Goal: Task Accomplishment & Management: Contribute content

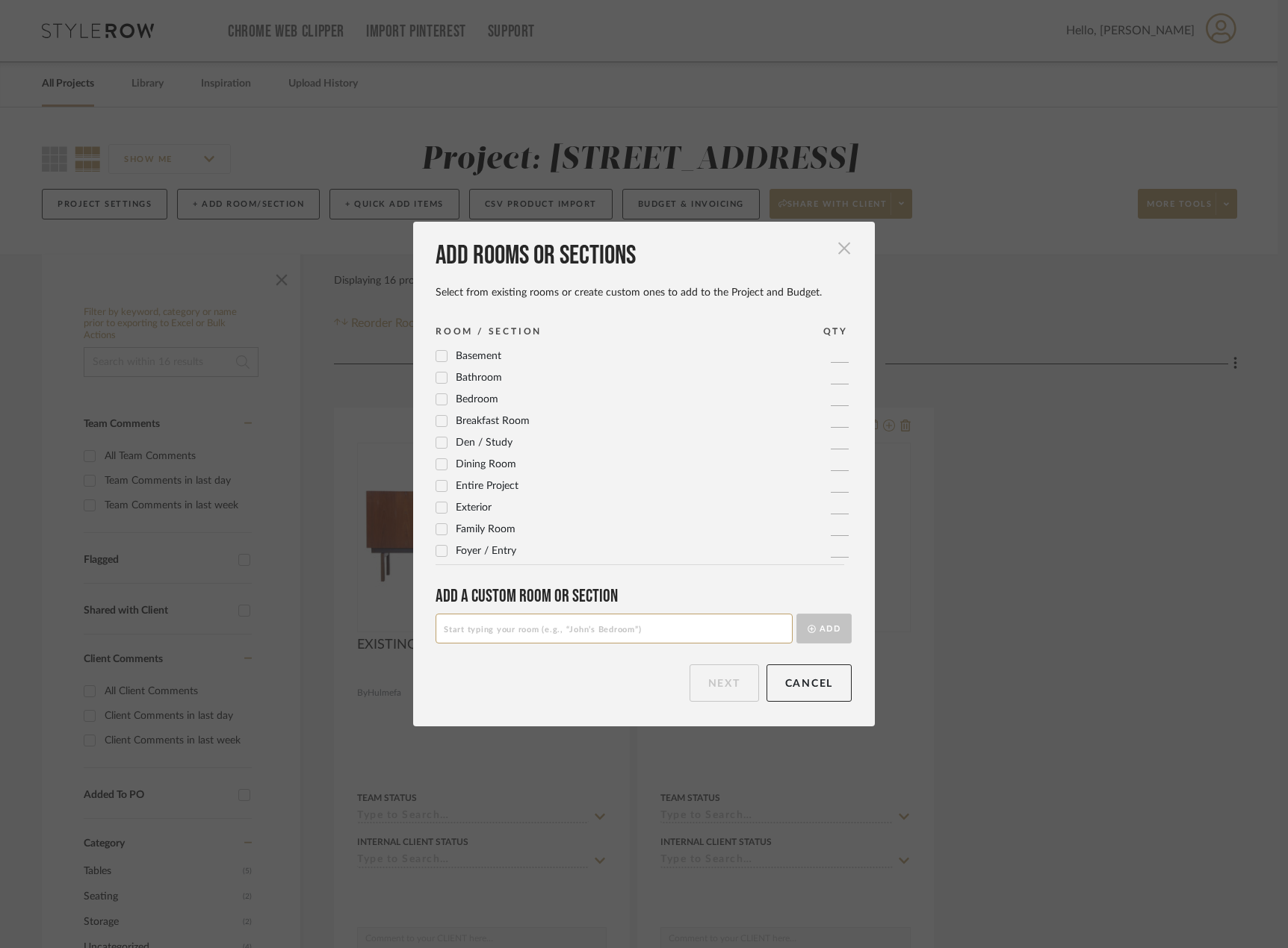
click at [839, 244] on span "button" at bounding box center [844, 249] width 30 height 30
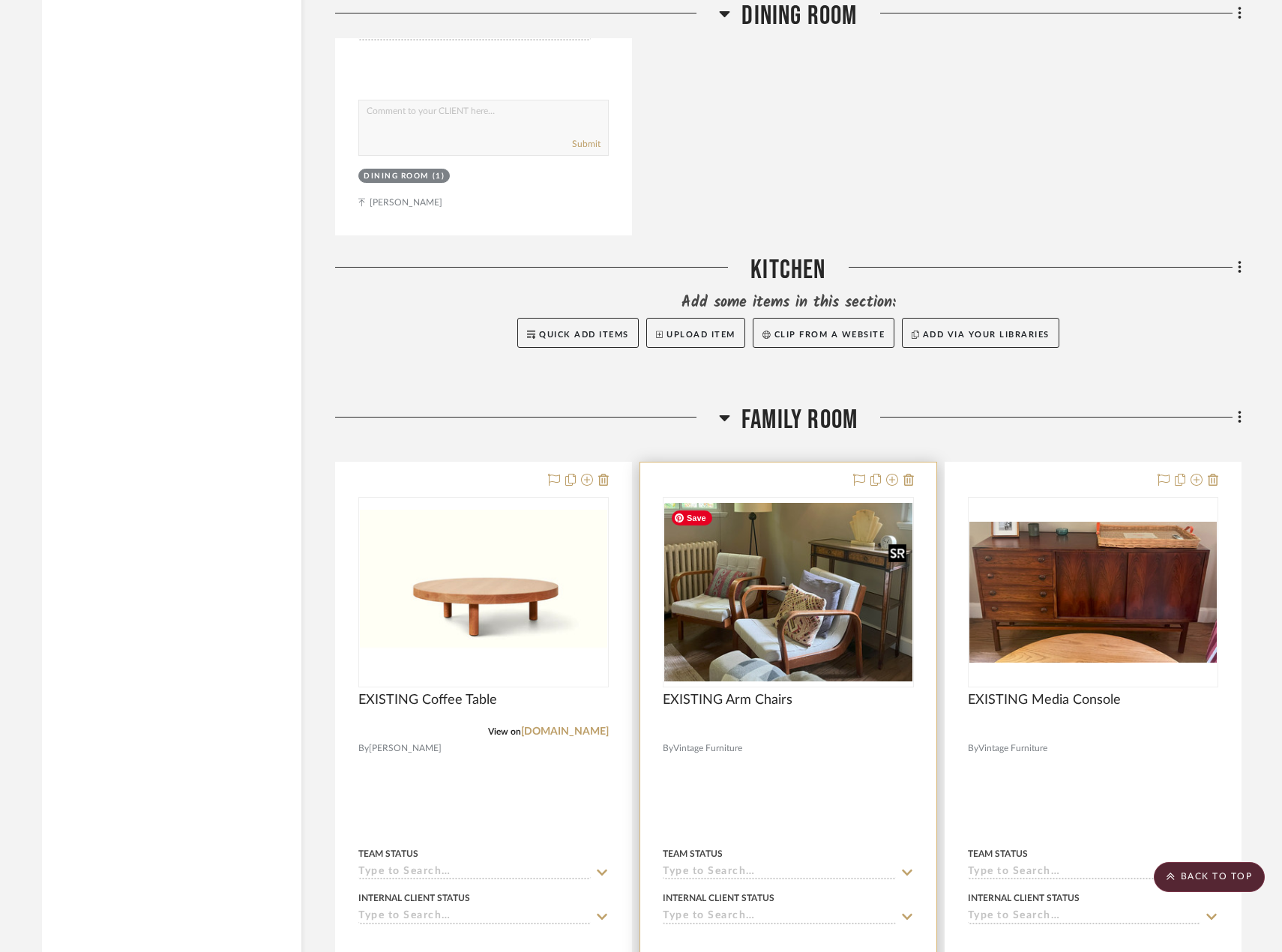
scroll to position [1844, 0]
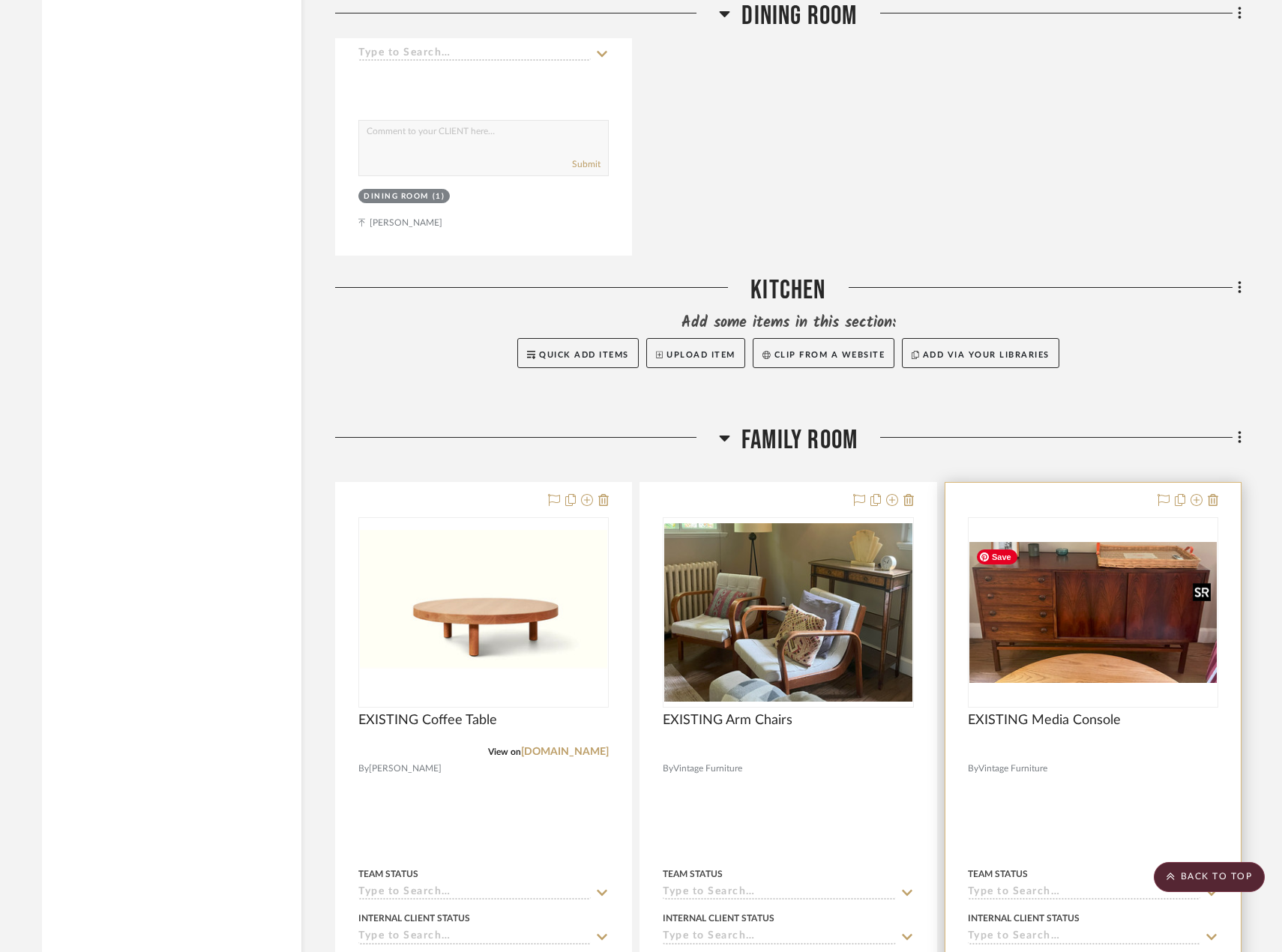
click at [1010, 639] on img "0" at bounding box center [1093, 613] width 247 height 141
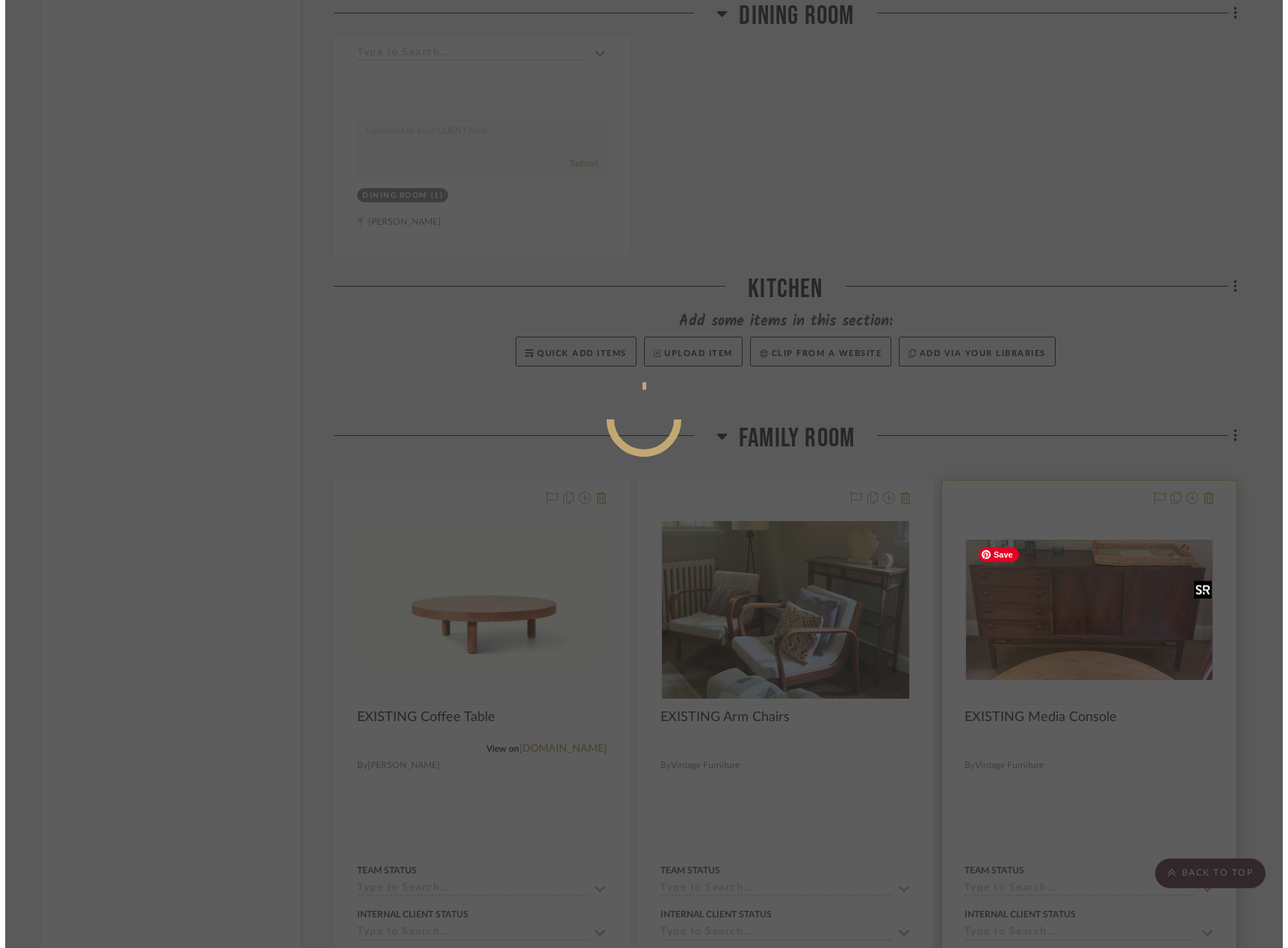
scroll to position [0, 0]
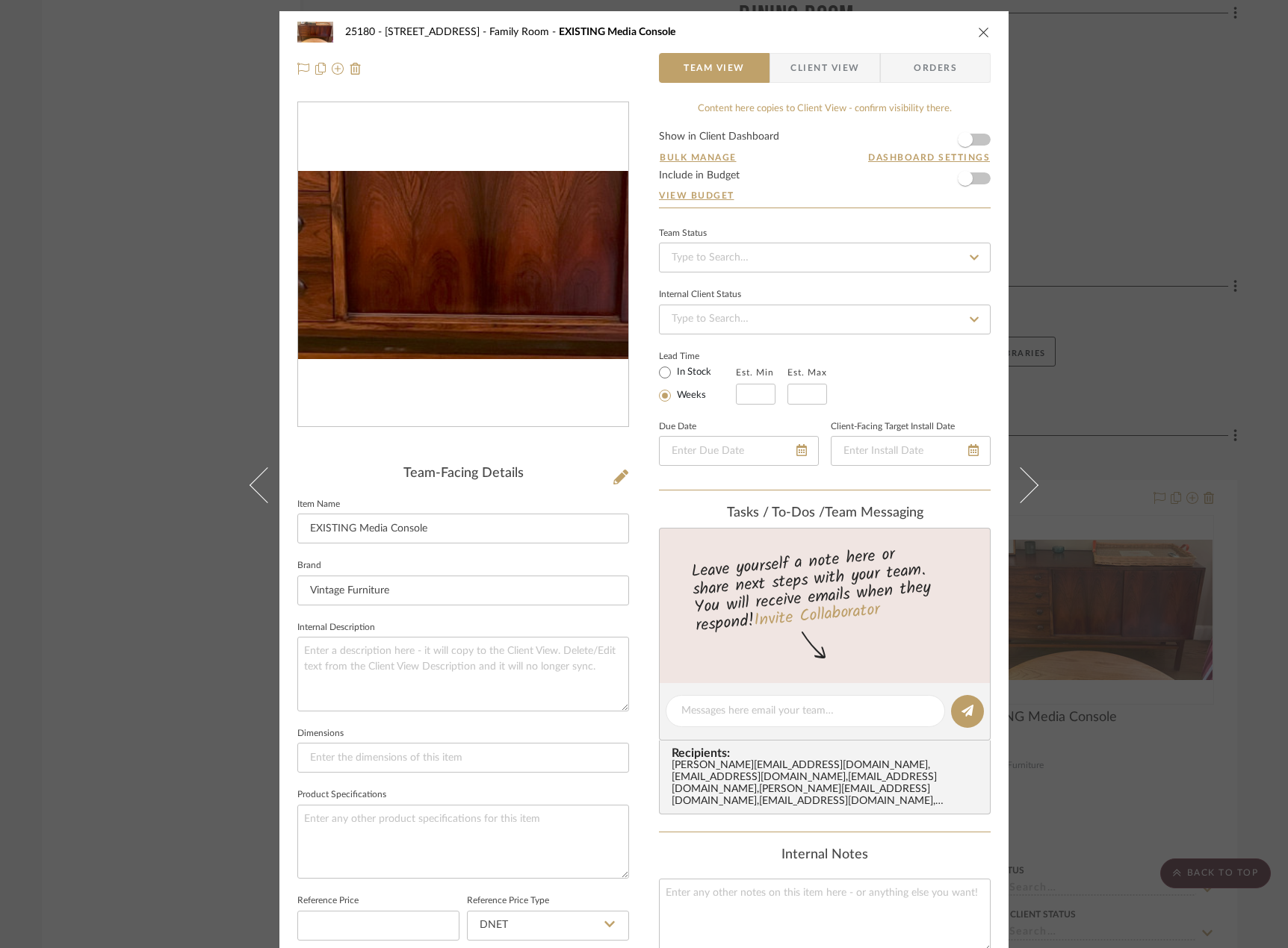
click at [449, 282] on img "0" at bounding box center [462, 264] width 330 height 187
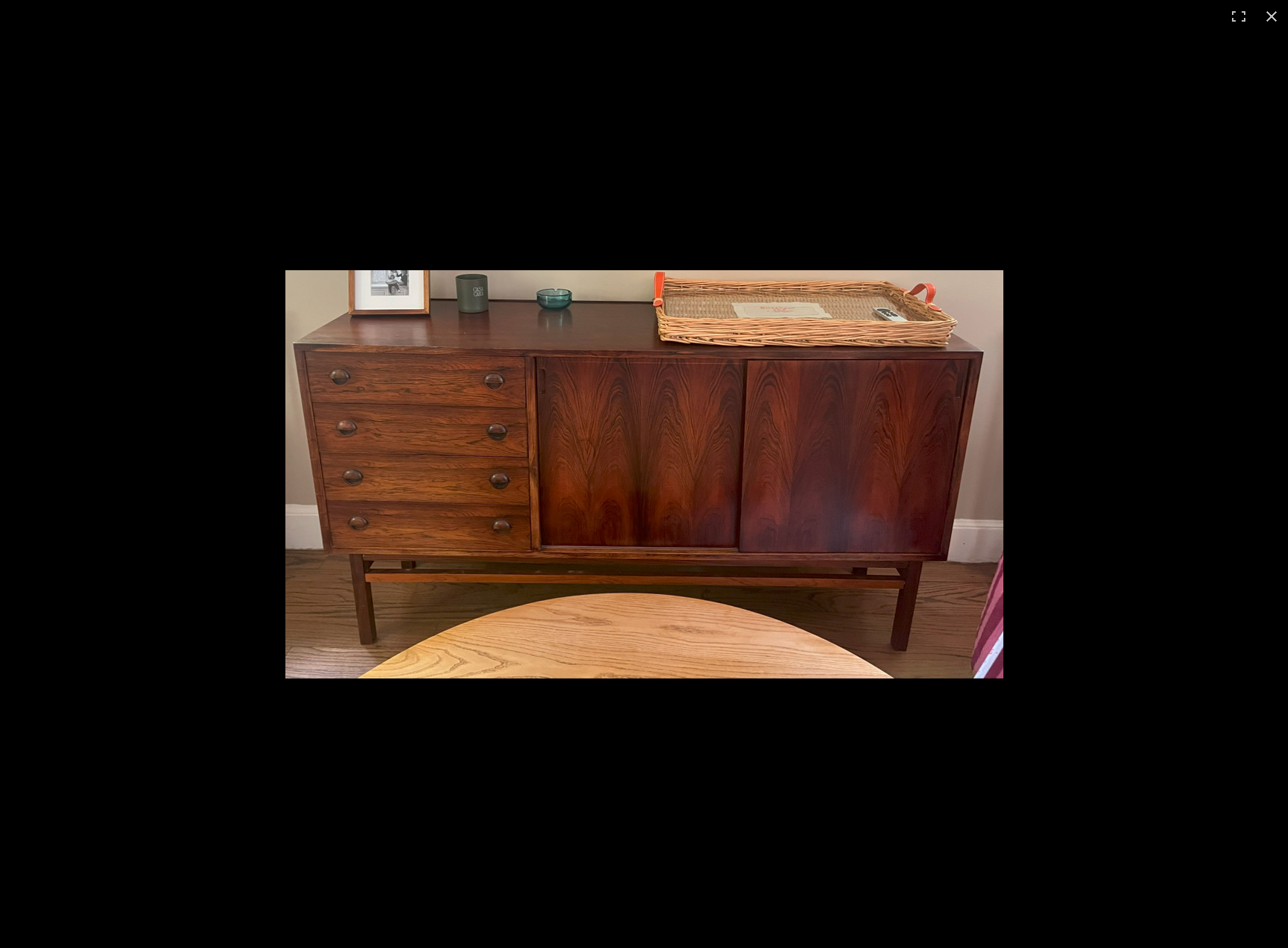
click at [527, 363] on img at bounding box center [644, 474] width 718 height 409
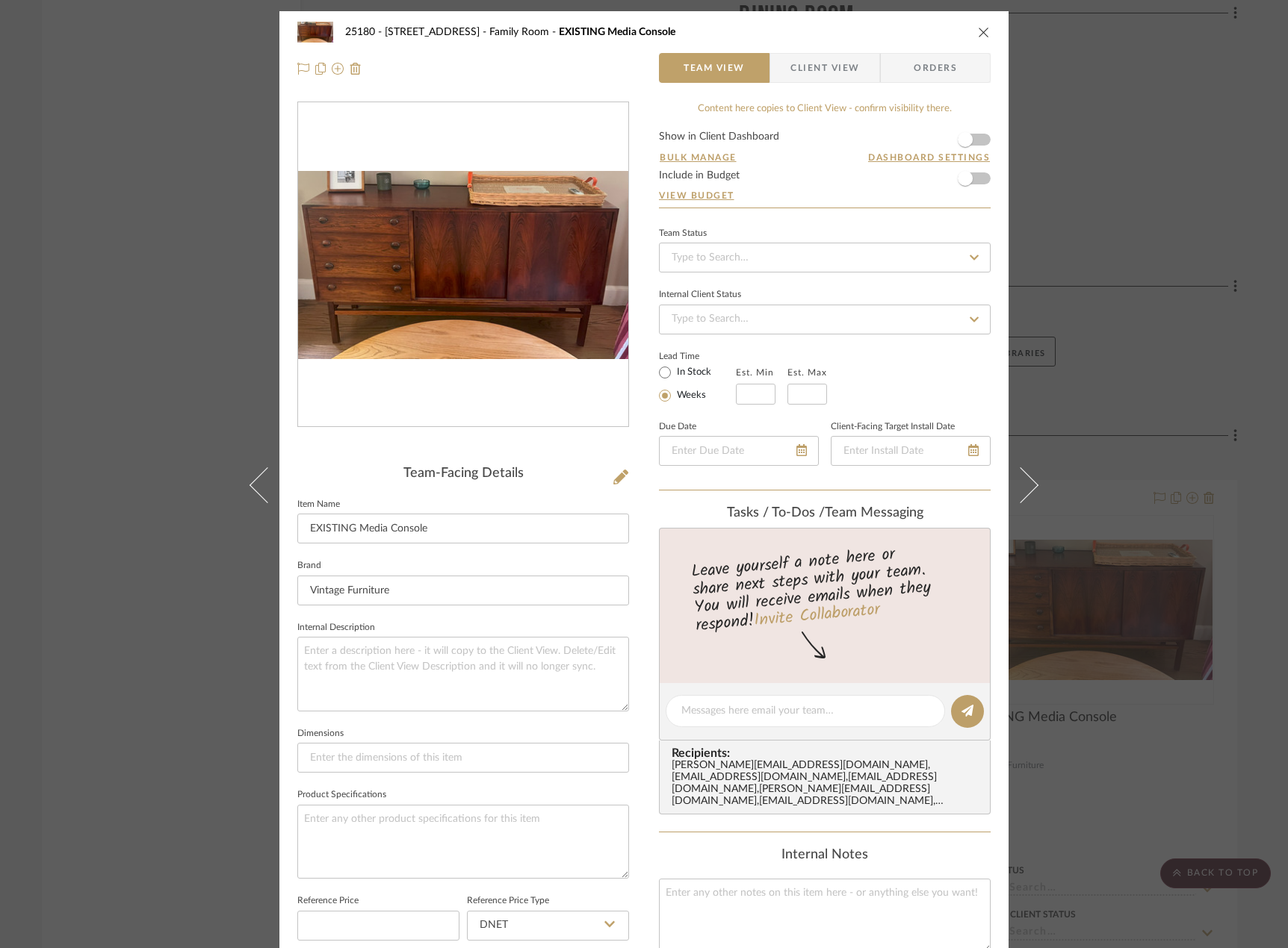
click at [1112, 306] on div "25180 - 7 [GEOGRAPHIC_DATA] Family Room EXISTING Media Console Team View Client…" at bounding box center [644, 474] width 1288 height 948
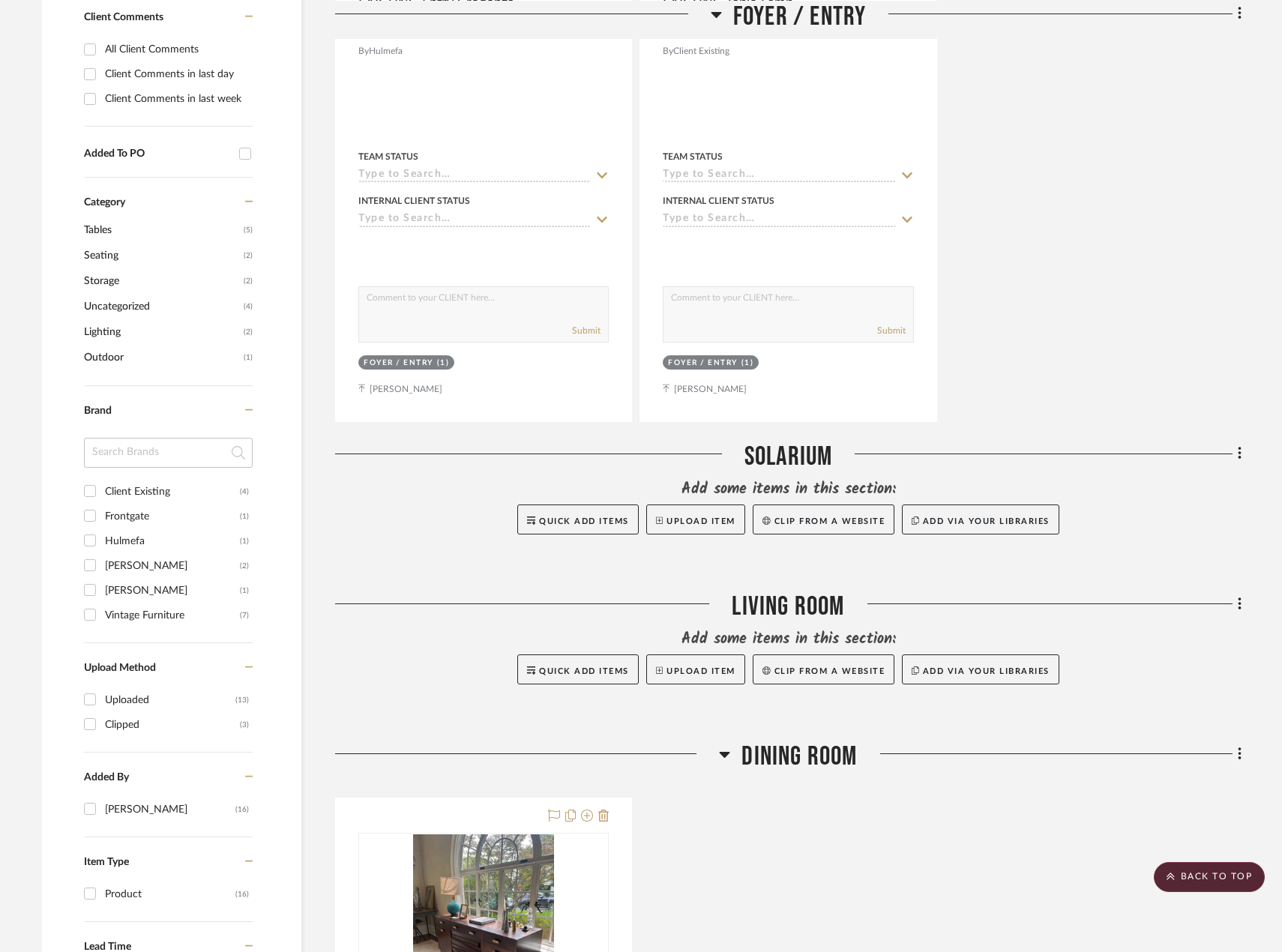
scroll to position [570, 0]
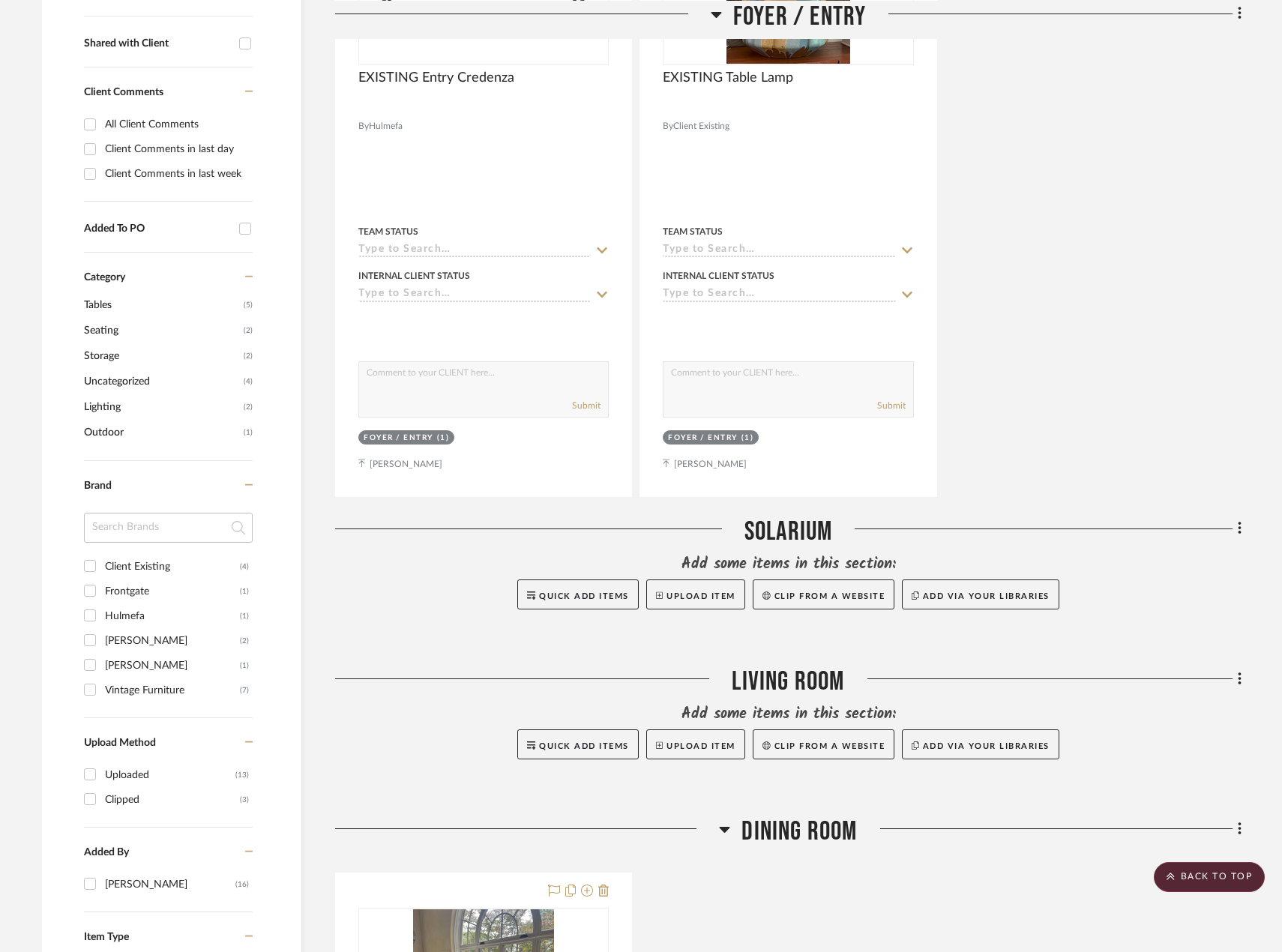
click at [1130, 414] on div "EXISTING Entry Credenza By Hulmefa Team Status Internal Client Status client Co…" at bounding box center [789, 168] width 906 height 658
click at [680, 592] on button "Upload Item" at bounding box center [695, 595] width 99 height 30
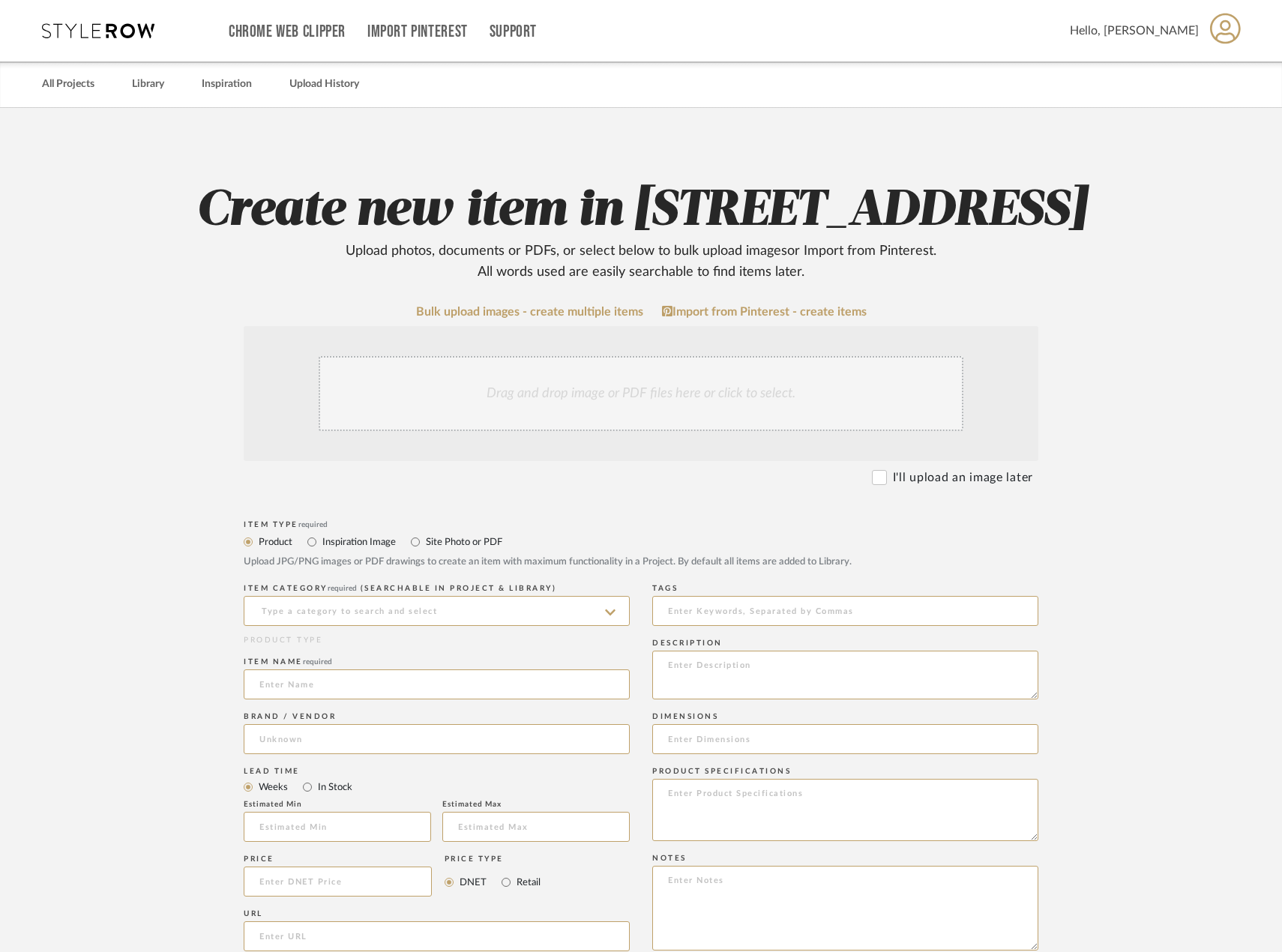
click at [684, 431] on div "Drag and drop image or PDF files here or click to select." at bounding box center [641, 393] width 645 height 75
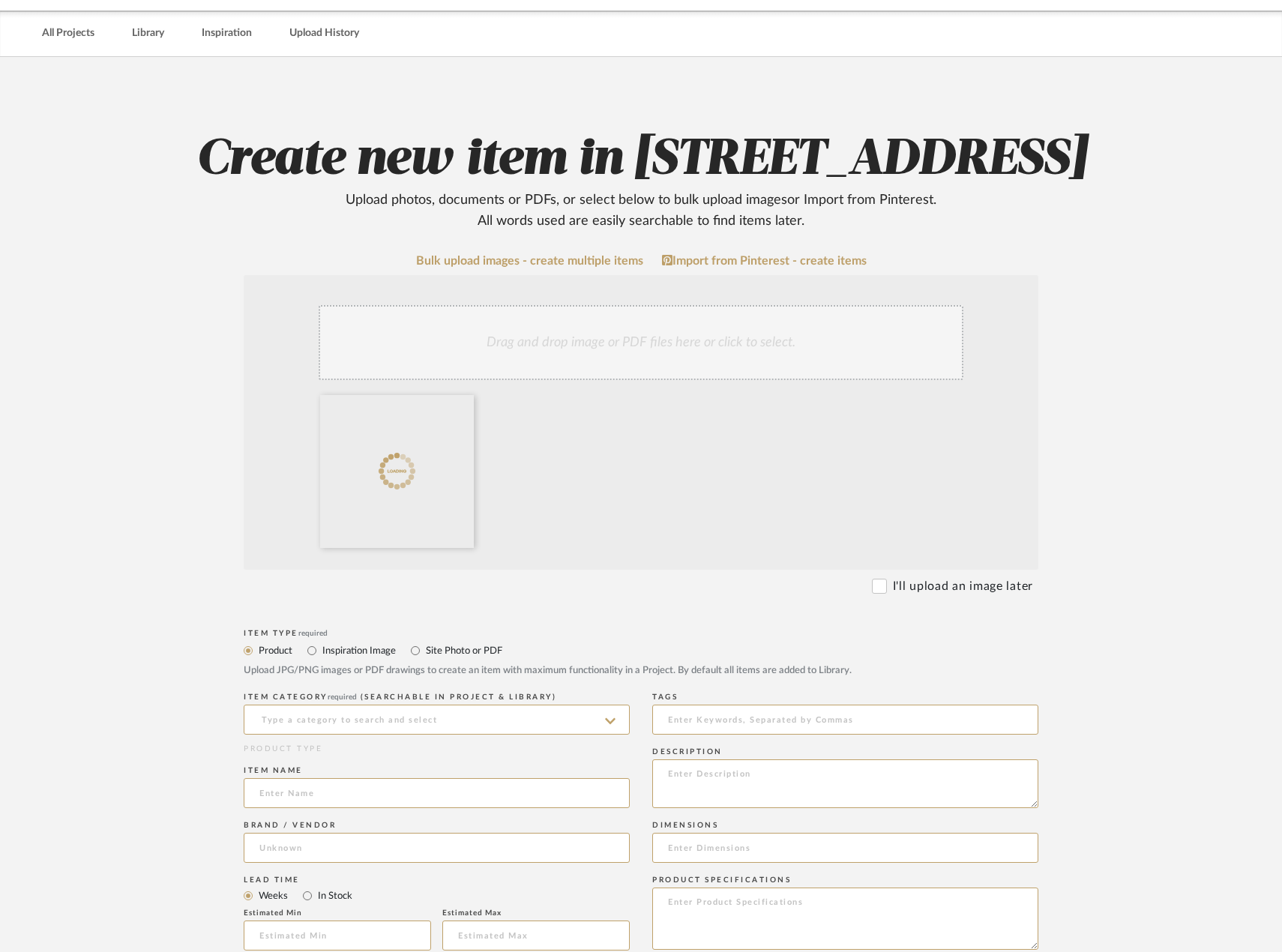
scroll to position [75, 0]
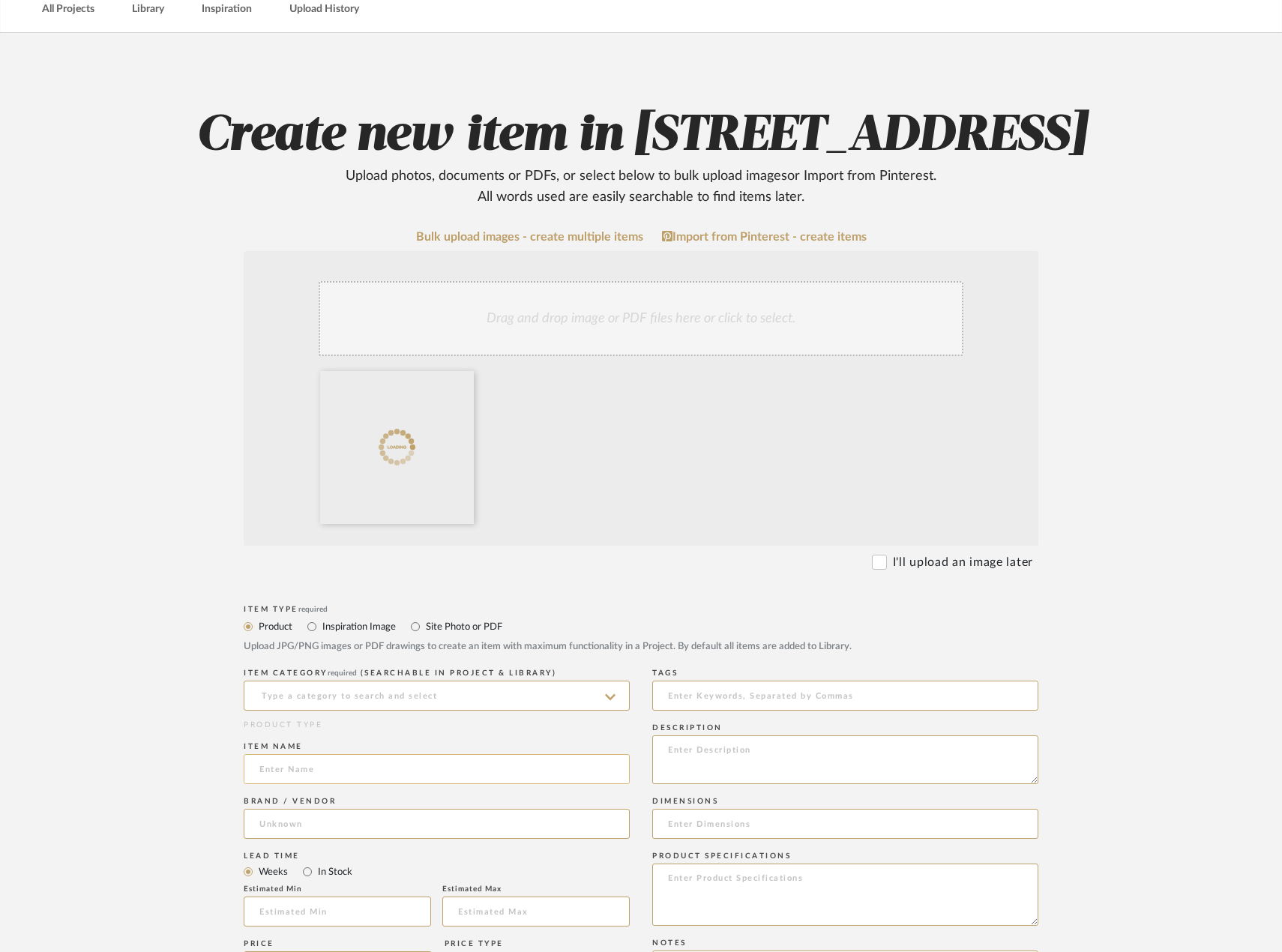
click at [452, 784] on input at bounding box center [436, 769] width 386 height 30
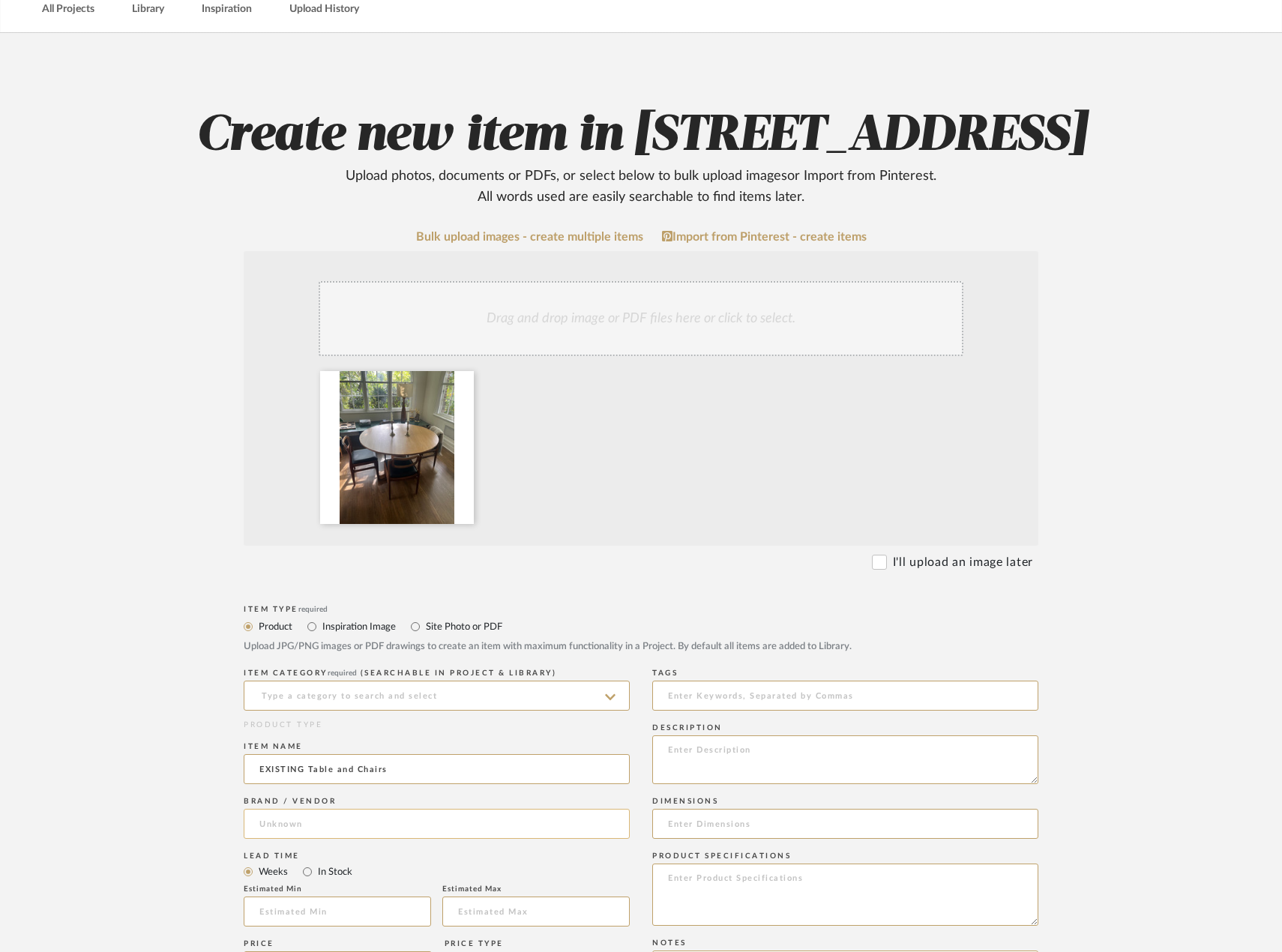
type input "EXISTING Table and Chairs"
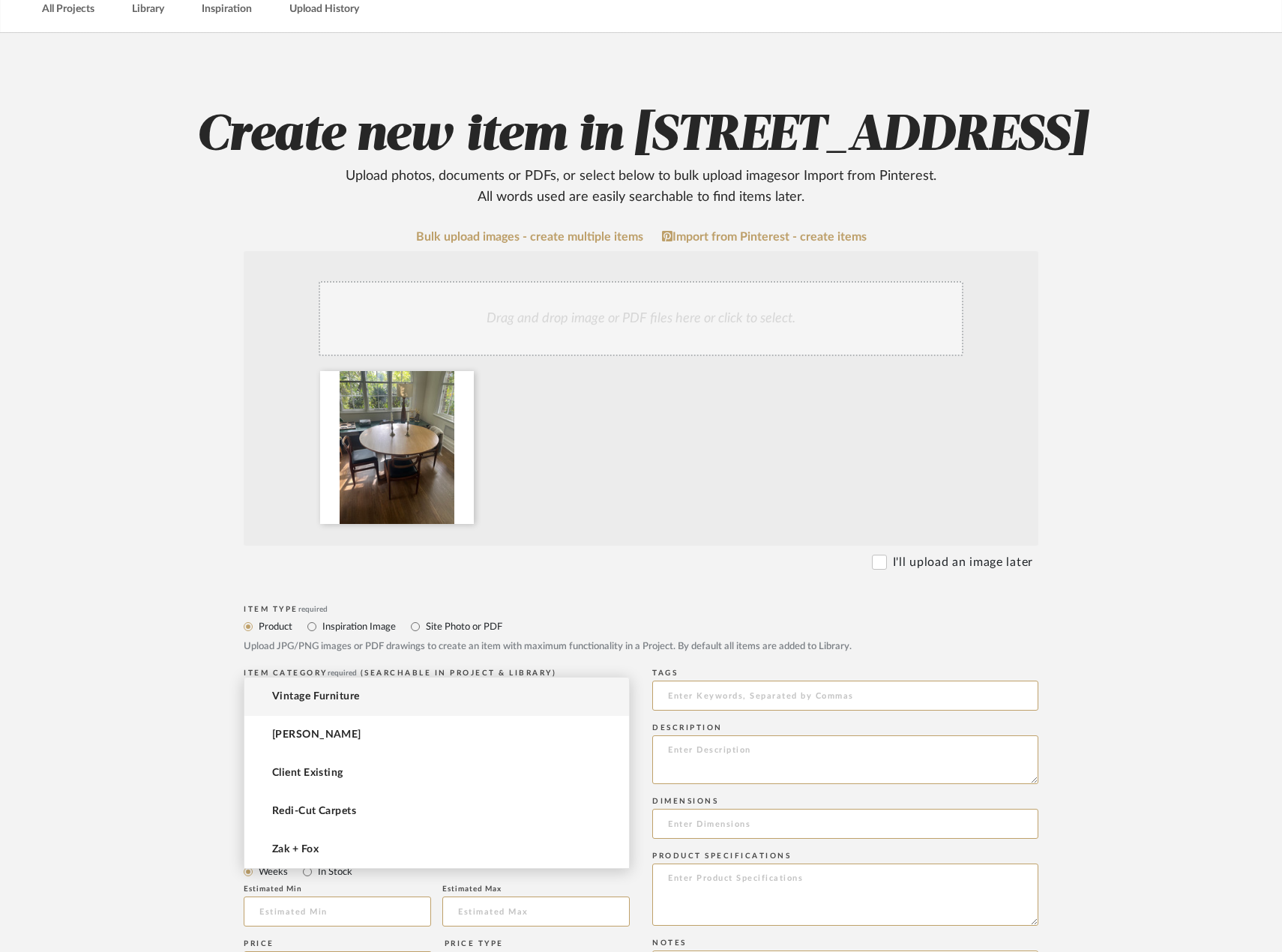
click at [451, 839] on input at bounding box center [436, 824] width 386 height 30
click at [419, 697] on mat-option "Vintage Furniture" at bounding box center [436, 697] width 385 height 38
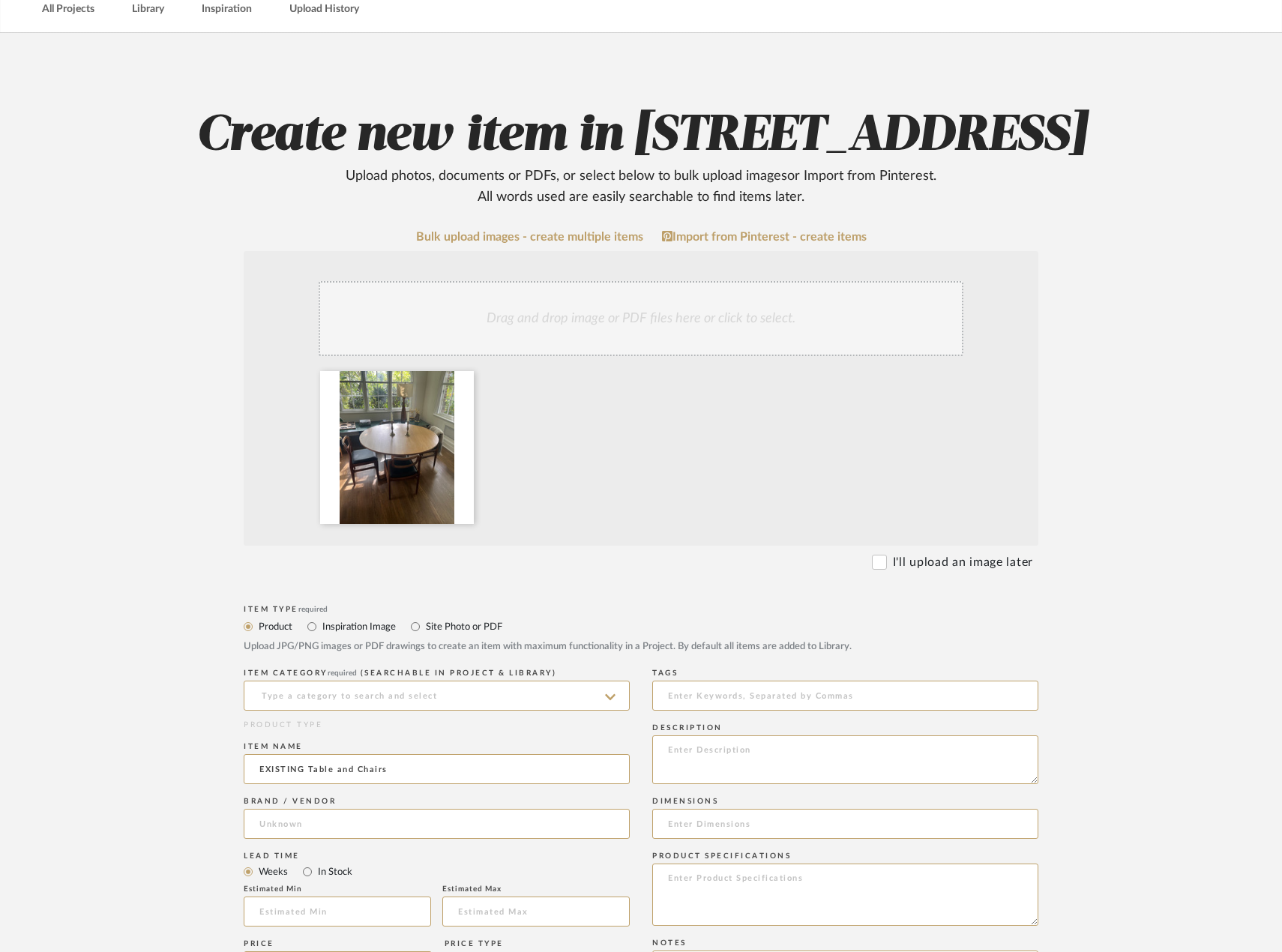
type input "Vintage Furniture"
click at [443, 711] on input at bounding box center [436, 696] width 386 height 30
type input "Uncategorized"
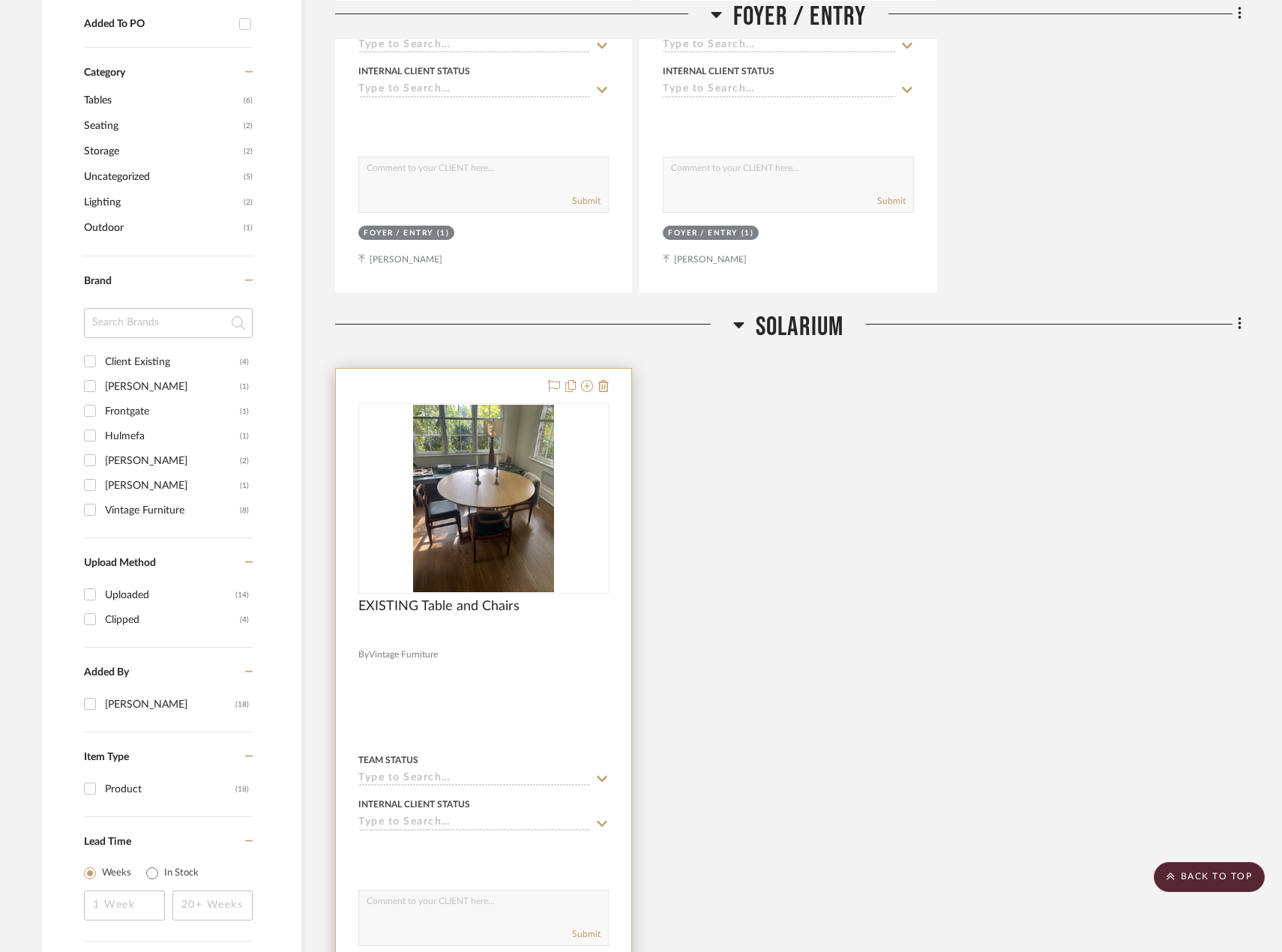
scroll to position [711, 0]
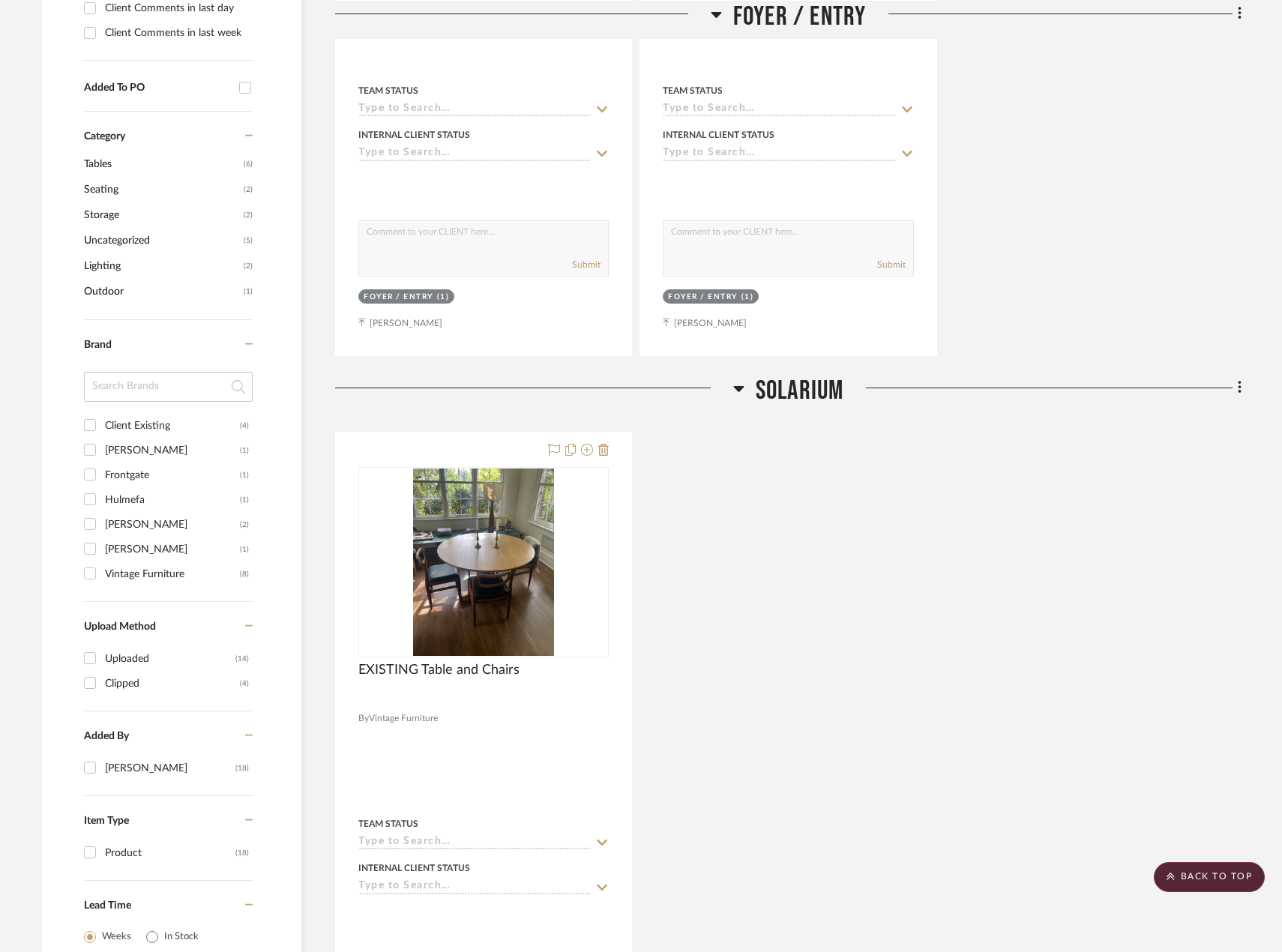
click at [1104, 416] on div "Solarium EXISTING Table and Chairs By Vintage Furniture Team Status Internal Cl…" at bounding box center [789, 732] width 906 height 715
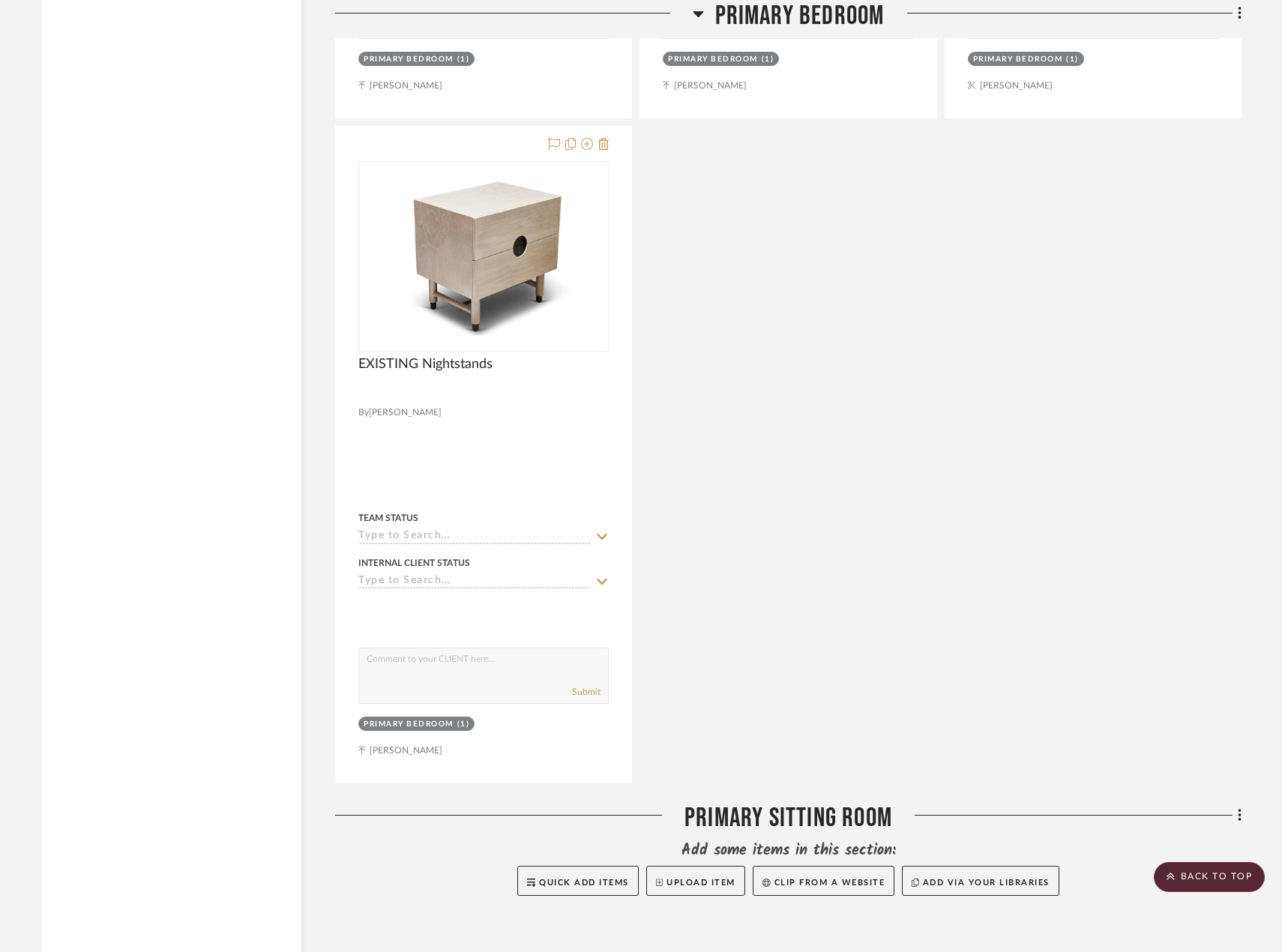
scroll to position [5698, 0]
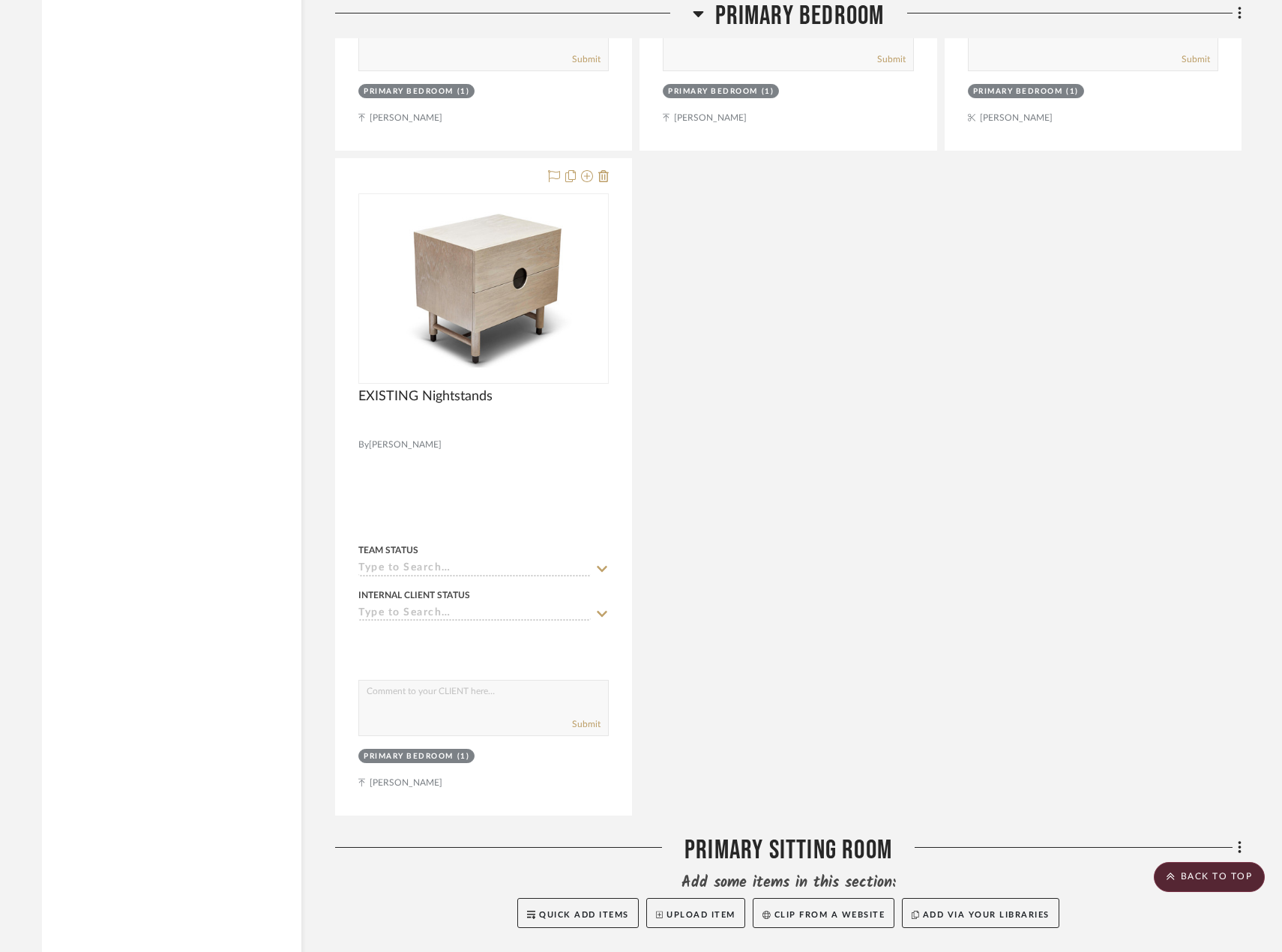
drag, startPoint x: 1226, startPoint y: 874, endPoint x: 842, endPoint y: 448, distance: 573.5
click at [1223, 875] on scroll-to-top-button "BACK TO TOP" at bounding box center [1209, 877] width 111 height 30
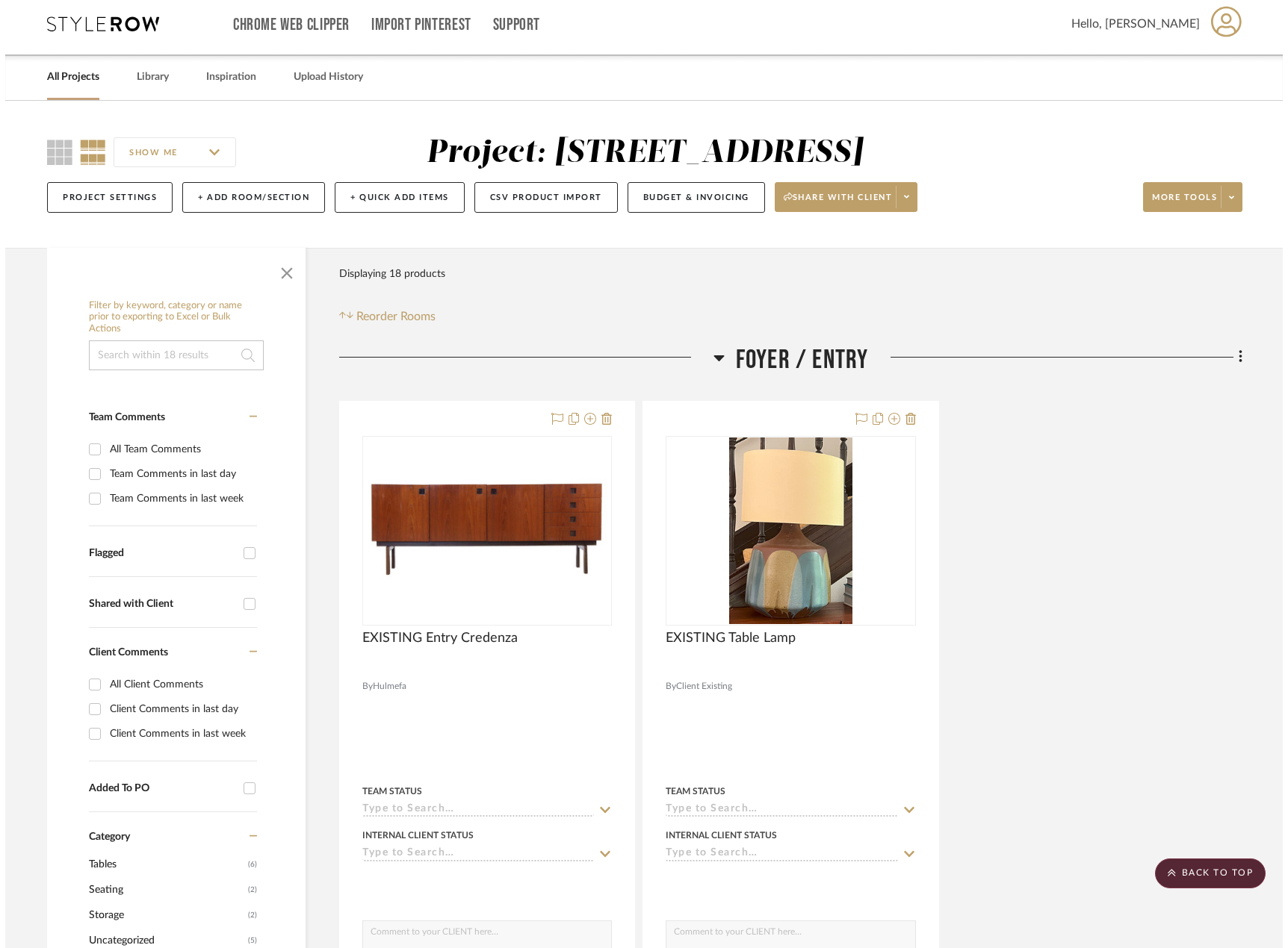
scroll to position [0, 0]
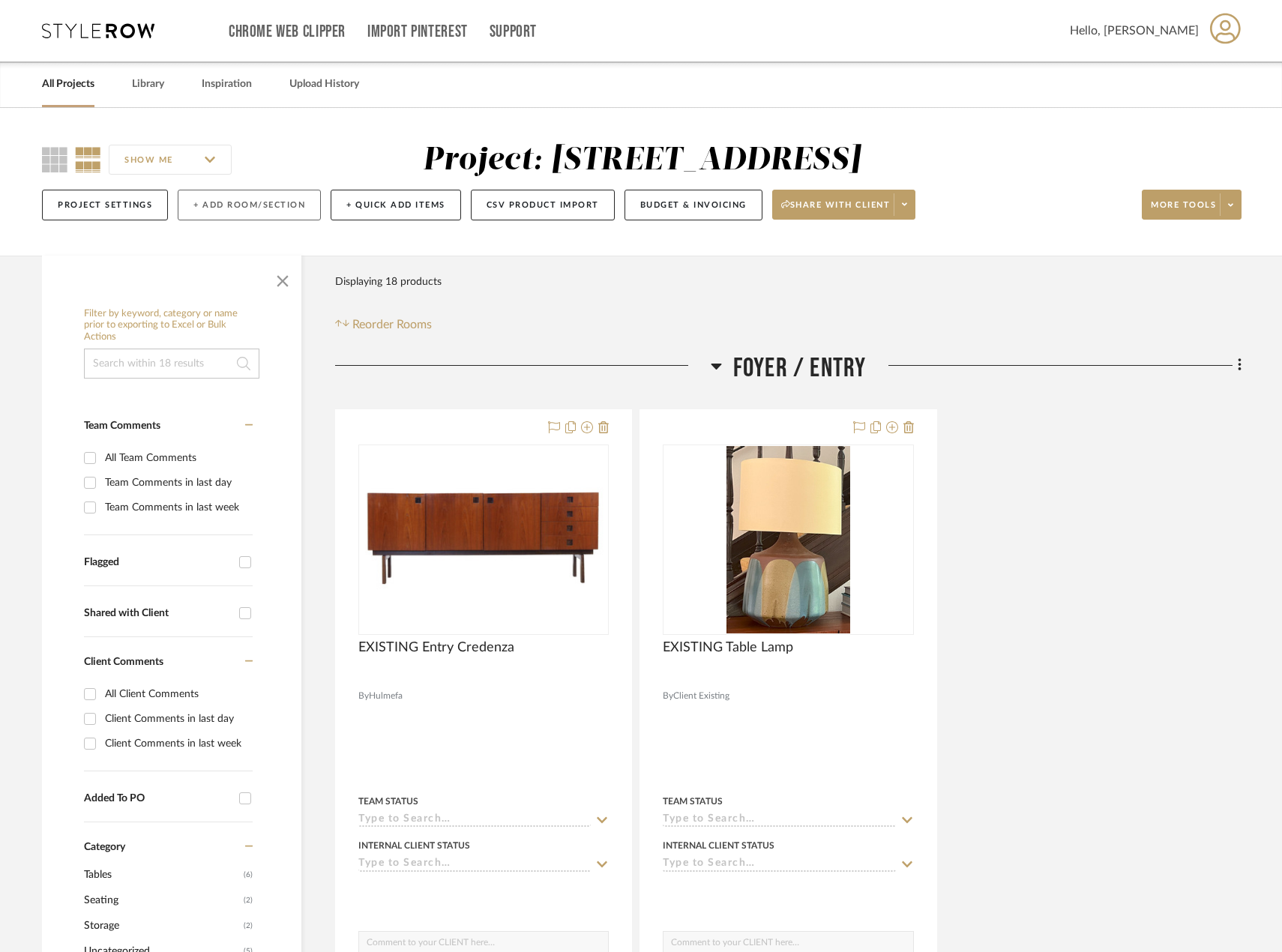
click at [233, 202] on button "+ Add Room/Section" at bounding box center [249, 205] width 144 height 30
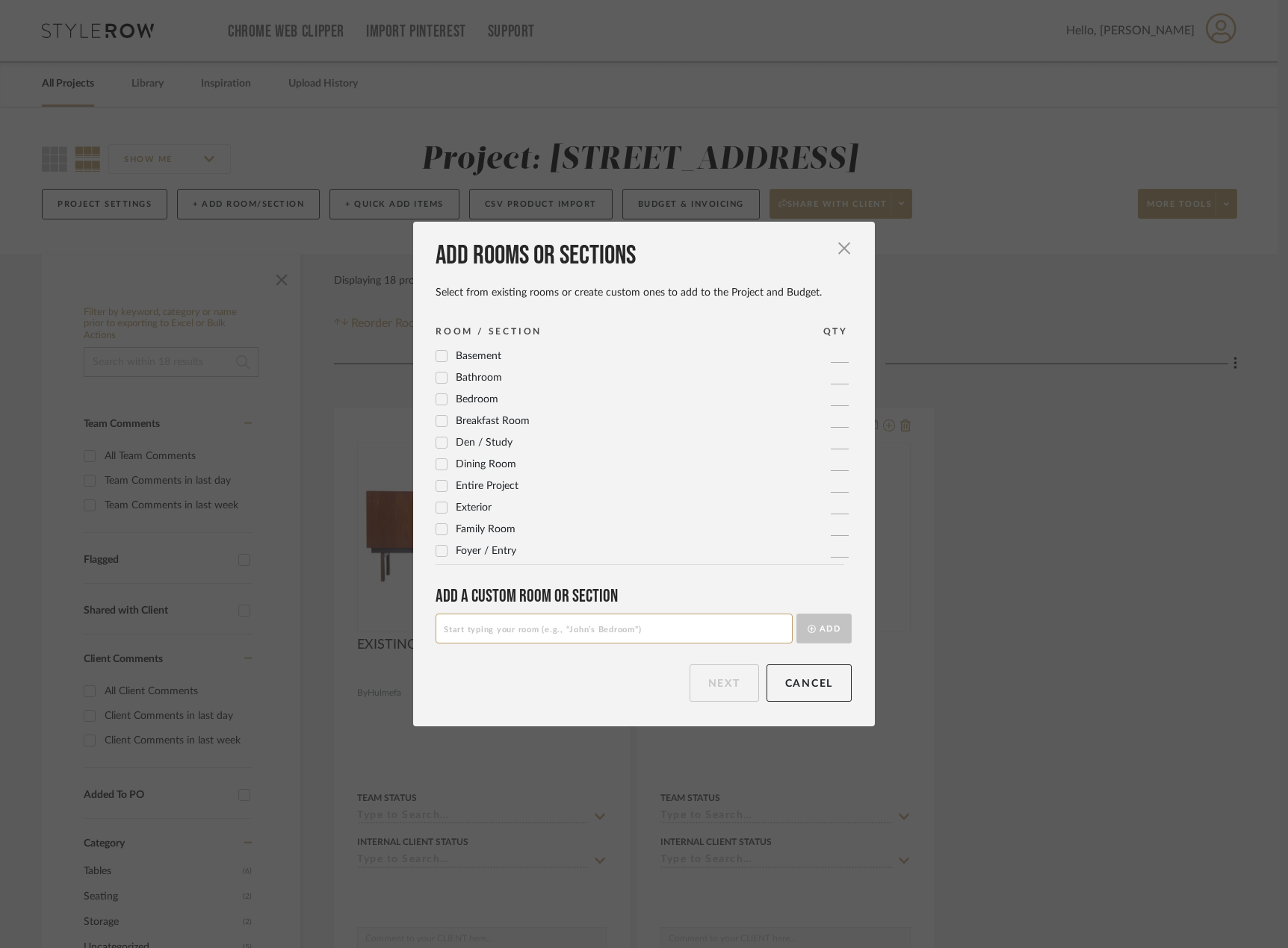
click at [605, 637] on input at bounding box center [614, 629] width 357 height 30
type input "Upstairs Hall"
click at [796, 614] on button "Add" at bounding box center [824, 629] width 55 height 30
click at [716, 687] on button "Next" at bounding box center [724, 683] width 69 height 37
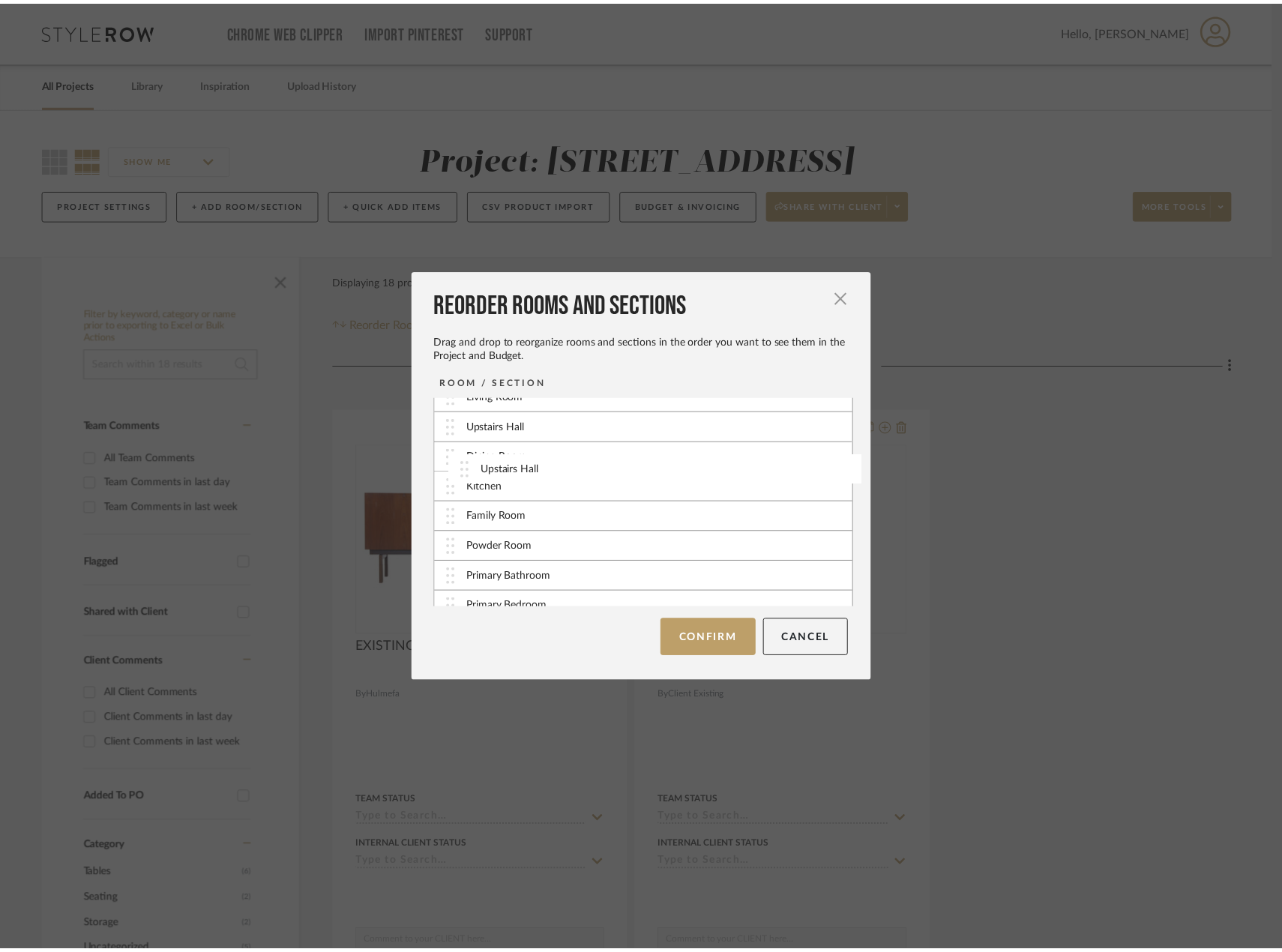
scroll to position [69, 0]
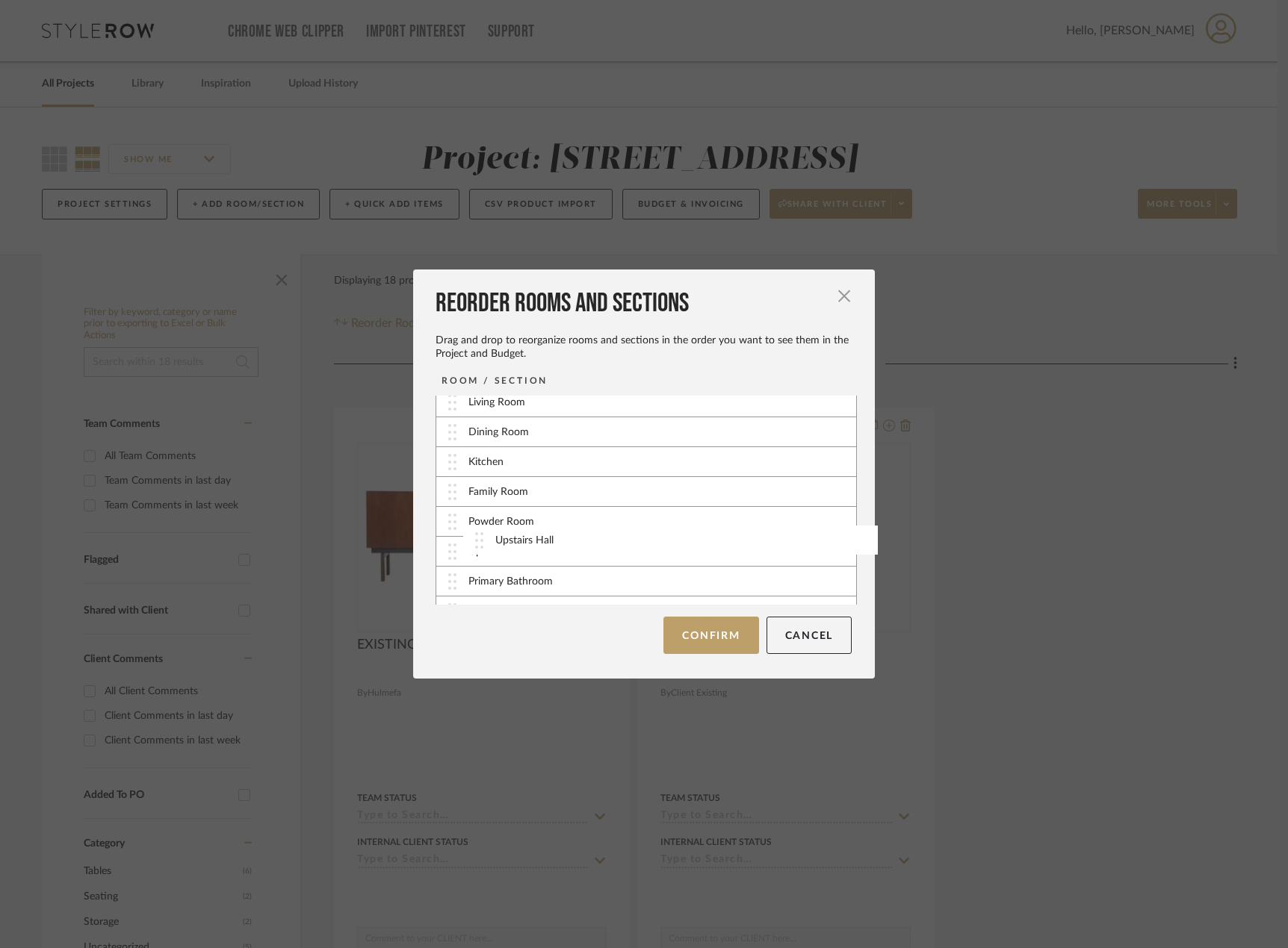
drag, startPoint x: 578, startPoint y: 599, endPoint x: 610, endPoint y: 549, distance: 59.4
click at [718, 639] on button "Confirm" at bounding box center [710, 635] width 95 height 37
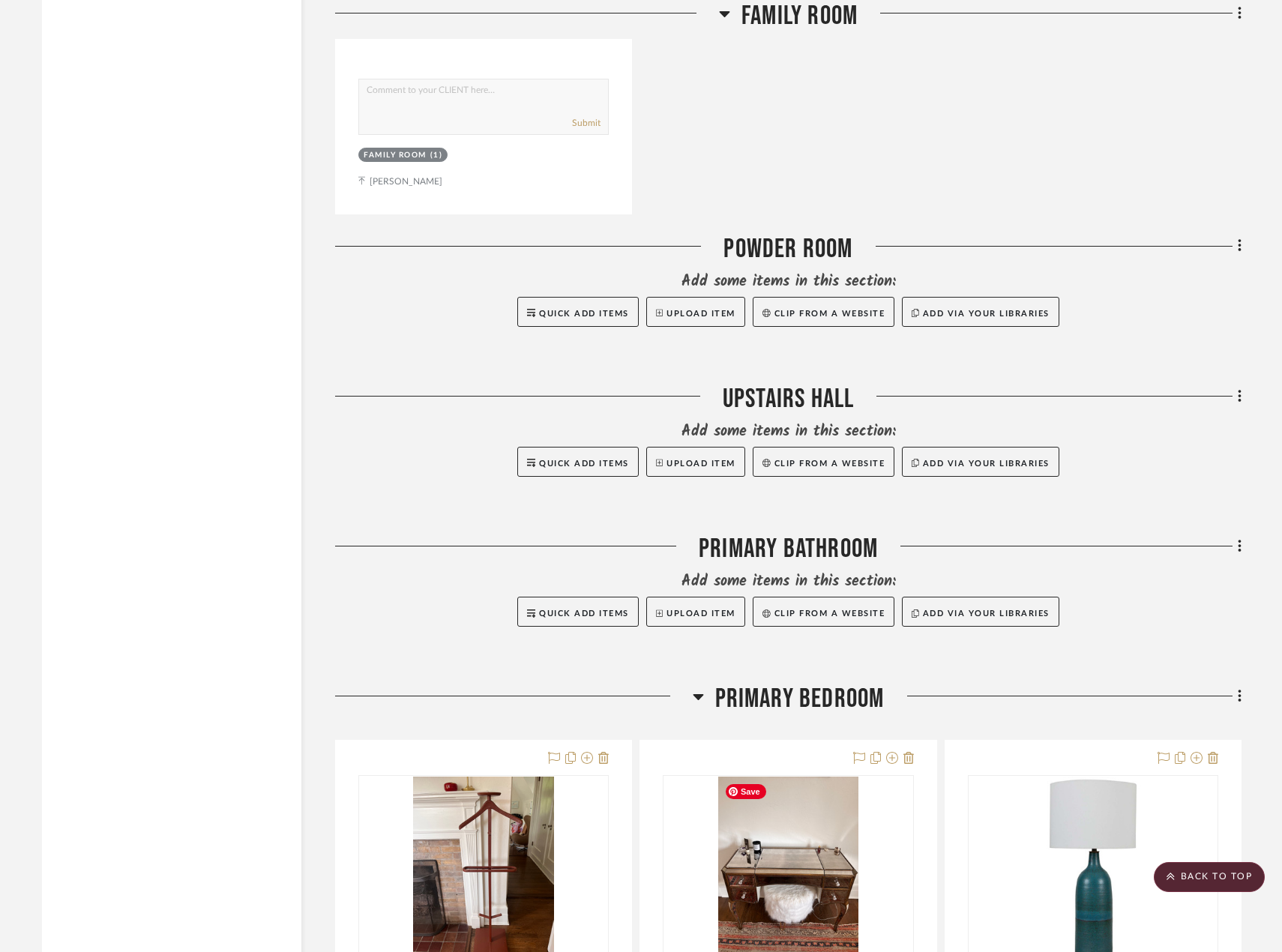
scroll to position [4574, 0]
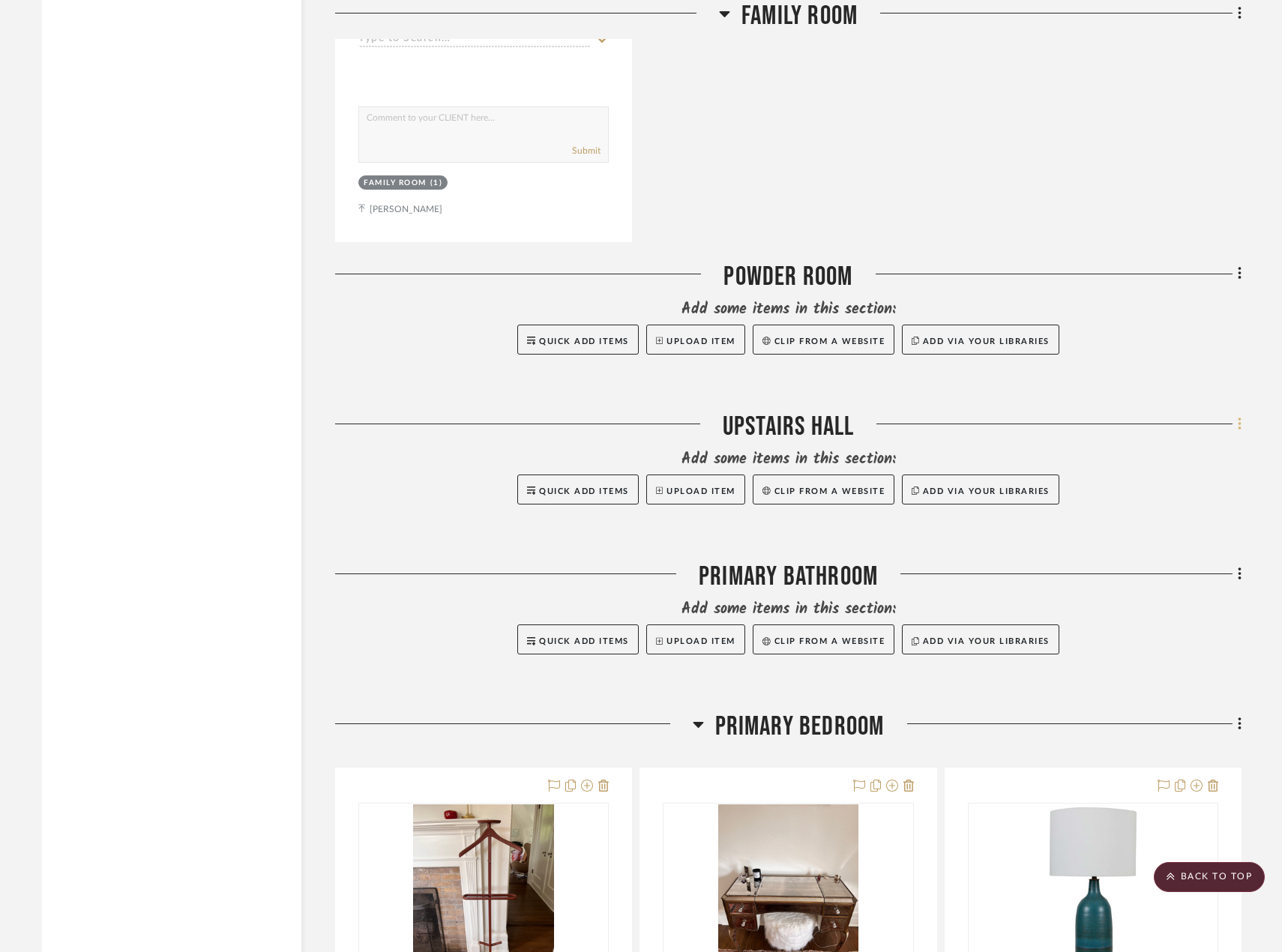
click at [1235, 426] on fa-icon at bounding box center [1237, 426] width 10 height 25
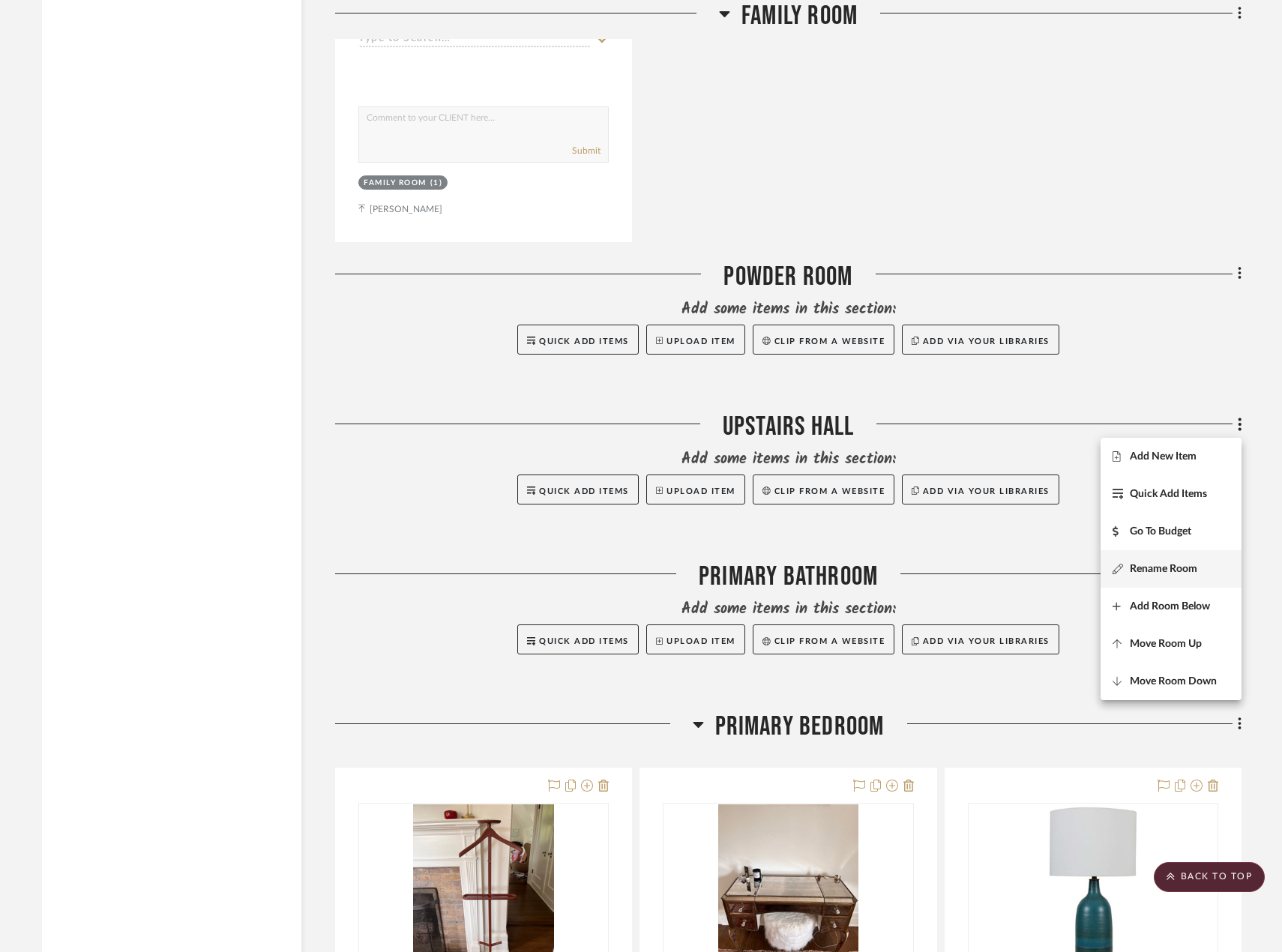
click at [1178, 560] on button "Rename Room" at bounding box center [1171, 569] width 141 height 37
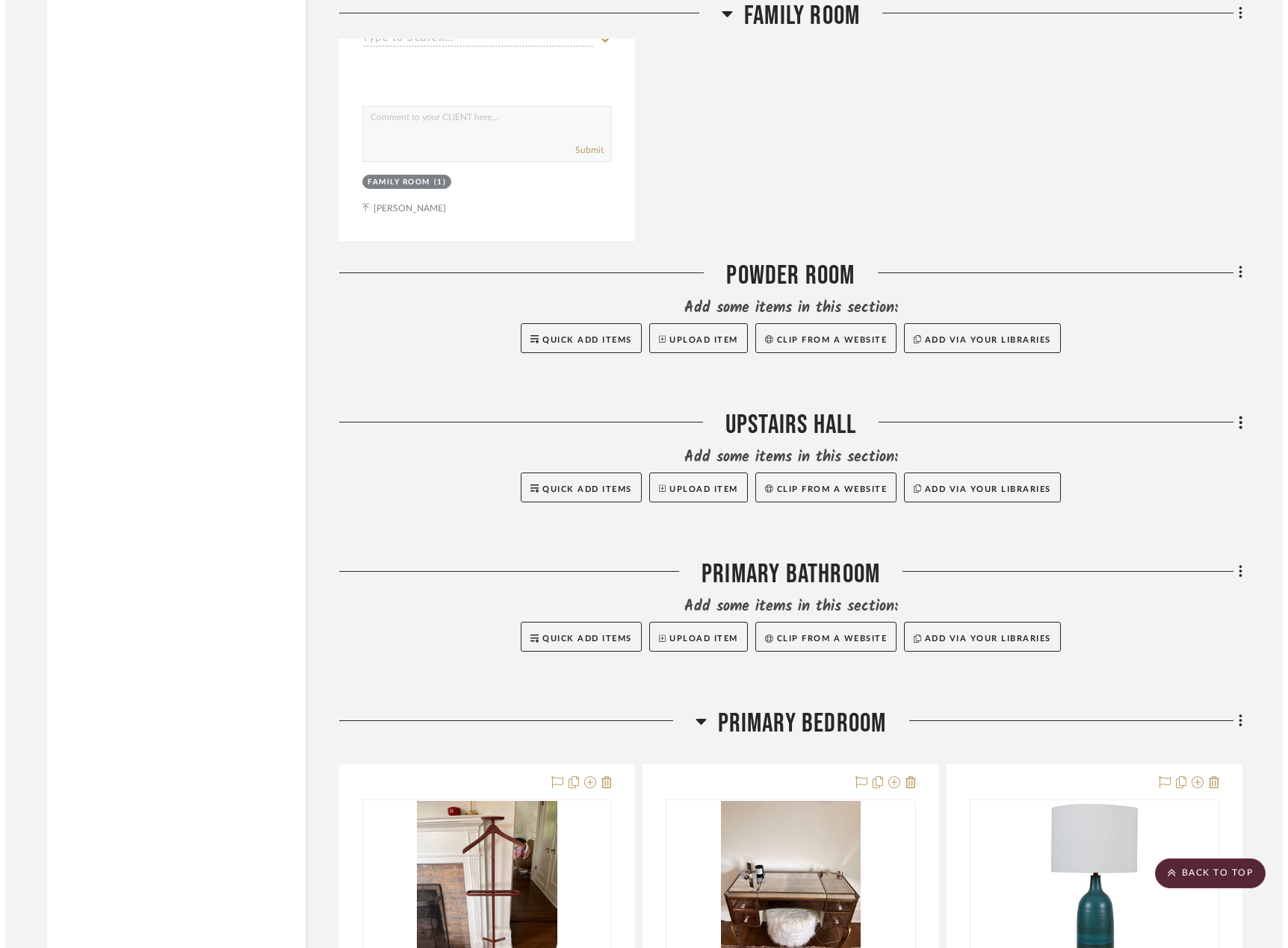
scroll to position [0, 0]
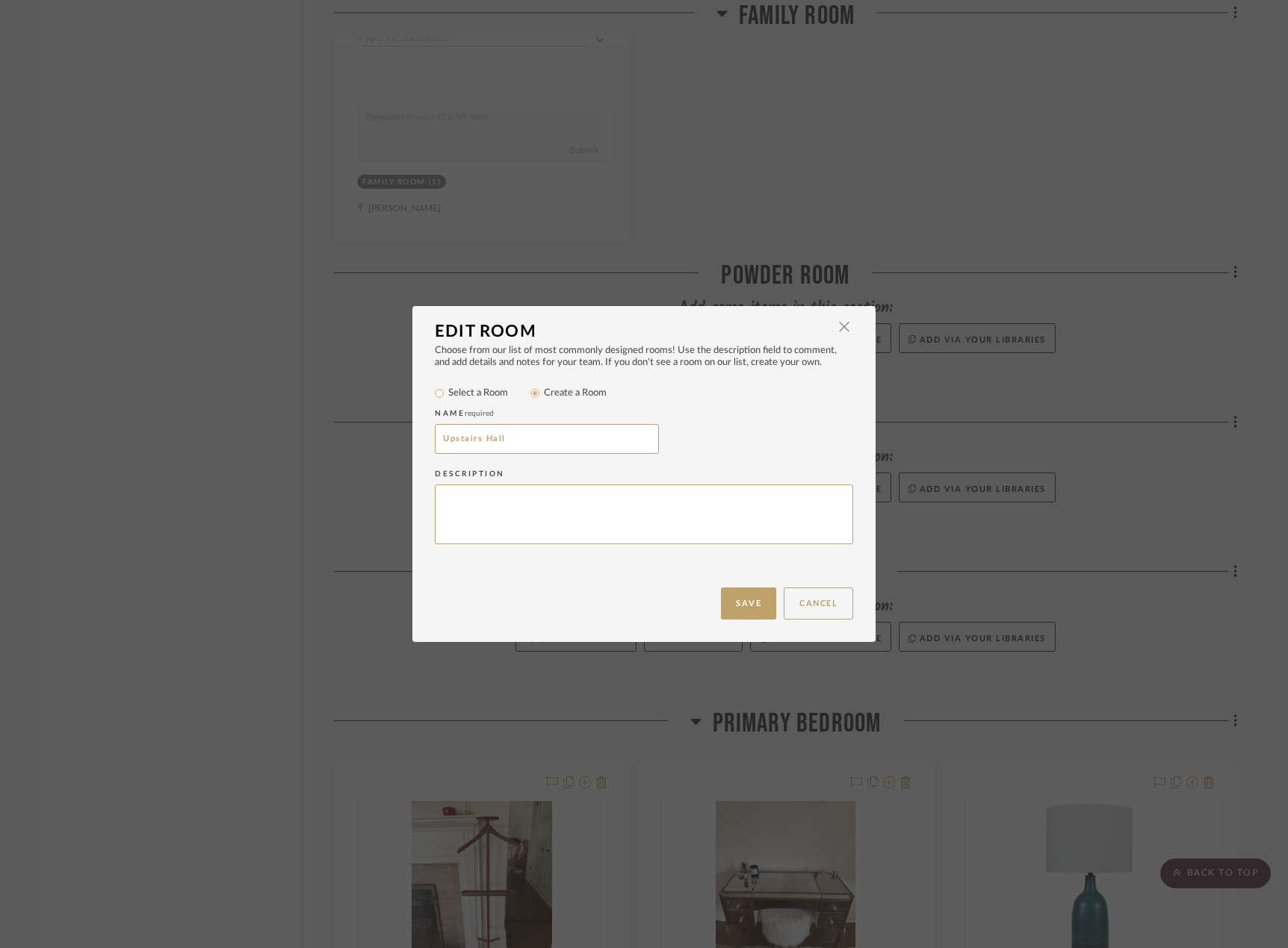
drag, startPoint x: 475, startPoint y: 442, endPoint x: 393, endPoint y: 447, distance: 82.2
click at [393, 447] on div "Edit Room × Choose from our list of most commonly designed rooms! Use the descr…" at bounding box center [644, 474] width 1288 height 948
drag, startPoint x: 476, startPoint y: 442, endPoint x: 367, endPoint y: 458, distance: 110.2
click at [367, 458] on div "Edit Room × Choose from our list of most commonly designed rooms! Use the descr…" at bounding box center [644, 474] width 1288 height 948
type input "[GEOGRAPHIC_DATA]"
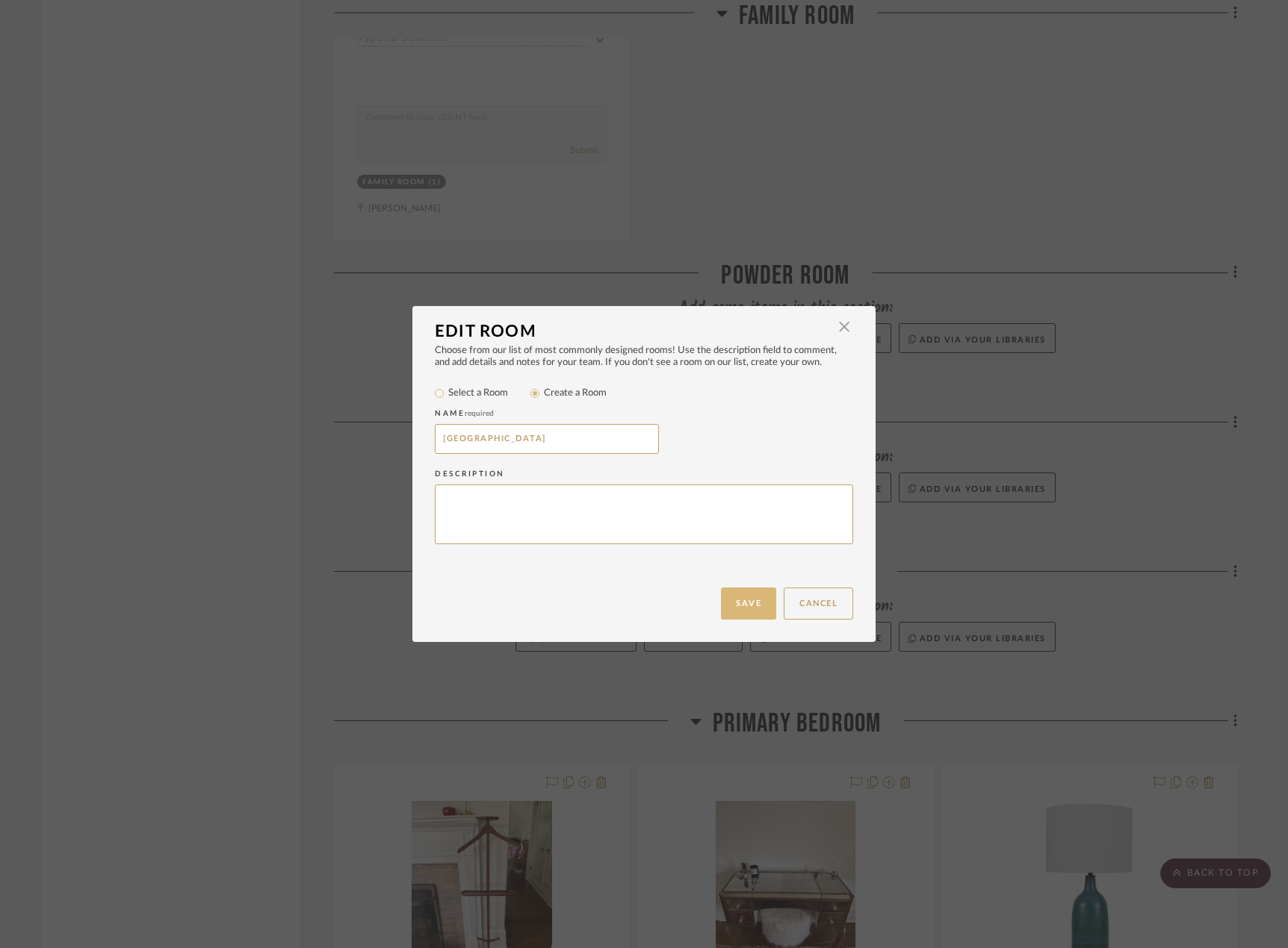
click at [746, 610] on button "Save" at bounding box center [748, 603] width 55 height 32
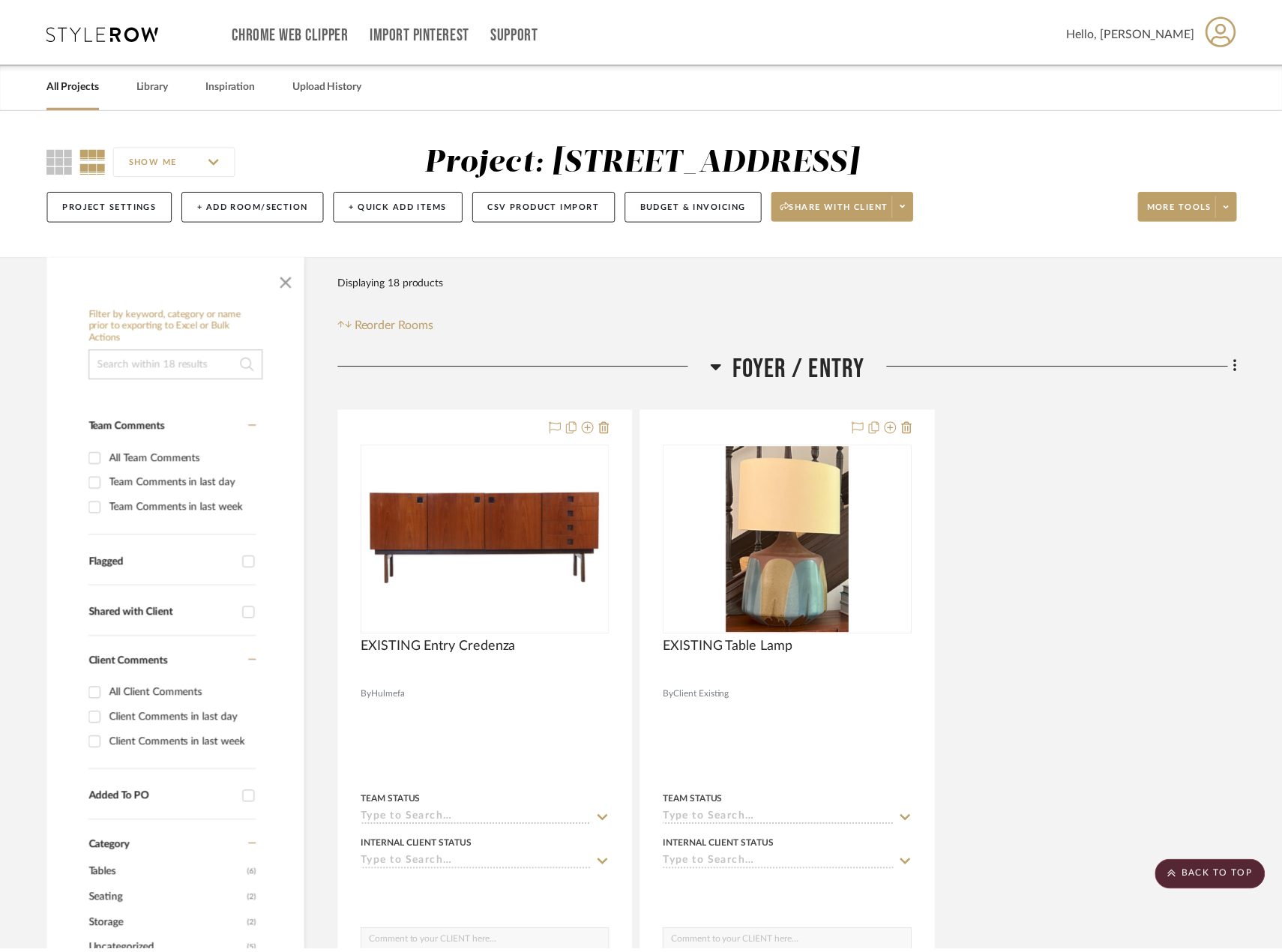
scroll to position [4574, 0]
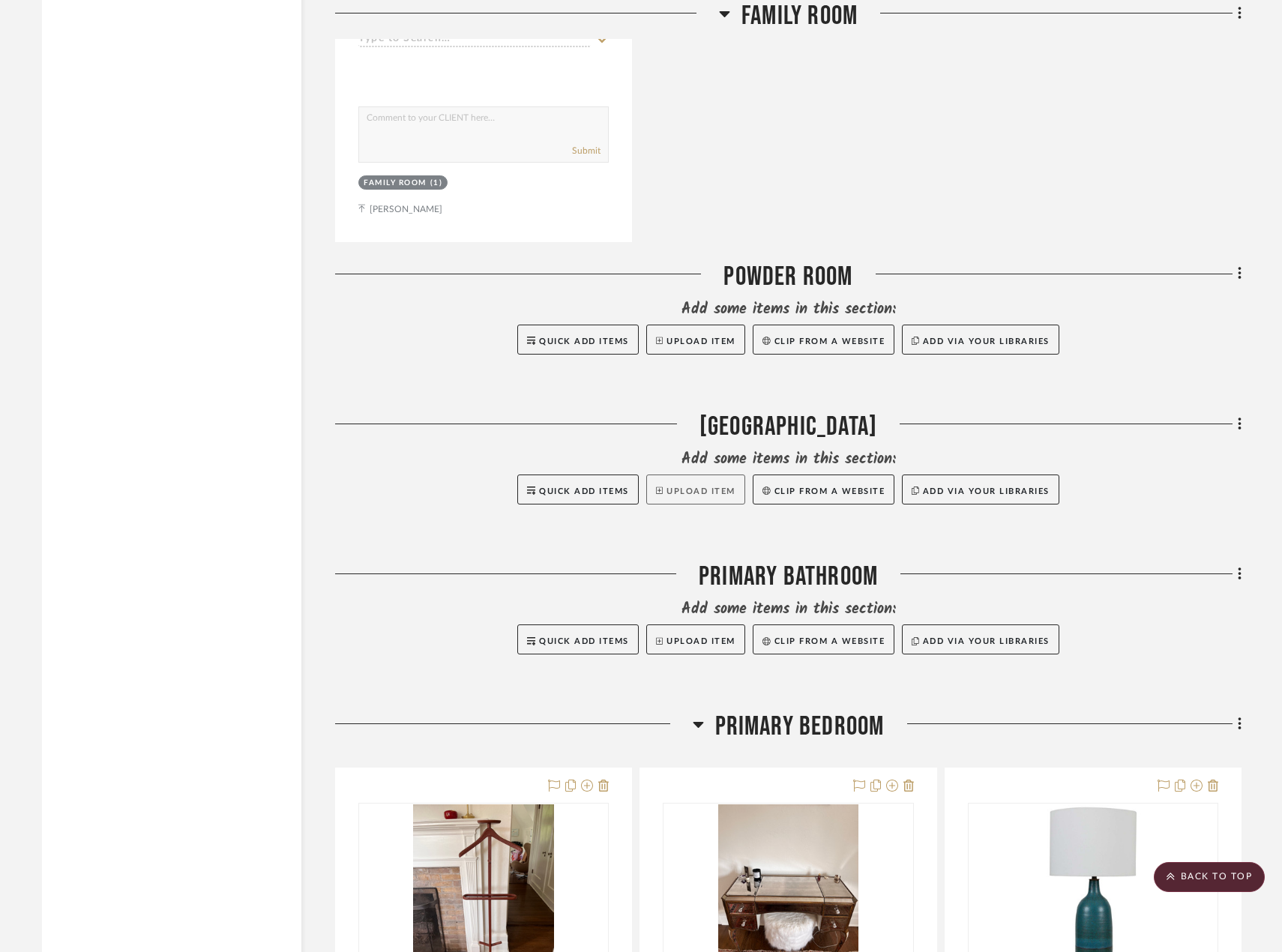
click at [674, 495] on button "Upload Item" at bounding box center [695, 490] width 99 height 30
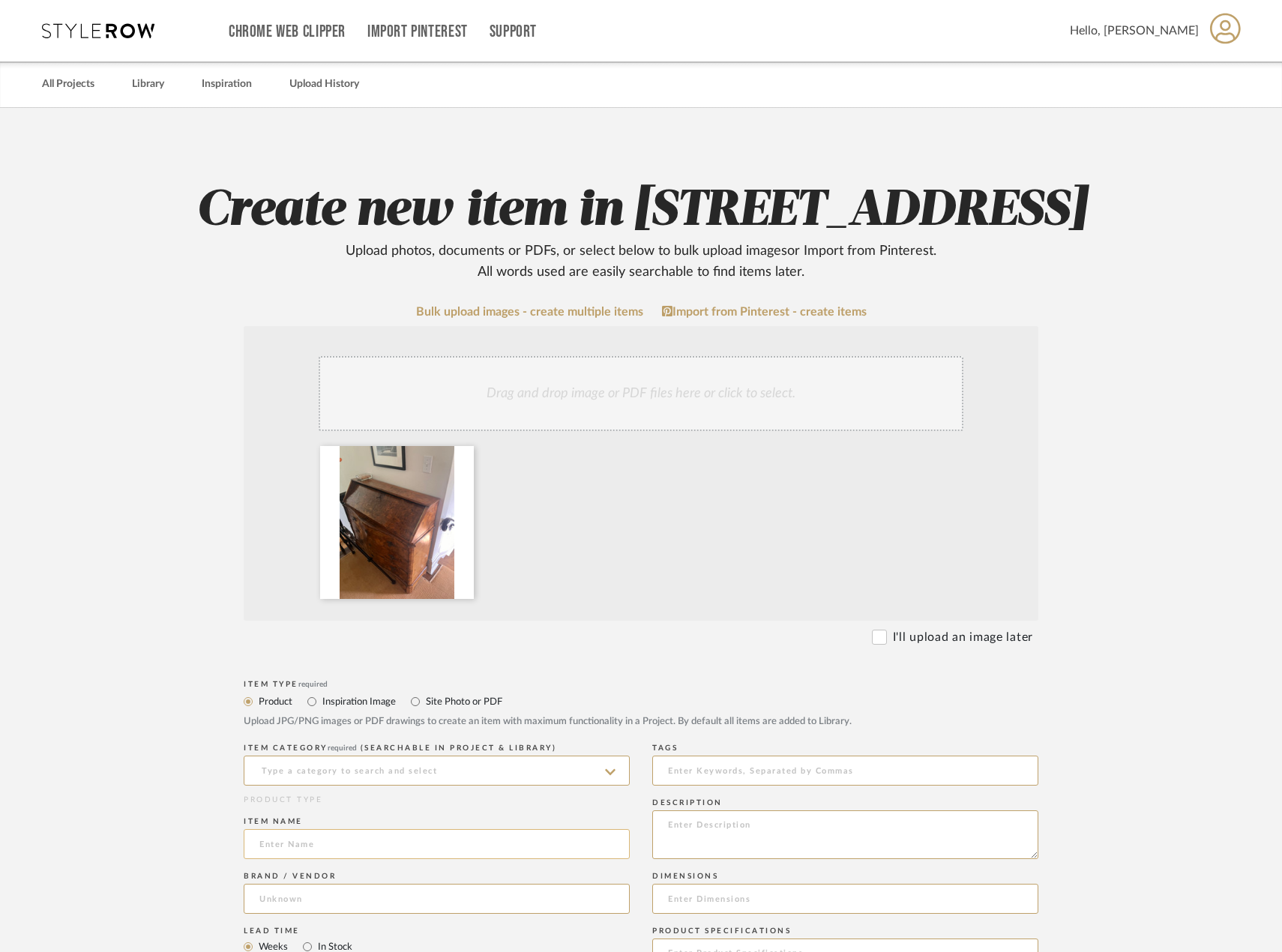
click at [415, 859] on input at bounding box center [436, 844] width 386 height 30
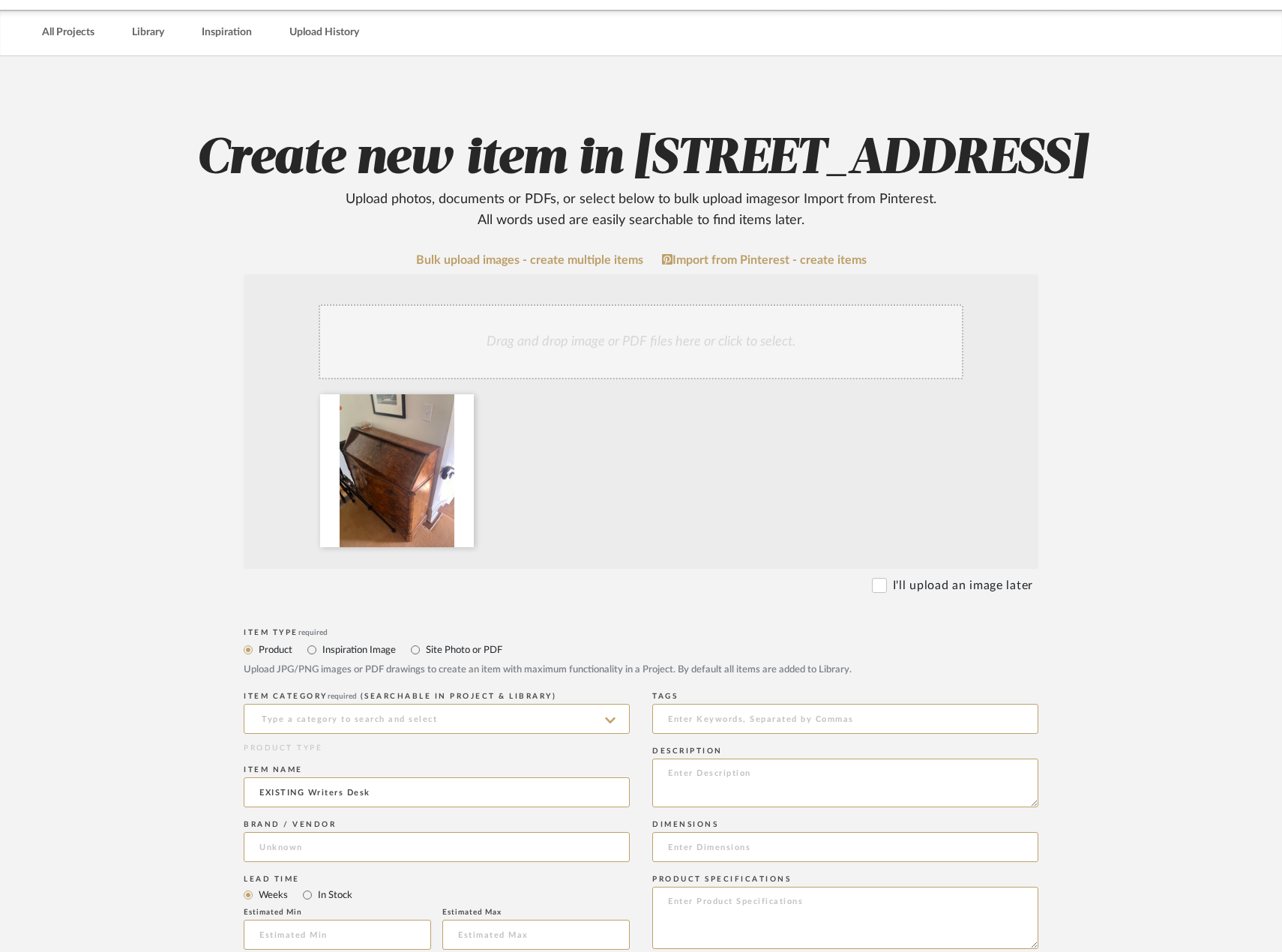
scroll to position [75, 0]
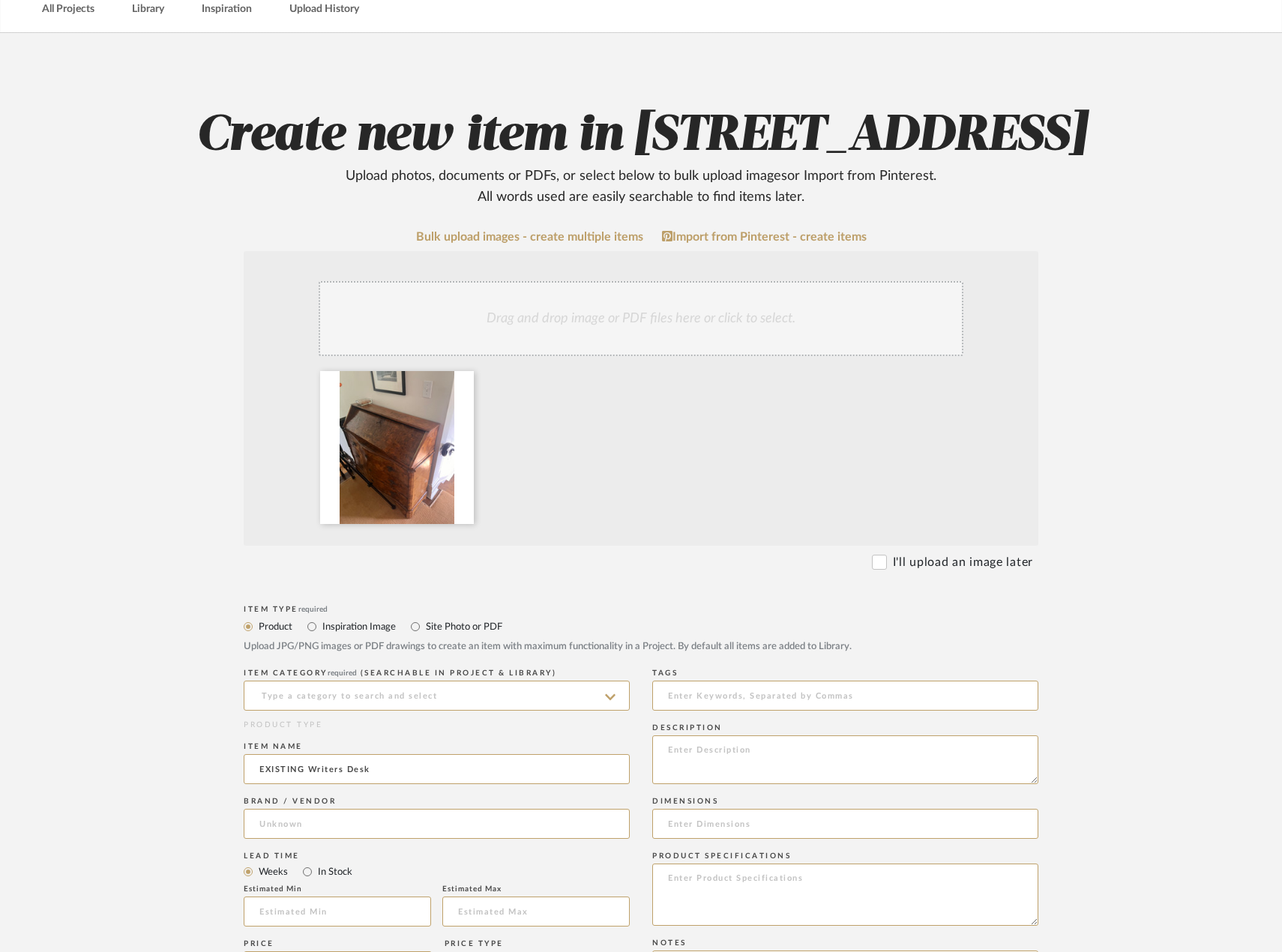
type input "EXISTING Writers Desk"
click at [406, 848] on div "Brand / Vendor" at bounding box center [436, 820] width 386 height 54
click at [405, 839] on input at bounding box center [436, 824] width 386 height 30
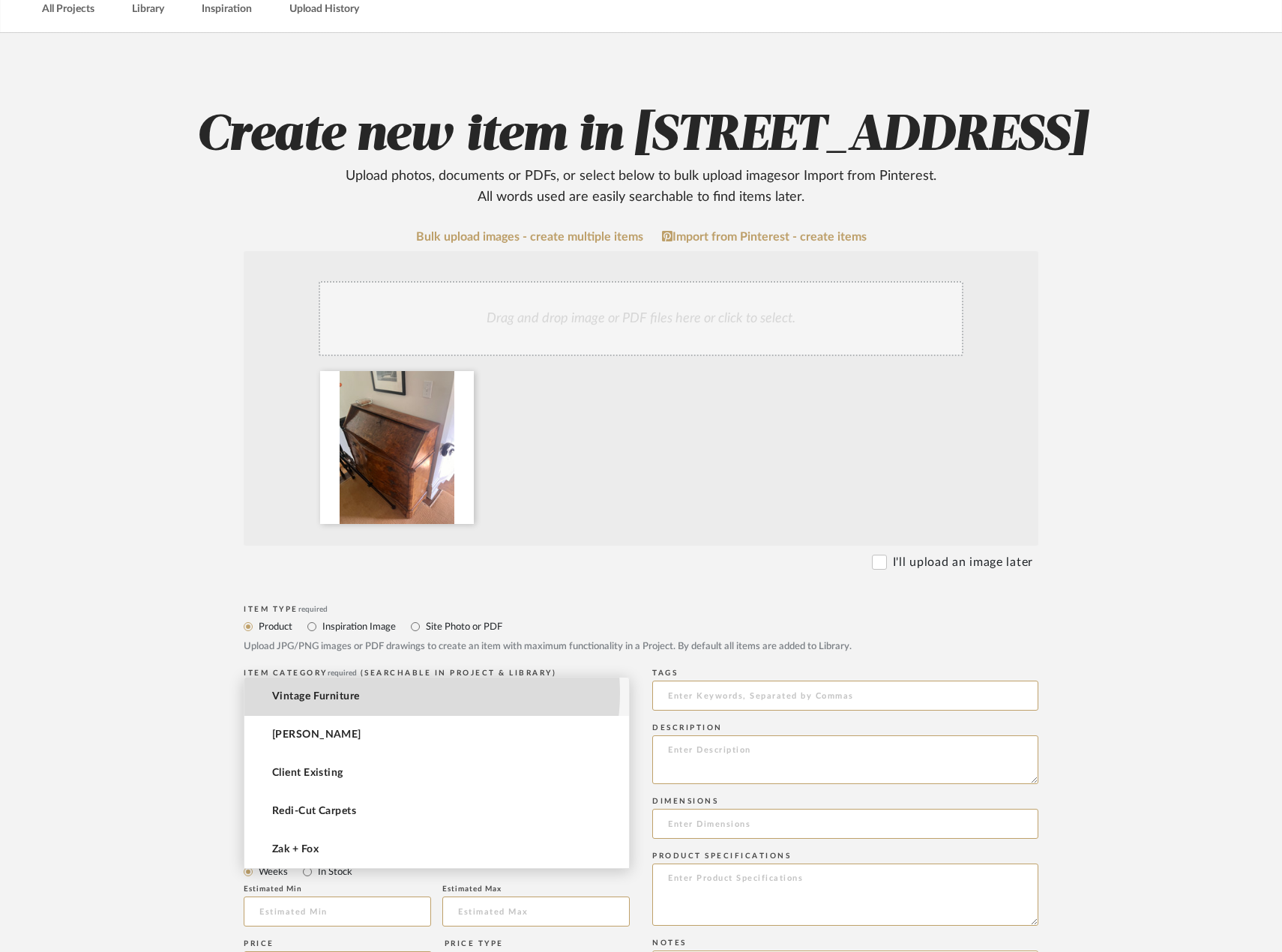
click at [423, 693] on mat-option "Vintage Furniture" at bounding box center [436, 697] width 385 height 38
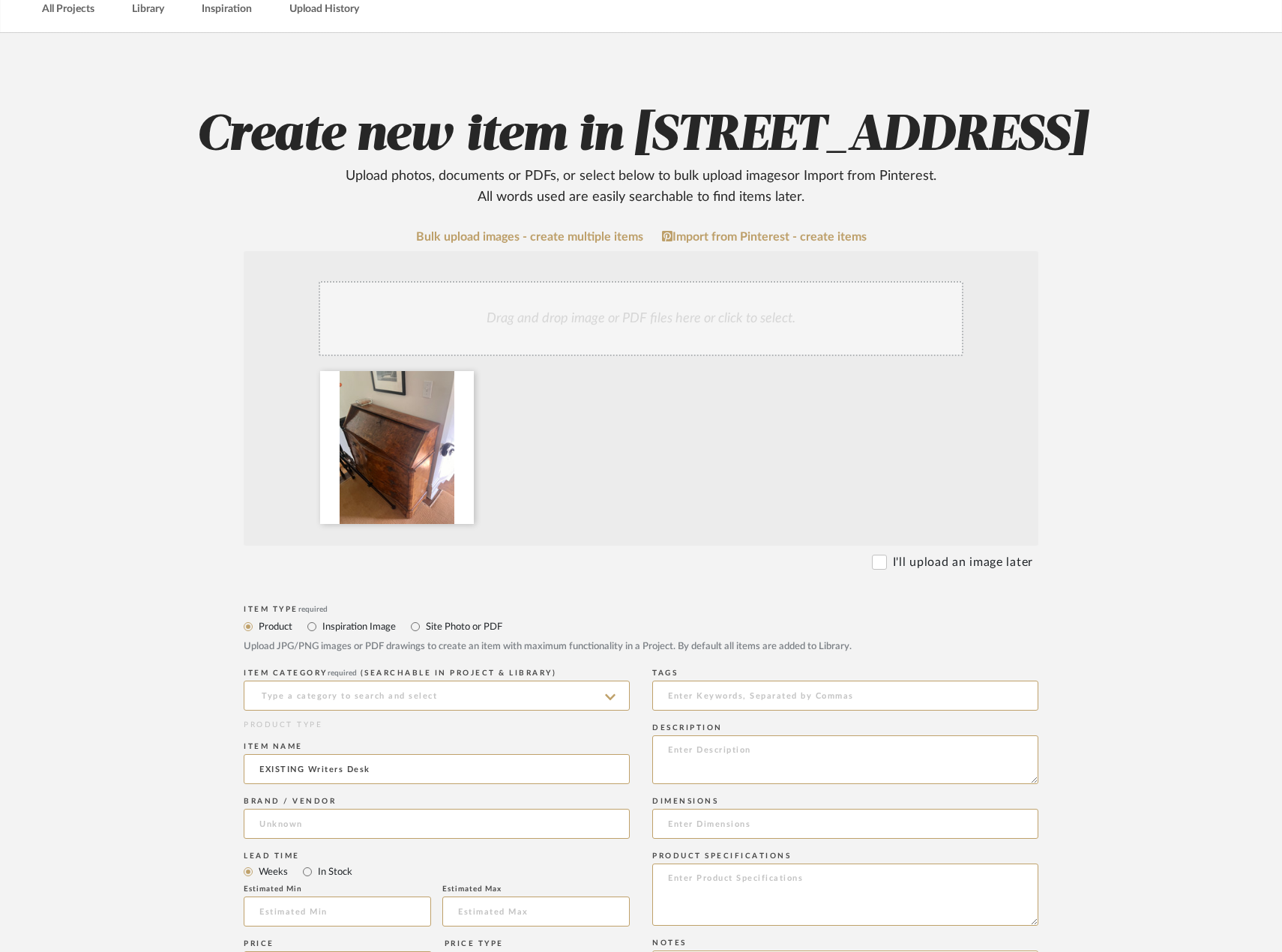
type input "Vintage Furniture"
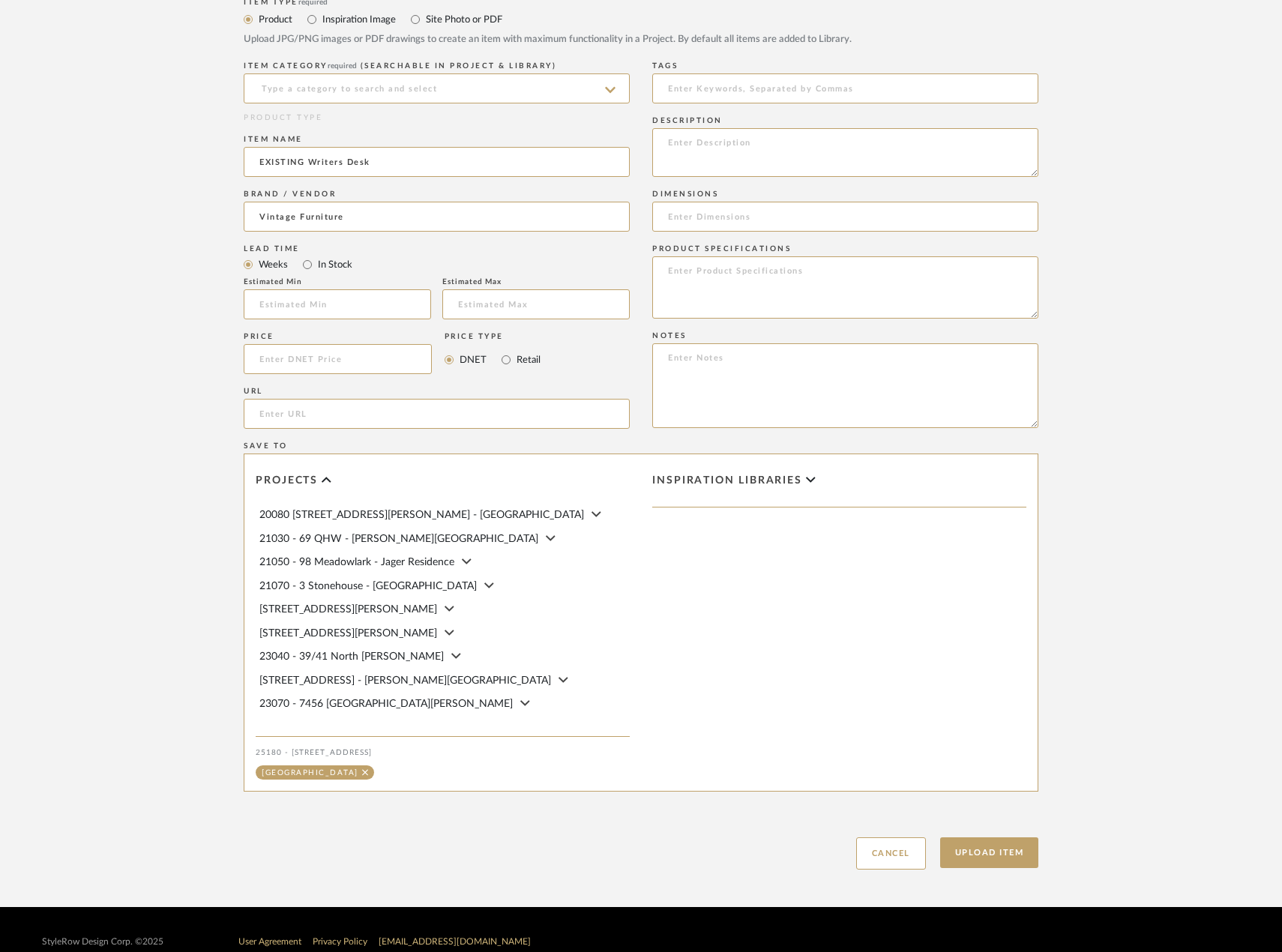
scroll to position [766, 0]
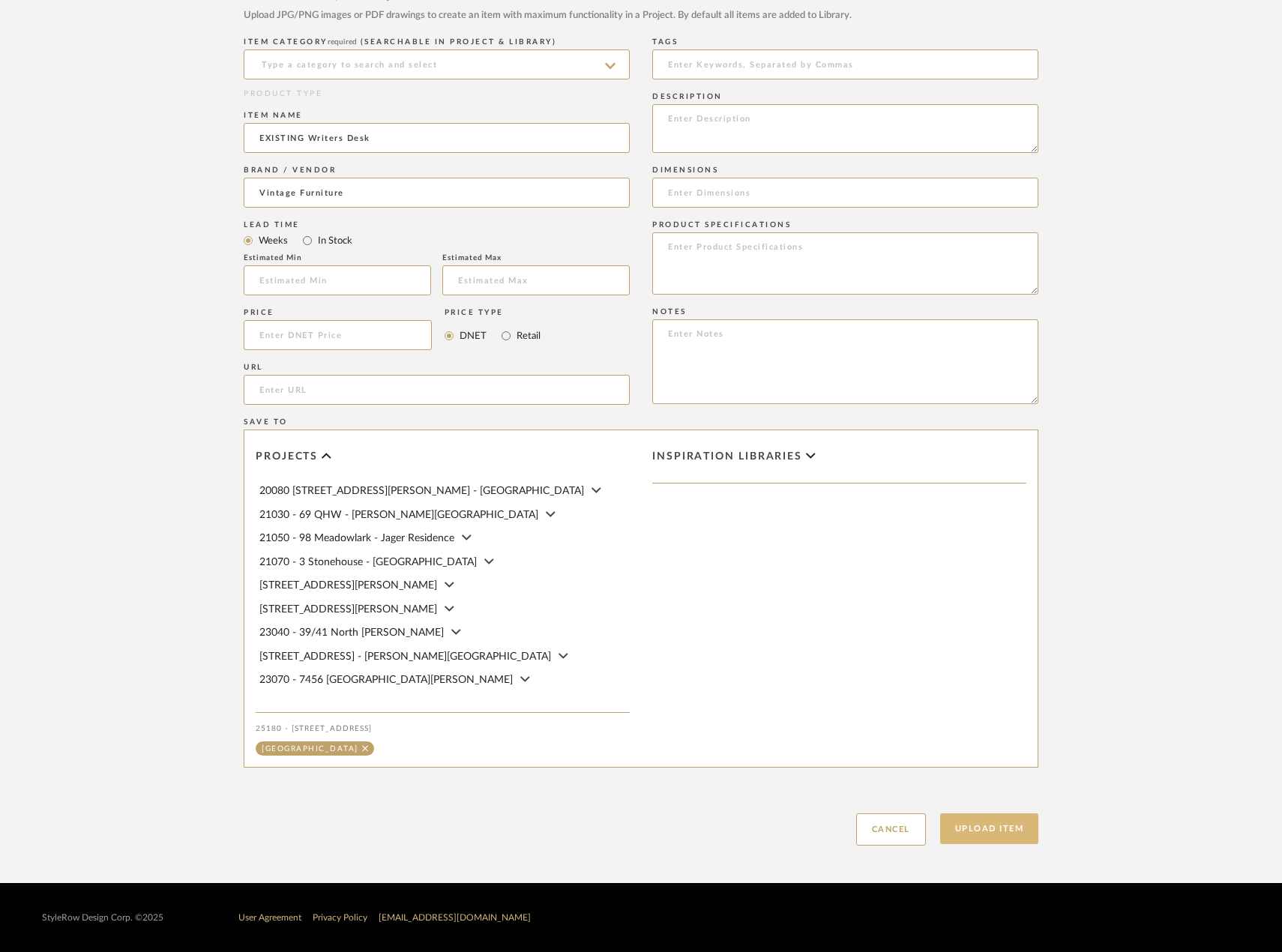
click at [994, 838] on button "Upload Item" at bounding box center [989, 829] width 99 height 30
click at [514, 63] on input at bounding box center [436, 64] width 386 height 30
type input "Uncategorized"
click at [940, 814] on button "Upload Item" at bounding box center [989, 829] width 99 height 30
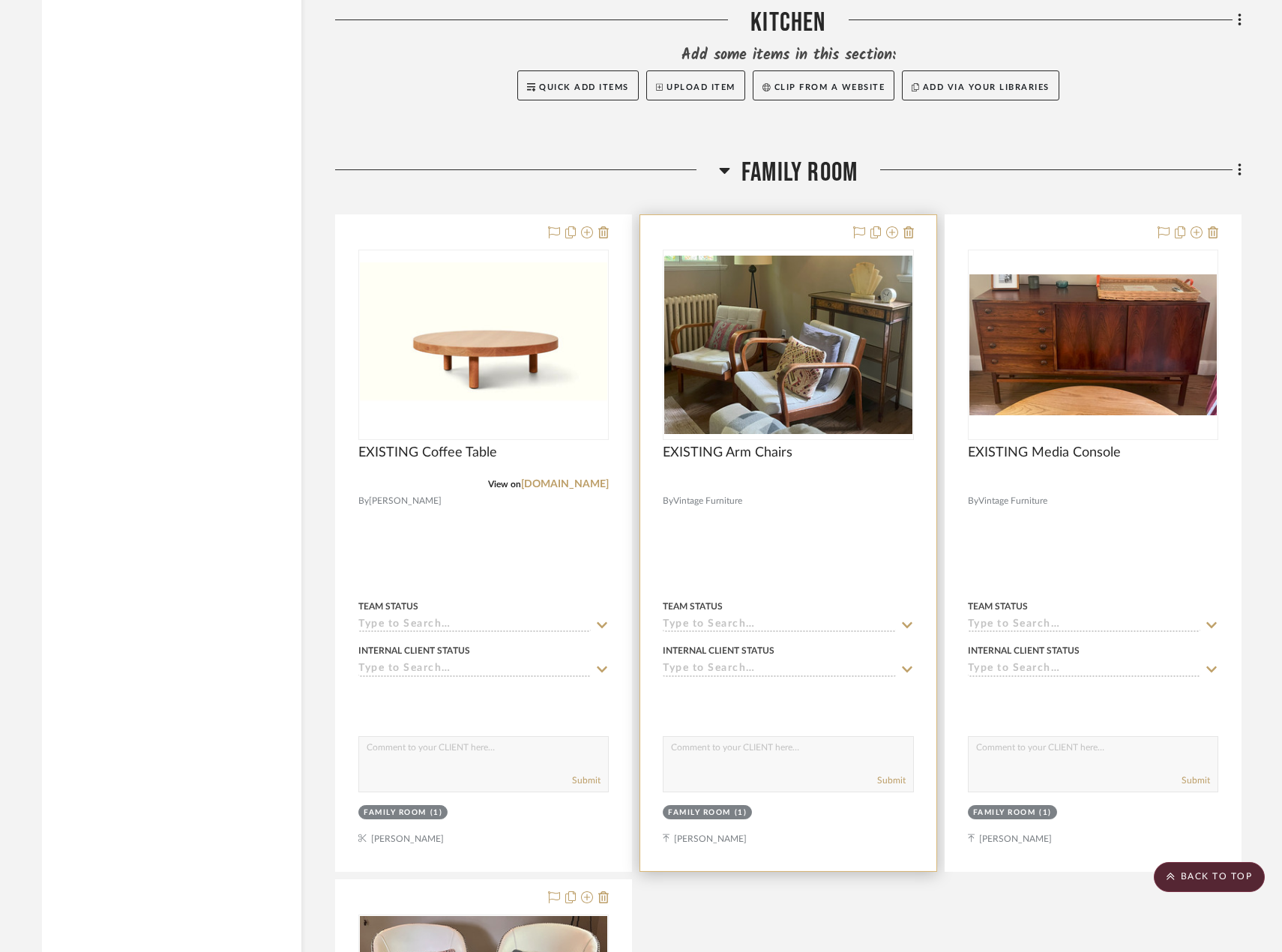
scroll to position [3176, 0]
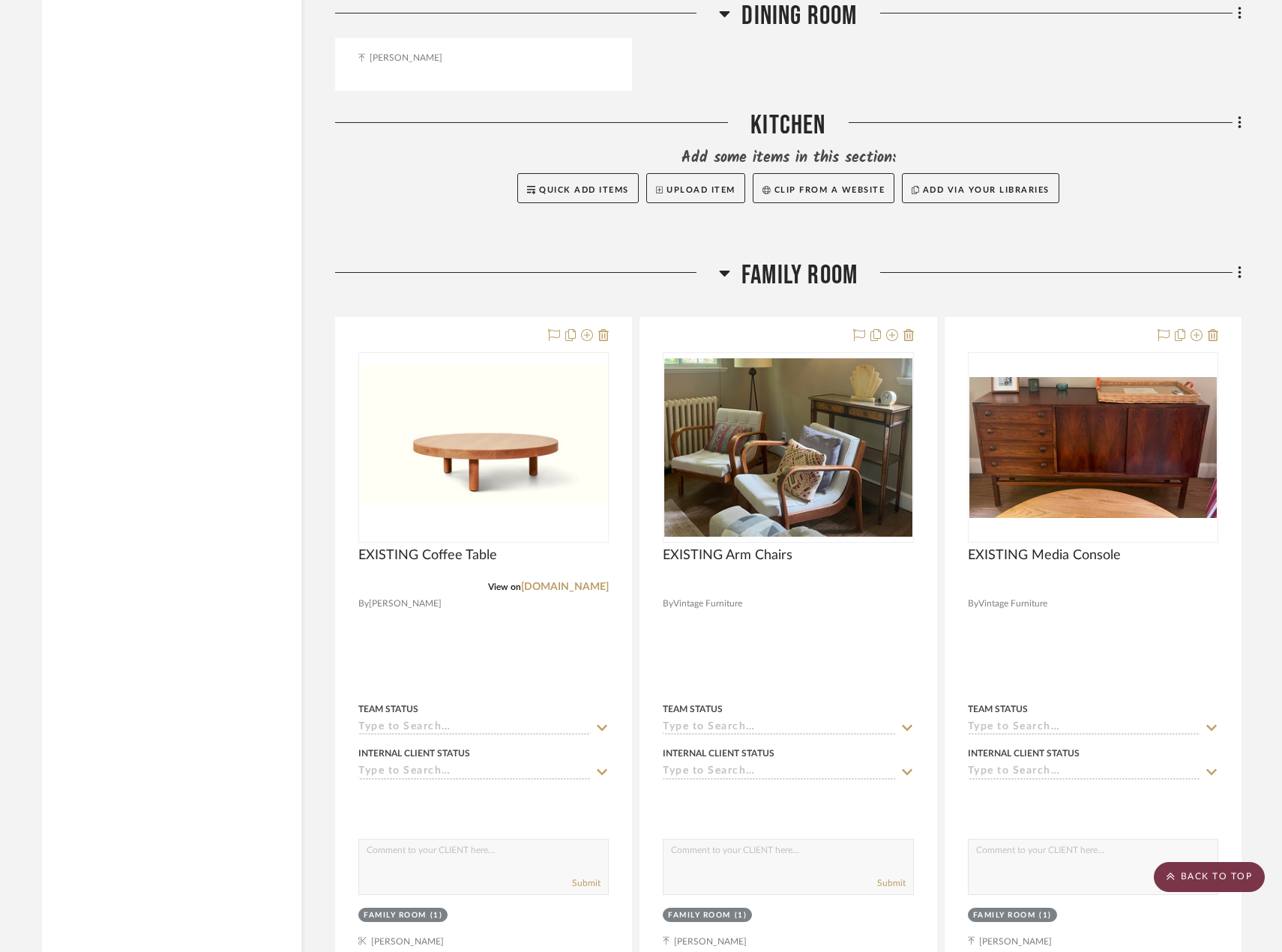
click at [1204, 882] on scroll-to-top-button "BACK TO TOP" at bounding box center [1209, 877] width 111 height 30
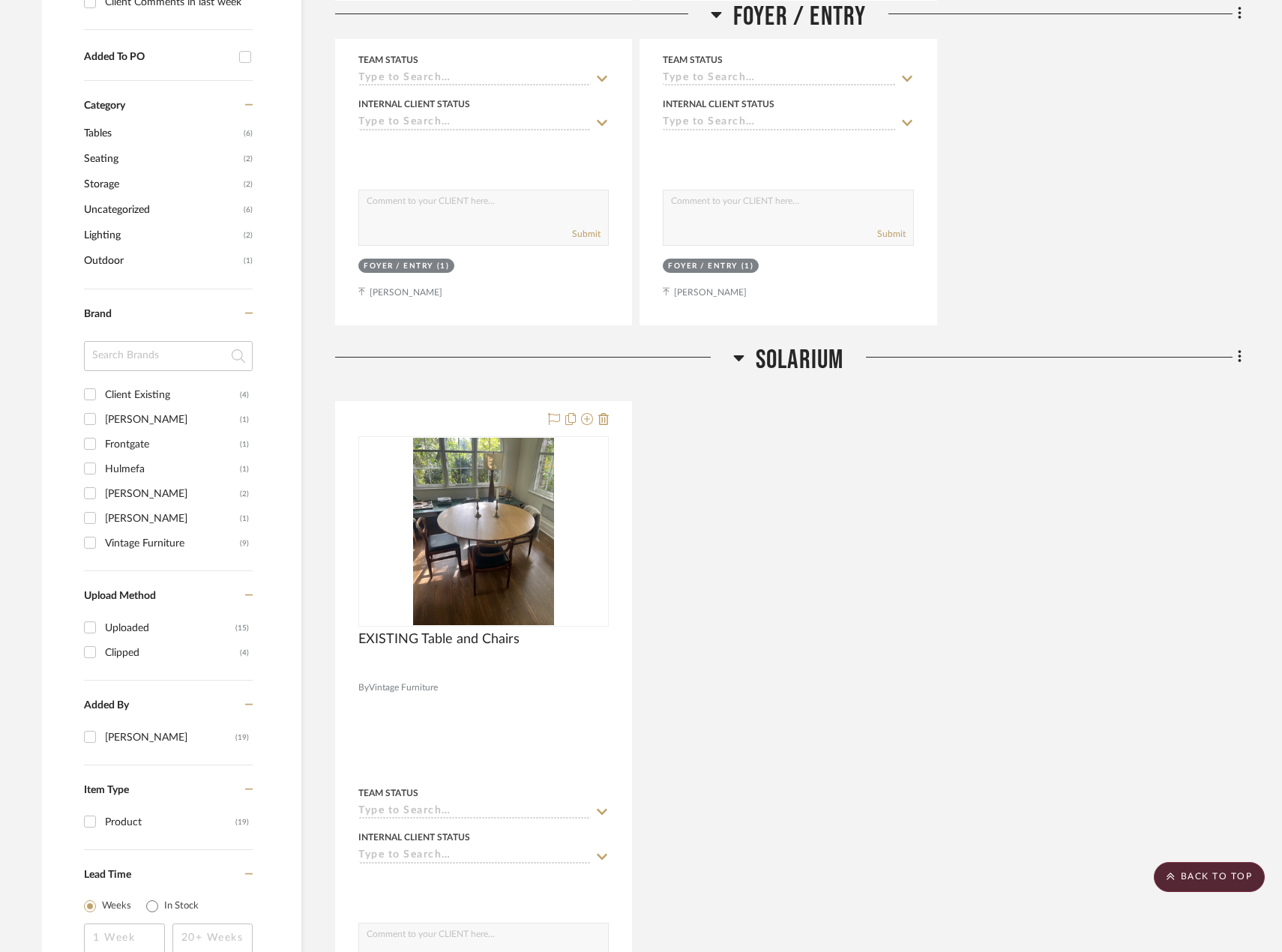
scroll to position [675, 0]
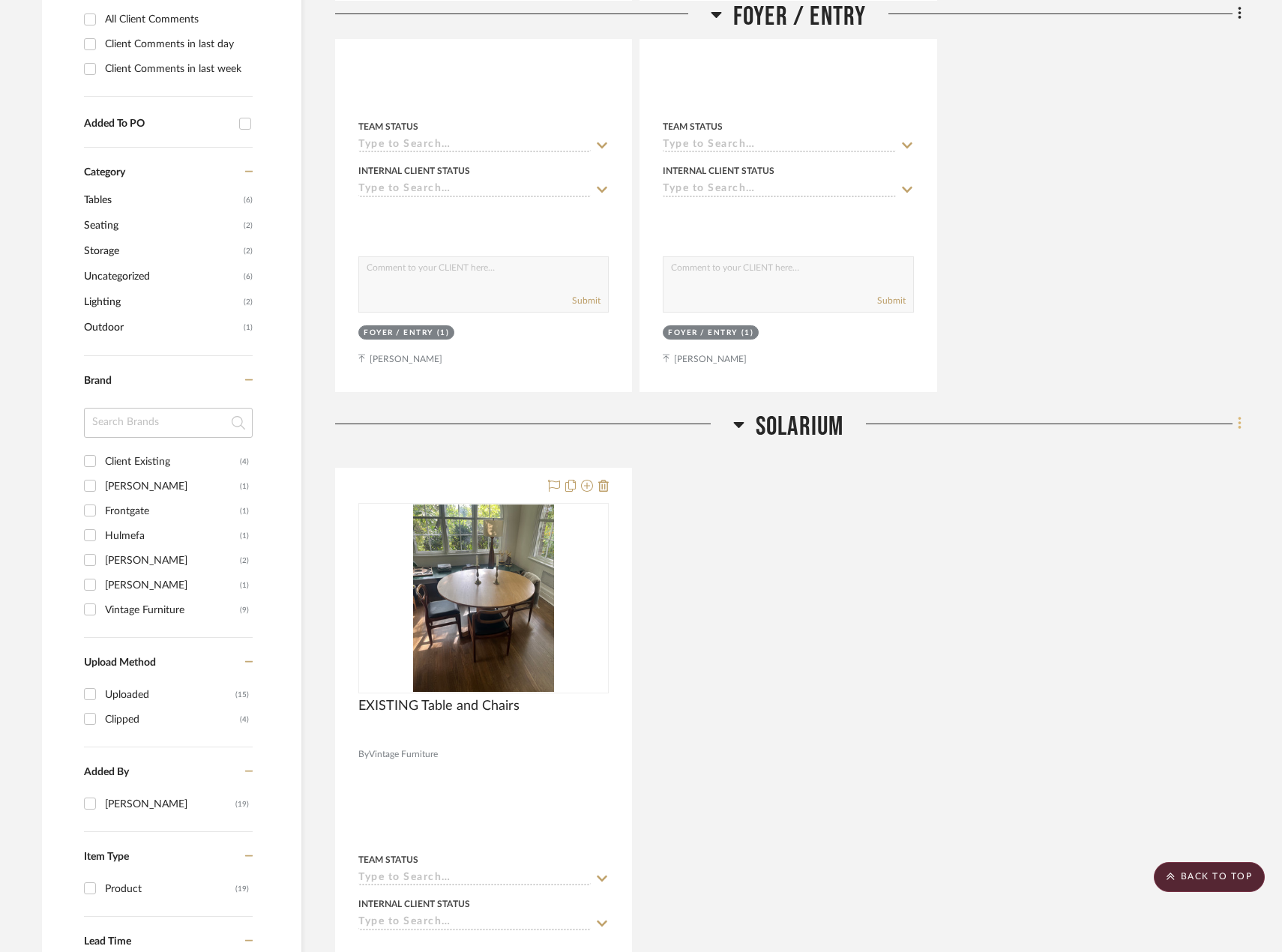
click at [1237, 426] on fa-icon at bounding box center [1237, 426] width 10 height 25
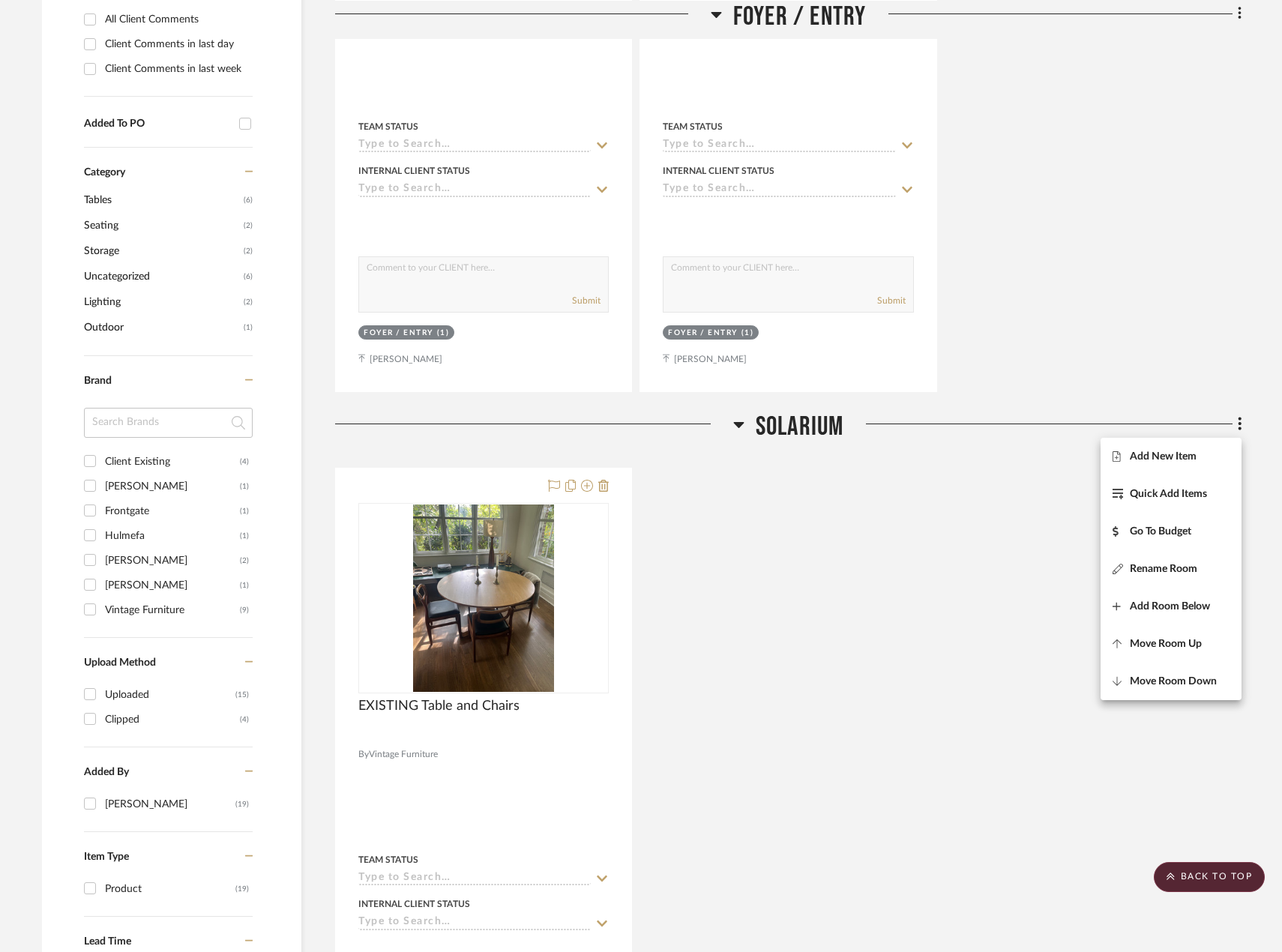
click at [1203, 465] on button "Add New Item" at bounding box center [1171, 457] width 141 height 37
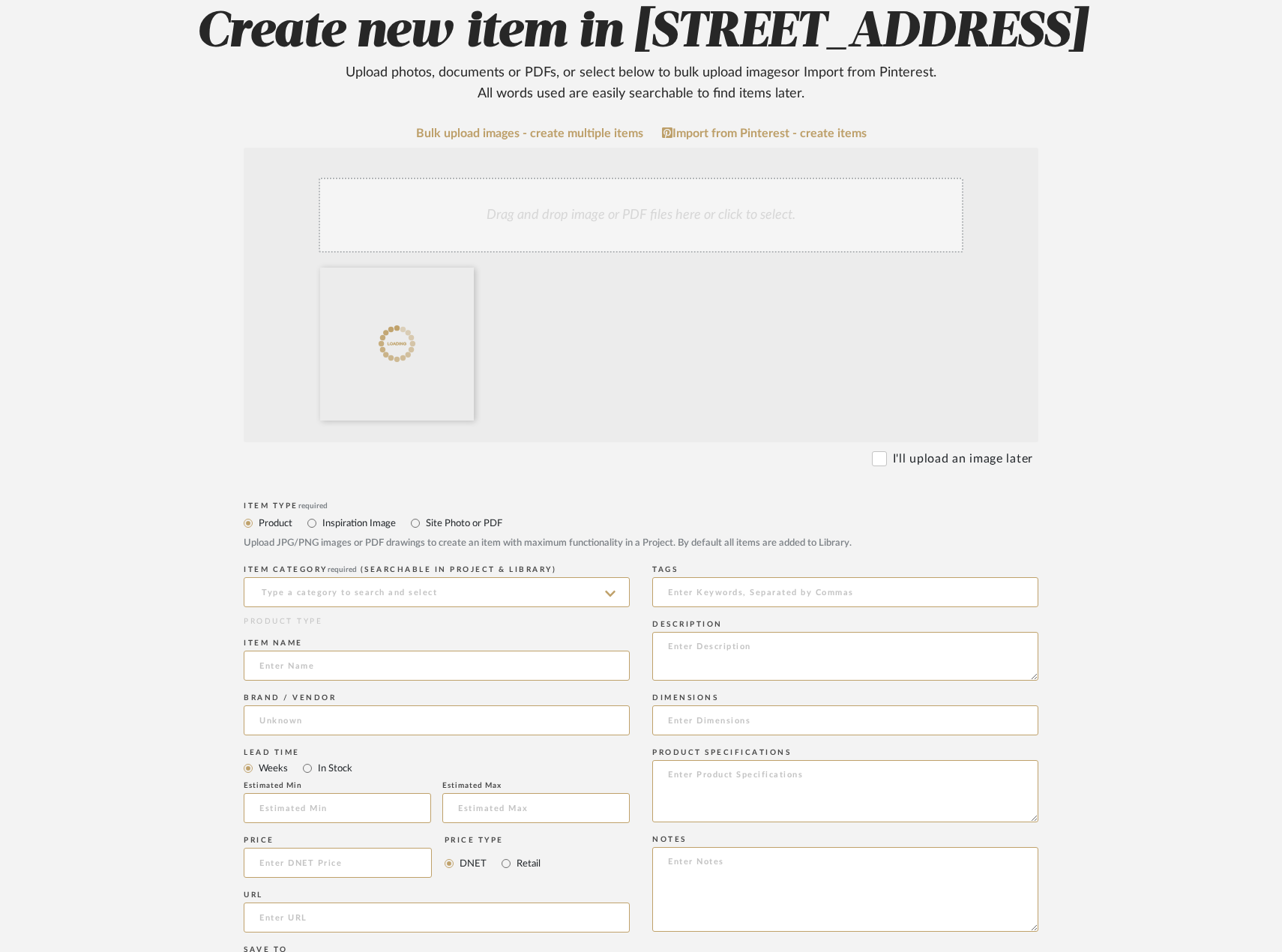
scroll to position [225, 0]
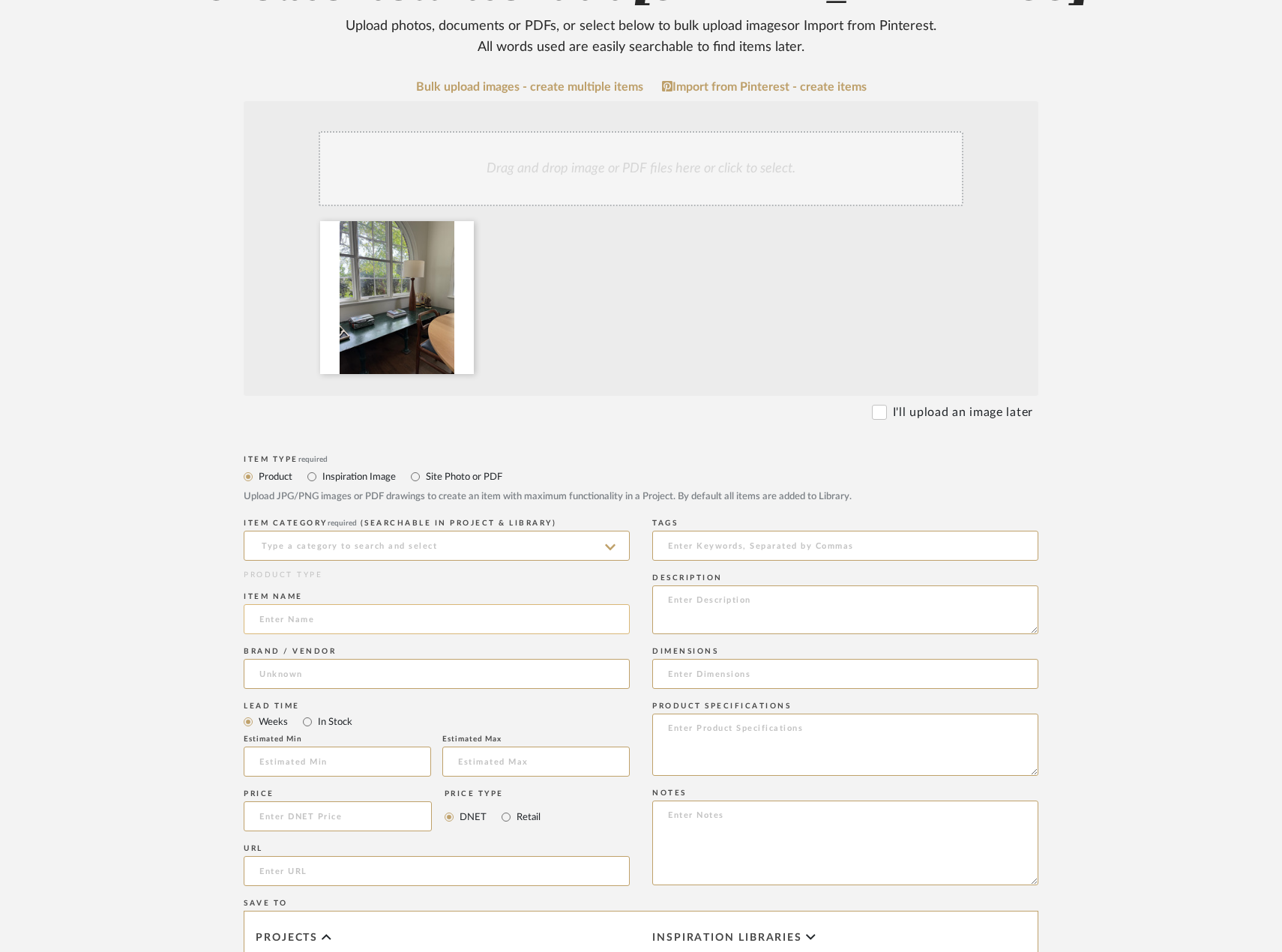
click at [367, 634] on input at bounding box center [436, 619] width 386 height 30
type input "EXISTING Low Green Table and Lamp"
click at [337, 689] on input at bounding box center [436, 675] width 386 height 30
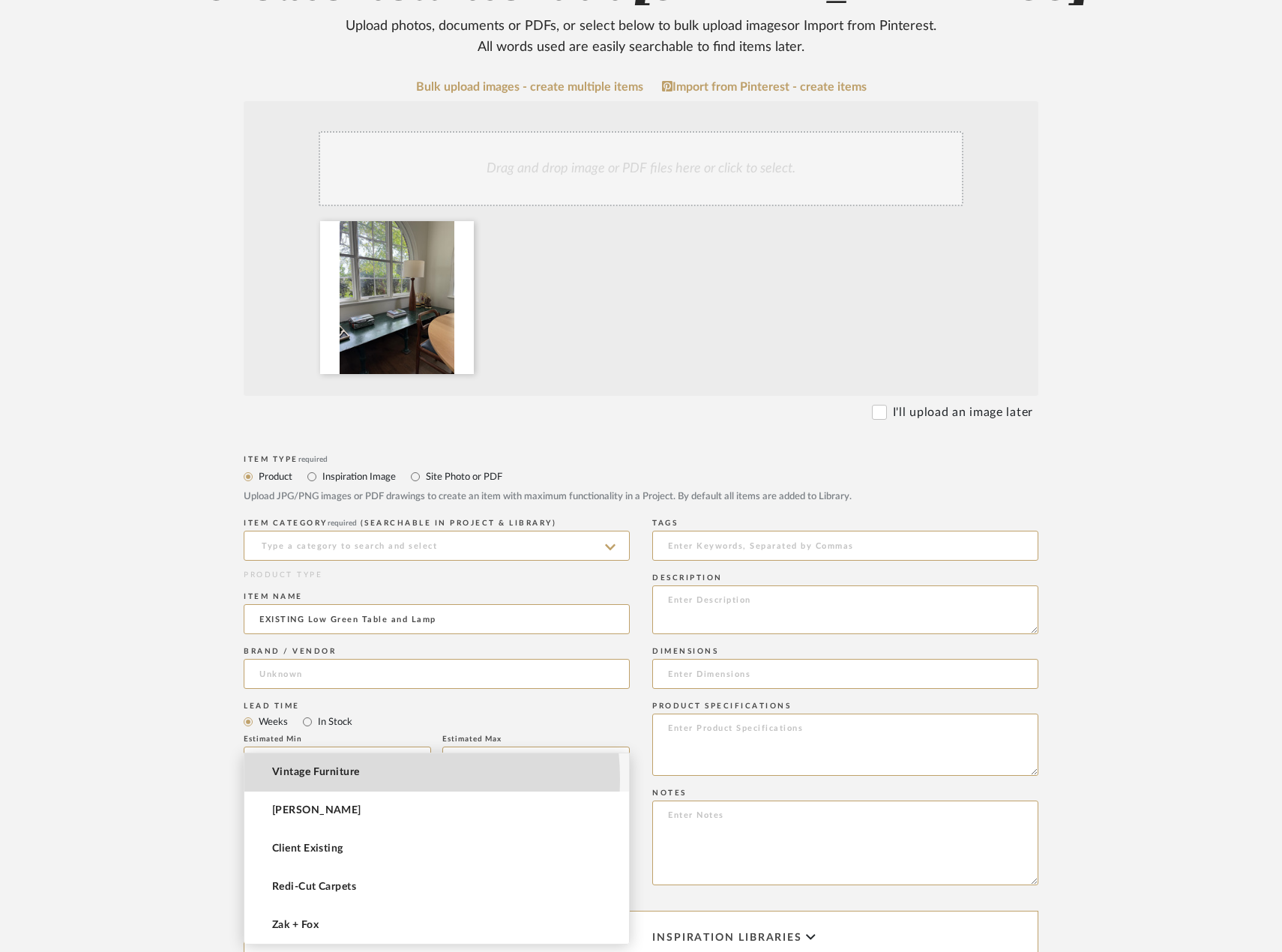
click at [349, 780] on mat-option "Vintage Furniture" at bounding box center [436, 773] width 385 height 38
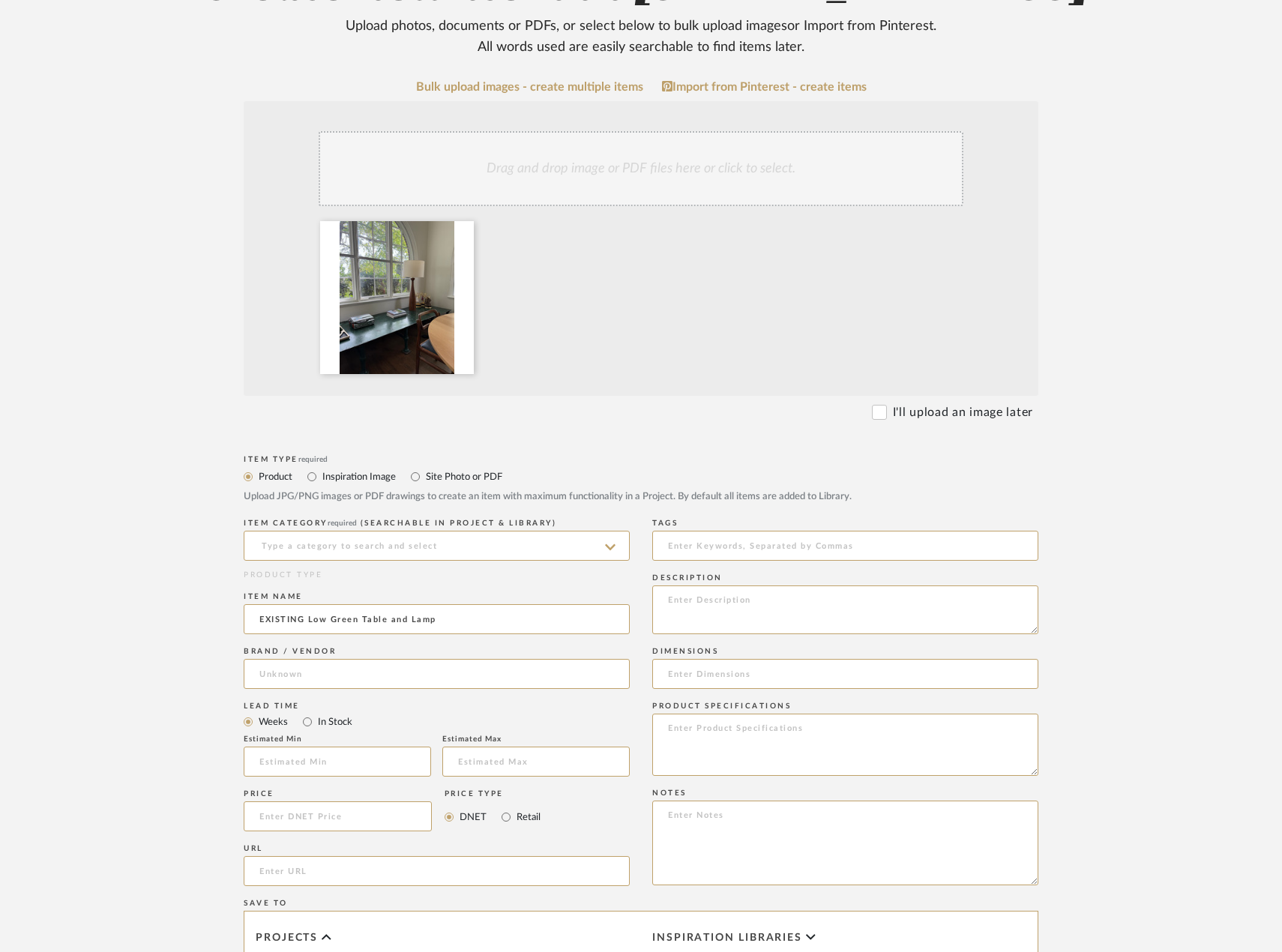
type input "Vintage Furniture"
click at [327, 561] on input at bounding box center [436, 546] width 386 height 30
type input "Uncategorized"
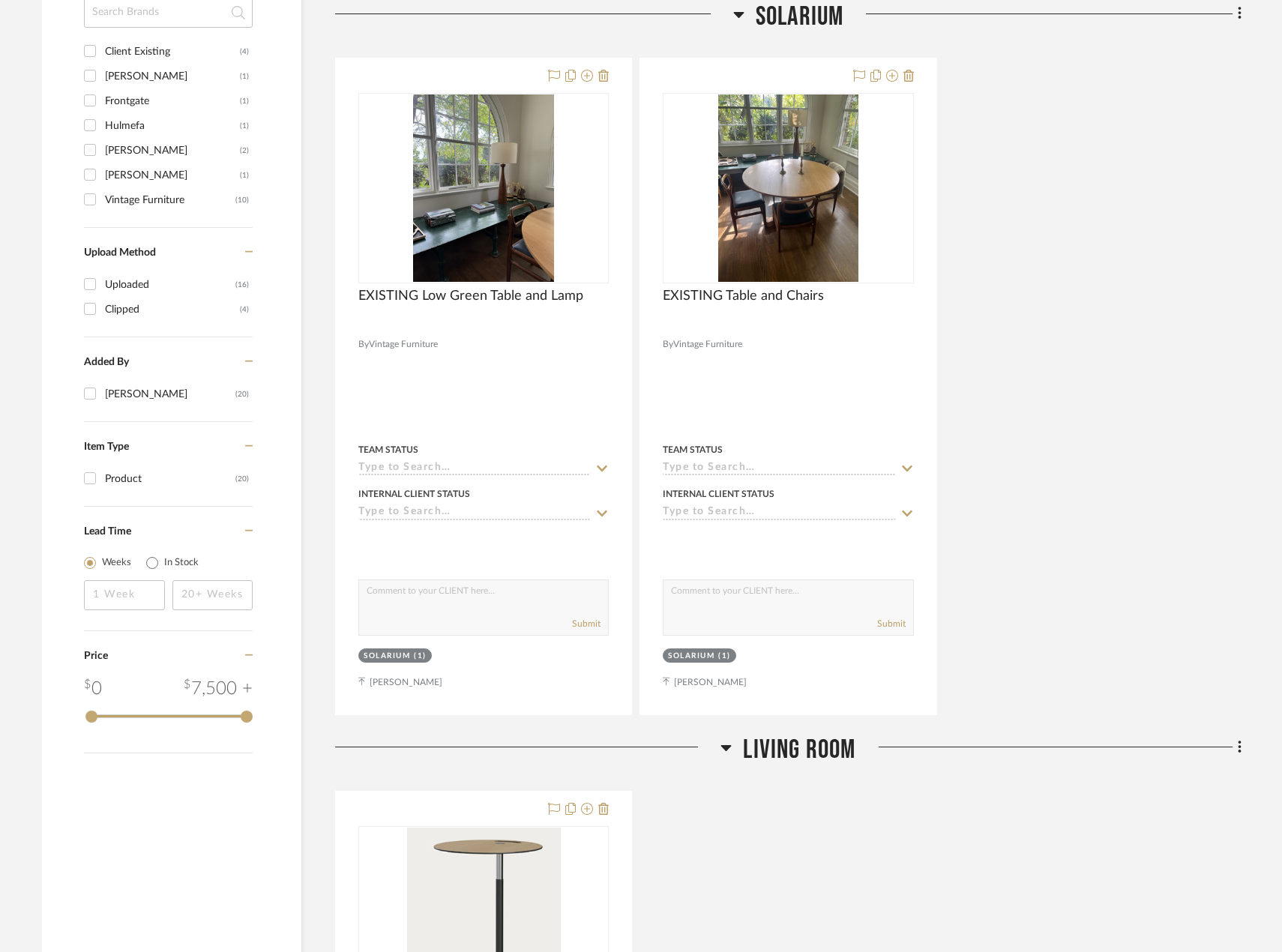
scroll to position [1086, 0]
click at [1240, 16] on icon at bounding box center [1239, 13] width 4 height 16
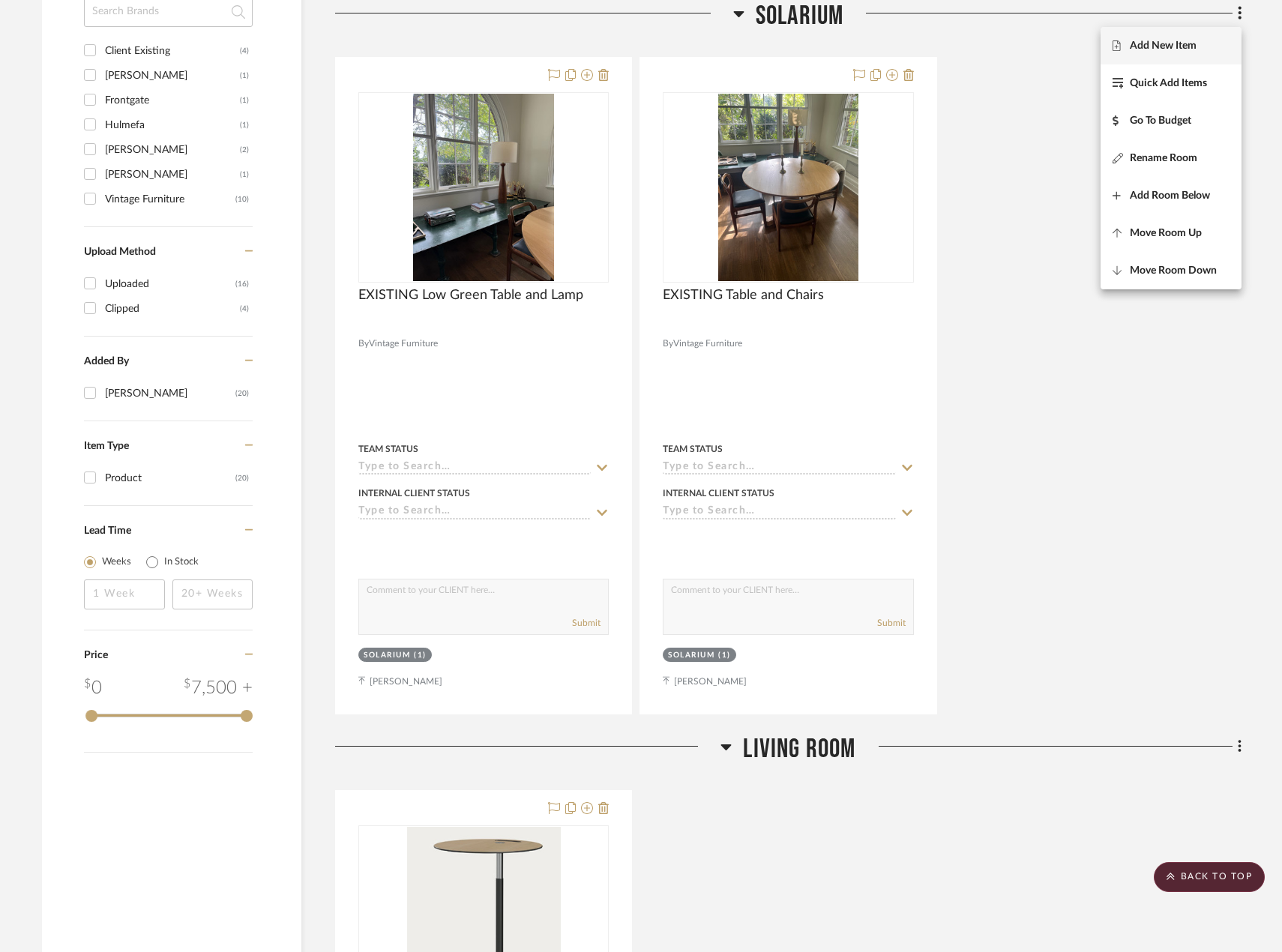
click at [1182, 38] on button "Add New Item" at bounding box center [1171, 46] width 141 height 37
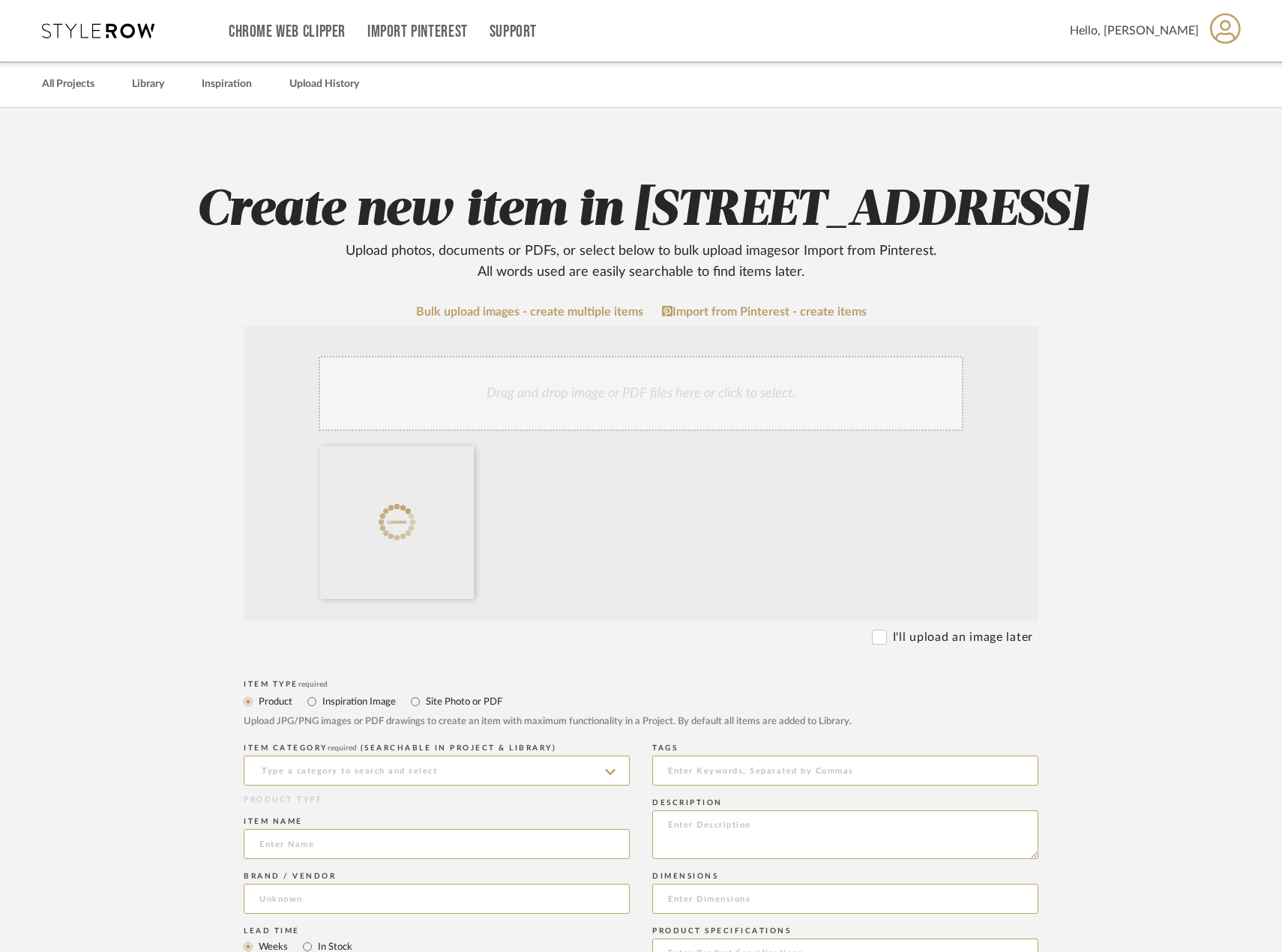
click at [376, 868] on div "Item name" at bounding box center [436, 840] width 386 height 54
click at [371, 859] on input at bounding box center [436, 844] width 386 height 30
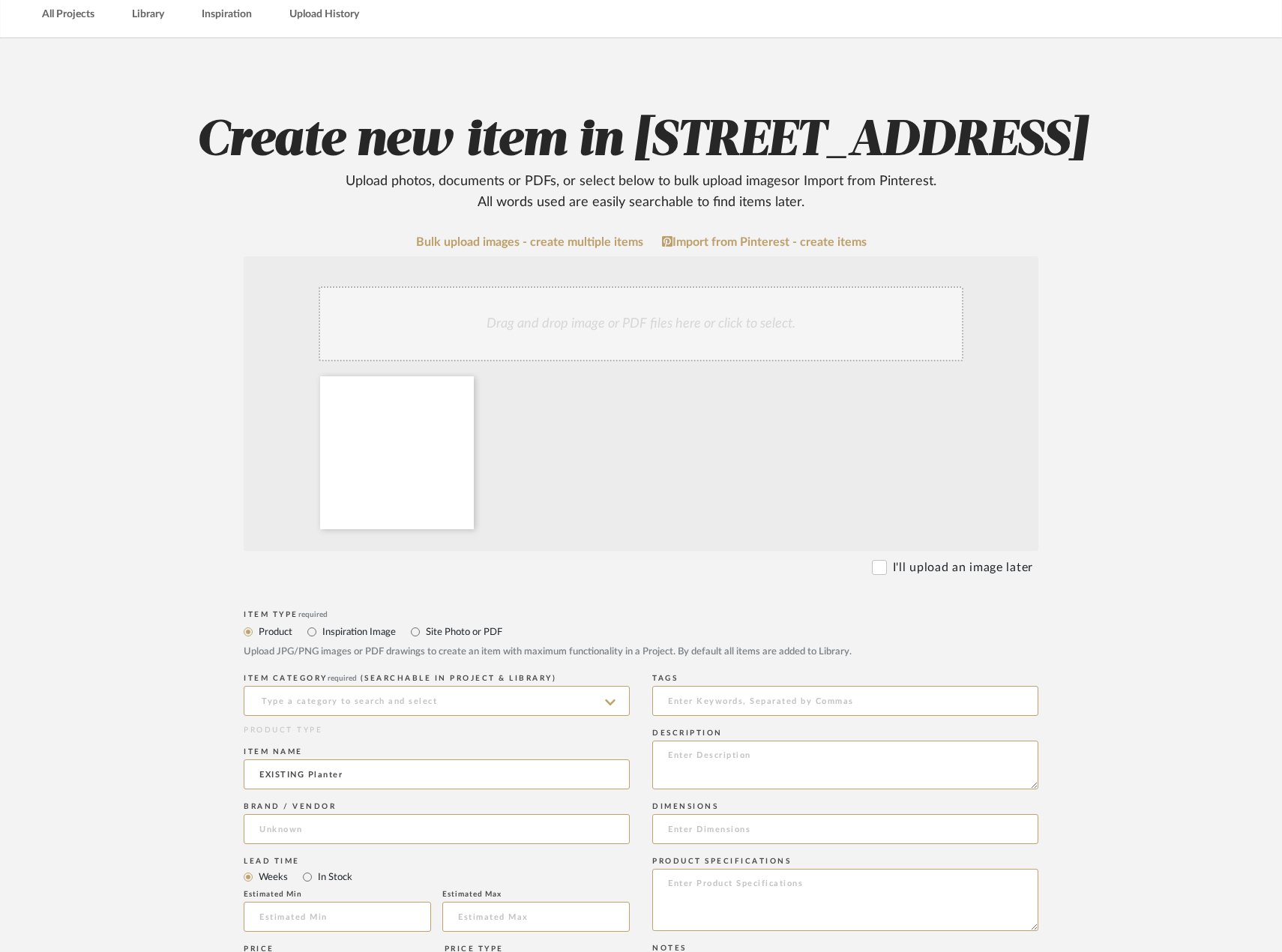
scroll to position [150, 0]
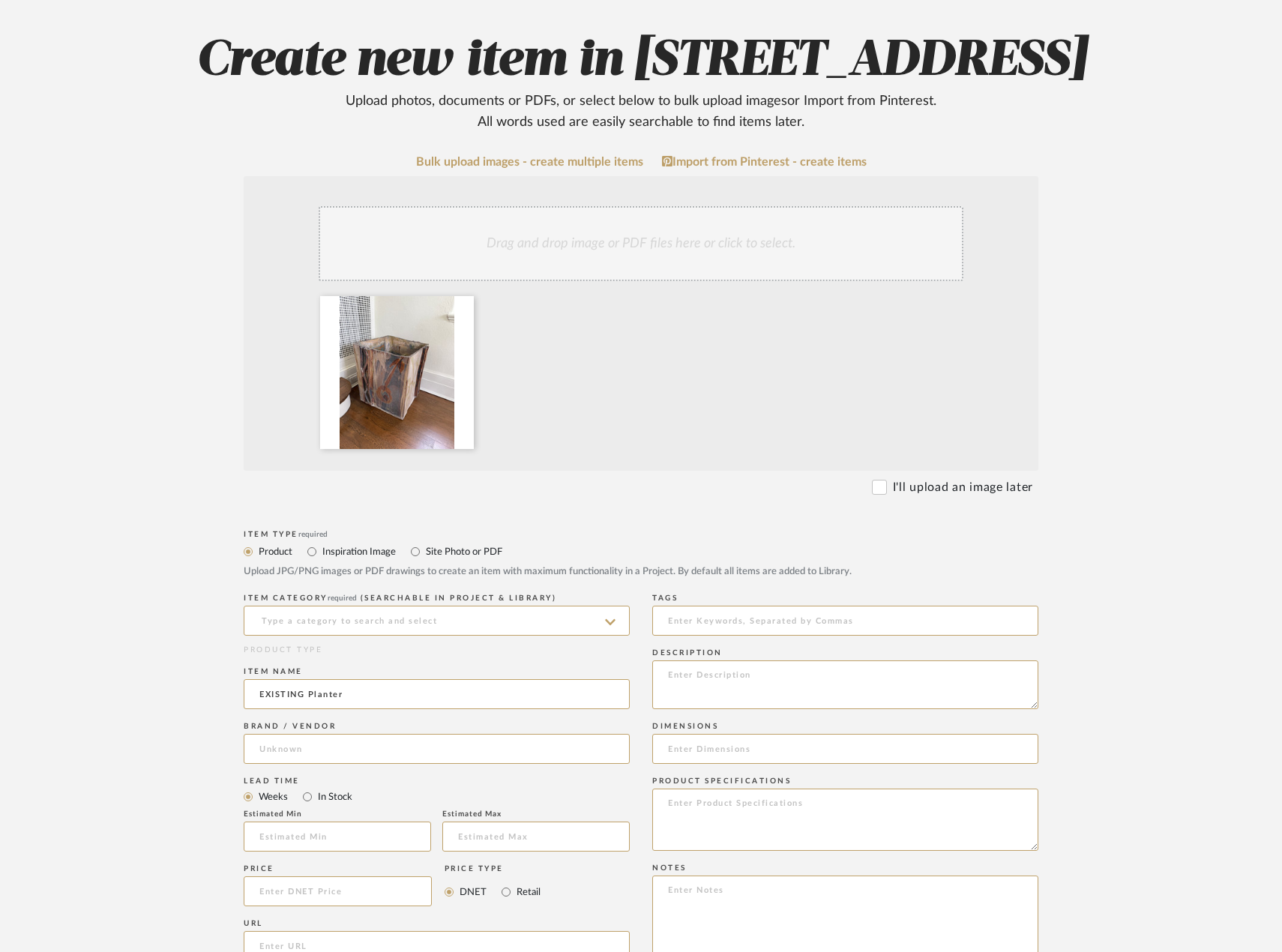
type input "EXISTING Planter"
click at [397, 731] on div "Brand / Vendor" at bounding box center [436, 726] width 386 height 9
click at [407, 764] on input at bounding box center [436, 749] width 386 height 30
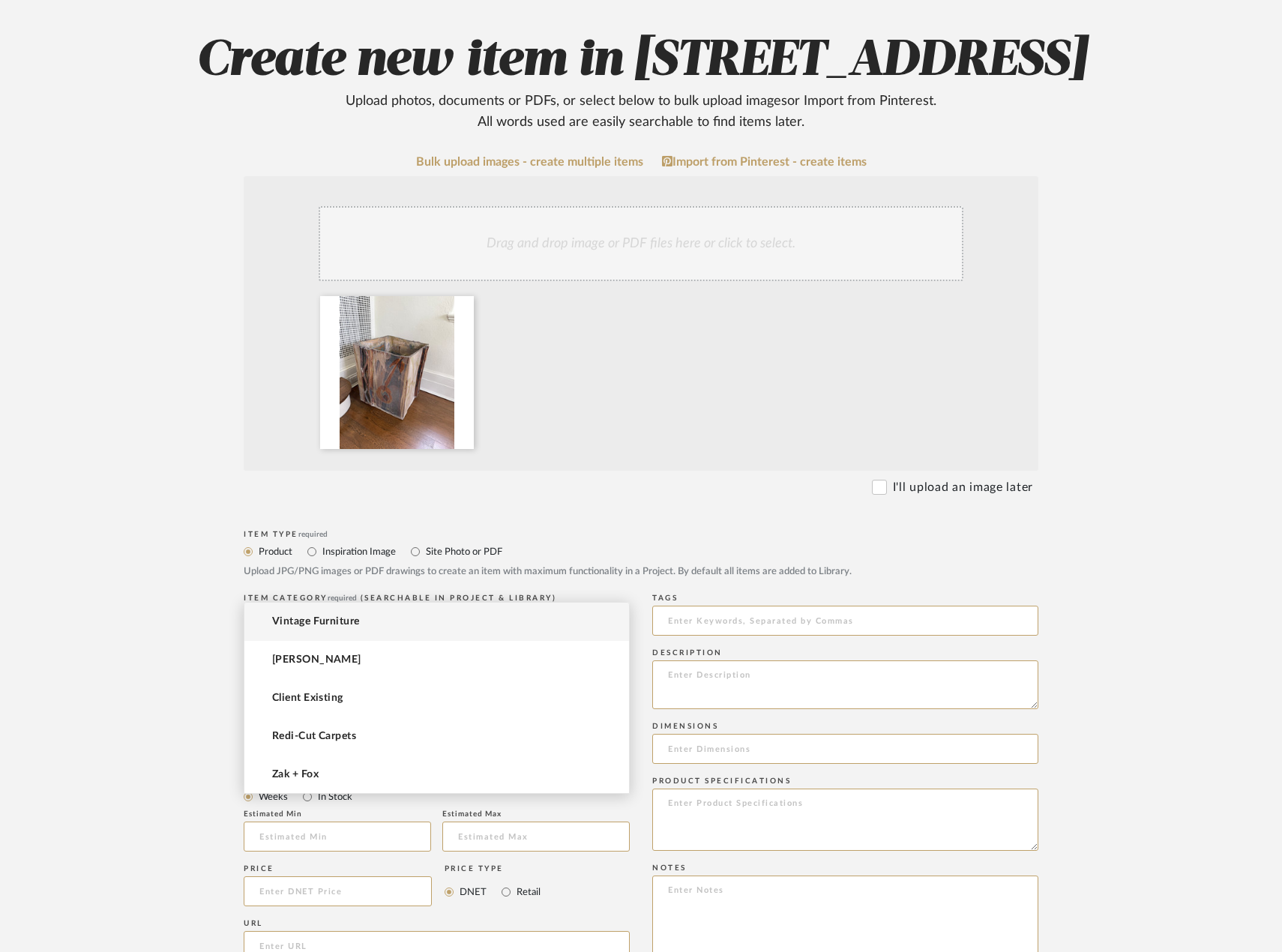
drag, startPoint x: 390, startPoint y: 622, endPoint x: 396, endPoint y: 617, distance: 7.8
click at [393, 619] on mat-option "Vintage Furniture" at bounding box center [436, 622] width 385 height 38
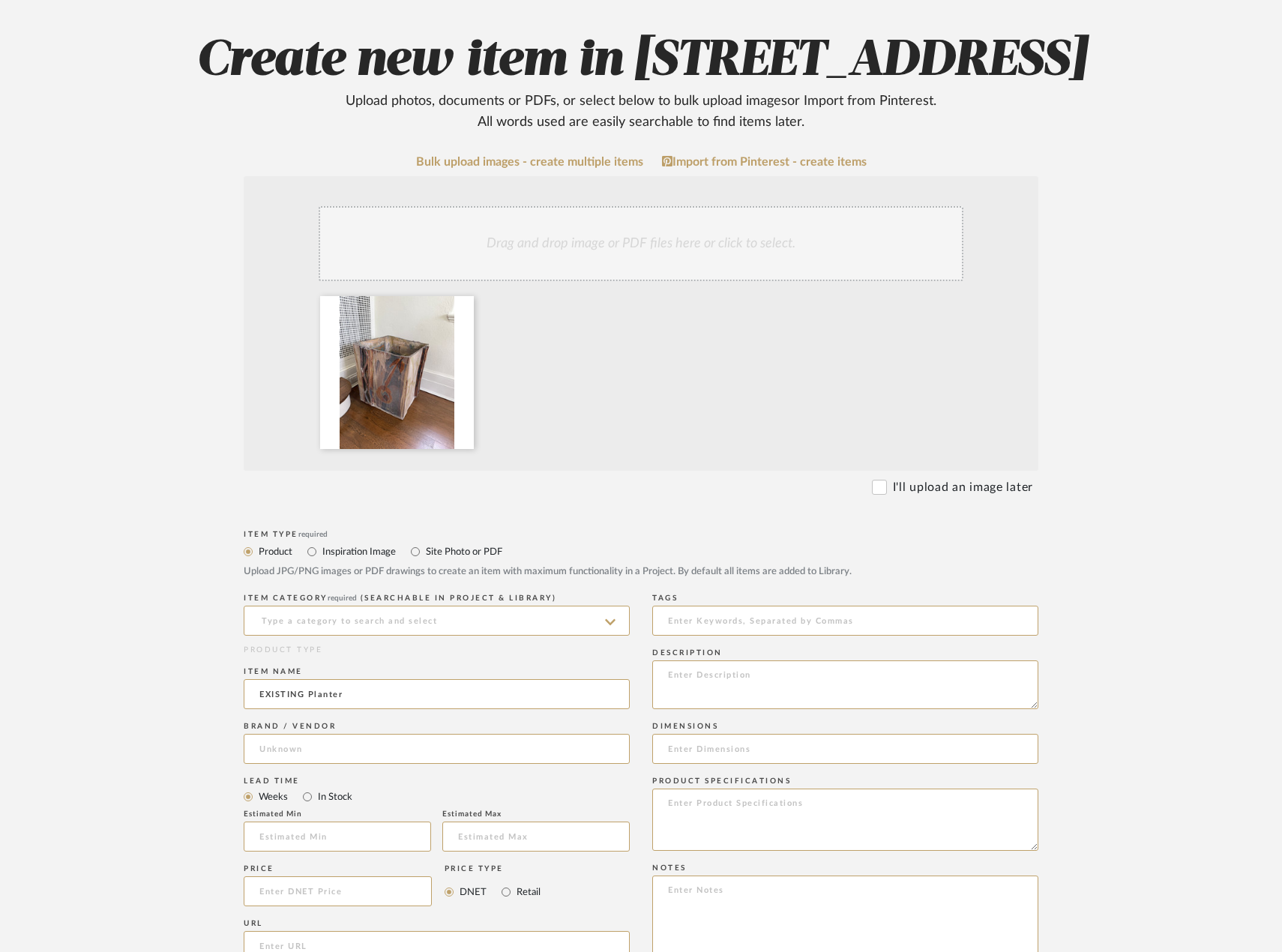
type input "Vintage Furniture"
click at [401, 636] on input at bounding box center [436, 621] width 386 height 30
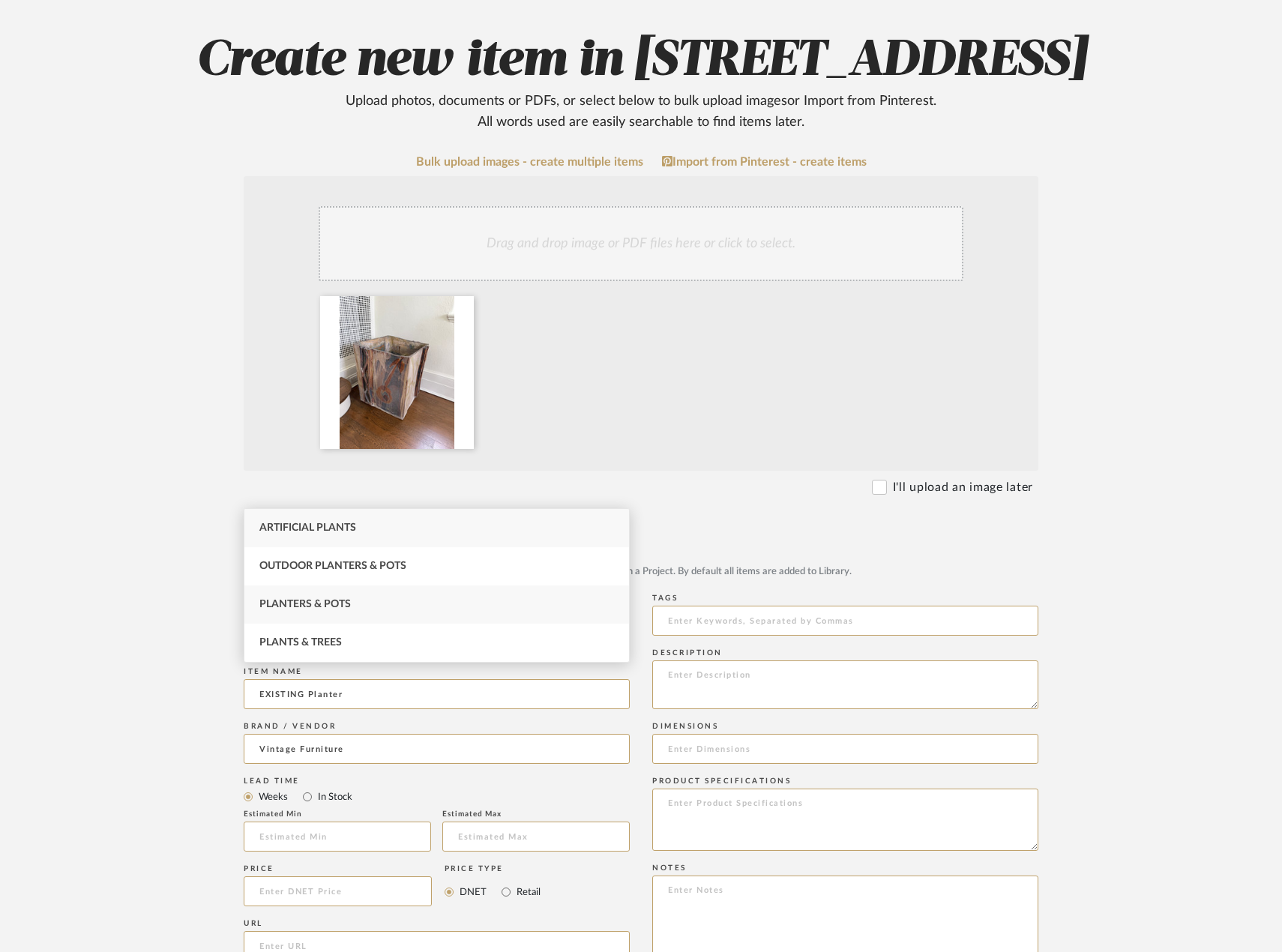
click at [381, 600] on div "Planters & Pots" at bounding box center [436, 604] width 385 height 38
type input "Planters & Pots"
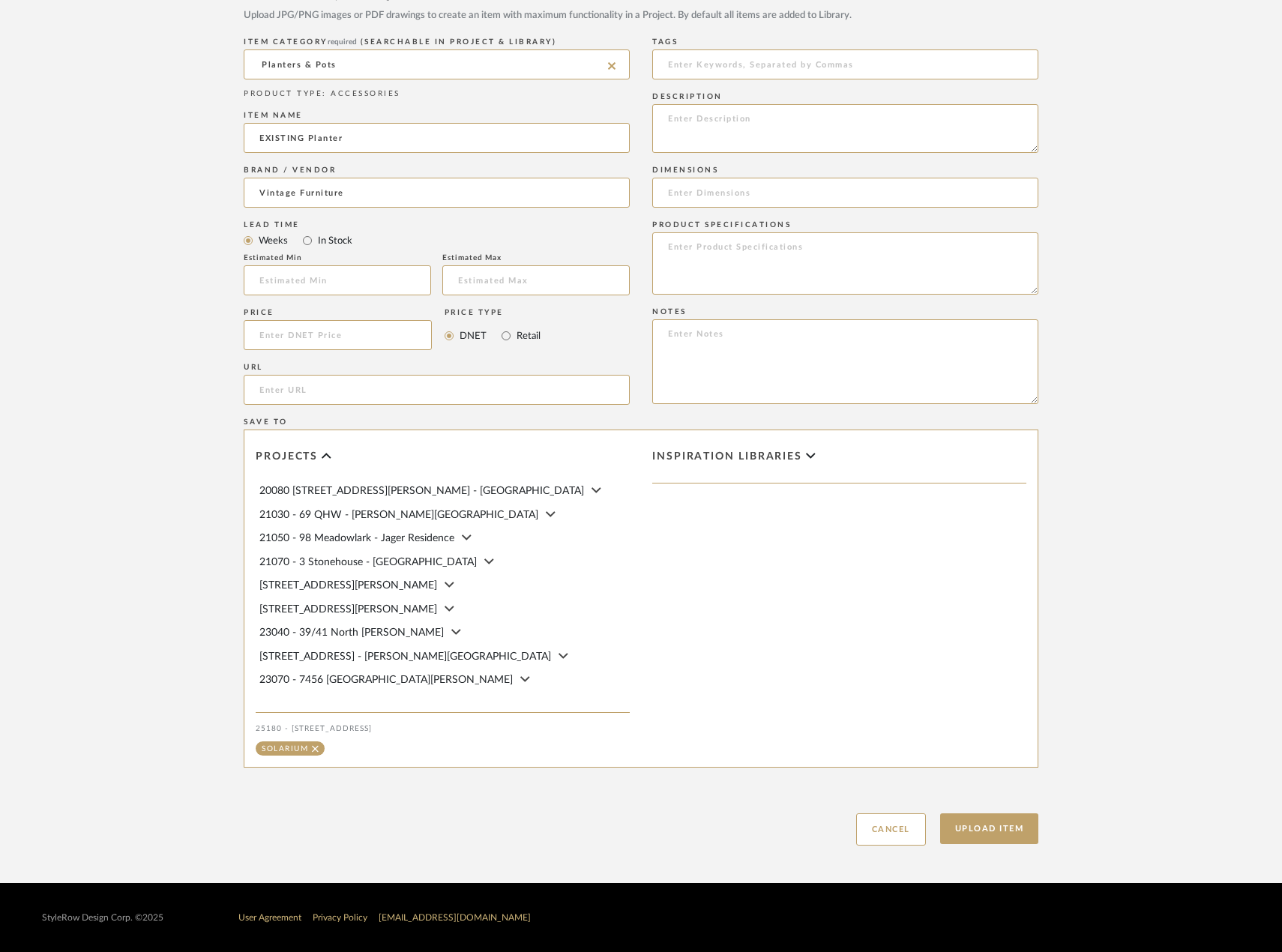
scroll to position [766, 0]
click at [972, 833] on button "Upload Item" at bounding box center [989, 829] width 99 height 30
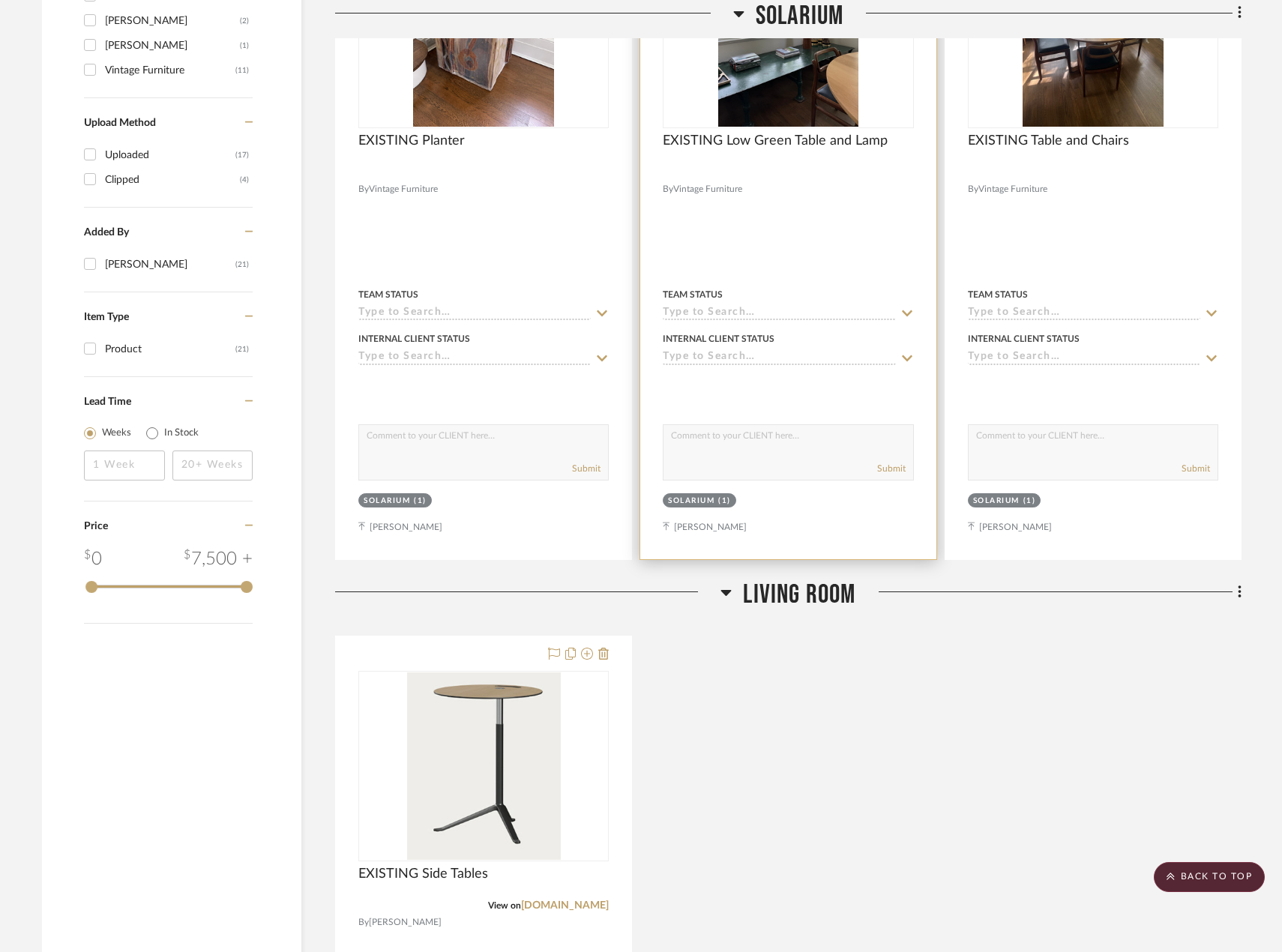
scroll to position [1011, 0]
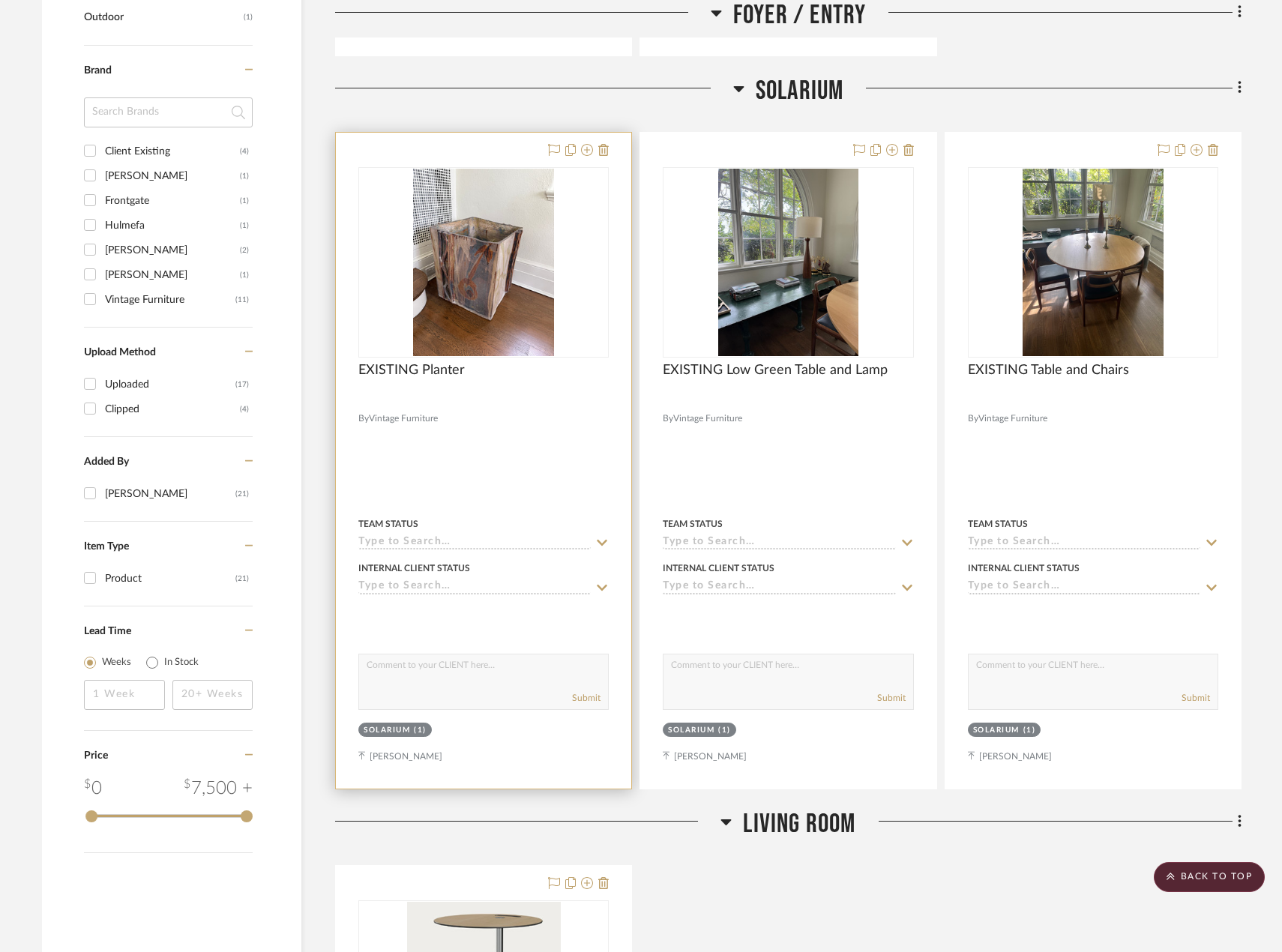
click at [567, 391] on div "EXISTING Planter" at bounding box center [484, 378] width 251 height 33
click at [521, 432] on div at bounding box center [483, 460] width 295 height 656
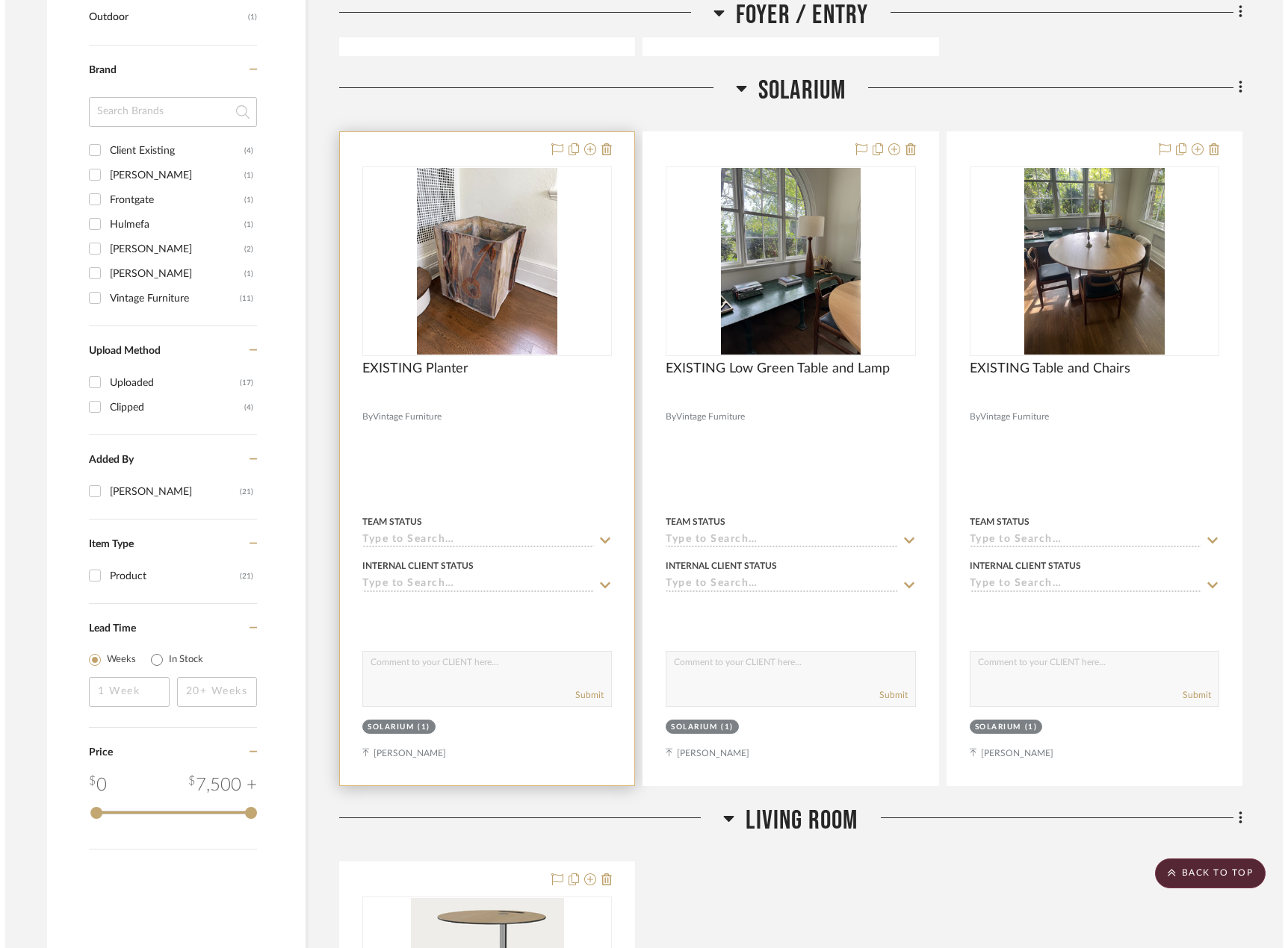
scroll to position [0, 0]
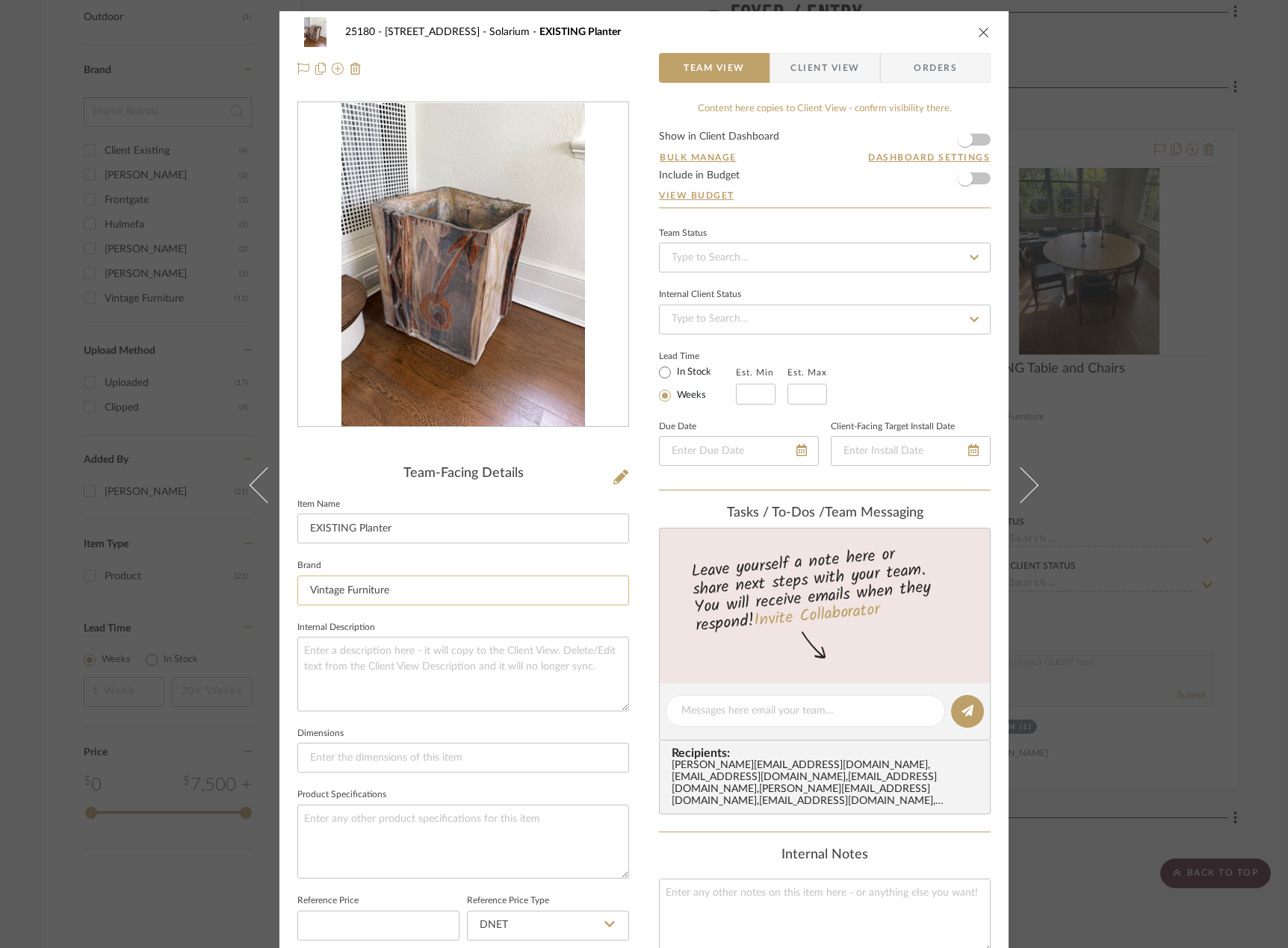
click at [404, 597] on input "Vintage Furniture" at bounding box center [462, 591] width 332 height 30
click at [404, 596] on input "Vintage Furniture" at bounding box center [462, 591] width 332 height 30
click at [1162, 439] on div "25180 - 7 South Mountain Terrace Solarium EXISTING Planter Team View Client Vie…" at bounding box center [644, 474] width 1288 height 948
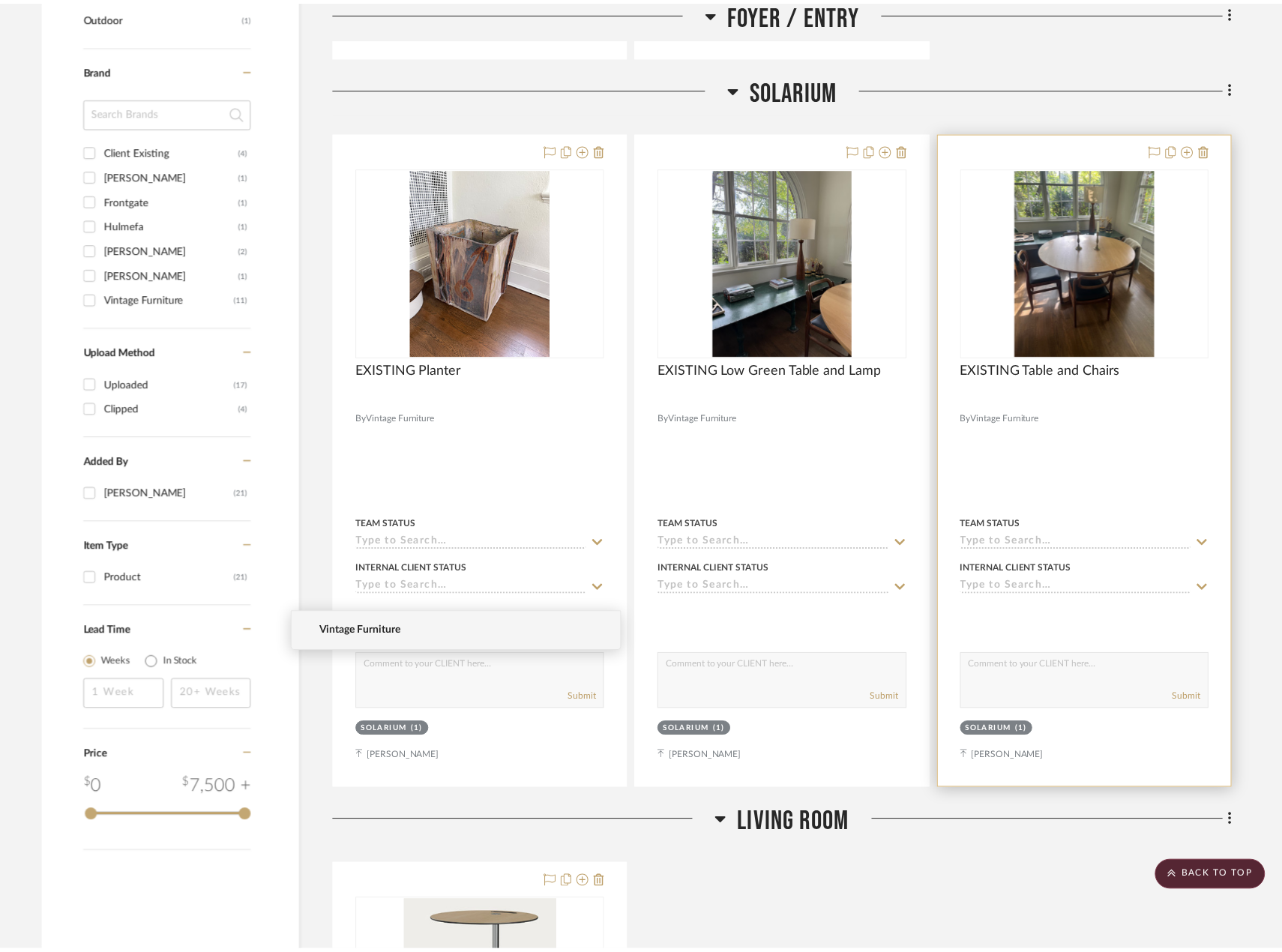
scroll to position [1011, 0]
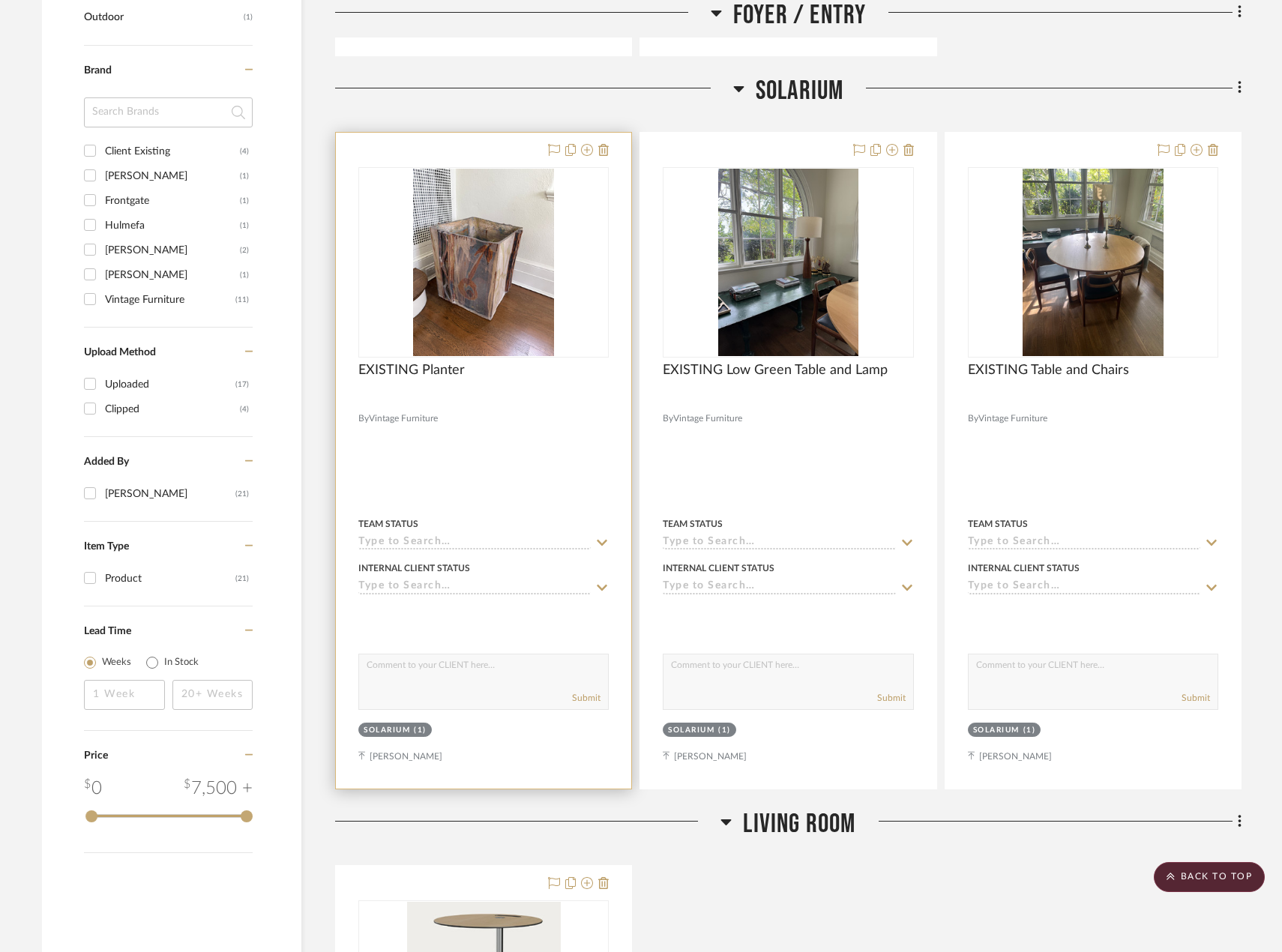
click at [472, 499] on div at bounding box center [483, 460] width 295 height 656
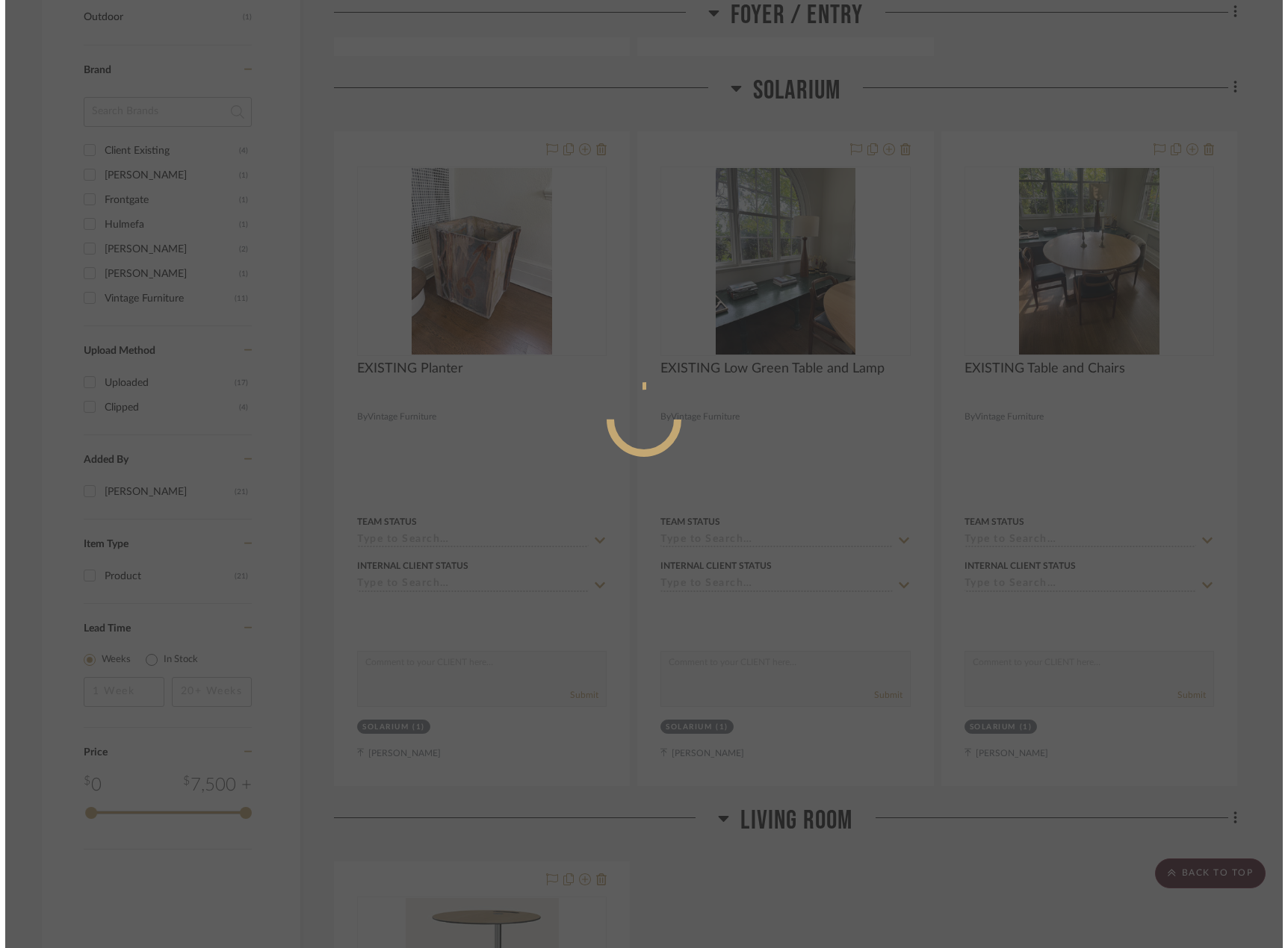
scroll to position [0, 0]
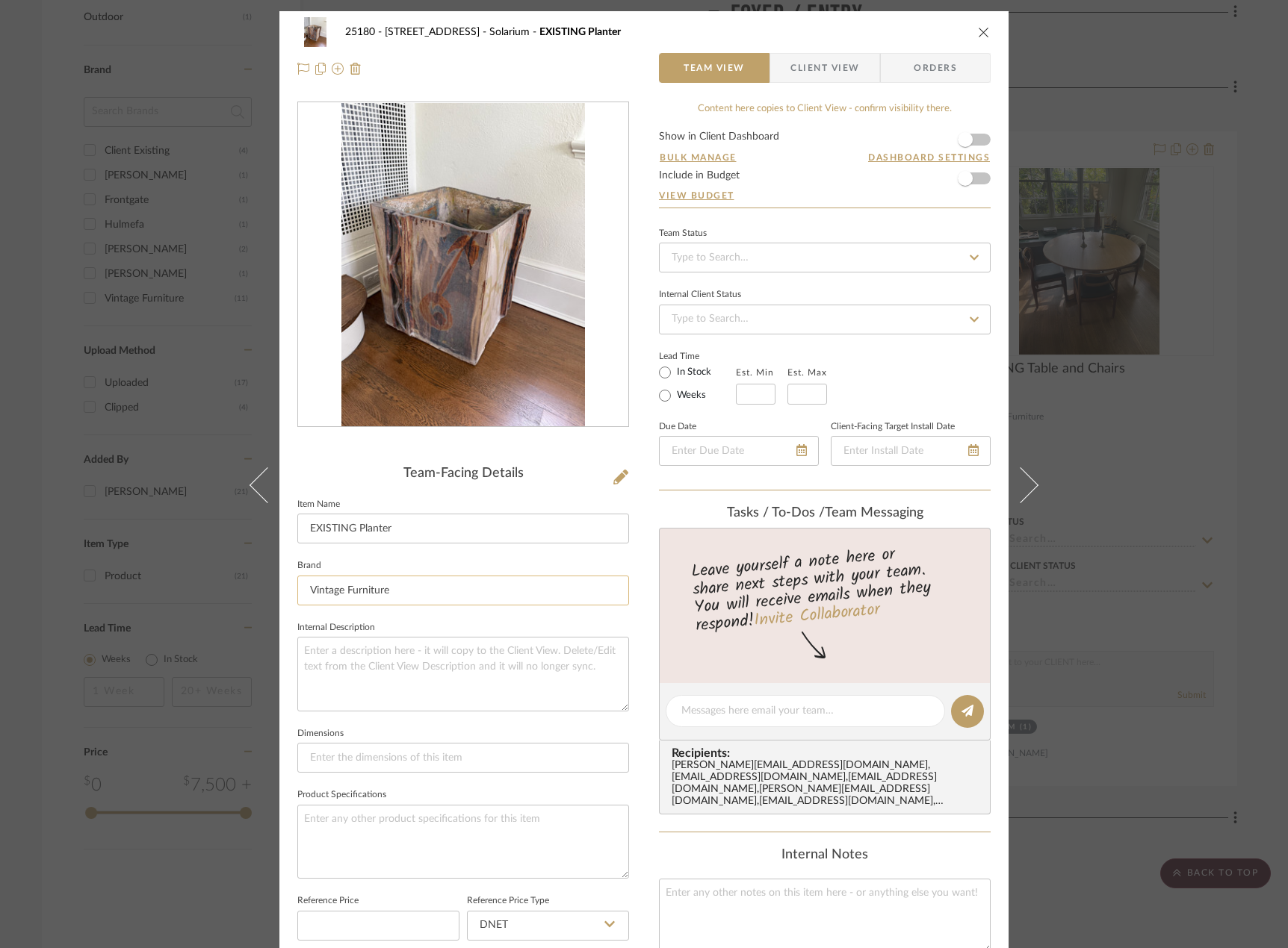
click at [545, 592] on input "Vintage Furniture" at bounding box center [462, 591] width 332 height 30
click at [533, 699] on textarea at bounding box center [462, 673] width 332 height 74
click at [1140, 608] on div "25180 - 7 South Mountain Terrace Solarium EXISTING Planter Team View Client Vie…" at bounding box center [644, 474] width 1288 height 948
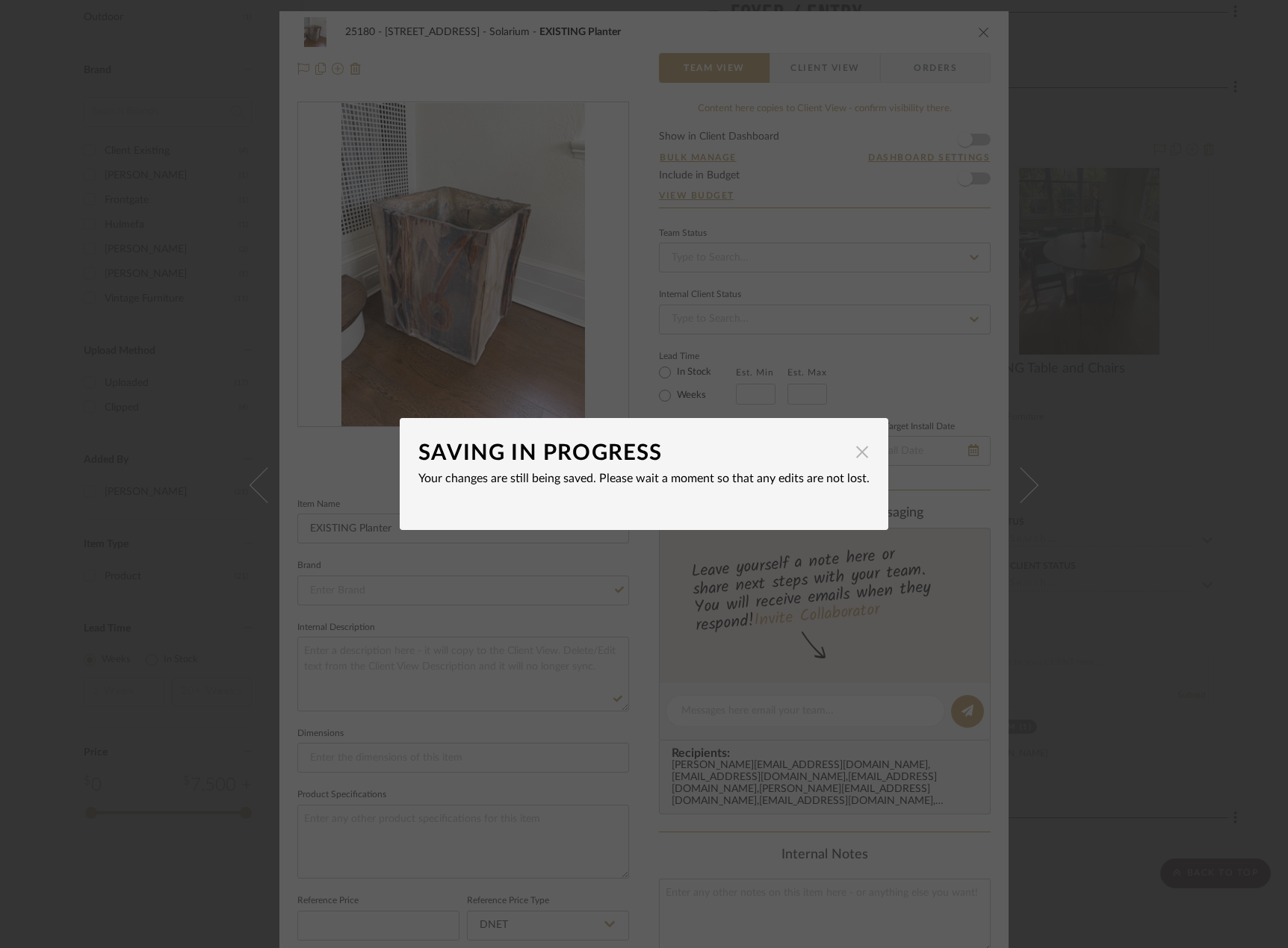
click at [854, 466] on span "×" at bounding box center [861, 451] width 17 height 35
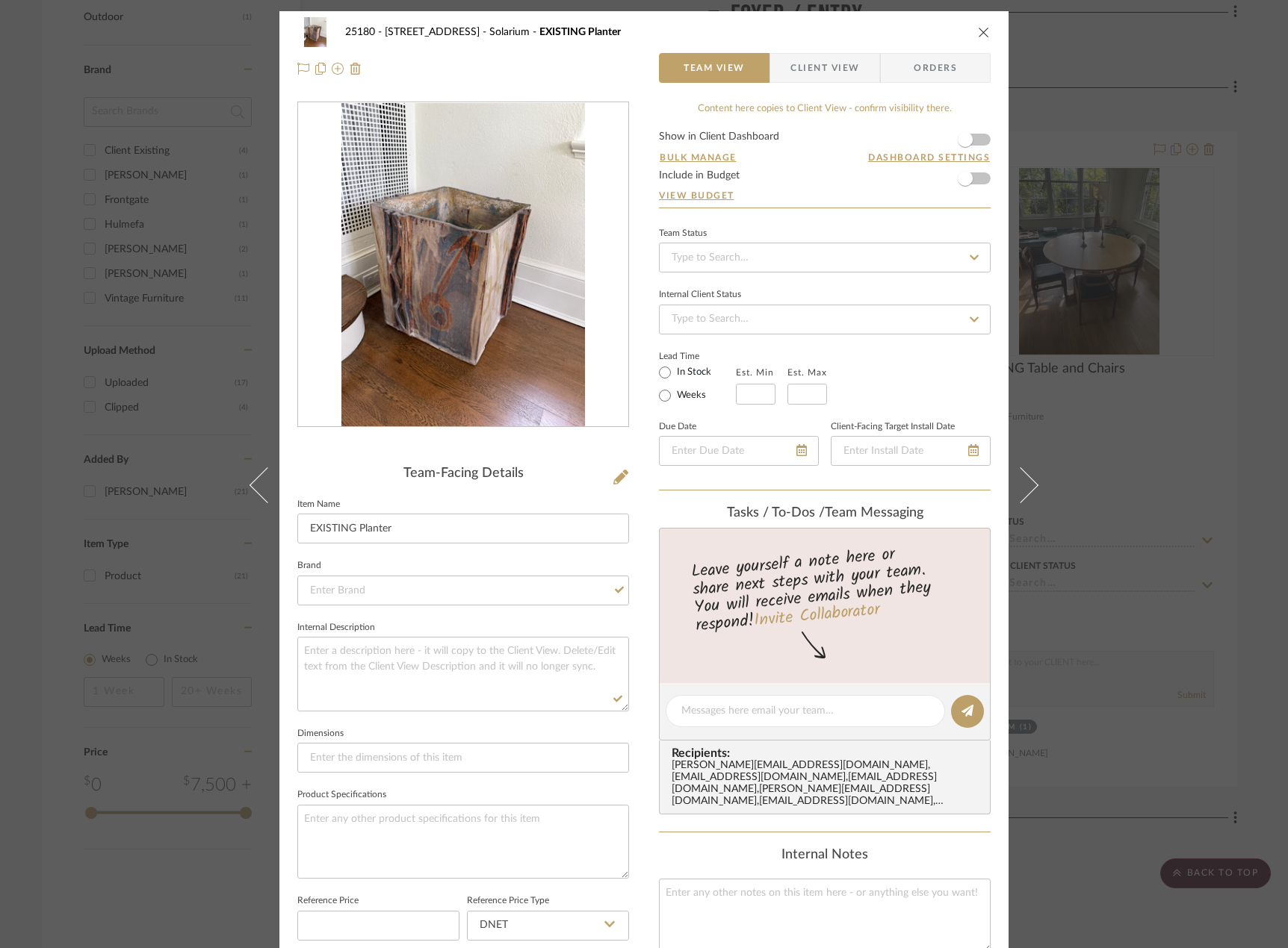
click at [1100, 452] on div "25180 - 7 South Mountain Terrace Solarium EXISTING Planter Team View Client Vie…" at bounding box center [644, 474] width 1288 height 948
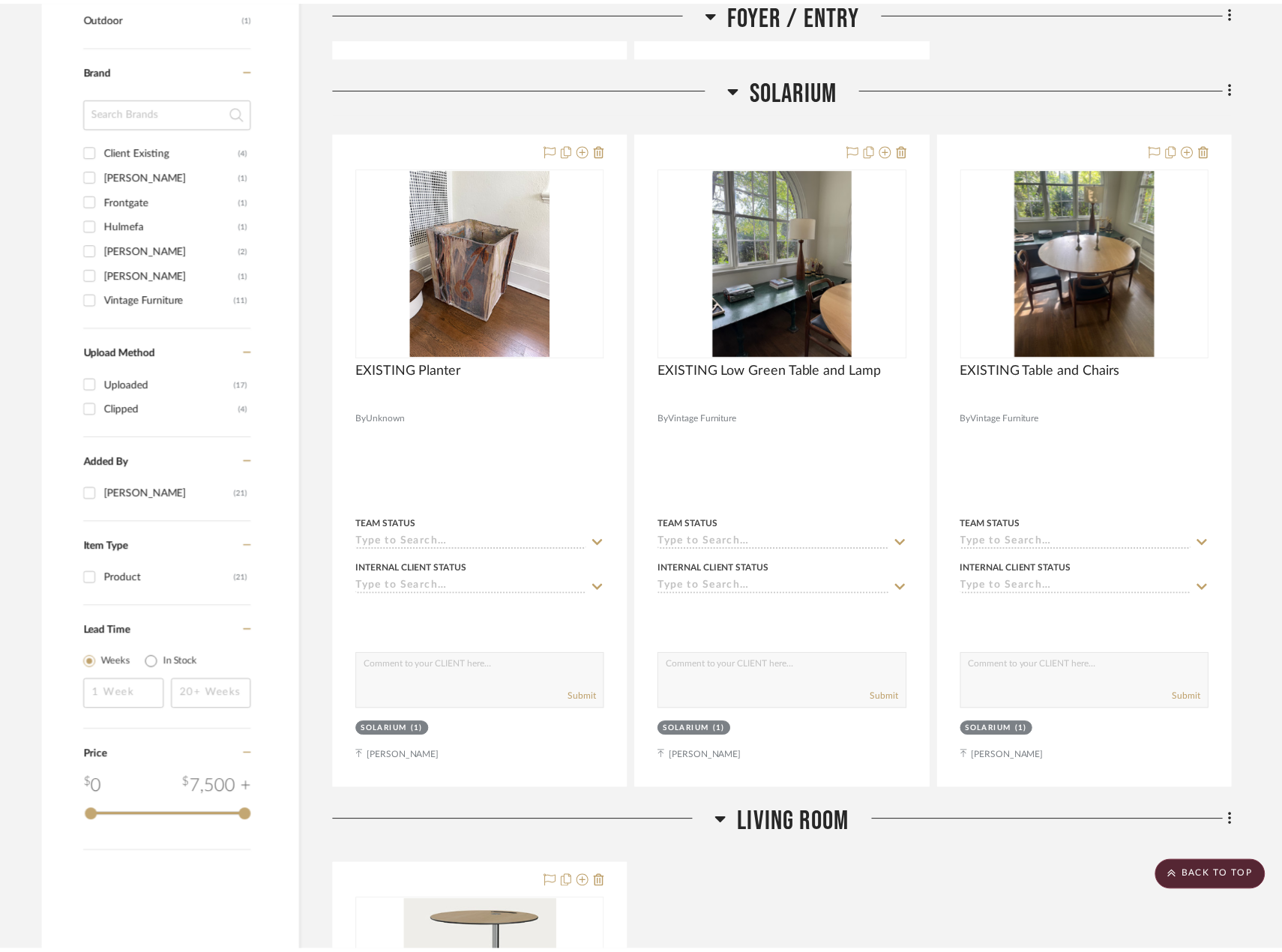
scroll to position [1011, 0]
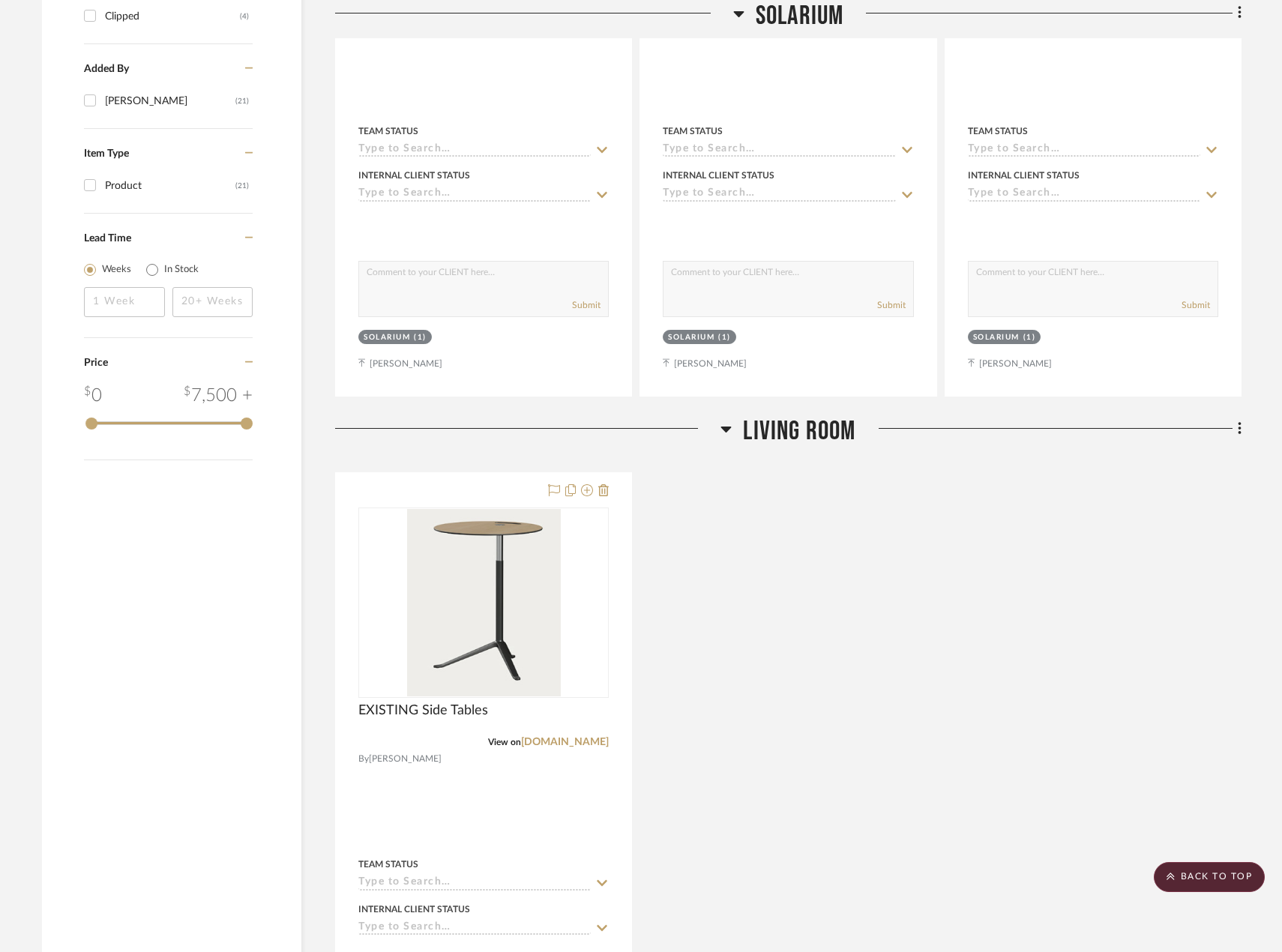
scroll to position [1461, 0]
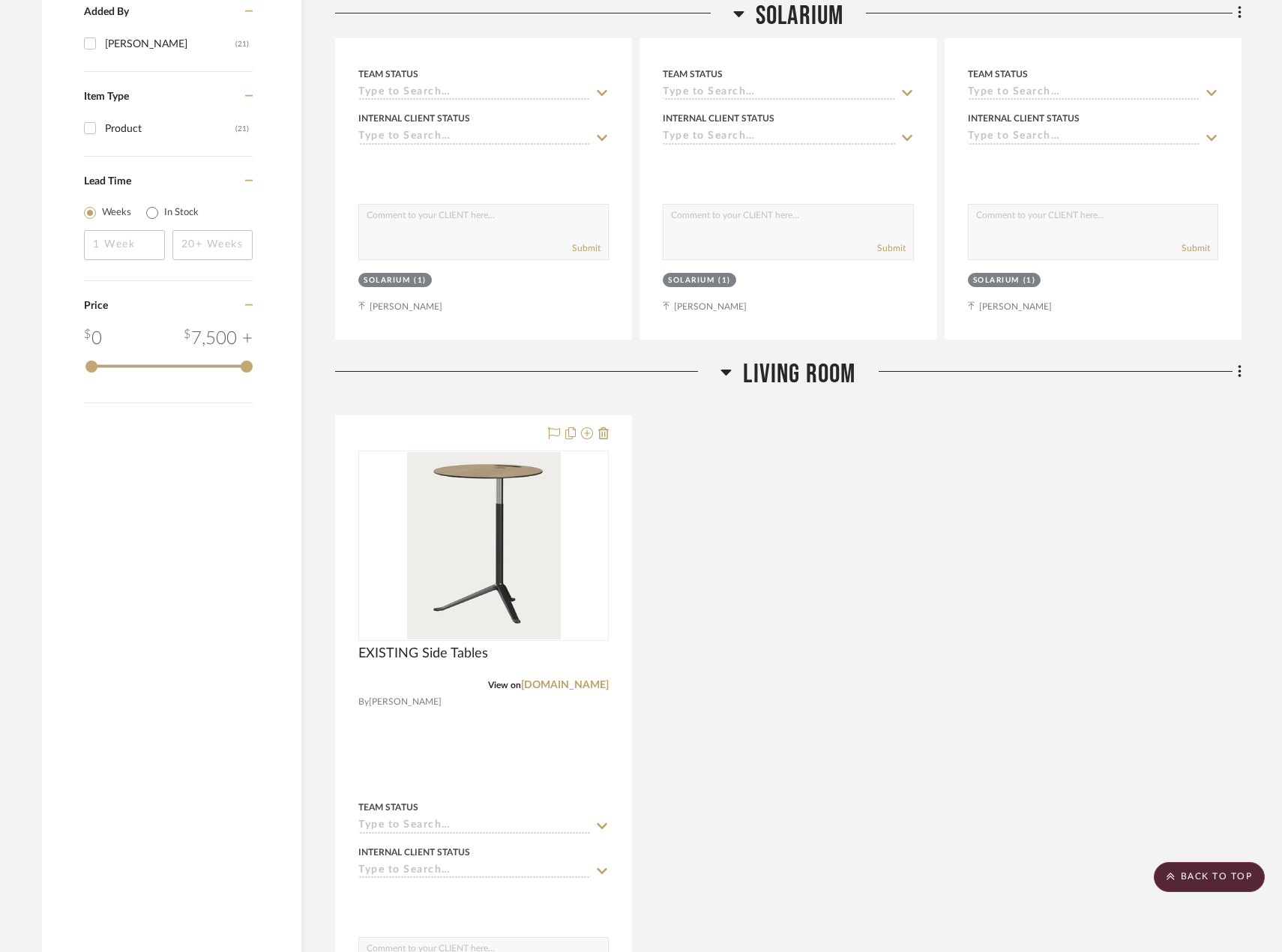
drag, startPoint x: 1005, startPoint y: 520, endPoint x: 1069, endPoint y: 451, distance: 94.1
click at [1005, 519] on div "EXISTING Side Tables View on [DOMAIN_NAME] By [PERSON_NAME] Team Status Interna…" at bounding box center [789, 744] width 906 height 658
click at [1235, 379] on fa-icon at bounding box center [1237, 373] width 10 height 25
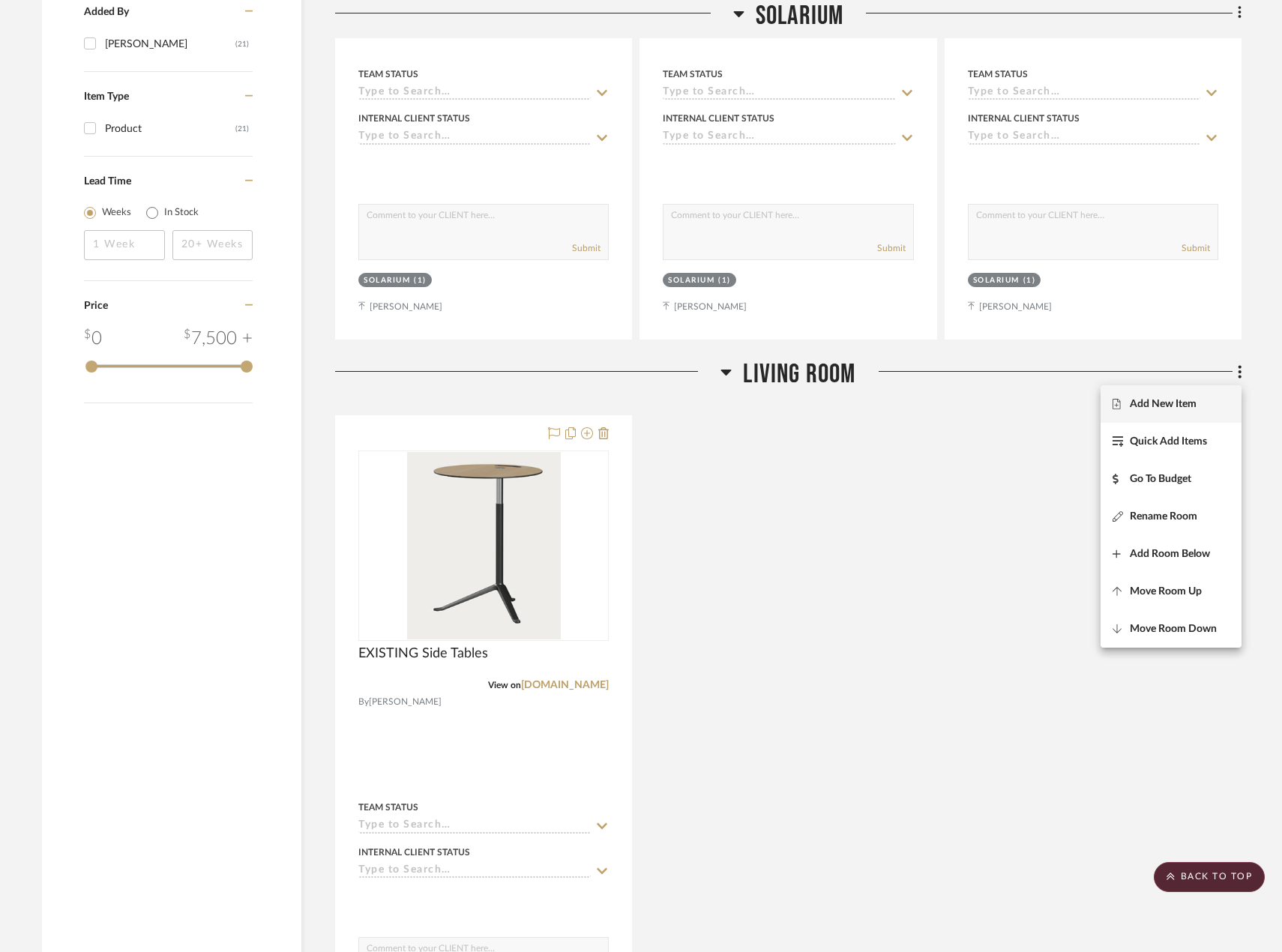
click at [1209, 410] on span "Add New Item" at bounding box center [1170, 403] width 117 height 12
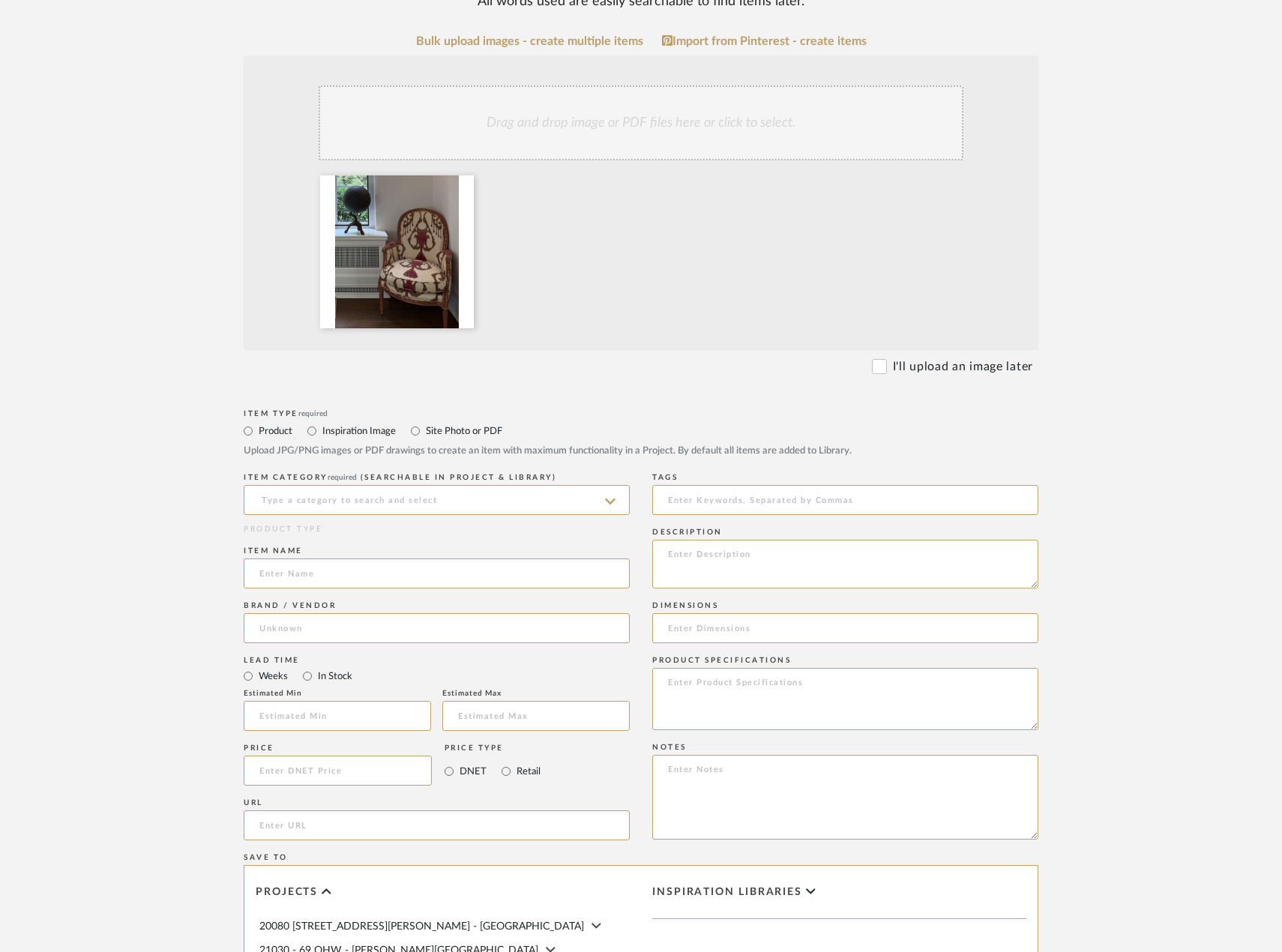
scroll to position [300, 0]
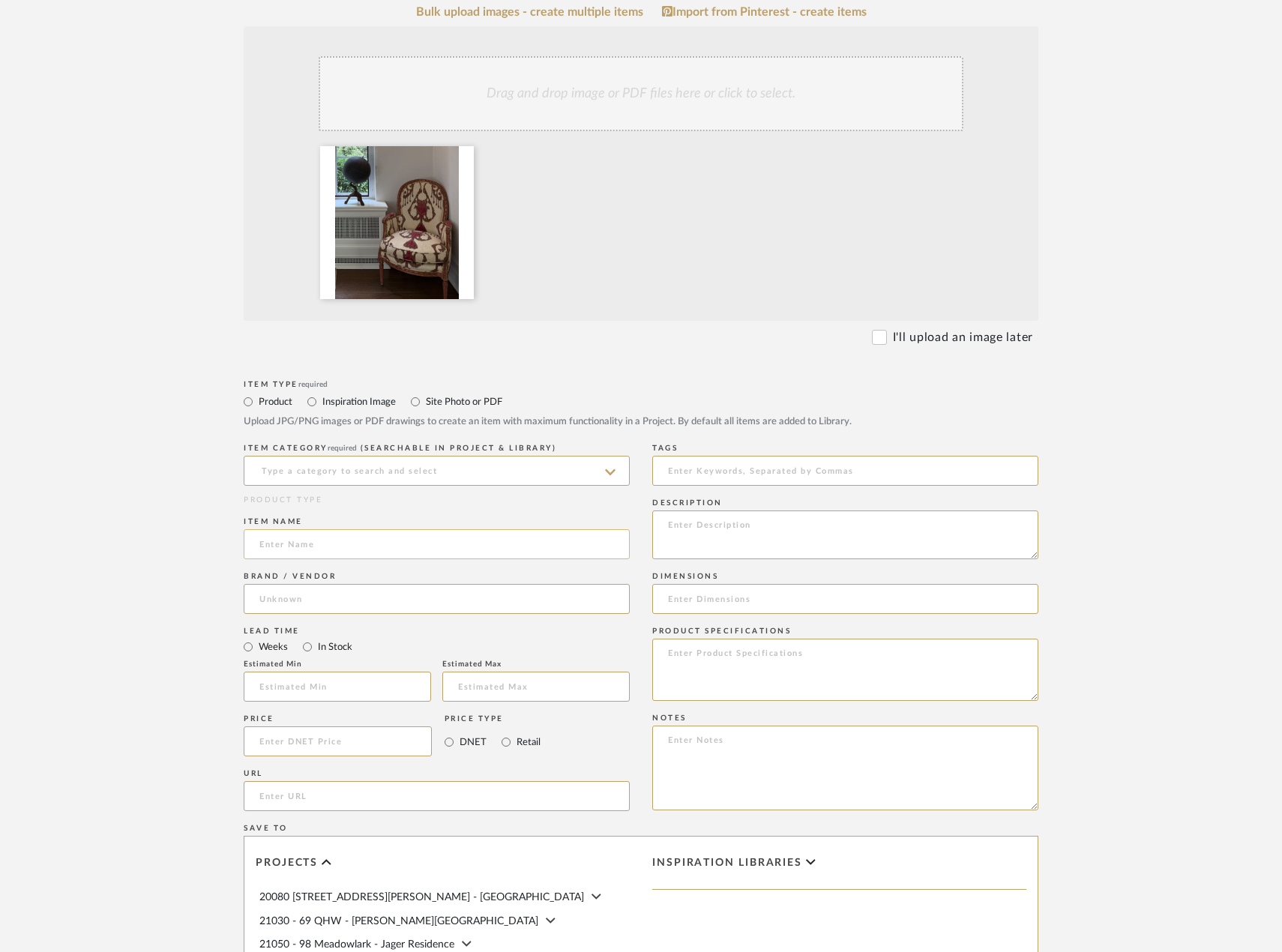
click at [420, 559] on input at bounding box center [436, 544] width 386 height 30
type input "EXISTING Upholstered Chair and Globe"
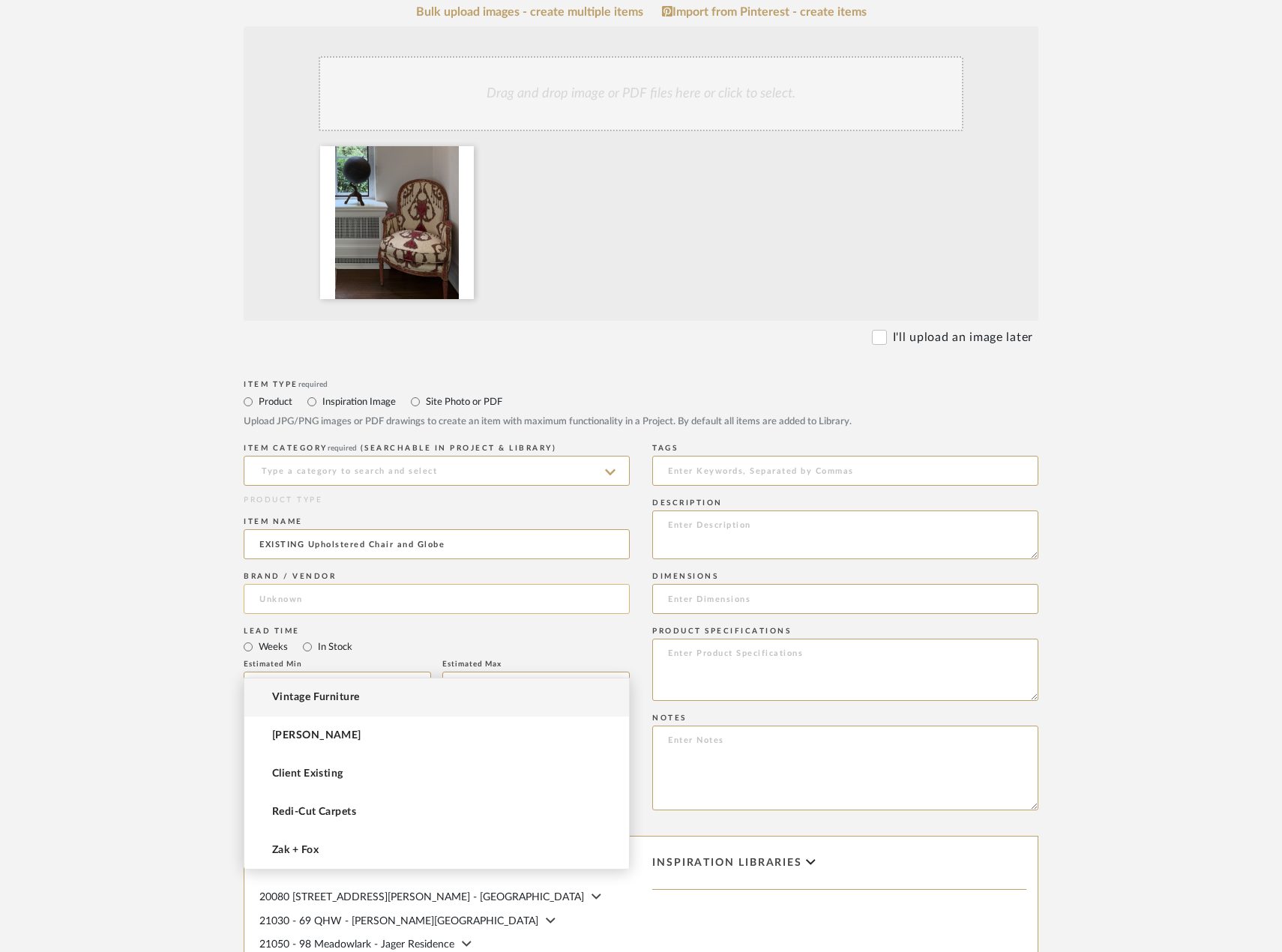
click at [408, 614] on input at bounding box center [436, 600] width 386 height 30
click at [368, 486] on input at bounding box center [436, 471] width 386 height 30
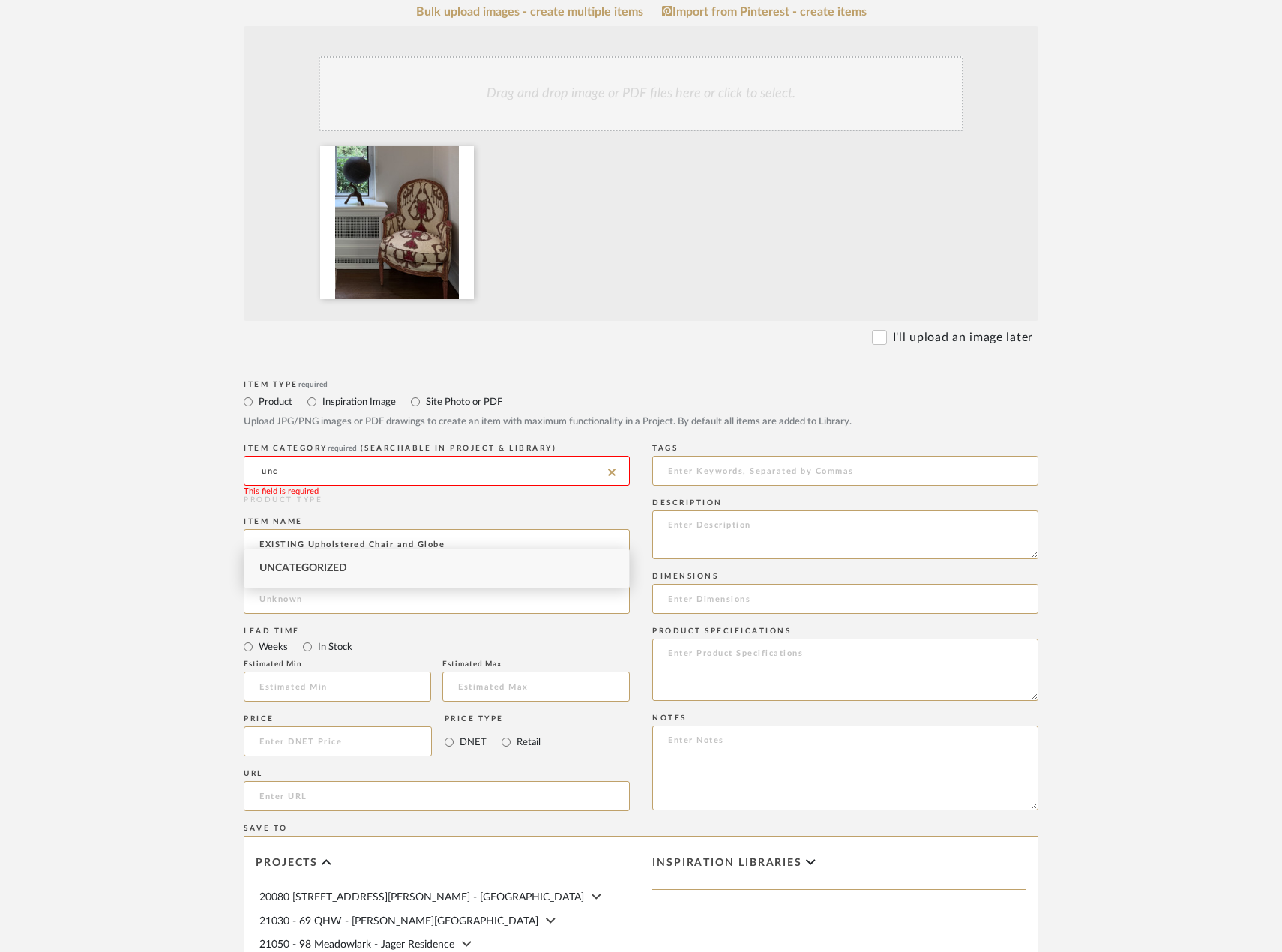
type input "Uncategorized"
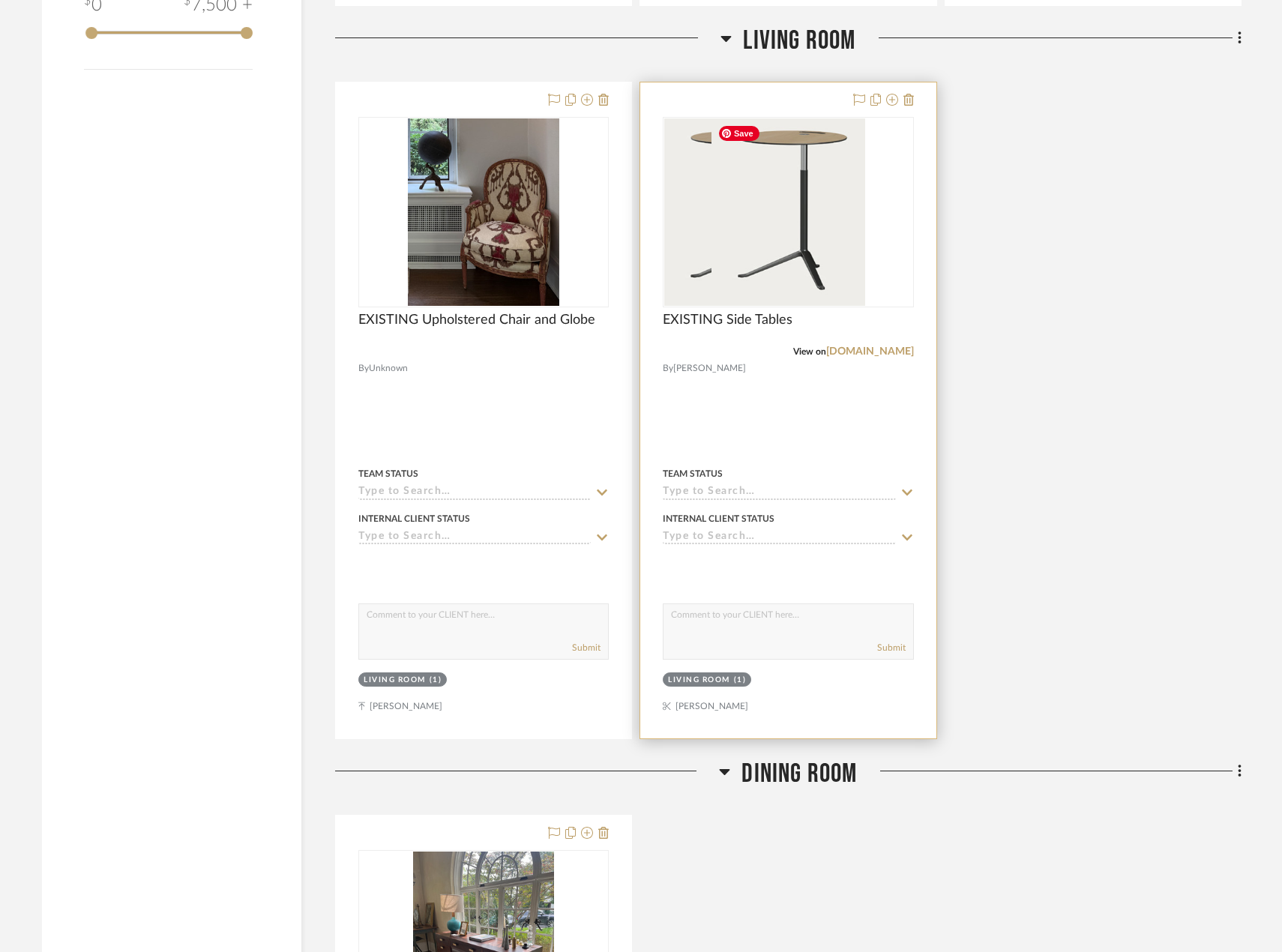
scroll to position [1819, 0]
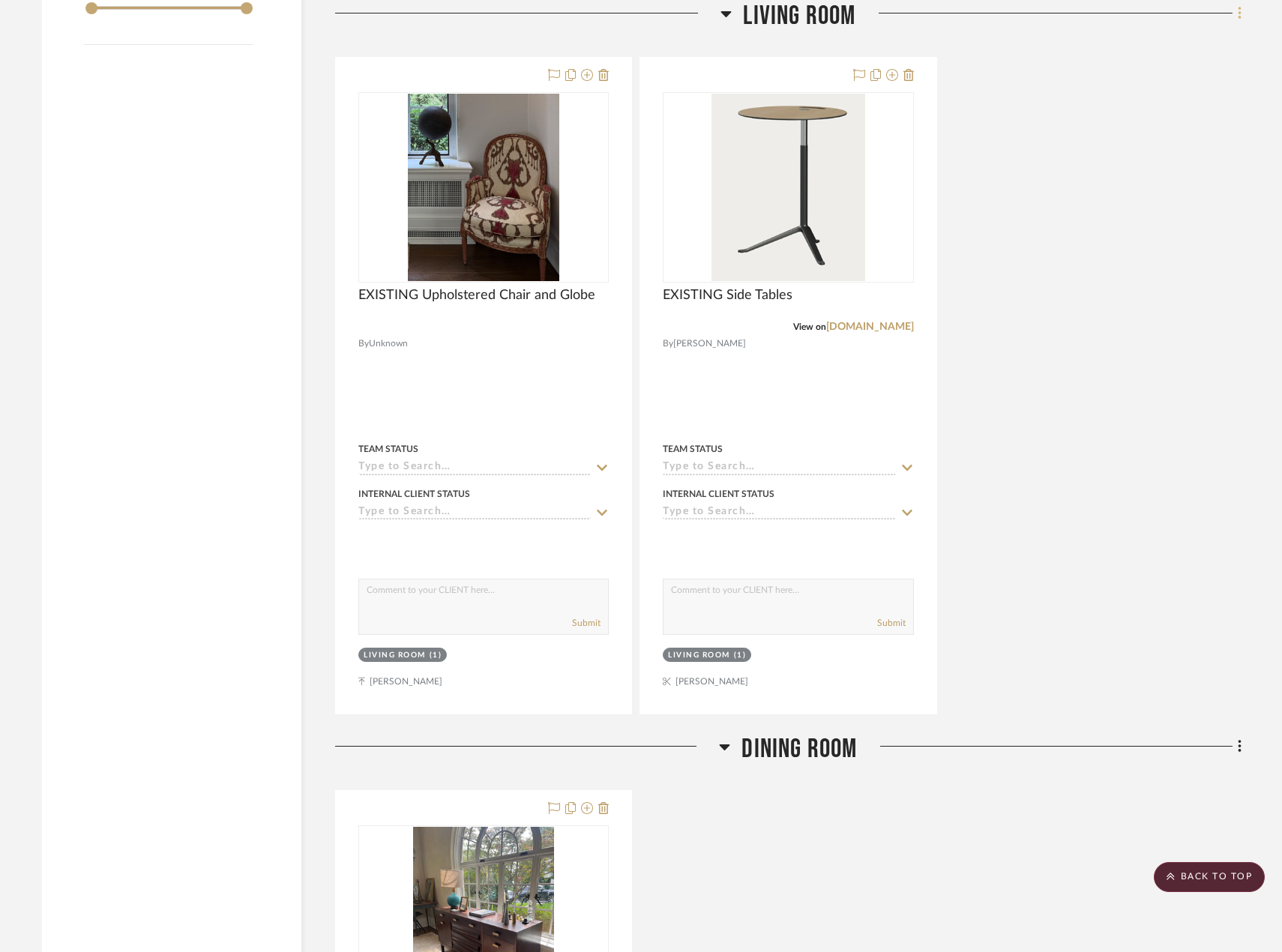
click at [1236, 8] on fa-icon at bounding box center [1237, 15] width 10 height 25
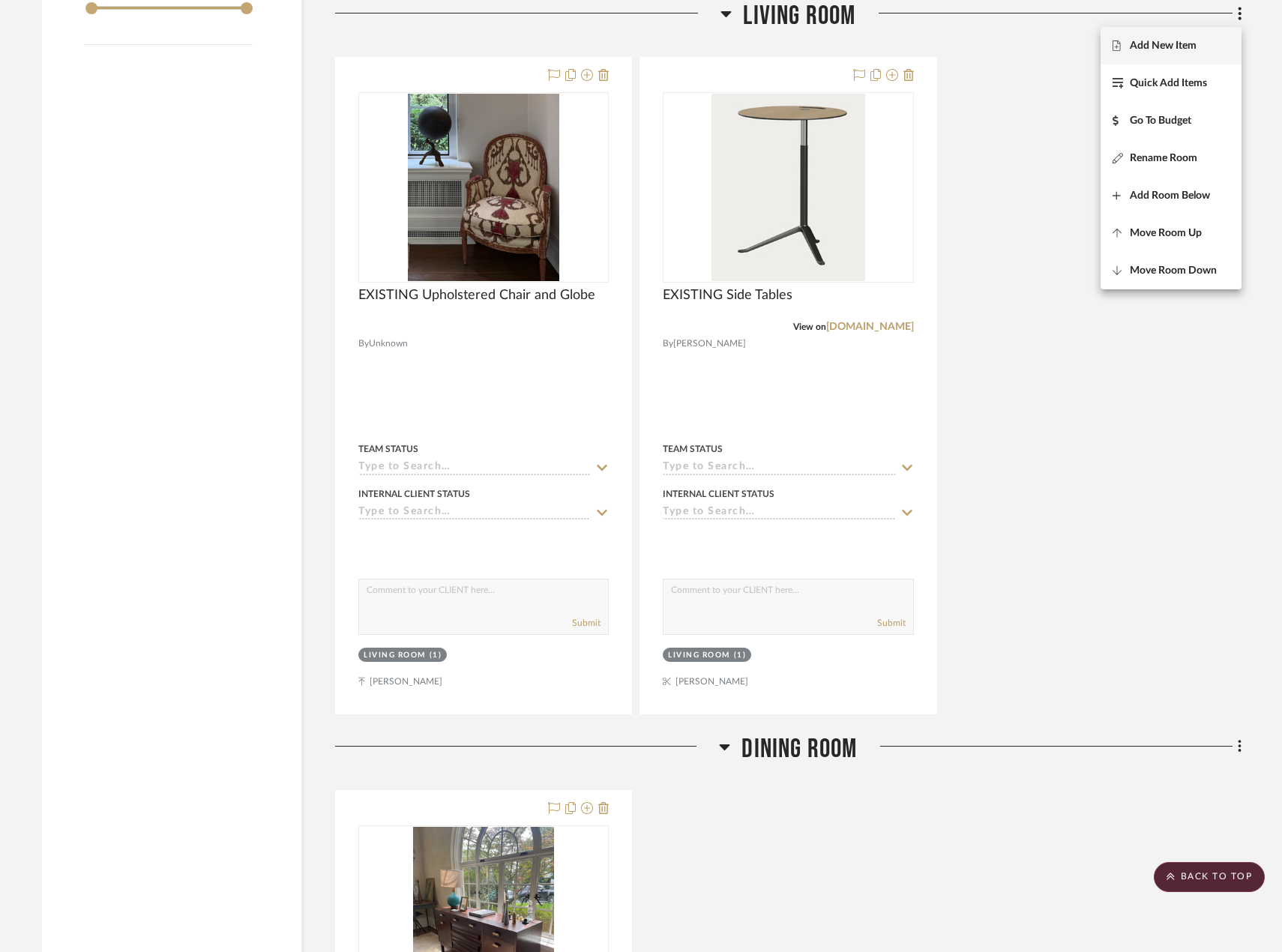
click at [1178, 56] on button "Add New Item" at bounding box center [1171, 46] width 141 height 37
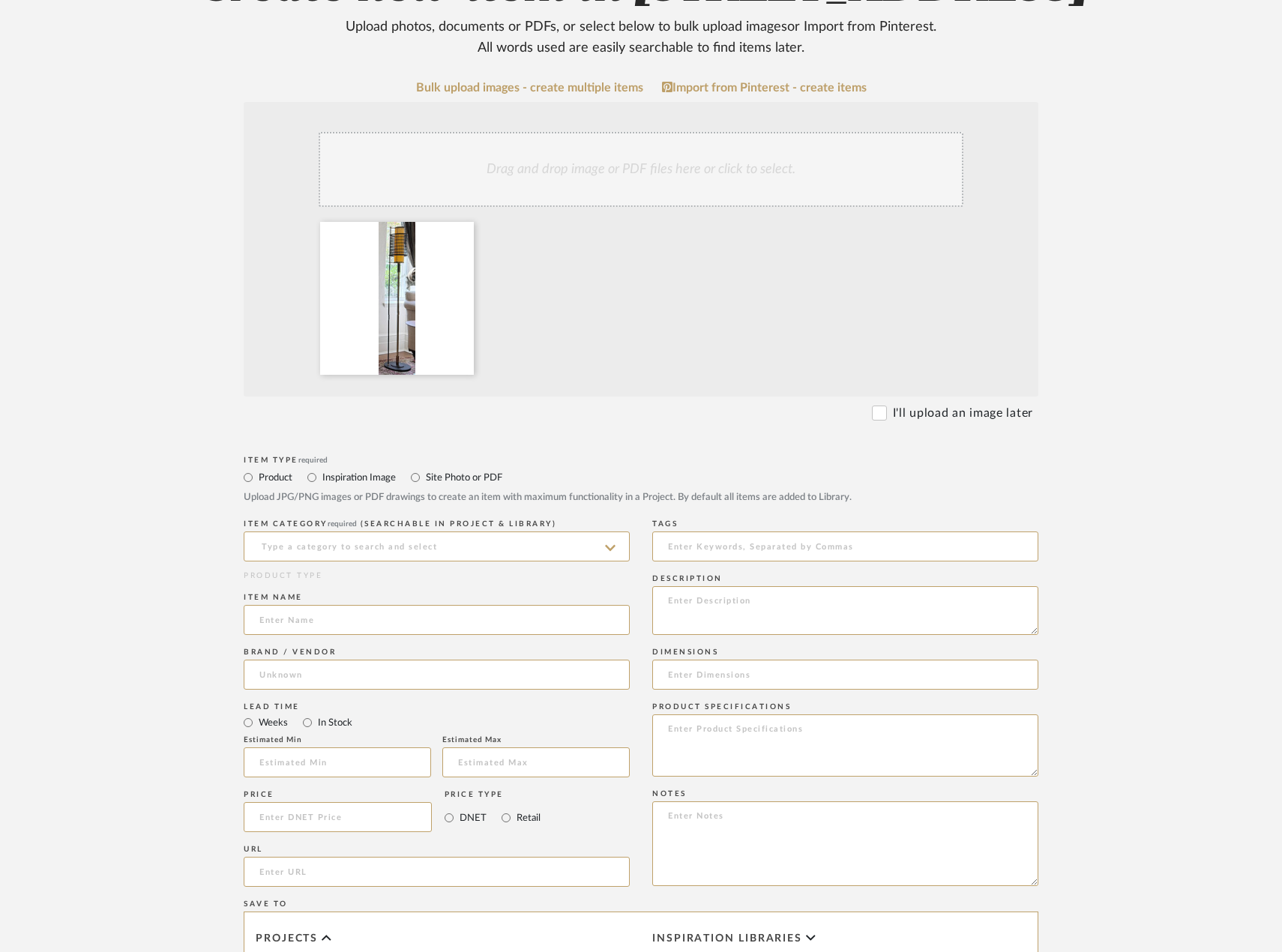
scroll to position [225, 0]
click at [345, 634] on input at bounding box center [436, 619] width 386 height 30
type input "EXISTING Floor Lamp"
click at [327, 561] on input at bounding box center [436, 546] width 386 height 30
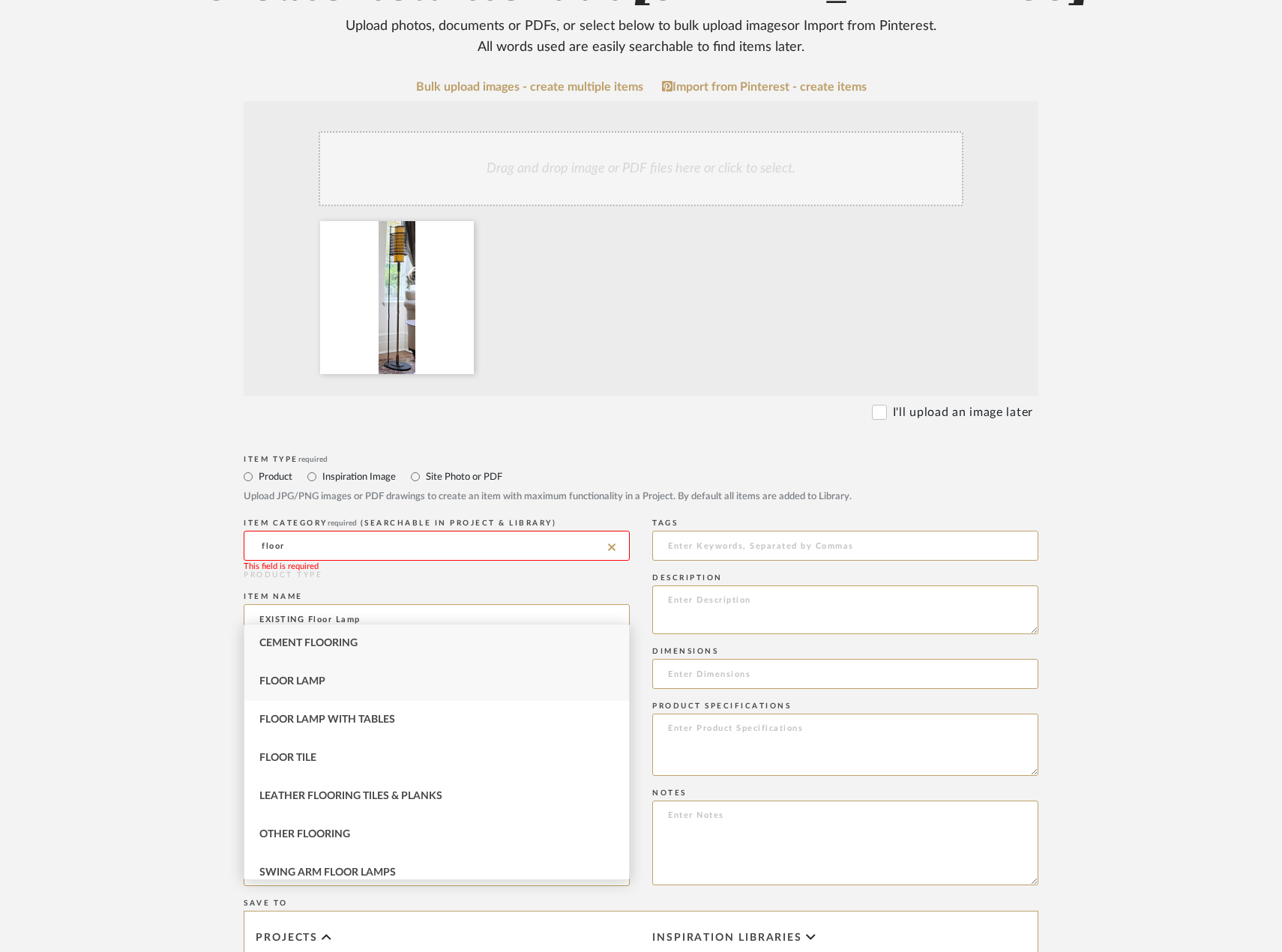
click at [329, 691] on div "Floor Lamp" at bounding box center [436, 682] width 385 height 38
type input "Floor Lamp"
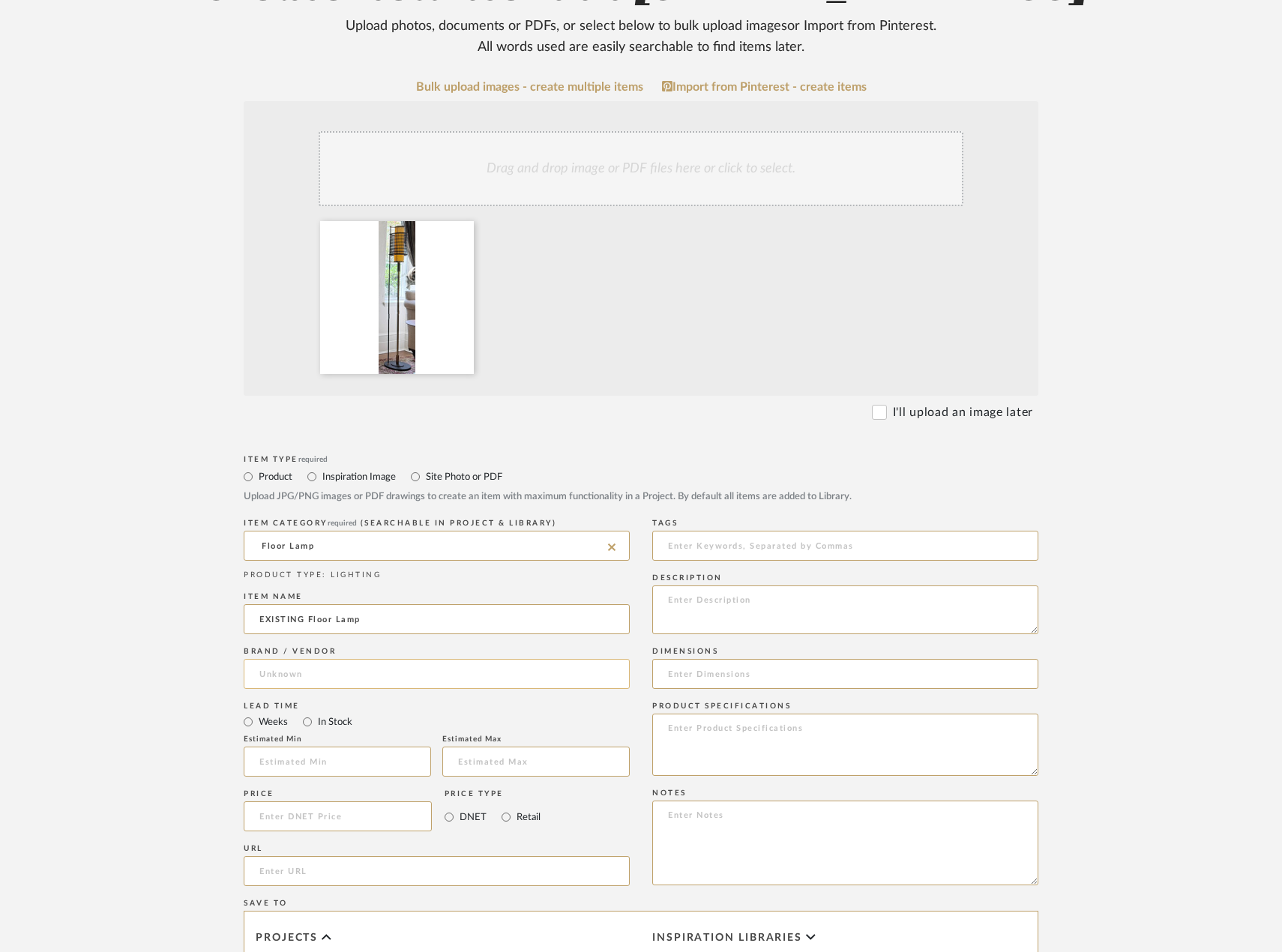
click at [336, 689] on input at bounding box center [436, 675] width 386 height 30
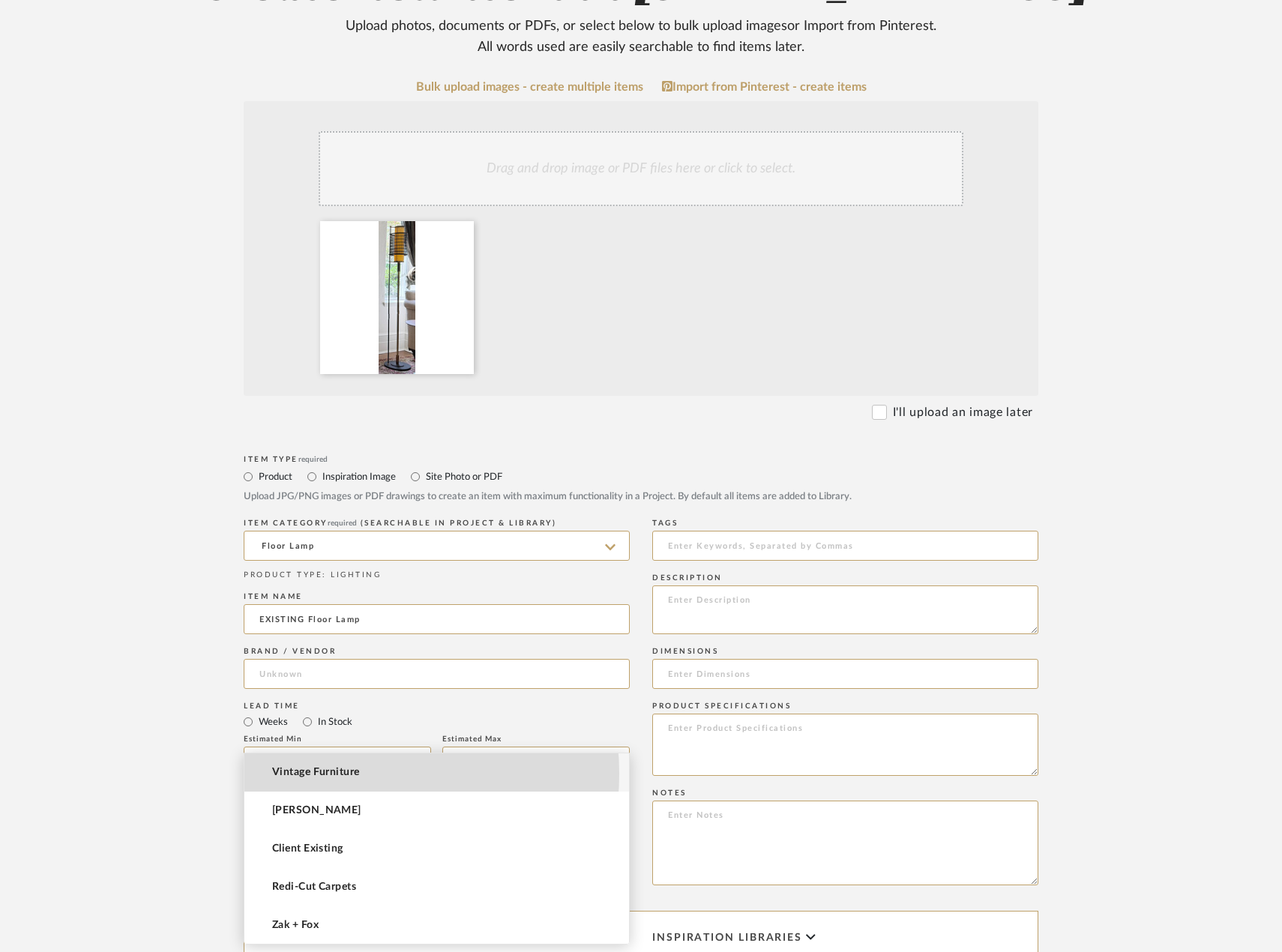
click at [336, 774] on span "Vintage Furniture" at bounding box center [315, 773] width 87 height 12
type input "Vintage Furniture"
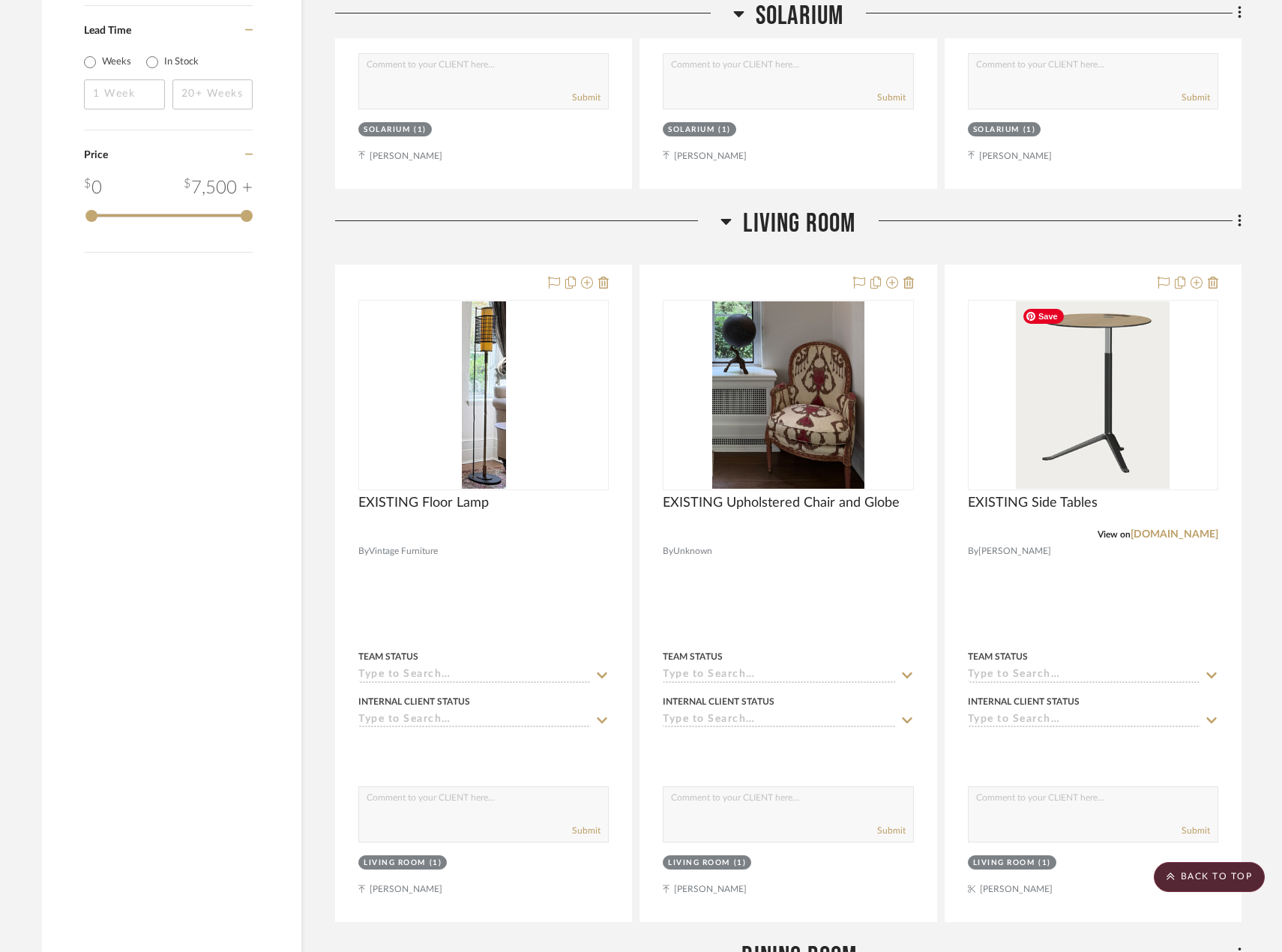
scroll to position [1594, 0]
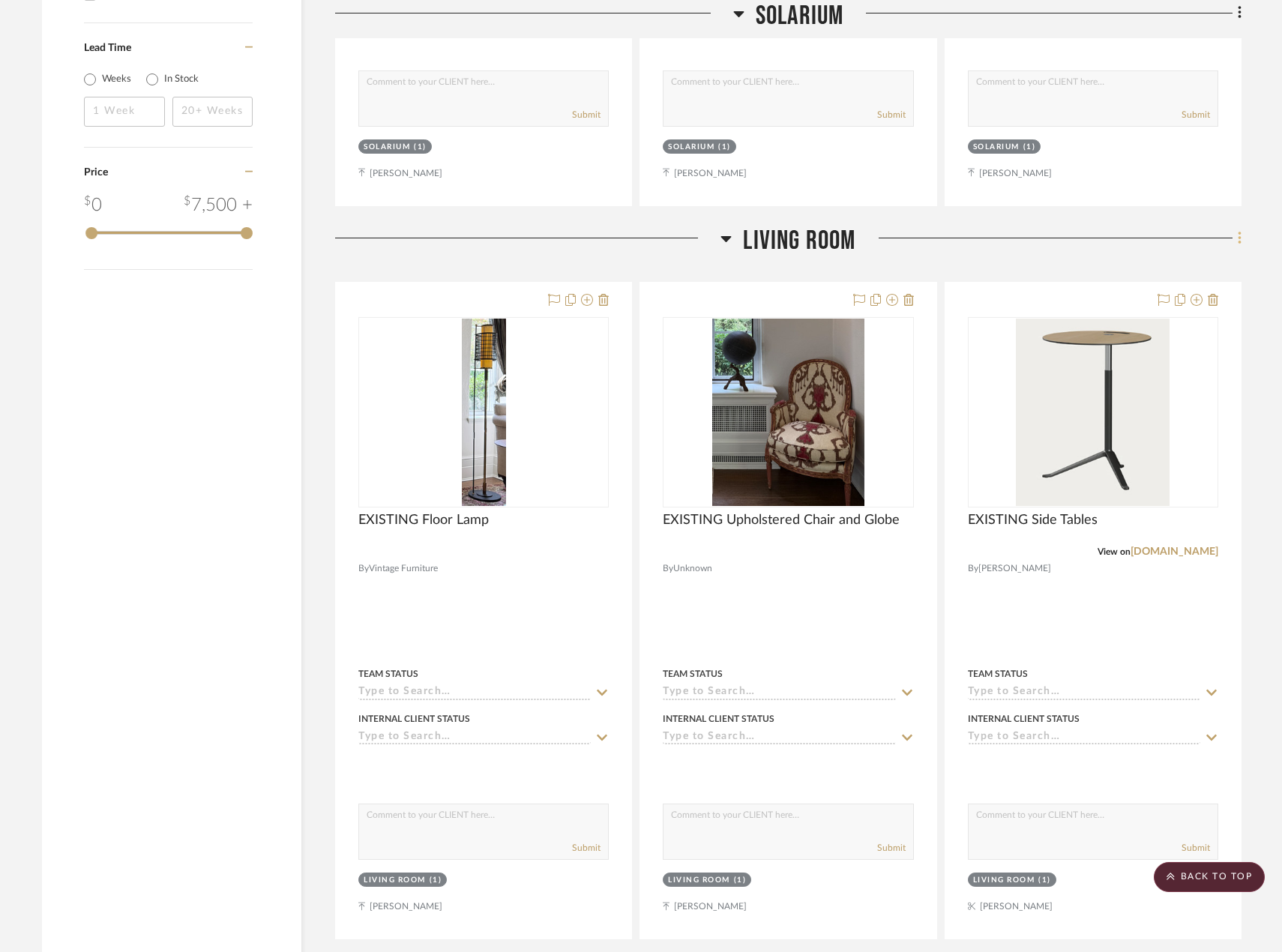
click at [1236, 246] on fa-icon at bounding box center [1237, 240] width 10 height 25
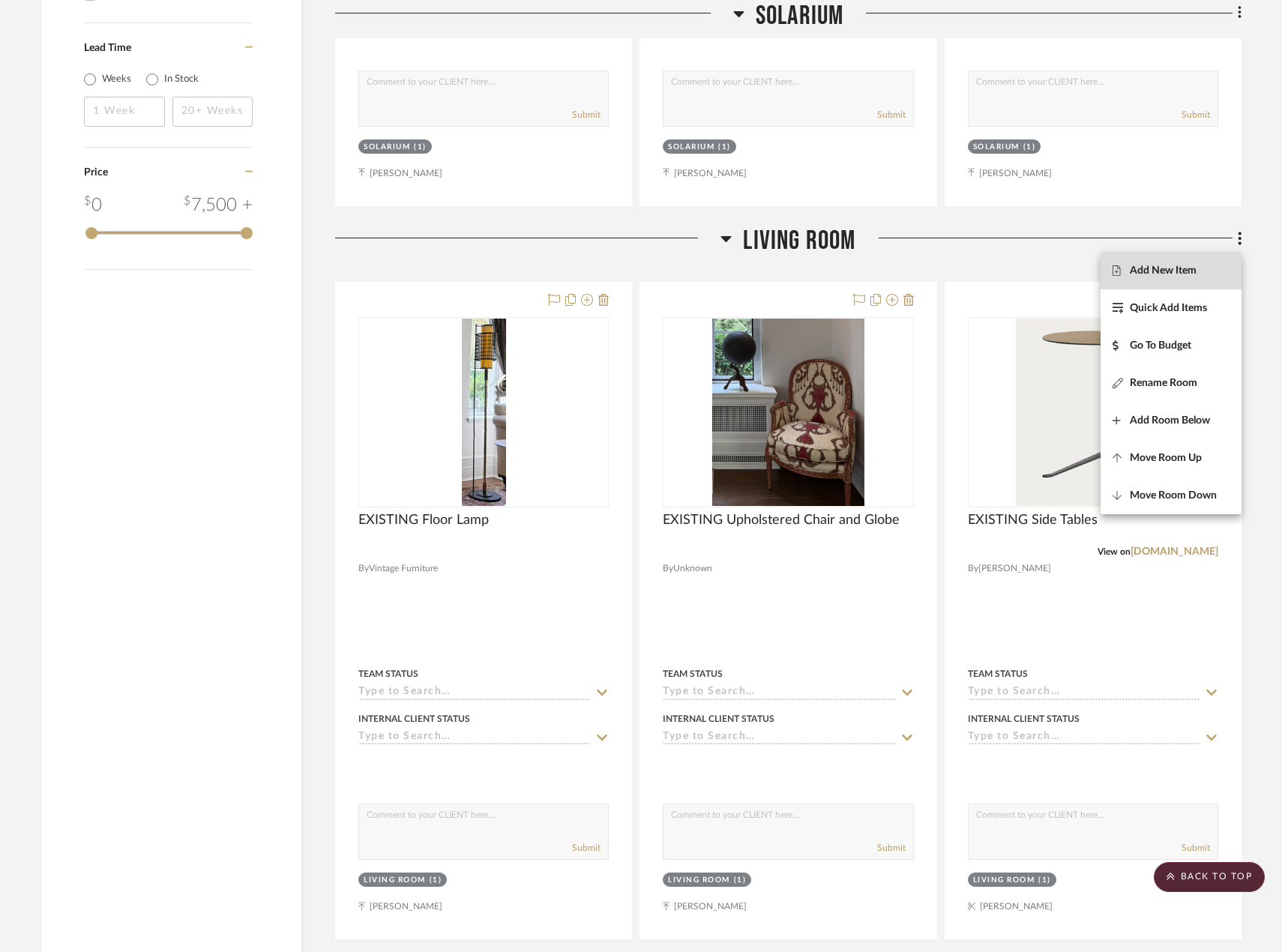
click at [1185, 265] on span "Add New Item" at bounding box center [1162, 270] width 67 height 12
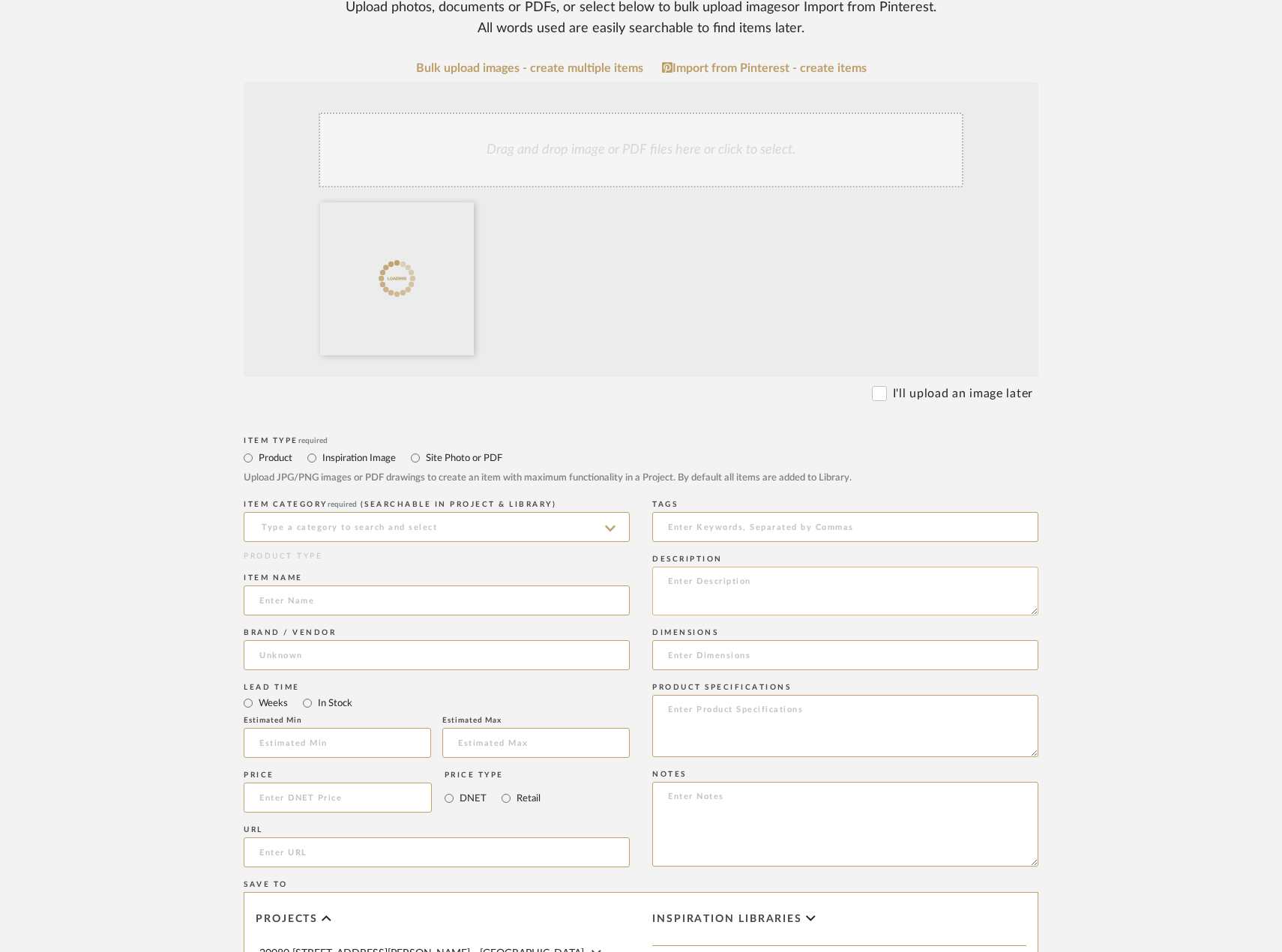
scroll to position [450, 0]
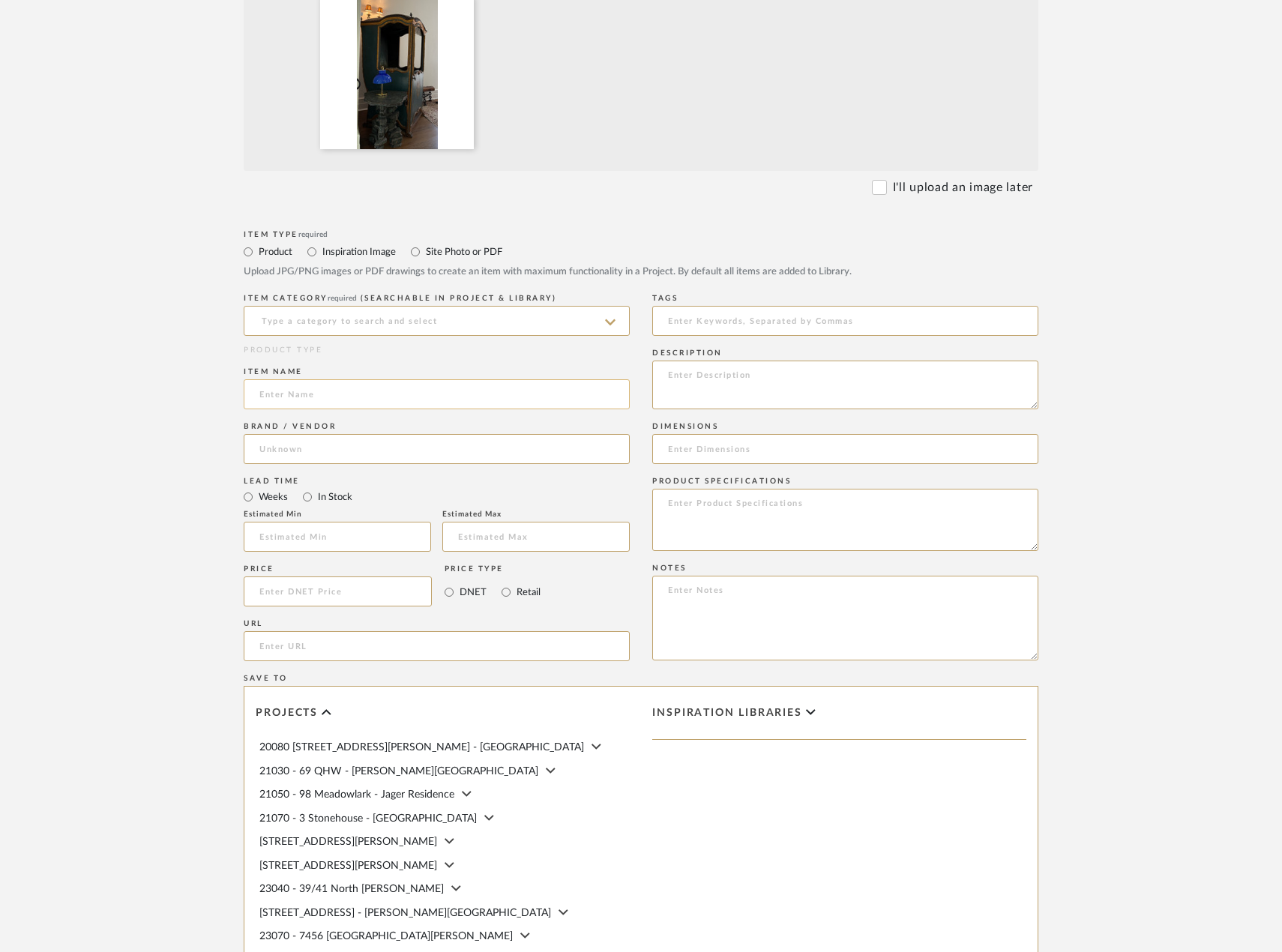
click at [375, 410] on input at bounding box center [436, 394] width 386 height 30
type input "EXISTING Sedan and Side Table"
click at [420, 335] on input at bounding box center [436, 321] width 386 height 30
type input "Uncategorized"
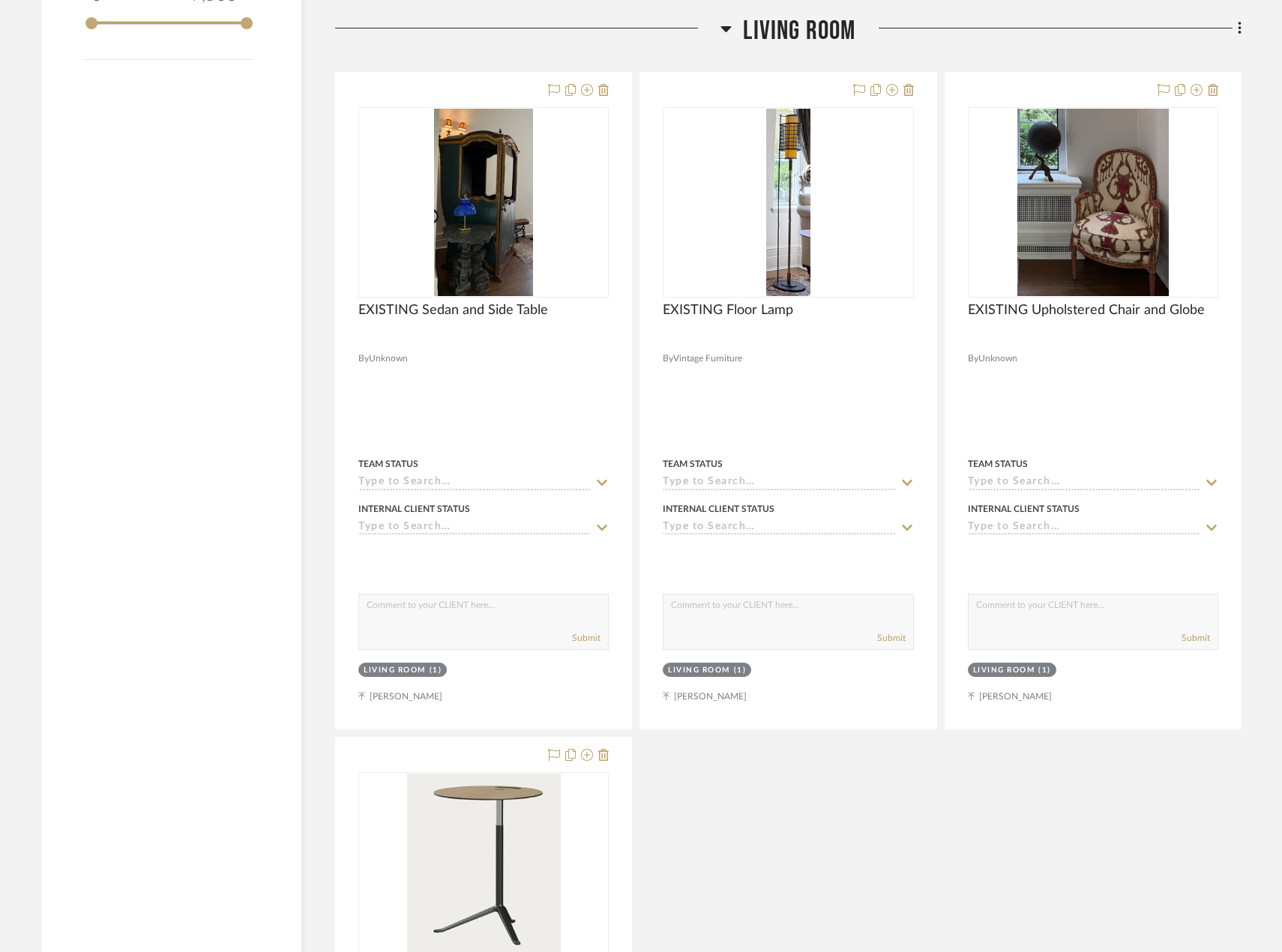
scroll to position [1819, 0]
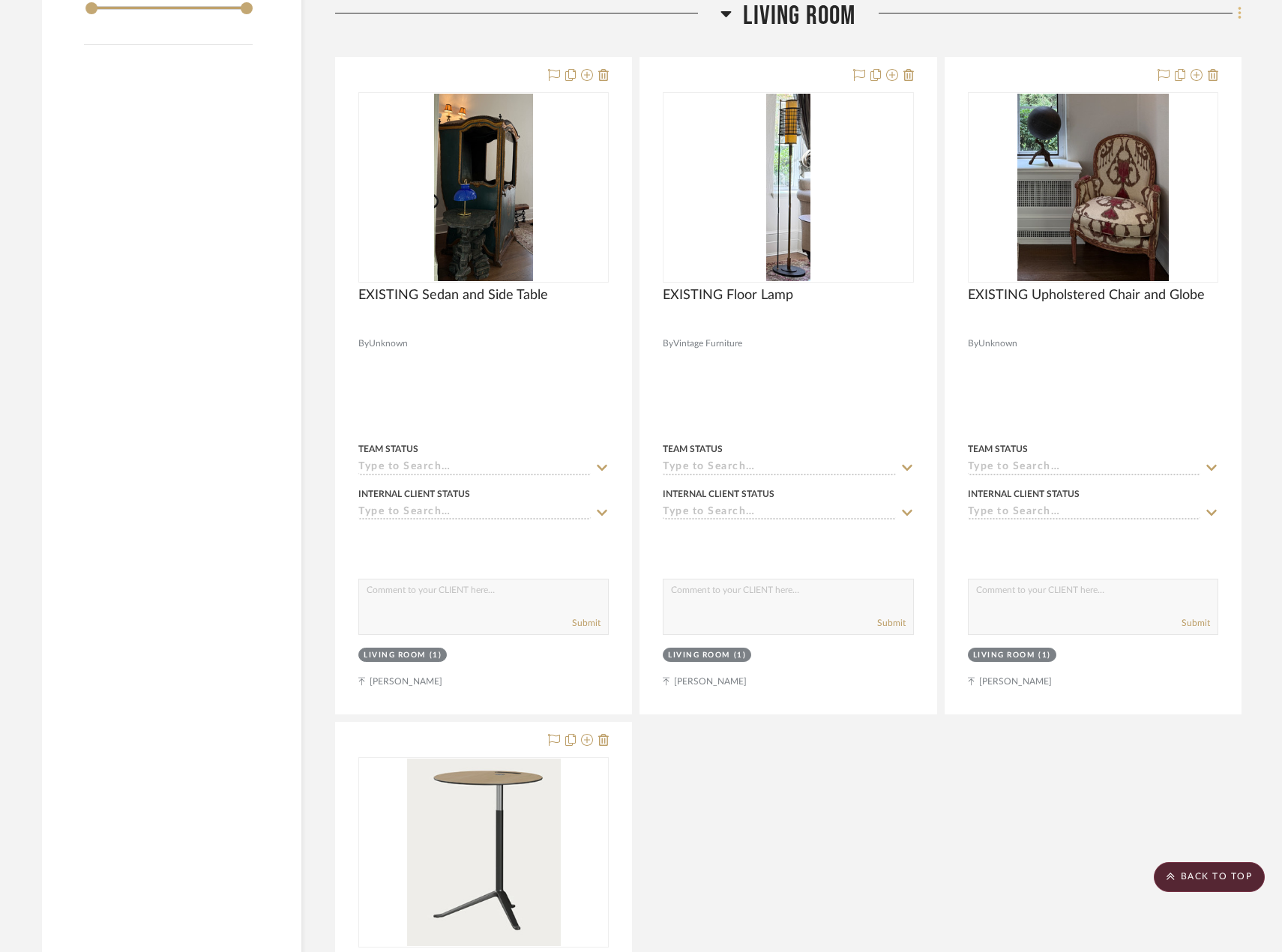
click at [1237, 20] on icon at bounding box center [1239, 13] width 4 height 16
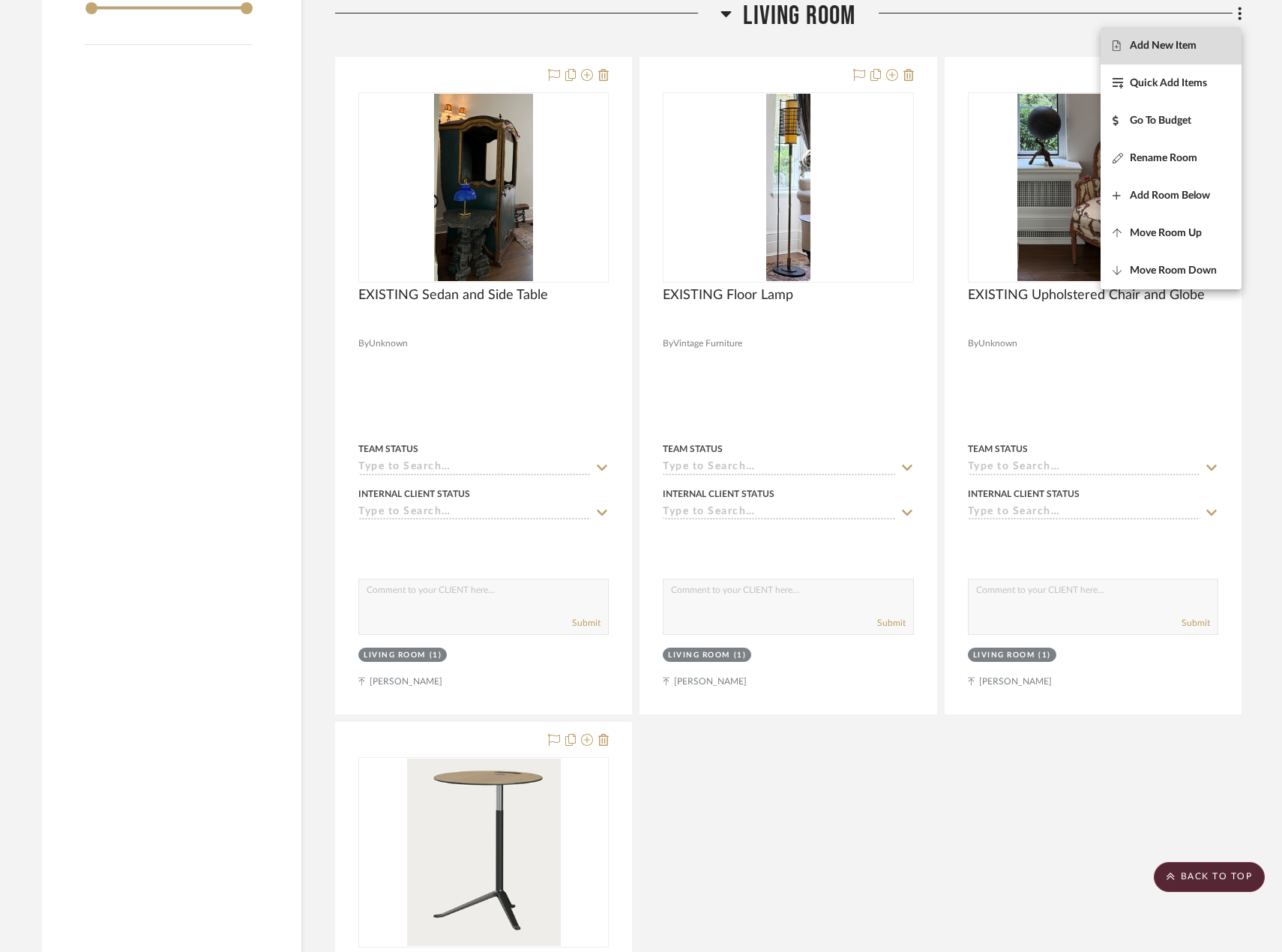
click at [1216, 46] on span "Add New Item" at bounding box center [1170, 46] width 117 height 12
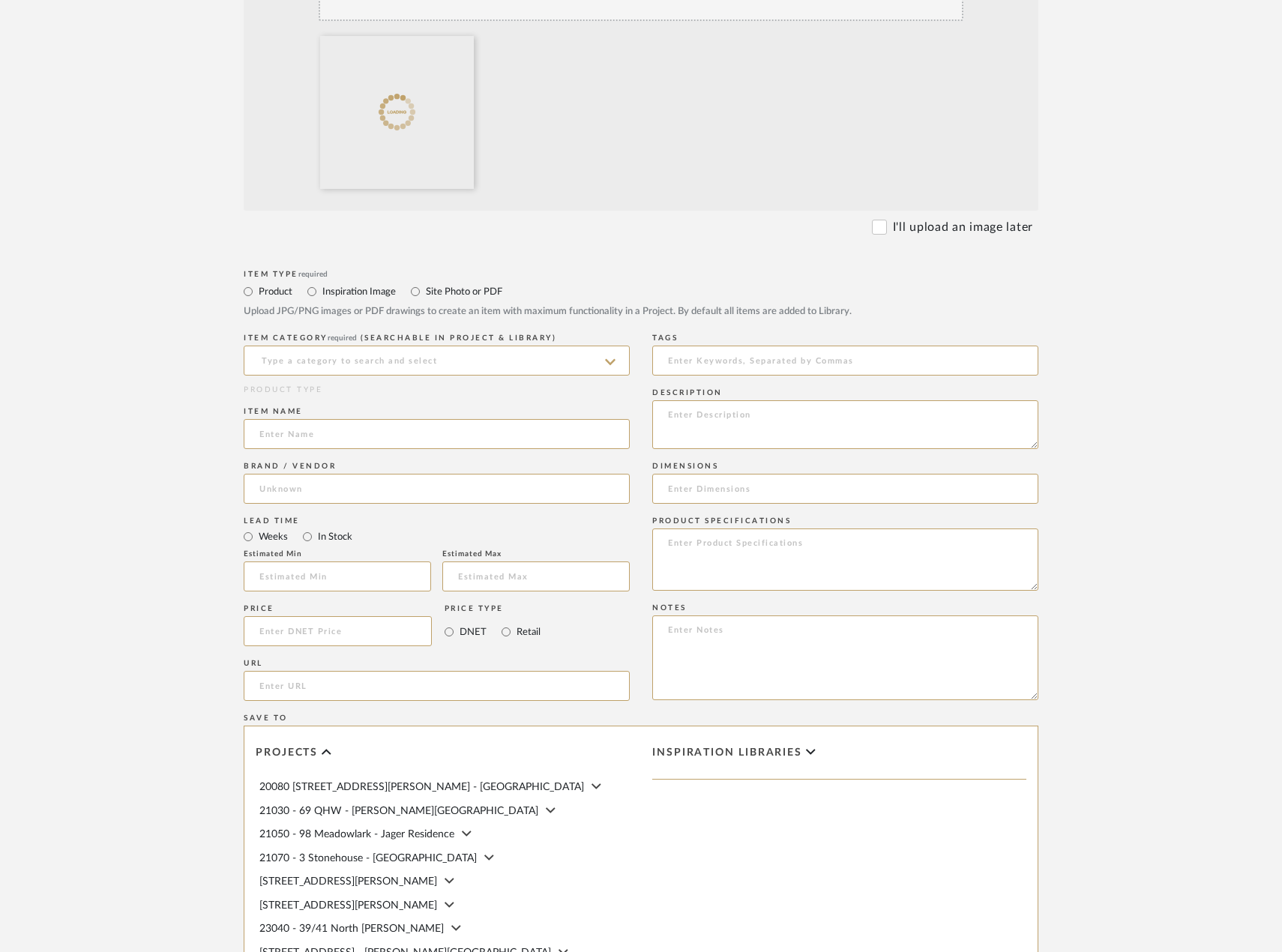
scroll to position [450, 0]
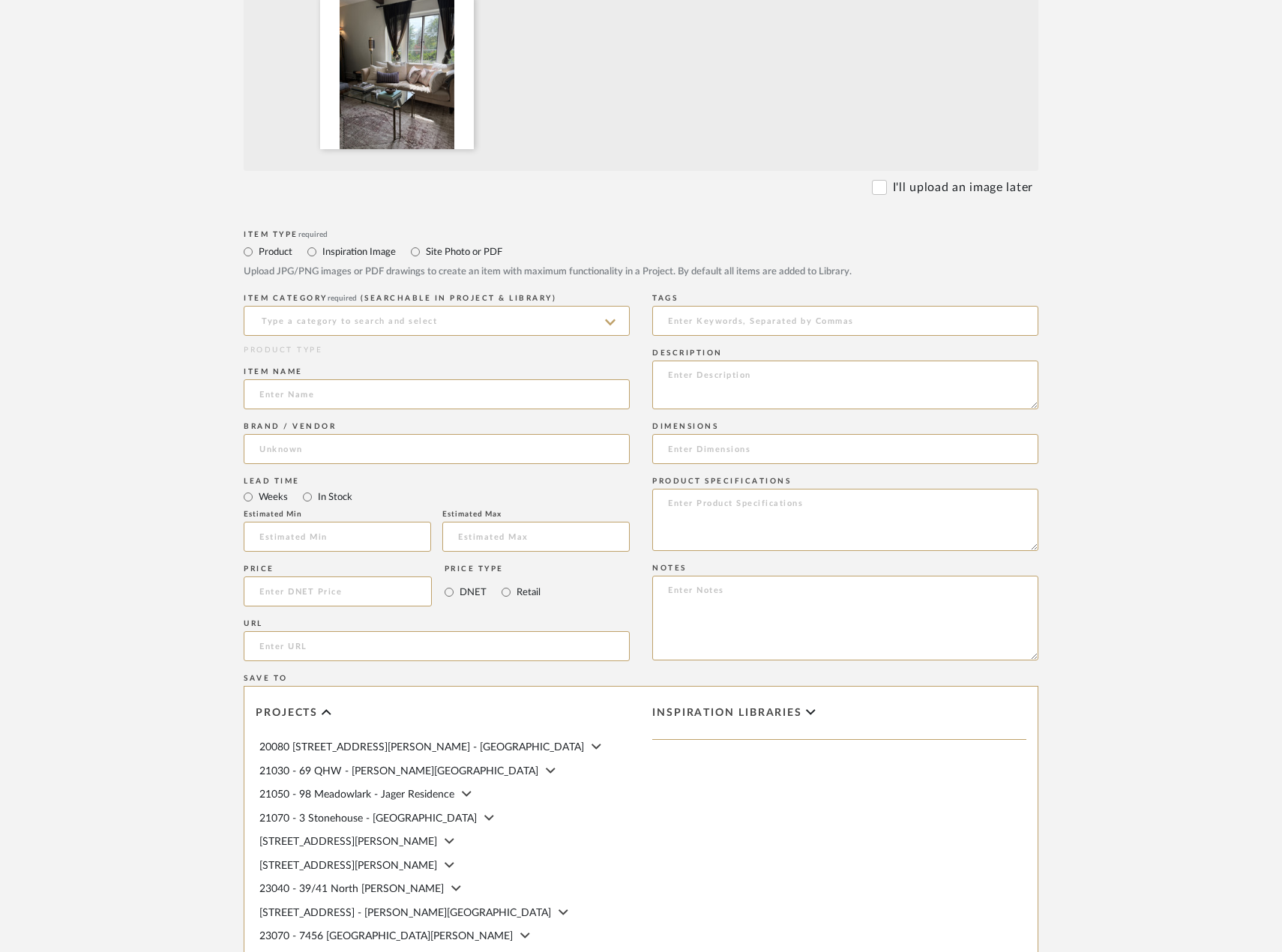
click at [309, 418] on div "Item name" at bounding box center [436, 391] width 386 height 54
click at [318, 410] on input at bounding box center [436, 394] width 386 height 30
type input "EXISTING Sofa and Coffee Table"
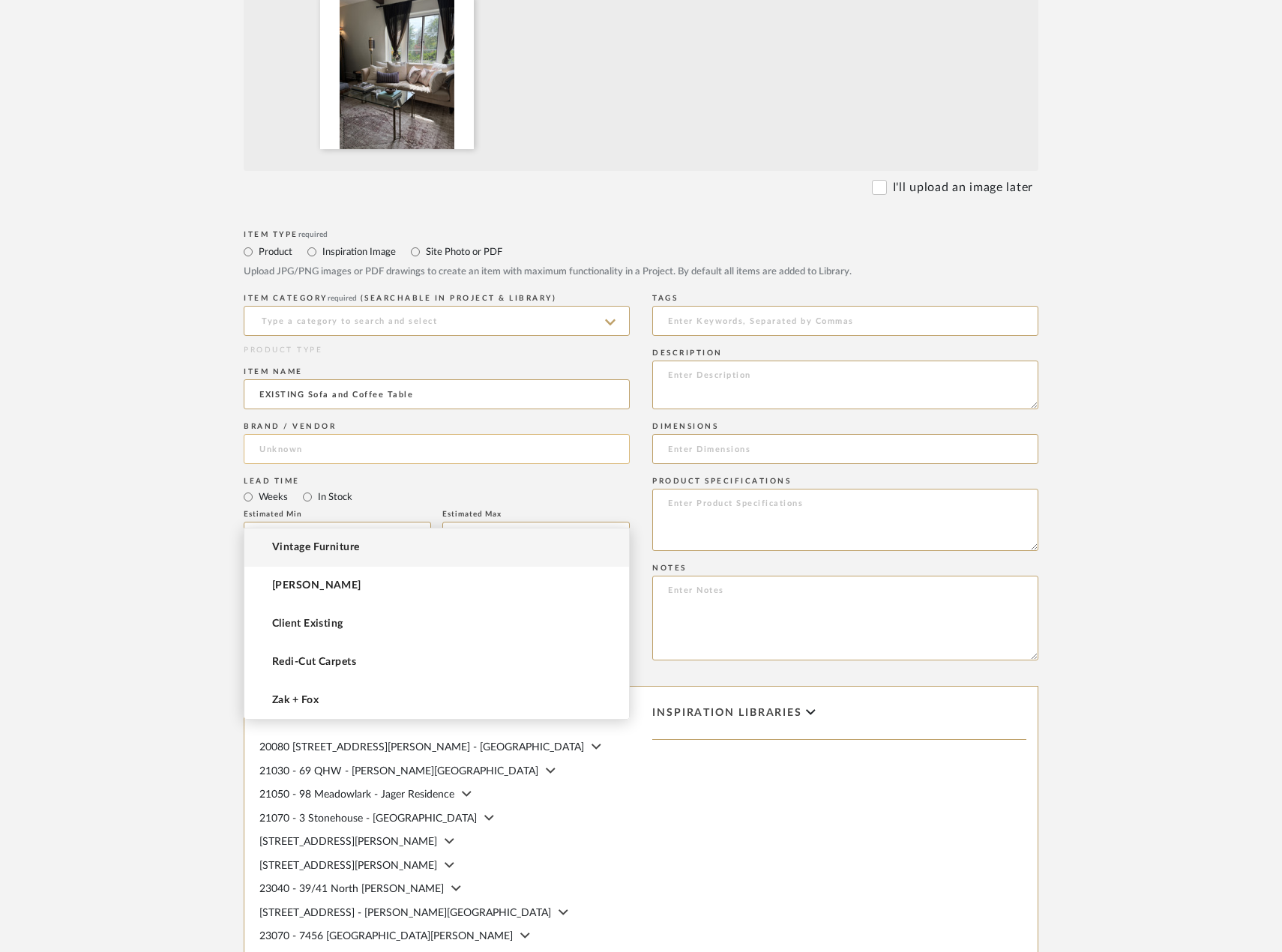
click at [458, 464] on input at bounding box center [436, 450] width 386 height 30
click at [475, 553] on mat-option "Vintage Furniture" at bounding box center [436, 547] width 385 height 38
type input "Vintage Furniture"
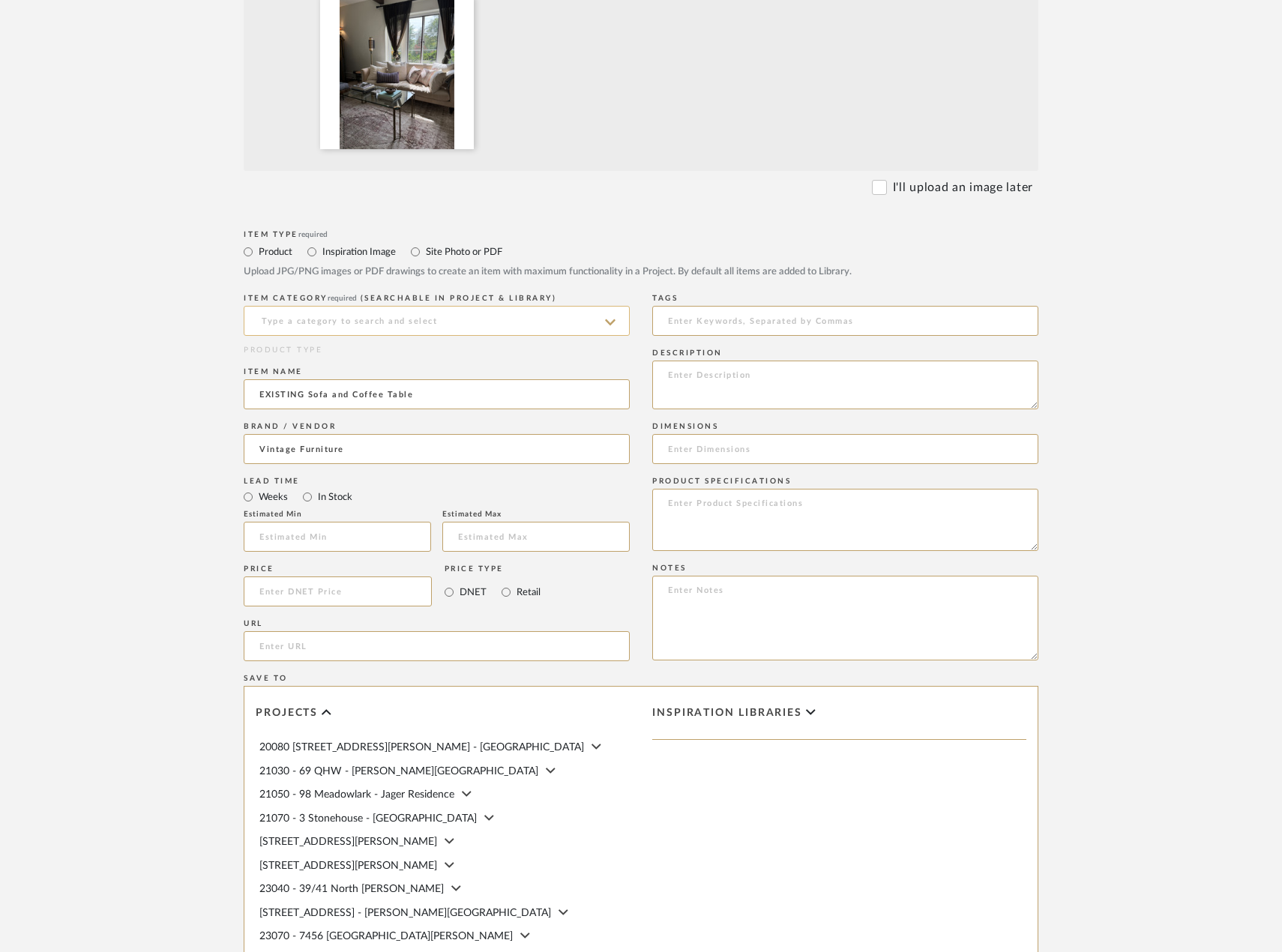
click at [390, 335] on input at bounding box center [436, 321] width 386 height 30
type input "Uncategorized"
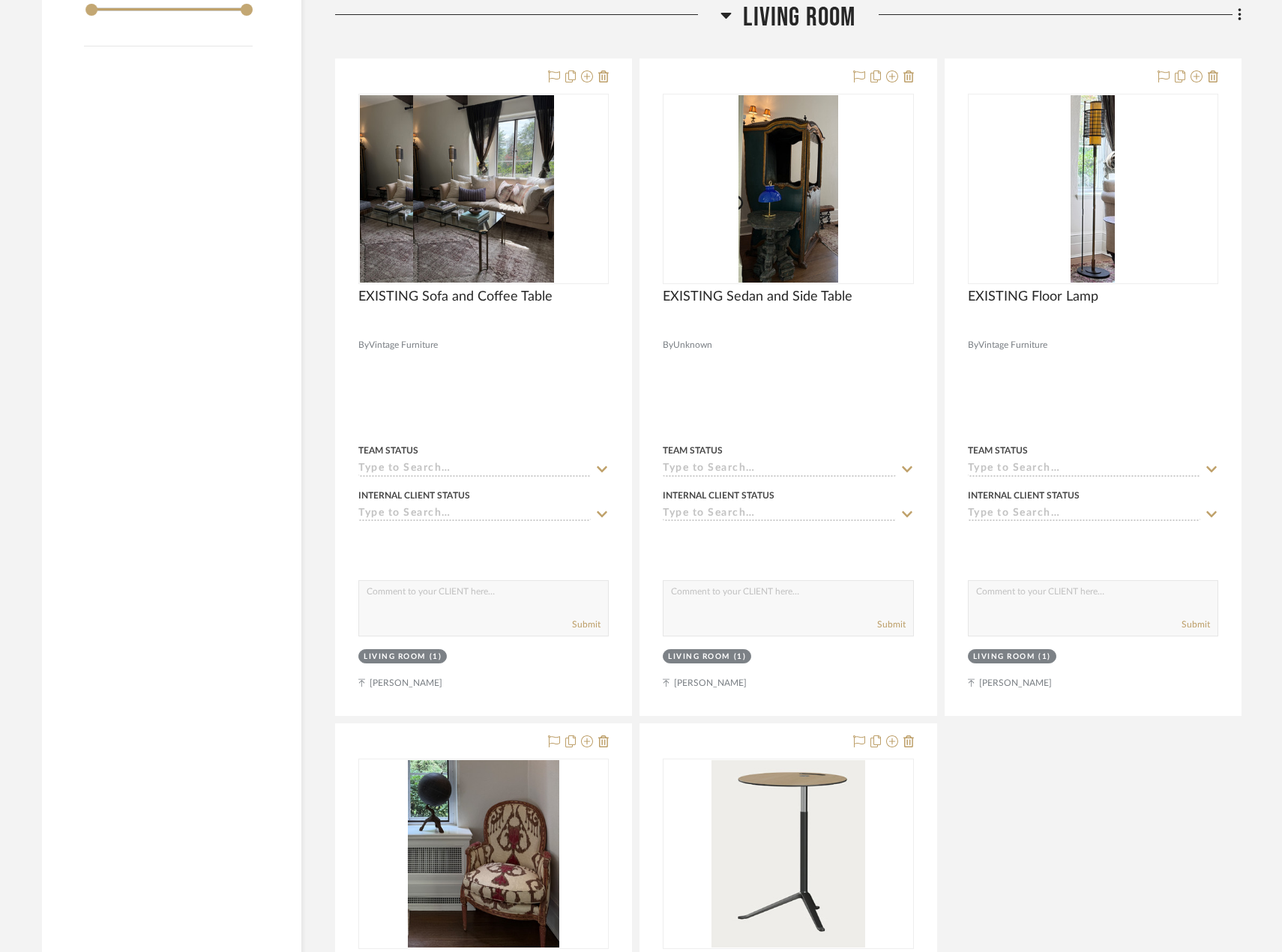
scroll to position [1819, 0]
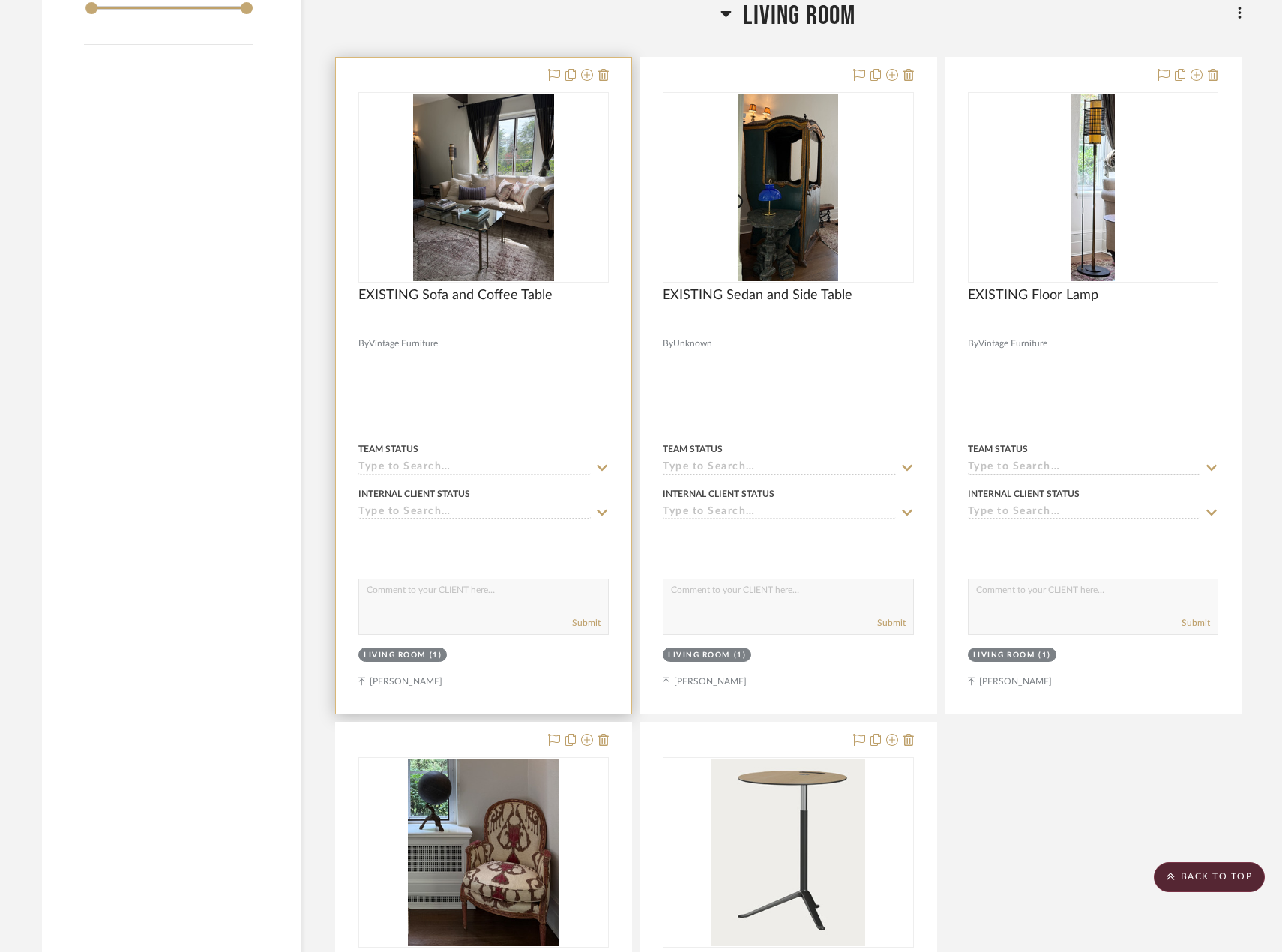
click at [533, 418] on div at bounding box center [483, 385] width 295 height 656
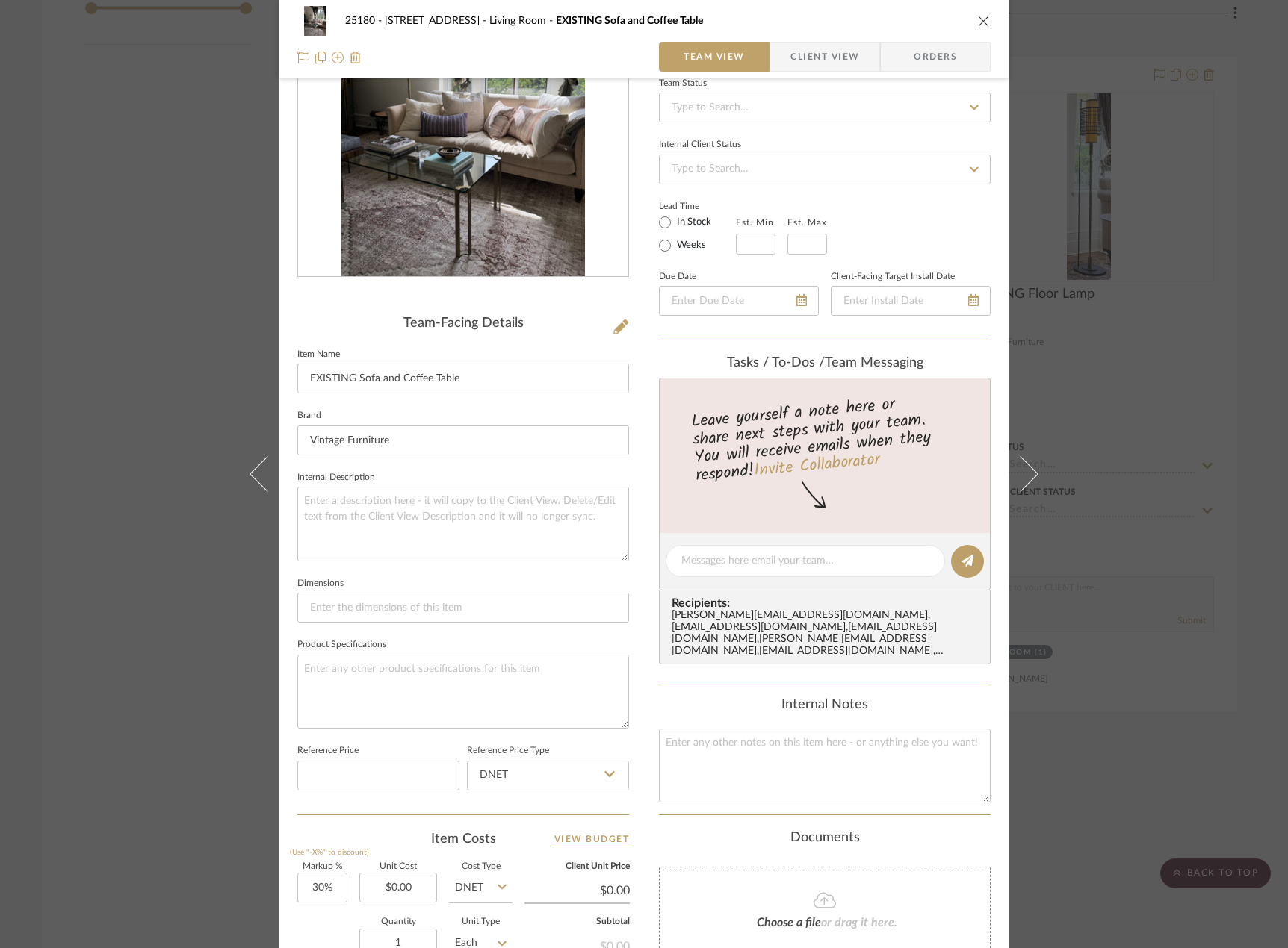
scroll to position [299, 0]
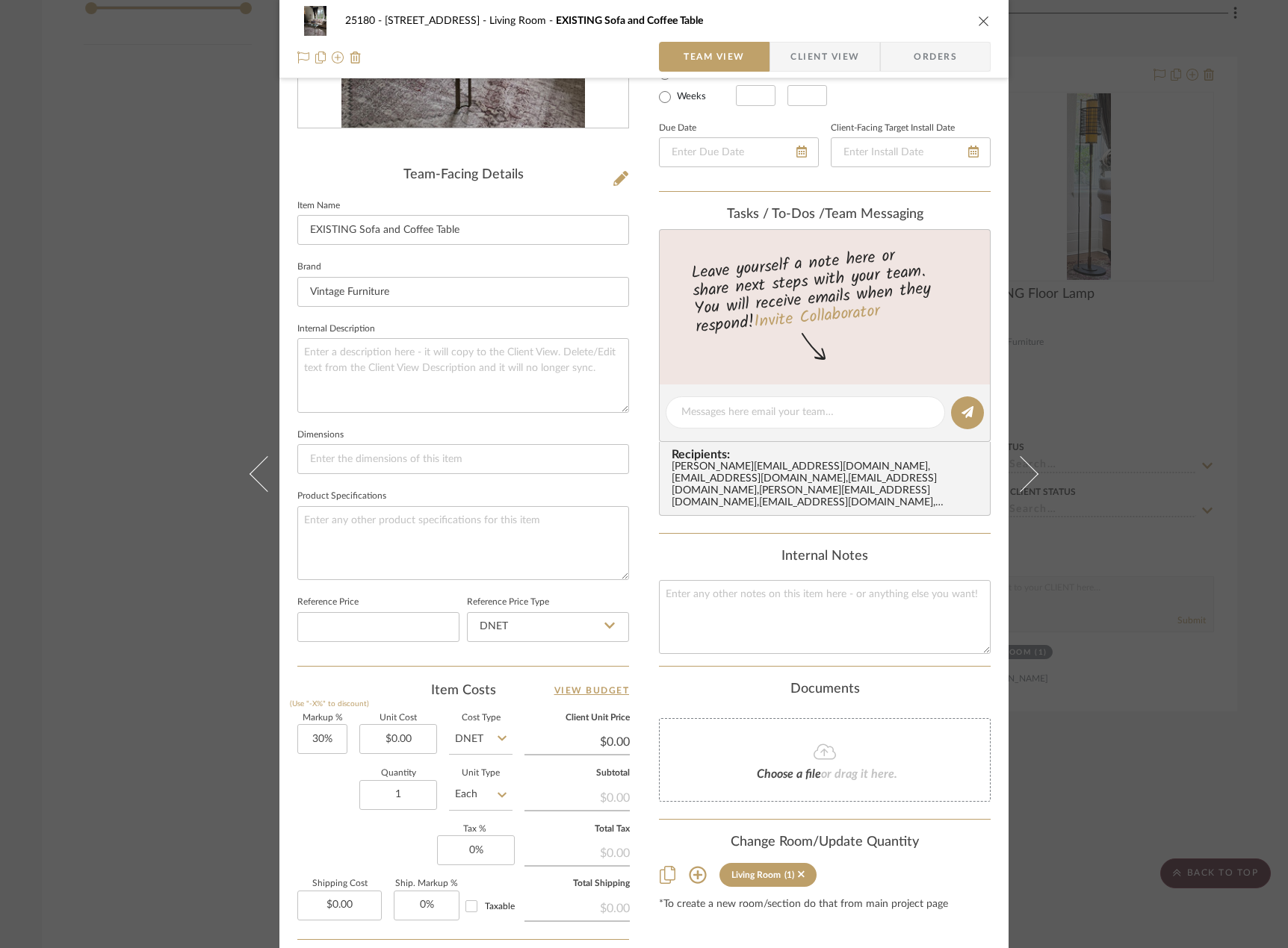
drag, startPoint x: 470, startPoint y: 485, endPoint x: 390, endPoint y: 482, distance: 80.1
click at [461, 489] on div "Team-Facing Details Item Name EXISTING Sofa and Coffee Table Brand Vintage Furn…" at bounding box center [462, 416] width 332 height 498
click at [414, 464] on input at bounding box center [462, 459] width 332 height 30
click at [403, 542] on textarea at bounding box center [462, 543] width 332 height 74
click at [503, 458] on input at bounding box center [462, 459] width 332 height 30
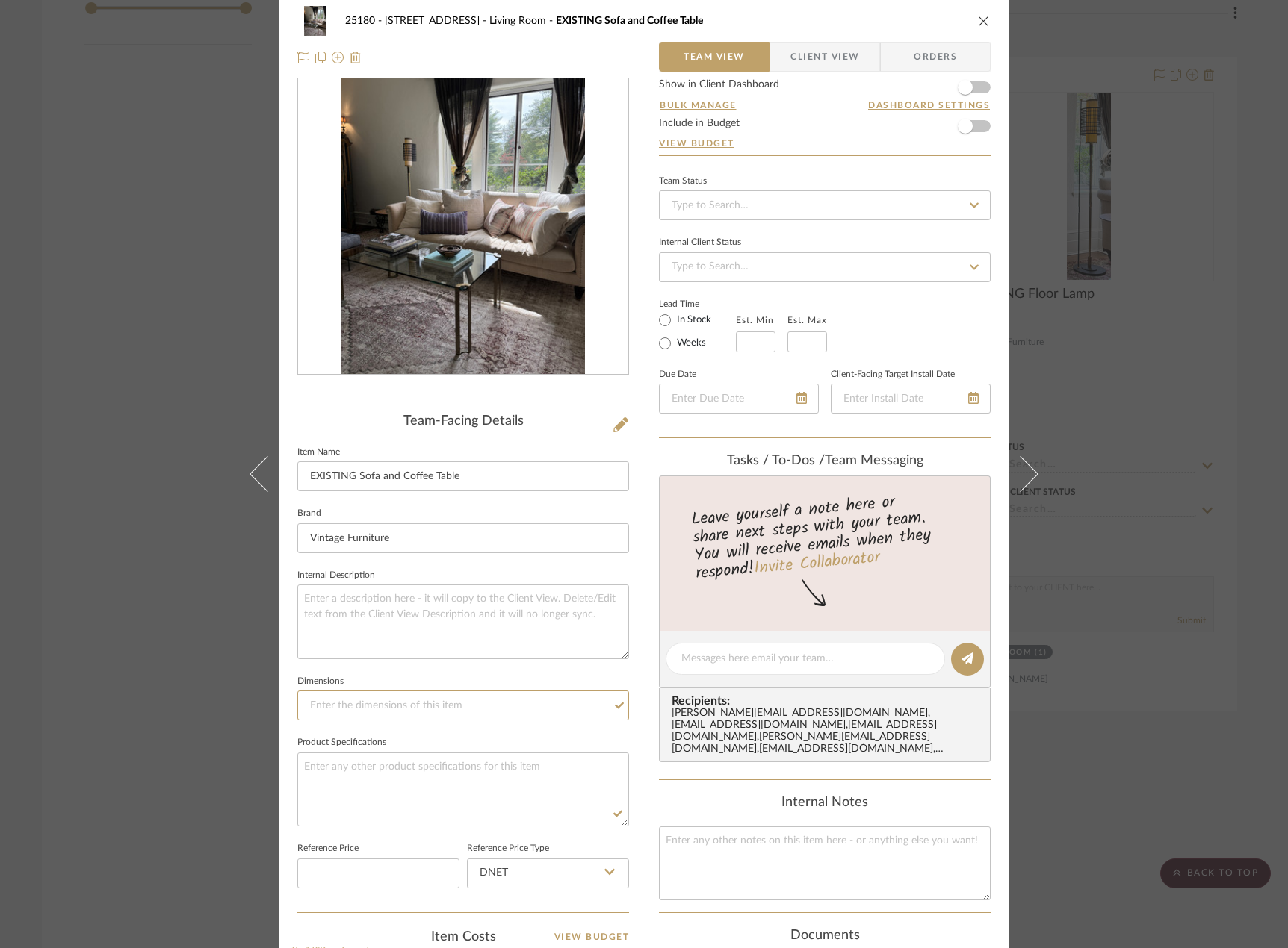
scroll to position [0, 0]
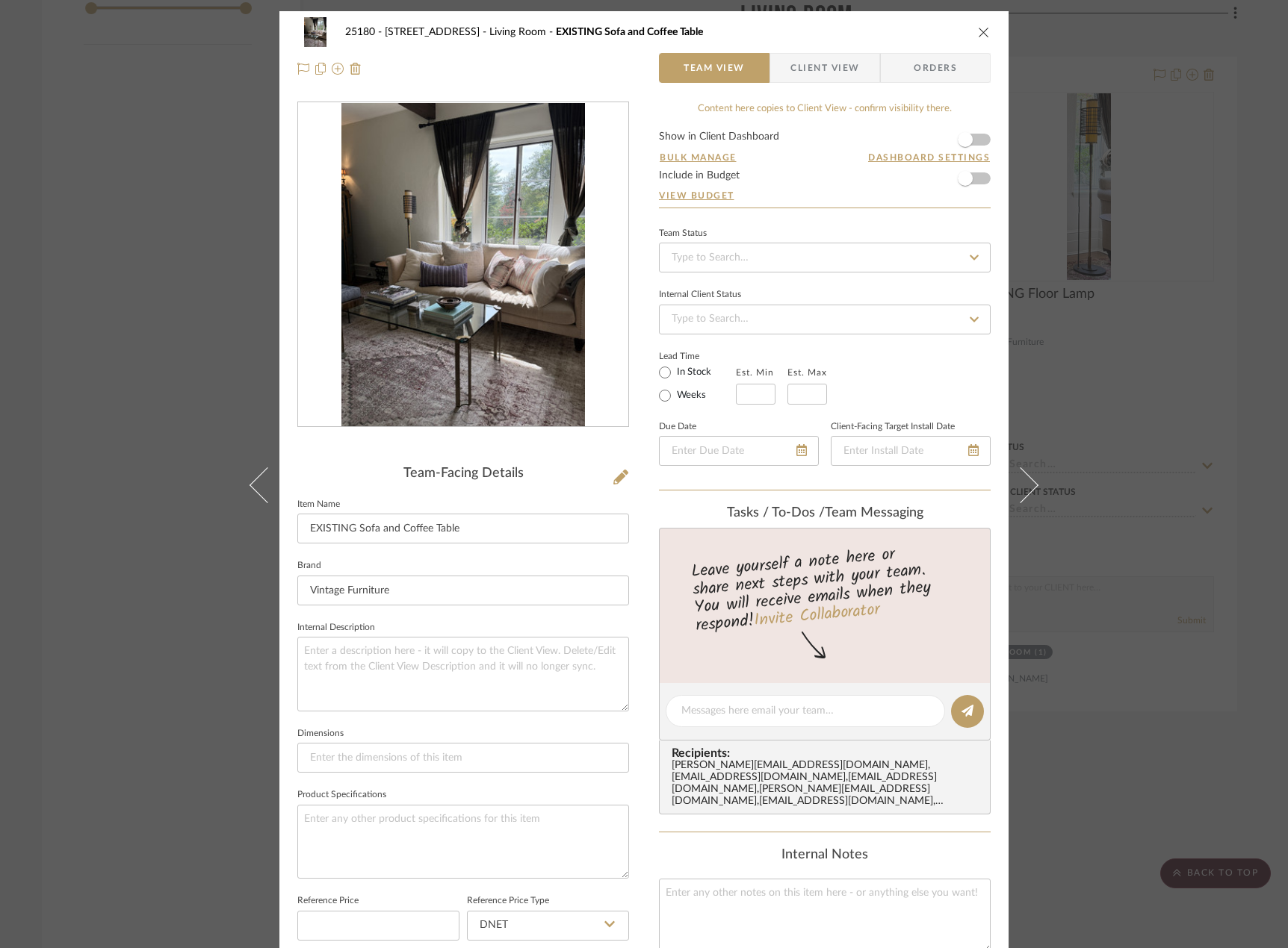
click at [1092, 355] on div "25180 - 7 South Mountain Terrace Living Room EXISTING Sofa and Coffee Table Tea…" at bounding box center [644, 474] width 1288 height 948
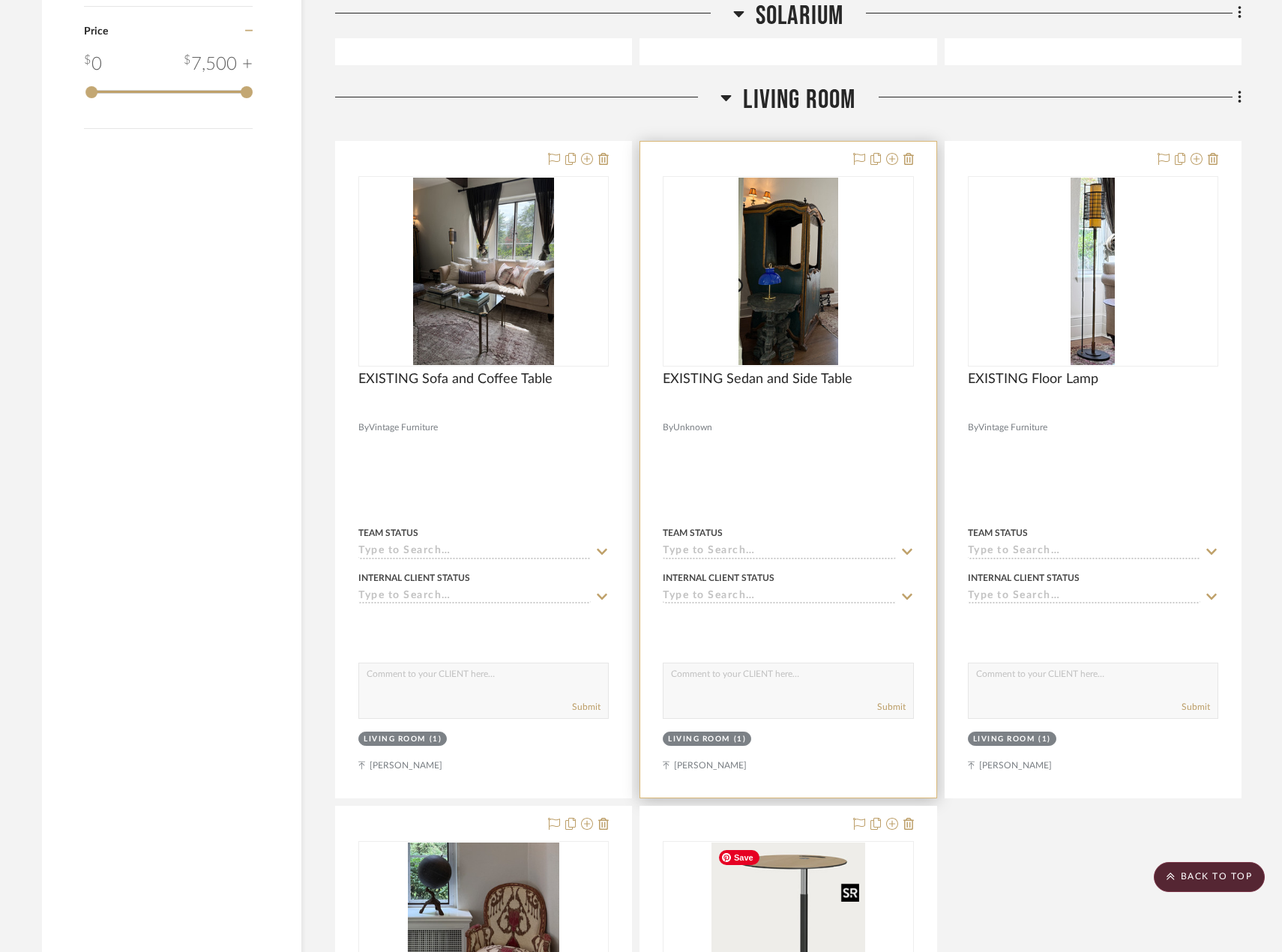
scroll to position [1594, 0]
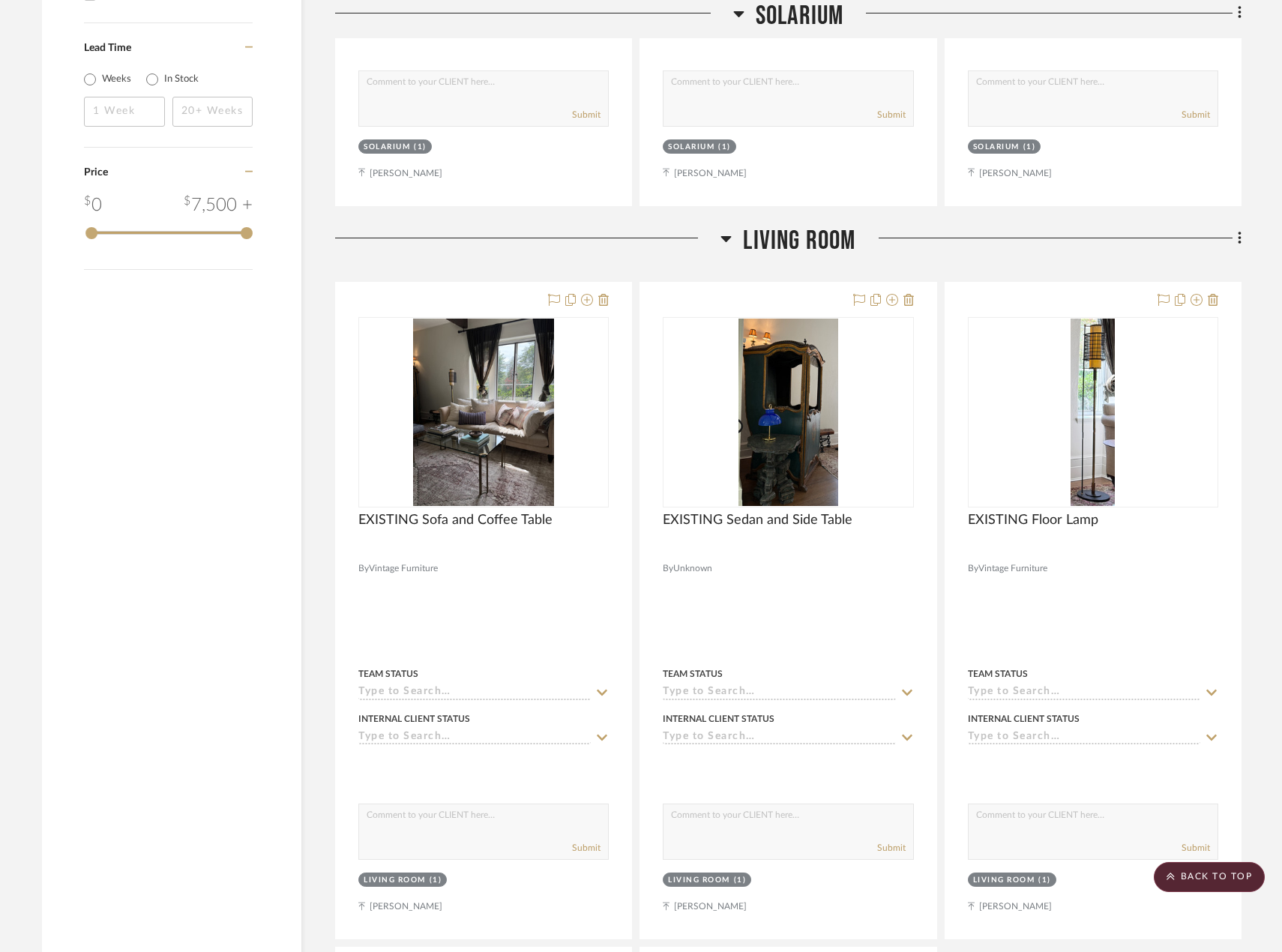
click at [1040, 268] on div "Living Room EXISTING Sofa and Coffee Table By Vintage Furniture Team Status Int…" at bounding box center [789, 915] width 906 height 1379
click at [1233, 242] on fa-icon at bounding box center [1237, 240] width 10 height 25
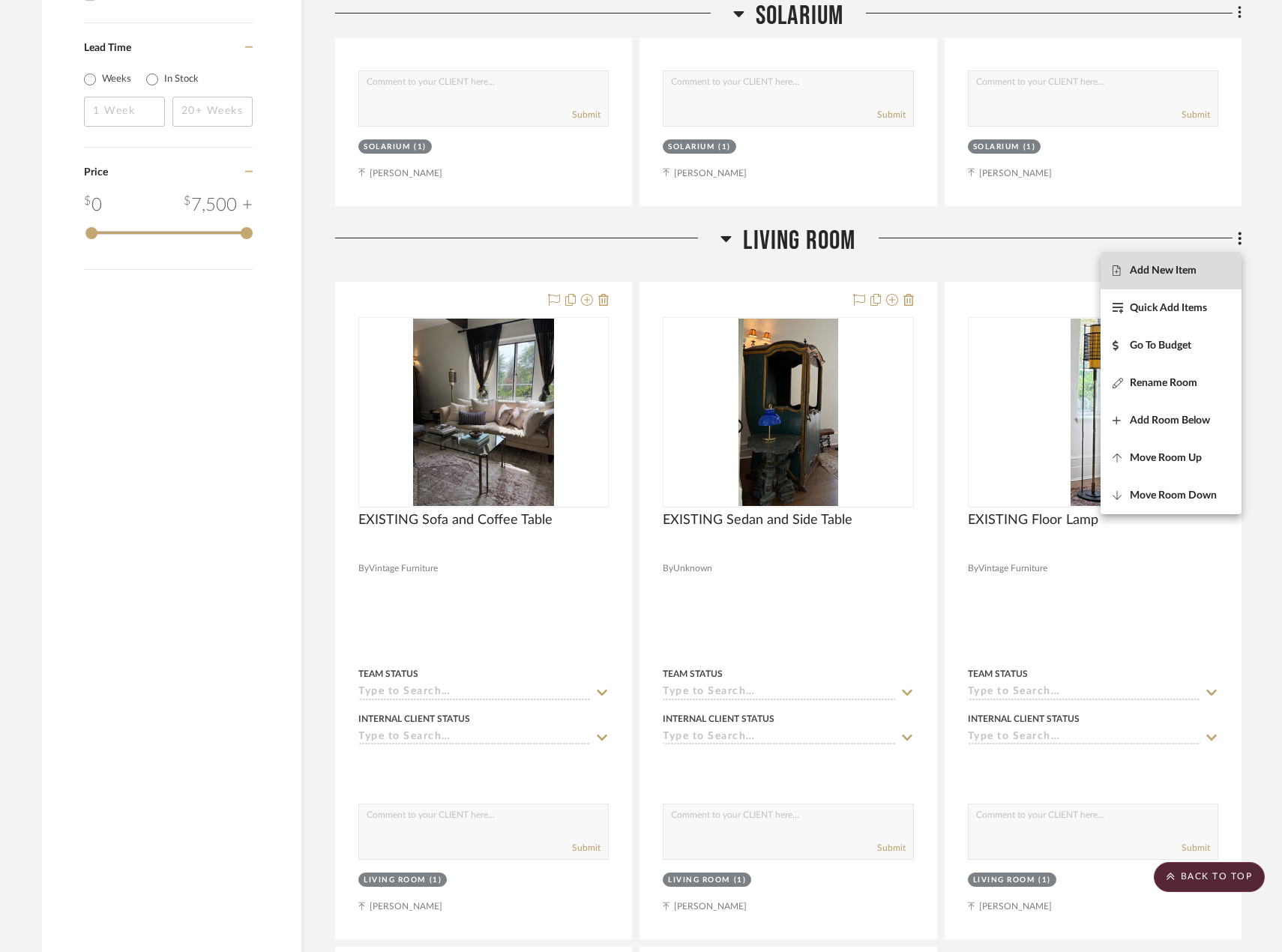
click at [1141, 274] on span "Add New Item" at bounding box center [1162, 270] width 67 height 12
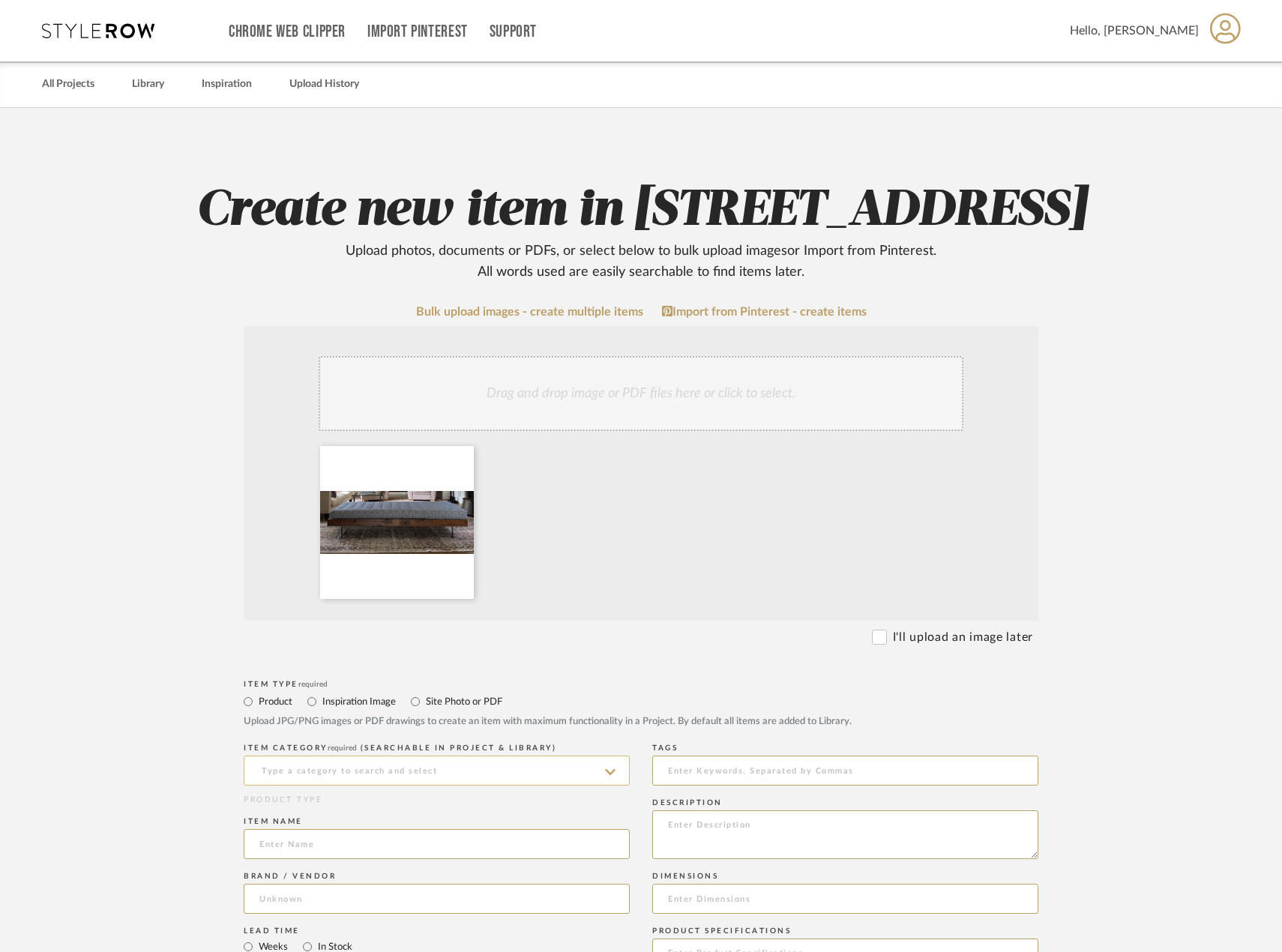
click at [336, 786] on input at bounding box center [436, 771] width 386 height 30
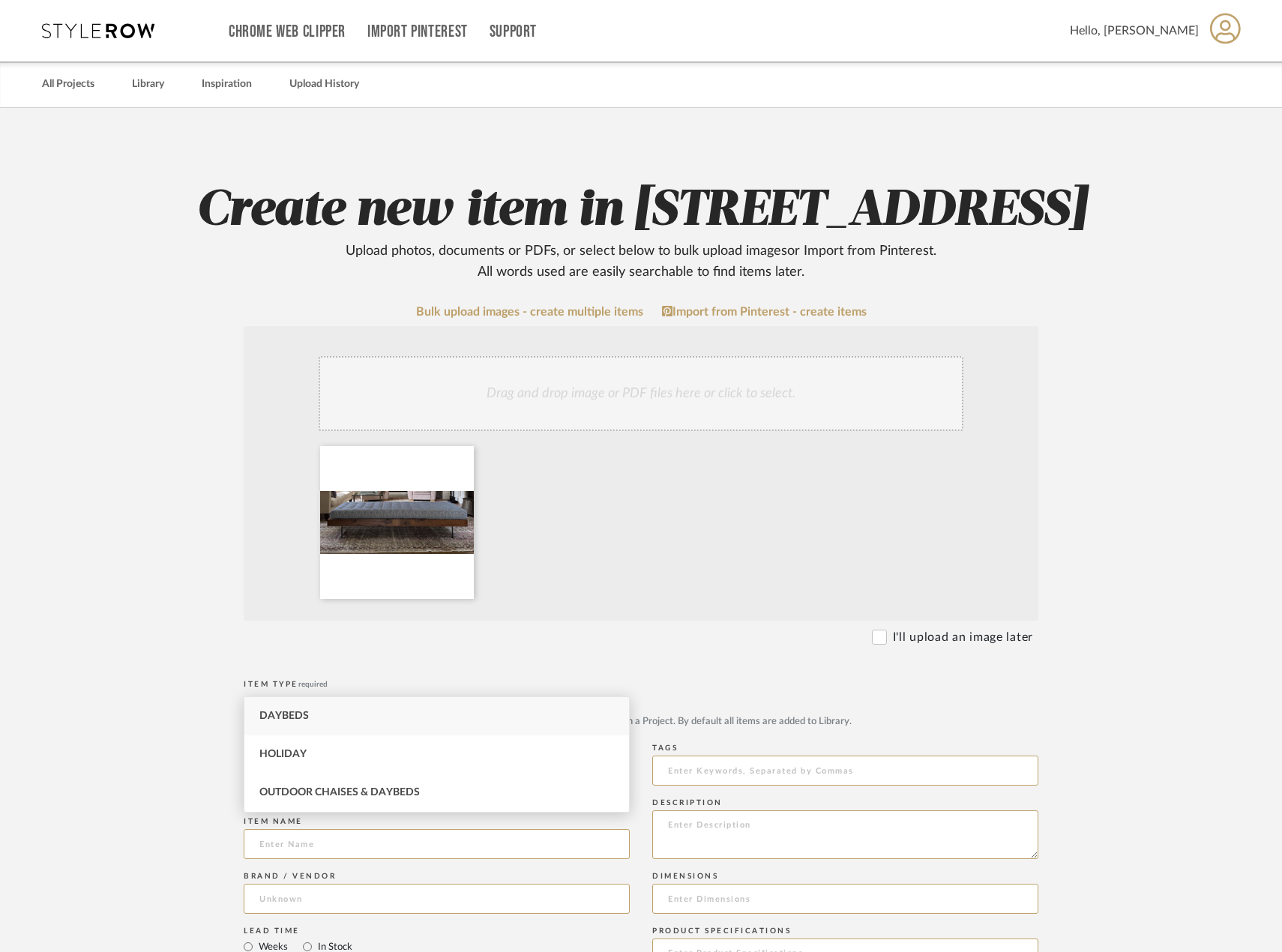
click at [348, 724] on div "Daybeds" at bounding box center [436, 716] width 385 height 38
type input "Daybeds"
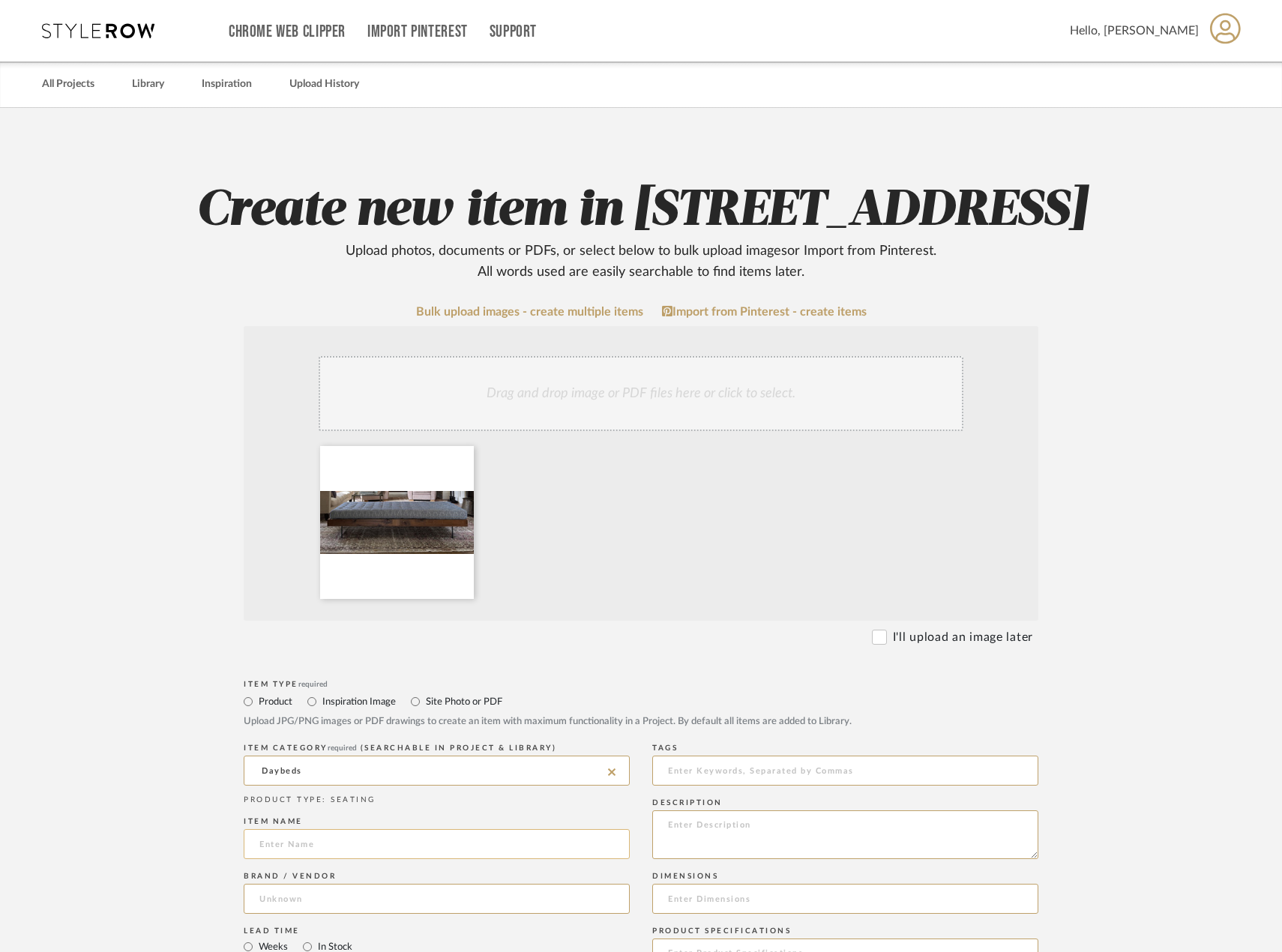
click at [335, 859] on input at bounding box center [436, 844] width 386 height 30
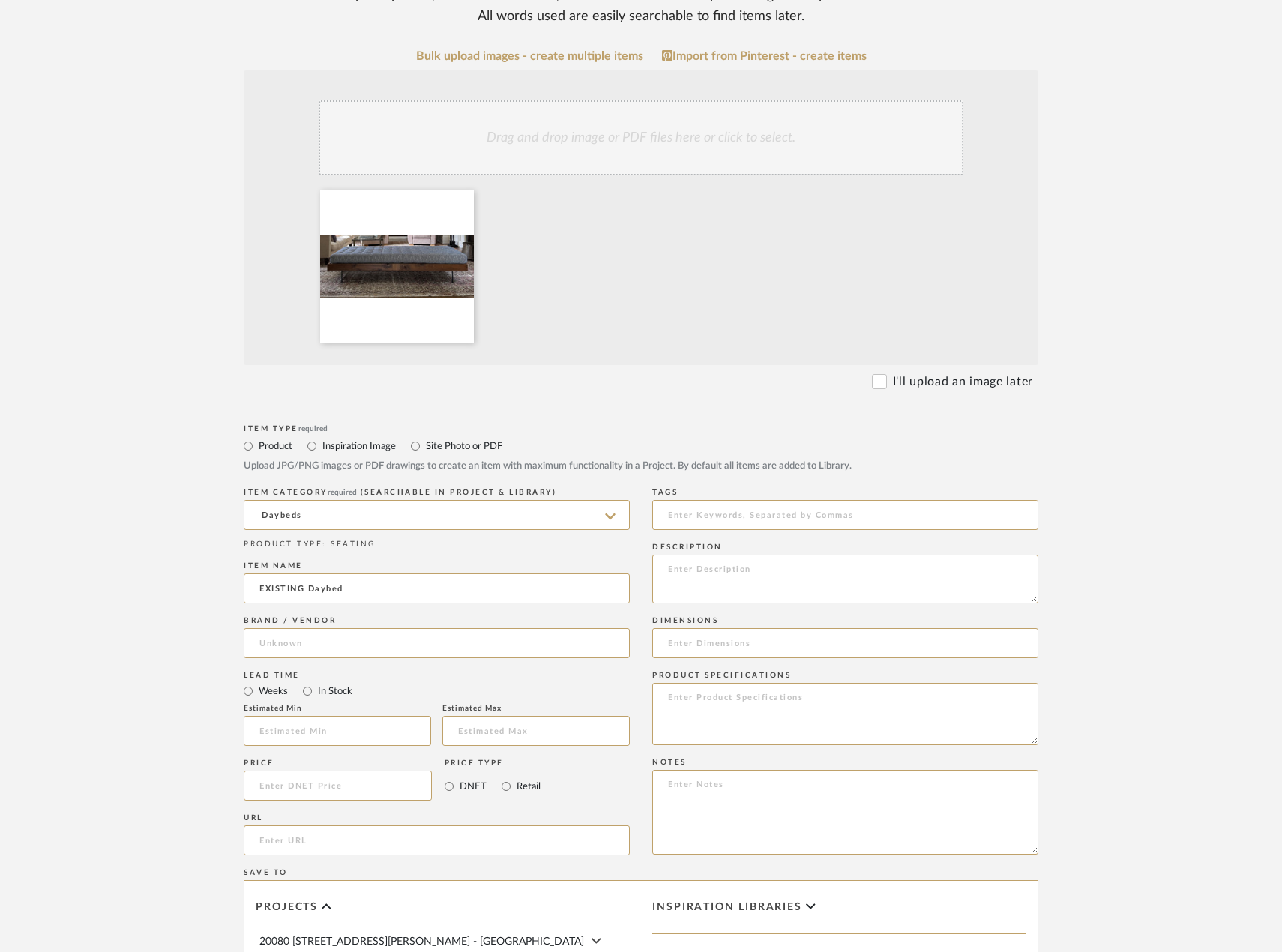
scroll to position [300, 0]
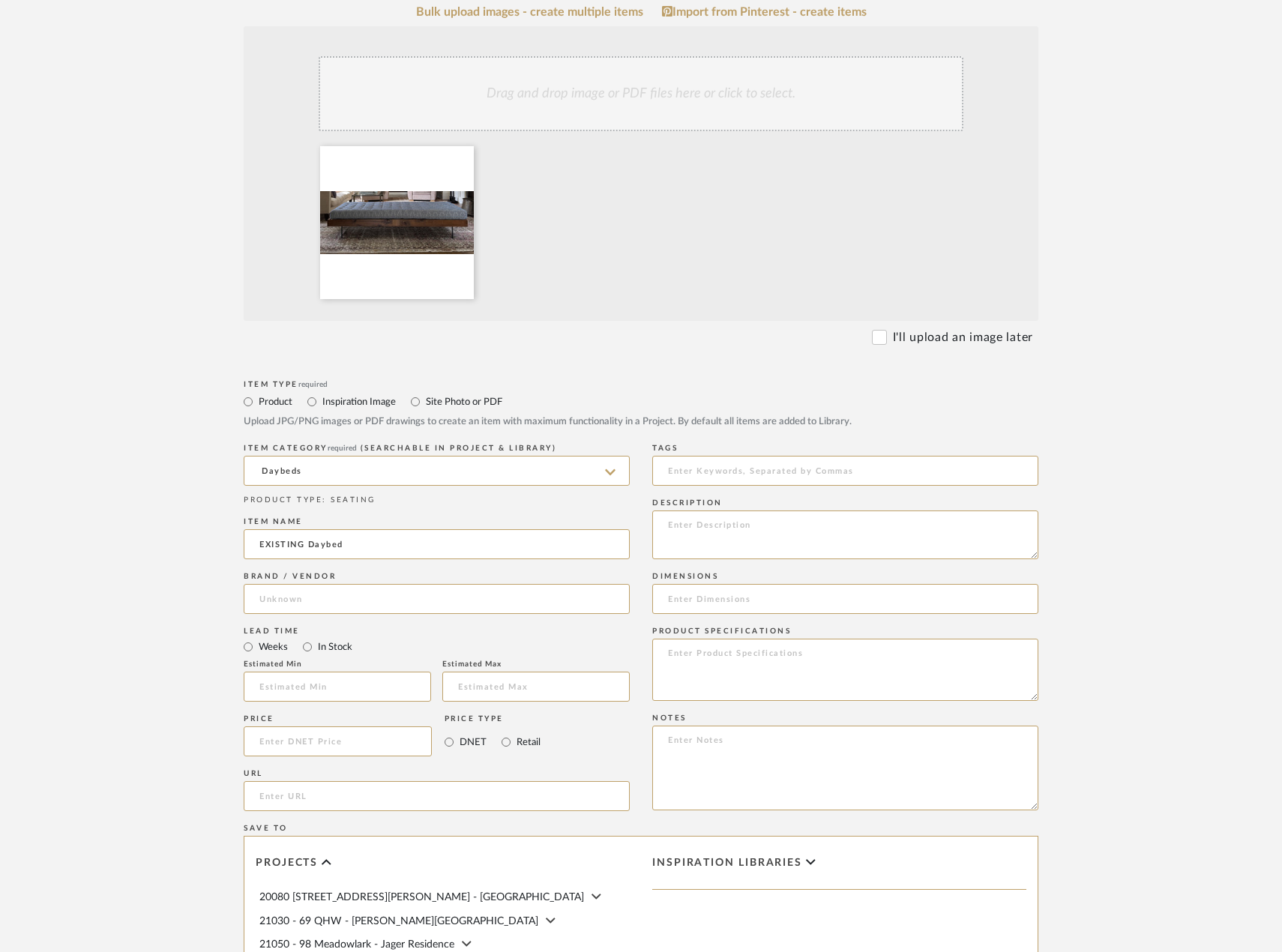
type input "EXISTING Daybed"
click at [437, 581] on div "Brand / Vendor" at bounding box center [436, 576] width 386 height 9
click at [428, 614] on input at bounding box center [436, 600] width 386 height 30
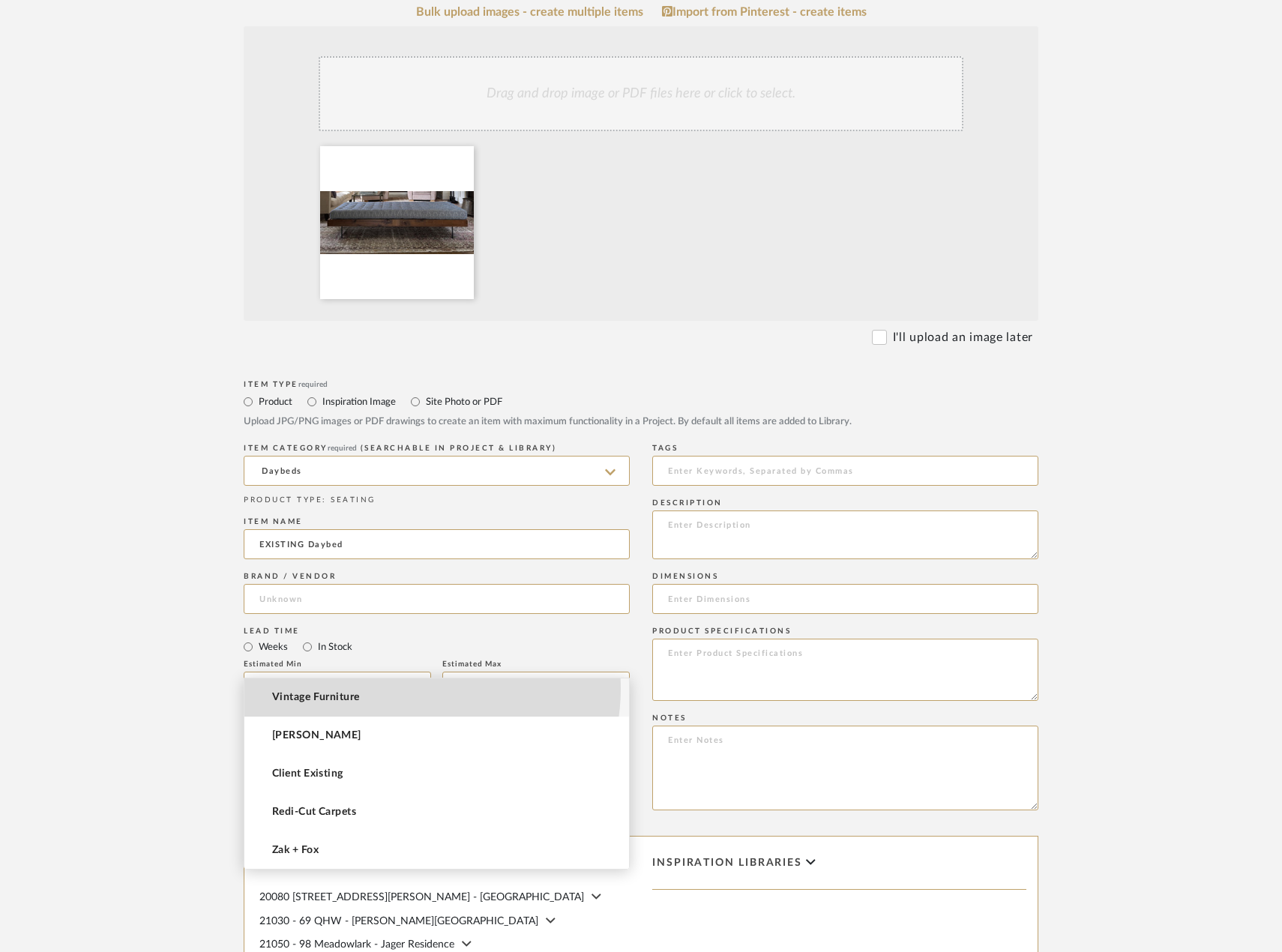
click at [420, 689] on mat-option "Vintage Furniture" at bounding box center [436, 697] width 385 height 38
type input "Vintage Furniture"
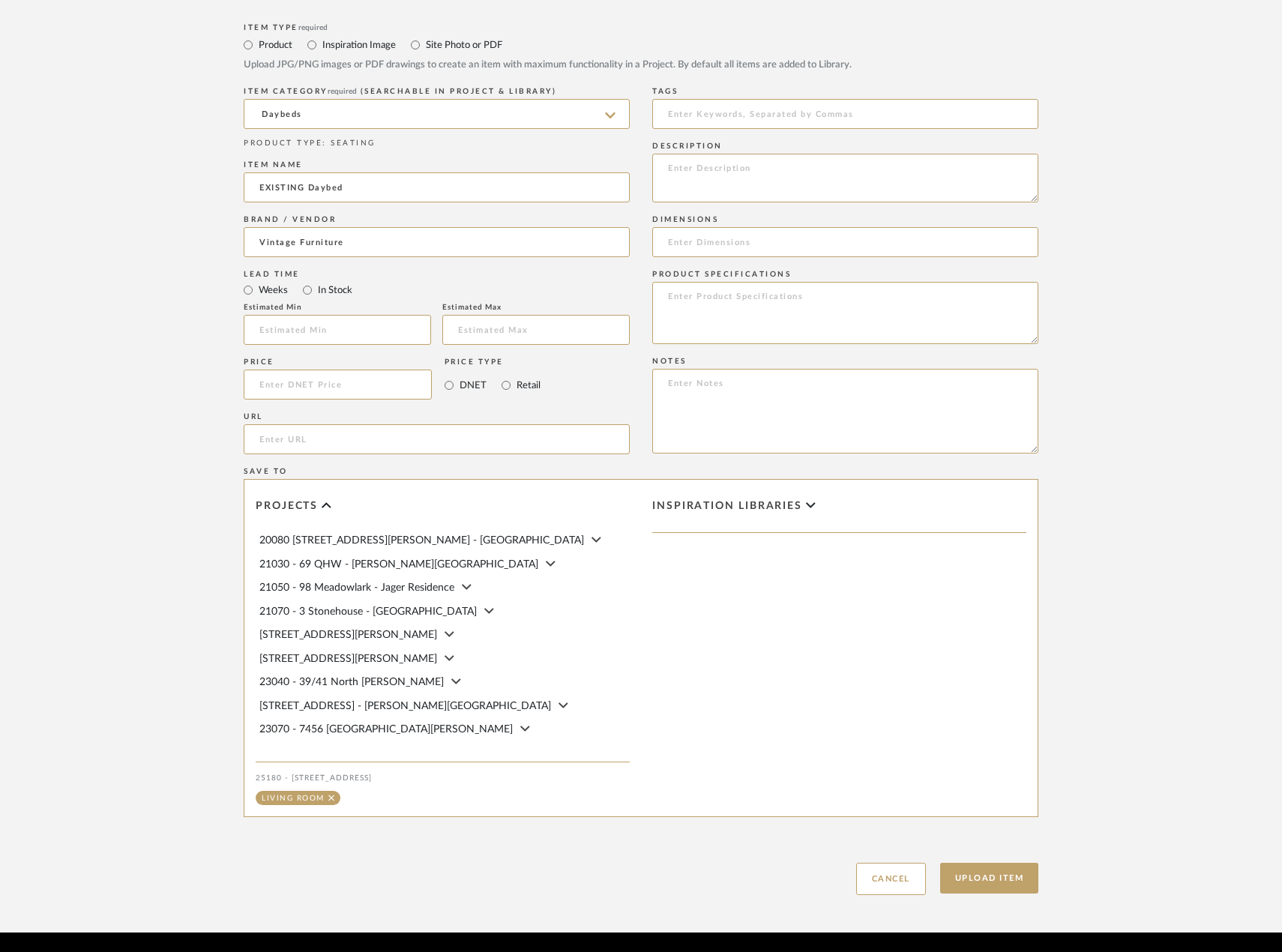
scroll to position [766, 0]
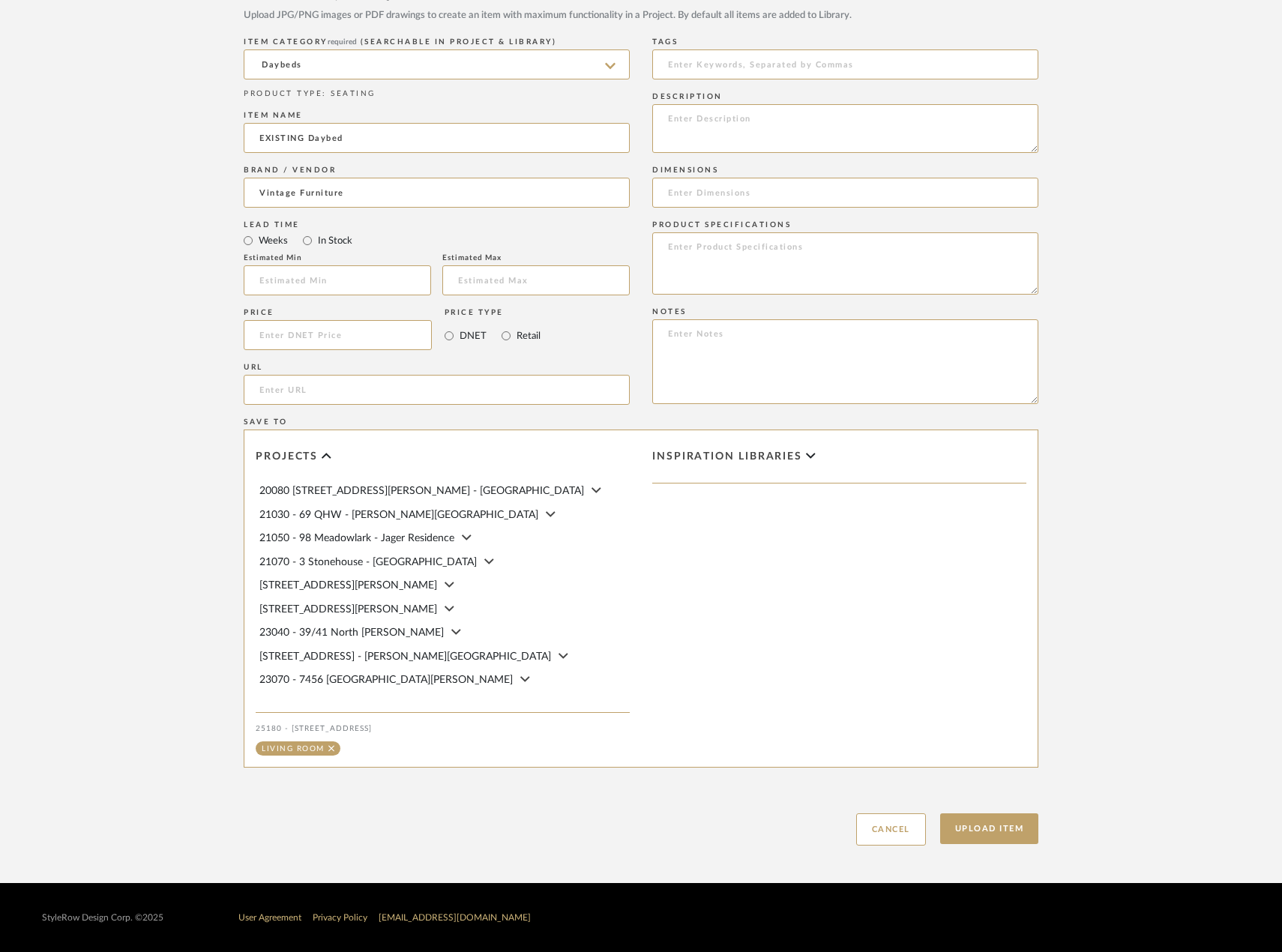
click at [990, 849] on div "Create new item in [STREET_ADDRESS] Upload photos, documents or PDFs, or select…" at bounding box center [641, 142] width 955 height 1481
drag, startPoint x: 1021, startPoint y: 828, endPoint x: 1127, endPoint y: 609, distance: 243.3
click at [1021, 829] on button "Upload Item" at bounding box center [989, 829] width 99 height 30
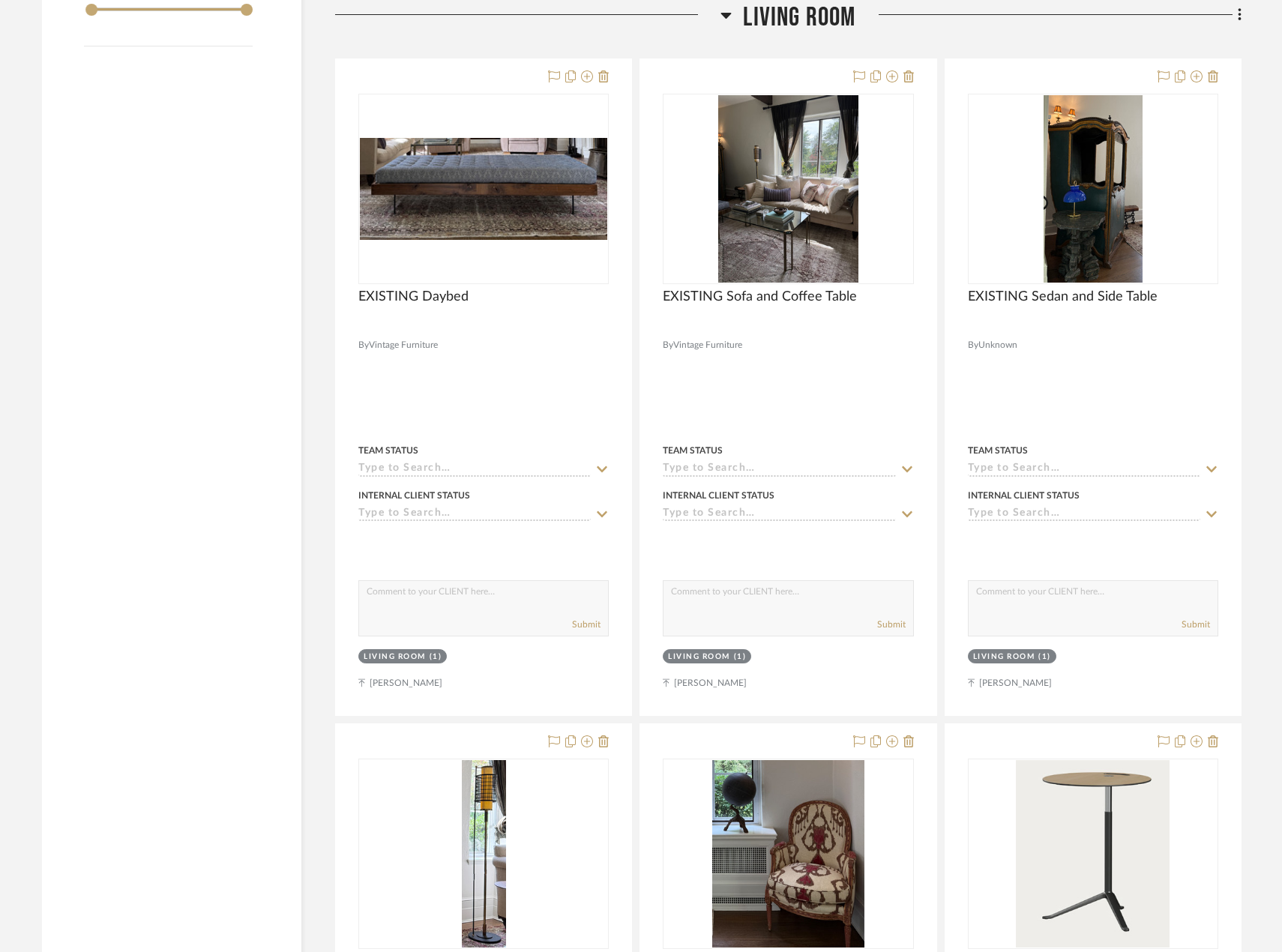
scroll to position [1819, 0]
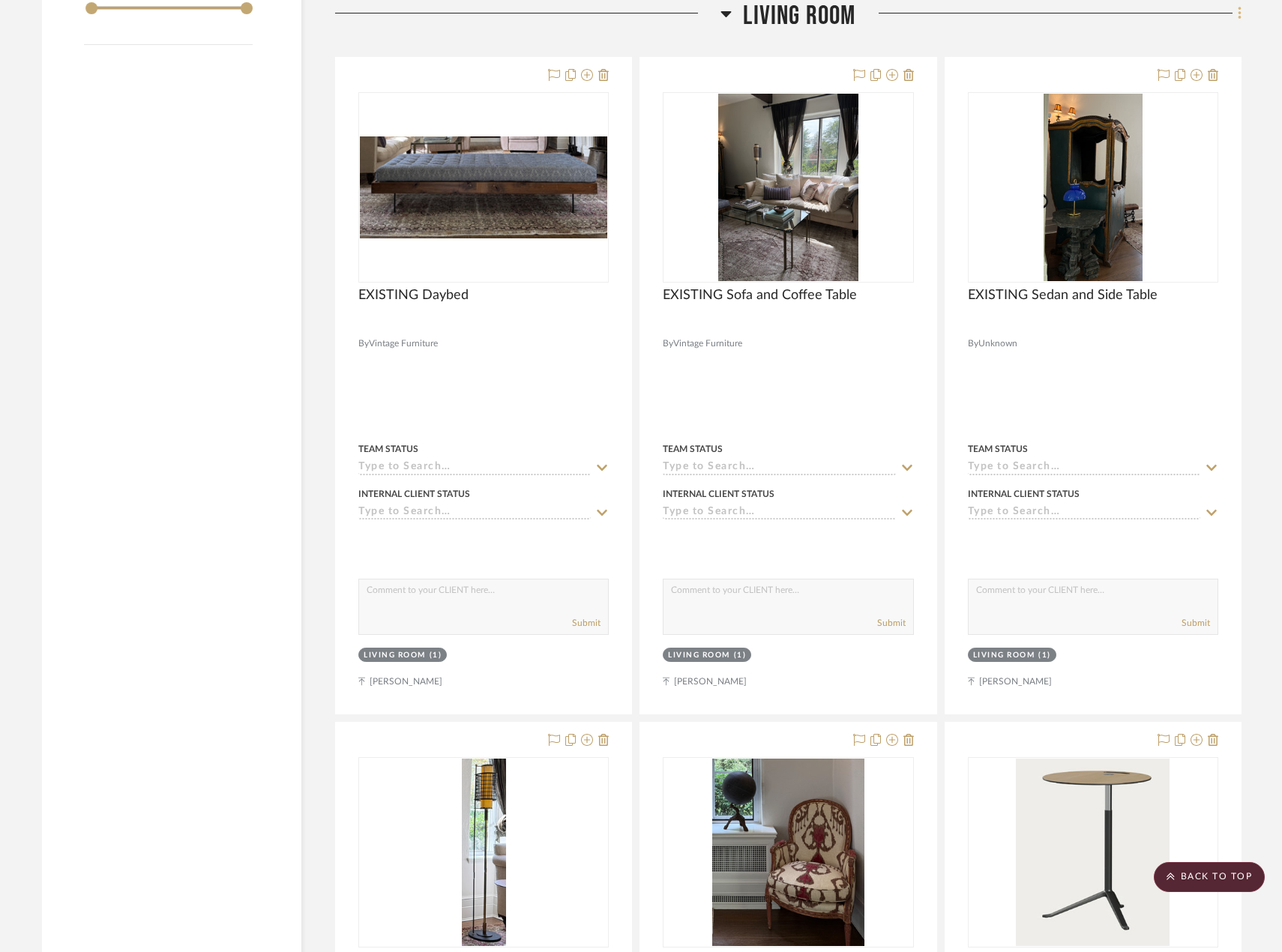
click at [1238, 16] on icon at bounding box center [1239, 13] width 4 height 16
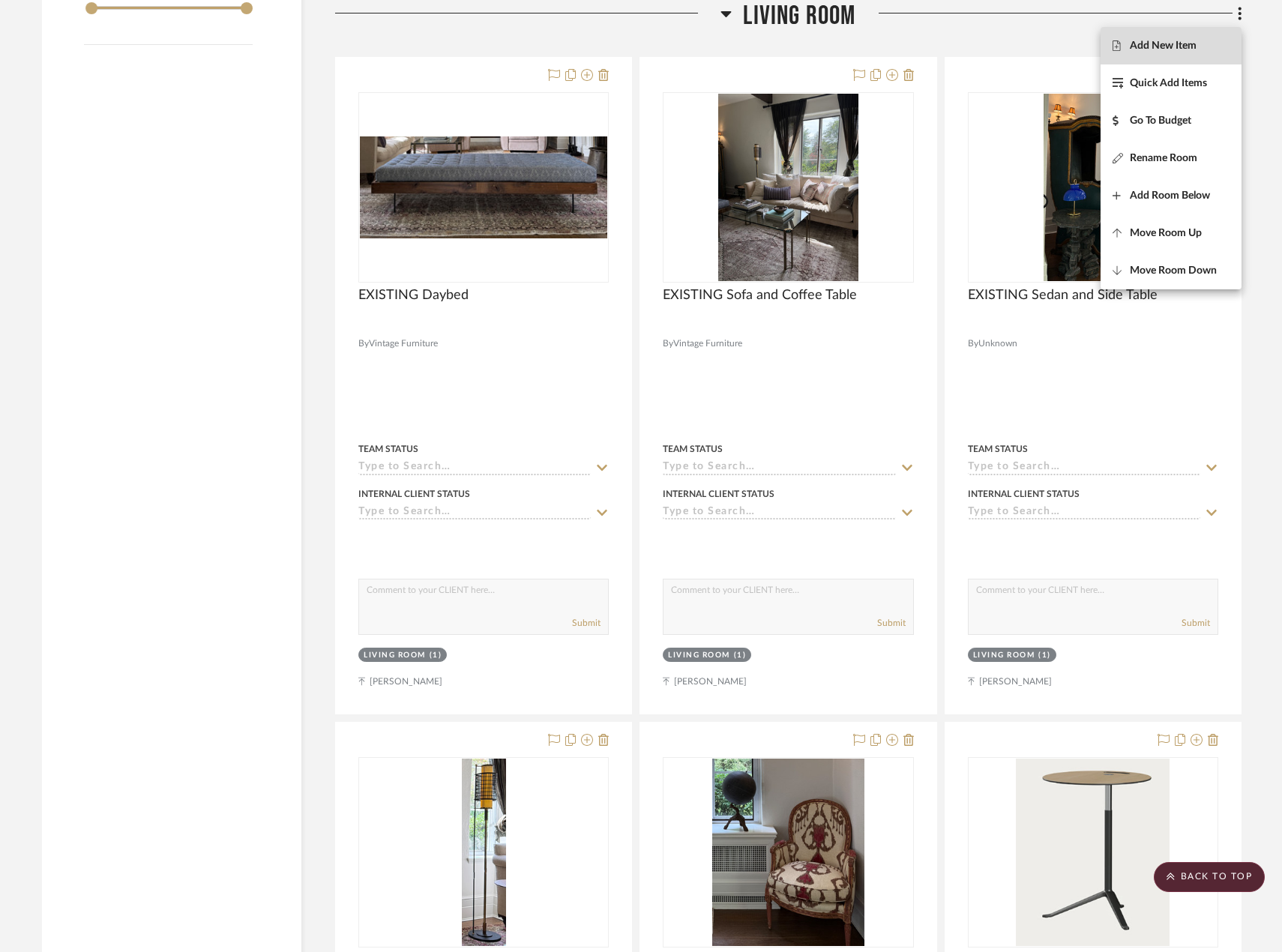
click at [1167, 43] on span "Add New Item" at bounding box center [1162, 46] width 67 height 12
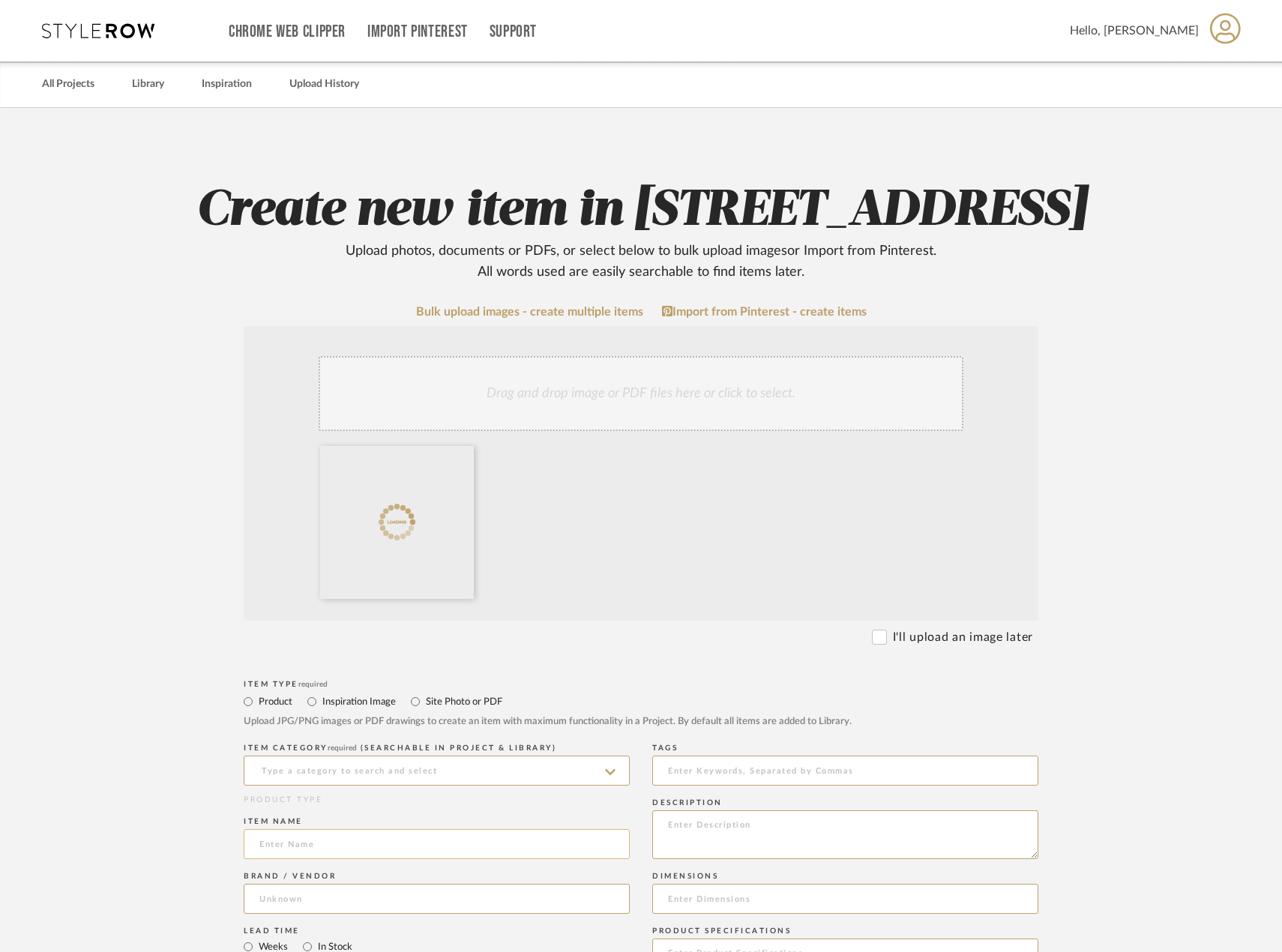
click at [409, 859] on input at bounding box center [436, 844] width 386 height 30
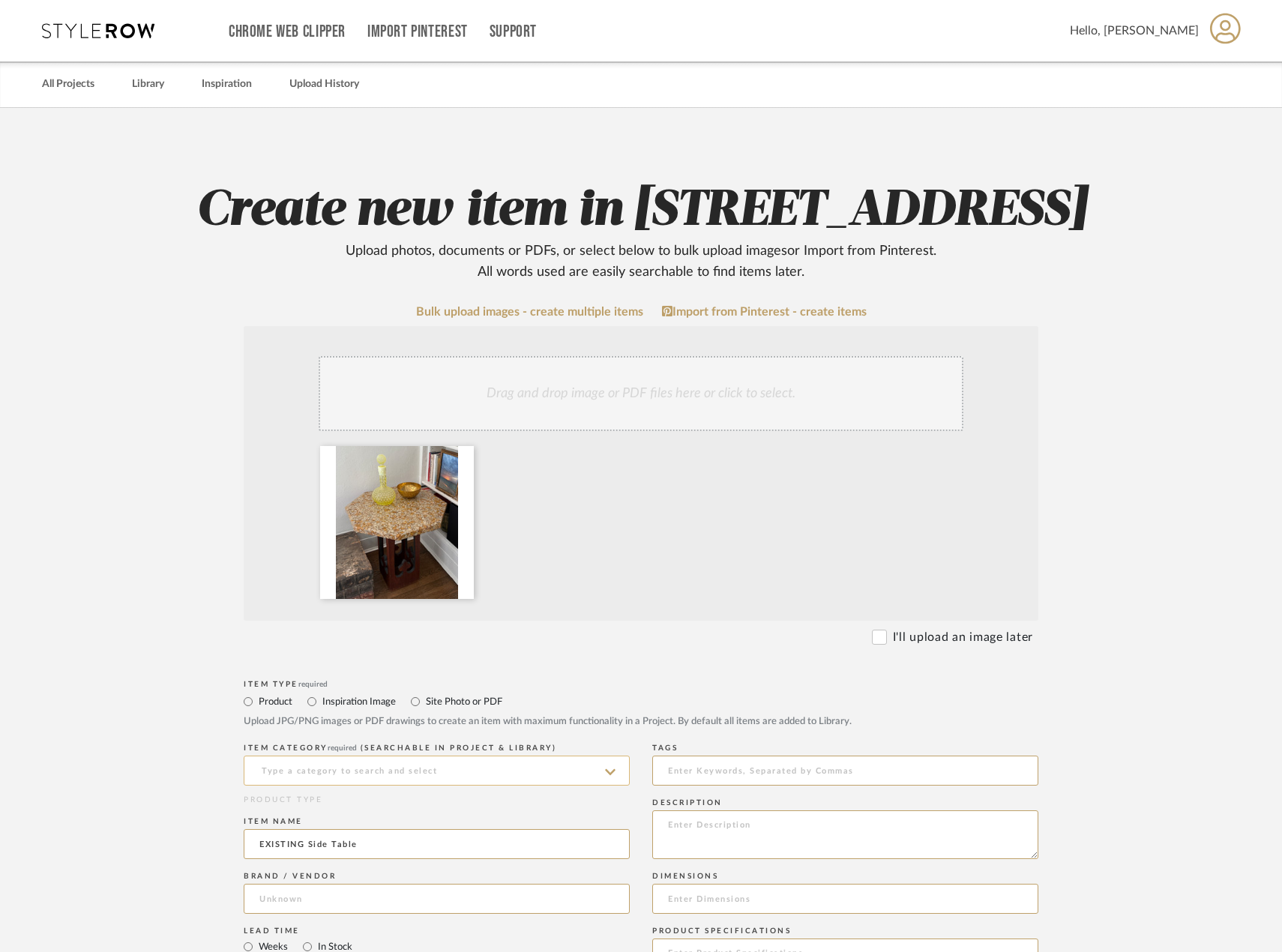
type input "EXISTING Side Table"
click at [527, 786] on input at bounding box center [436, 771] width 386 height 30
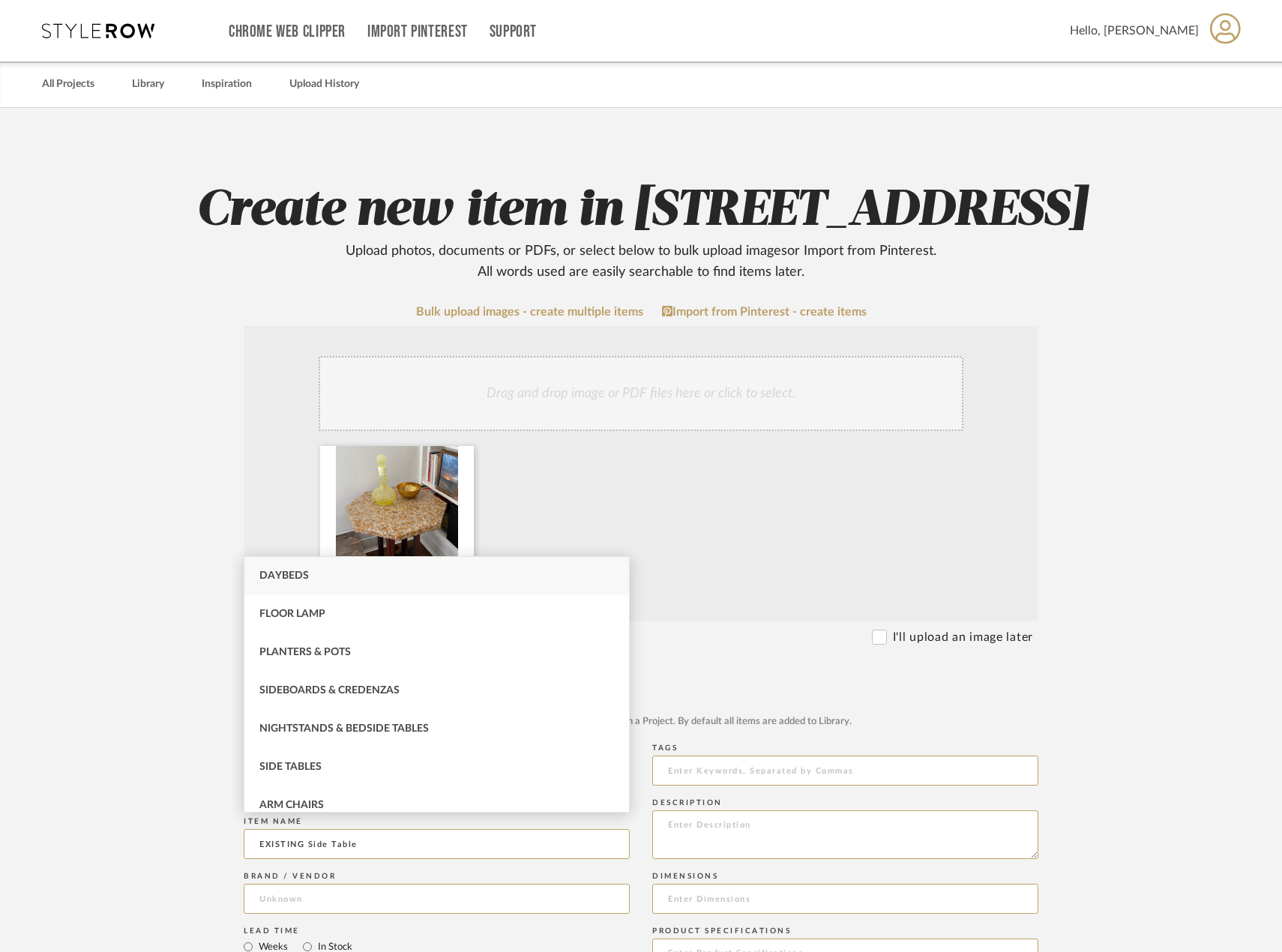
click at [527, 786] on input at bounding box center [436, 771] width 386 height 30
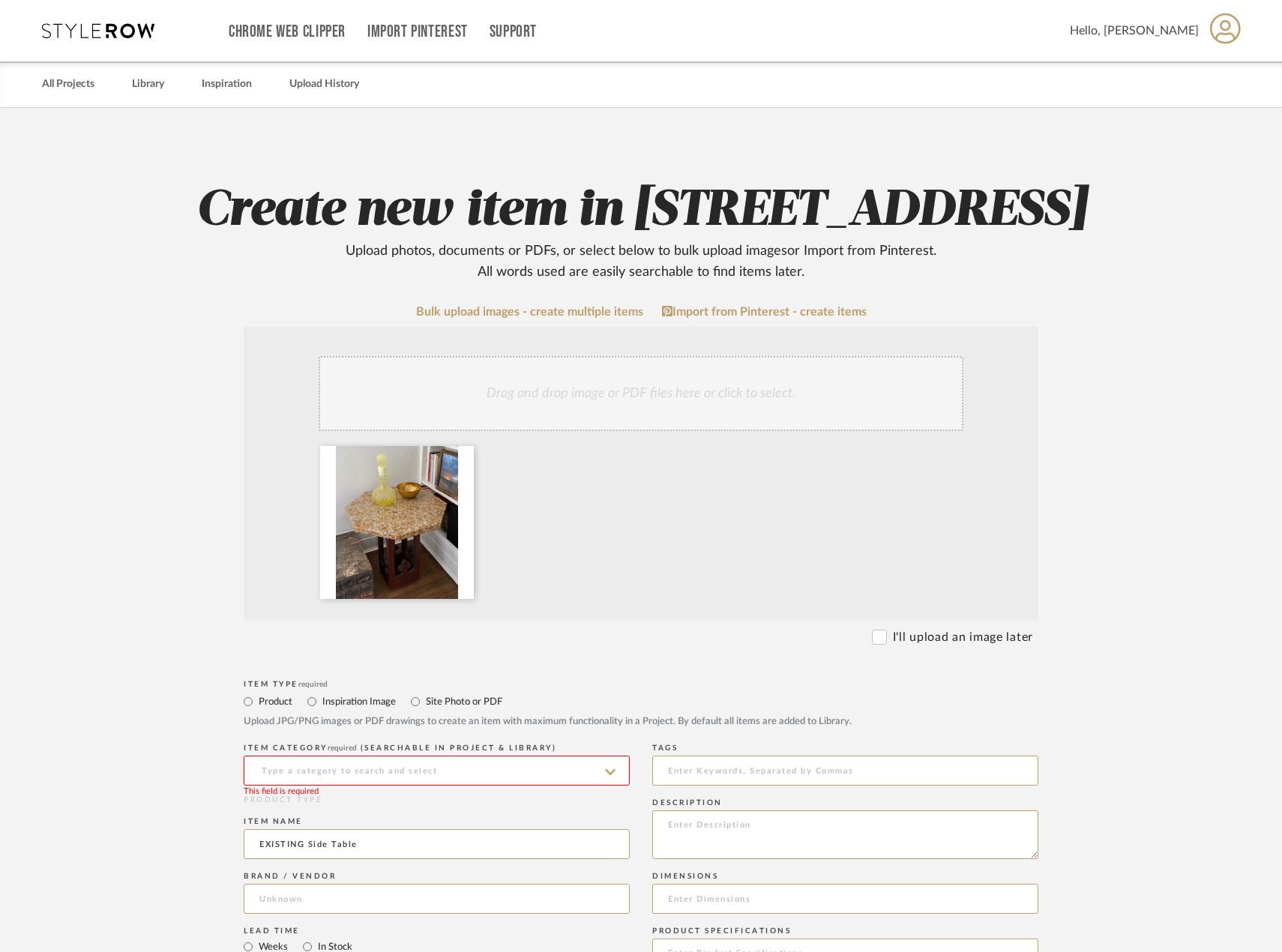
click at [528, 786] on input at bounding box center [436, 771] width 386 height 30
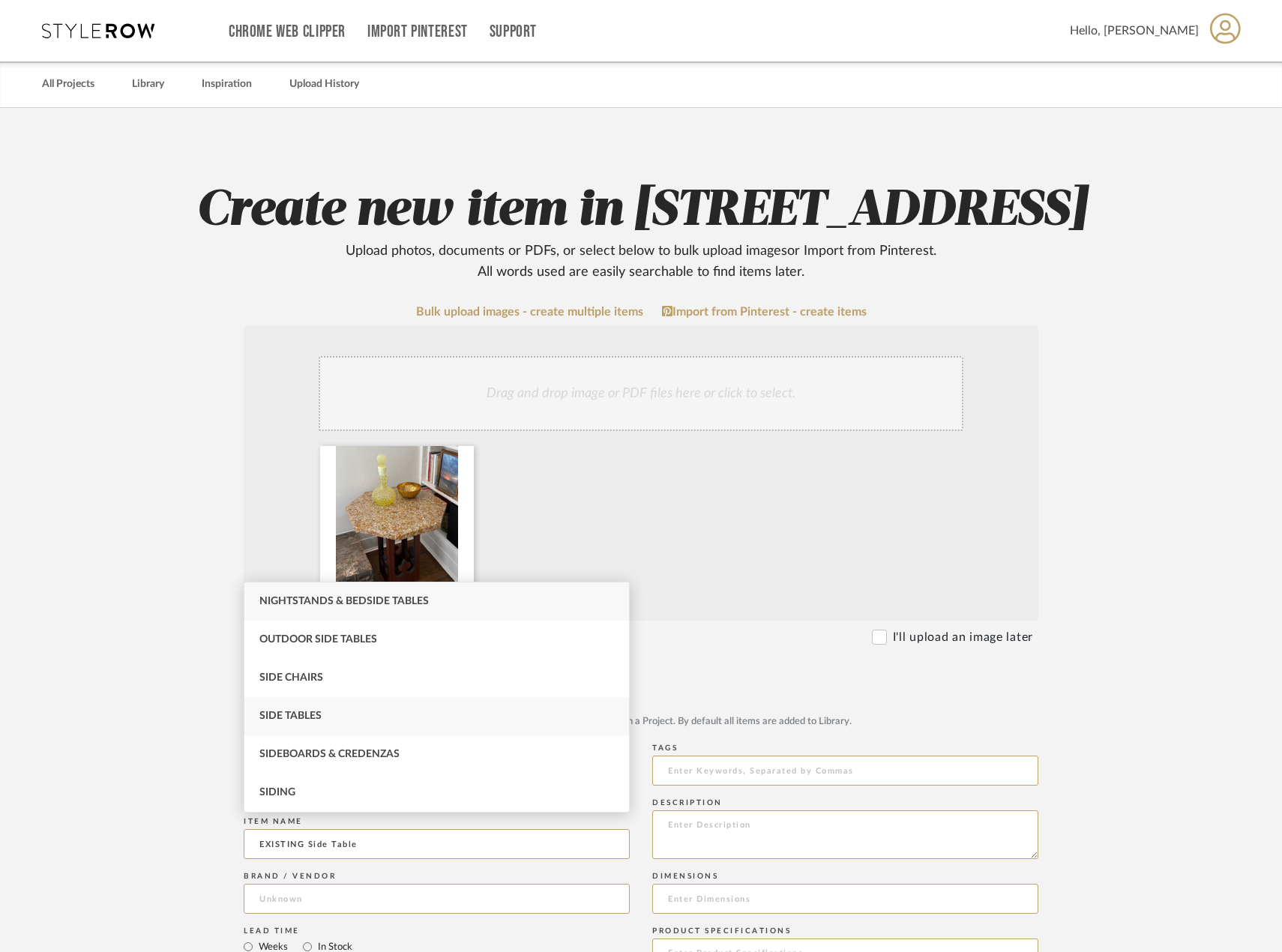
click at [455, 721] on div "Side Tables" at bounding box center [436, 716] width 385 height 38
type input "Side Tables"
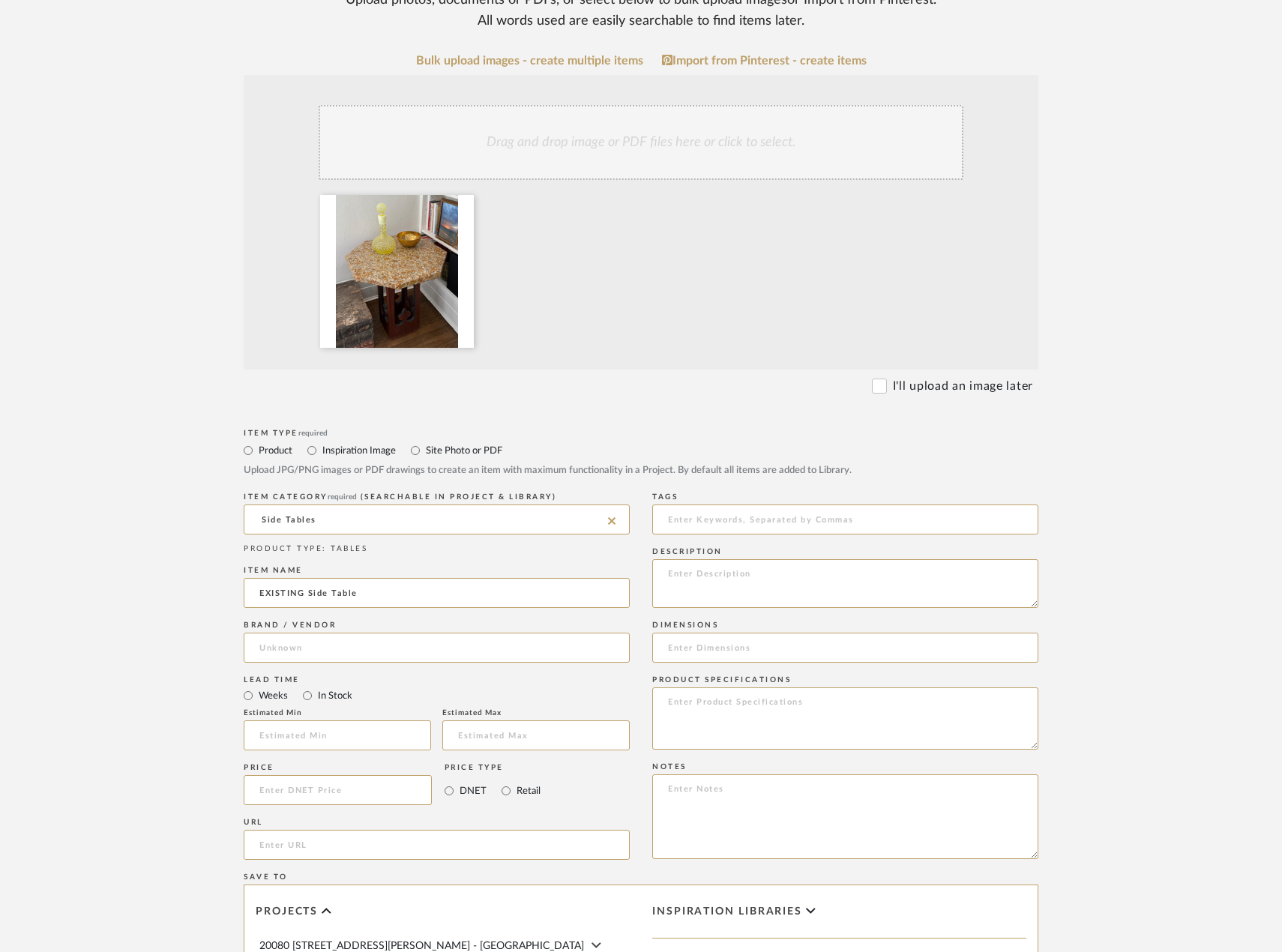
scroll to position [375, 0]
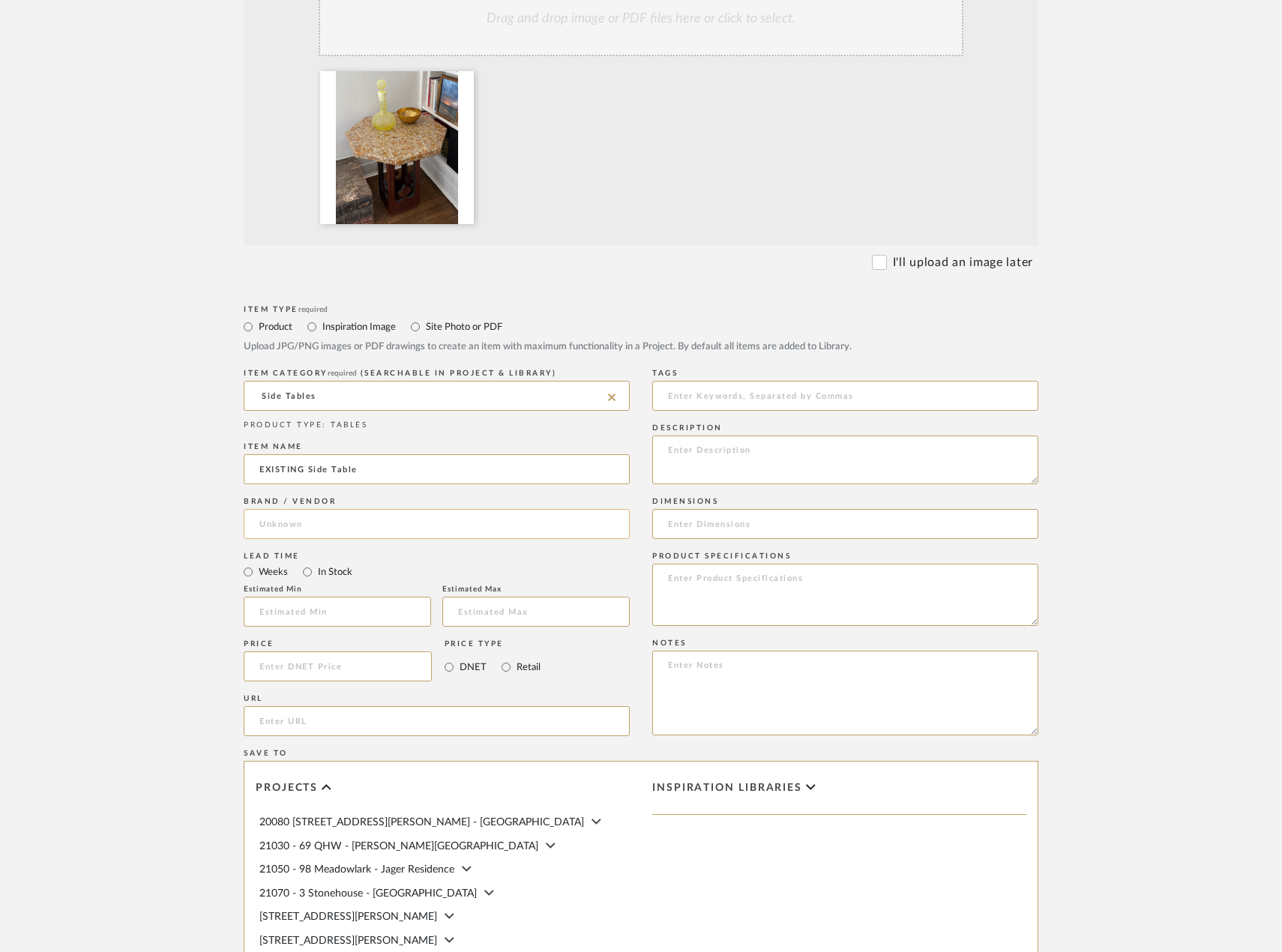
click at [443, 539] on input at bounding box center [436, 525] width 386 height 30
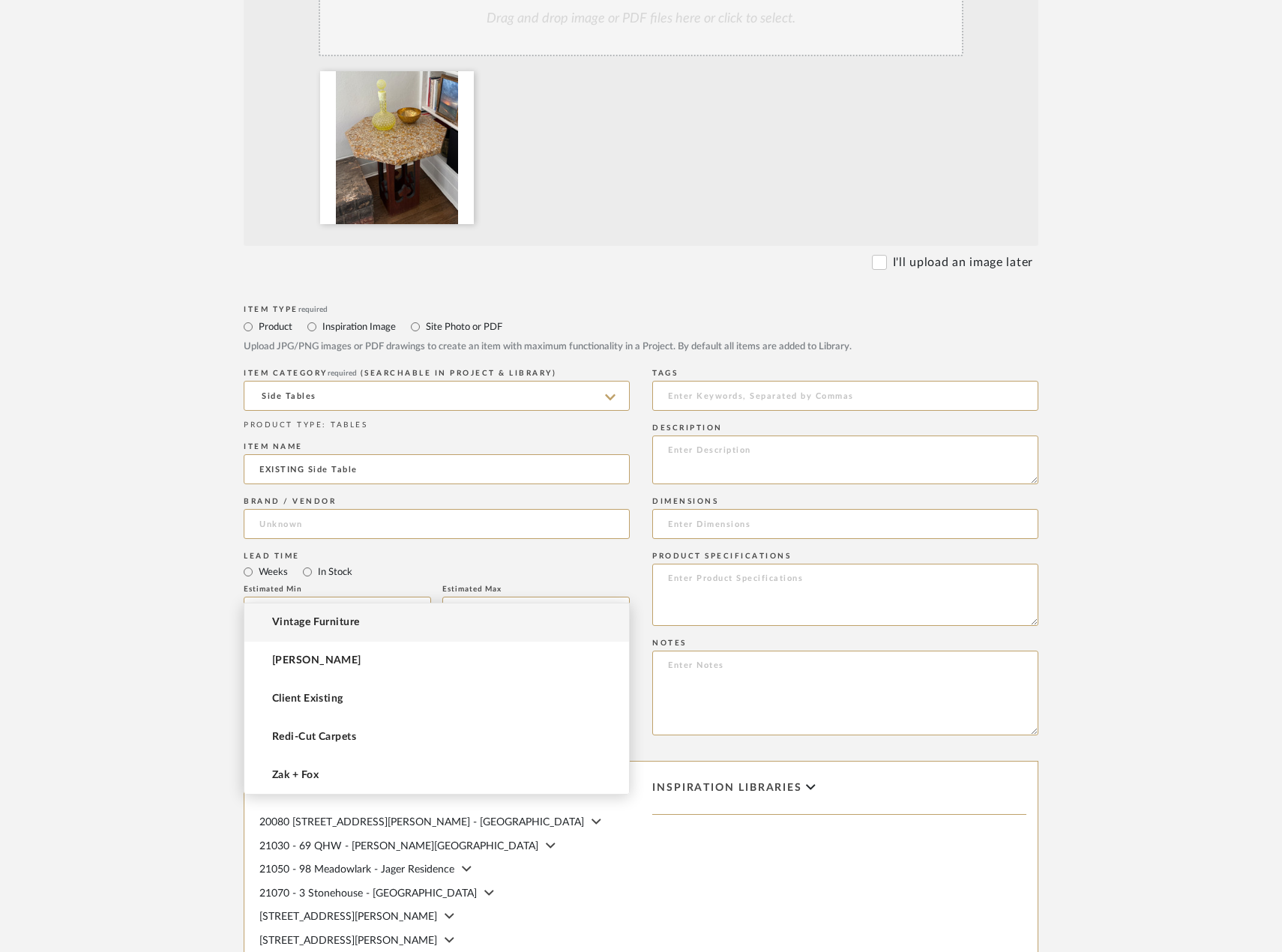
click at [445, 618] on mat-option "Vintage Furniture" at bounding box center [436, 622] width 385 height 38
type input "Vintage Furniture"
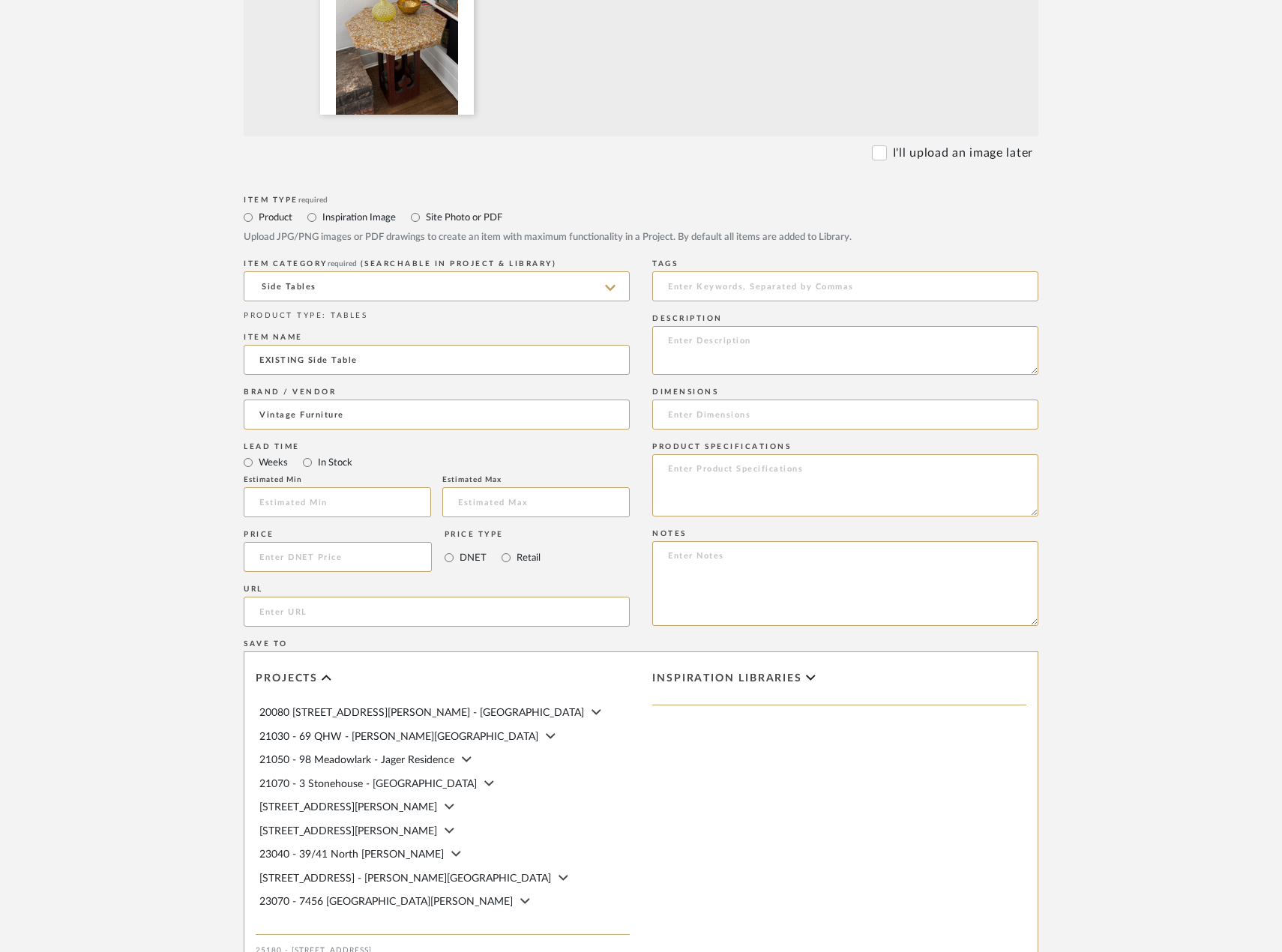
scroll to position [766, 0]
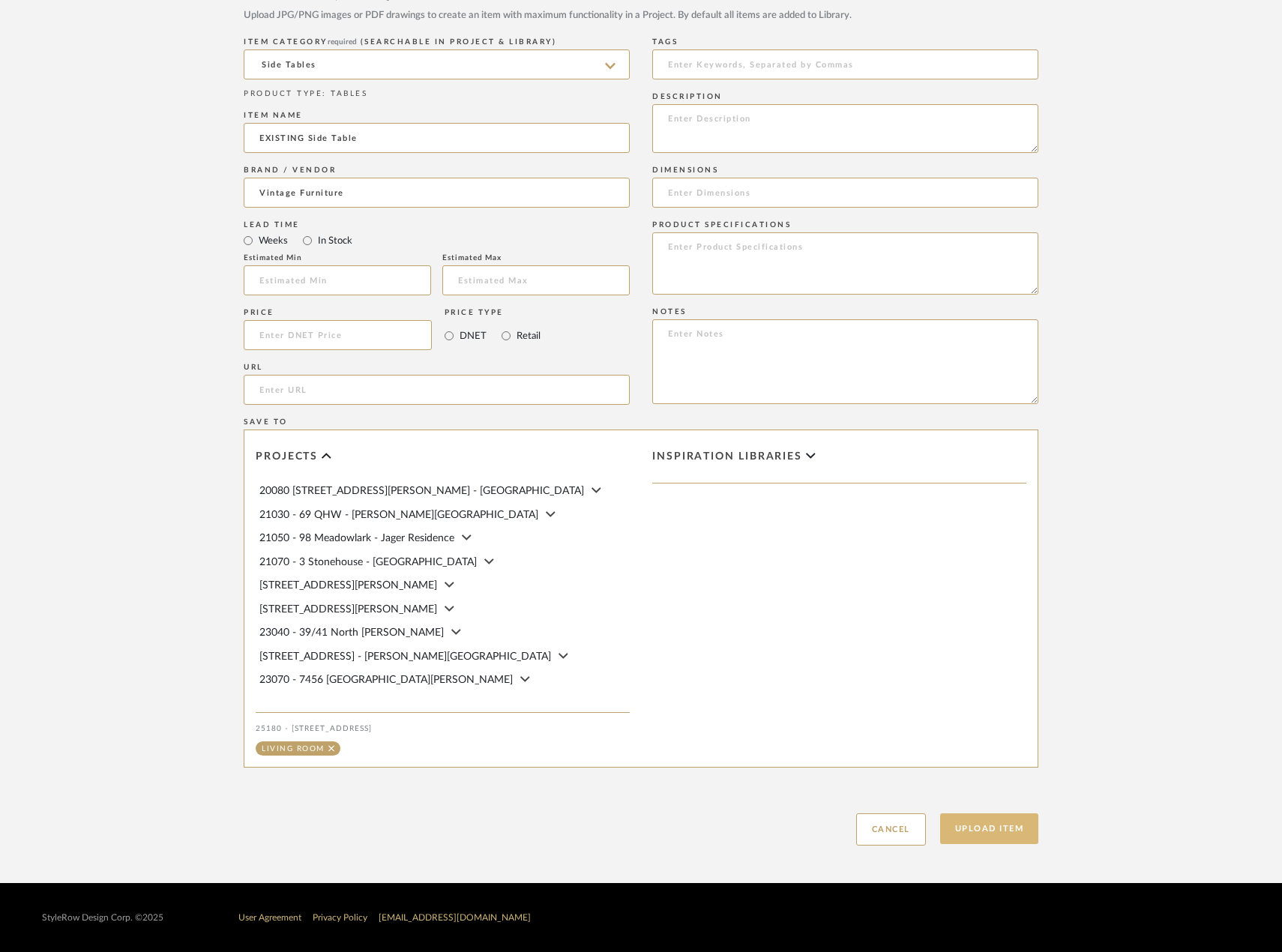
click at [977, 818] on button "Upload Item" at bounding box center [989, 829] width 99 height 30
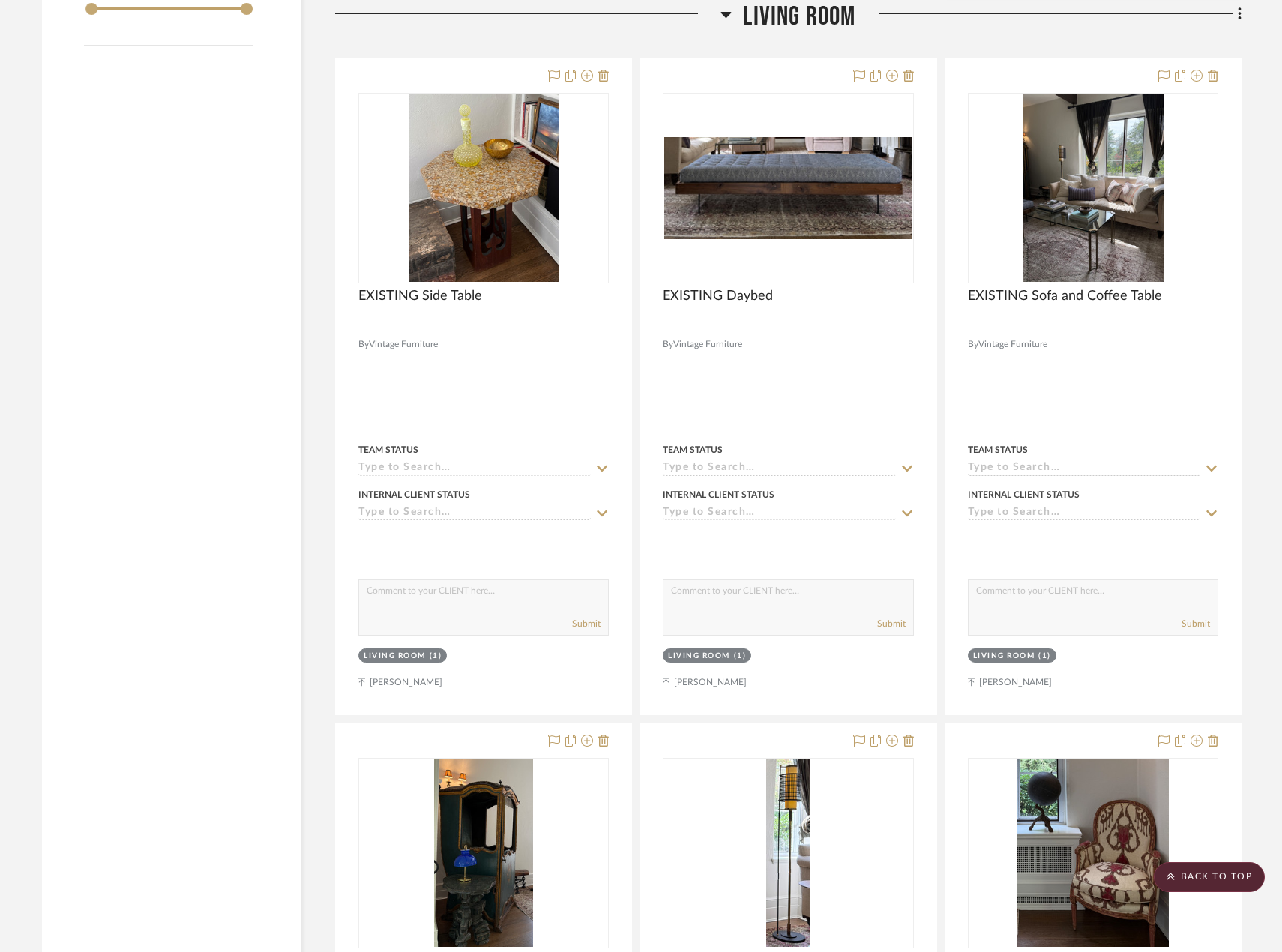
scroll to position [1819, 0]
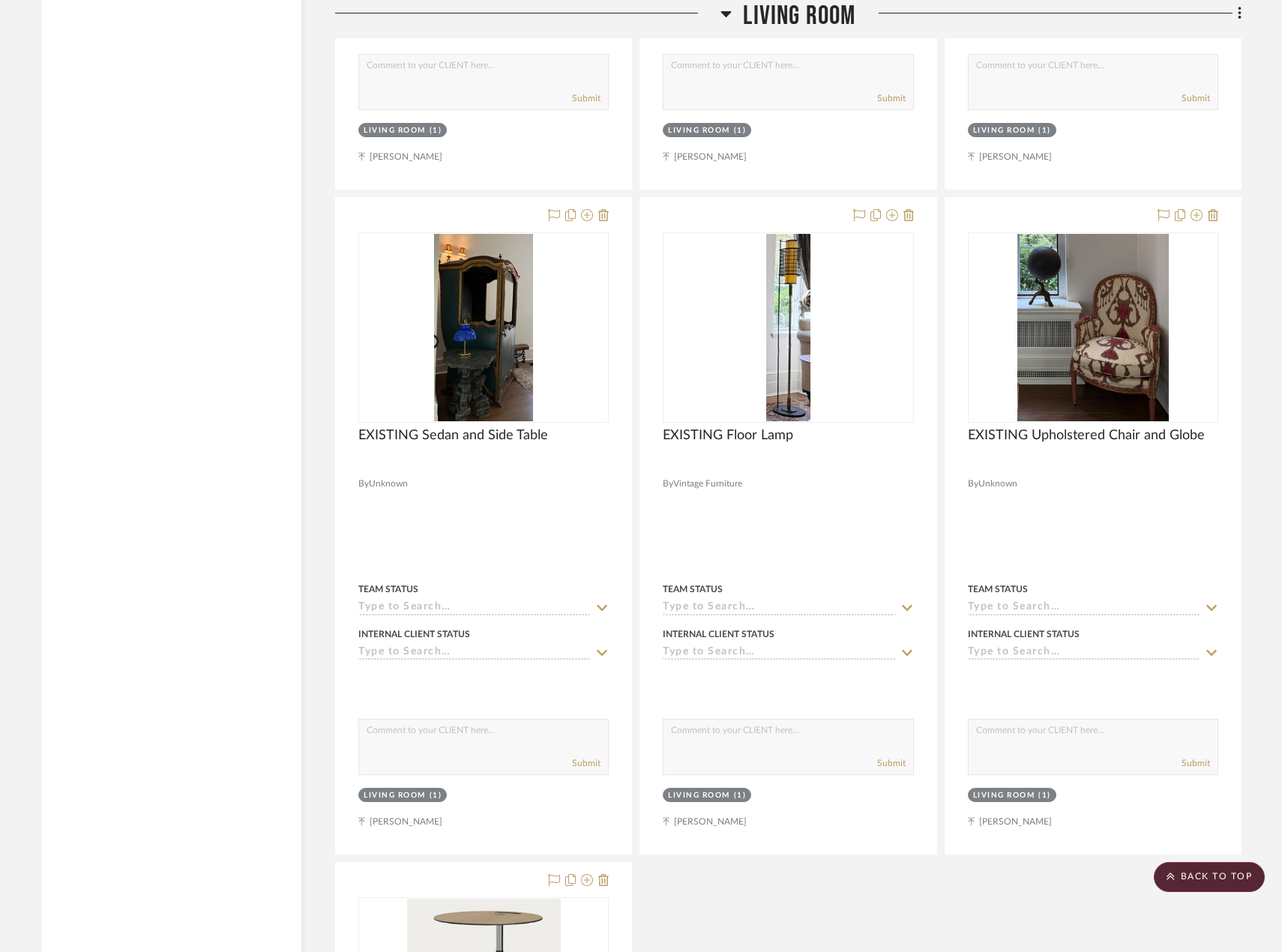
scroll to position [2419, 0]
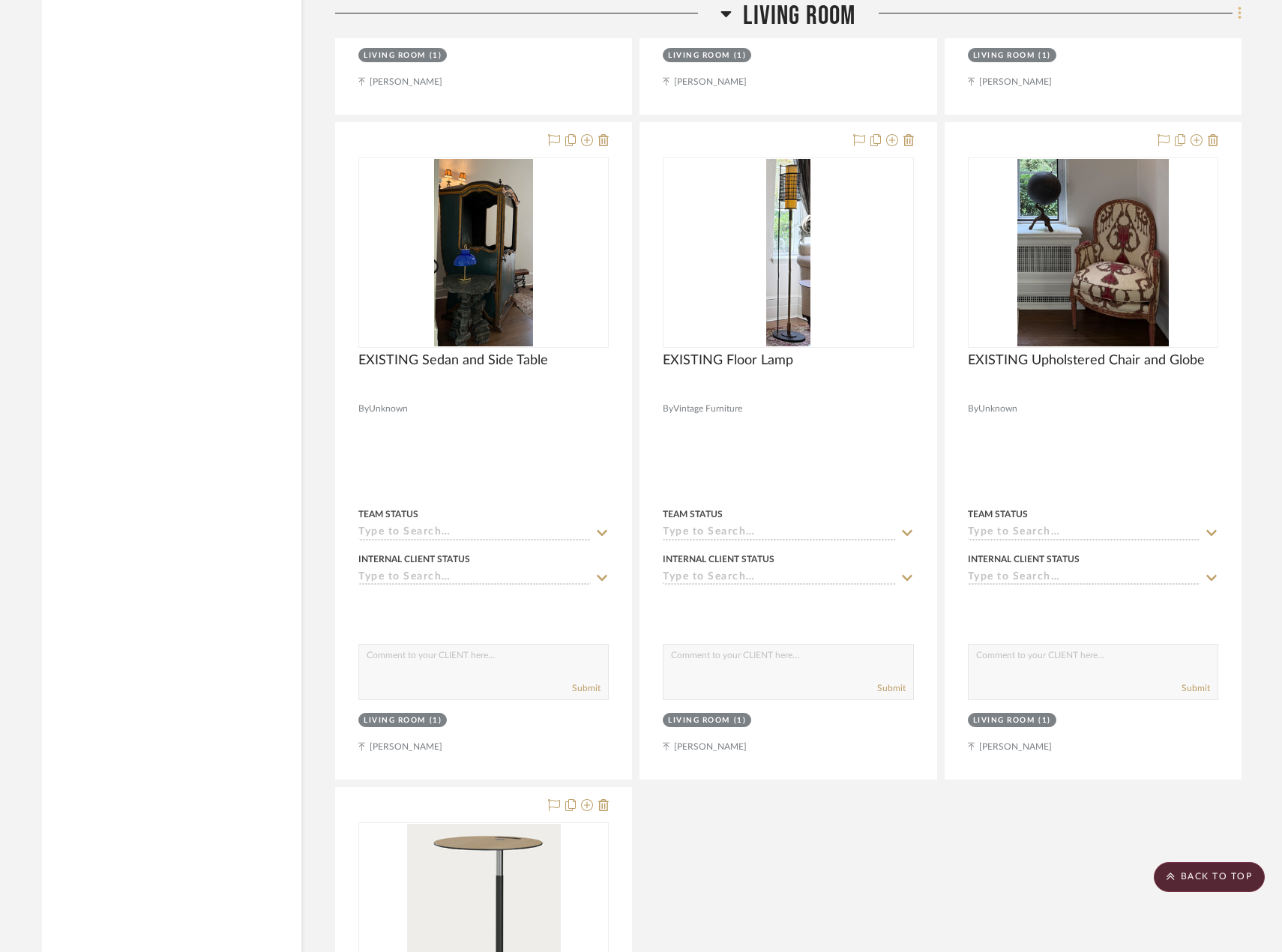
click at [1239, 16] on icon at bounding box center [1239, 13] width 4 height 16
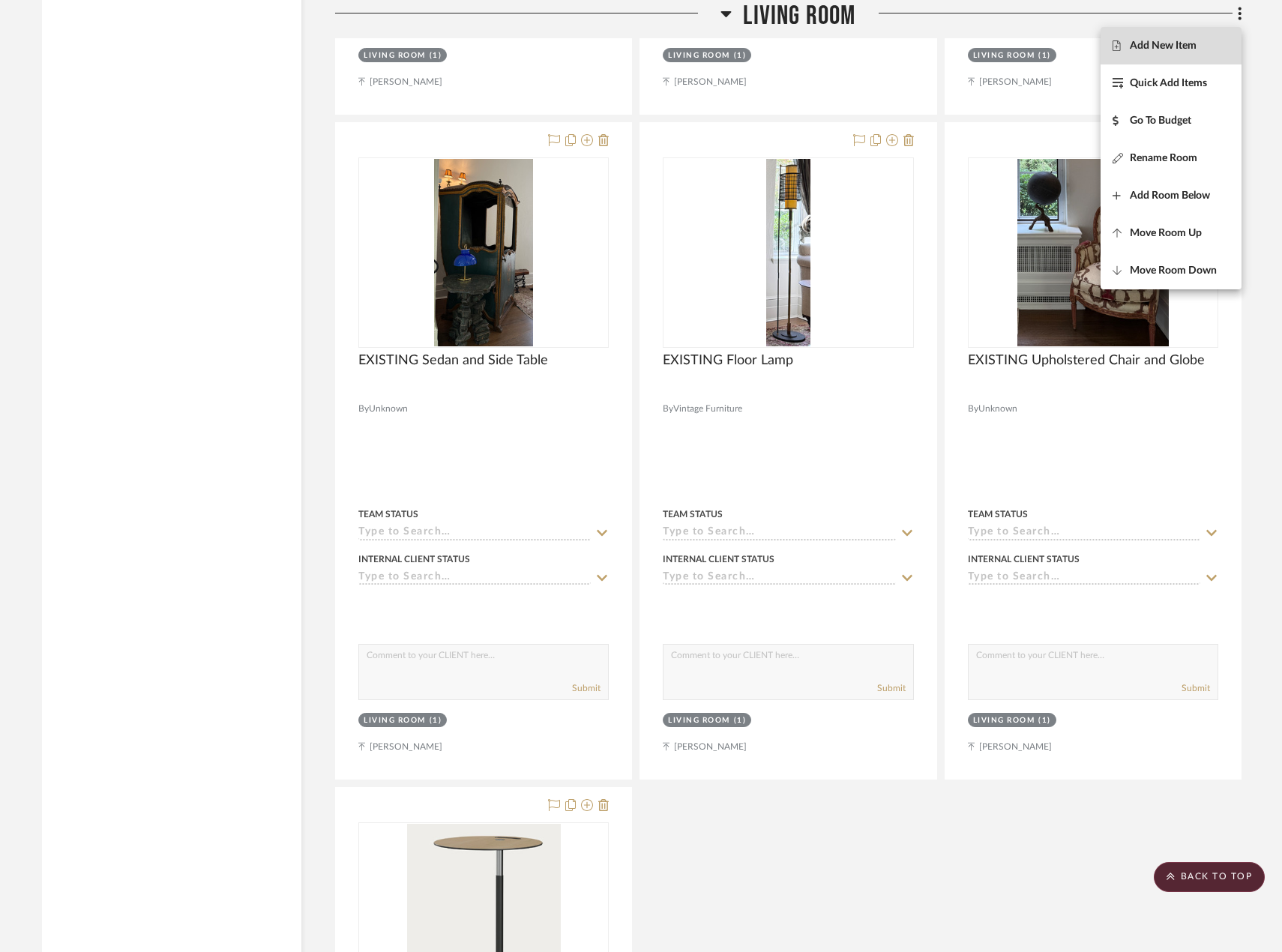
click at [1210, 54] on button "Add New Item" at bounding box center [1171, 46] width 141 height 37
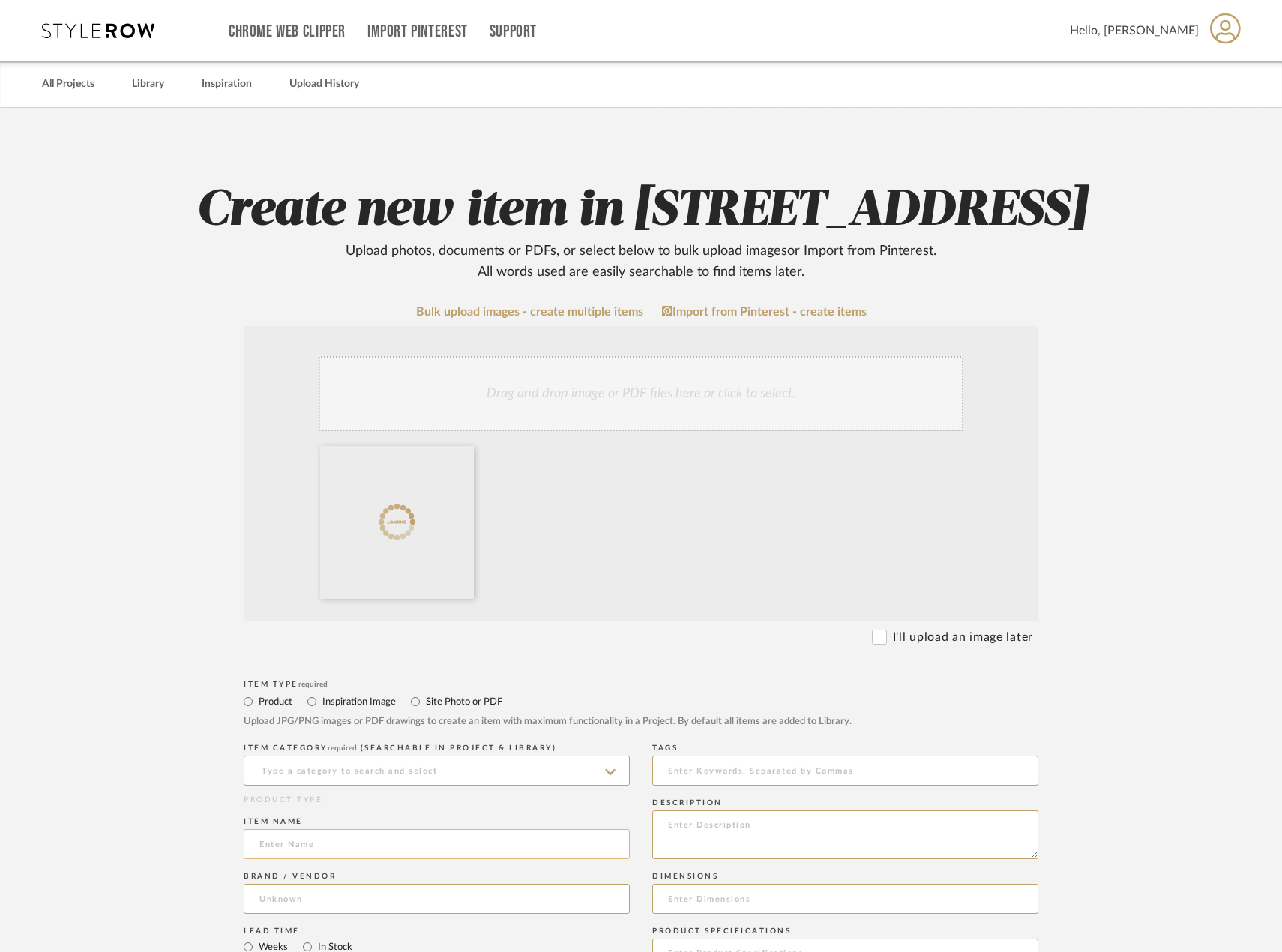
click at [340, 859] on input at bounding box center [436, 844] width 386 height 30
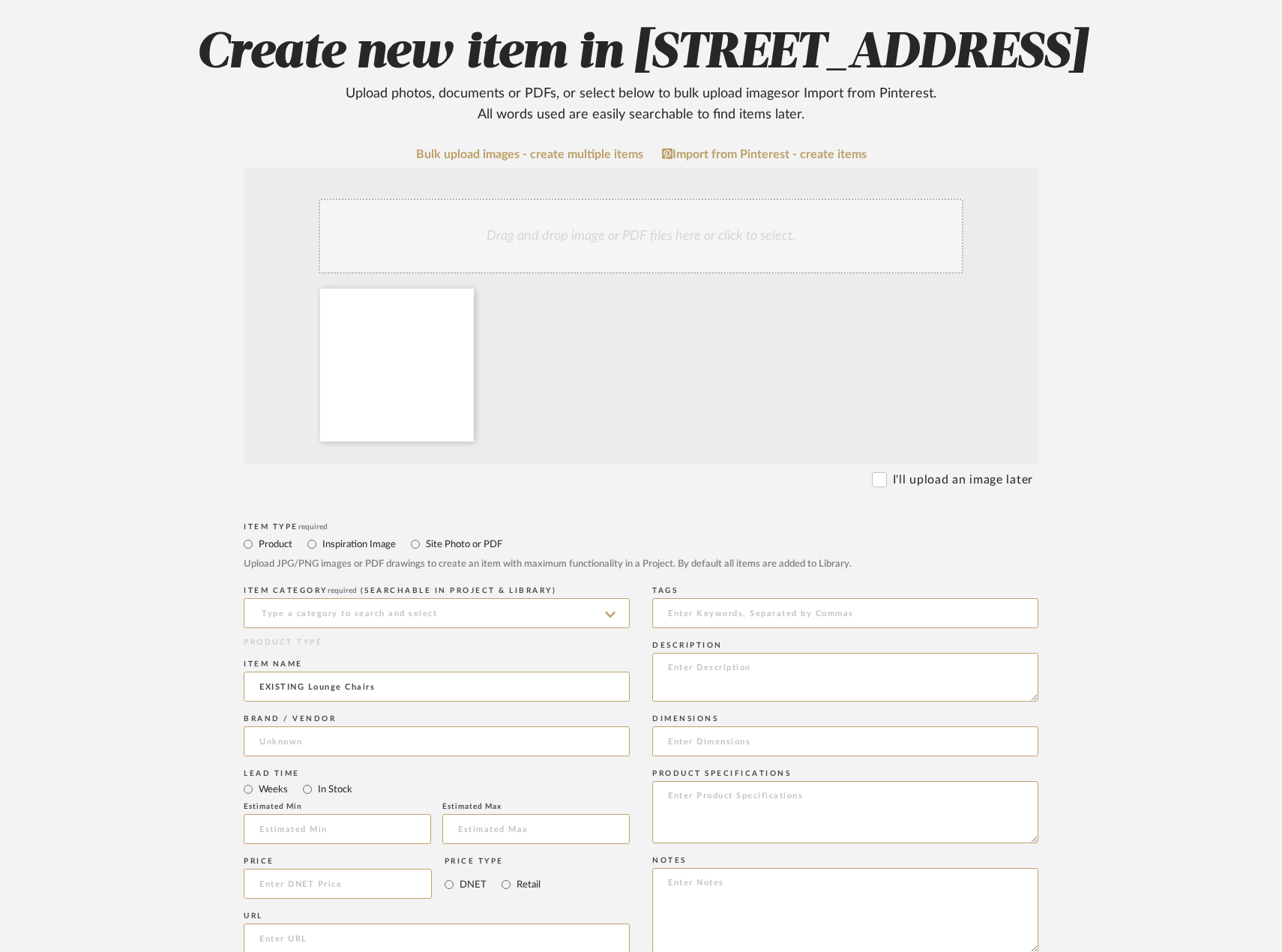
scroll to position [300, 0]
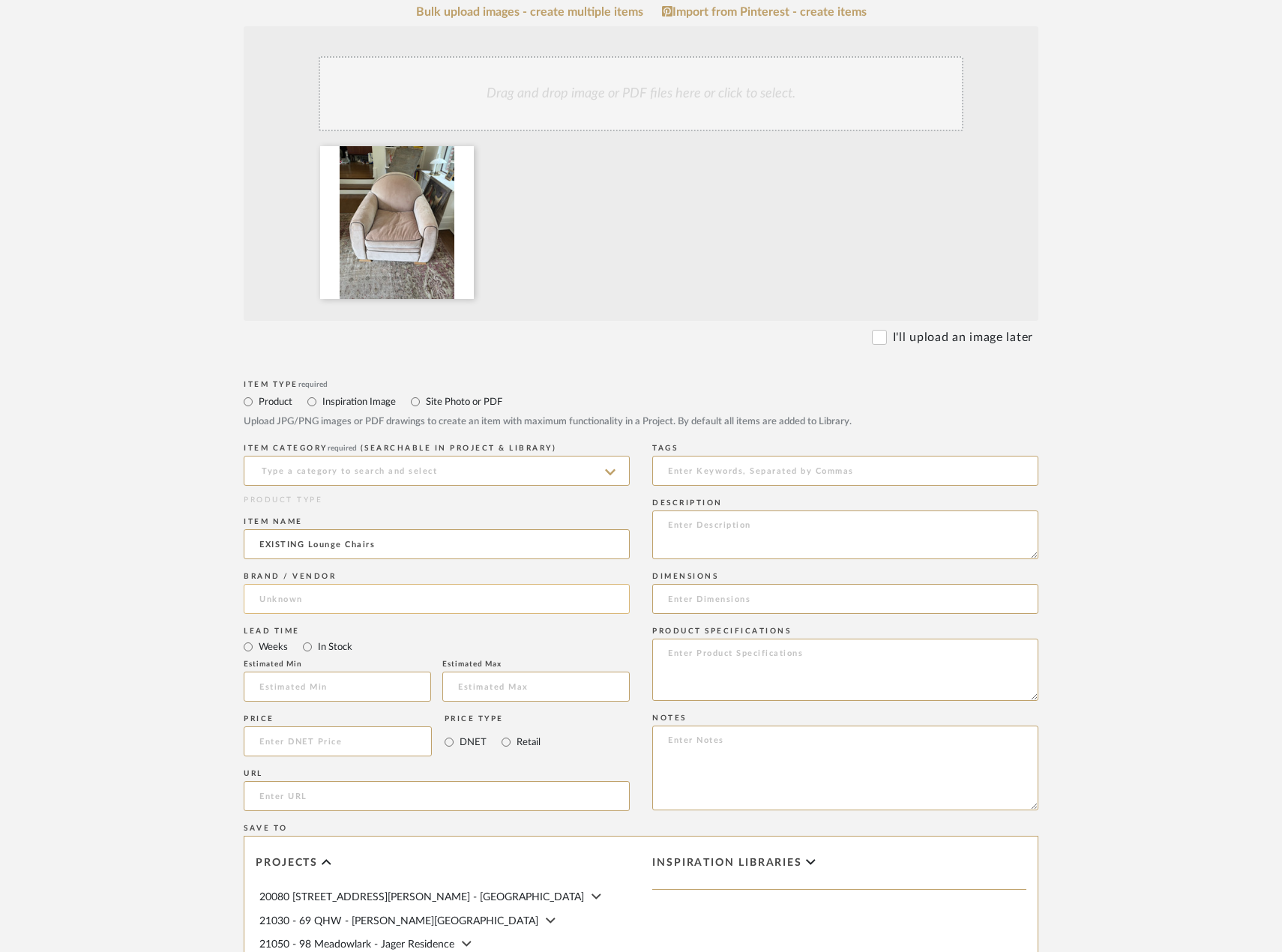
type input "EXISTING Lounge Chairs"
click at [506, 614] on input at bounding box center [436, 600] width 386 height 30
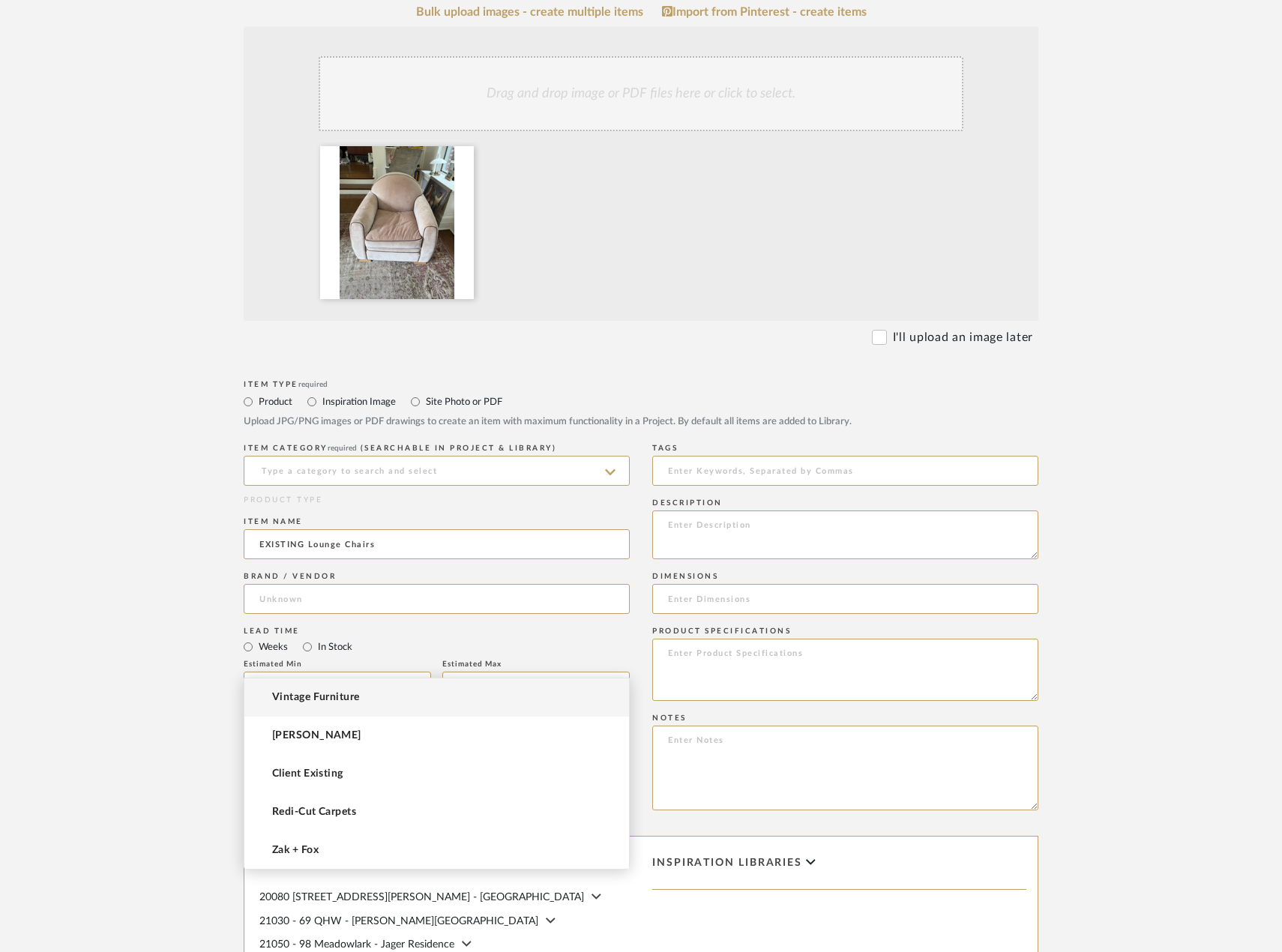
drag, startPoint x: 501, startPoint y: 683, endPoint x: 498, endPoint y: 690, distance: 7.6
click at [498, 690] on mat-option "Vintage Furniture" at bounding box center [436, 697] width 385 height 38
type input "Vintage Furniture"
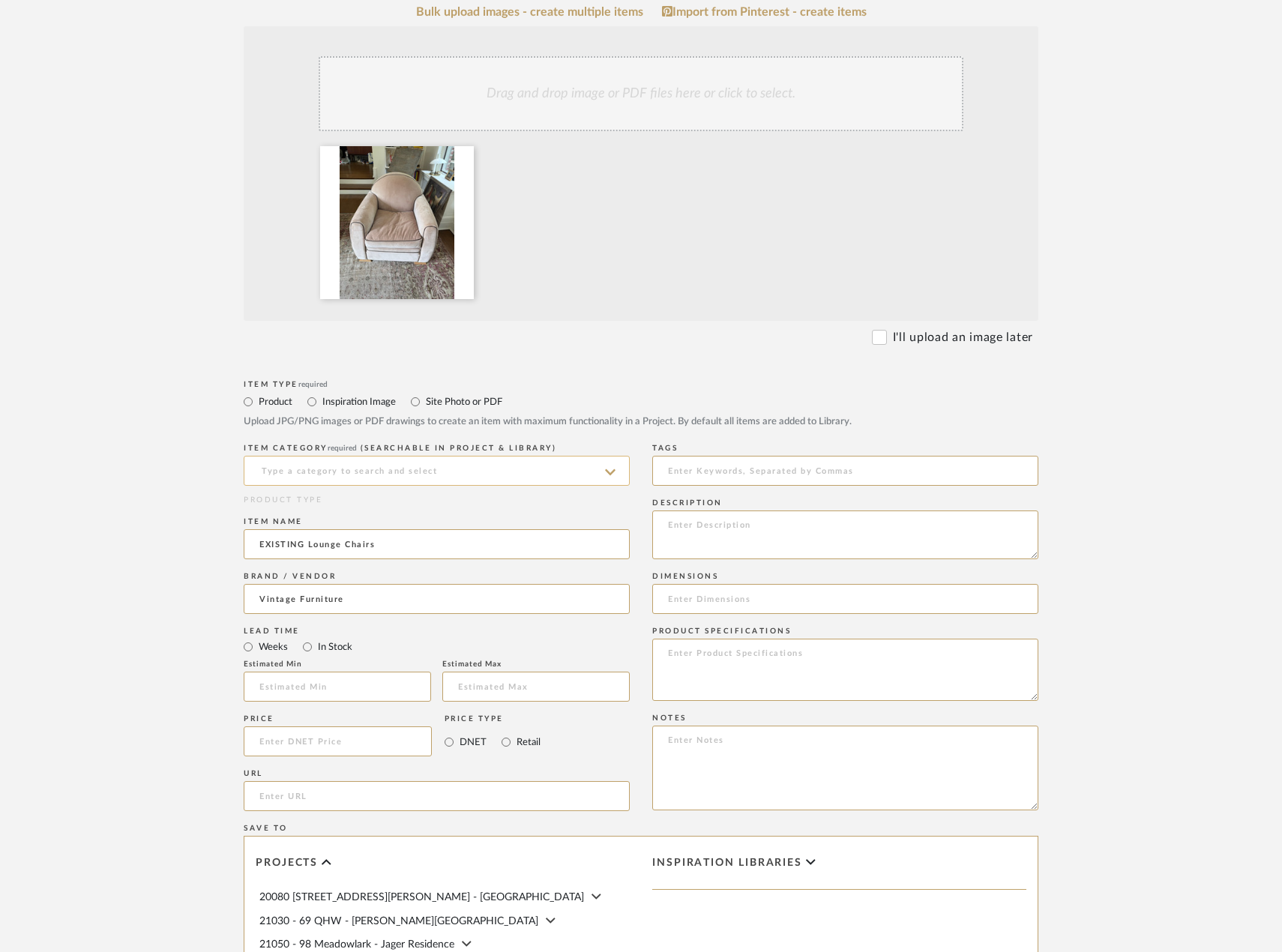
click at [358, 486] on input at bounding box center [436, 471] width 386 height 30
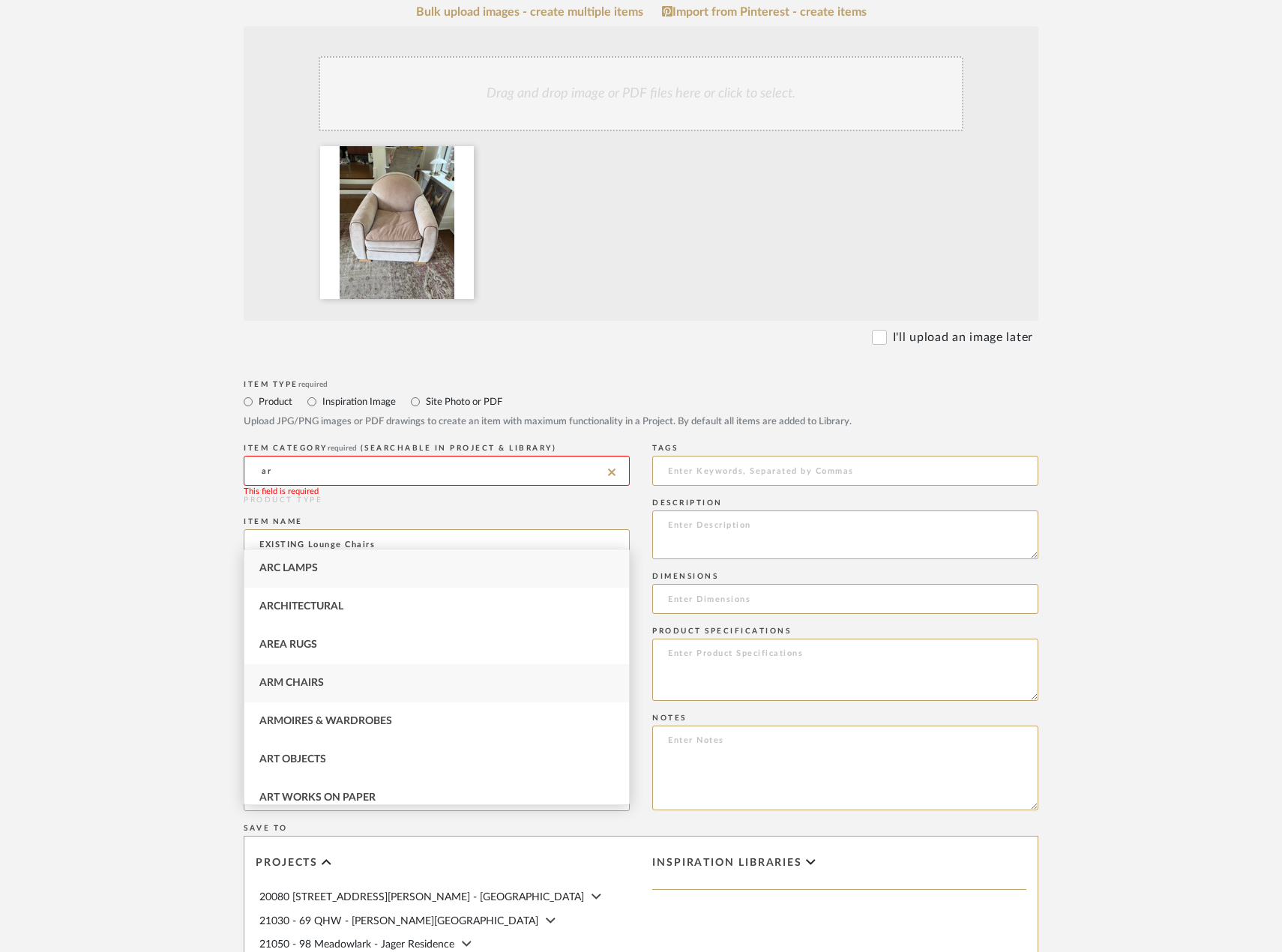
click at [427, 674] on div "Arm Chairs" at bounding box center [436, 683] width 385 height 38
type input "Arm Chairs"
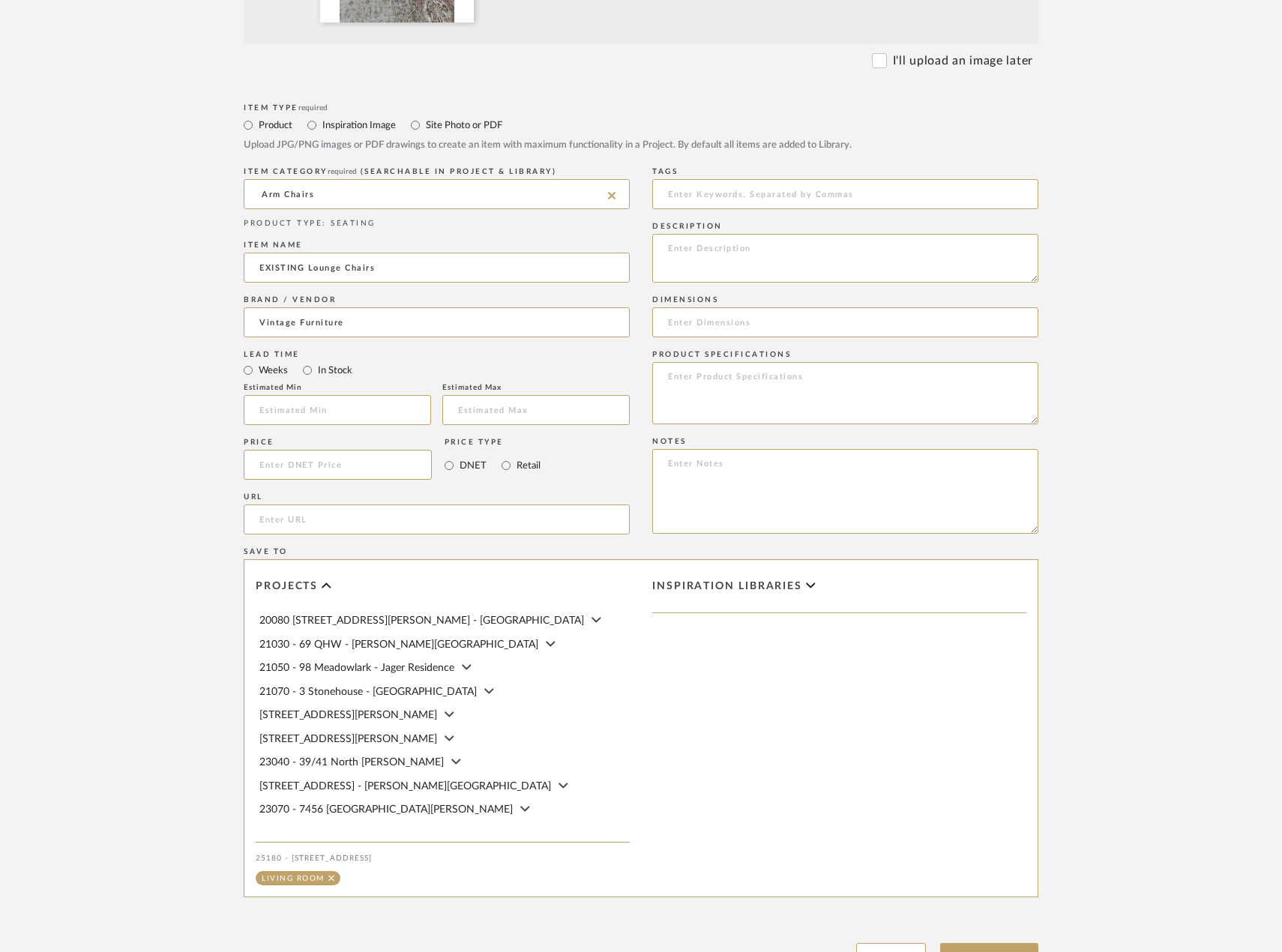
scroll to position [749, 0]
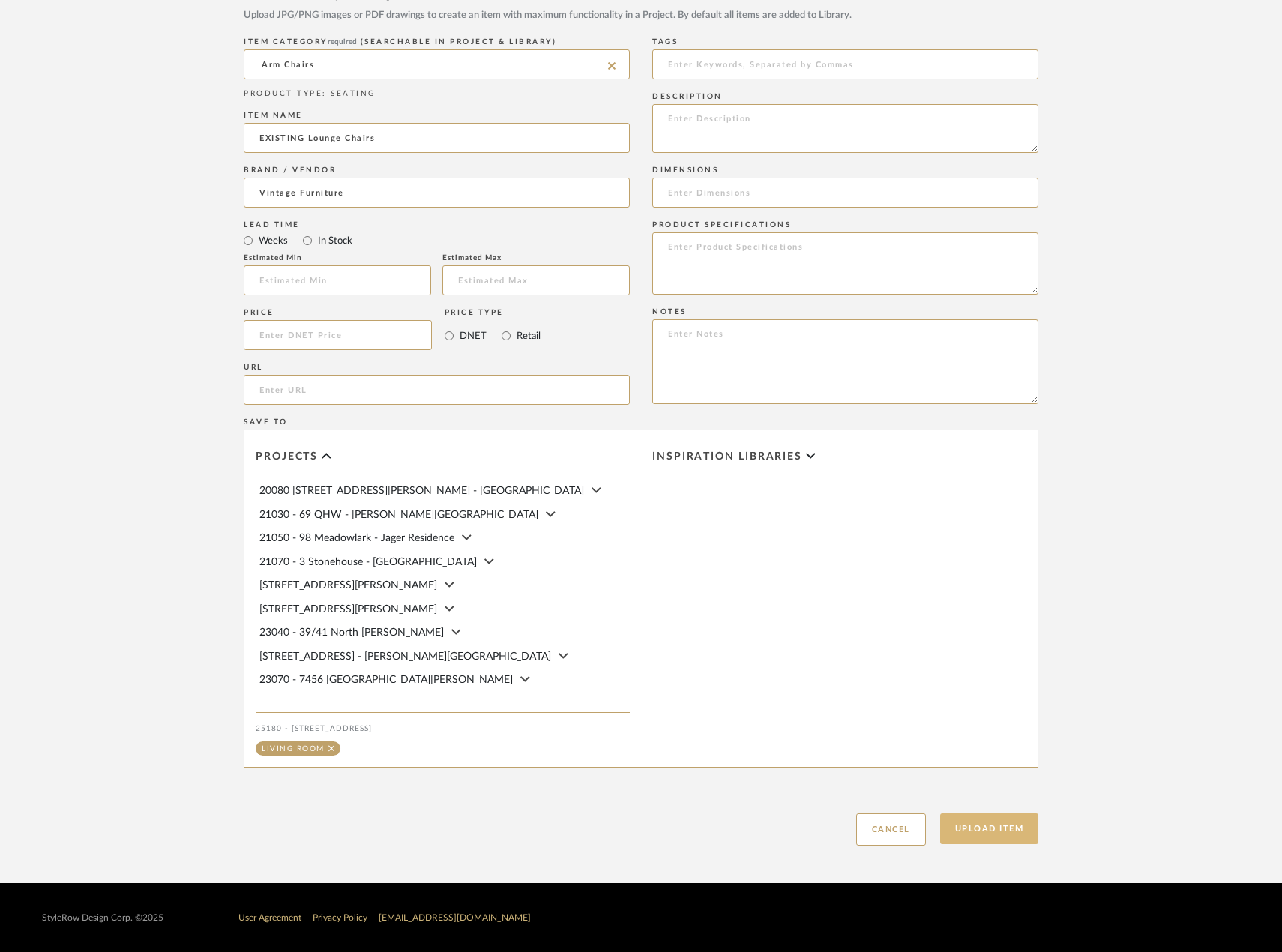
click at [1030, 844] on button "Upload Item" at bounding box center [989, 829] width 99 height 30
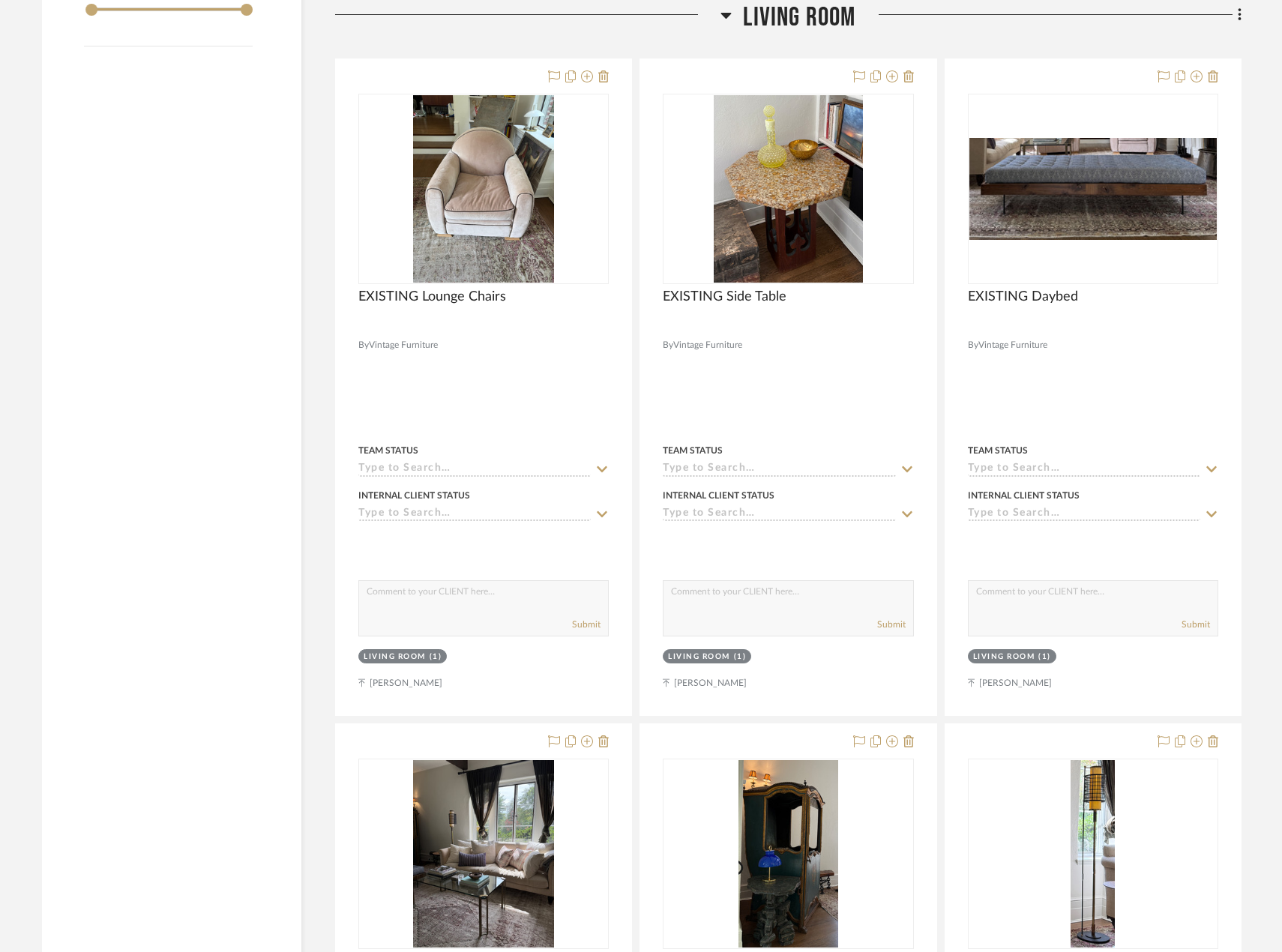
scroll to position [1819, 0]
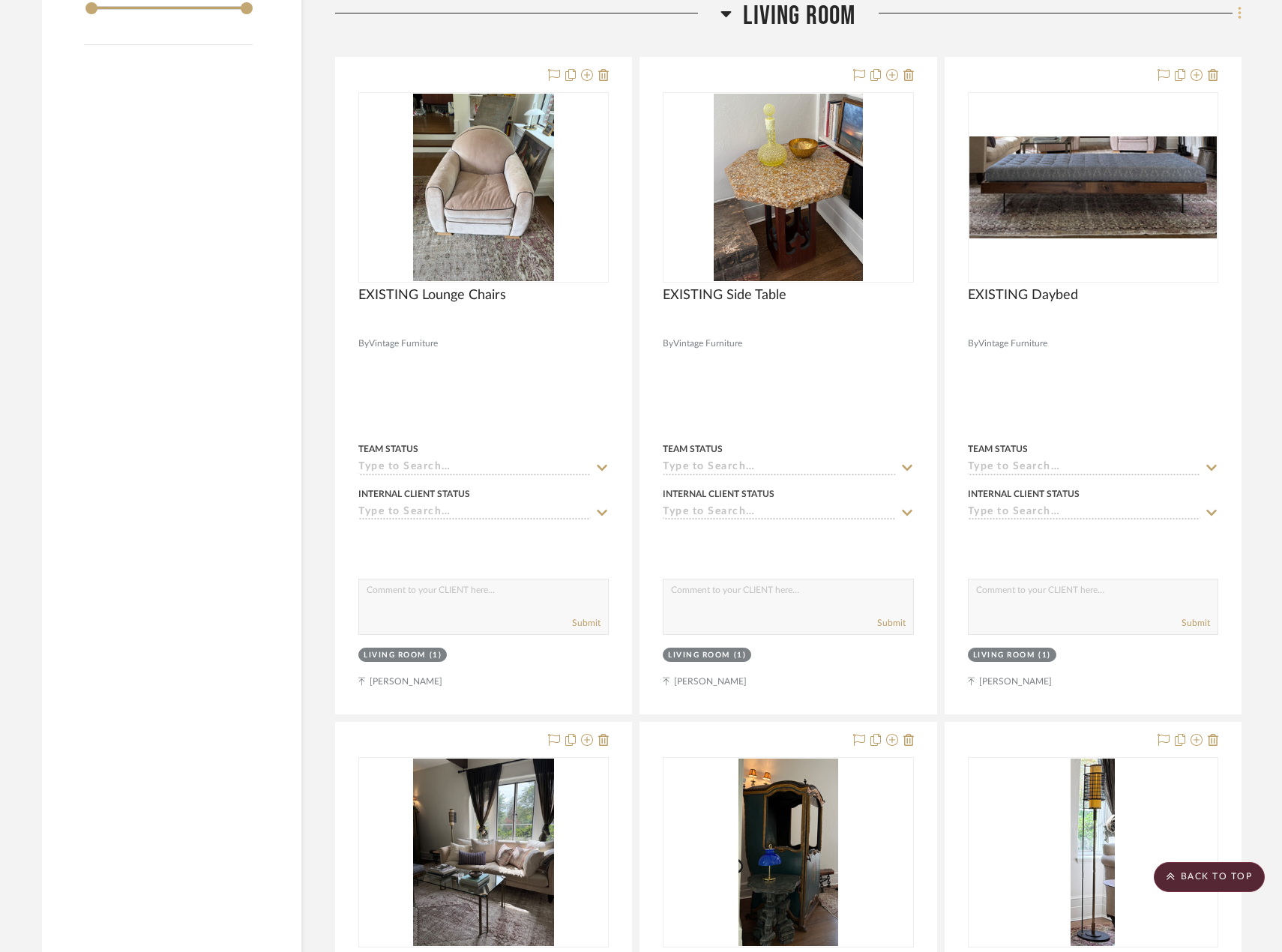
click at [1239, 23] on fa-icon at bounding box center [1237, 15] width 10 height 25
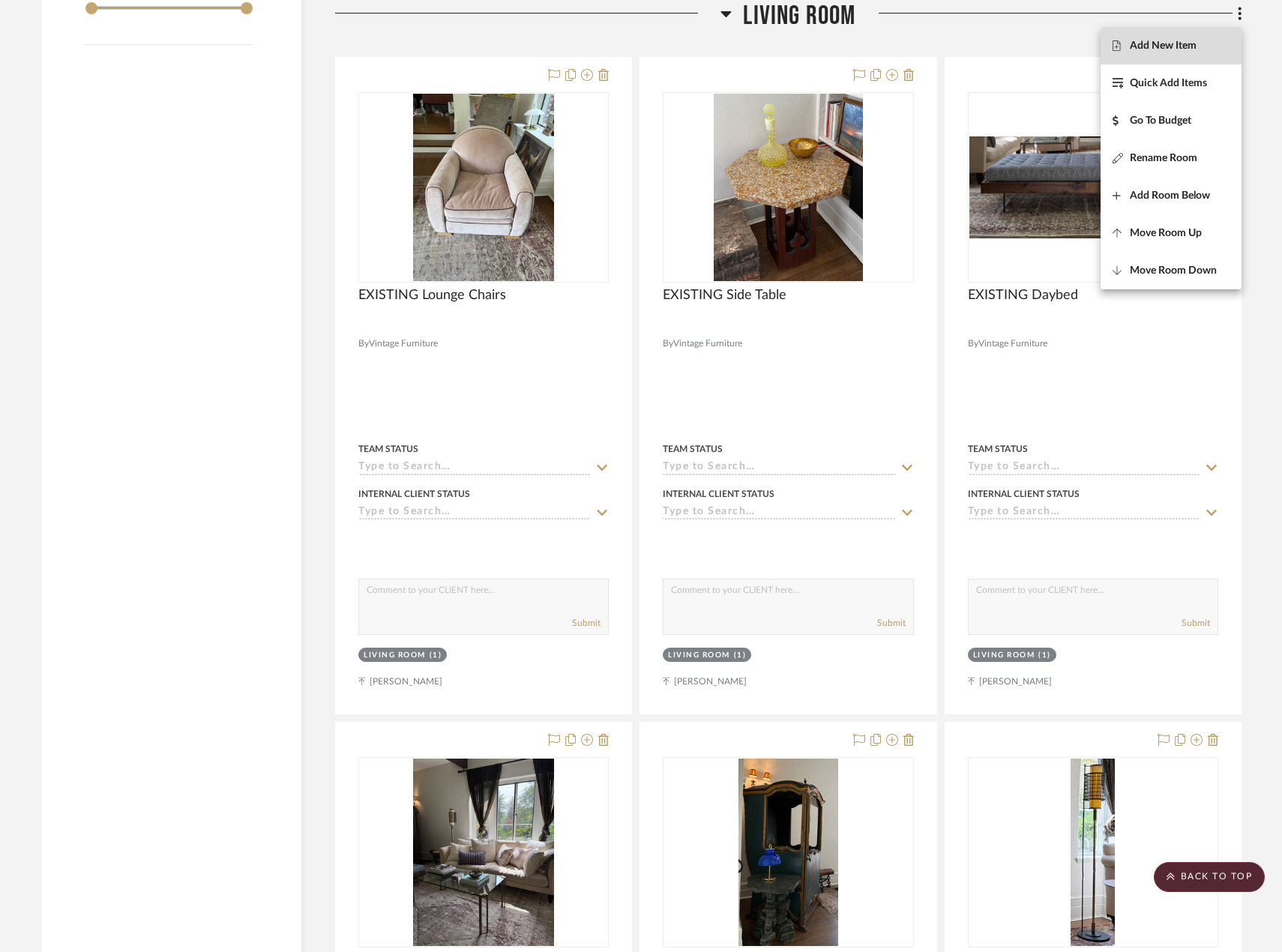
click at [1207, 46] on span "Add New Item" at bounding box center [1170, 46] width 117 height 12
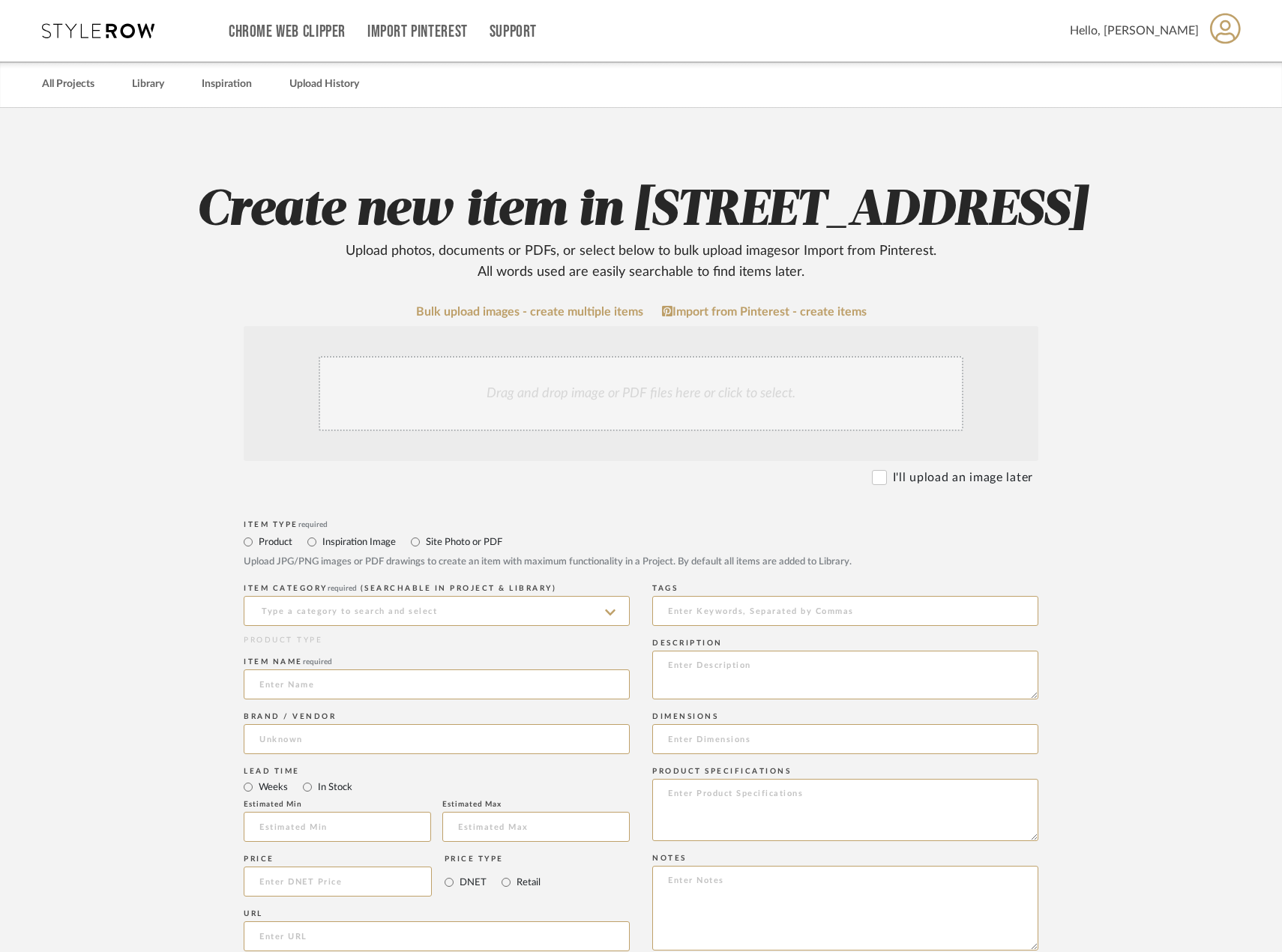
click at [719, 431] on div "Drag and drop image or PDF files here or click to select." at bounding box center [641, 393] width 645 height 75
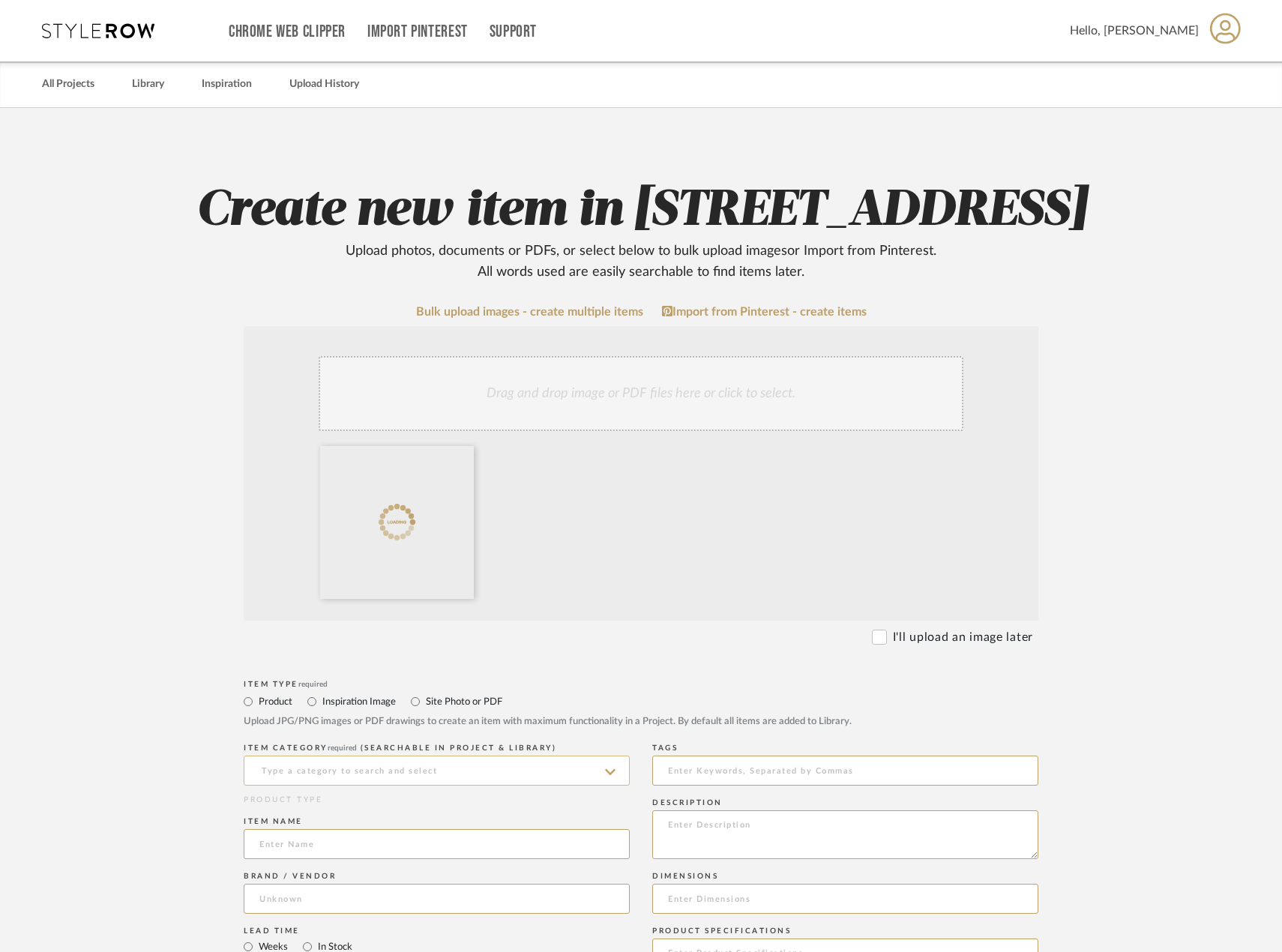
click at [408, 786] on input at bounding box center [436, 771] width 386 height 30
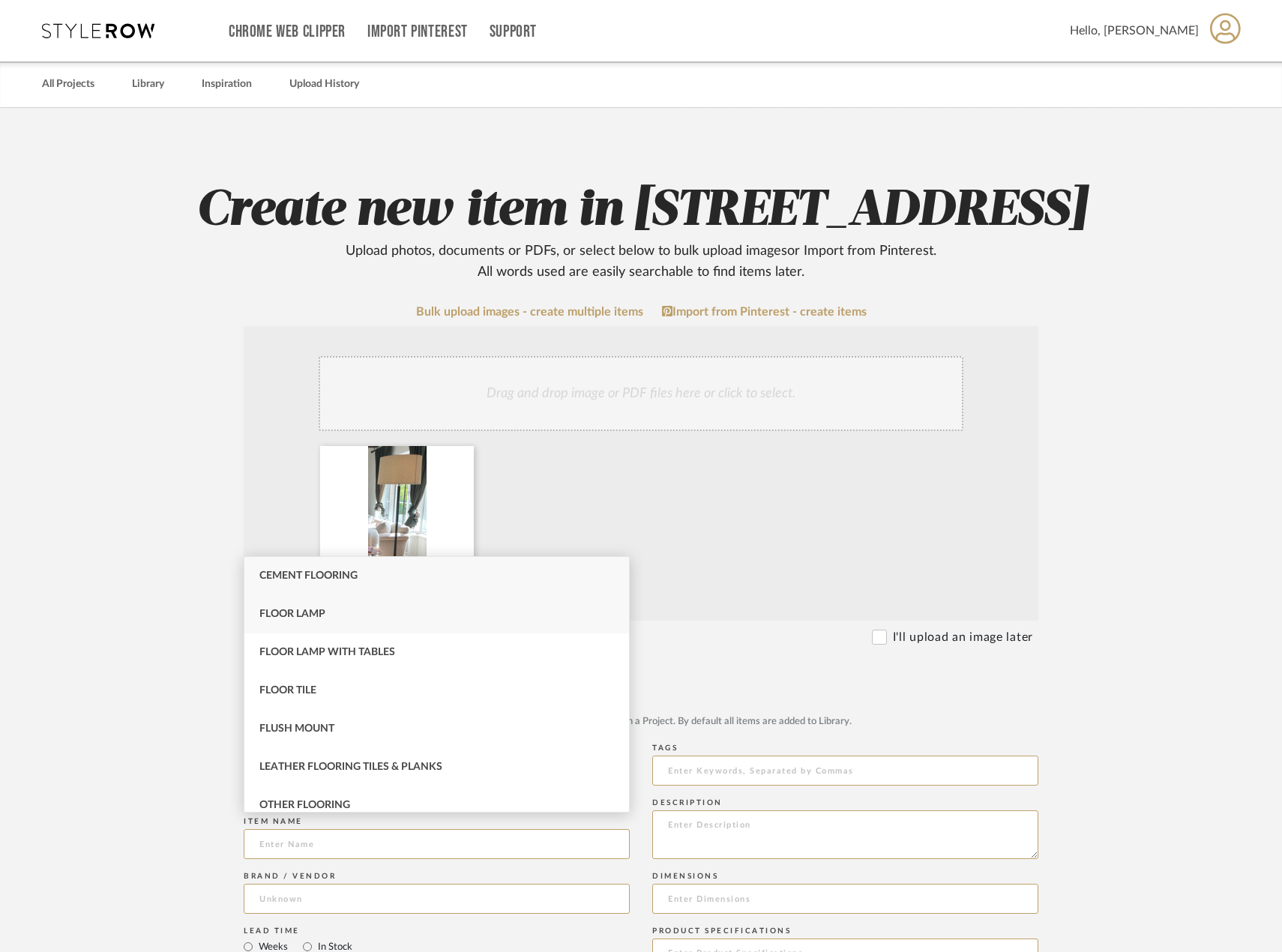
click at [409, 603] on div "Floor Lamp" at bounding box center [436, 614] width 385 height 38
type input "Floor Lamp"
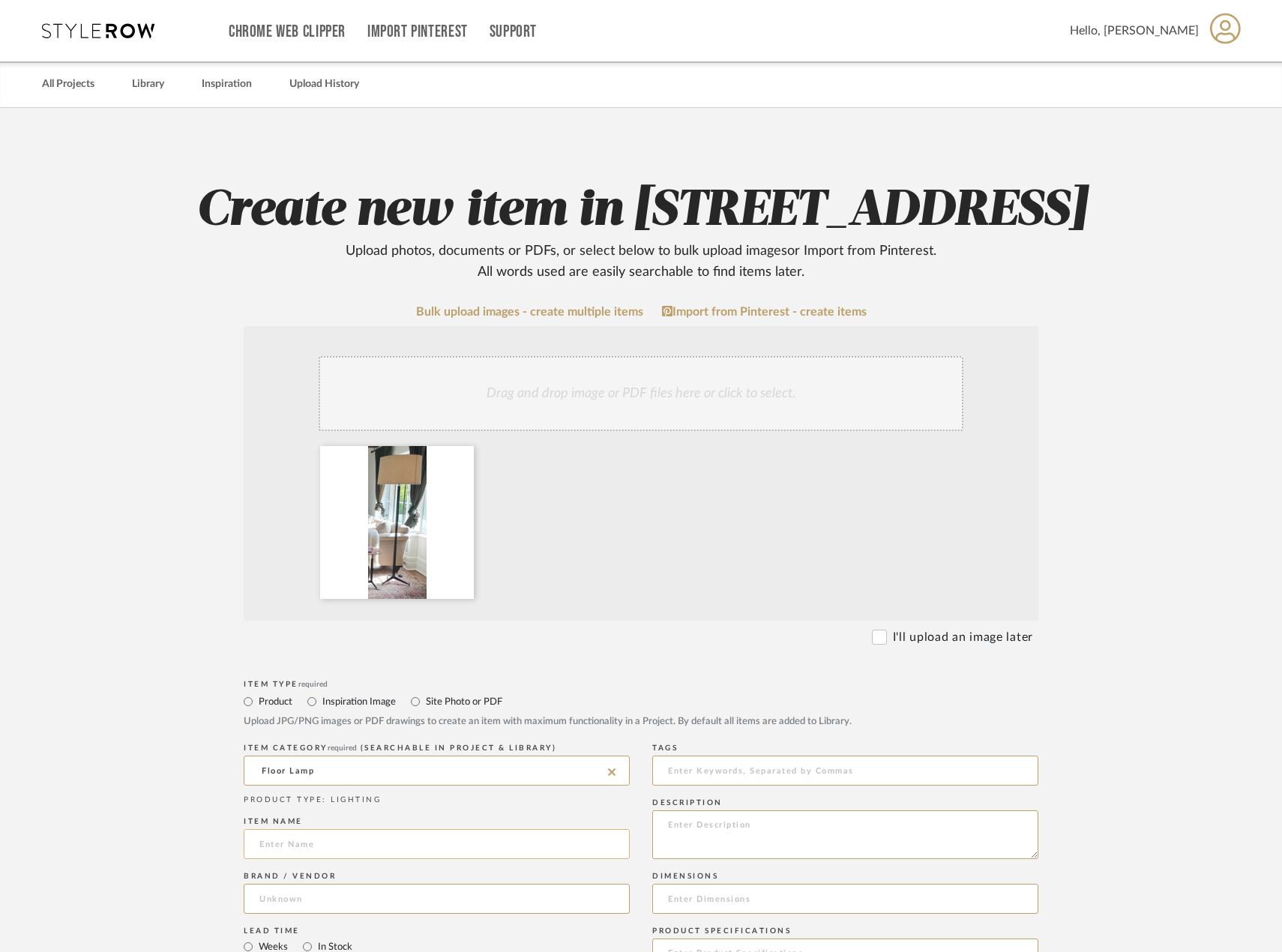
click at [377, 859] on input at bounding box center [436, 844] width 386 height 30
type input "W"
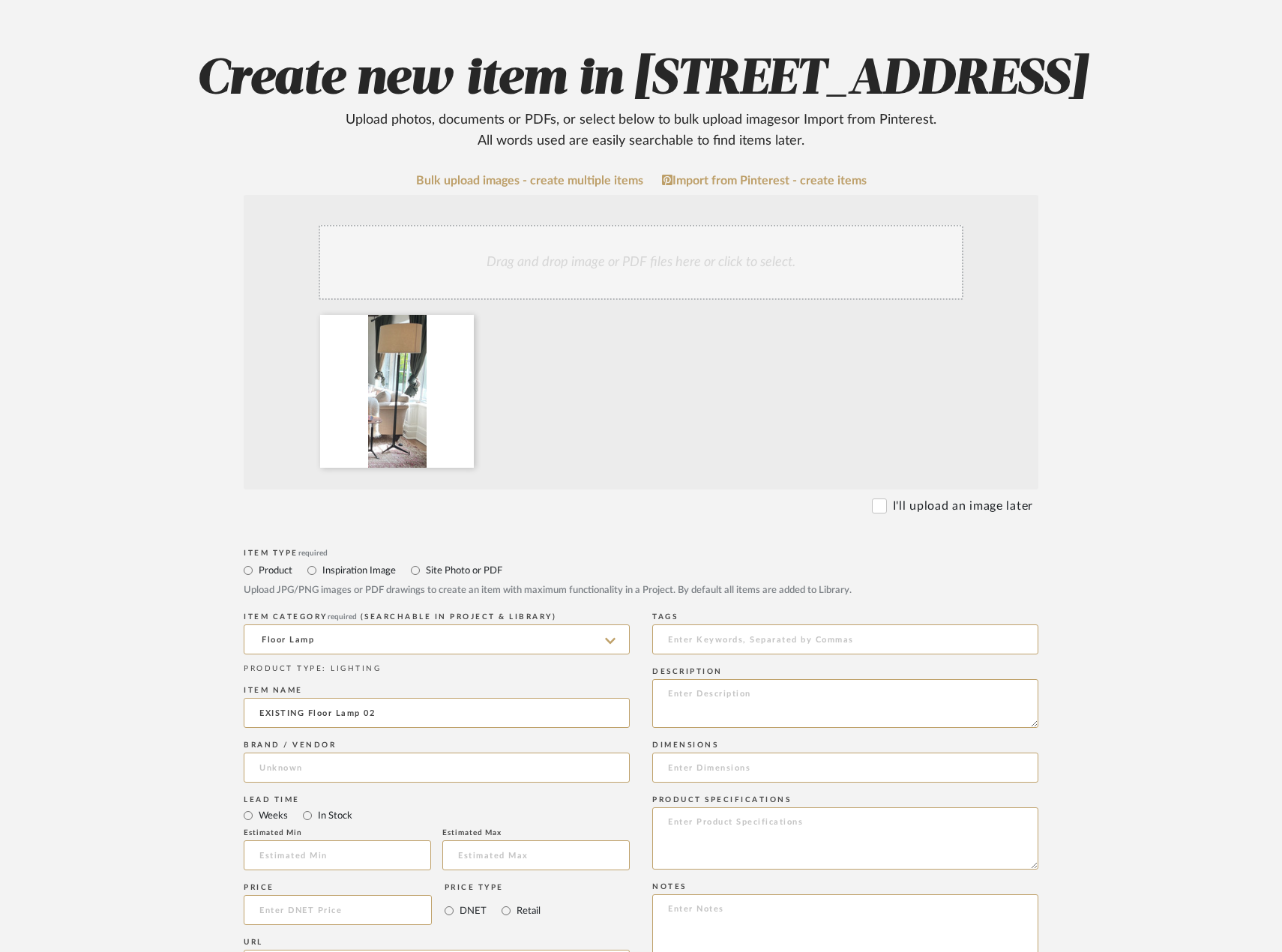
scroll to position [150, 0]
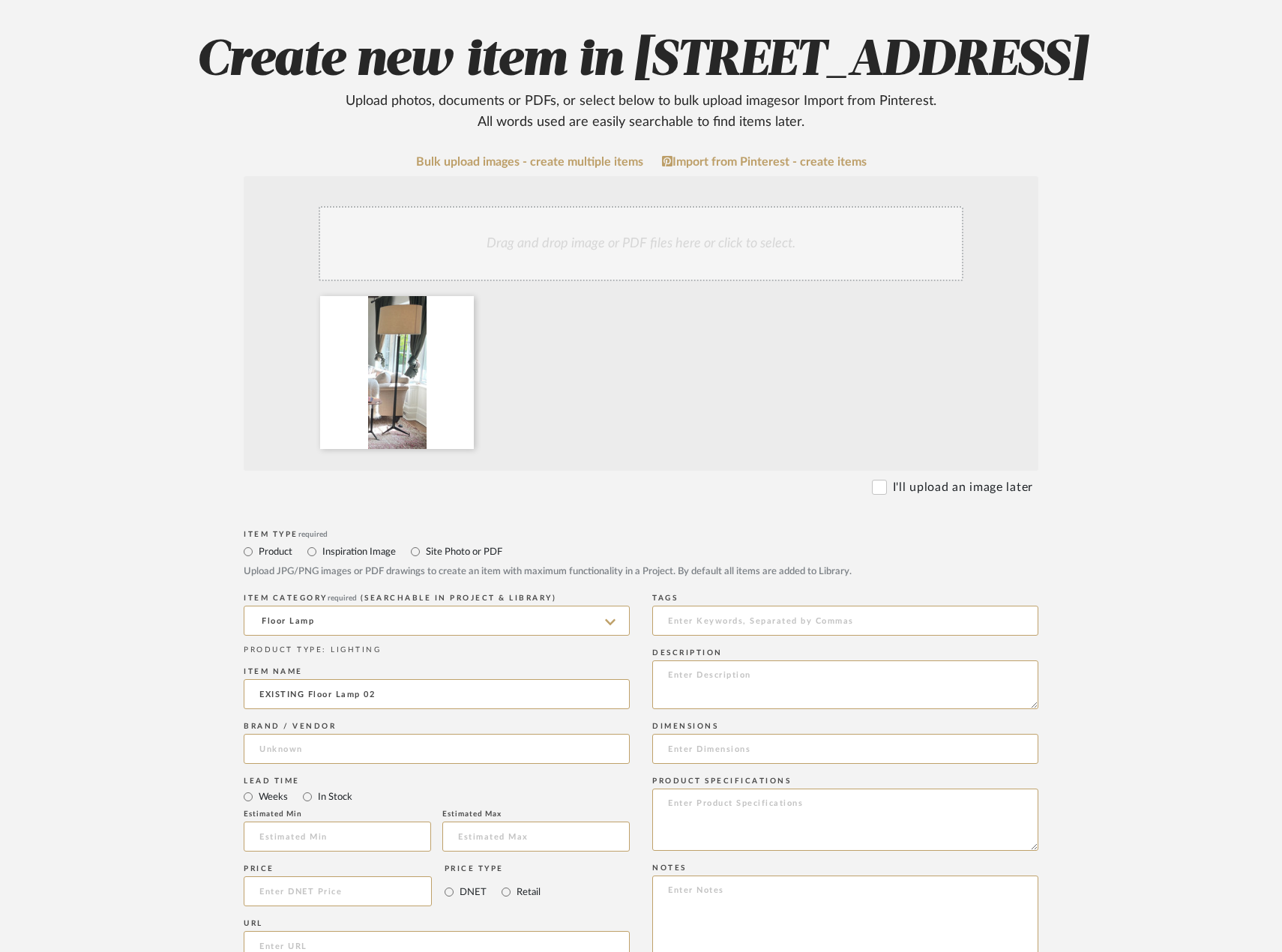
type input "EXISTING Floor Lamp 02"
click at [430, 773] on div "Brand / Vendor" at bounding box center [436, 745] width 386 height 54
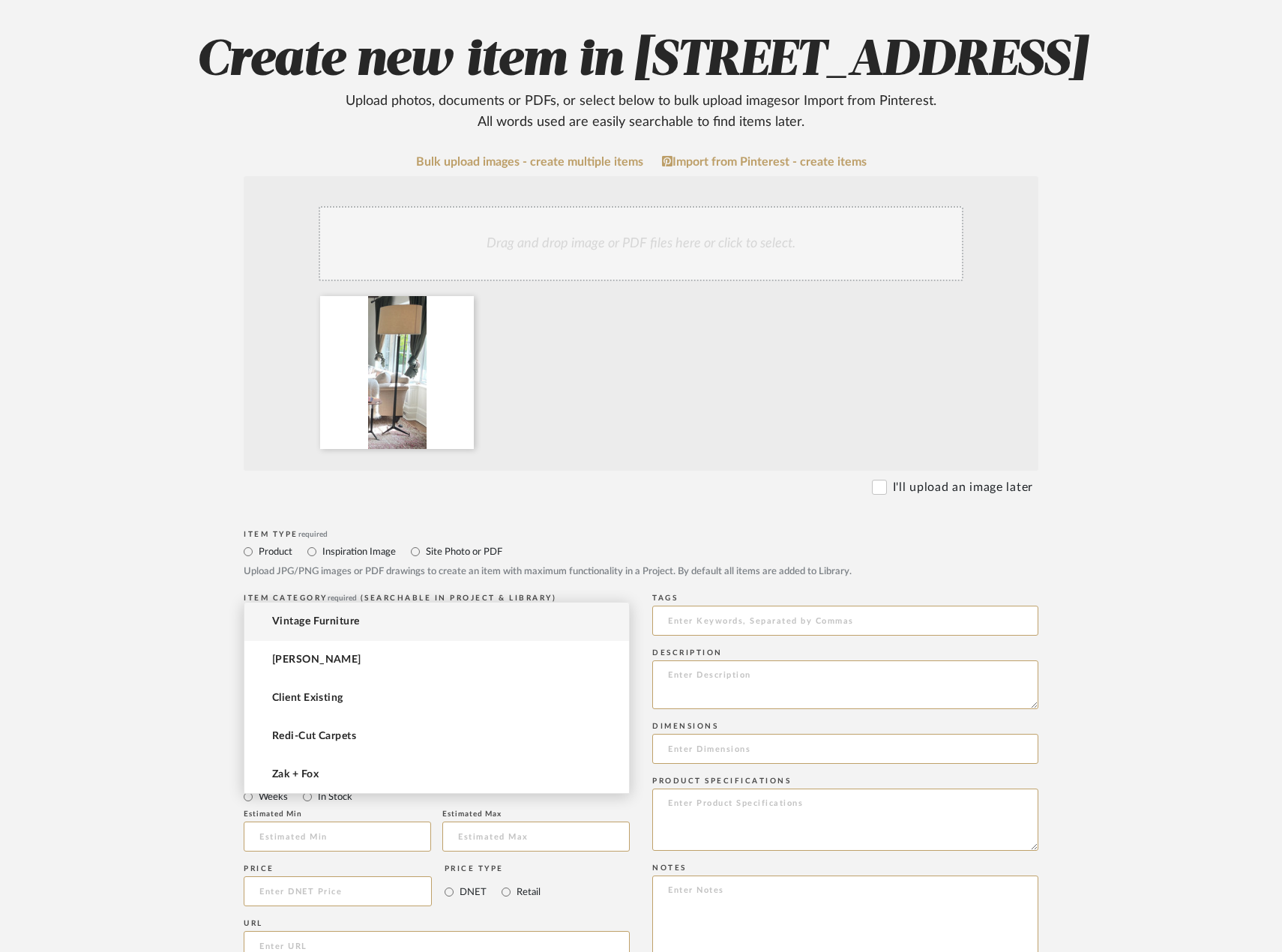
click at [458, 764] on input at bounding box center [436, 749] width 386 height 30
click at [387, 625] on mat-option "Vintage Furniture" at bounding box center [436, 622] width 385 height 38
type input "Vintage Furniture"
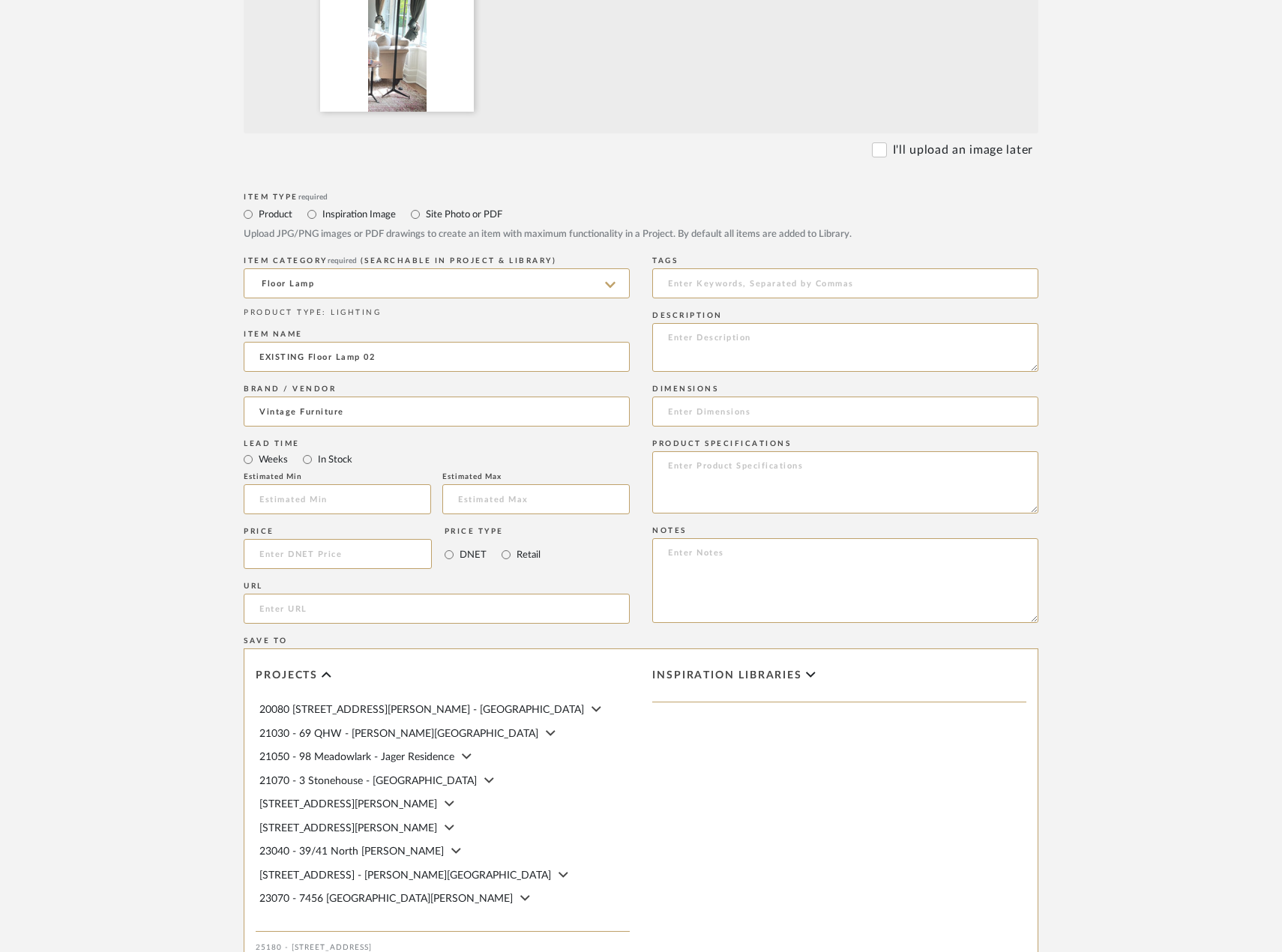
scroll to position [749, 0]
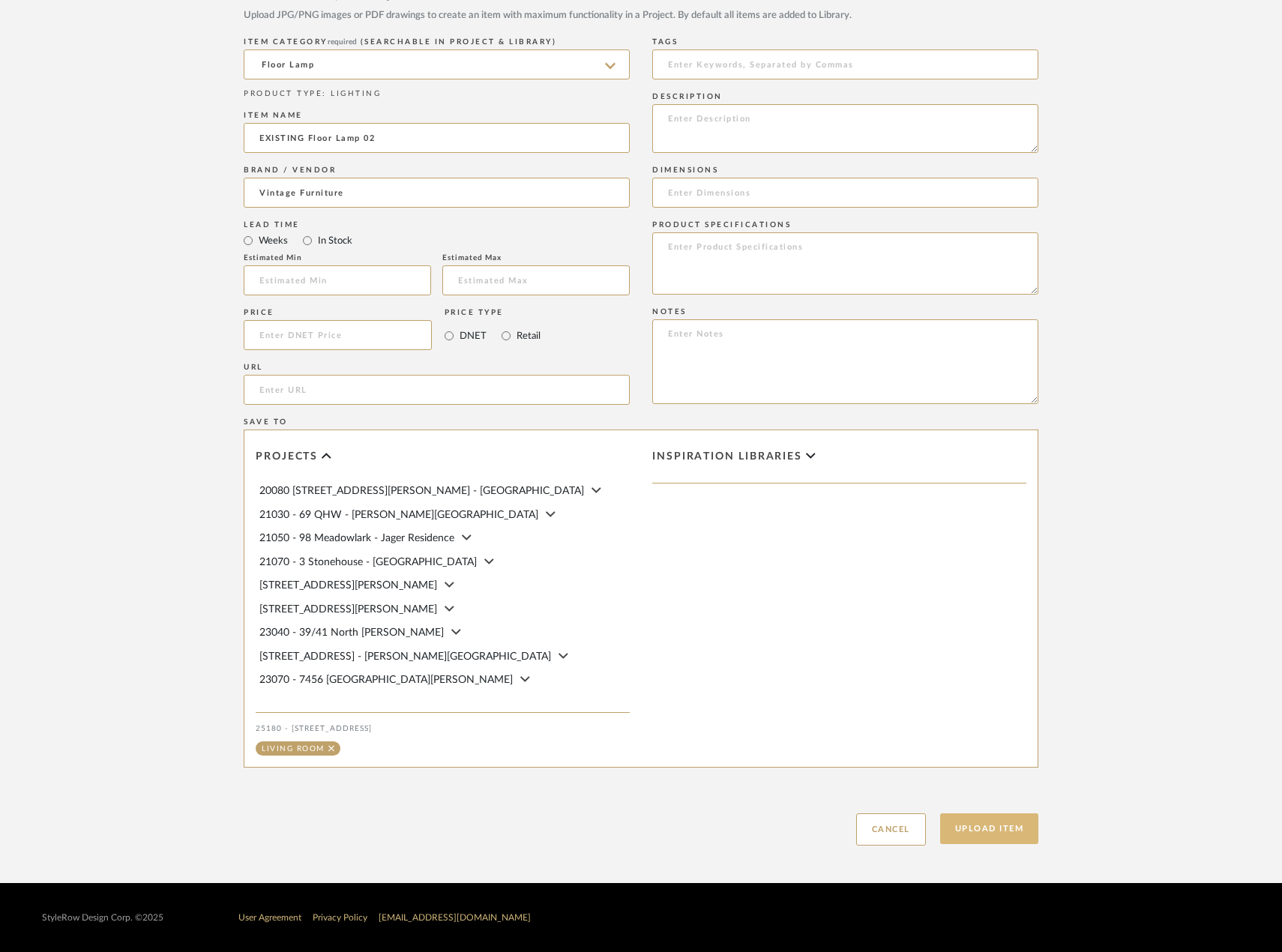
click at [994, 830] on button "Upload Item" at bounding box center [989, 829] width 99 height 30
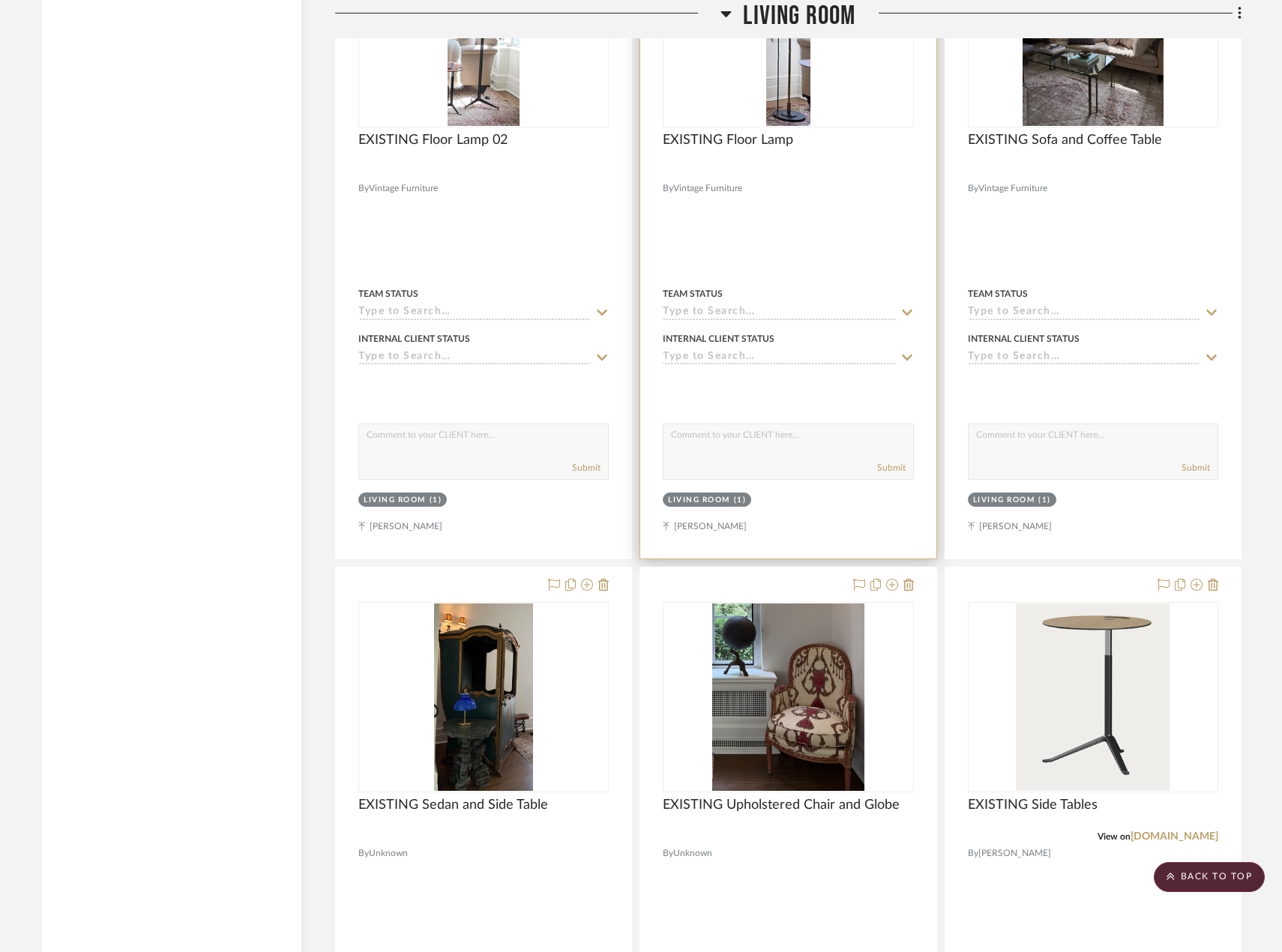
scroll to position [2336, 0]
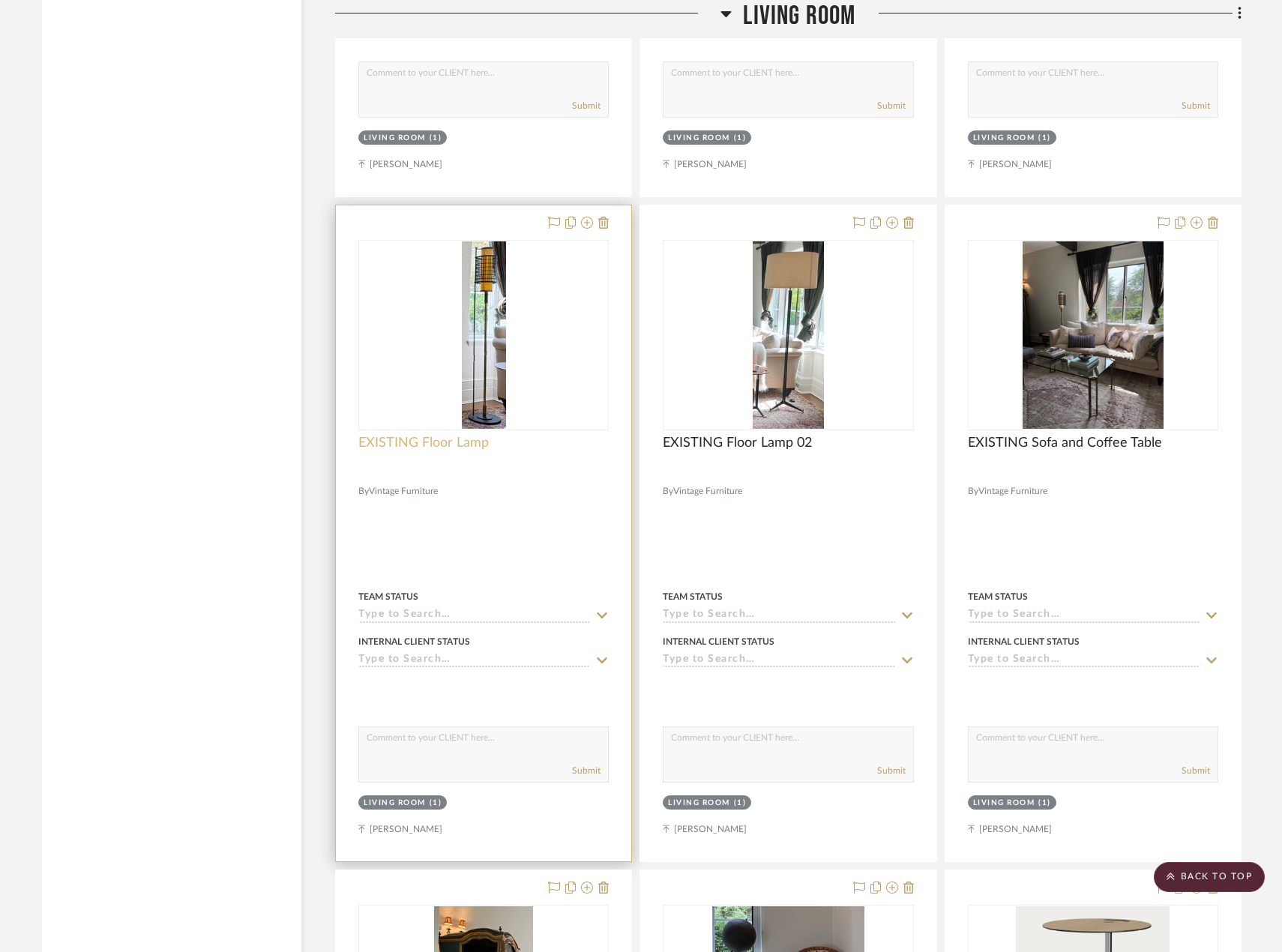
click at [460, 450] on span "EXISTING Floor Lamp" at bounding box center [424, 443] width 130 height 16
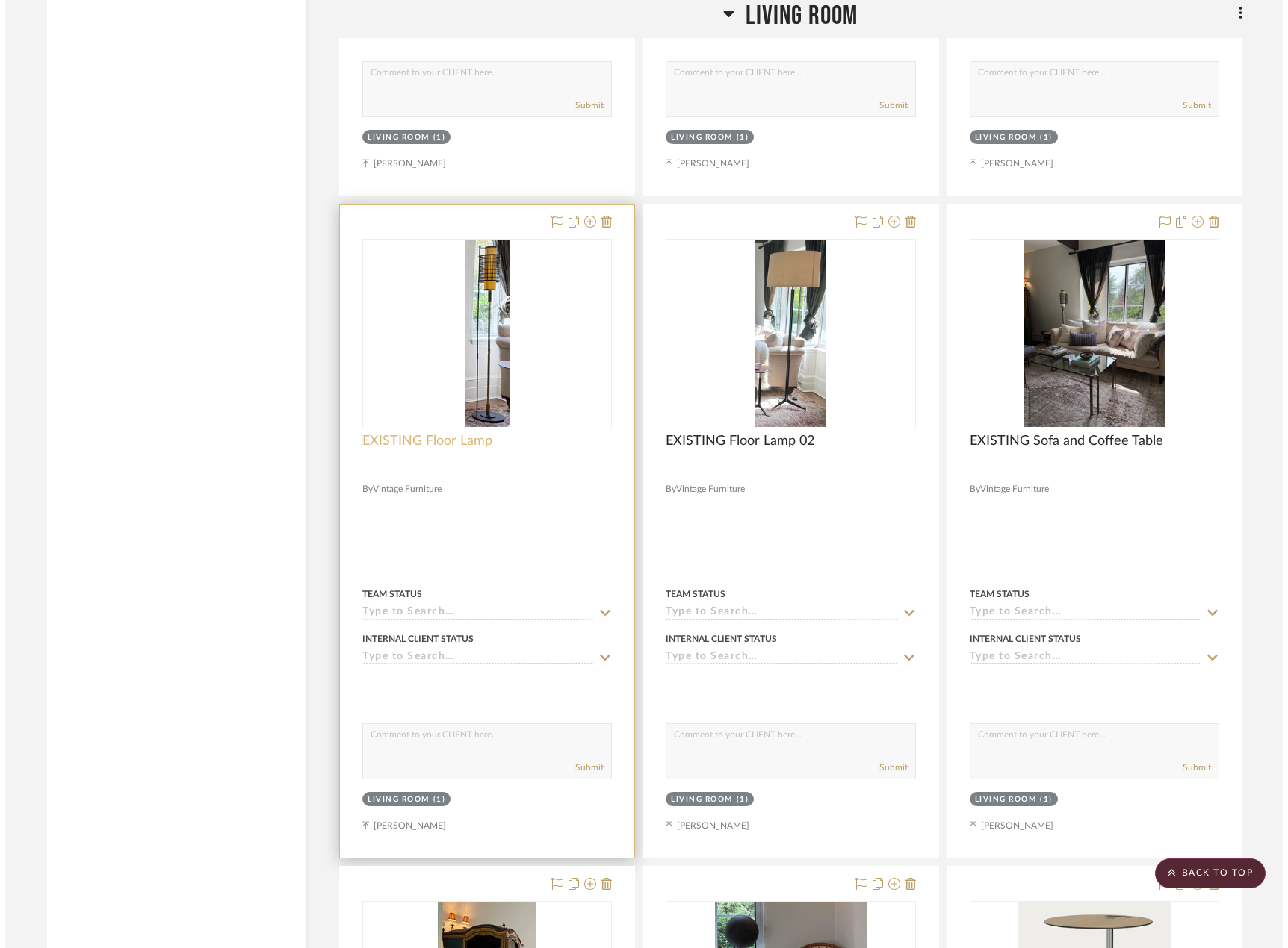
scroll to position [0, 0]
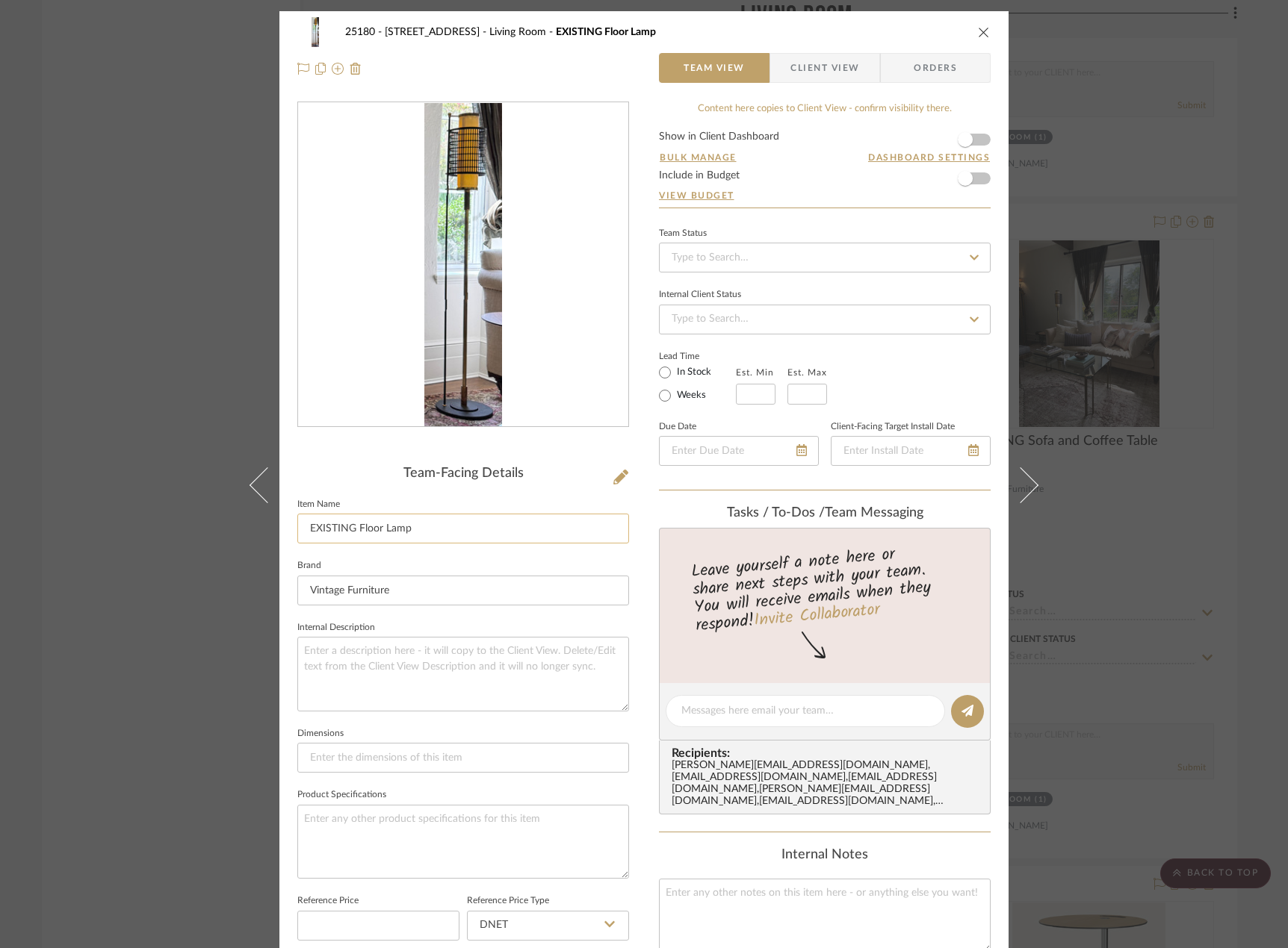
click at [468, 522] on input "EXISTING Floor Lamp" at bounding box center [462, 529] width 332 height 30
type input "EXISTING Floor Lamp 01"
click at [493, 687] on textarea at bounding box center [462, 673] width 332 height 74
click at [1130, 427] on div "25180 - 7 [GEOGRAPHIC_DATA] Living Room EXISTING Floor Lamp 01 Team View Client…" at bounding box center [644, 474] width 1288 height 948
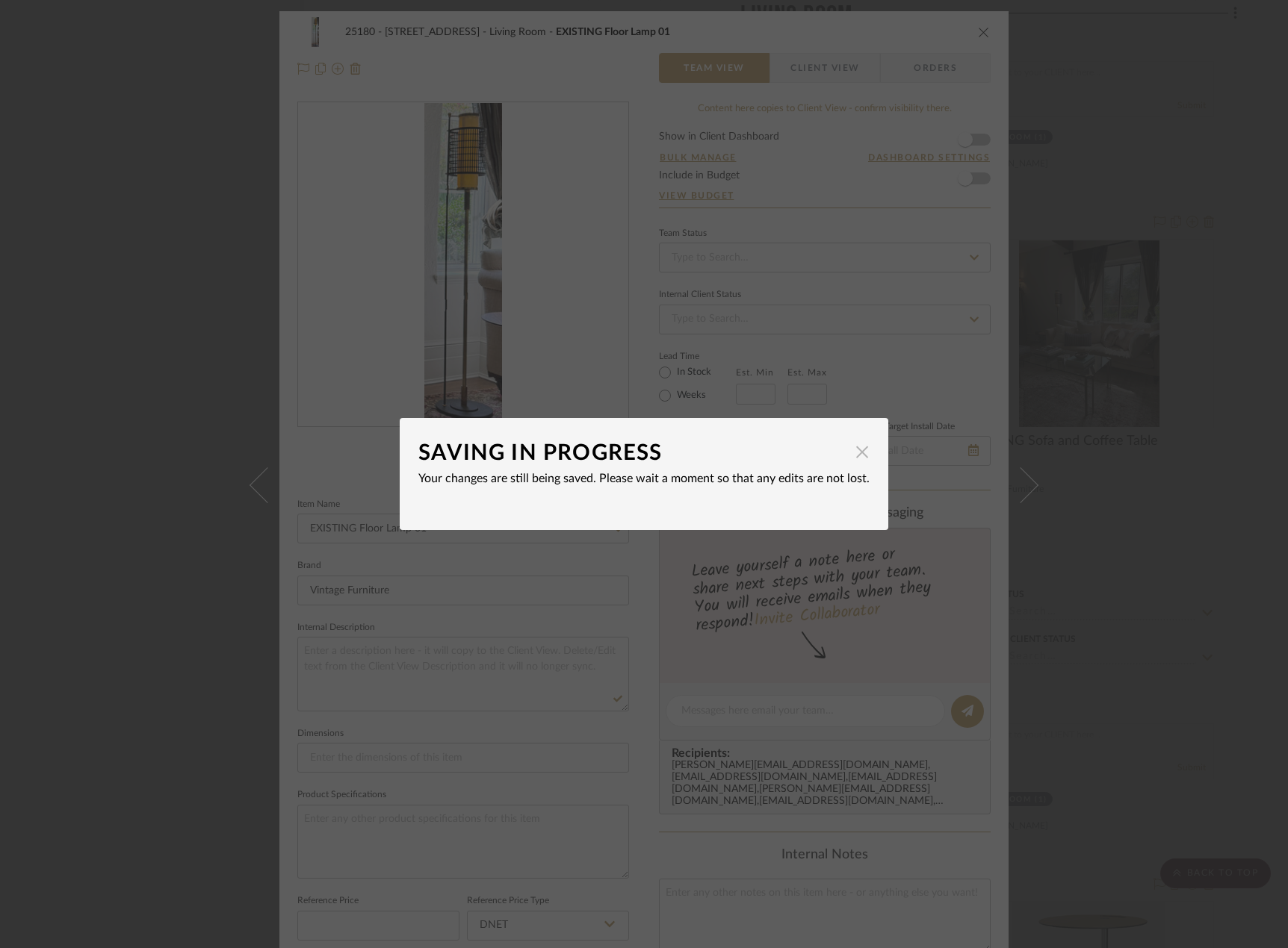
click at [857, 460] on span "button" at bounding box center [862, 452] width 30 height 30
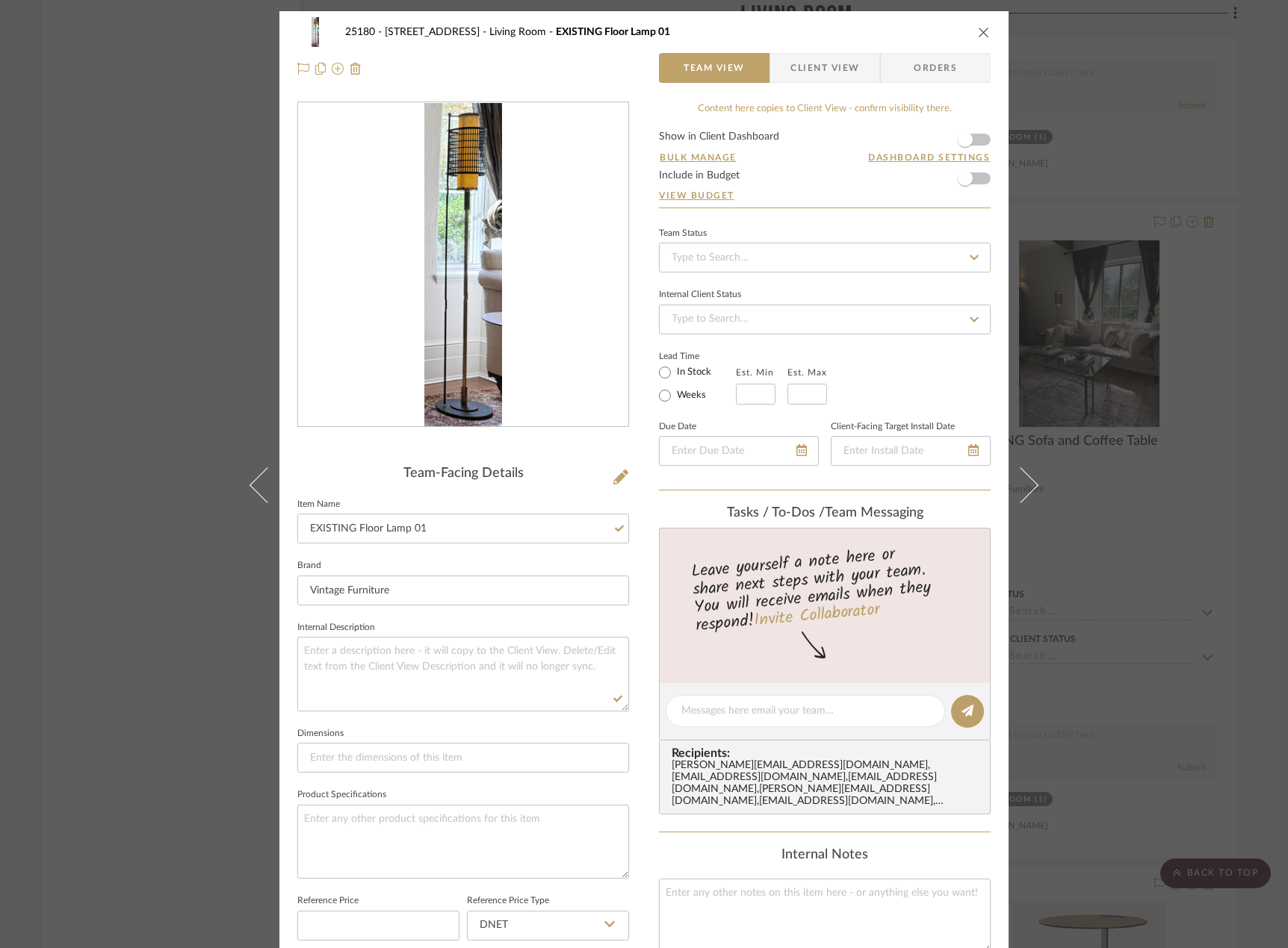
click at [1140, 371] on div "25180 - 7 [GEOGRAPHIC_DATA] Living Room EXISTING Floor Lamp 01 Team View Client…" at bounding box center [644, 474] width 1288 height 948
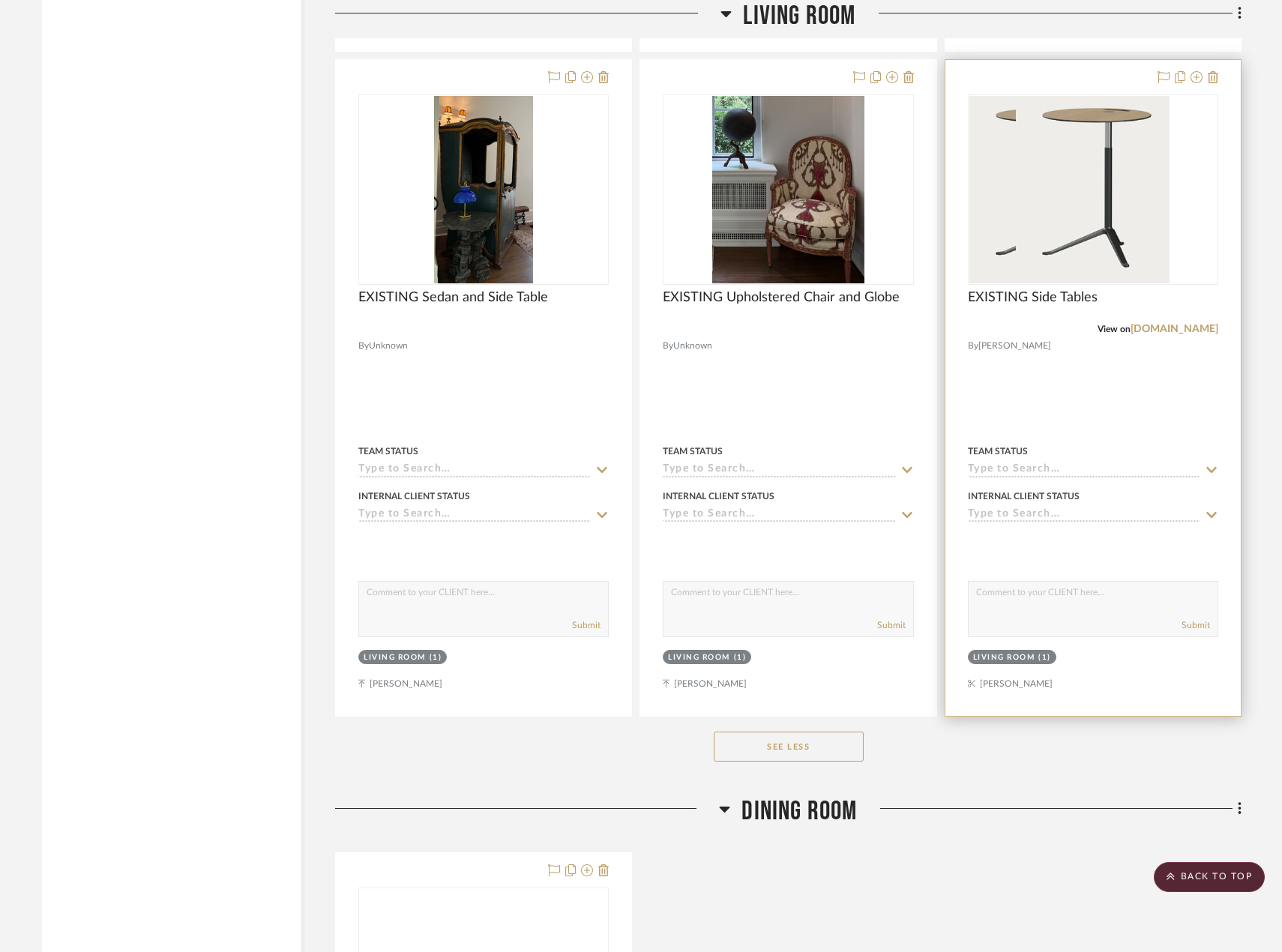
scroll to position [3236, 0]
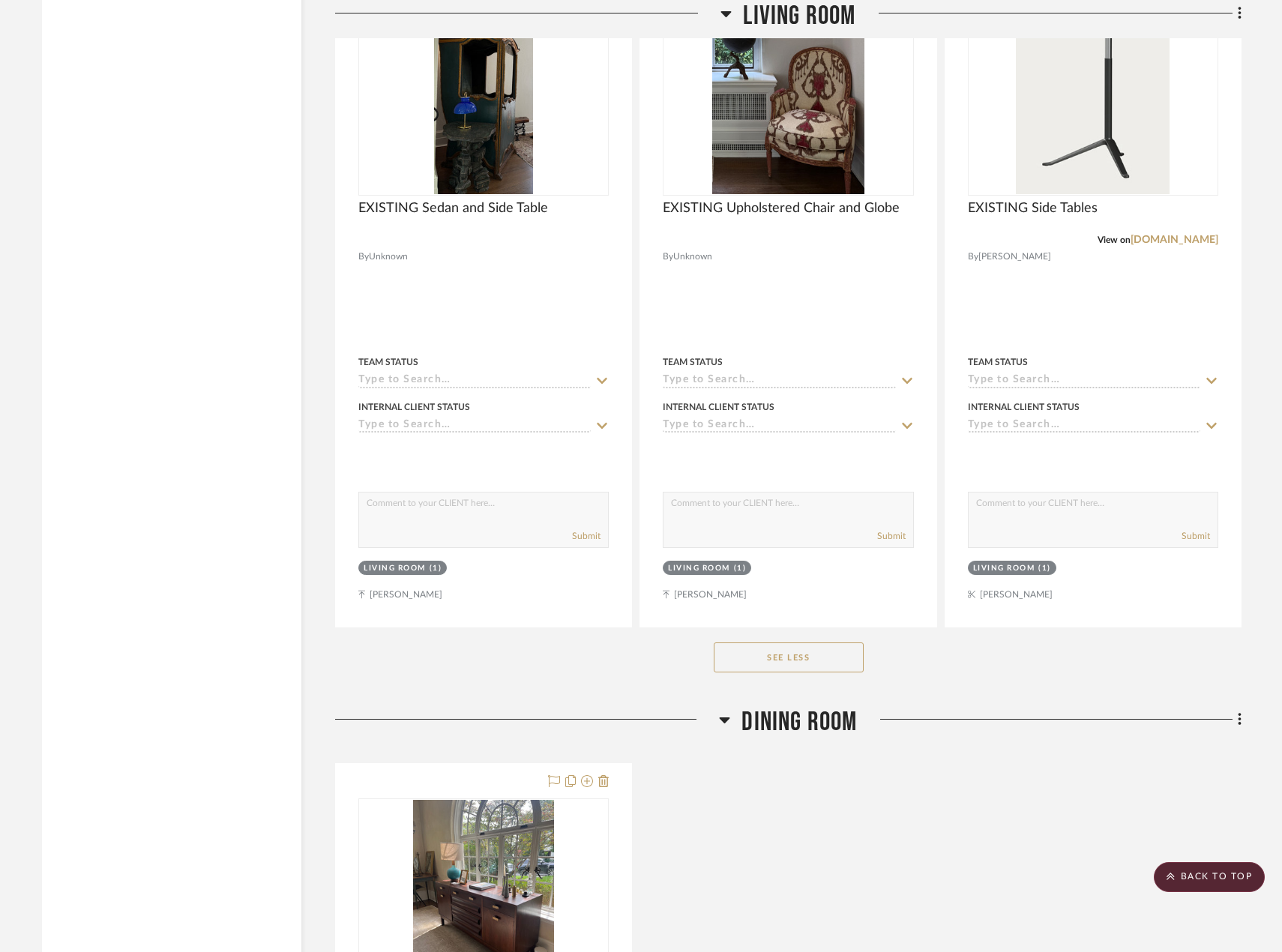
click at [1063, 657] on div "See Less" at bounding box center [789, 657] width 906 height 60
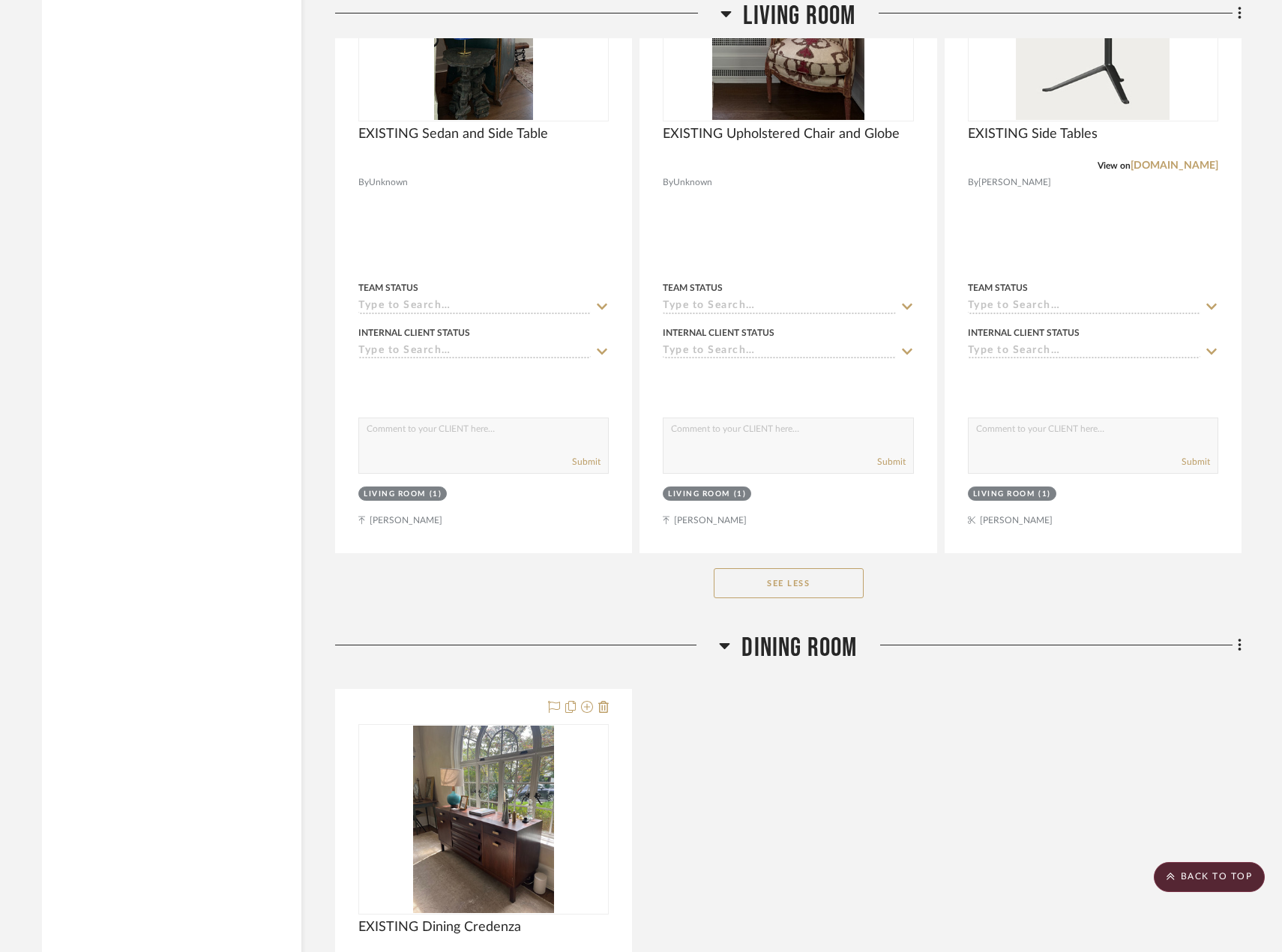
scroll to position [3461, 0]
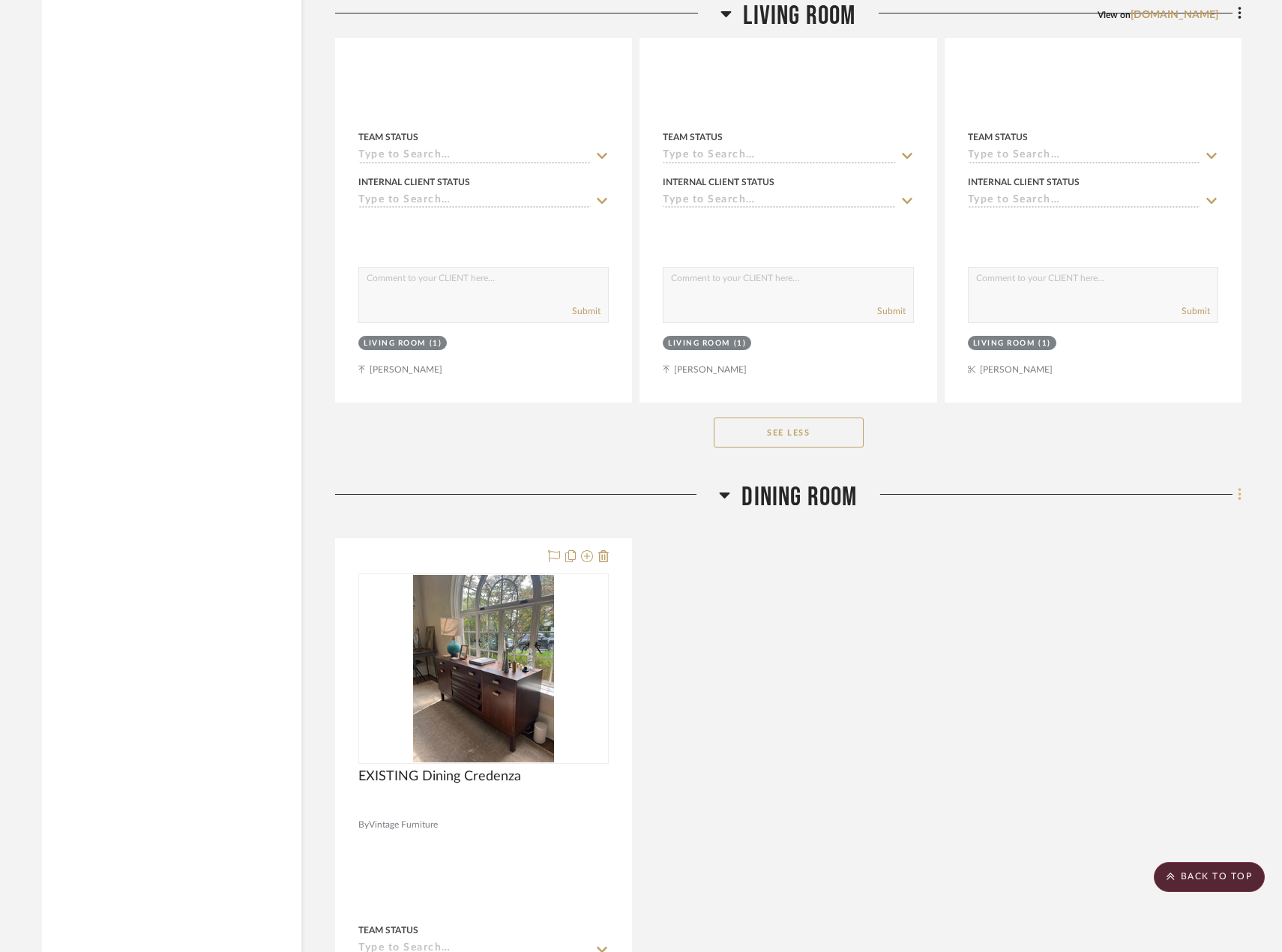
click at [1237, 500] on fa-icon at bounding box center [1237, 496] width 10 height 25
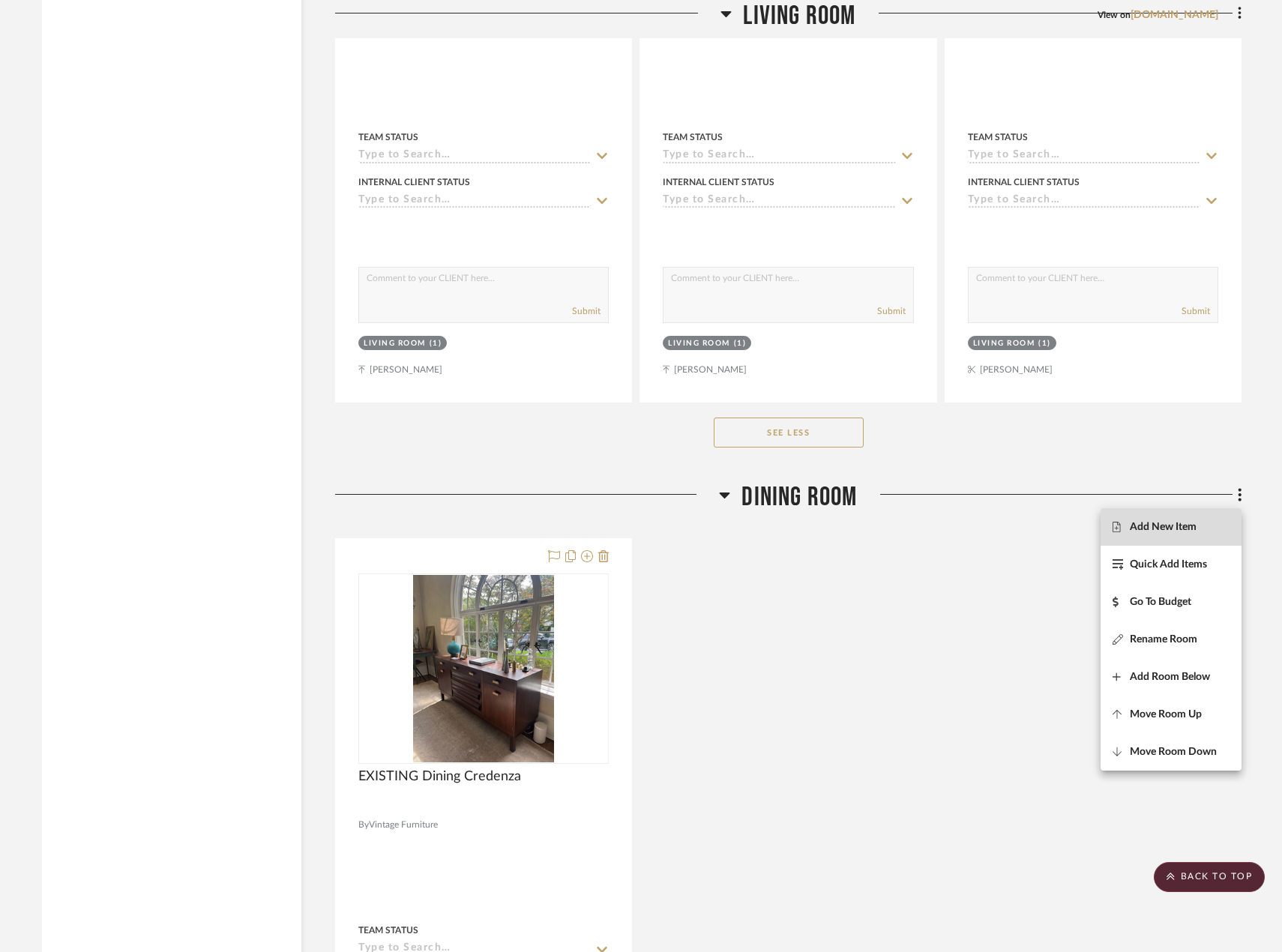
click at [1174, 542] on button "Add New Item" at bounding box center [1171, 527] width 141 height 37
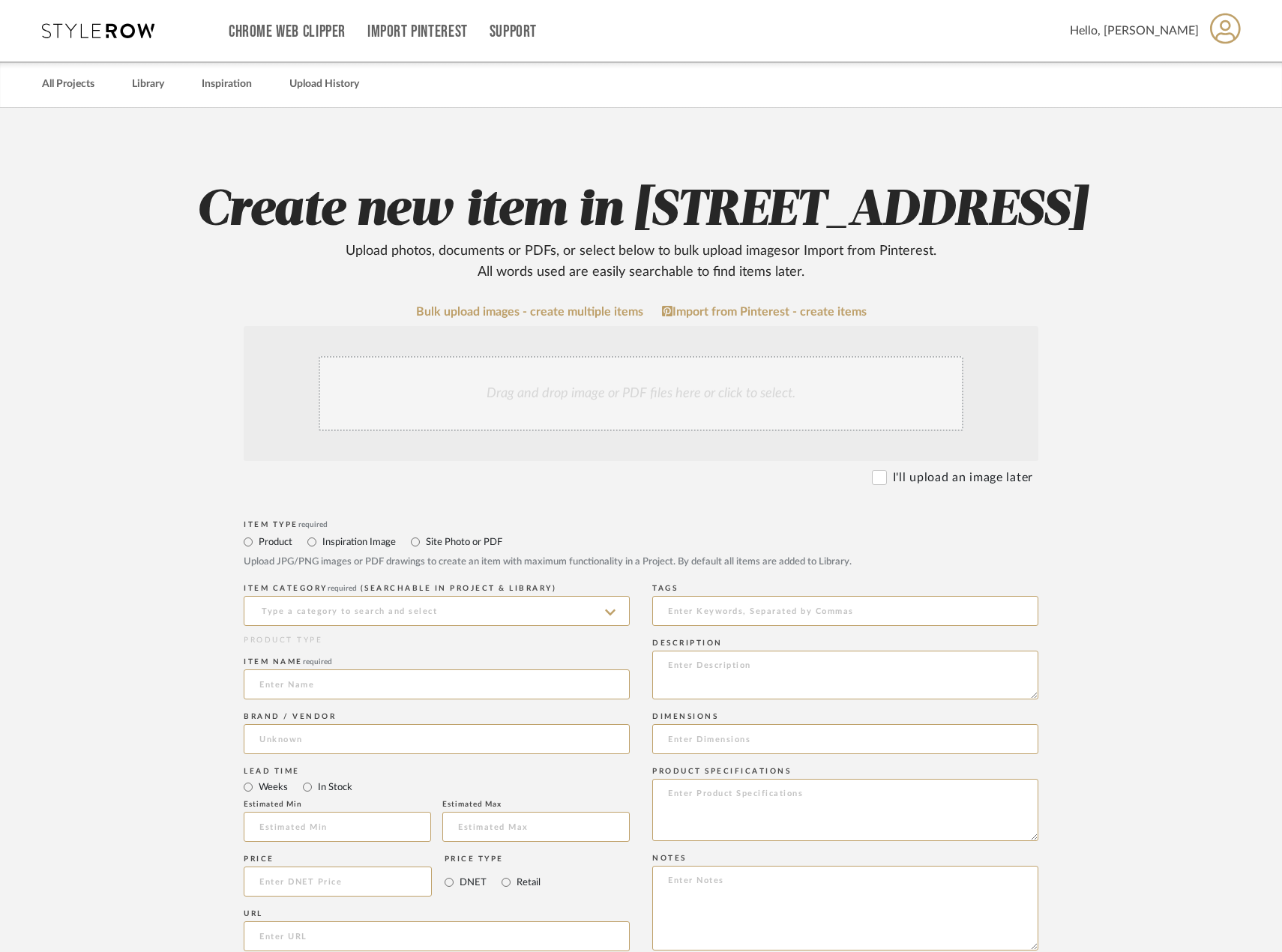
click at [838, 431] on div "Drag and drop image or PDF files here or click to select." at bounding box center [641, 393] width 645 height 75
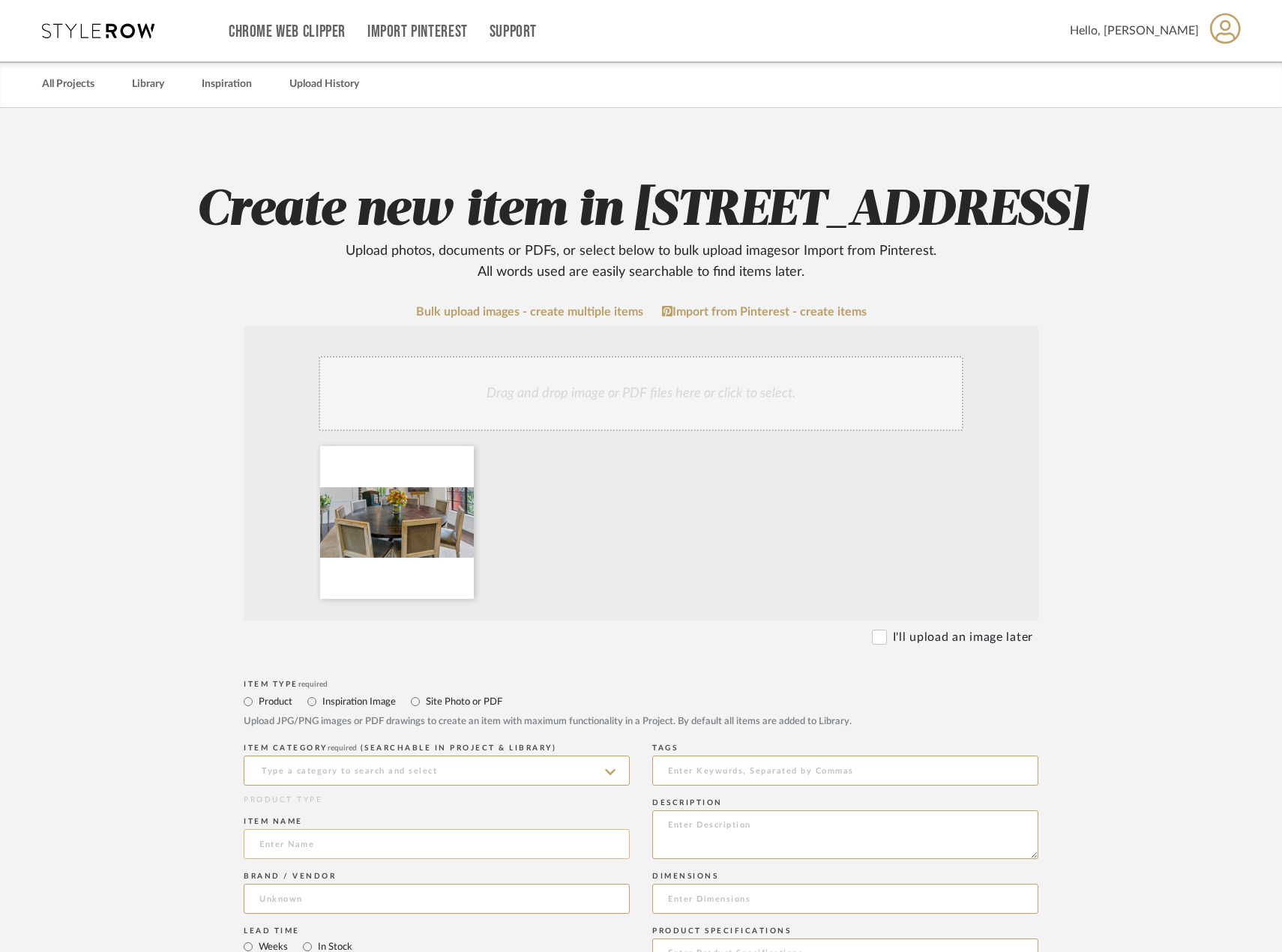
click at [467, 859] on input at bounding box center [436, 844] width 386 height 30
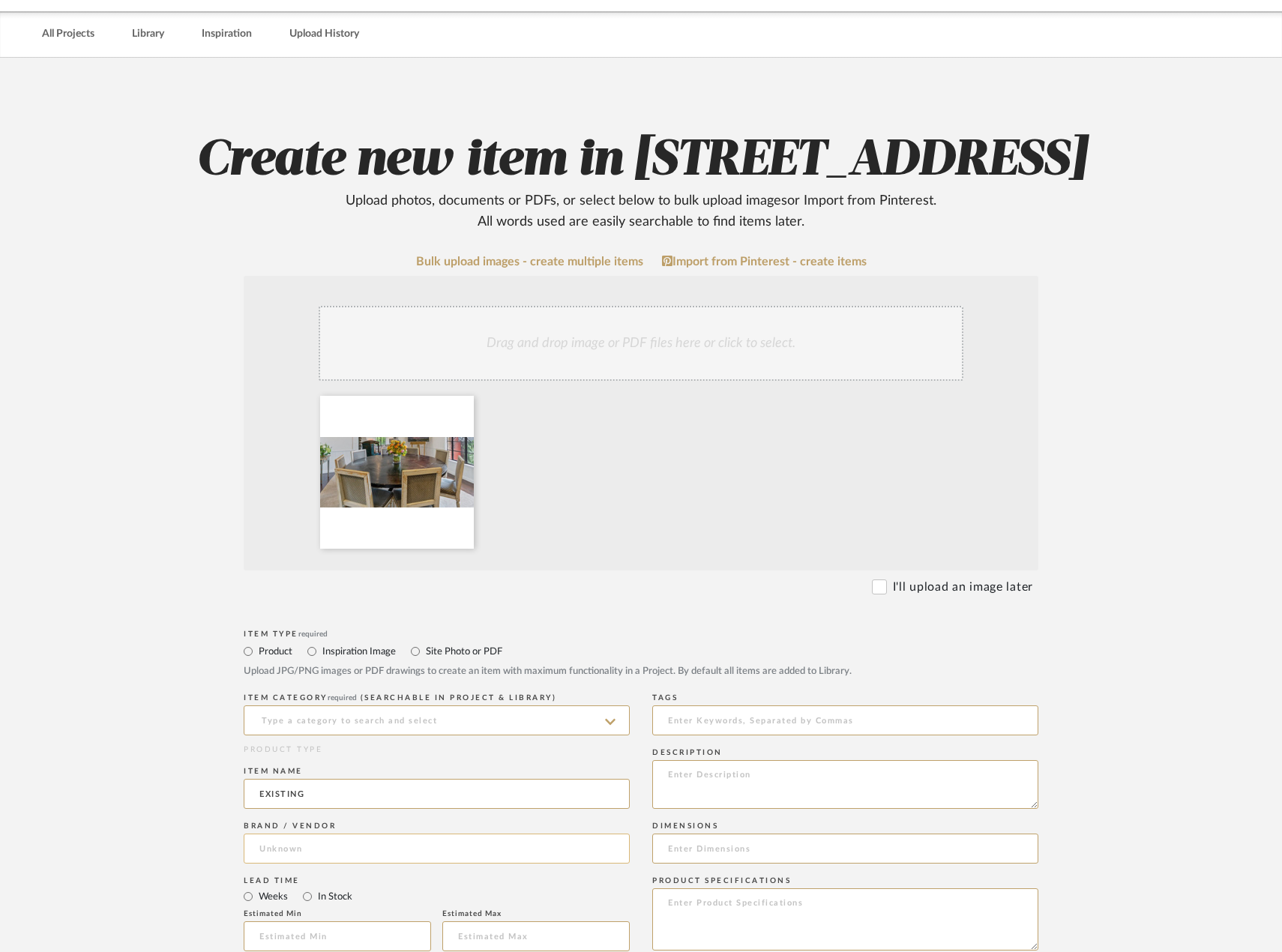
scroll to position [75, 0]
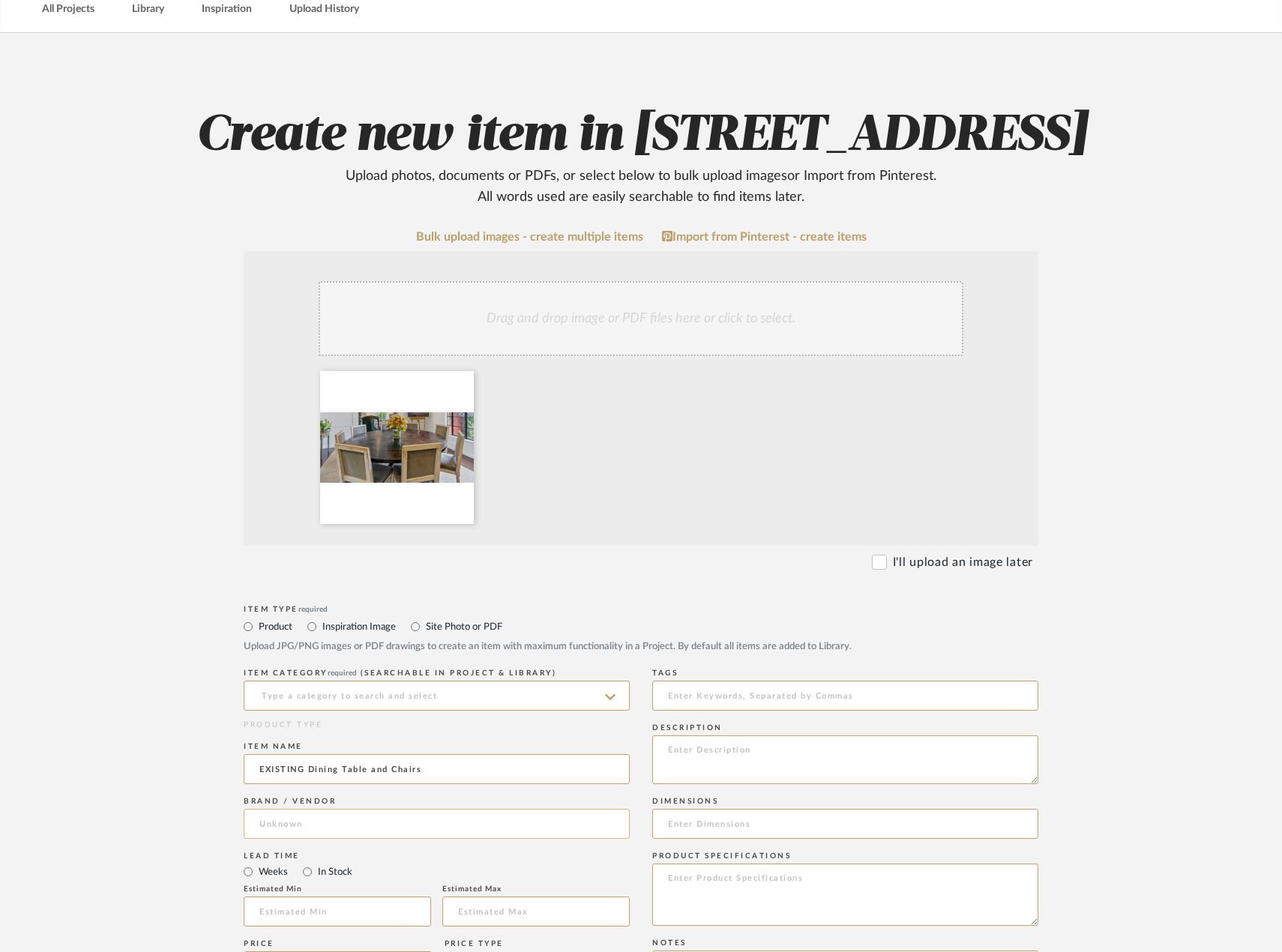
type input "EXISTING Dining Table and Chairs"
click at [467, 839] on input at bounding box center [436, 824] width 386 height 30
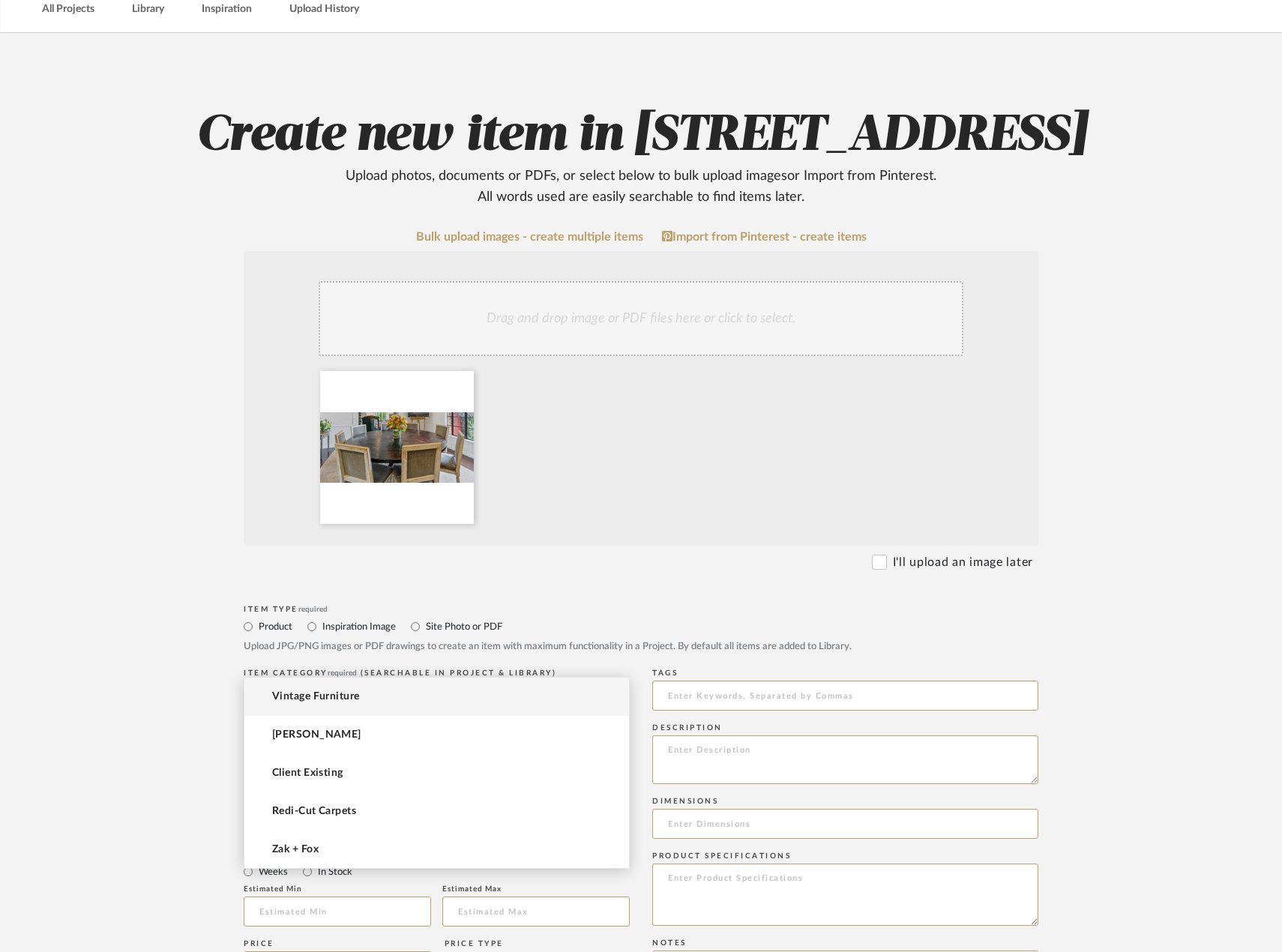
click at [425, 693] on mat-option "Vintage Furniture" at bounding box center [436, 697] width 385 height 38
type input "Vintage Furniture"
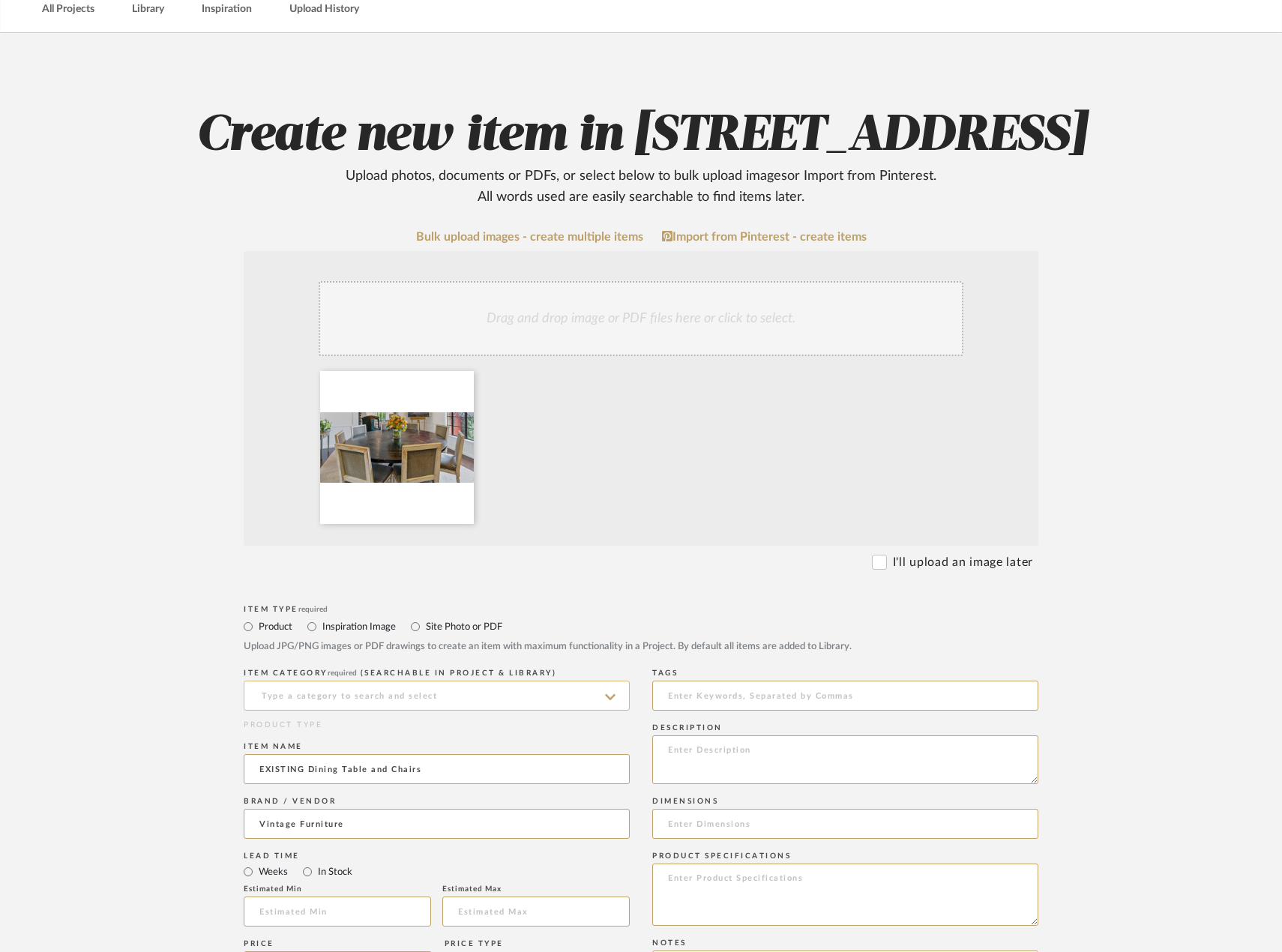
click at [437, 711] on input at bounding box center [436, 696] width 386 height 30
type input "Uncategorized"
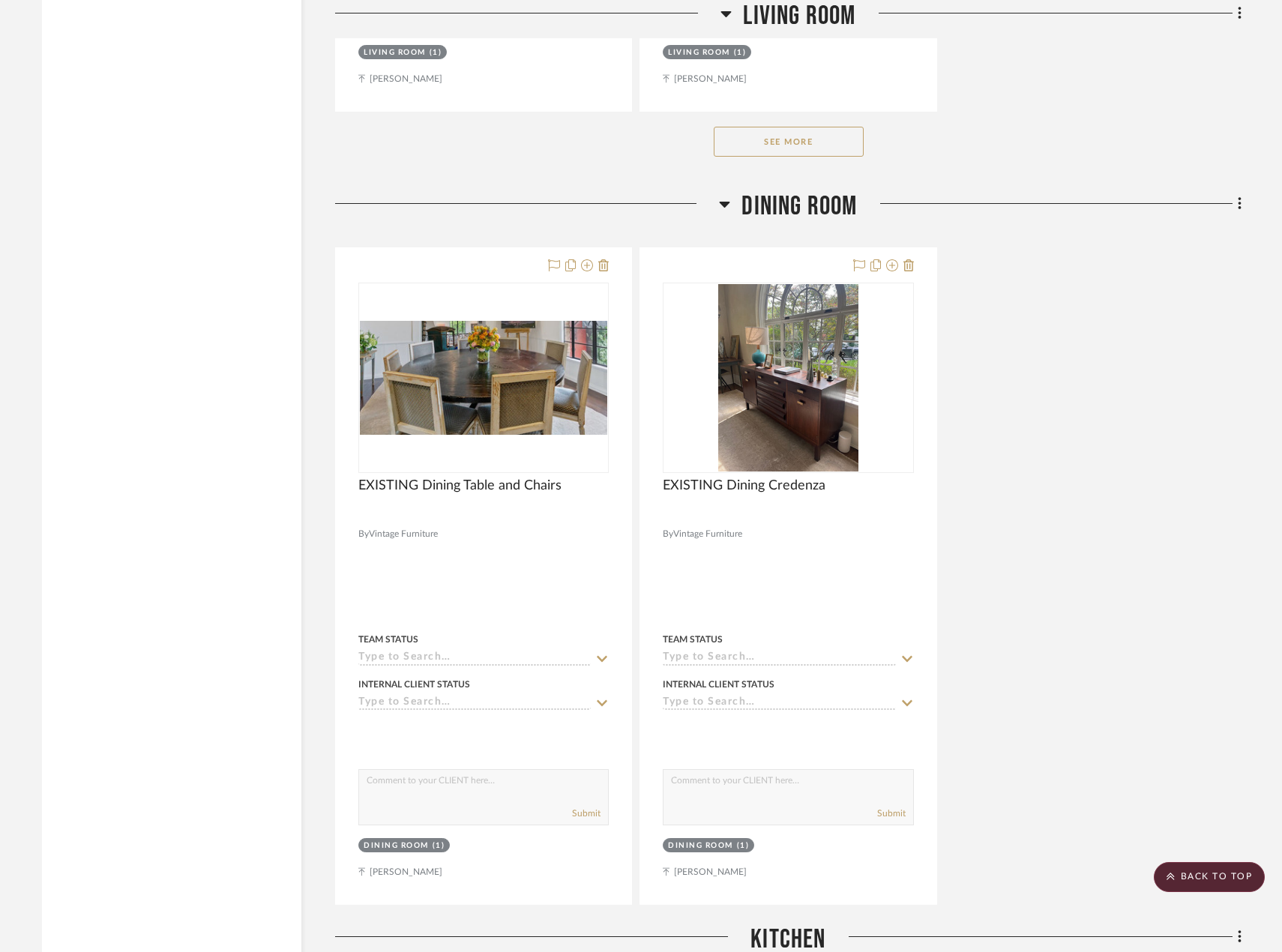
scroll to position [3638, 0]
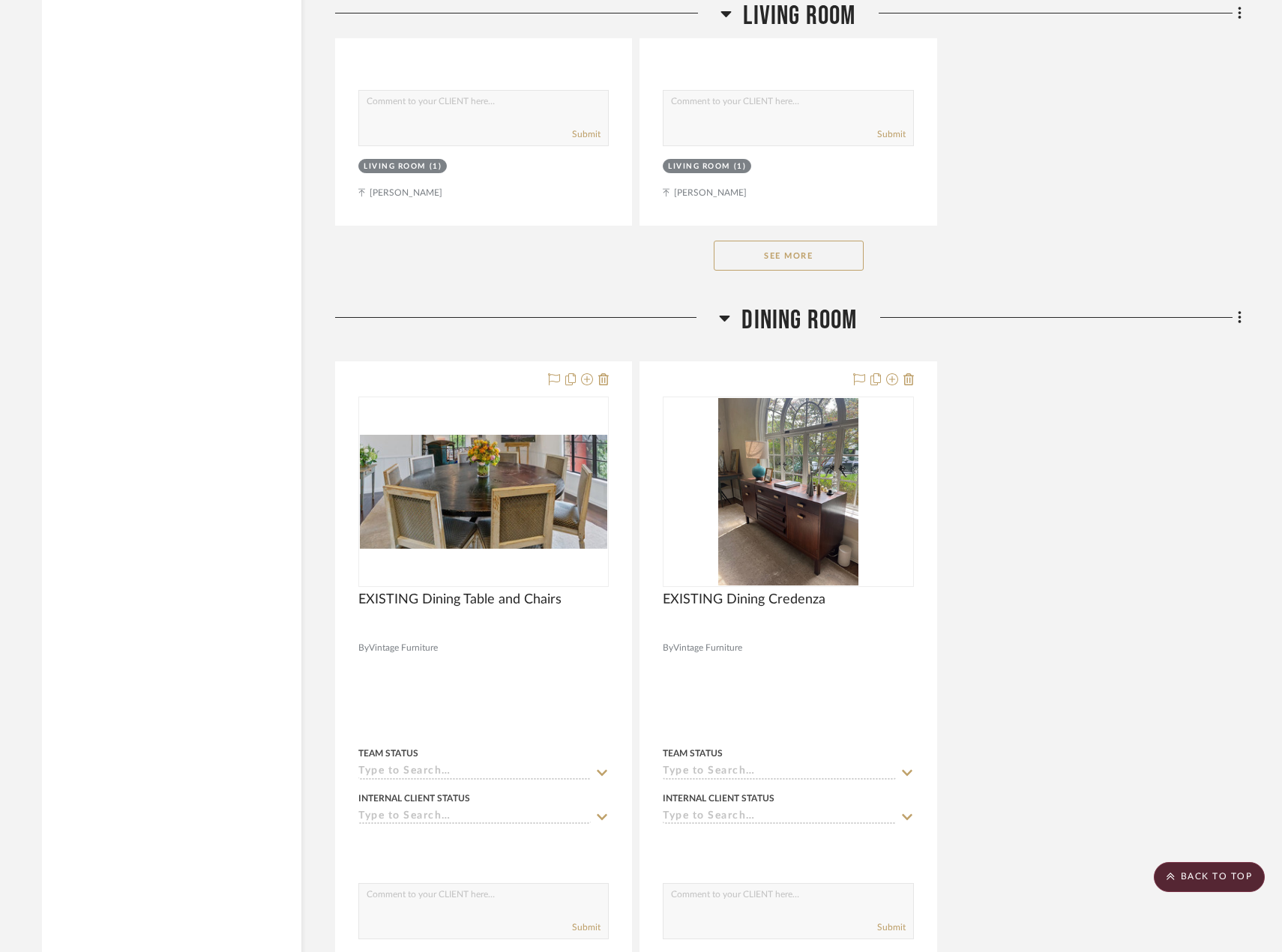
click at [1028, 612] on div "EXISTING Dining Table and Chairs By Vintage Furniture Team Status Internal Clie…" at bounding box center [789, 690] width 906 height 658
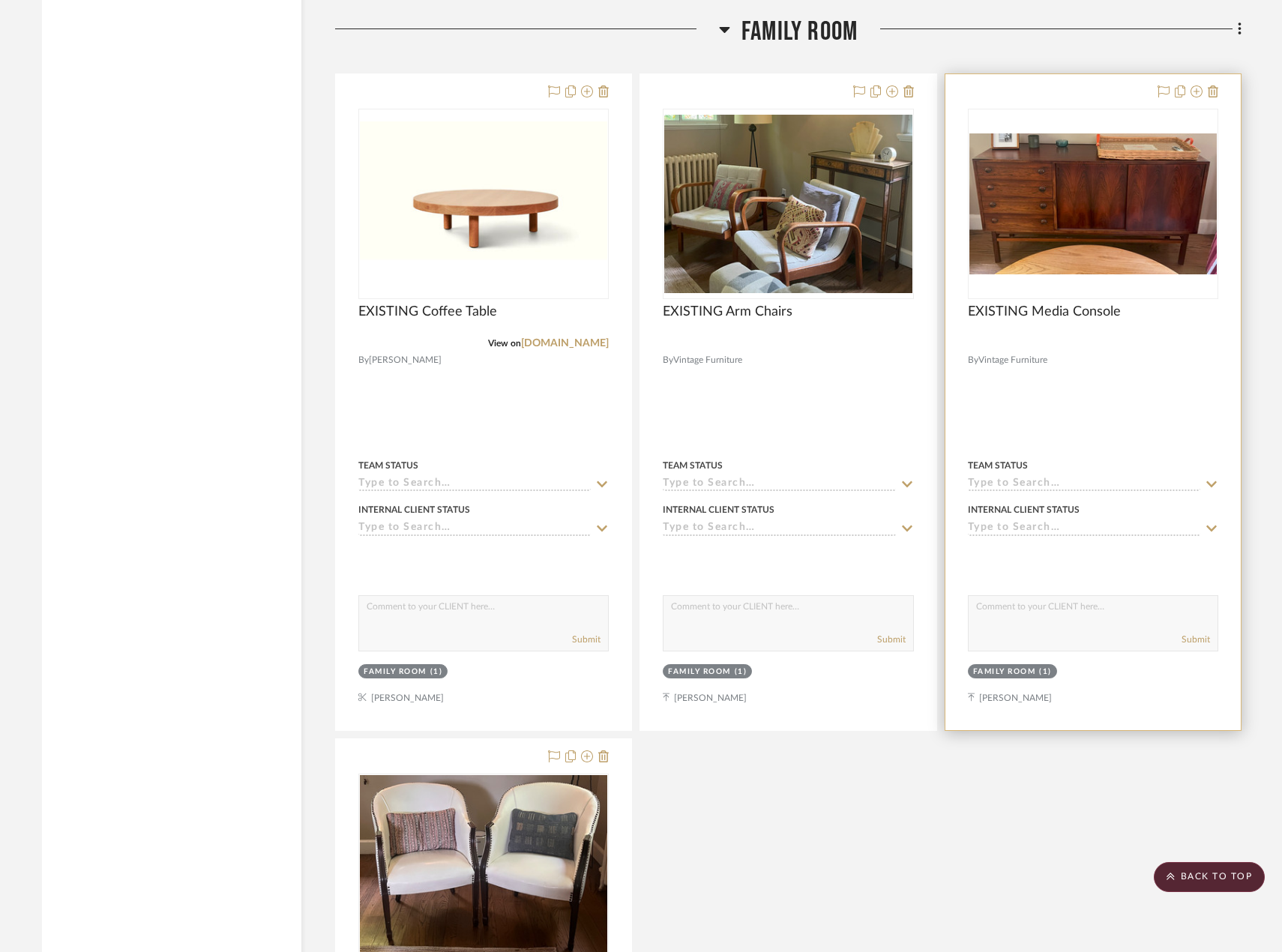
scroll to position [4838, 0]
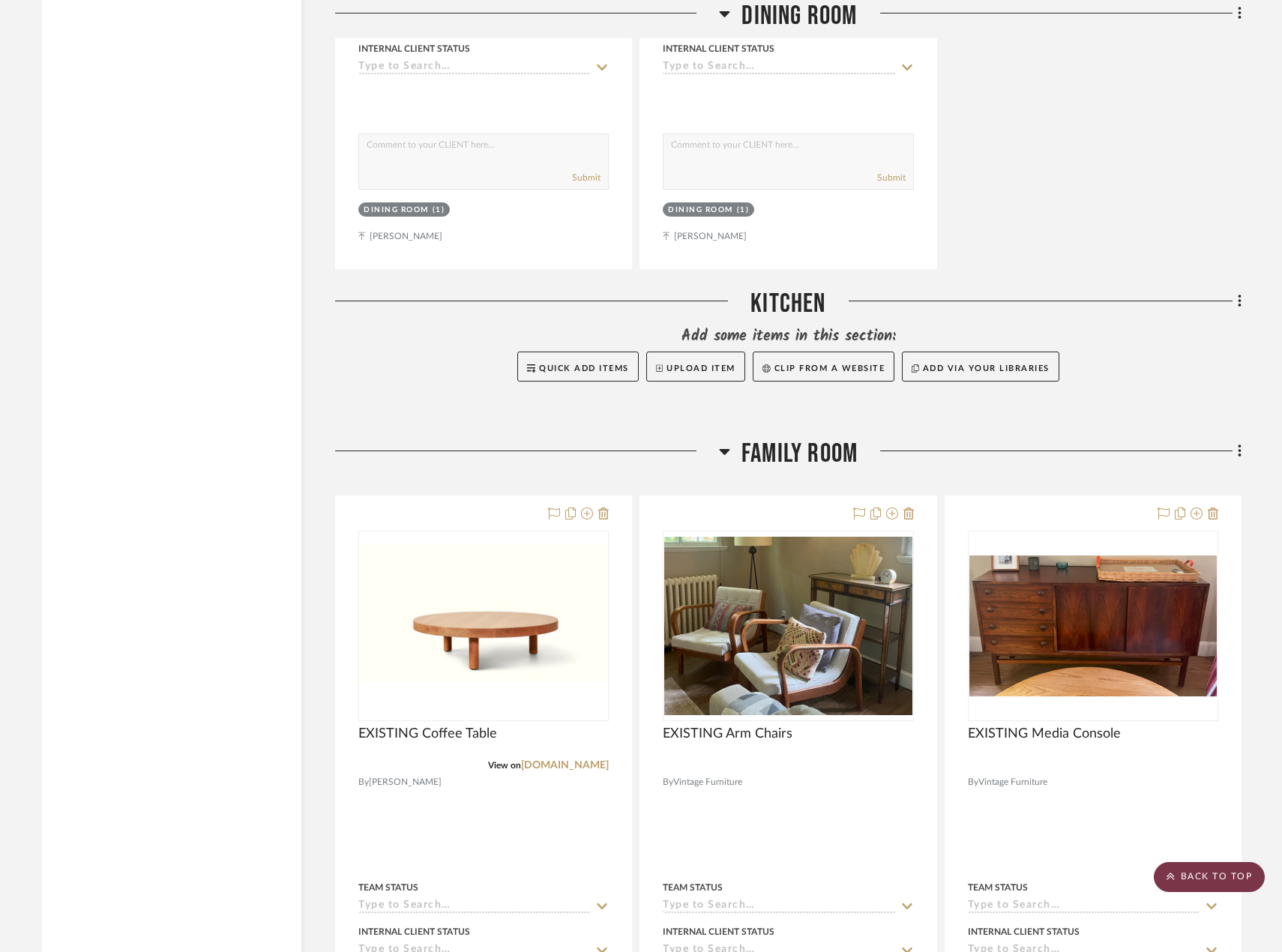
click at [1222, 875] on scroll-to-top-button "BACK TO TOP" at bounding box center [1209, 877] width 111 height 30
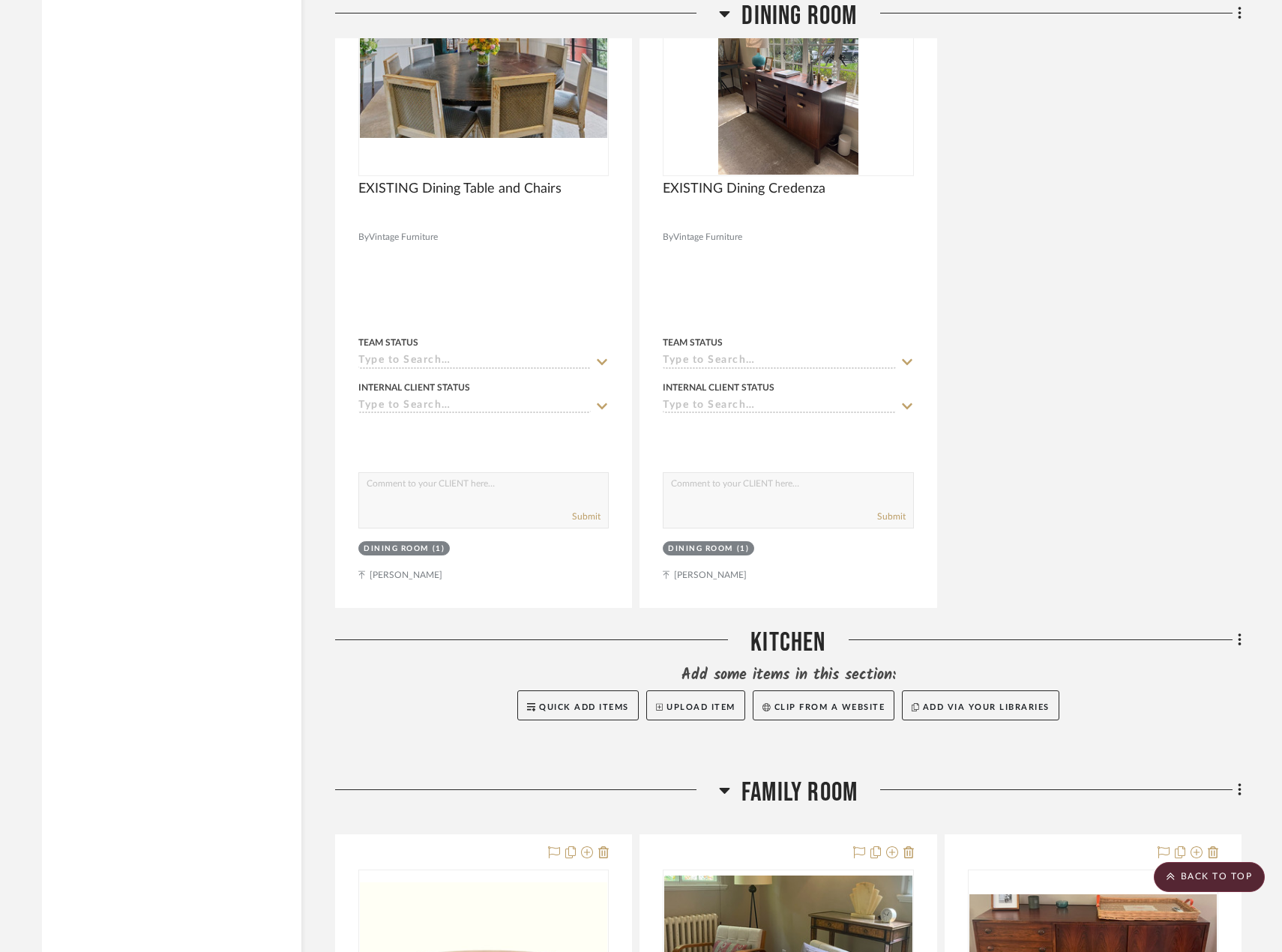
scroll to position [3674, 0]
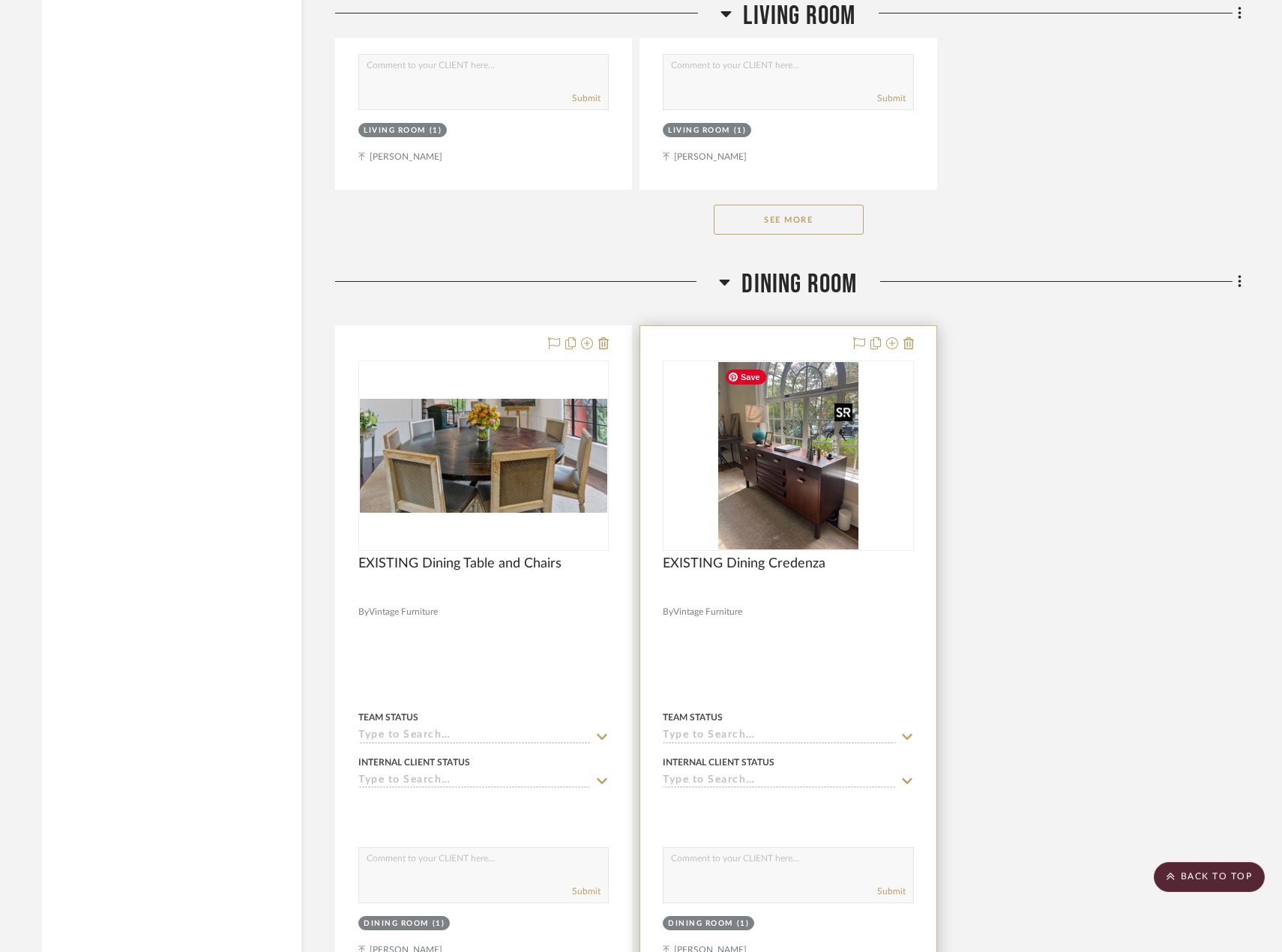
click at [751, 465] on img "0" at bounding box center [789, 456] width 141 height 187
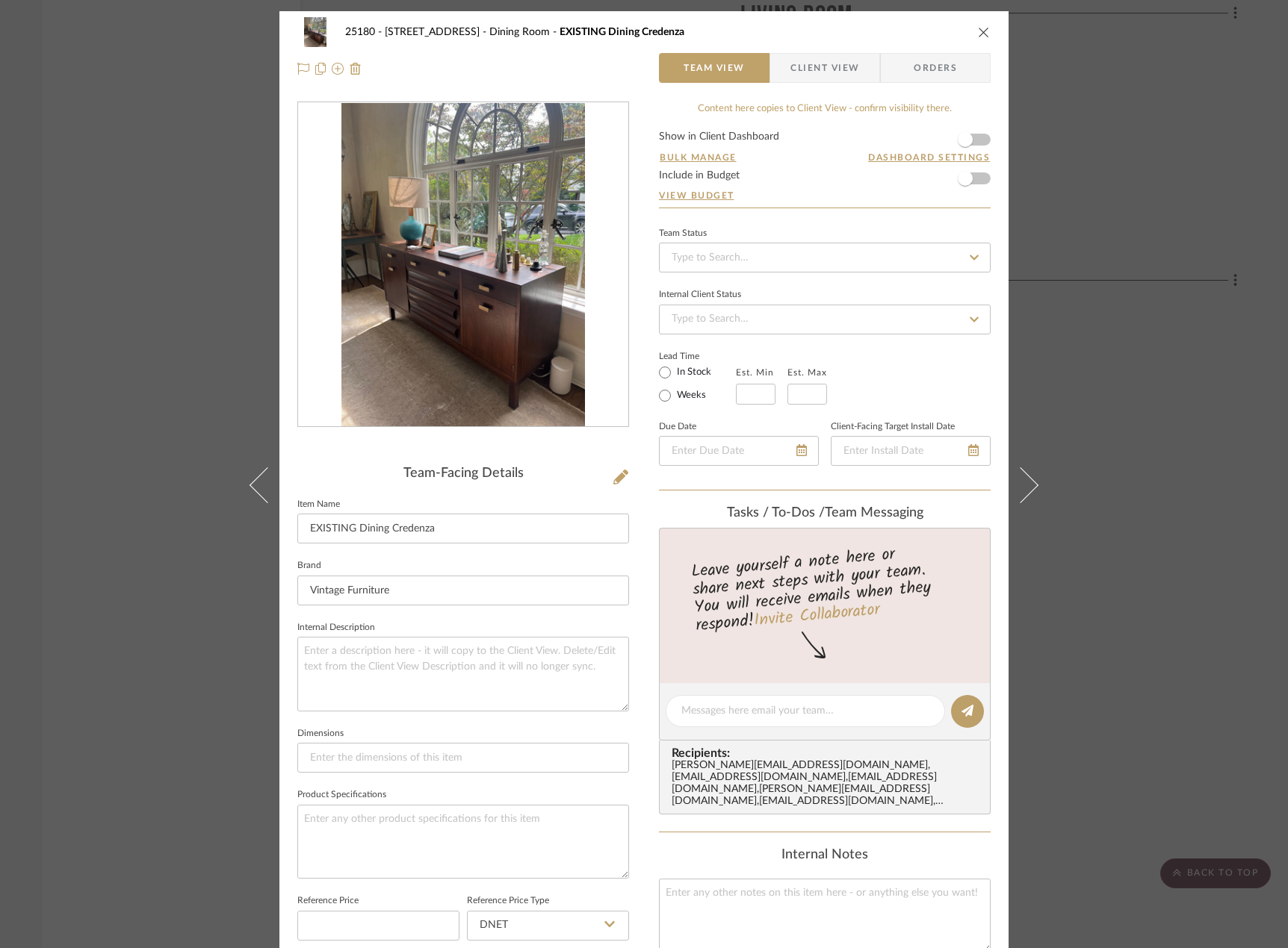
click at [1134, 306] on div "25180 - 7 [GEOGRAPHIC_DATA] Dining Room EXISTING Dining Credenza Team View Clie…" at bounding box center [644, 474] width 1288 height 948
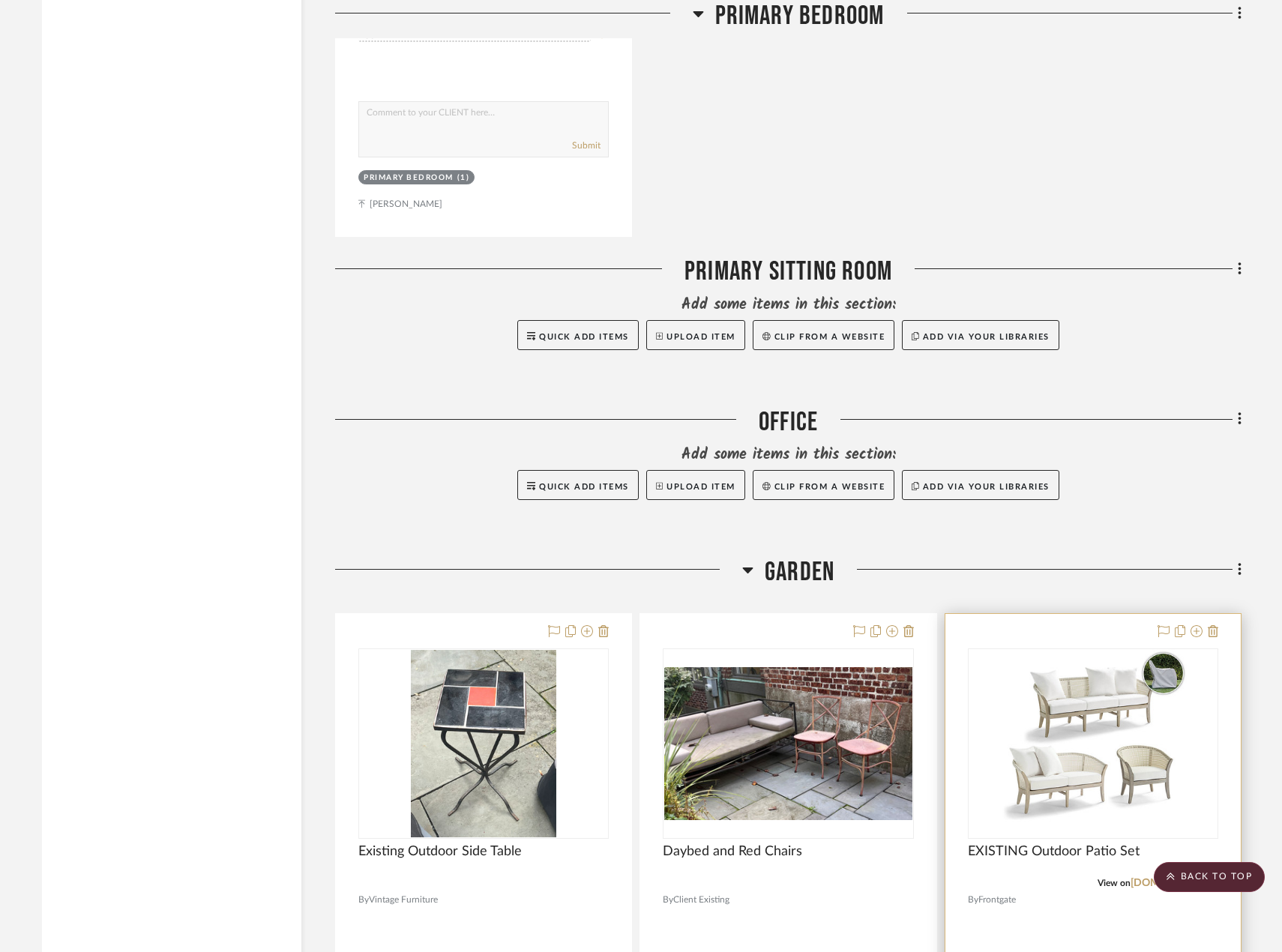
scroll to position [8247, 0]
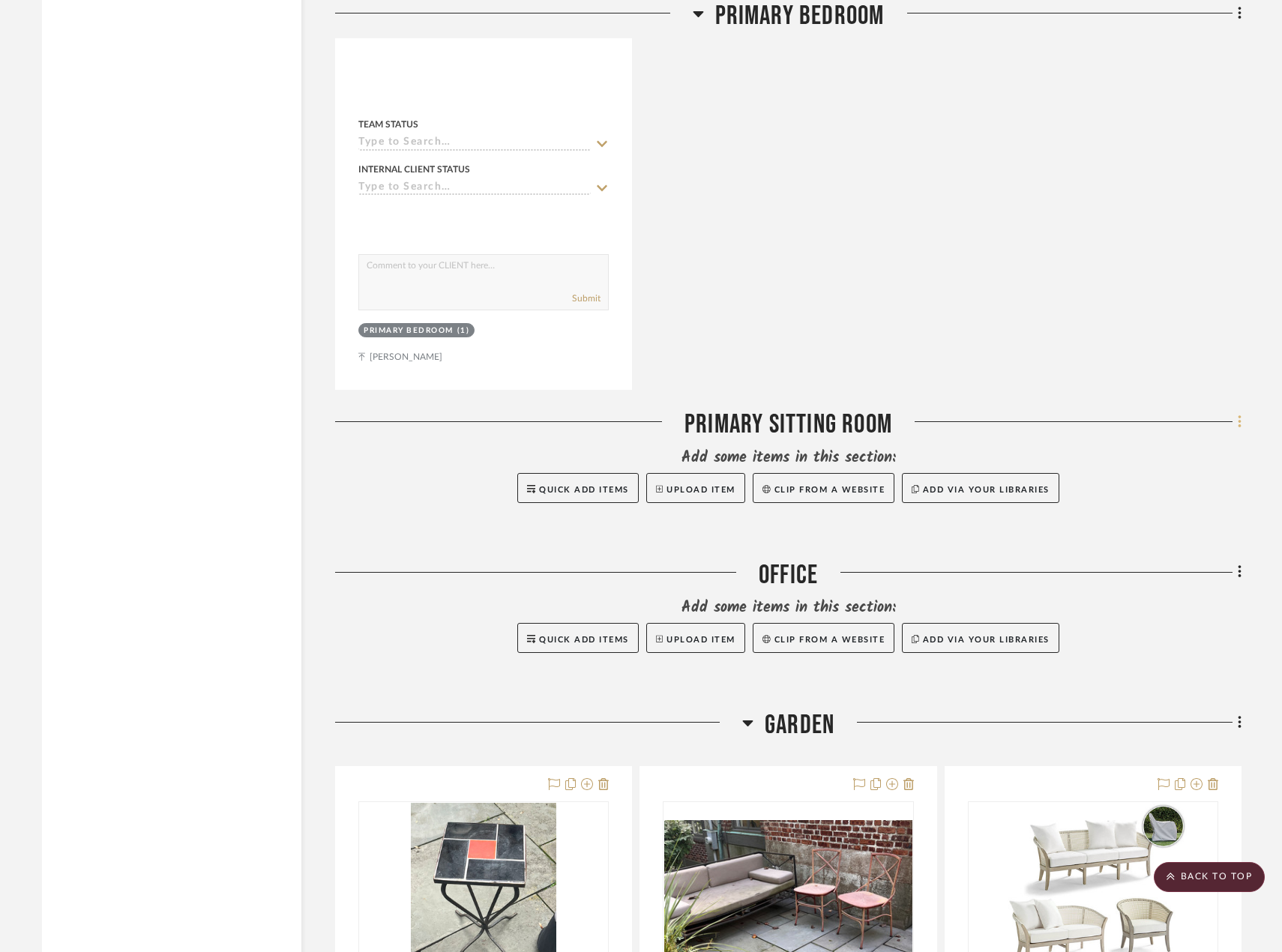
click at [1232, 425] on fa-icon at bounding box center [1237, 423] width 10 height 25
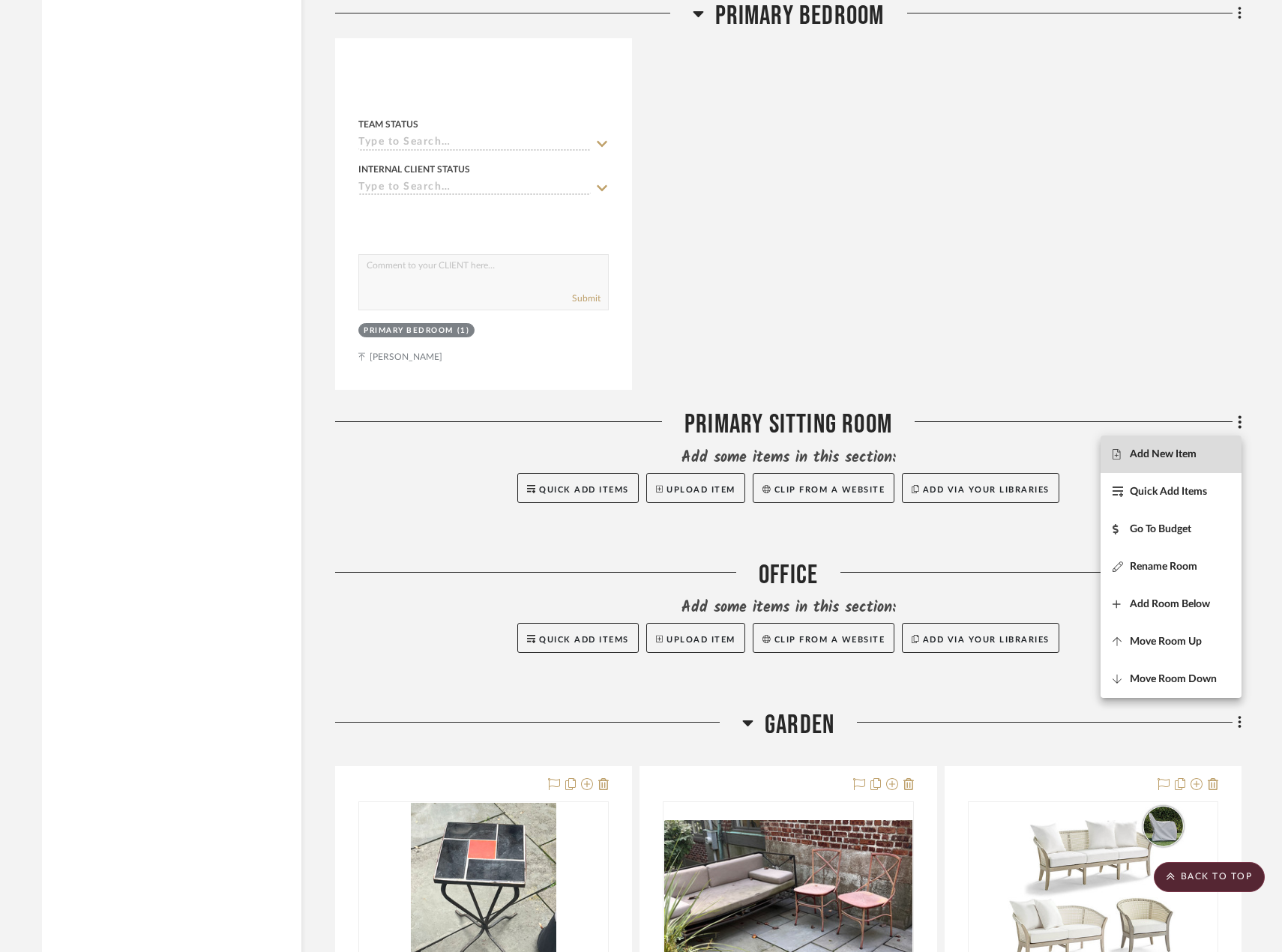
click at [1204, 459] on span "Add New Item" at bounding box center [1170, 455] width 117 height 12
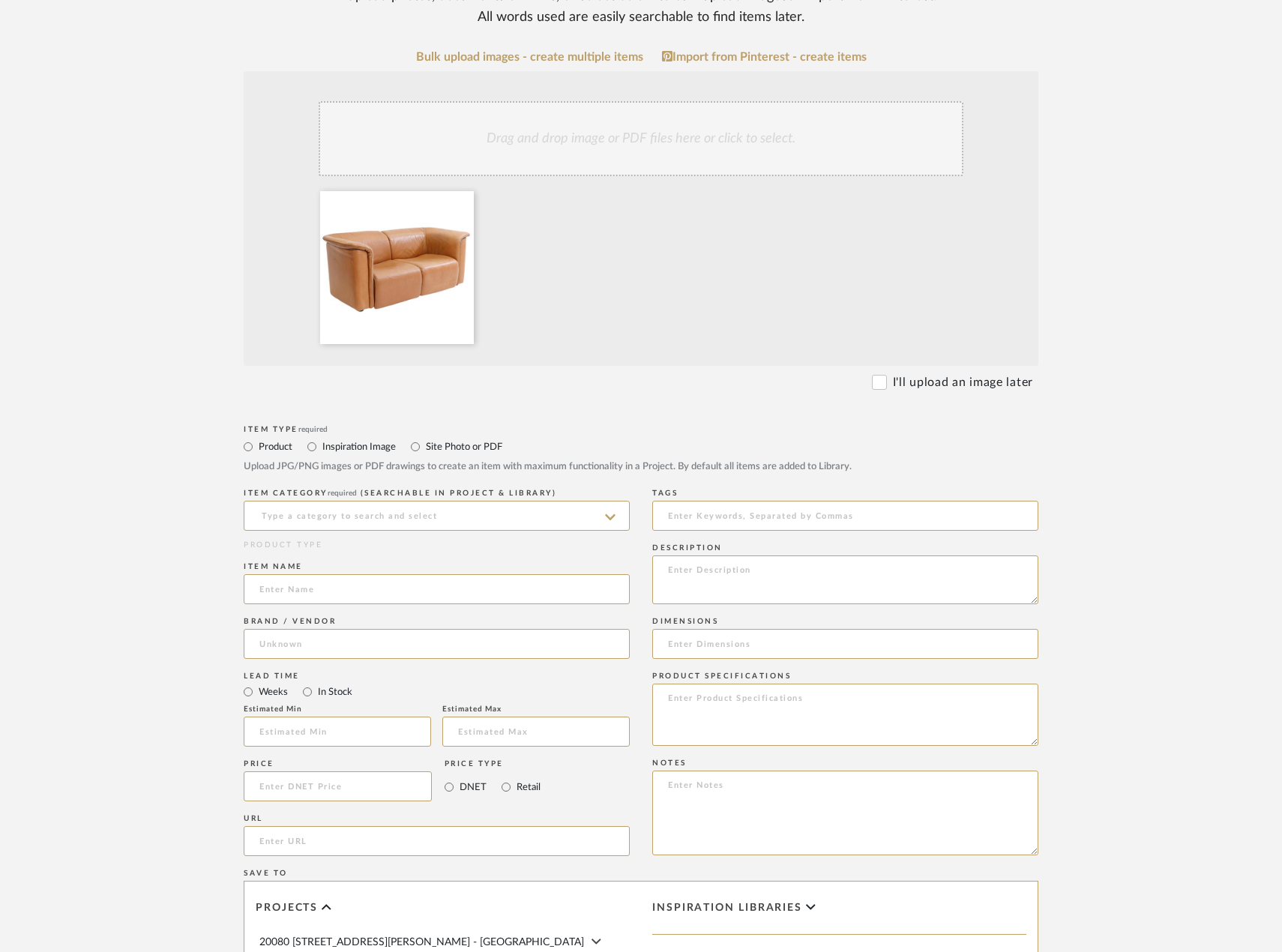
scroll to position [300, 0]
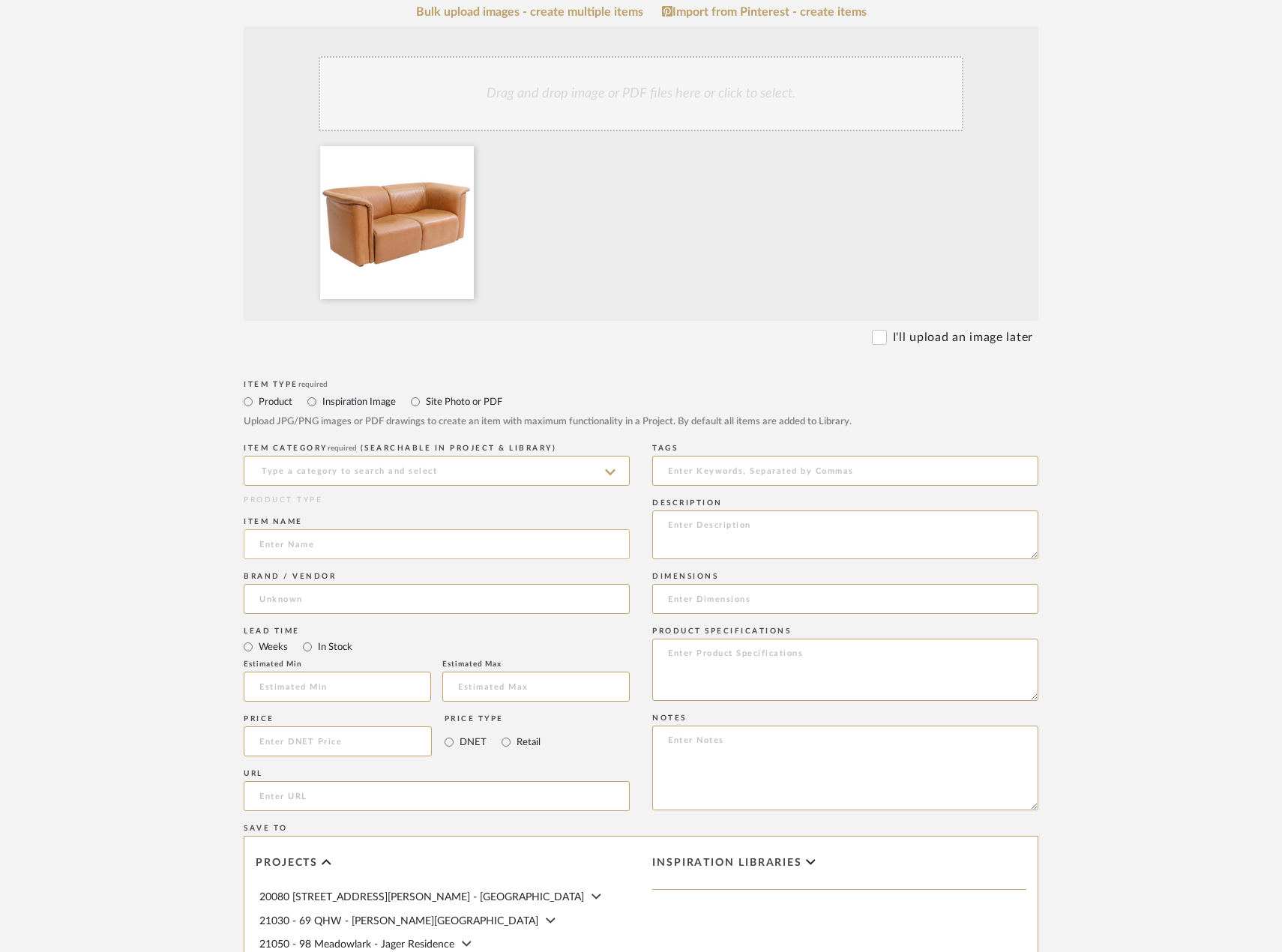
click at [477, 559] on input at bounding box center [436, 544] width 386 height 30
type input "EXISTING Leather Loveseat"
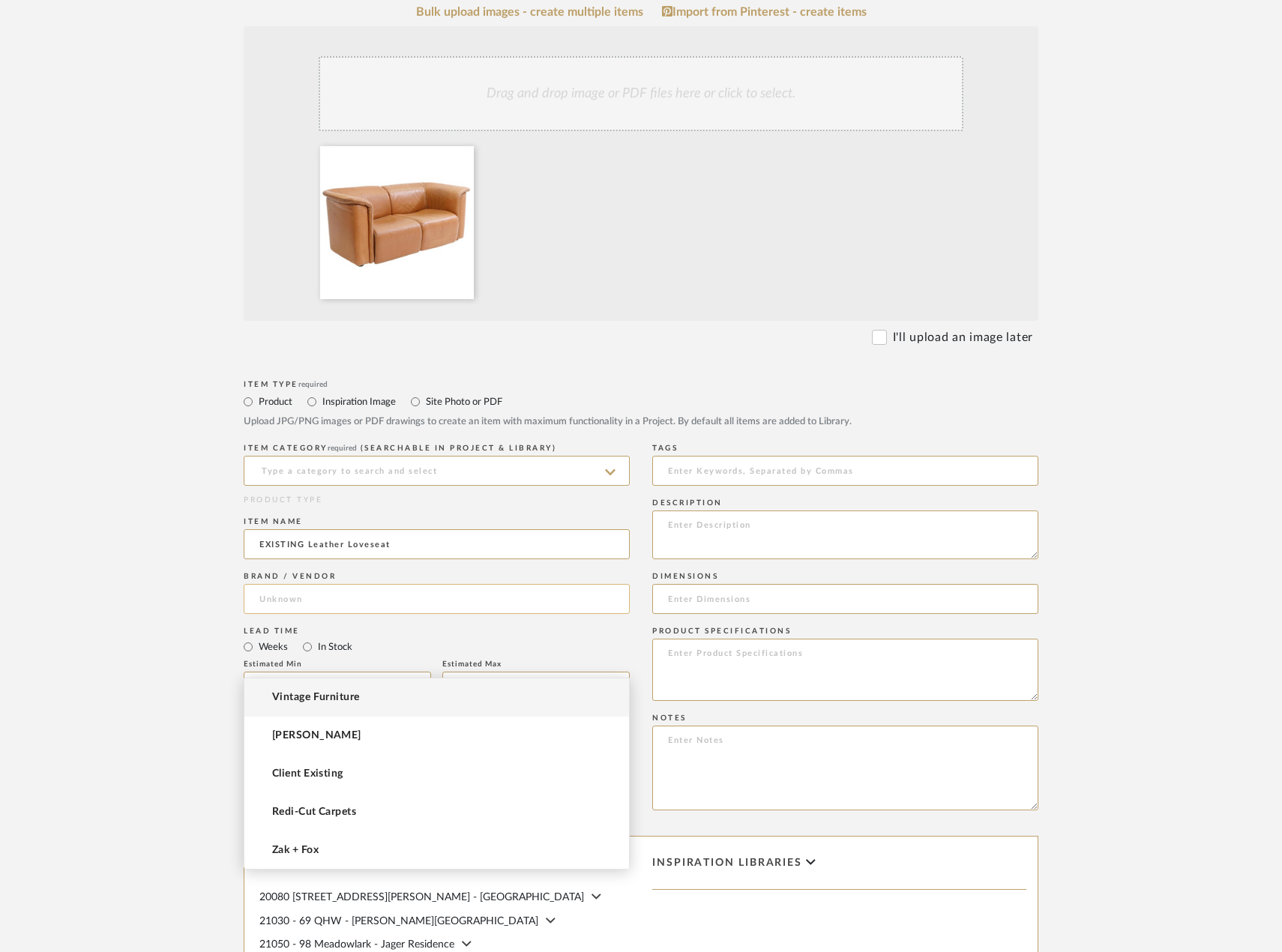
click at [303, 614] on input at bounding box center [436, 600] width 386 height 30
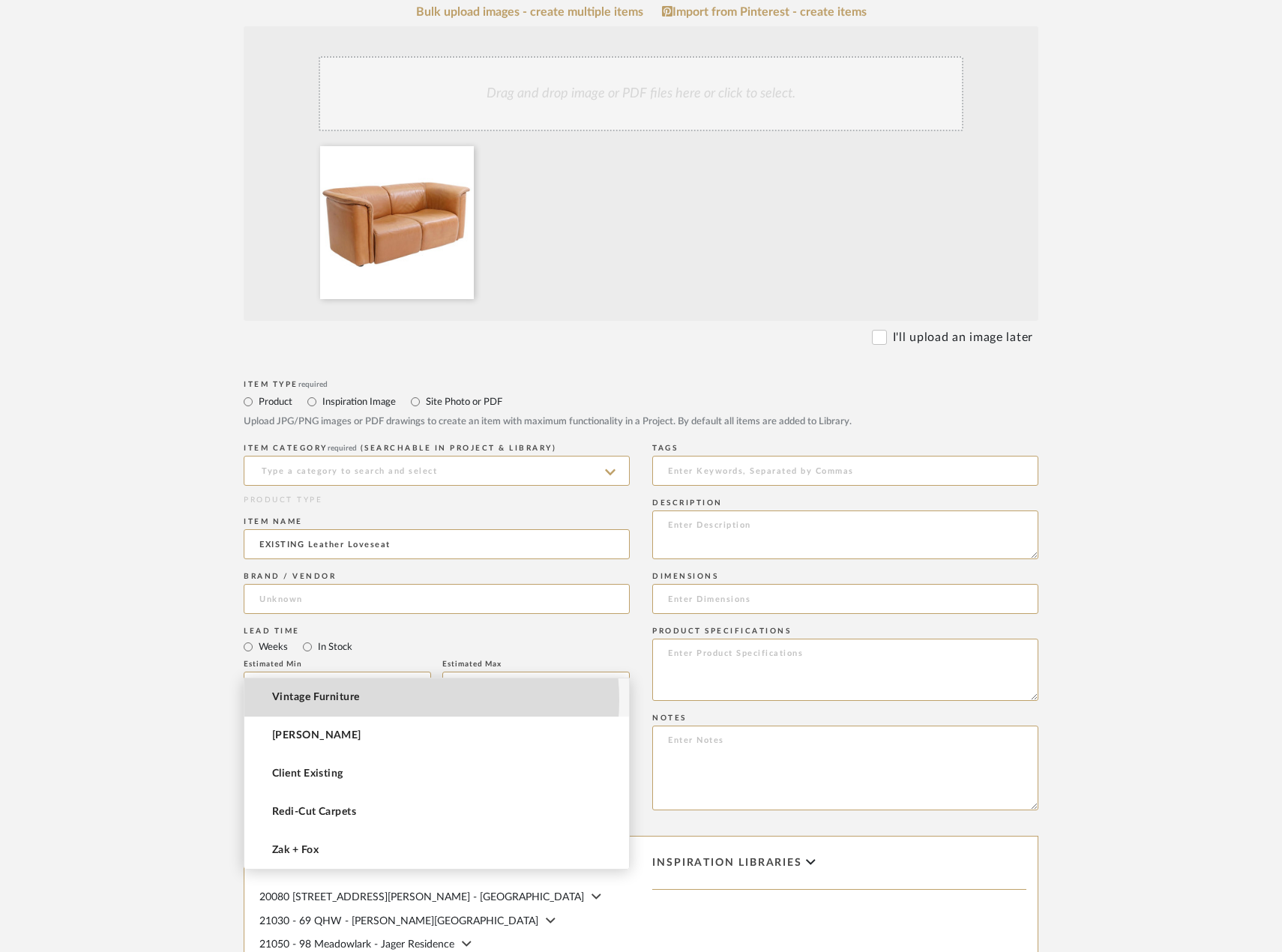
click at [385, 700] on mat-option "Vintage Furniture" at bounding box center [436, 697] width 385 height 38
type input "Vintage Furniture"
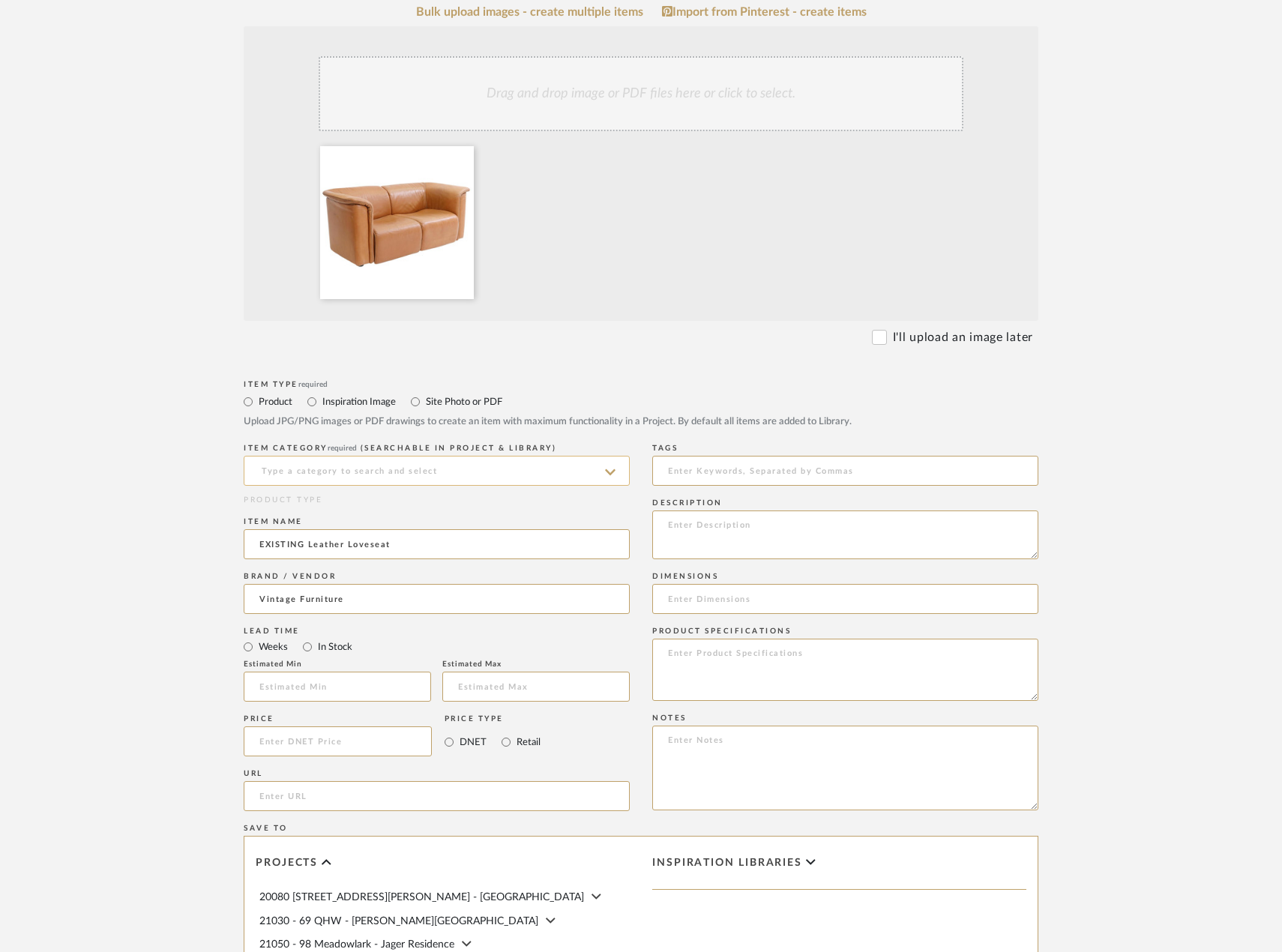
click at [368, 486] on input at bounding box center [436, 471] width 386 height 30
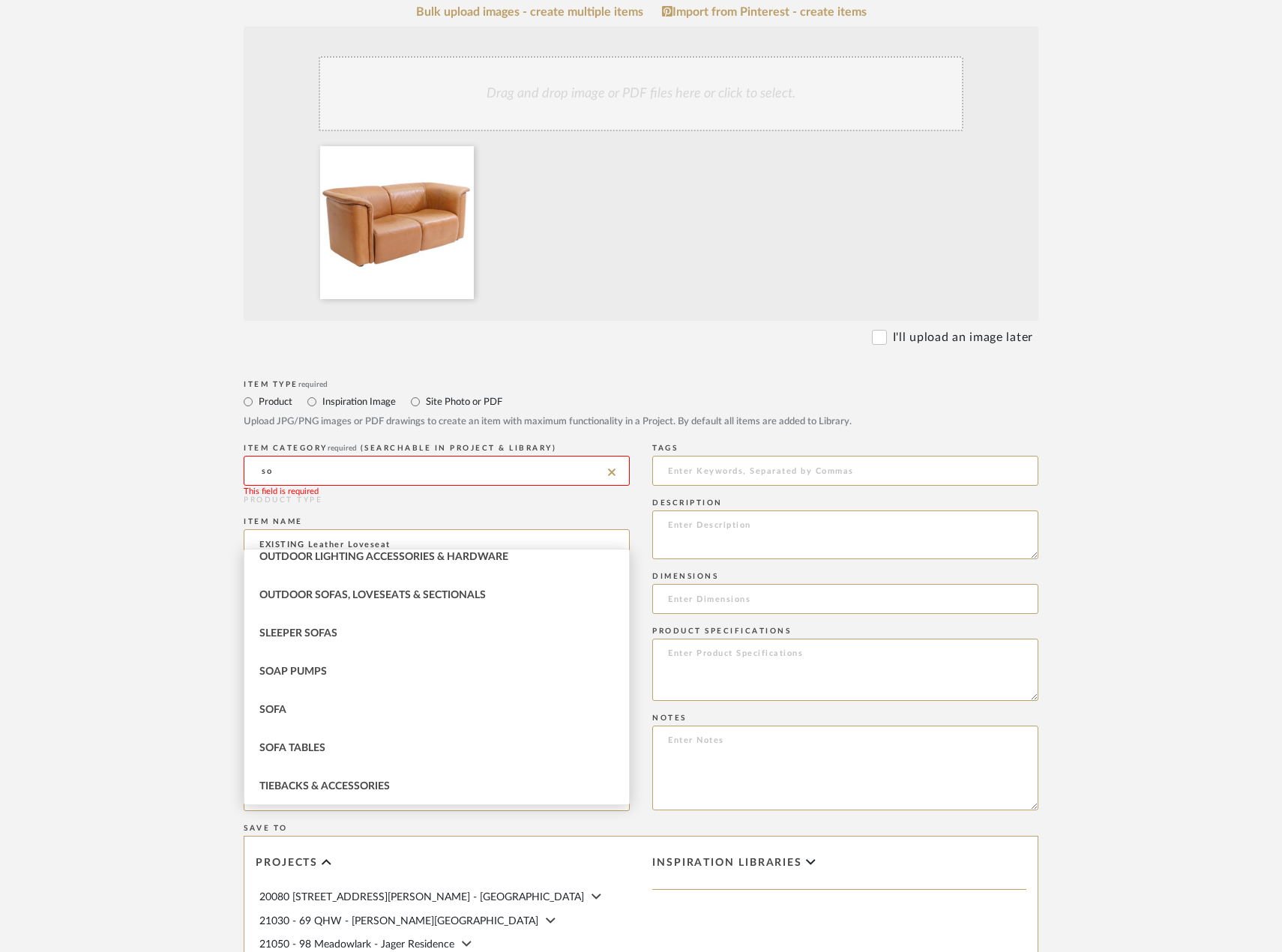
scroll to position [395, 0]
click at [383, 705] on div "Sofa" at bounding box center [436, 708] width 385 height 38
type input "Sofa"
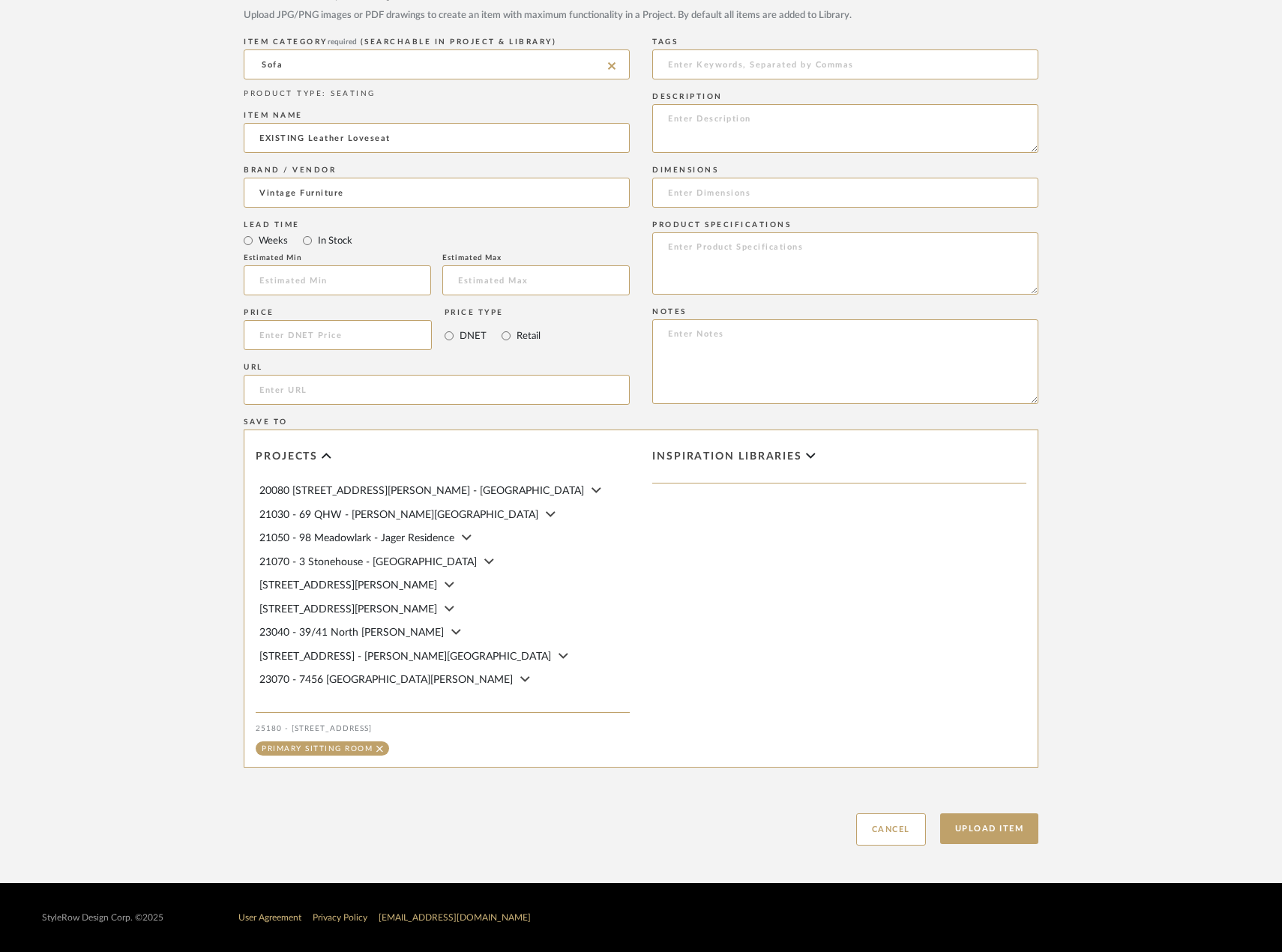
scroll to position [766, 0]
click at [988, 832] on button "Upload Item" at bounding box center [989, 829] width 99 height 30
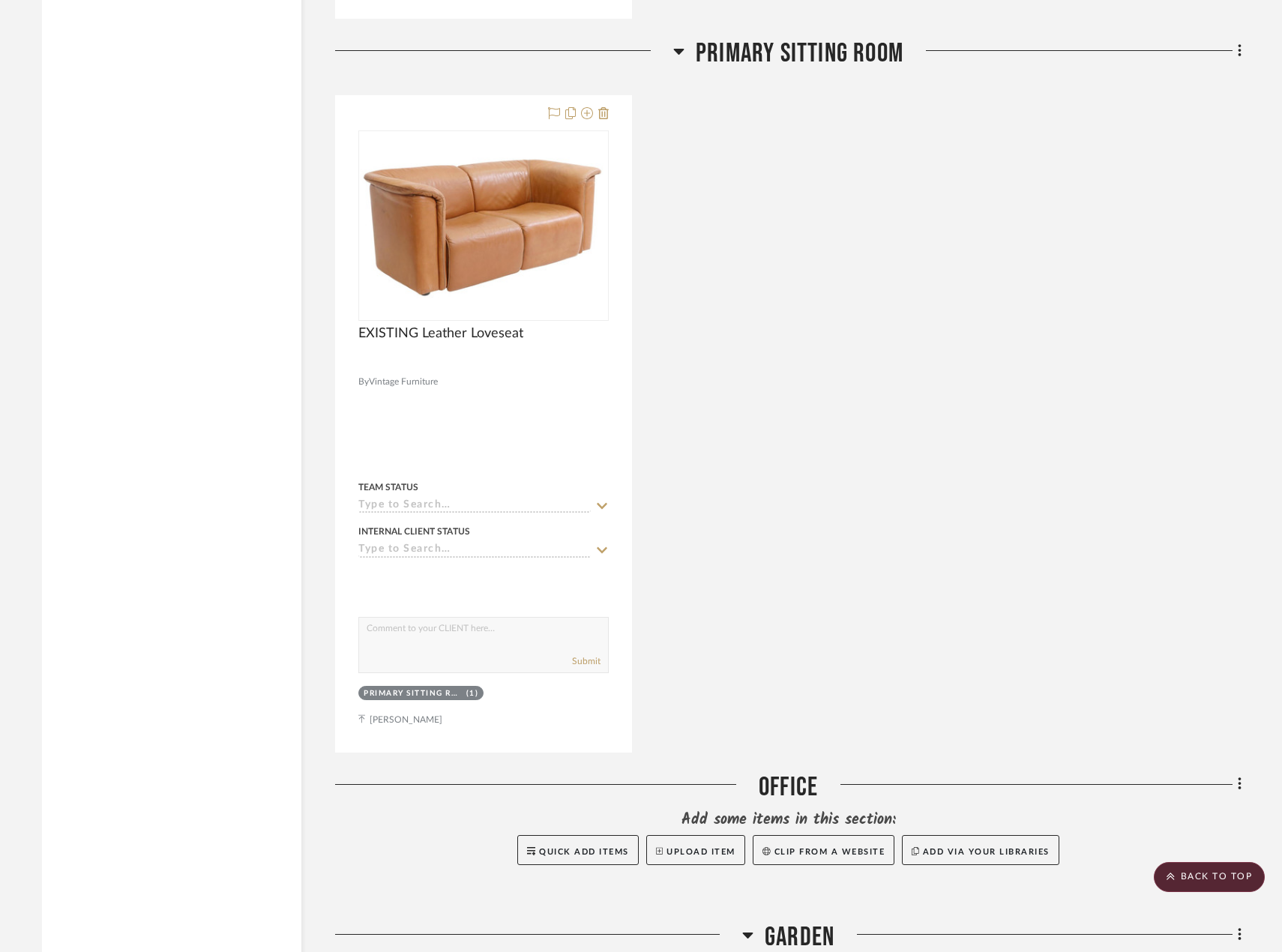
scroll to position [8642, 0]
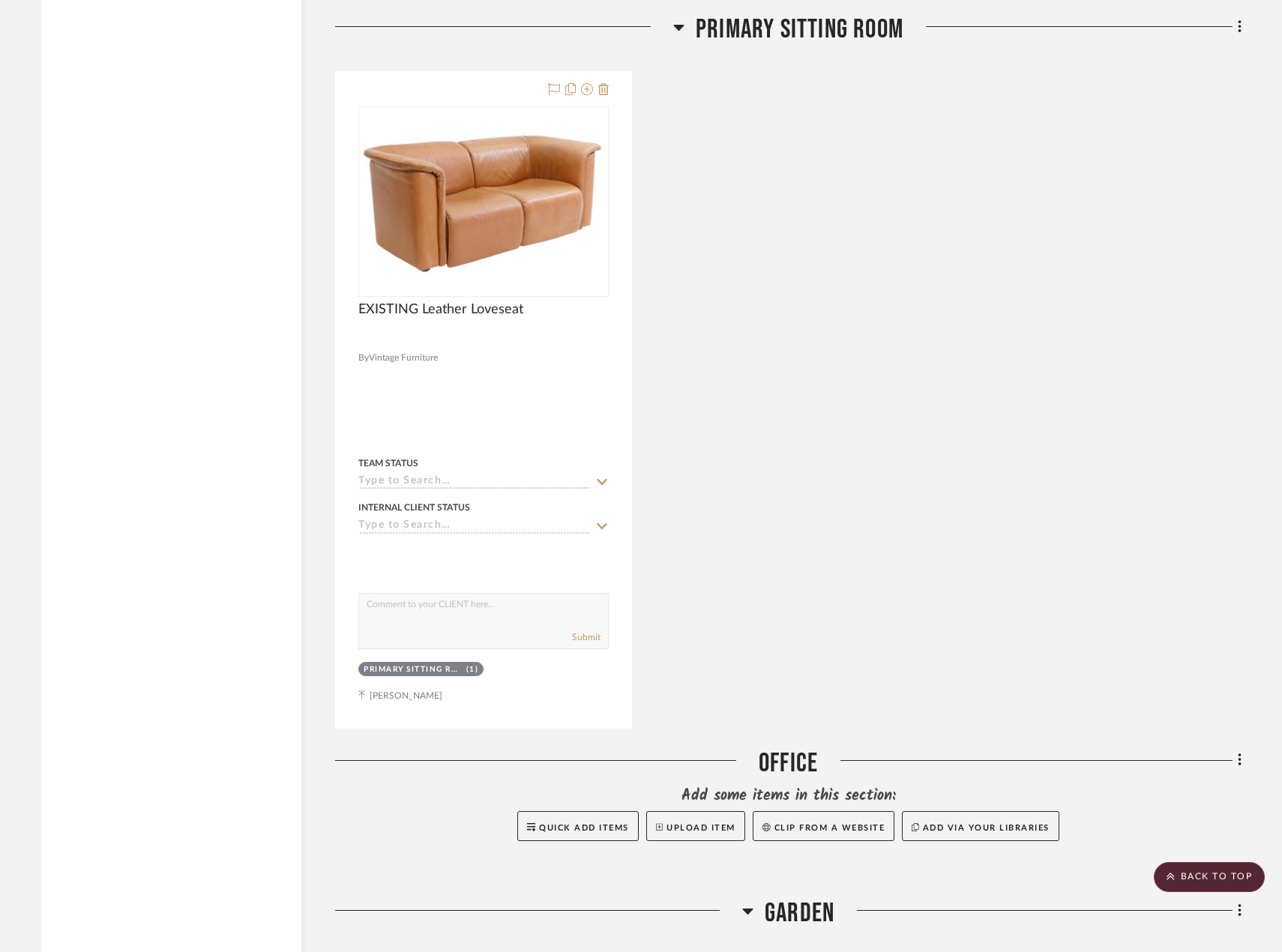
click at [955, 511] on div "EXISTING Leather Loveseat By Vintage Furniture Team Status Internal Client Stat…" at bounding box center [789, 400] width 906 height 658
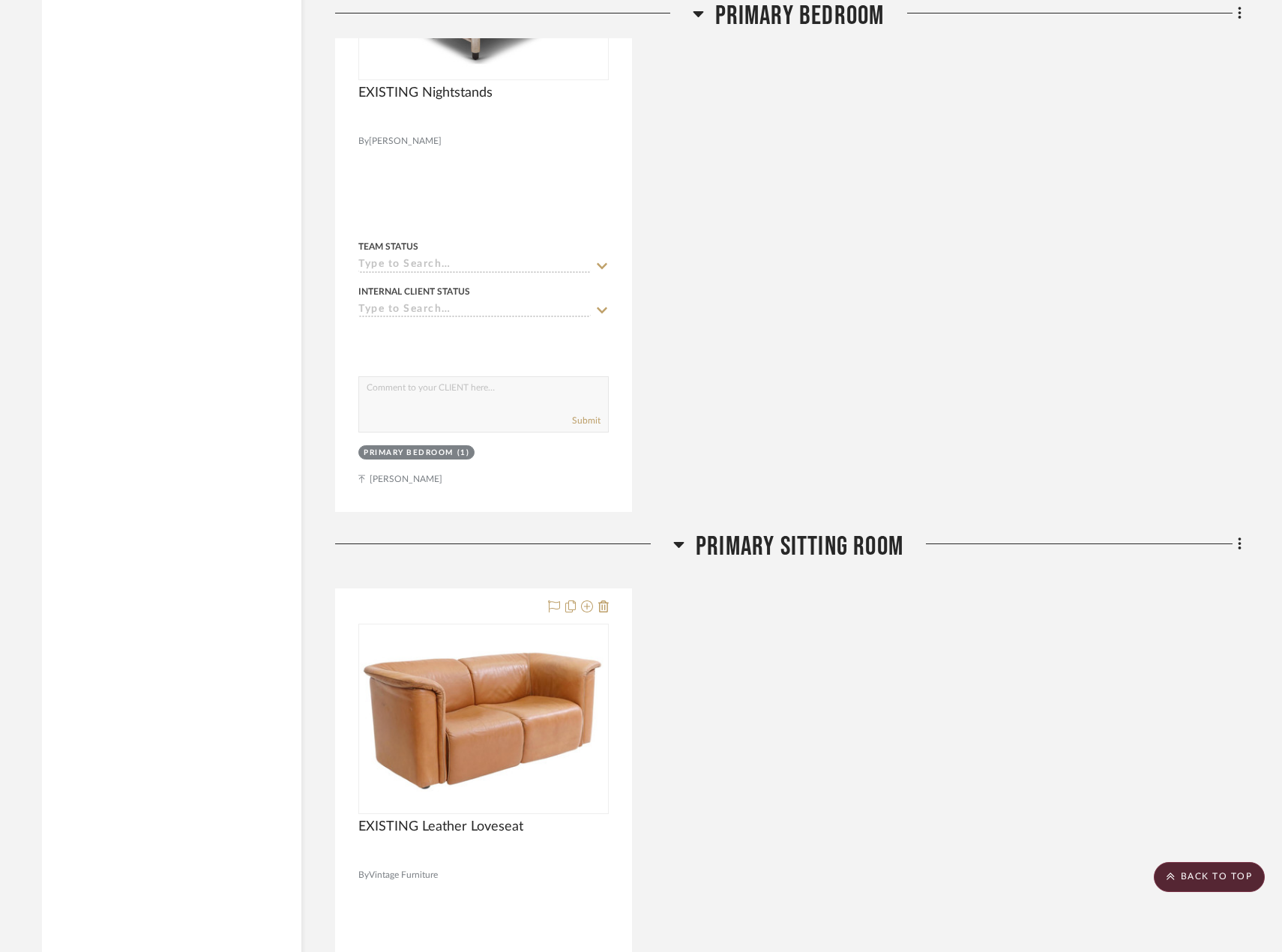
scroll to position [8417, 0]
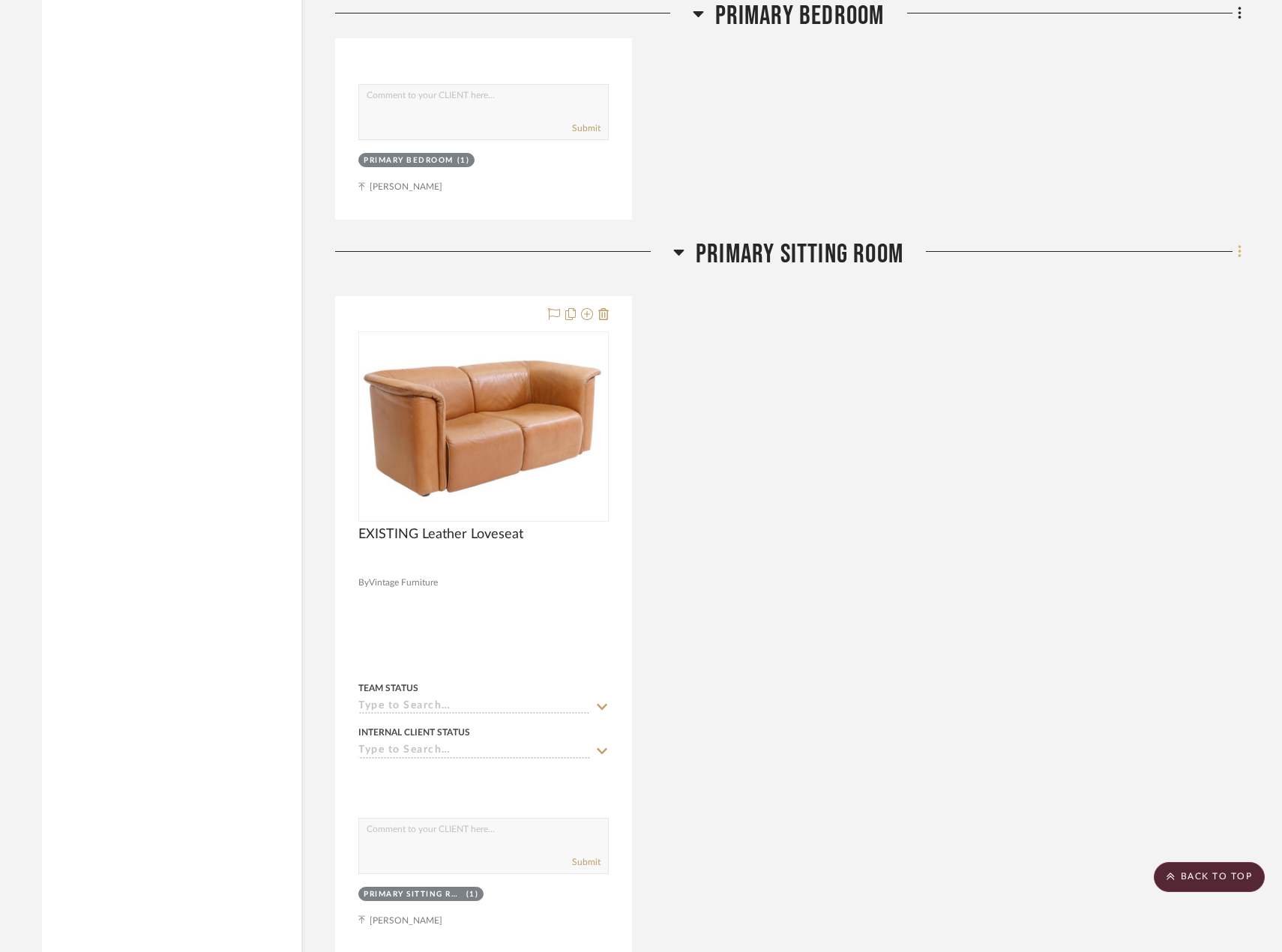
click at [1242, 258] on icon at bounding box center [1239, 252] width 4 height 16
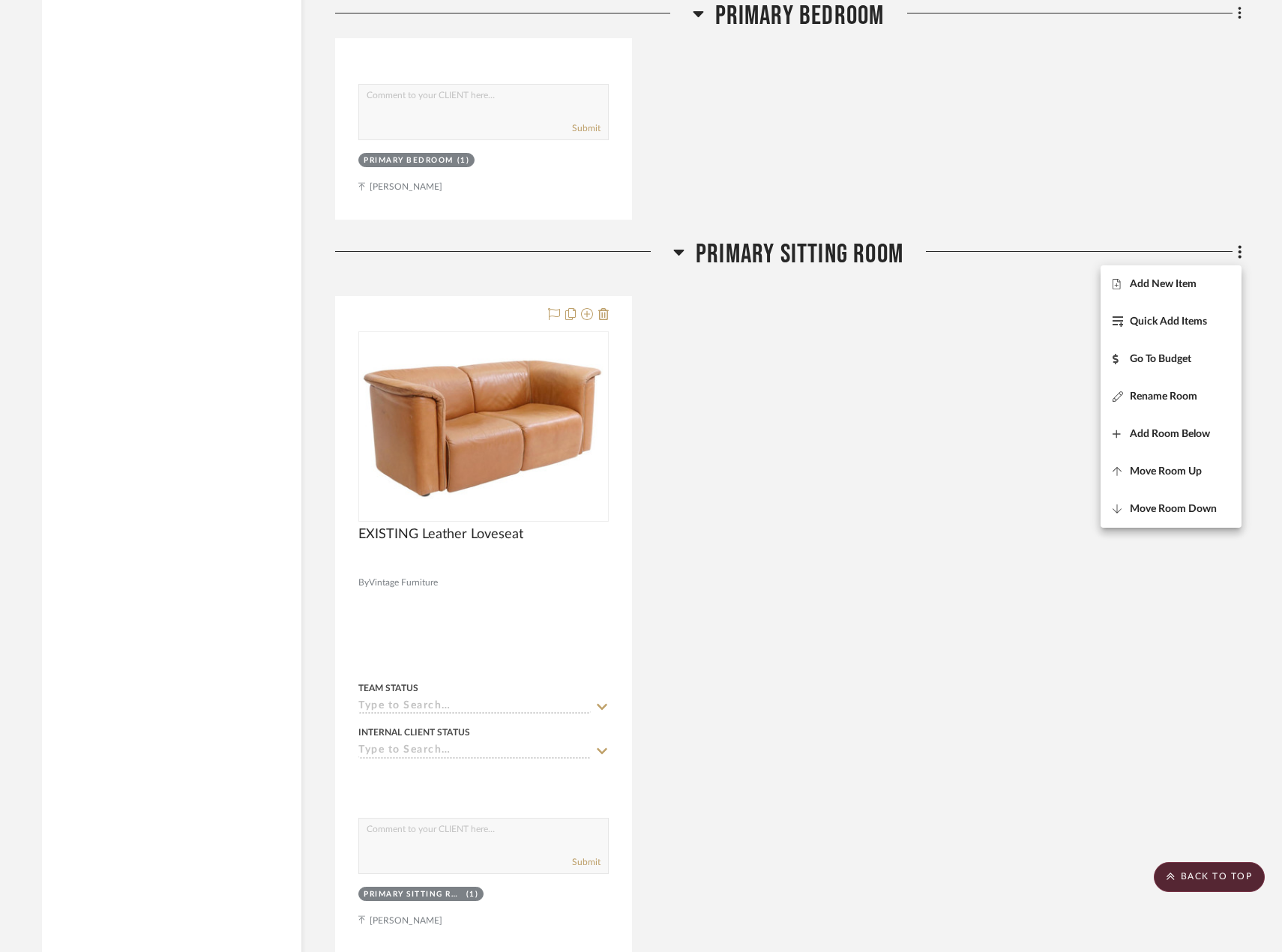
click at [1142, 284] on span "Add New Item" at bounding box center [1162, 285] width 67 height 12
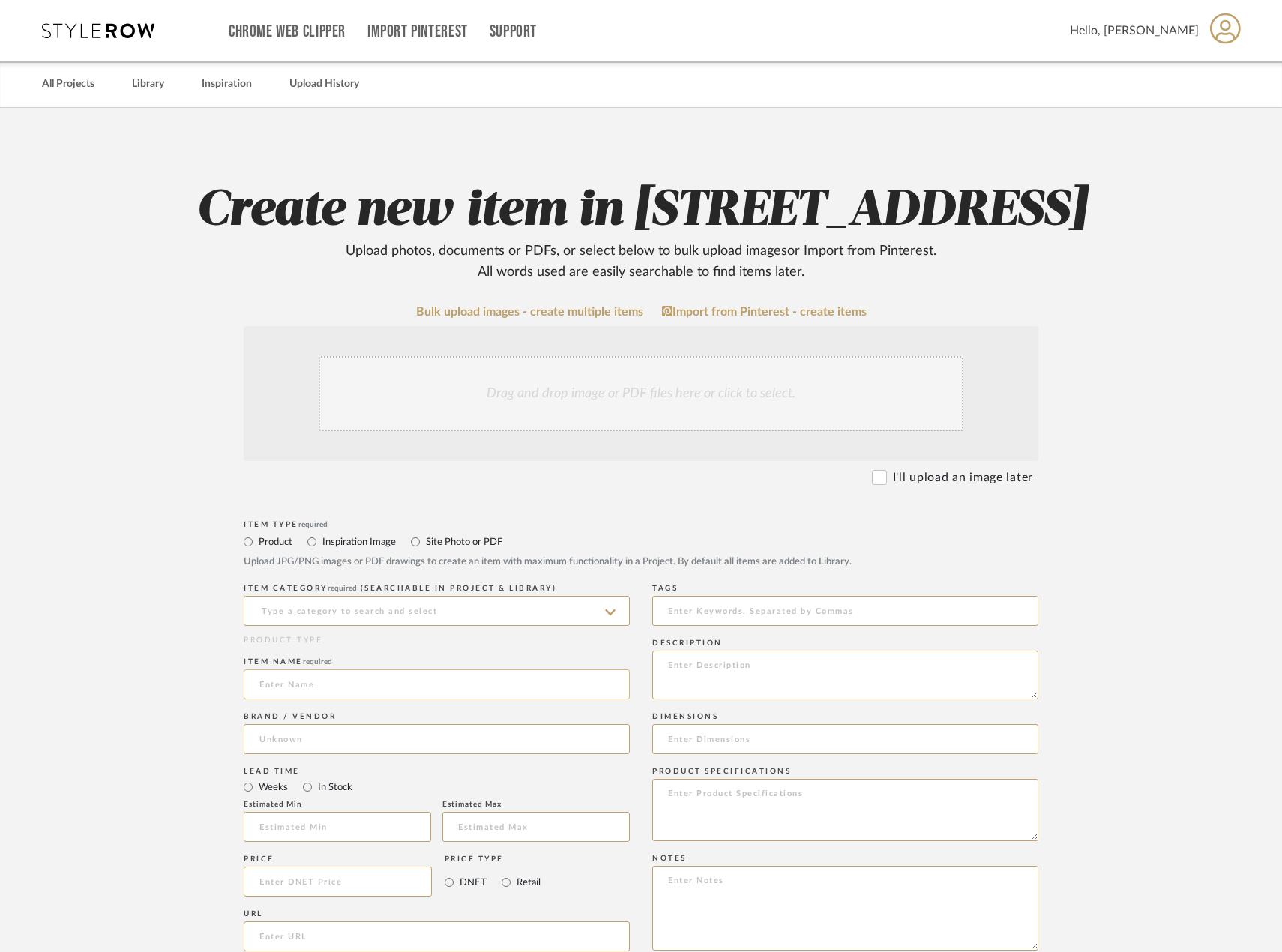
click at [518, 700] on input at bounding box center [436, 684] width 386 height 30
type input "EXISTING Side Table 01"
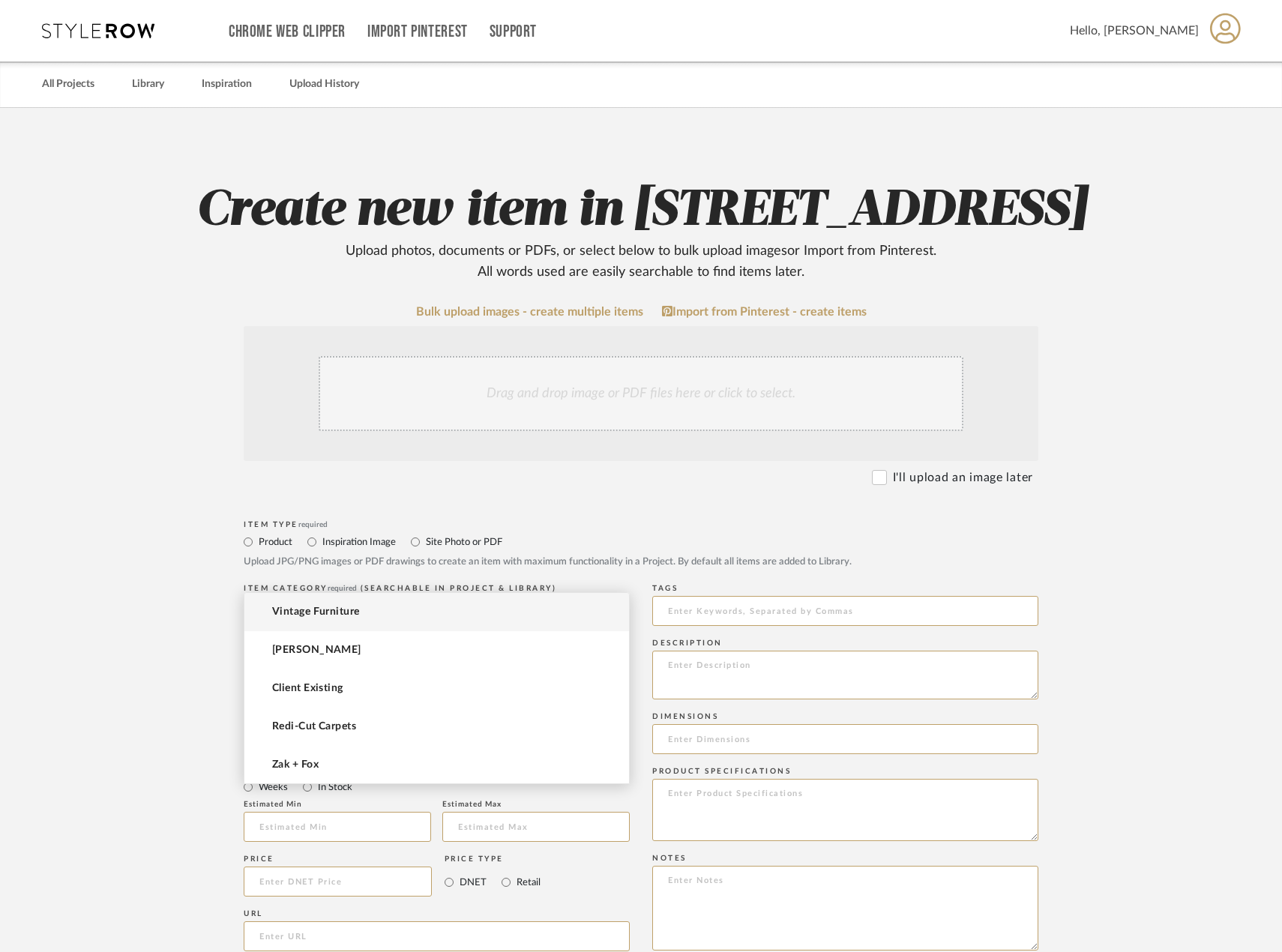
click at [449, 754] on input at bounding box center [436, 740] width 386 height 30
click at [385, 620] on mat-option "Vintage Furniture" at bounding box center [436, 612] width 385 height 38
type input "Vintage Furniture"
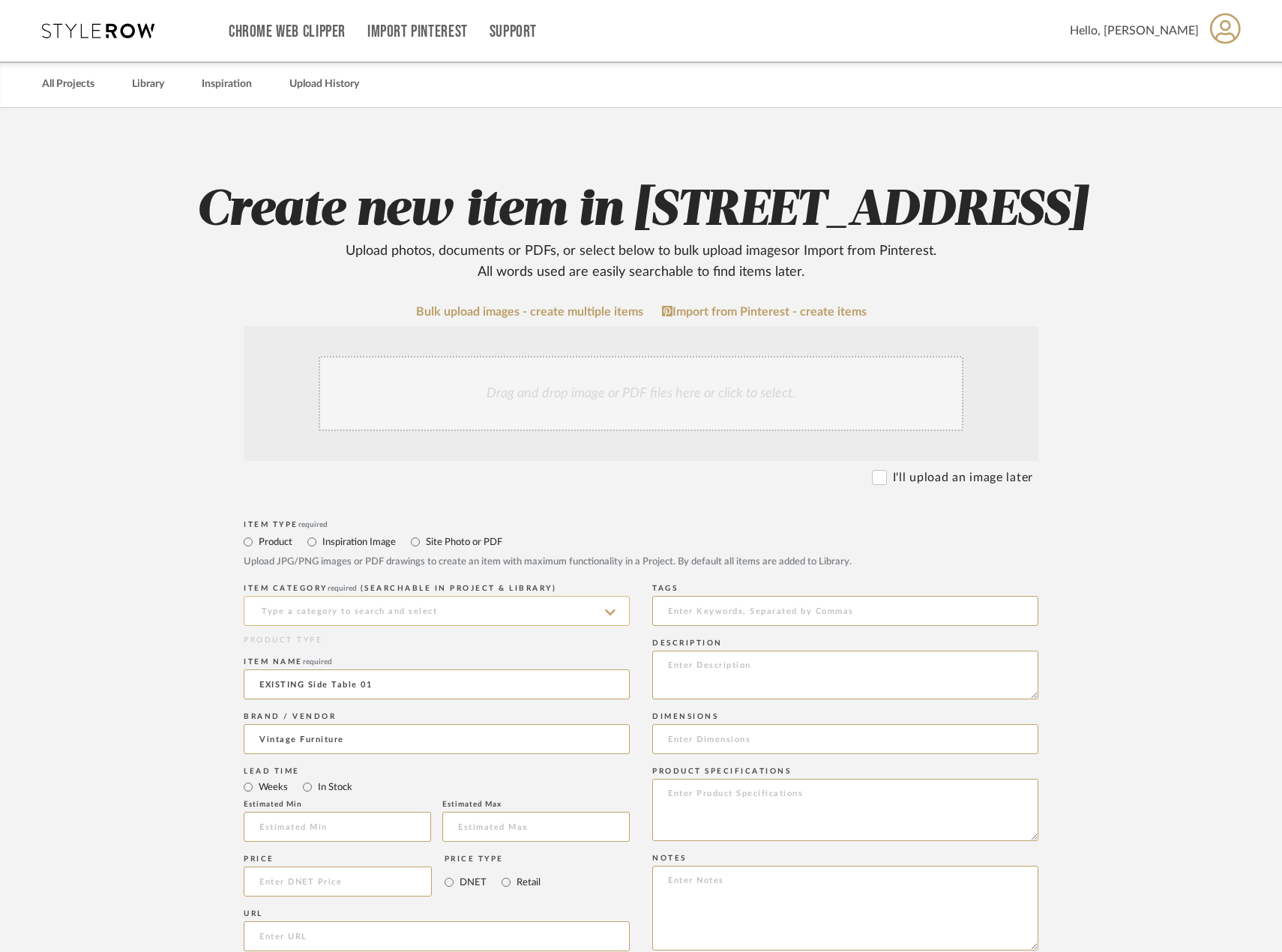
click at [439, 626] on input at bounding box center [436, 611] width 386 height 30
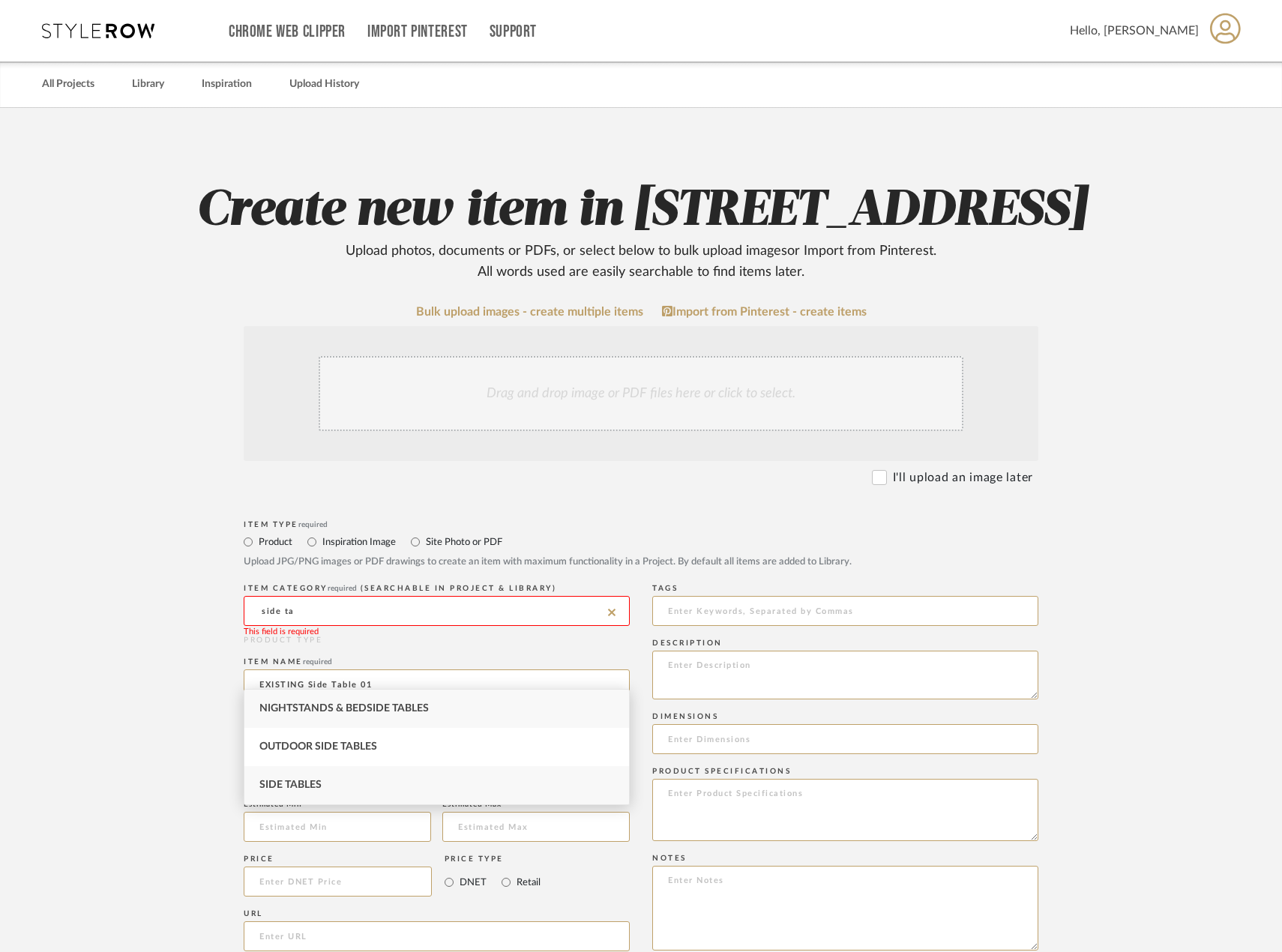
click at [430, 777] on div "Side Tables" at bounding box center [436, 785] width 385 height 38
type input "Side Tables"
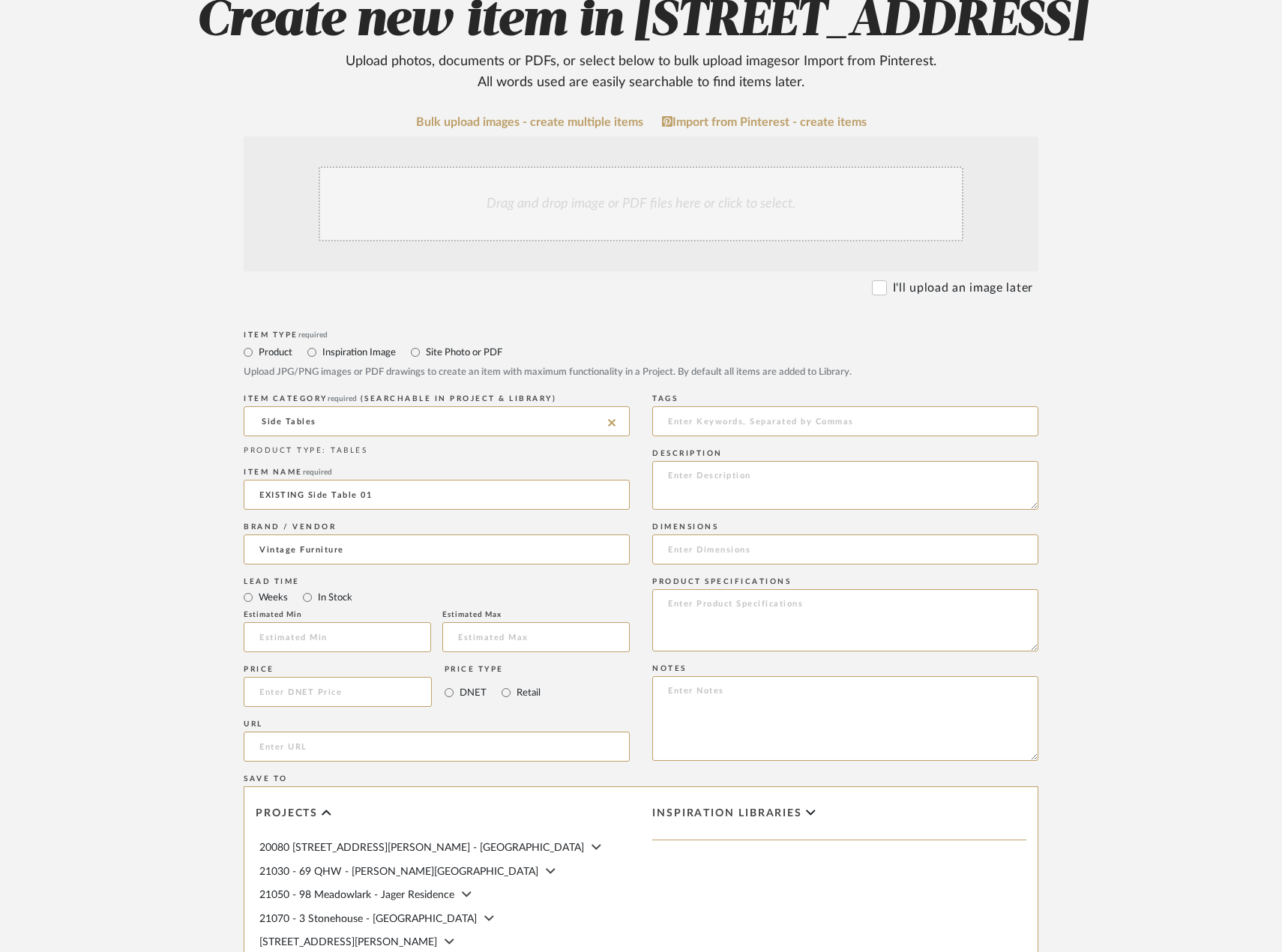
scroll to position [525, 0]
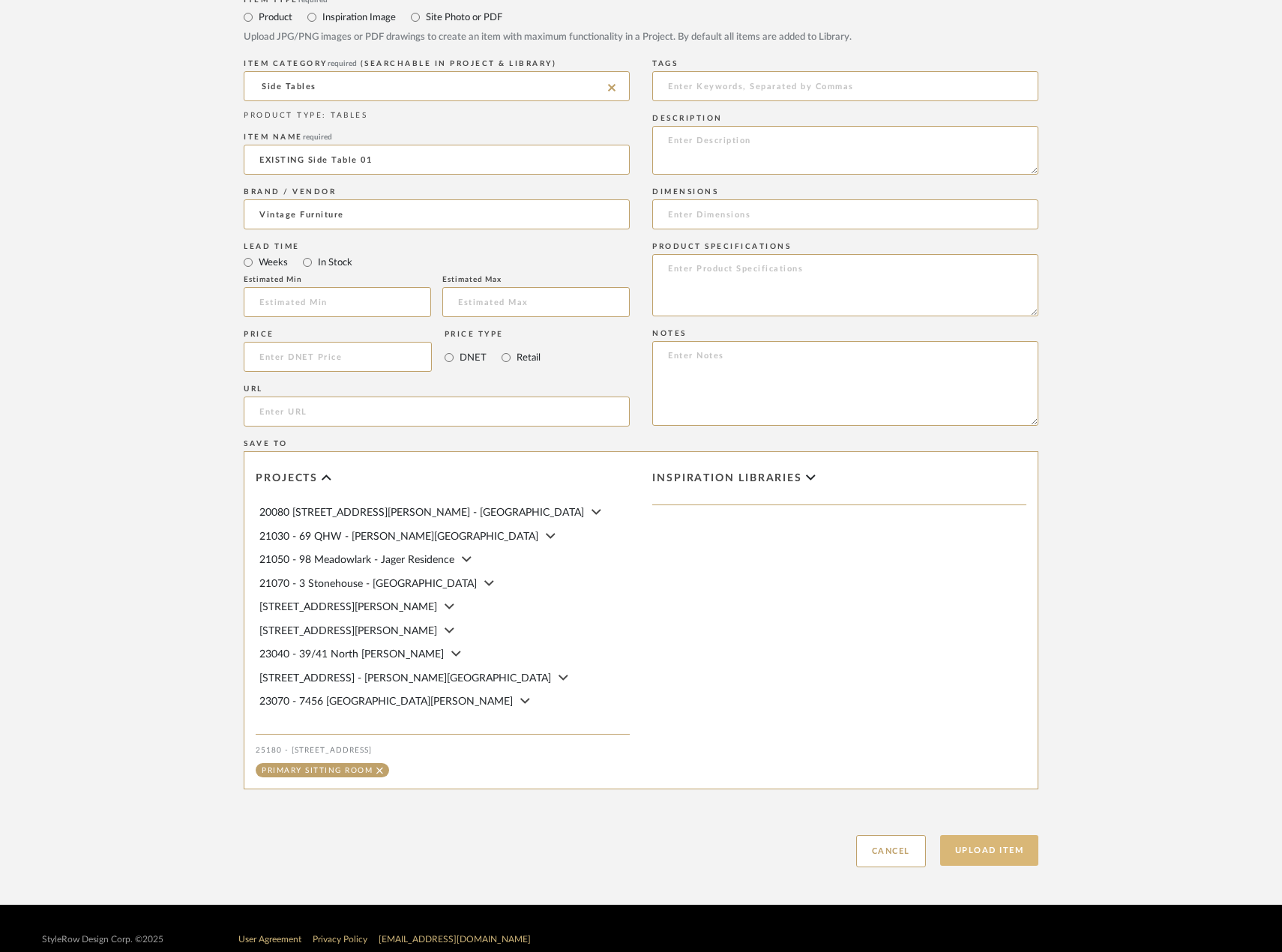
click at [992, 866] on button "Upload Item" at bounding box center [989, 850] width 99 height 30
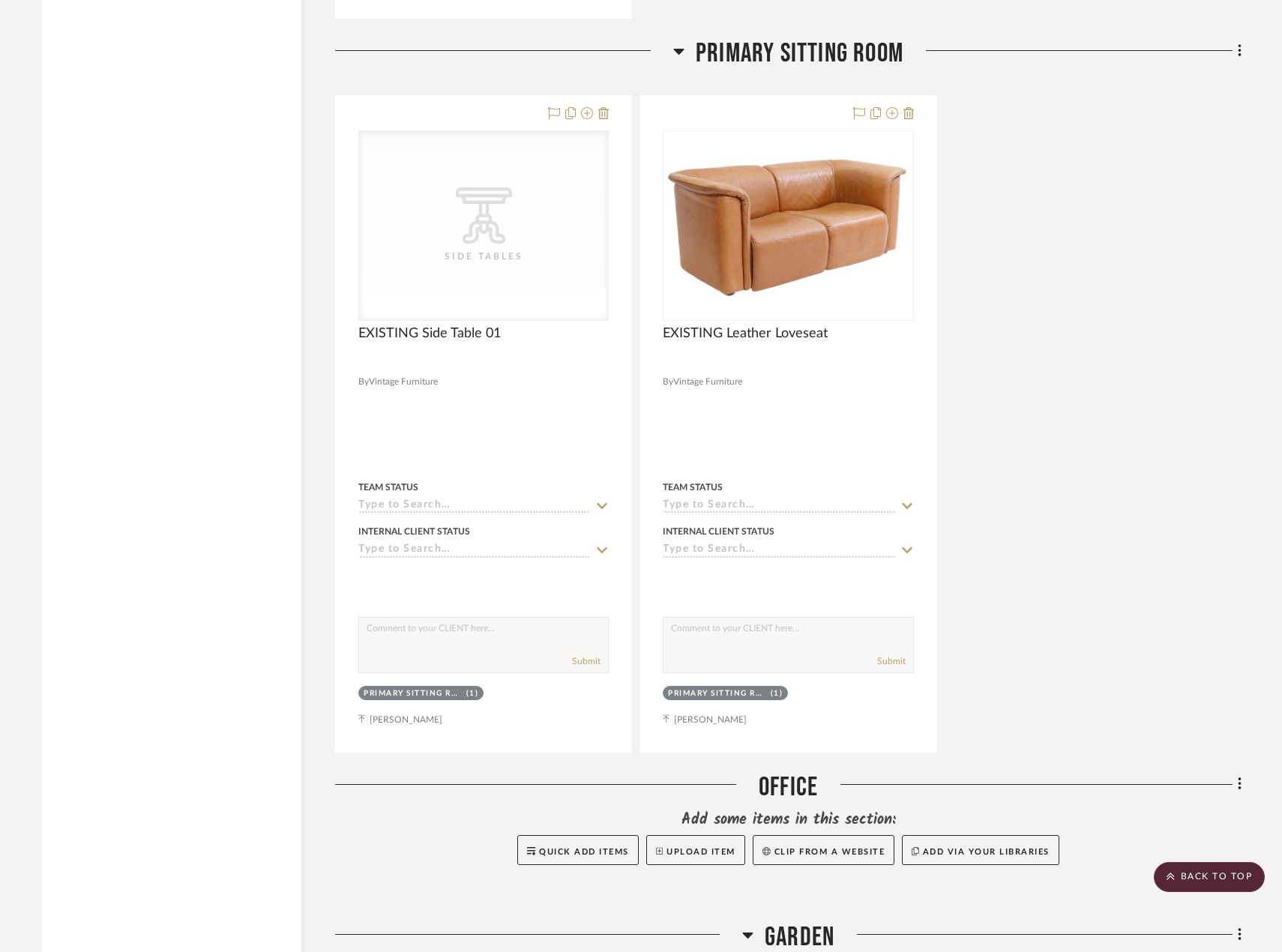
scroll to position [8642, 0]
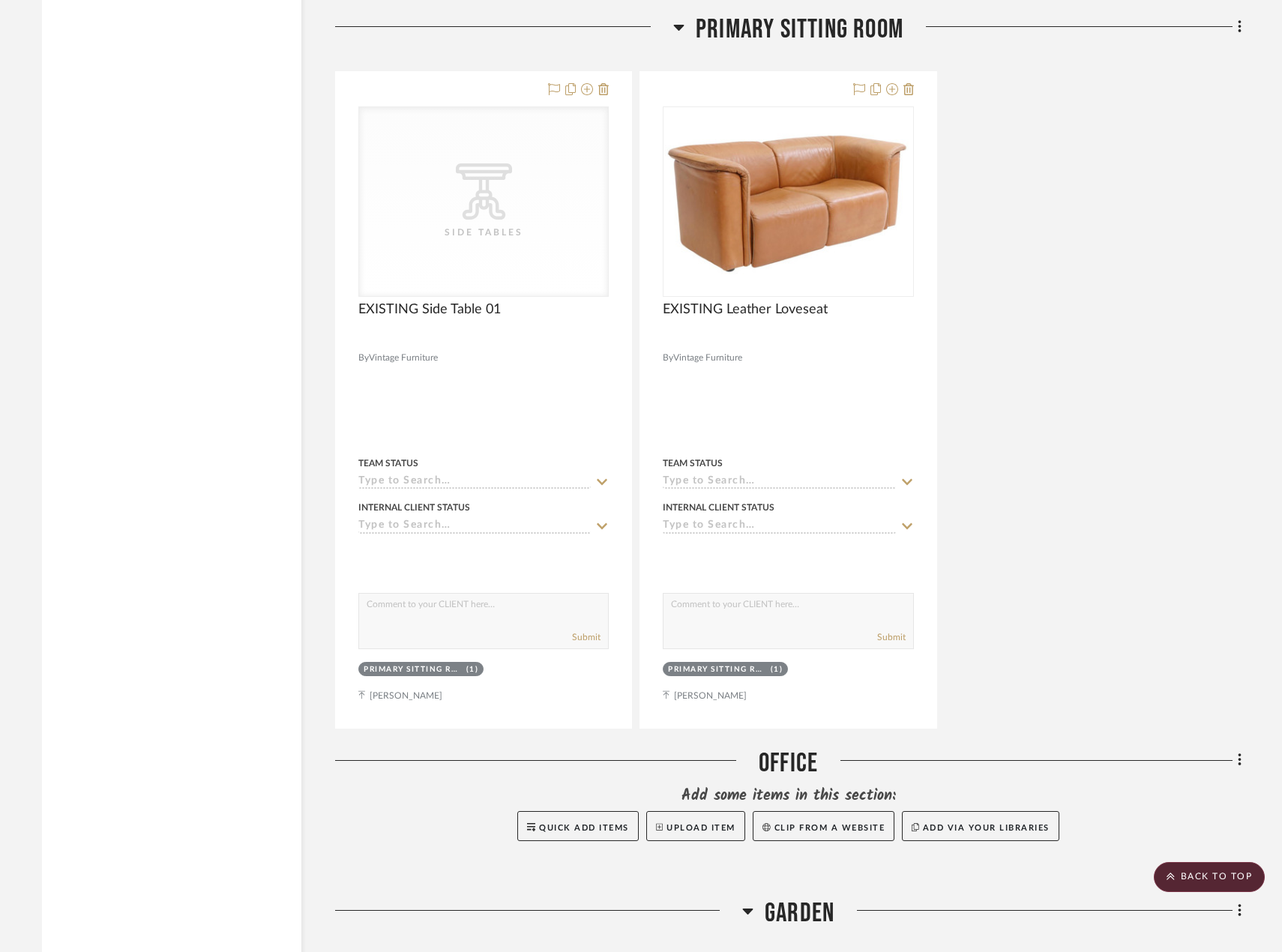
click at [1237, 37] on fa-icon at bounding box center [1237, 29] width 10 height 25
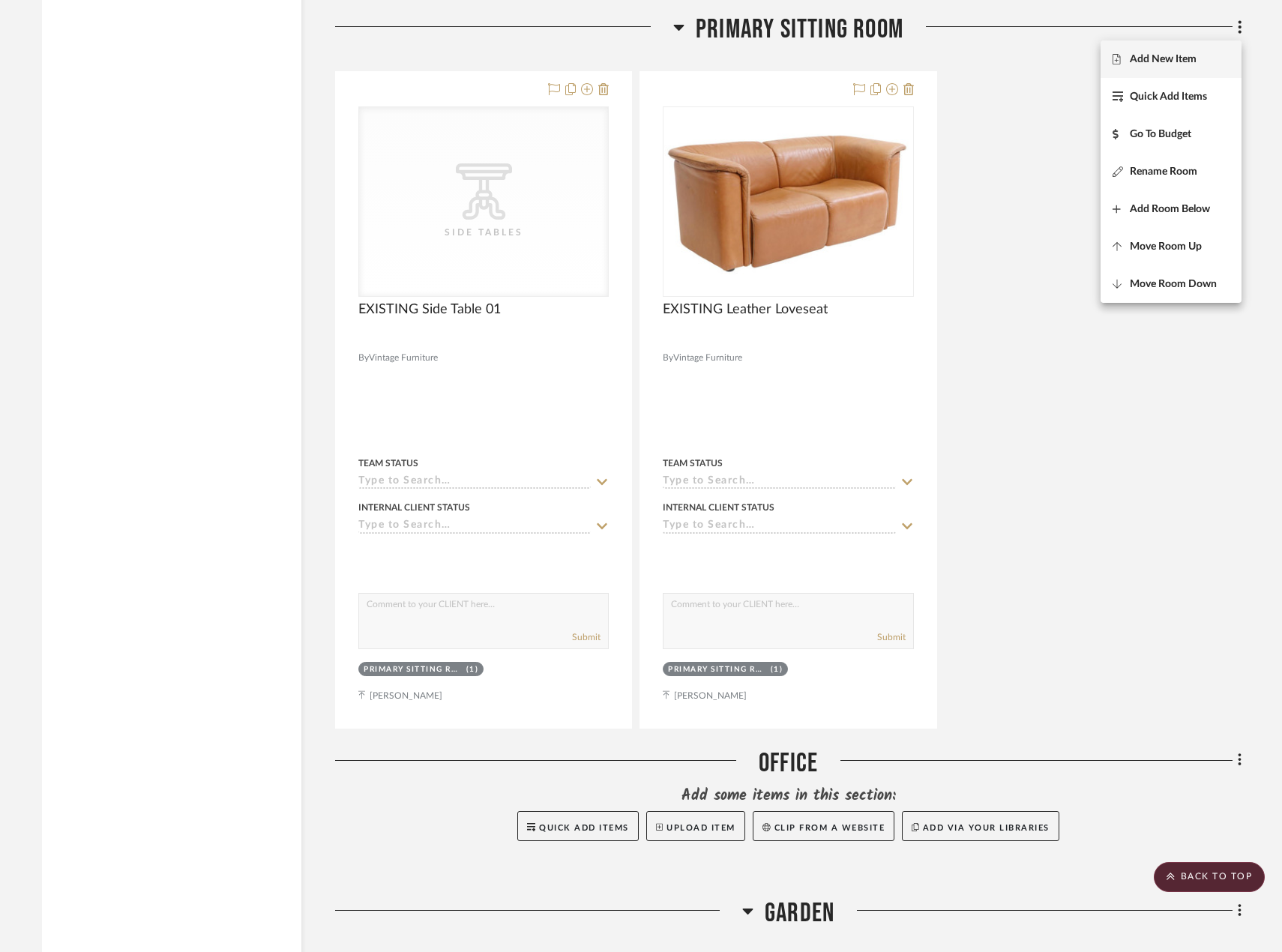
click at [1171, 68] on button "Add New Item" at bounding box center [1171, 59] width 141 height 37
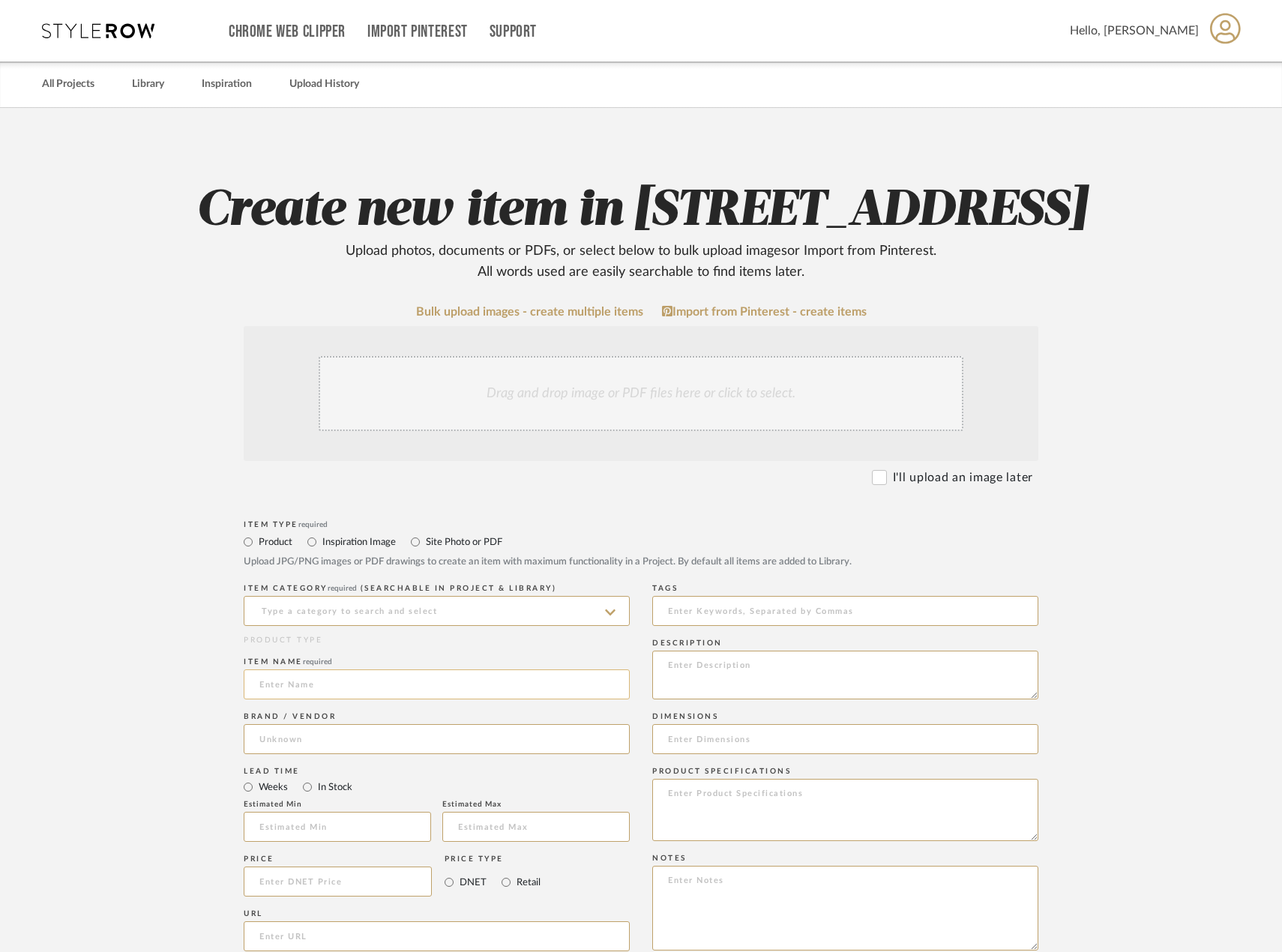
click at [385, 708] on div "Item name required" at bounding box center [436, 681] width 386 height 54
click at [392, 700] on input at bounding box center [436, 684] width 386 height 30
type input "EXISTIG Side Table 02"
click at [372, 754] on input at bounding box center [436, 740] width 386 height 30
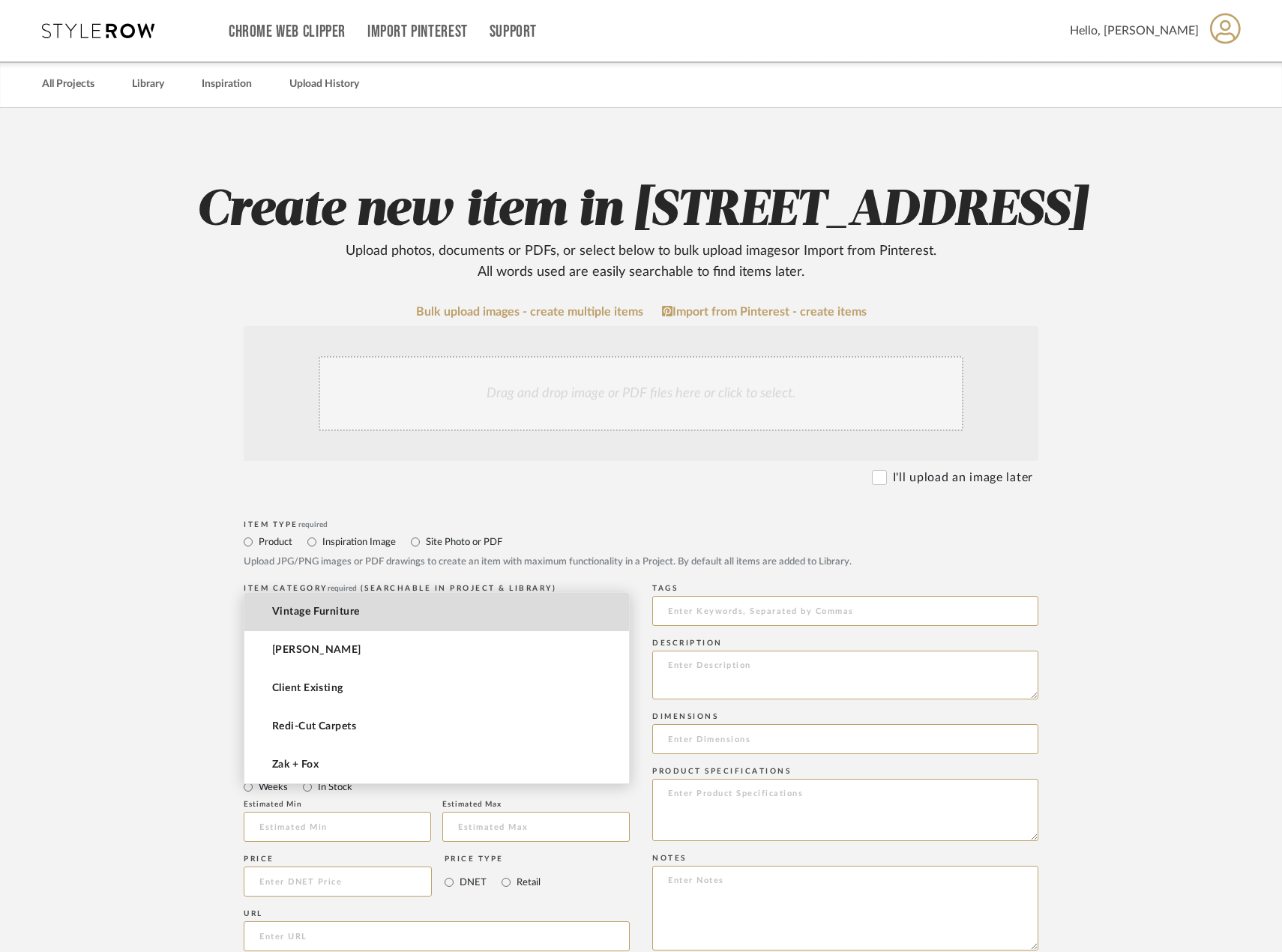
click at [443, 618] on mat-option "Vintage Furniture" at bounding box center [436, 612] width 385 height 38
type input "Vintage Furniture"
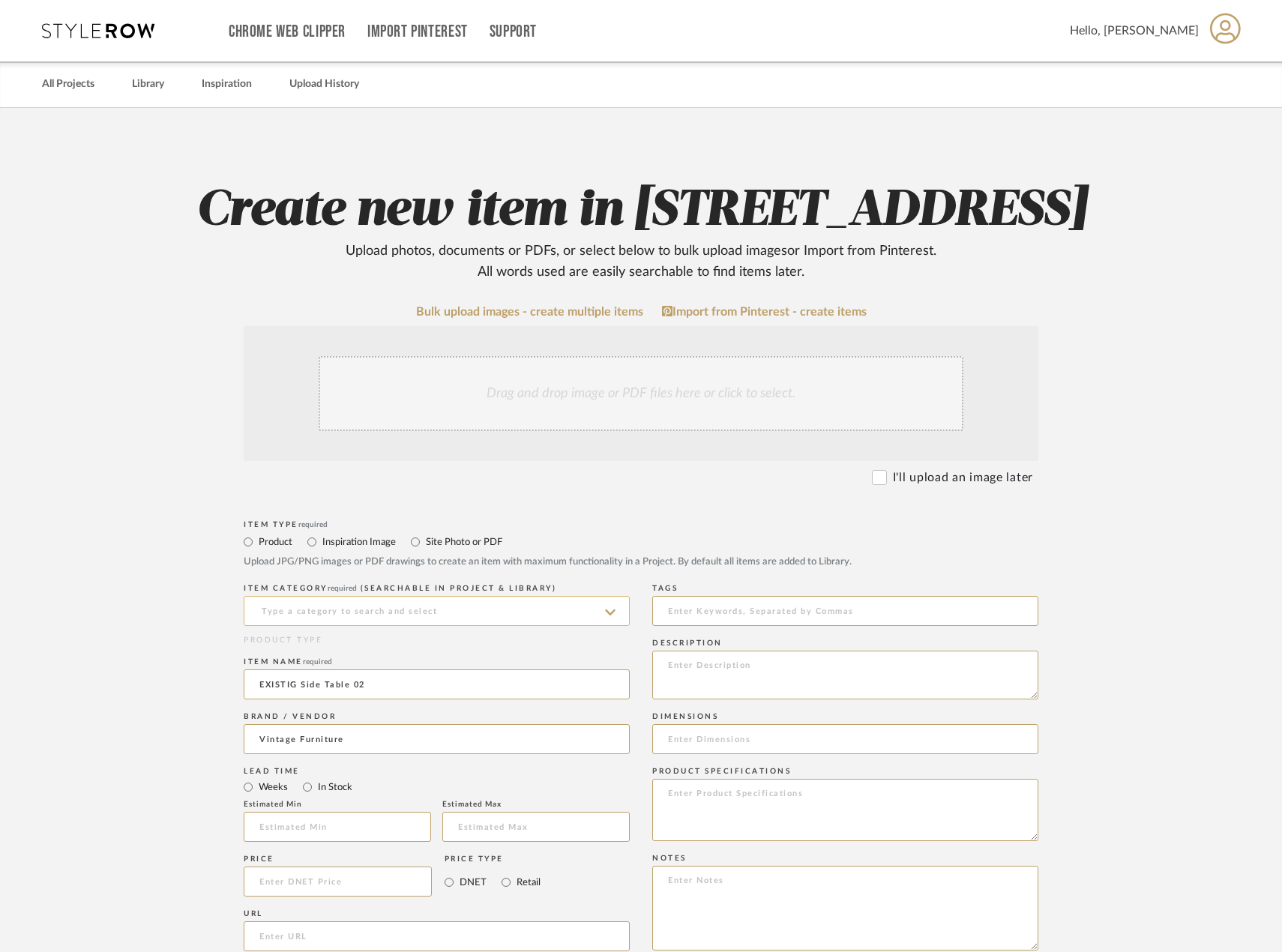
click at [454, 626] on input at bounding box center [436, 611] width 386 height 30
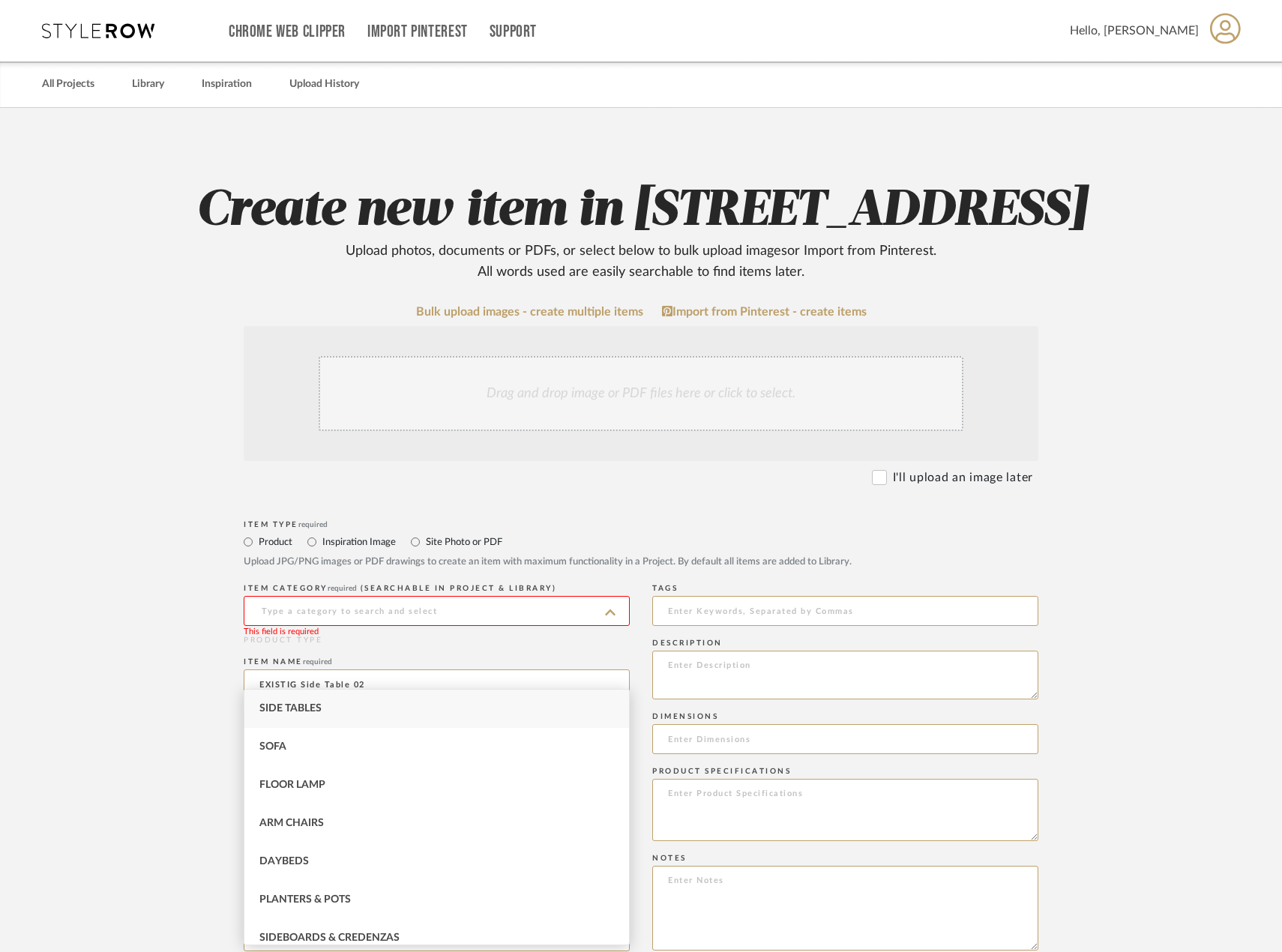
click at [593, 698] on div "Side Tables" at bounding box center [436, 708] width 385 height 38
type input "Side Tables"
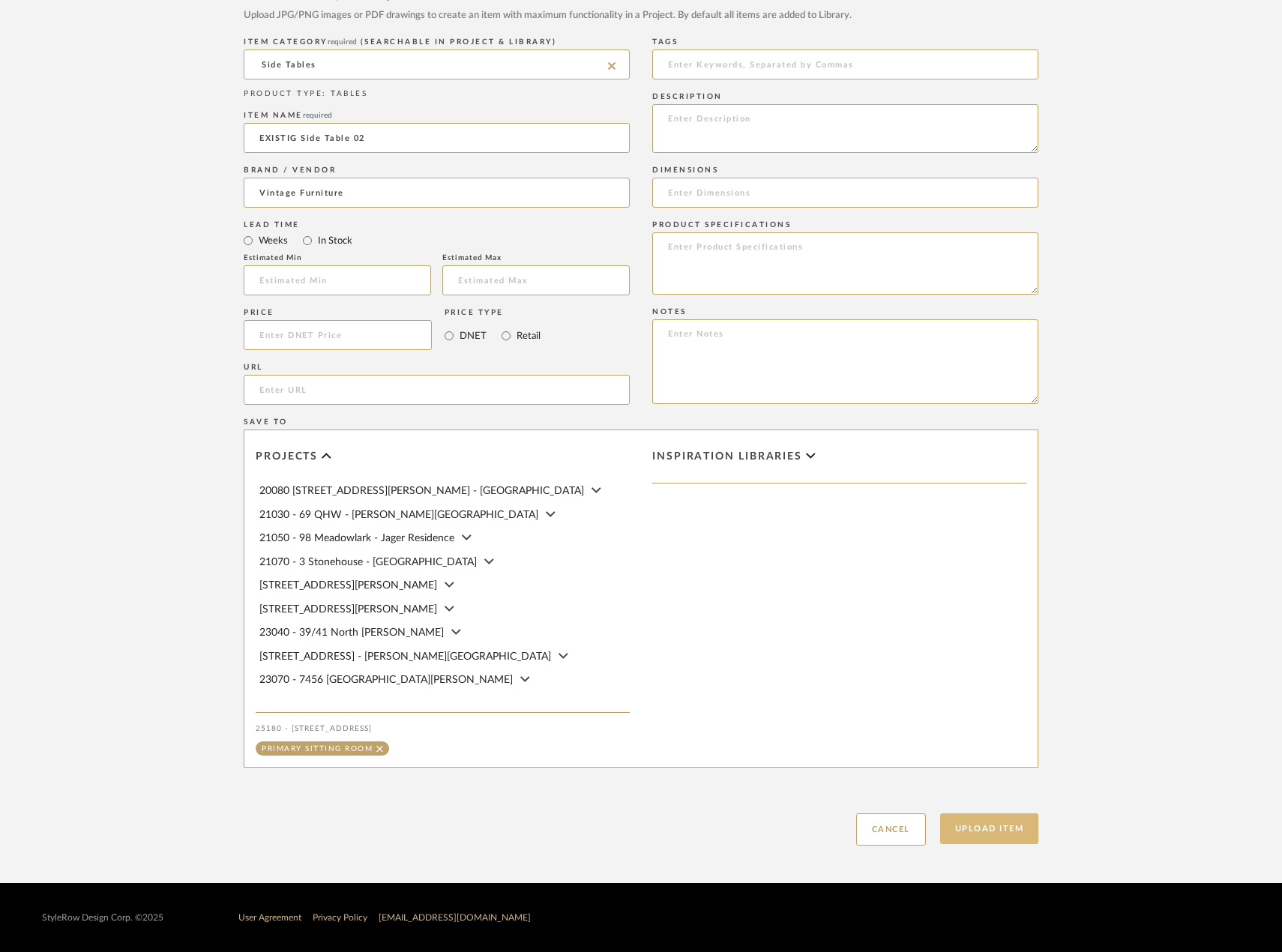
scroll to position [607, 0]
click at [1018, 833] on button "Upload Item" at bounding box center [989, 829] width 99 height 30
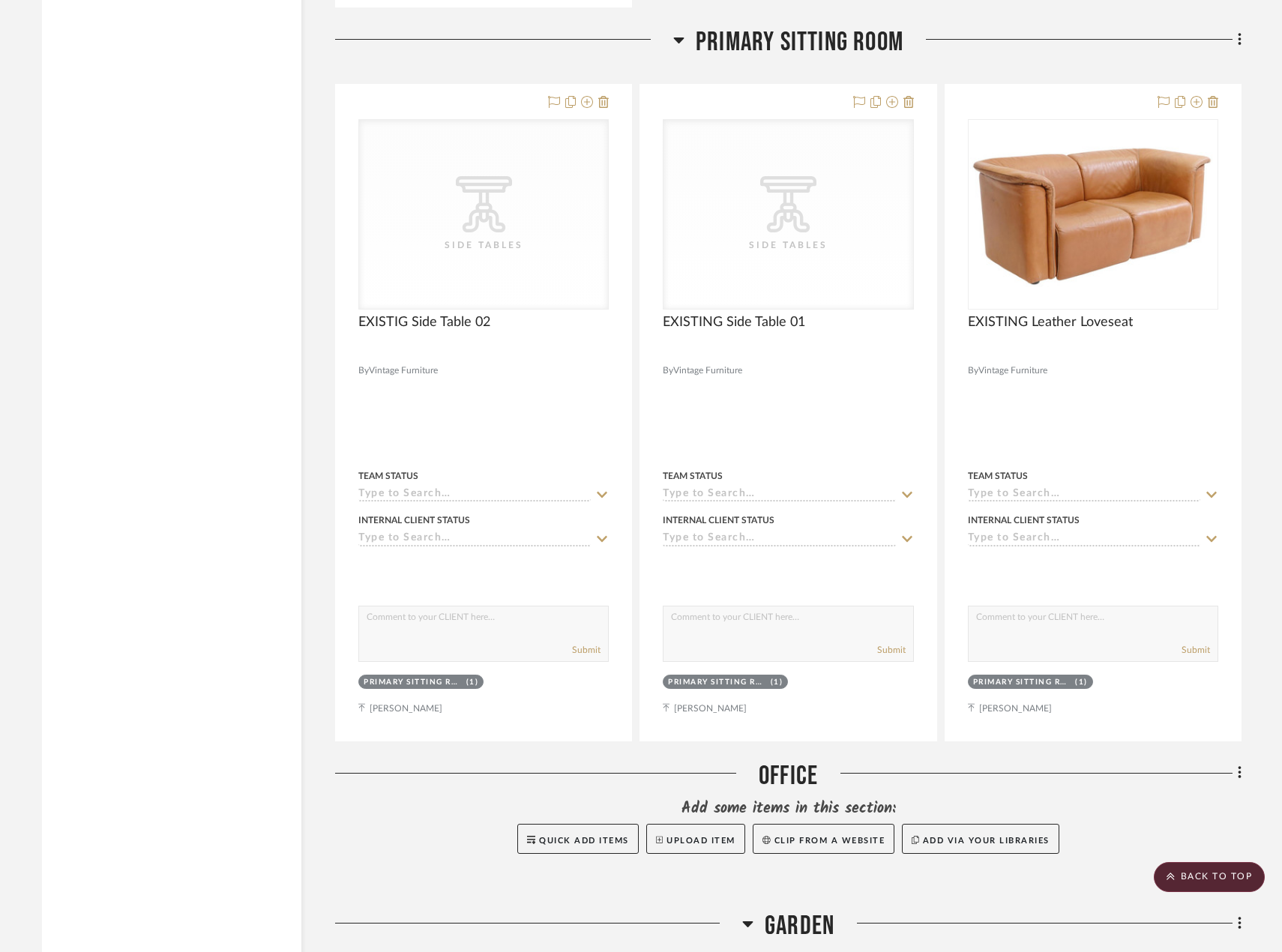
scroll to position [8642, 0]
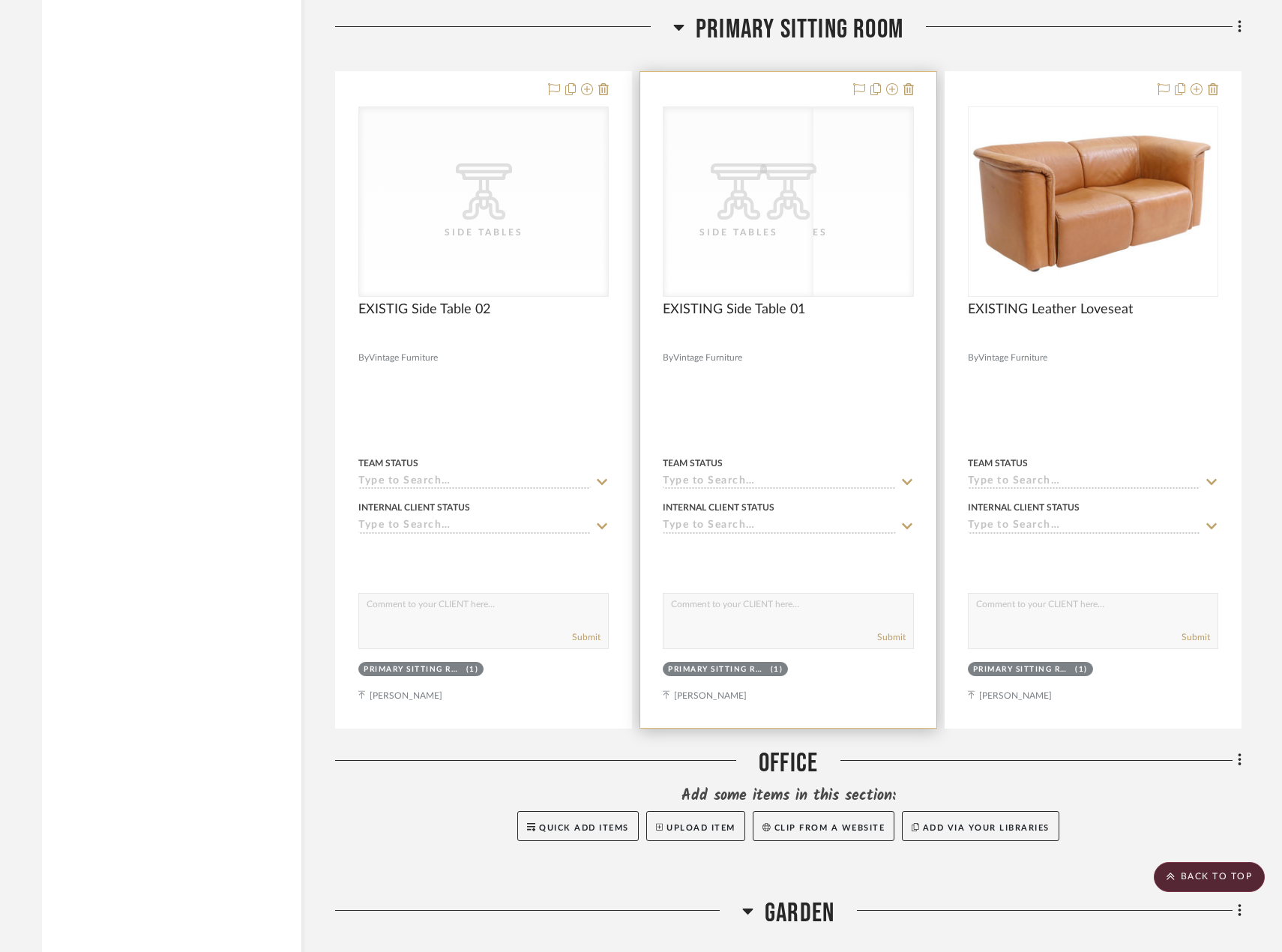
click at [758, 246] on div "CategoryIconTables Created with Sketch. Side Tables" at bounding box center [788, 202] width 249 height 189
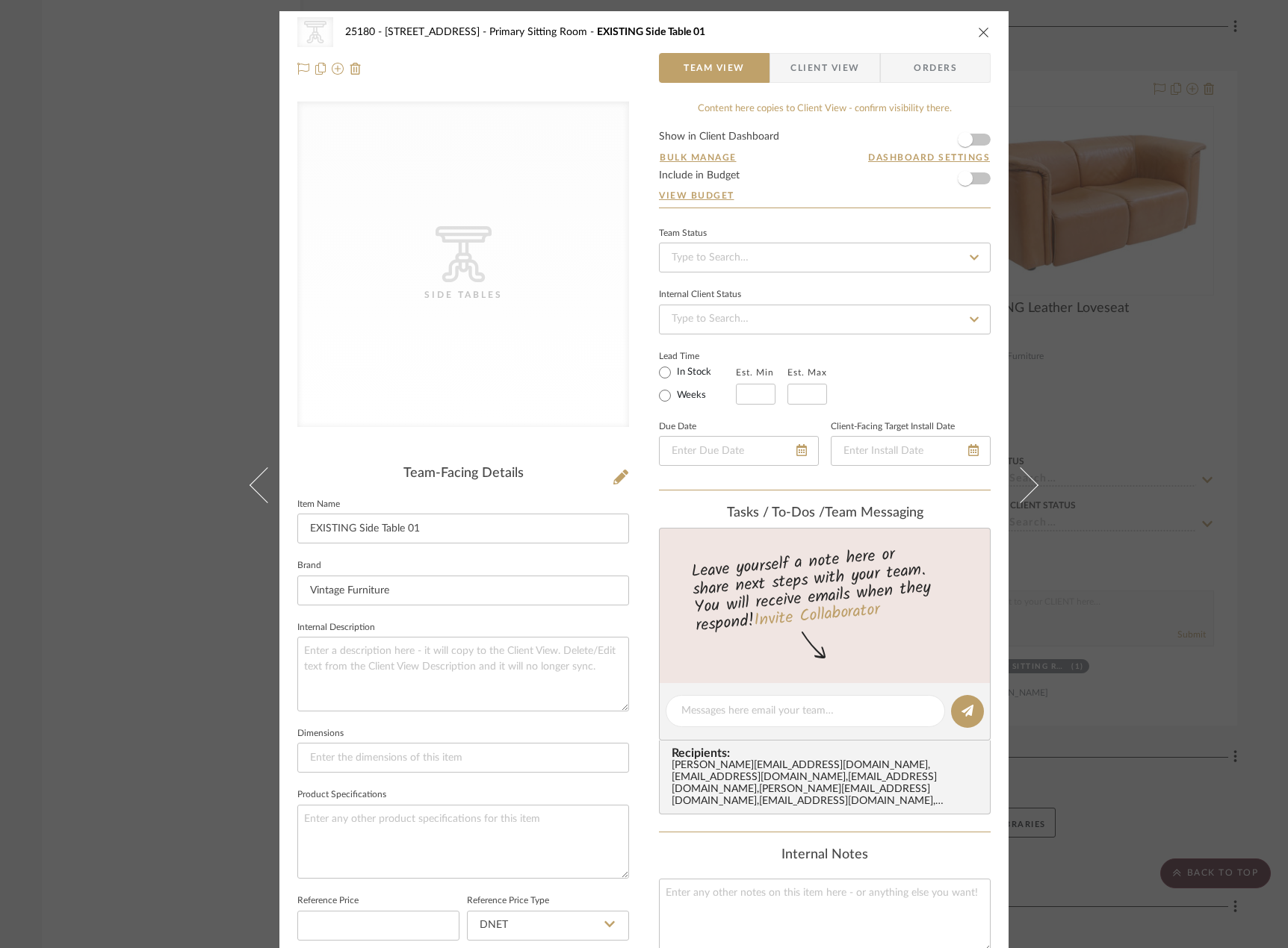
drag, startPoint x: 830, startPoint y: 74, endPoint x: 650, endPoint y: 283, distance: 275.8
click at [773, 143] on div "CategoryIconTables Created with Sketch. Side Tables 25180 - 7 [GEOGRAPHIC_DATA]…" at bounding box center [644, 699] width 729 height 1376
click at [614, 479] on icon at bounding box center [620, 477] width 15 height 15
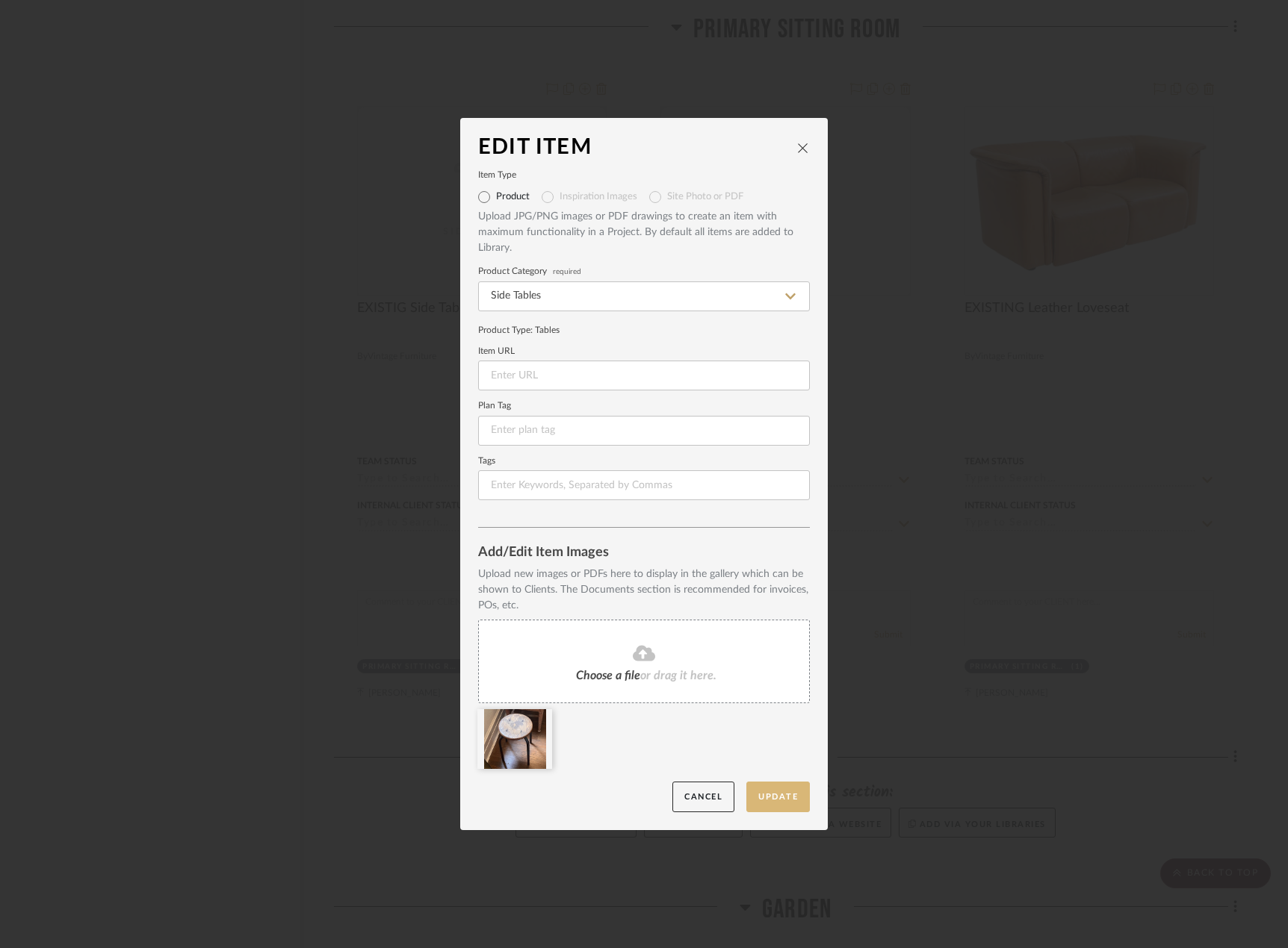
click at [772, 806] on button "Update" at bounding box center [777, 797] width 63 height 30
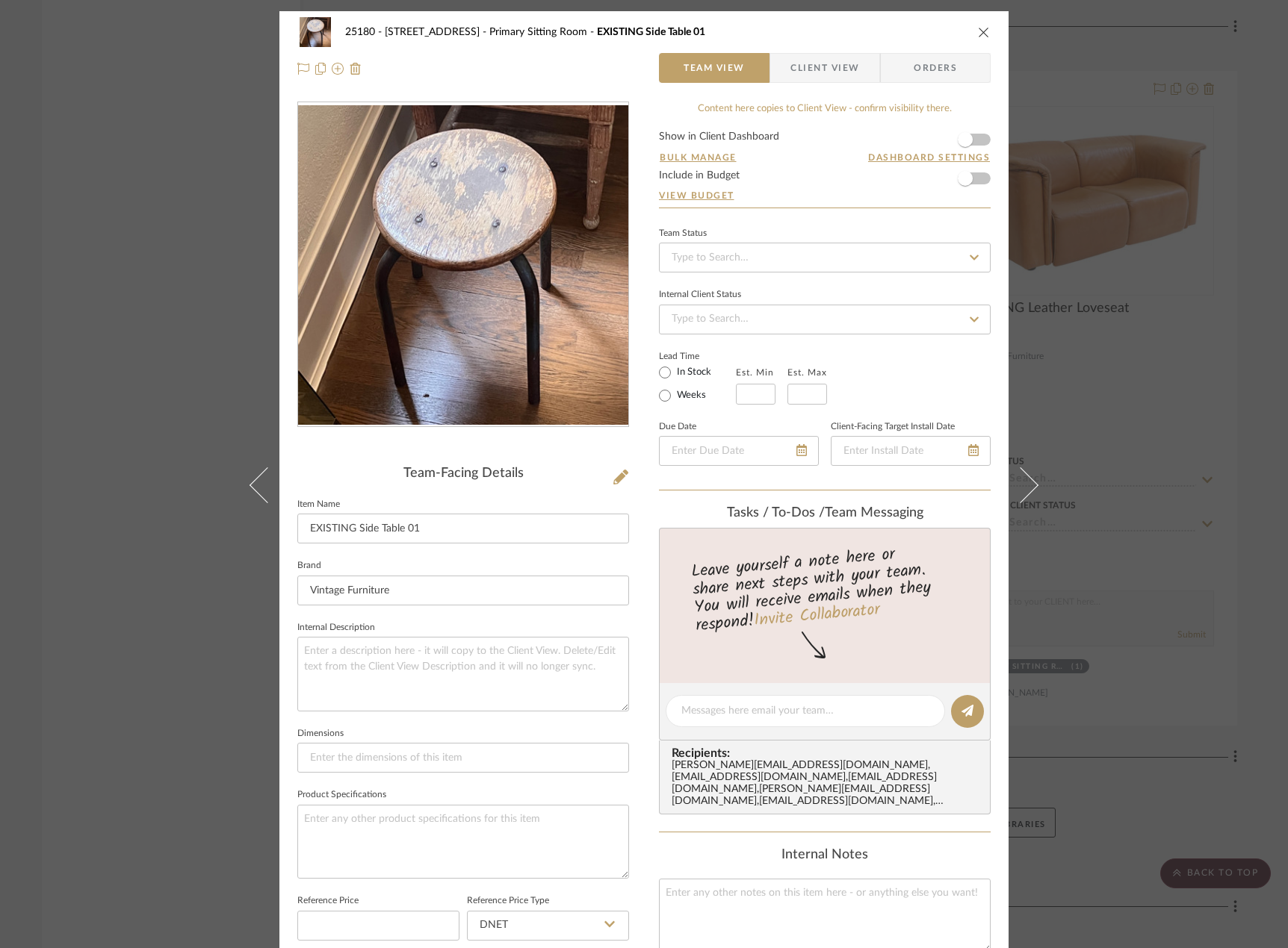
click at [1164, 353] on div "25180 - 7 [GEOGRAPHIC_DATA] Primary Sitting Room EXISTING Side Table 01 Team Vi…" at bounding box center [644, 474] width 1288 height 948
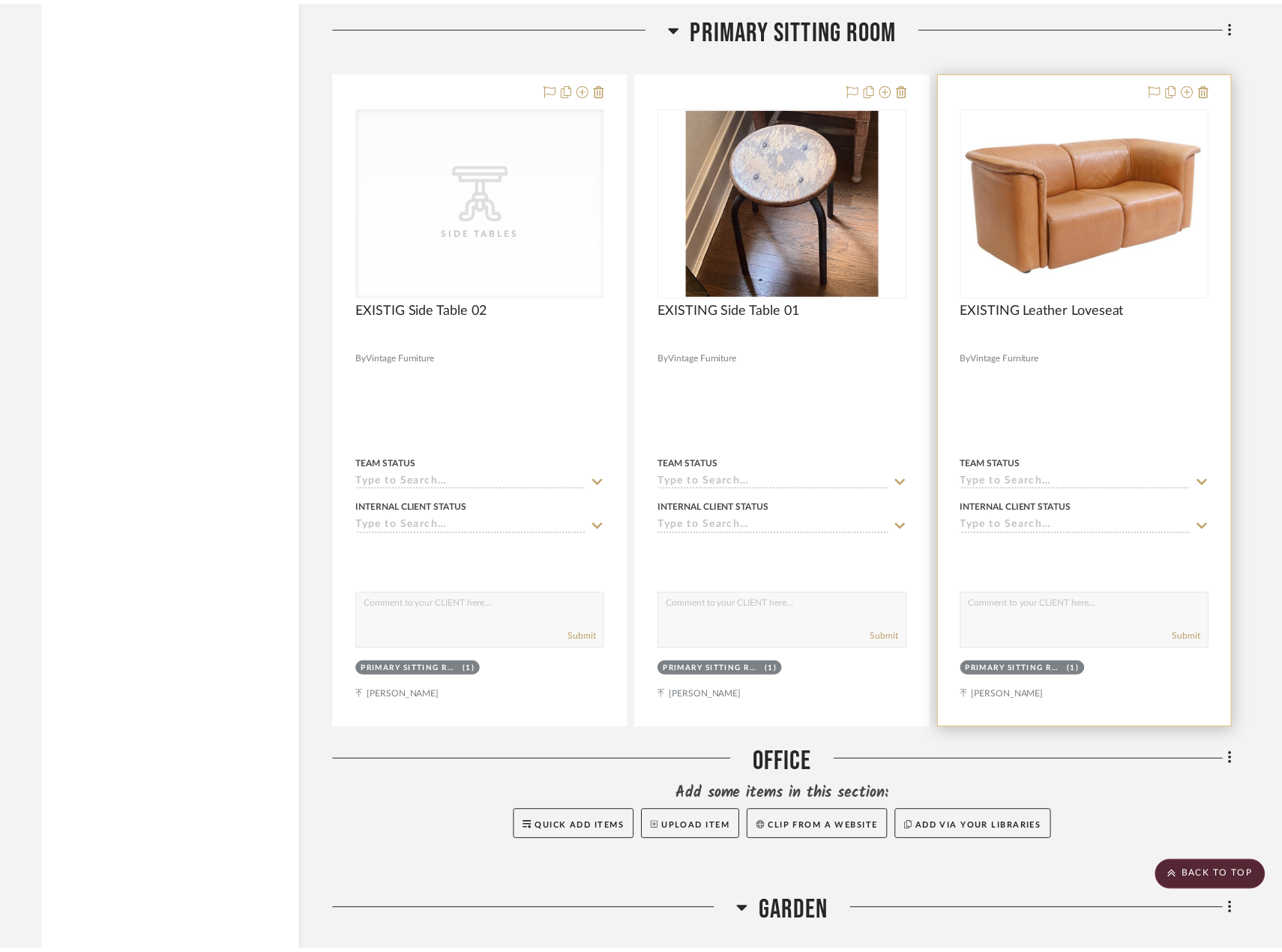
scroll to position [8642, 0]
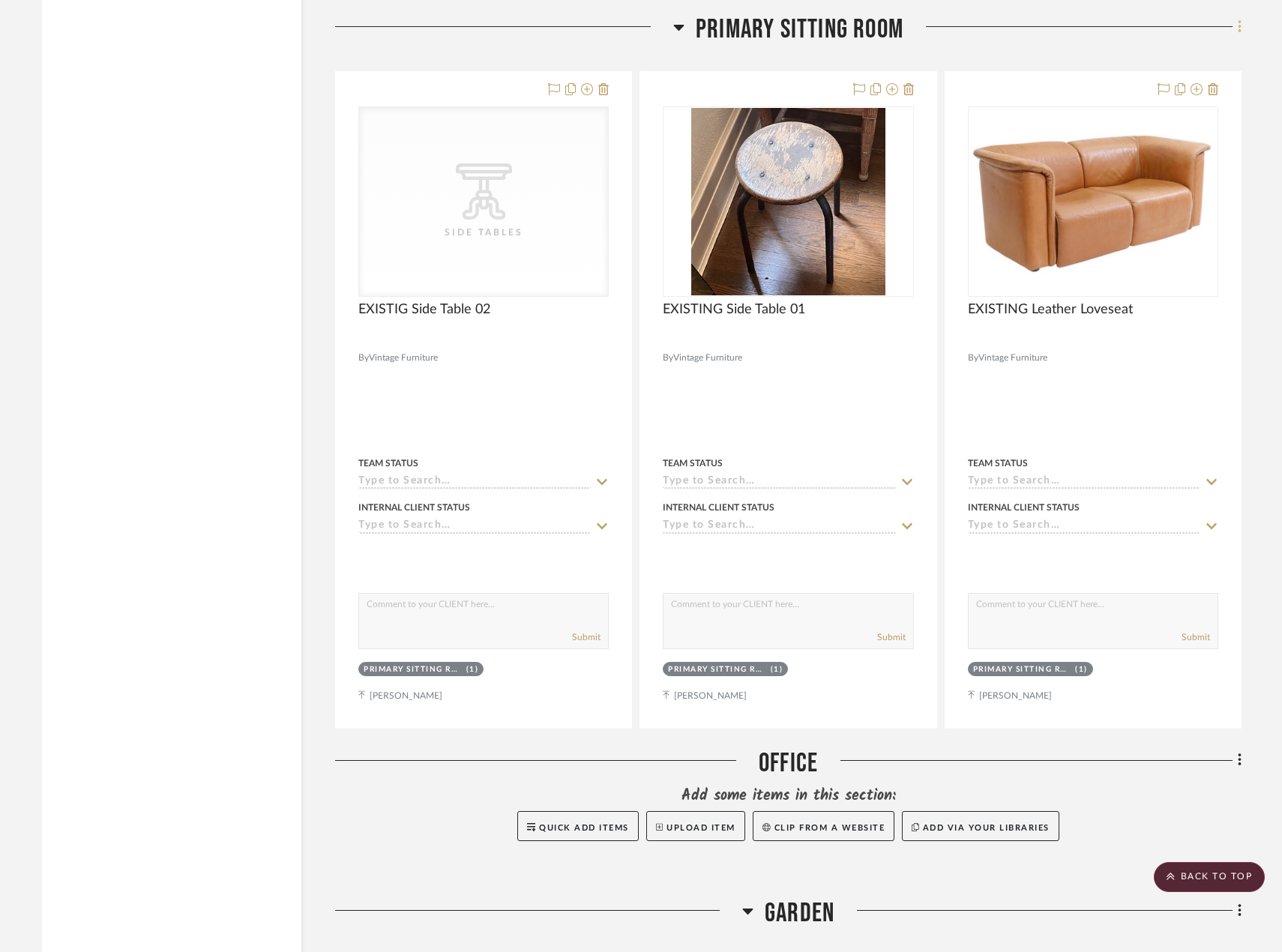
click at [1237, 27] on icon at bounding box center [1239, 27] width 4 height 16
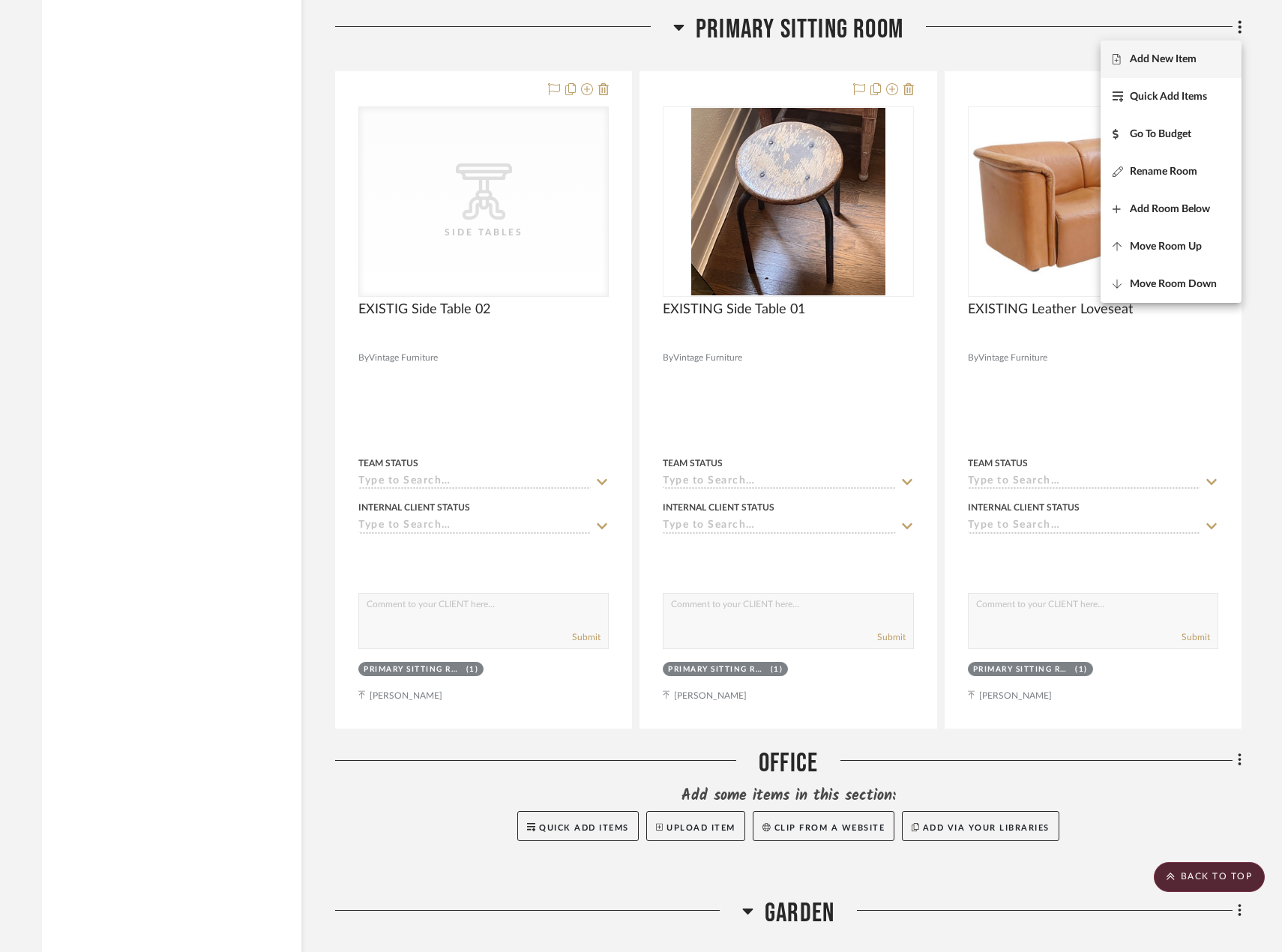
drag, startPoint x: 1148, startPoint y: 59, endPoint x: 984, endPoint y: 271, distance: 268.0
click at [1148, 58] on span "Add New Item" at bounding box center [1162, 60] width 67 height 12
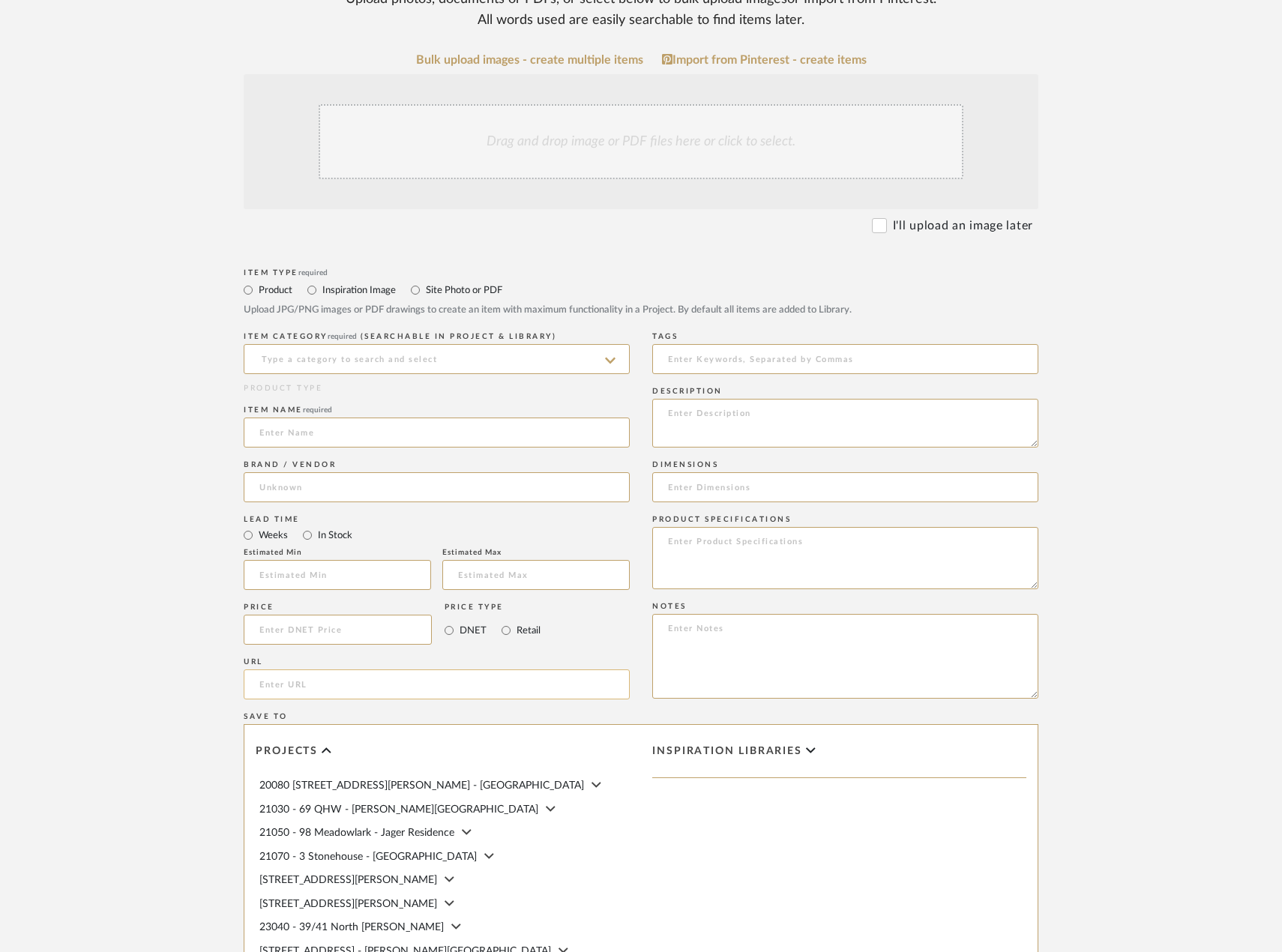
scroll to position [375, 0]
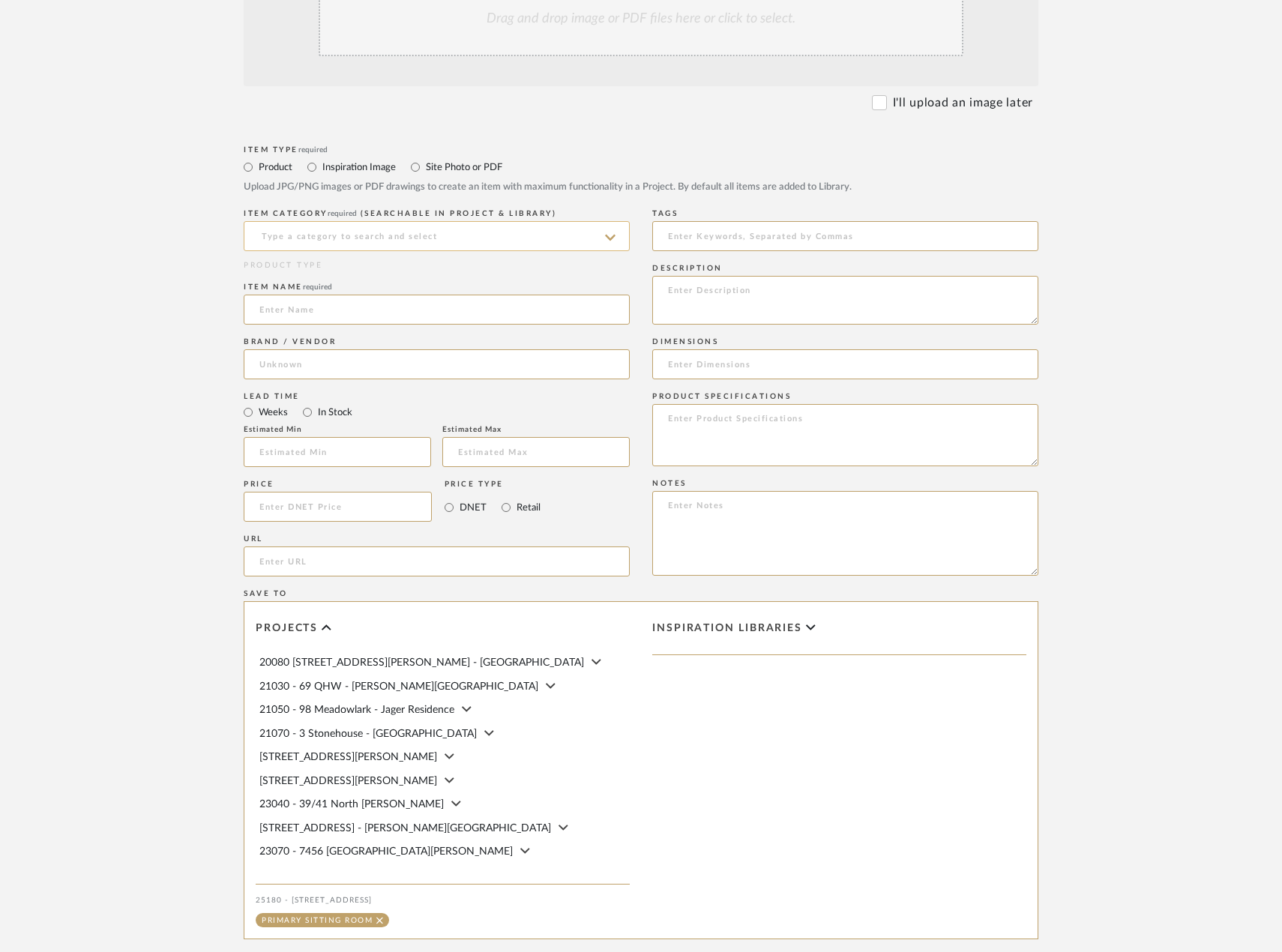
click at [391, 252] on input at bounding box center [436, 236] width 386 height 30
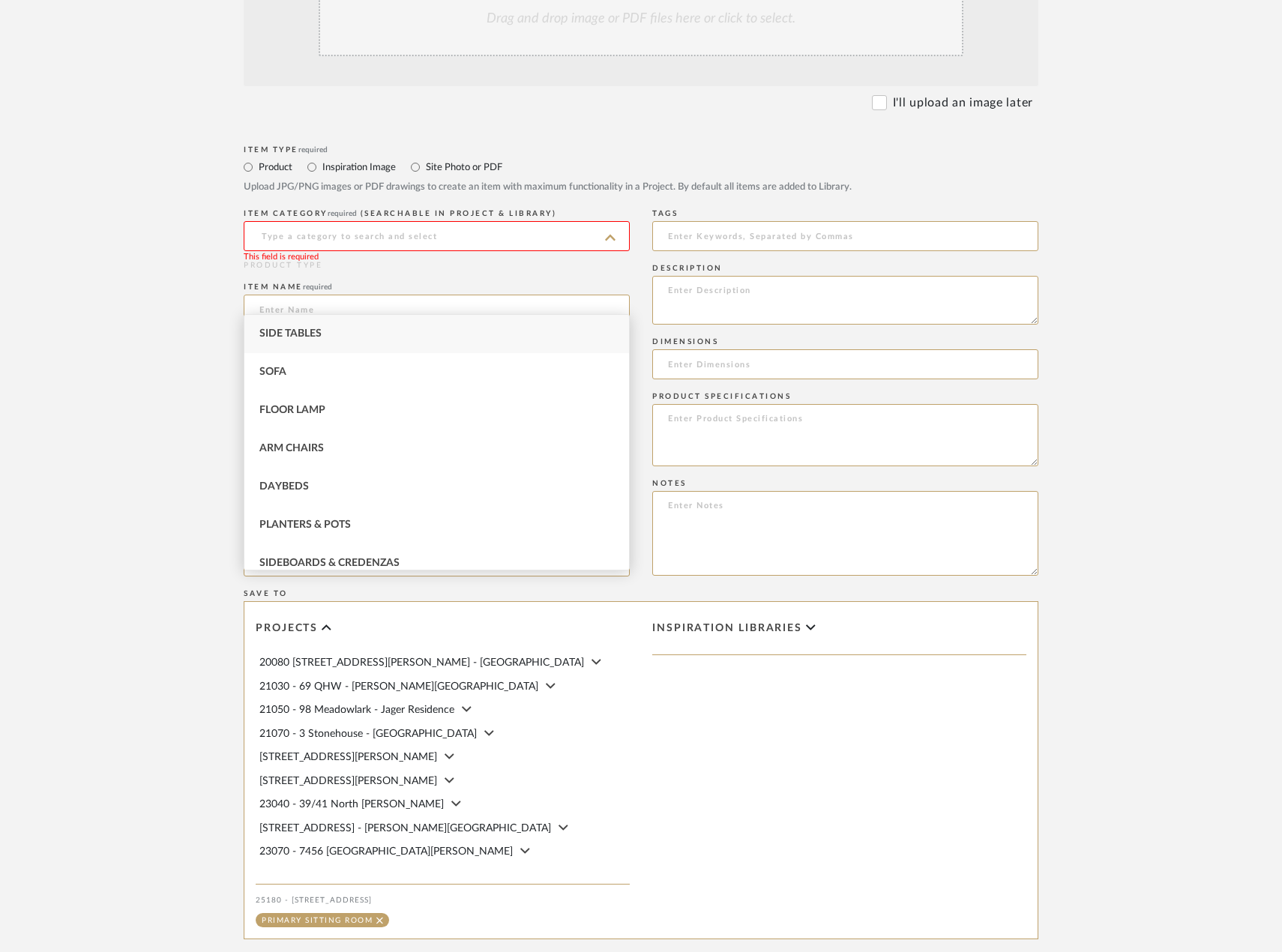
click at [388, 331] on div "Side Tables" at bounding box center [436, 334] width 385 height 38
type input "Side Tables"
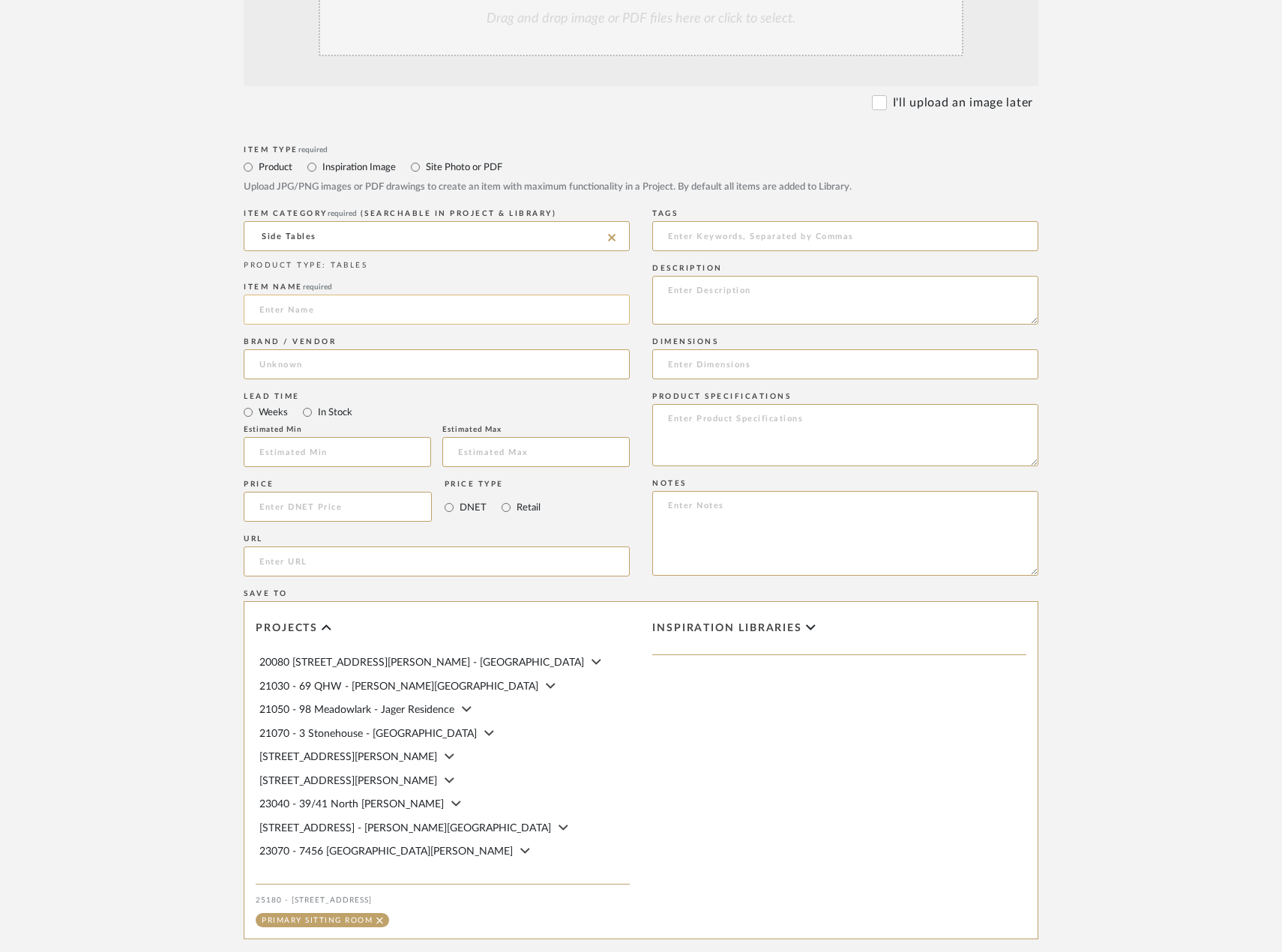
click at [370, 325] on input at bounding box center [436, 310] width 386 height 30
type input "EXISTING Glass and Metal Table"
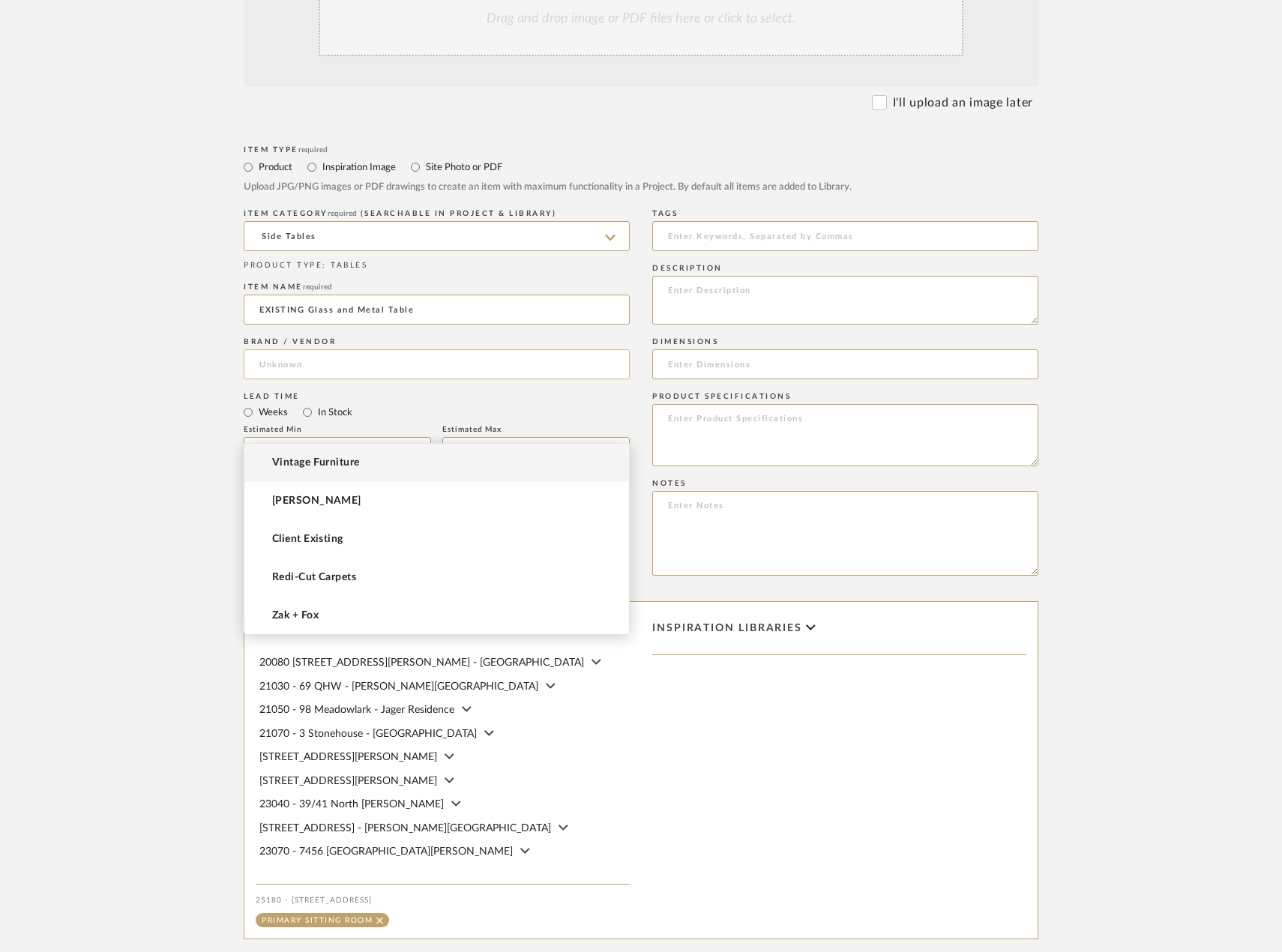
click at [508, 379] on input at bounding box center [436, 365] width 386 height 30
click at [509, 463] on mat-option "Vintage Furniture" at bounding box center [436, 462] width 385 height 38
type input "Vintage Furniture"
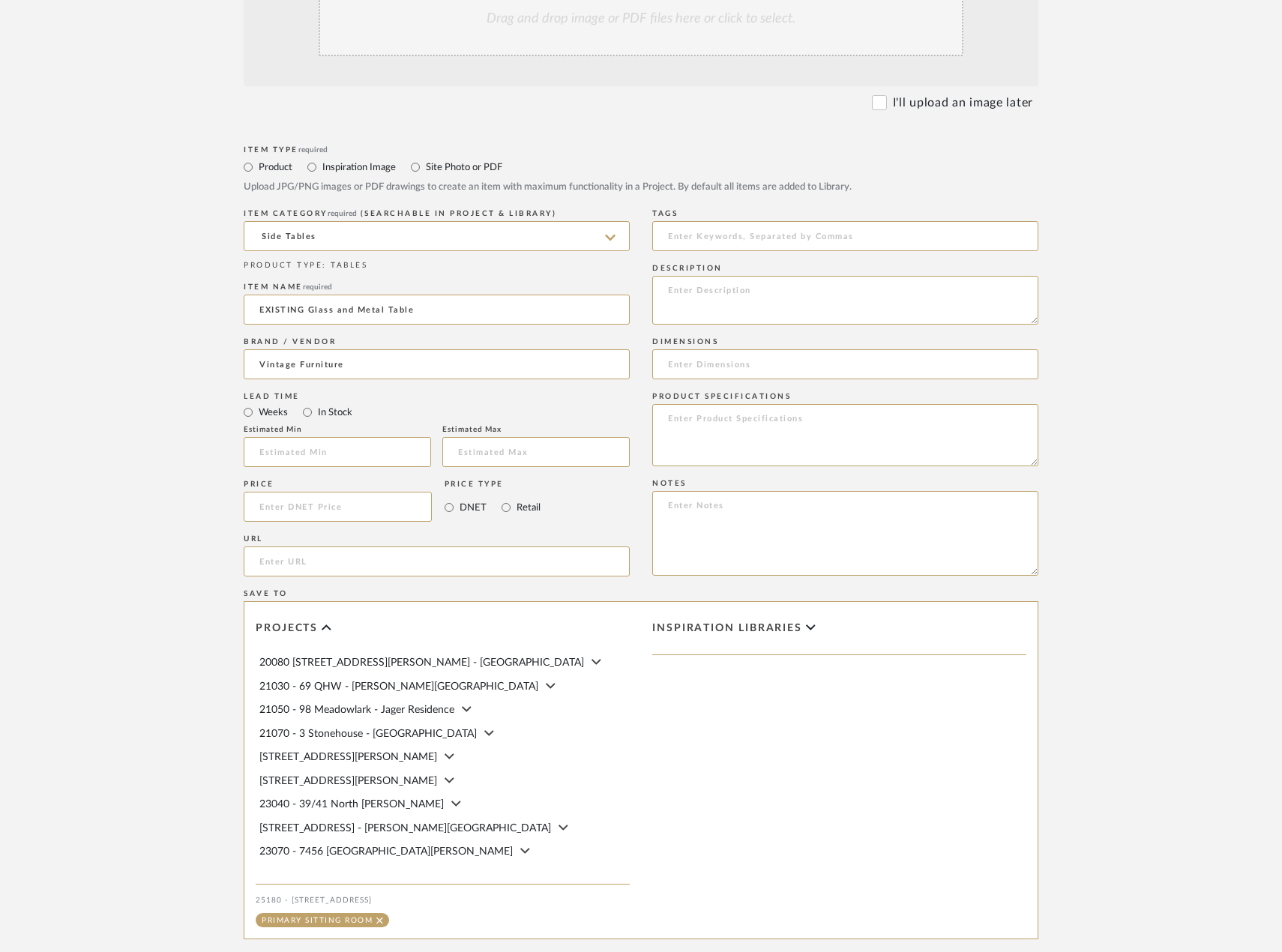
click at [197, 500] on form "Bulk upload images - create multiple items Import from Pinterest - create items…" at bounding box center [641, 474] width 955 height 1087
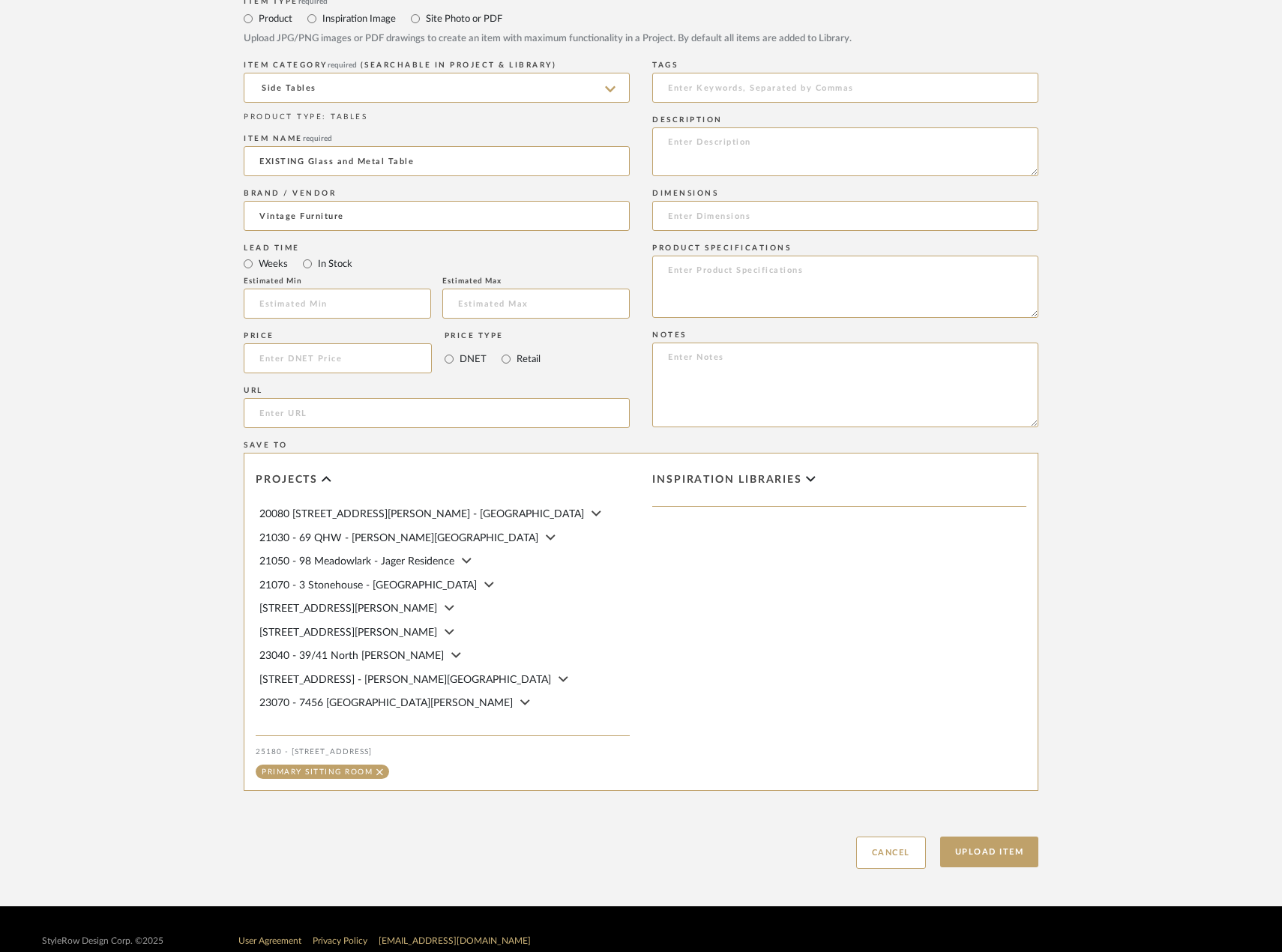
scroll to position [607, 0]
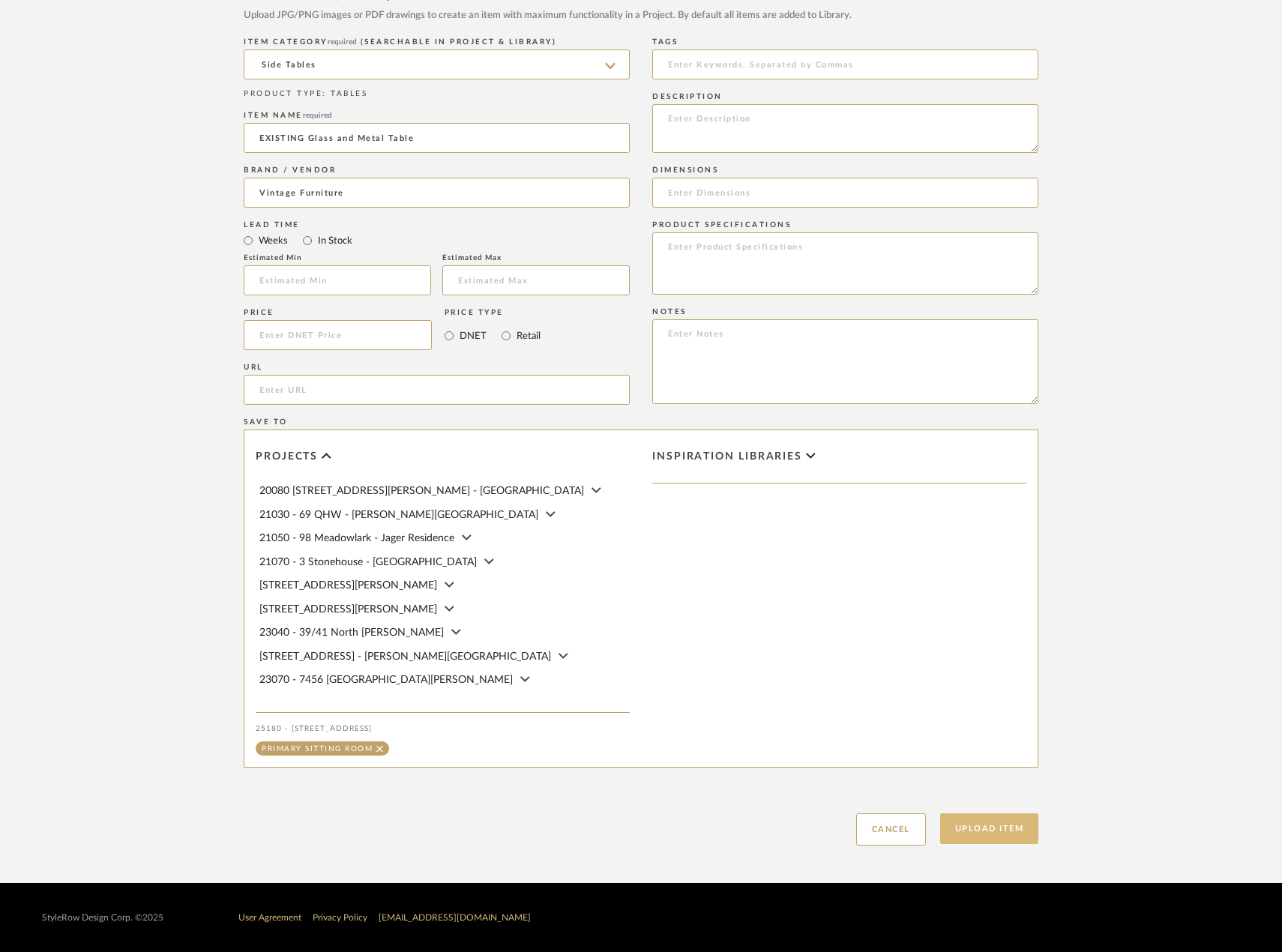
click at [983, 824] on button "Upload Item" at bounding box center [989, 829] width 99 height 30
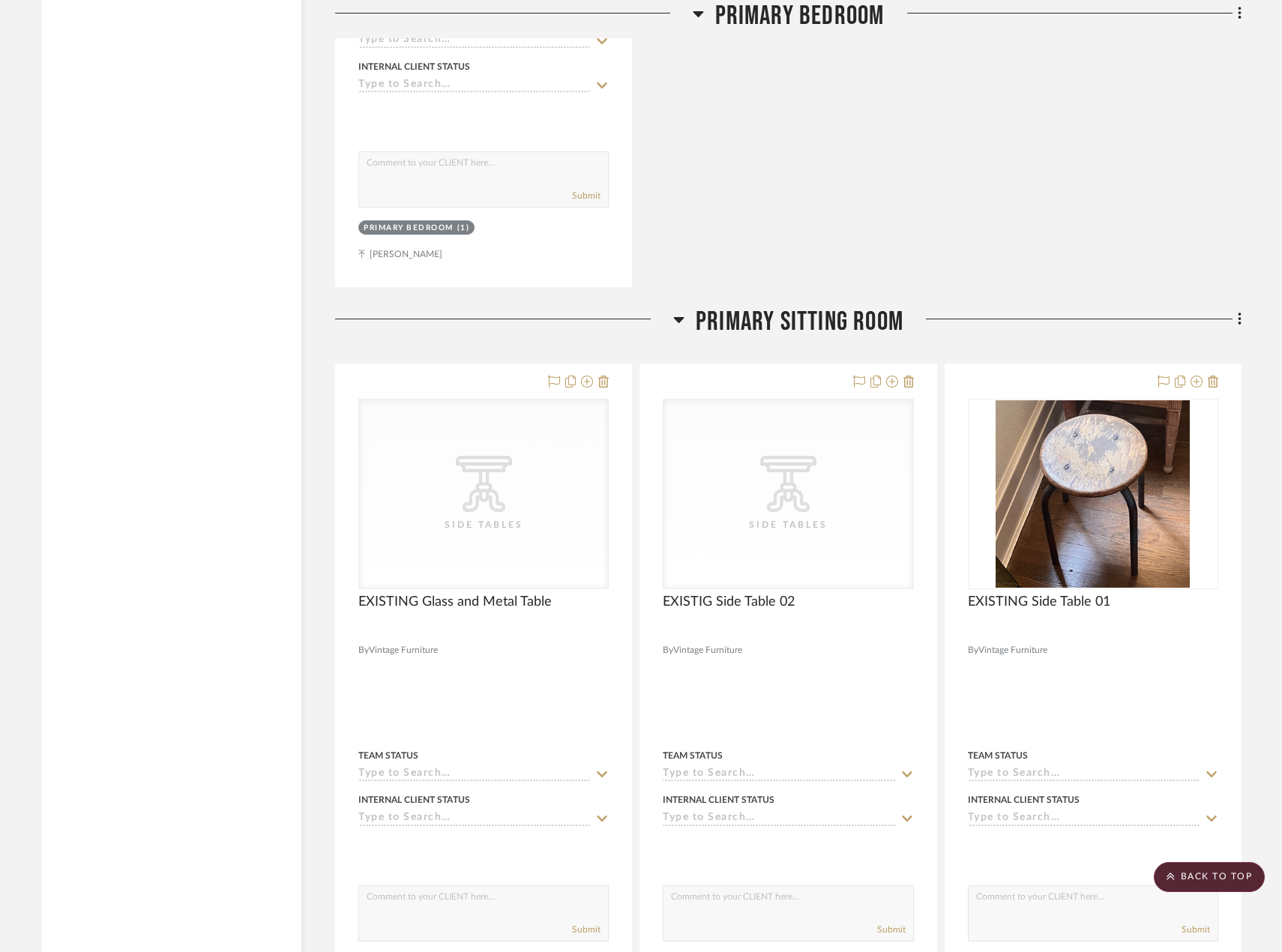
scroll to position [8342, 0]
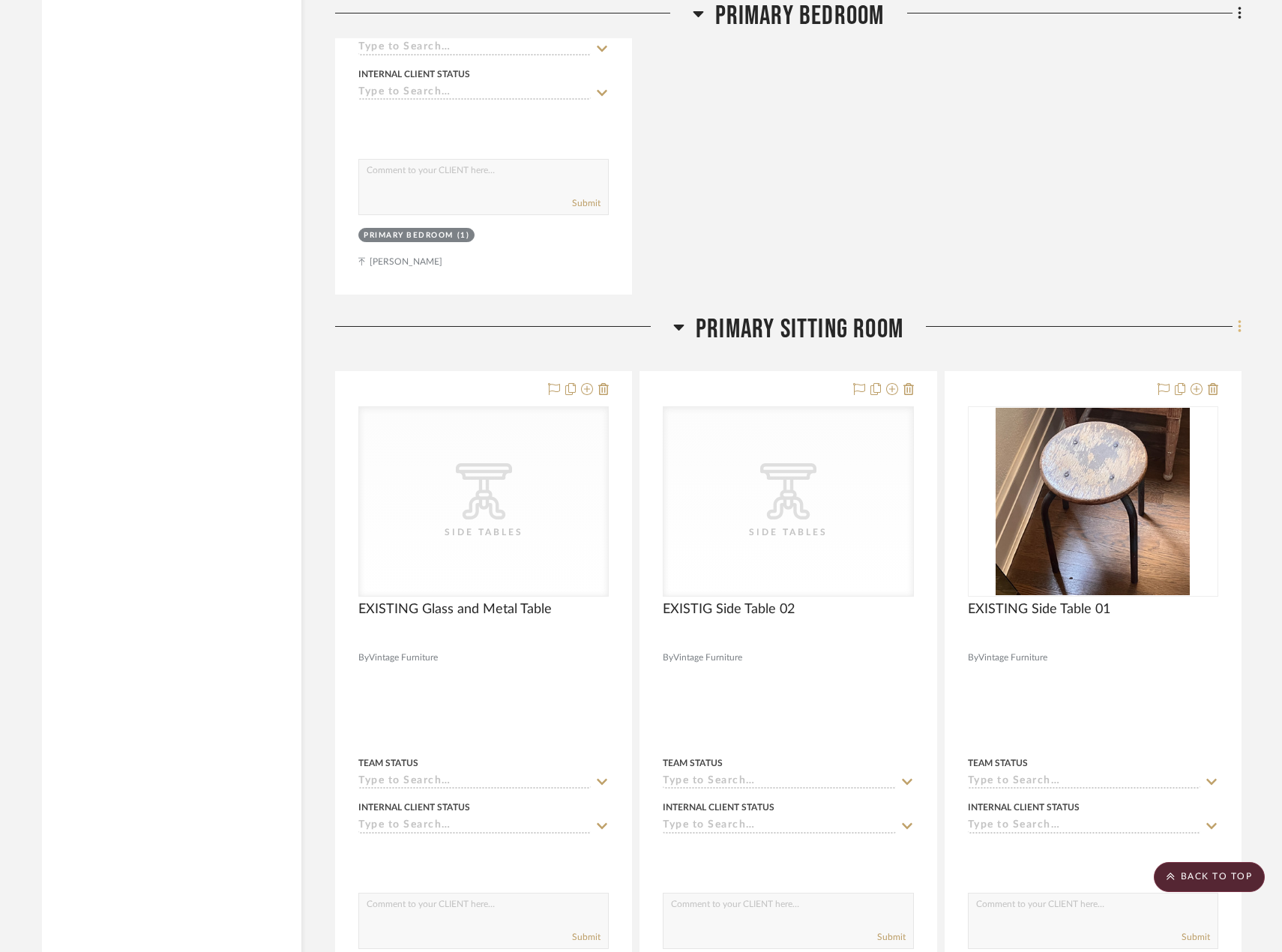
click at [1239, 328] on icon at bounding box center [1238, 327] width 3 height 12
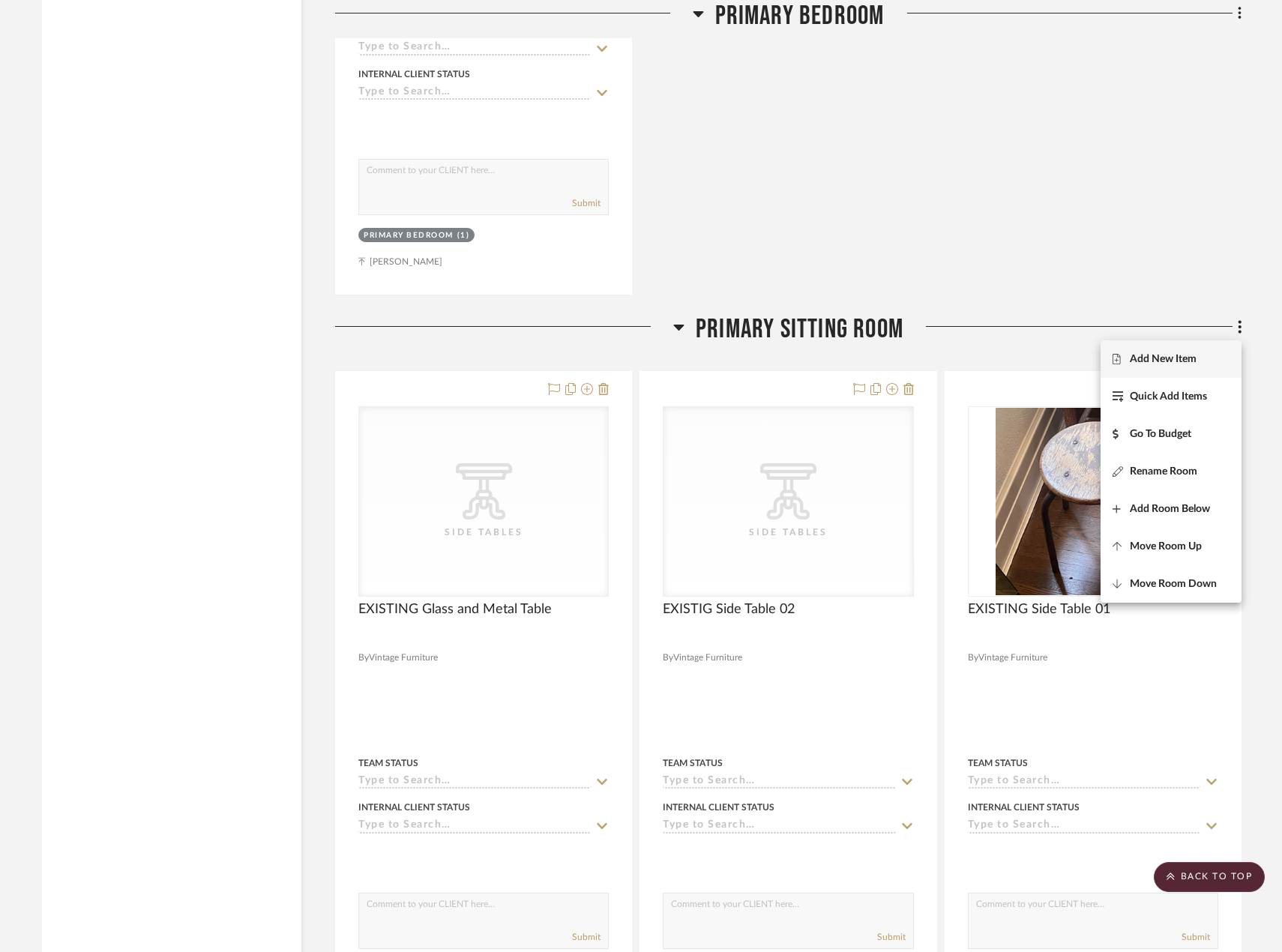
click at [1198, 362] on span "Add New Item" at bounding box center [1170, 360] width 117 height 12
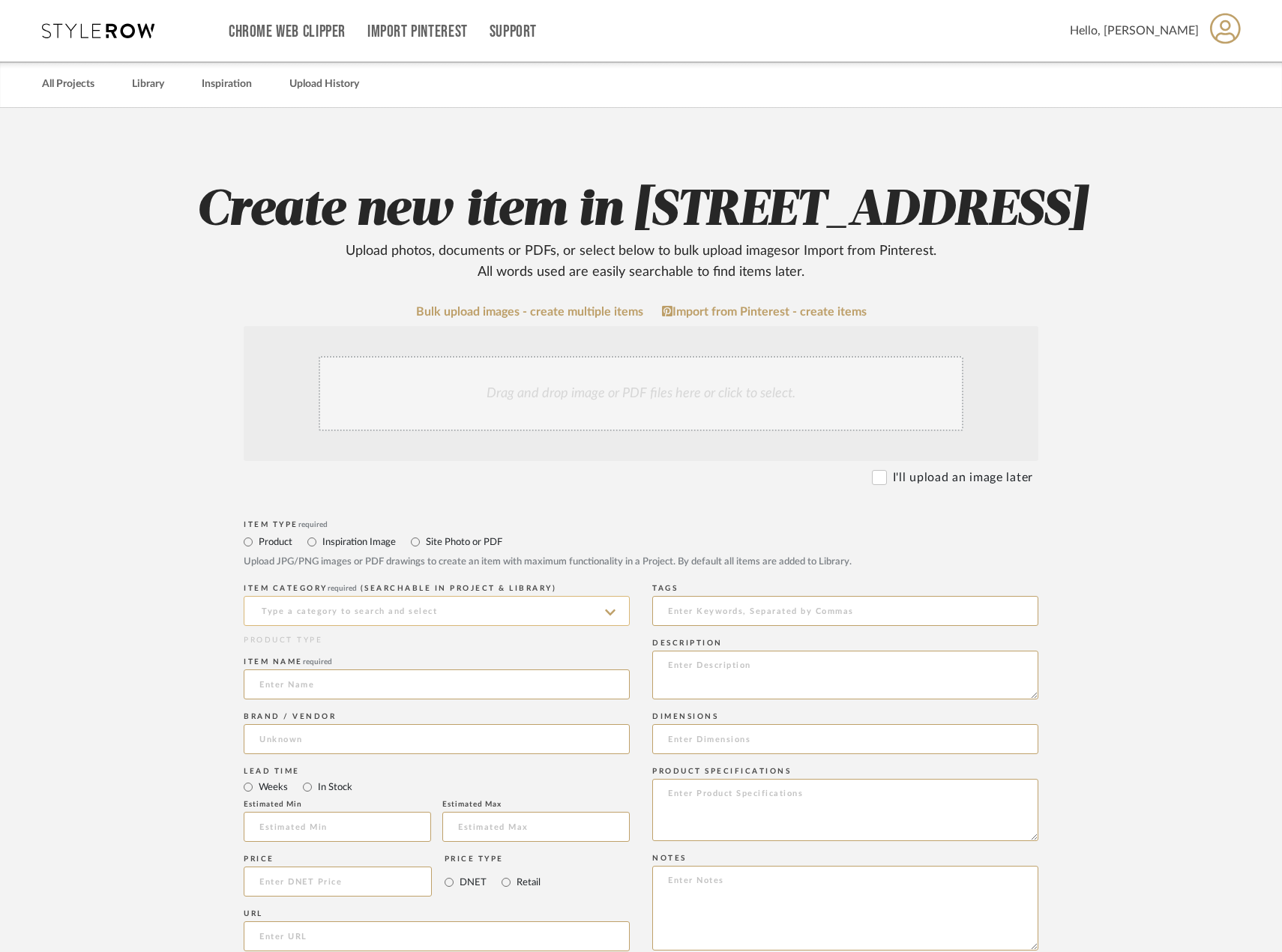
click at [386, 626] on input at bounding box center [436, 611] width 386 height 30
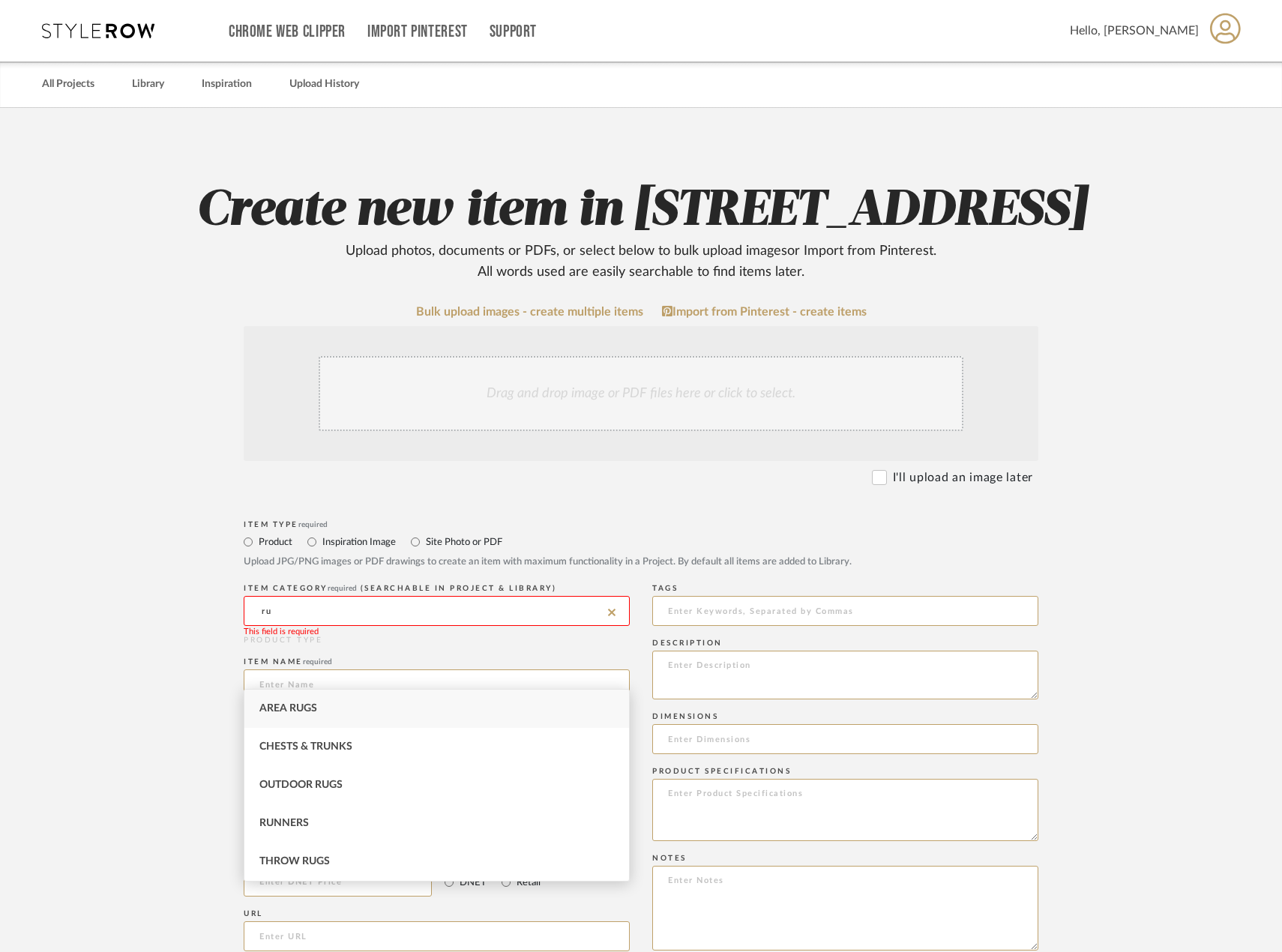
click at [360, 721] on div "Area Rugs" at bounding box center [436, 708] width 385 height 38
type input "Area Rugs"
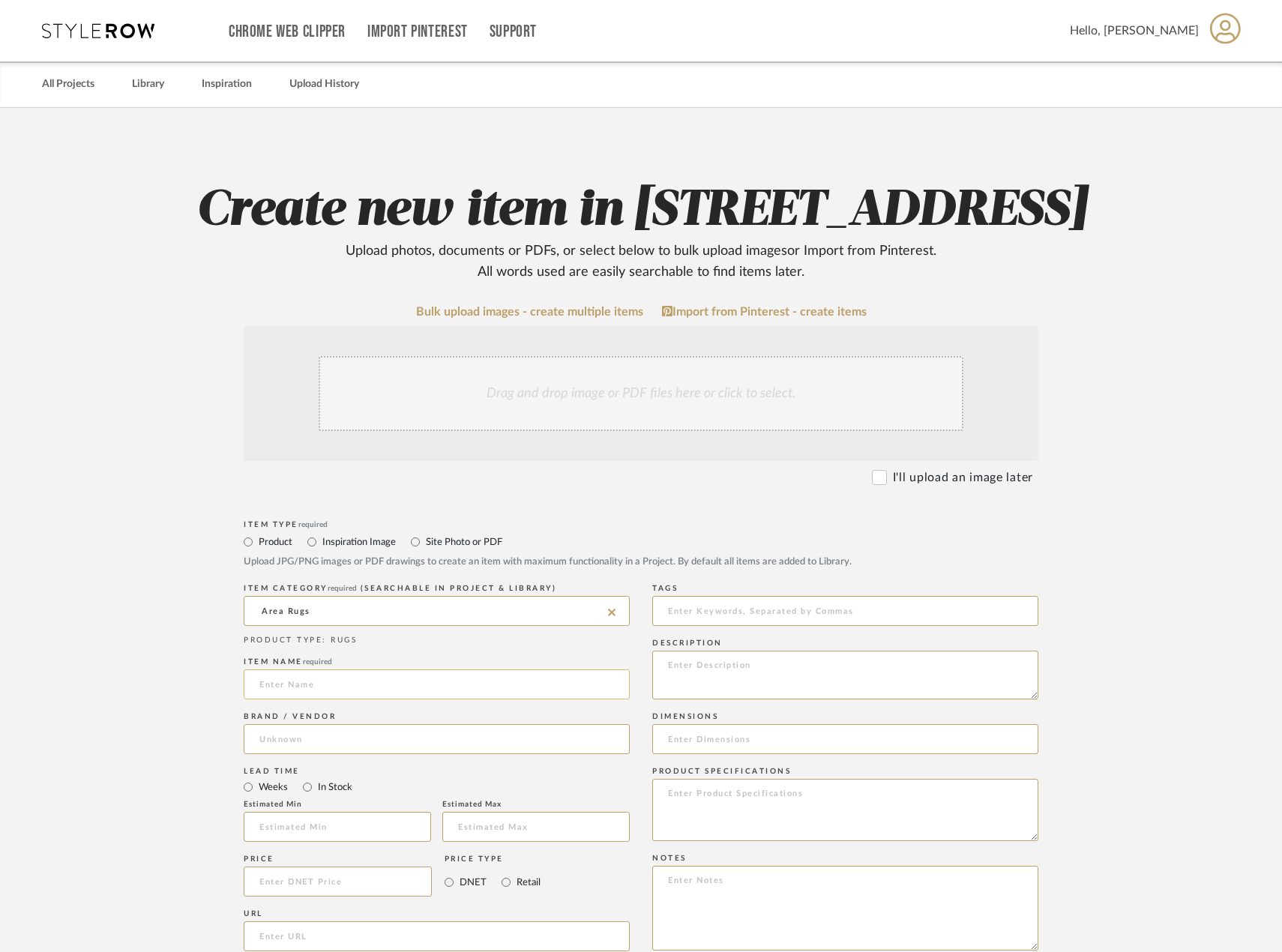
click at [353, 700] on input at bounding box center [436, 684] width 386 height 30
type input "EXISTING Area Rug"
click at [338, 754] on input at bounding box center [436, 740] width 386 height 30
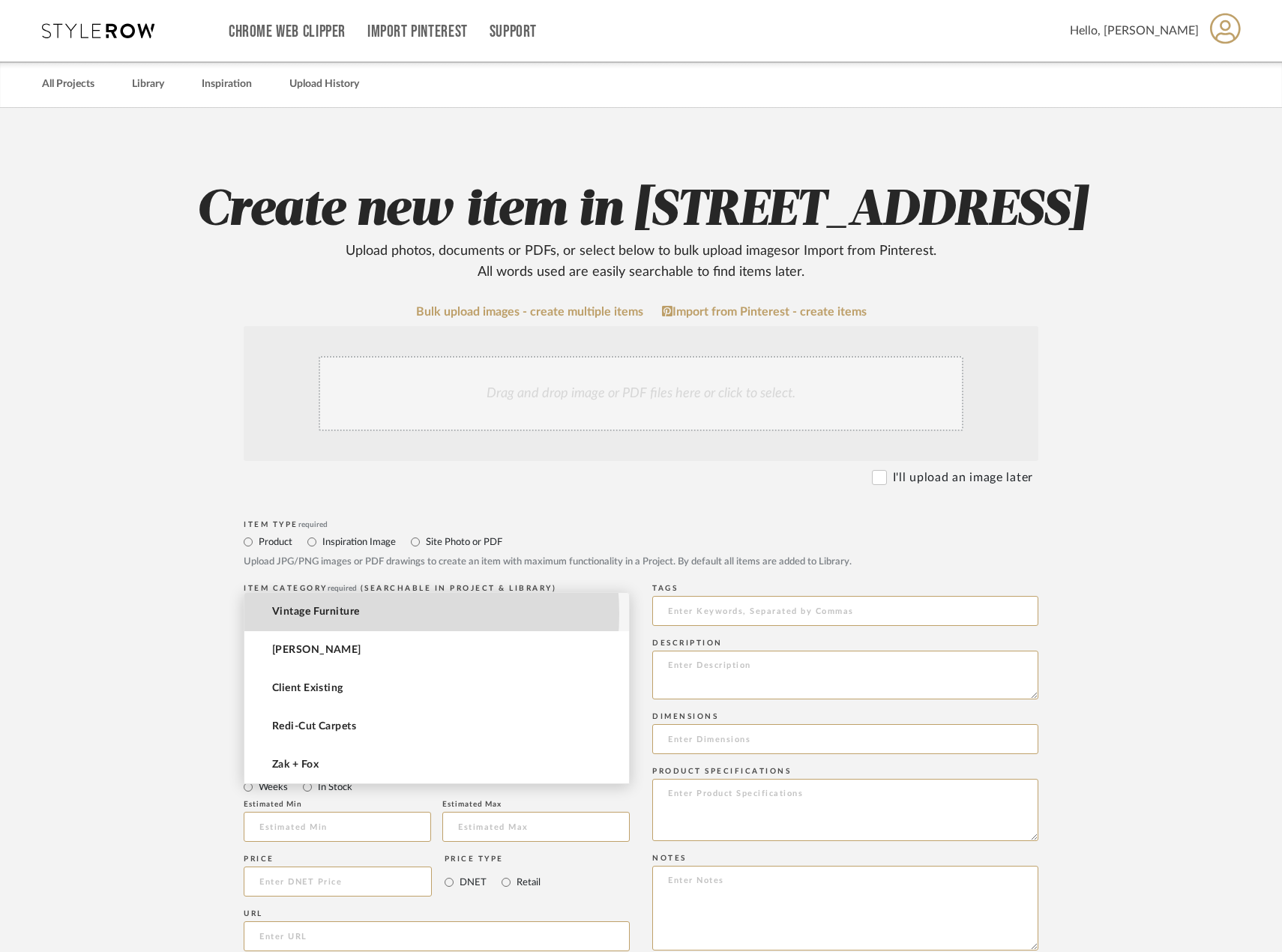
click at [343, 614] on span "Vintage Furniture" at bounding box center [315, 612] width 87 height 12
type input "Vintage Furniture"
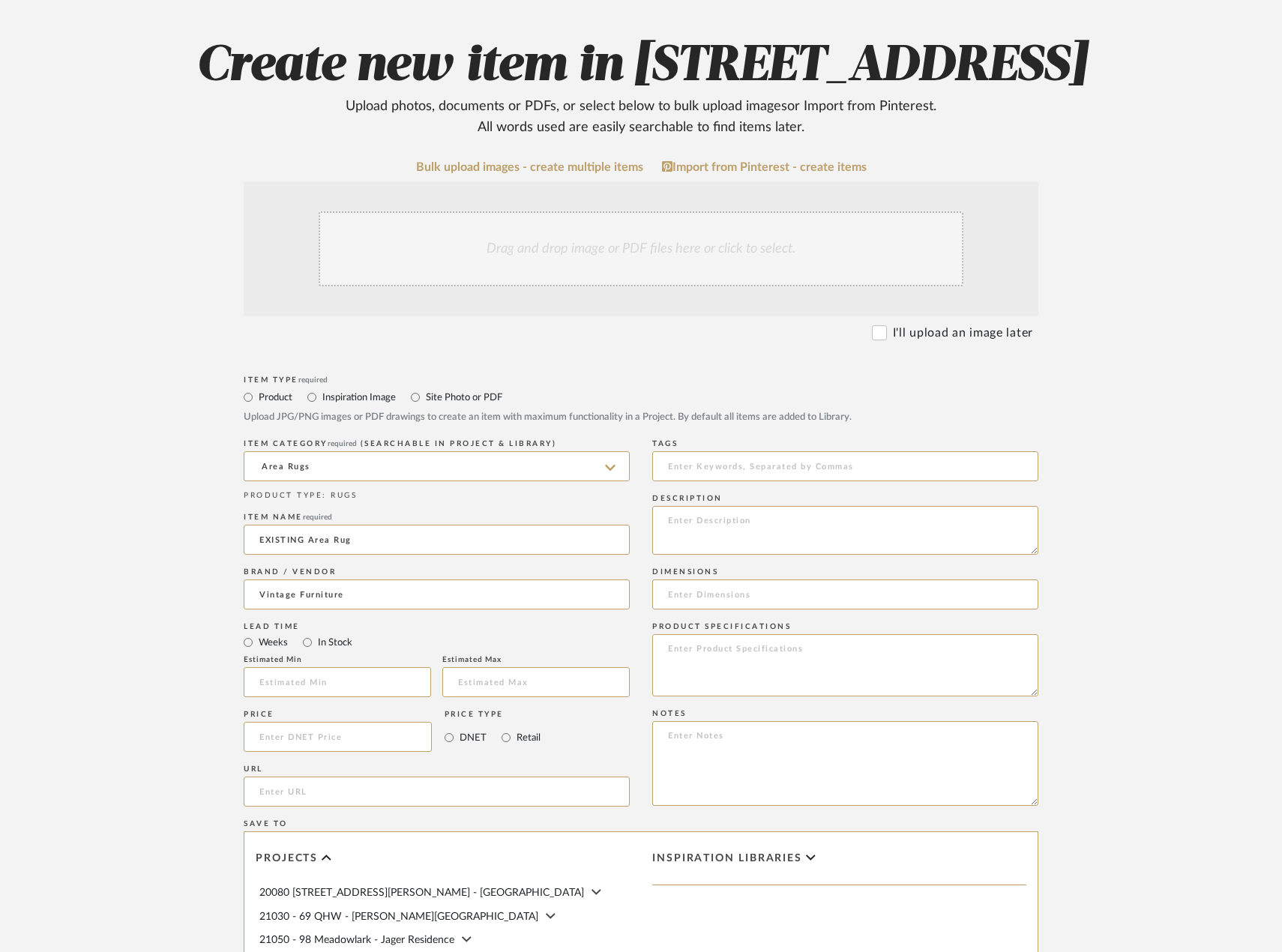
scroll to position [525, 0]
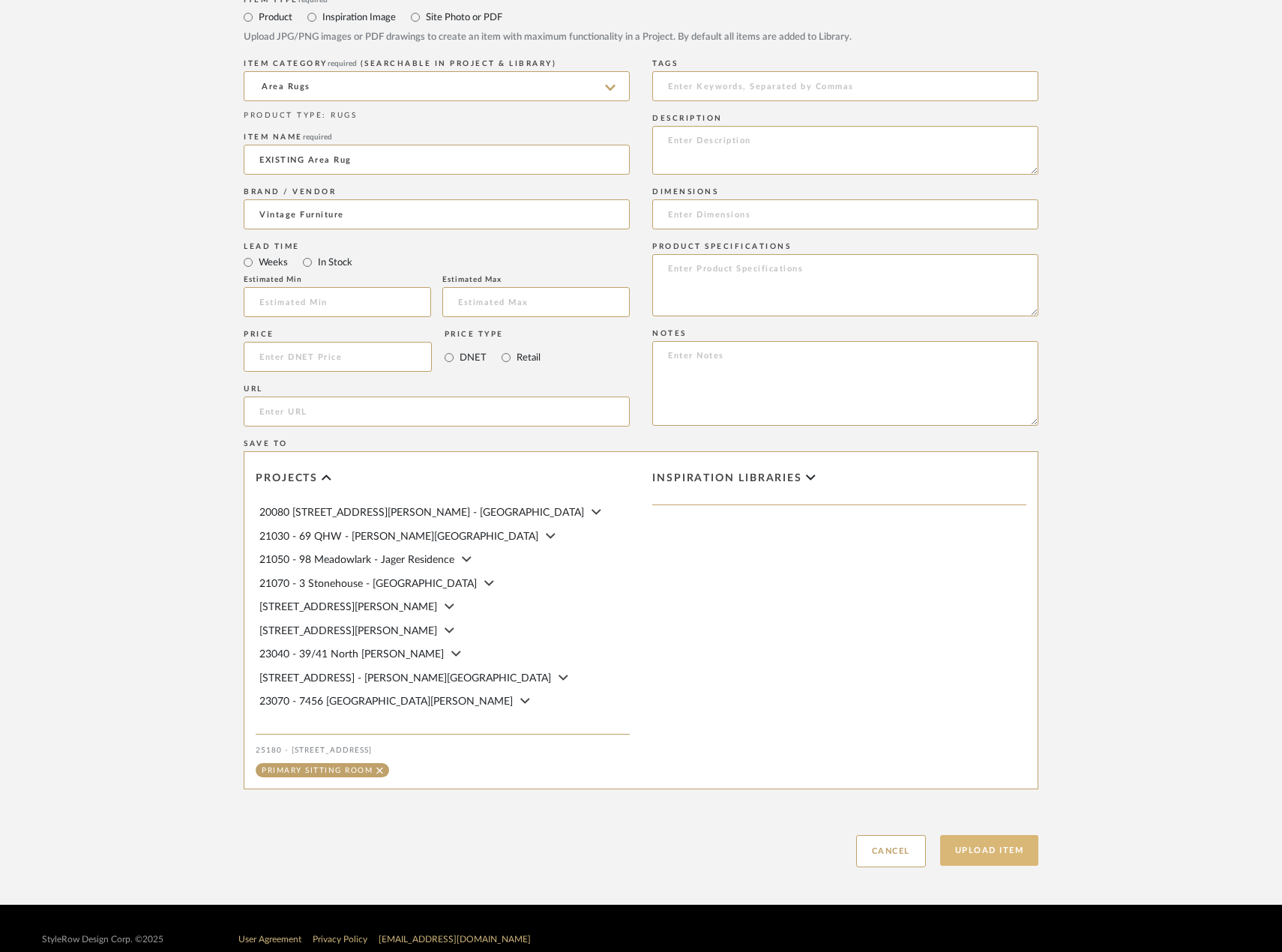
click at [976, 866] on button "Upload Item" at bounding box center [989, 850] width 99 height 30
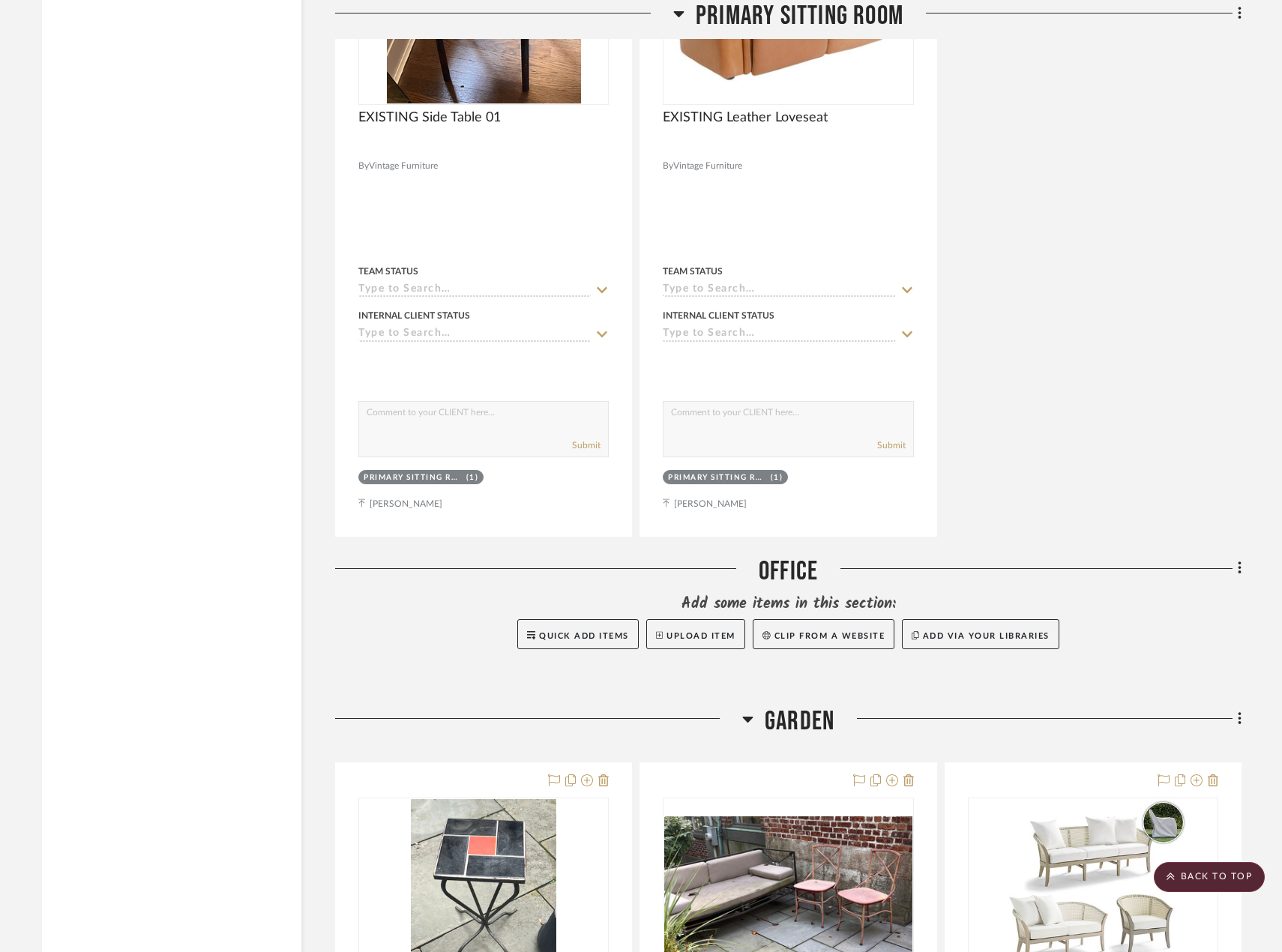
scroll to position [9767, 0]
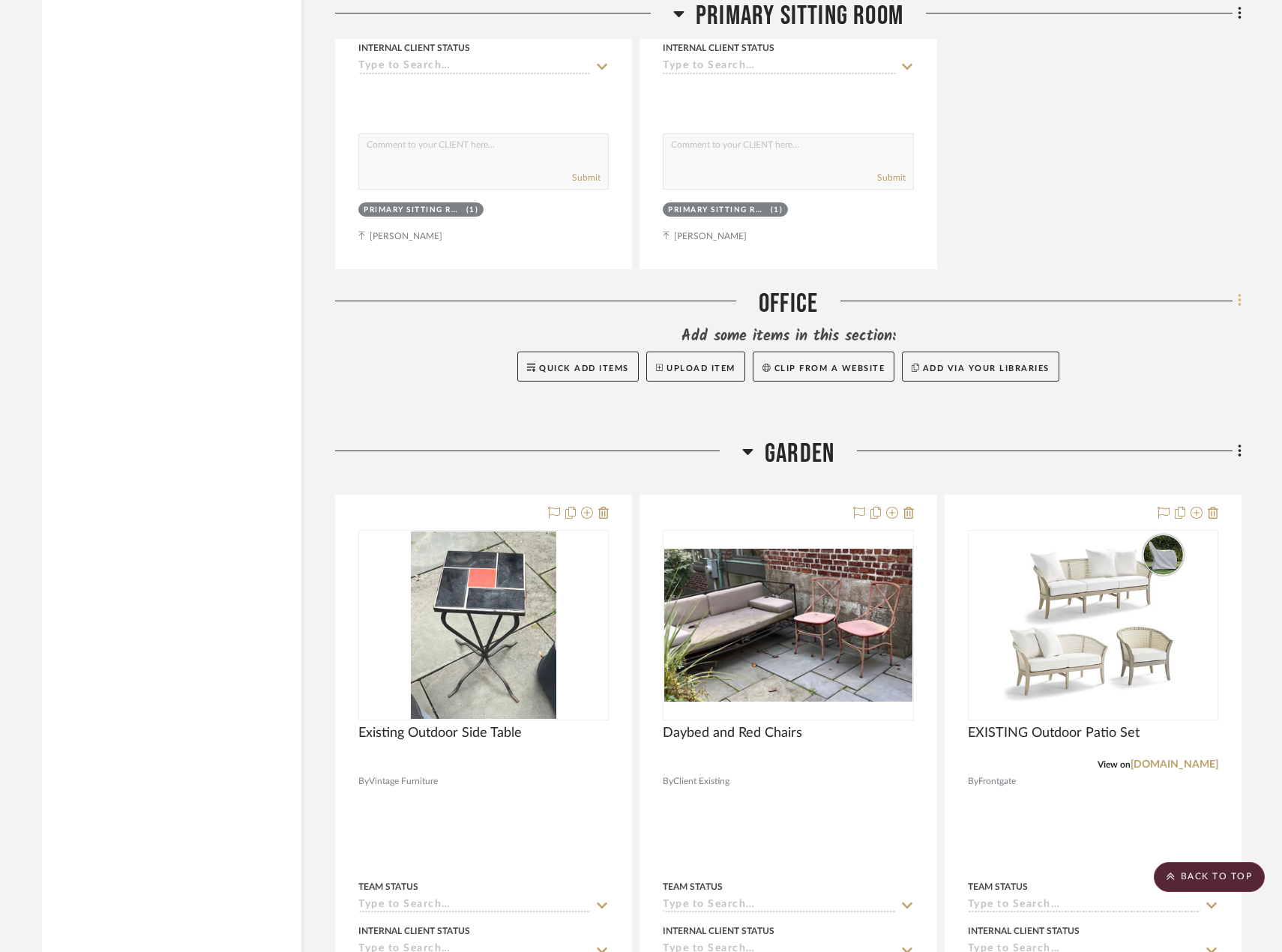
click at [1241, 304] on icon at bounding box center [1239, 301] width 4 height 16
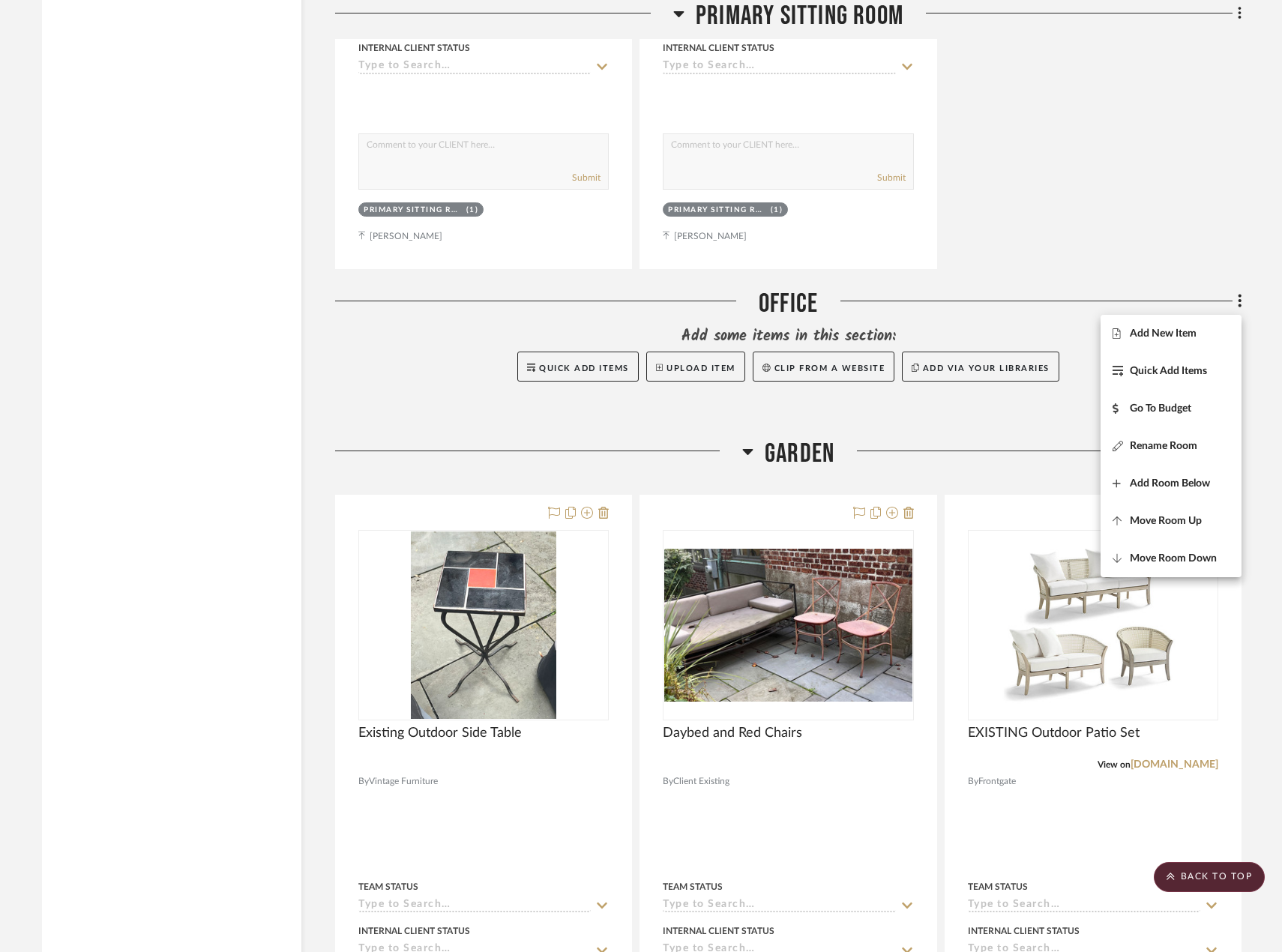
click at [1216, 328] on span "Add New Item" at bounding box center [1170, 333] width 117 height 12
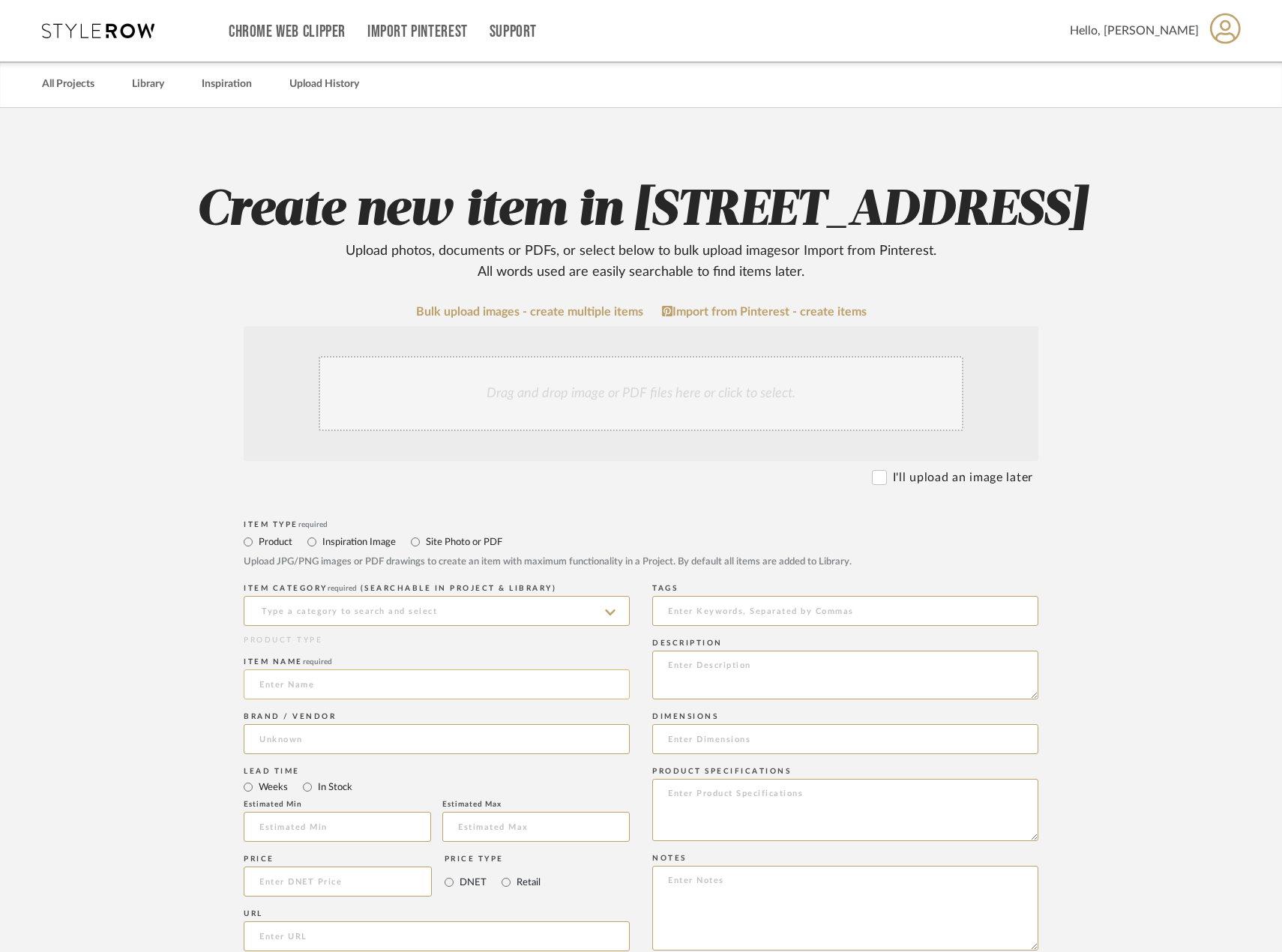
click at [473, 700] on input at bounding box center [436, 684] width 386 height 30
type input "EXISTING Hexagon Tables"
click at [420, 754] on input at bounding box center [436, 740] width 386 height 30
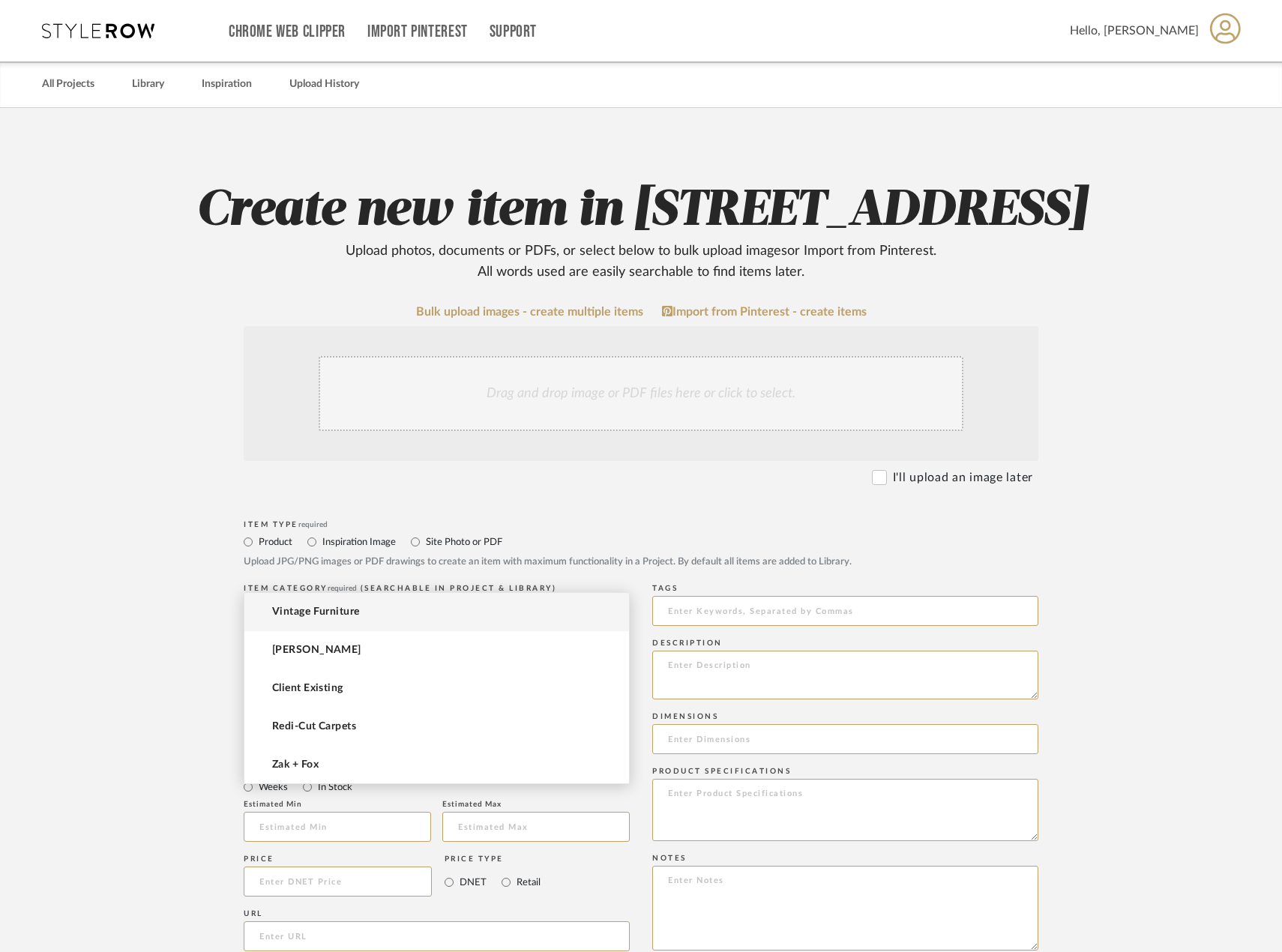
click at [393, 622] on mat-option "Vintage Furniture" at bounding box center [436, 612] width 385 height 38
type input "Vintage Furniture"
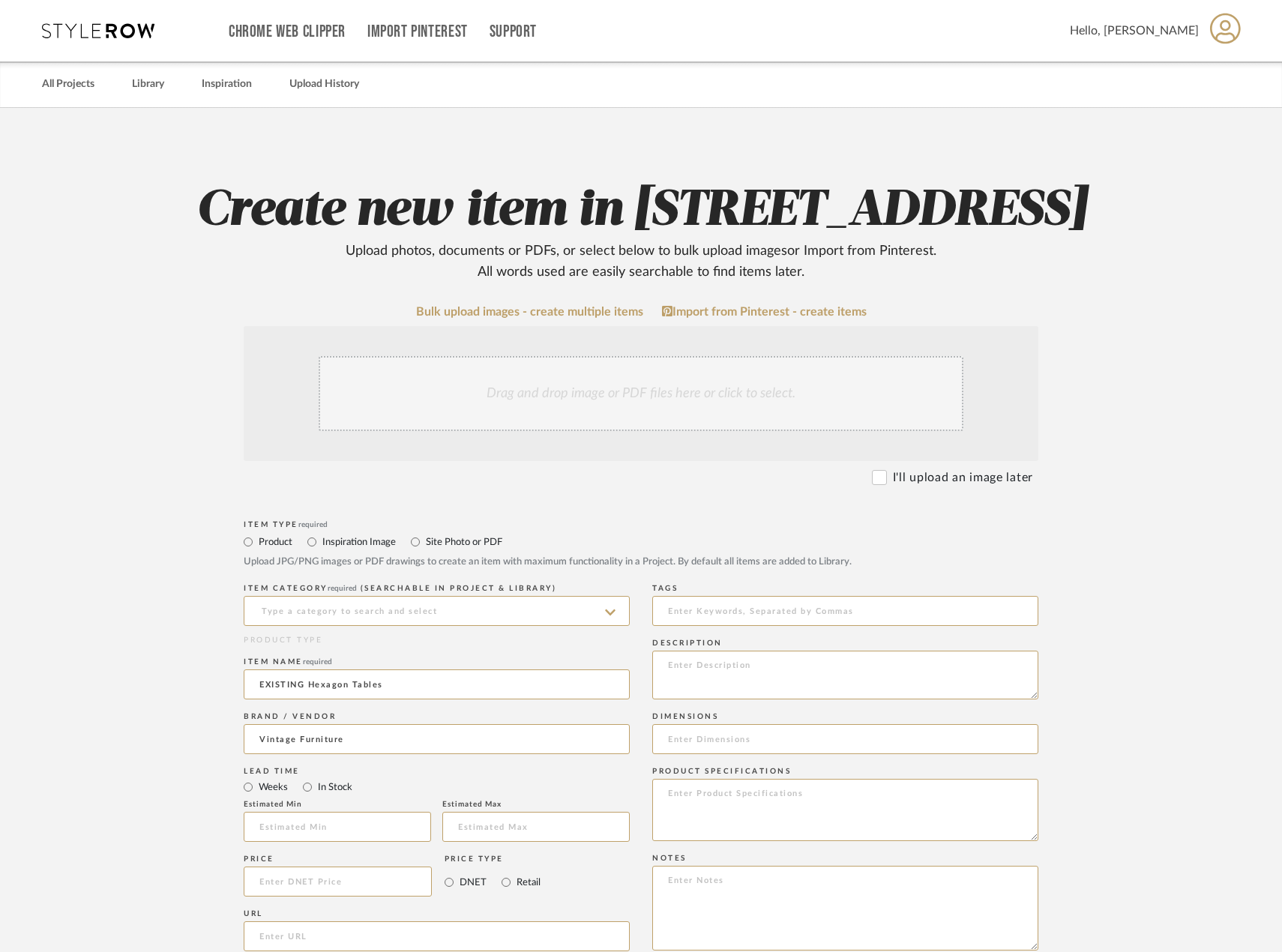
drag, startPoint x: 403, startPoint y: 634, endPoint x: 411, endPoint y: 653, distance: 20.6
click at [409, 647] on div "Item Type required Product Inspiration Image Site Photo or PDF Upload JPG/PNG i…" at bounding box center [641, 954] width 795 height 875
click at [421, 626] on input at bounding box center [436, 611] width 386 height 30
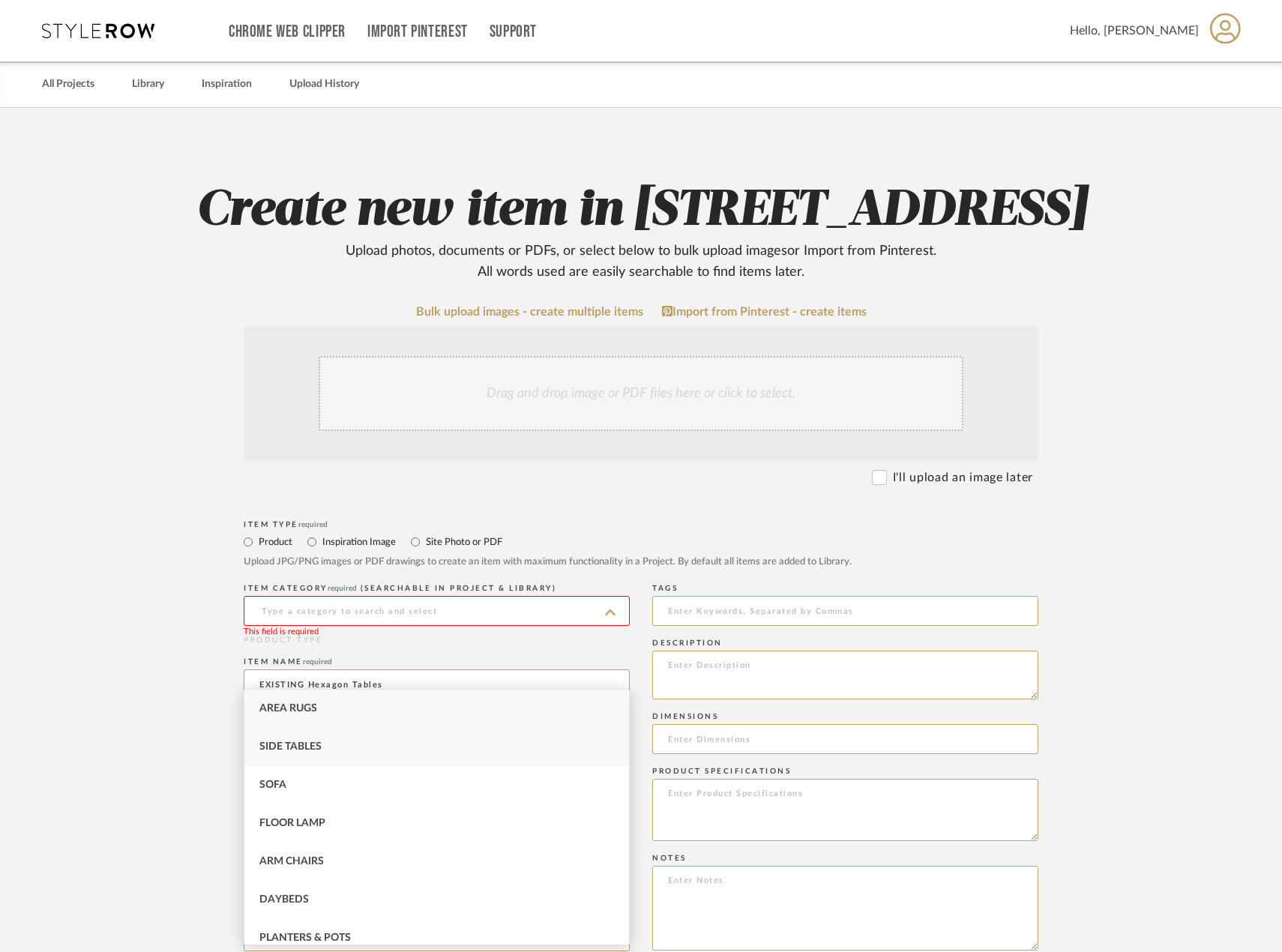
click at [444, 740] on div "Side Tables" at bounding box center [436, 747] width 385 height 38
type input "Side Tables"
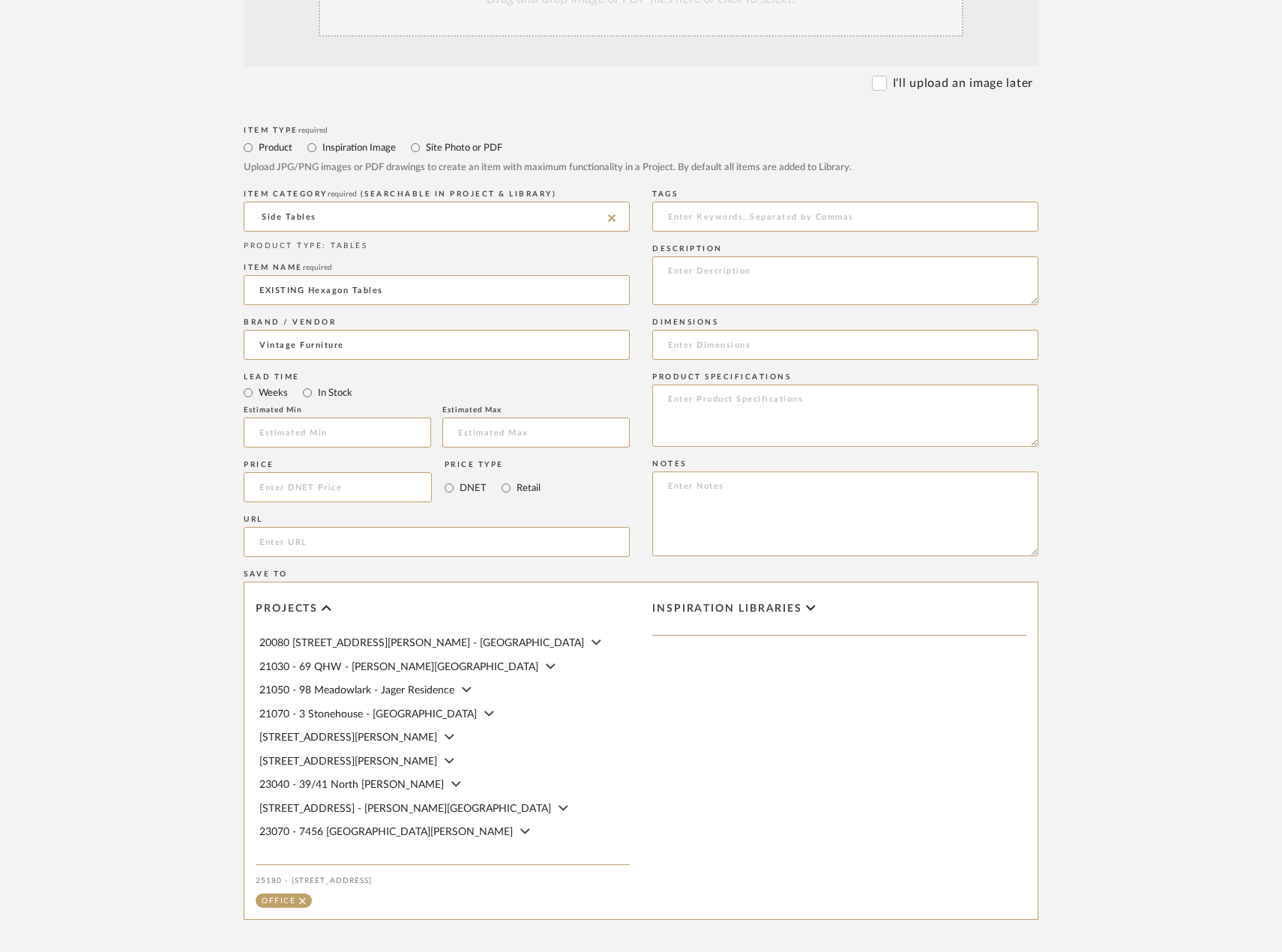
scroll to position [607, 0]
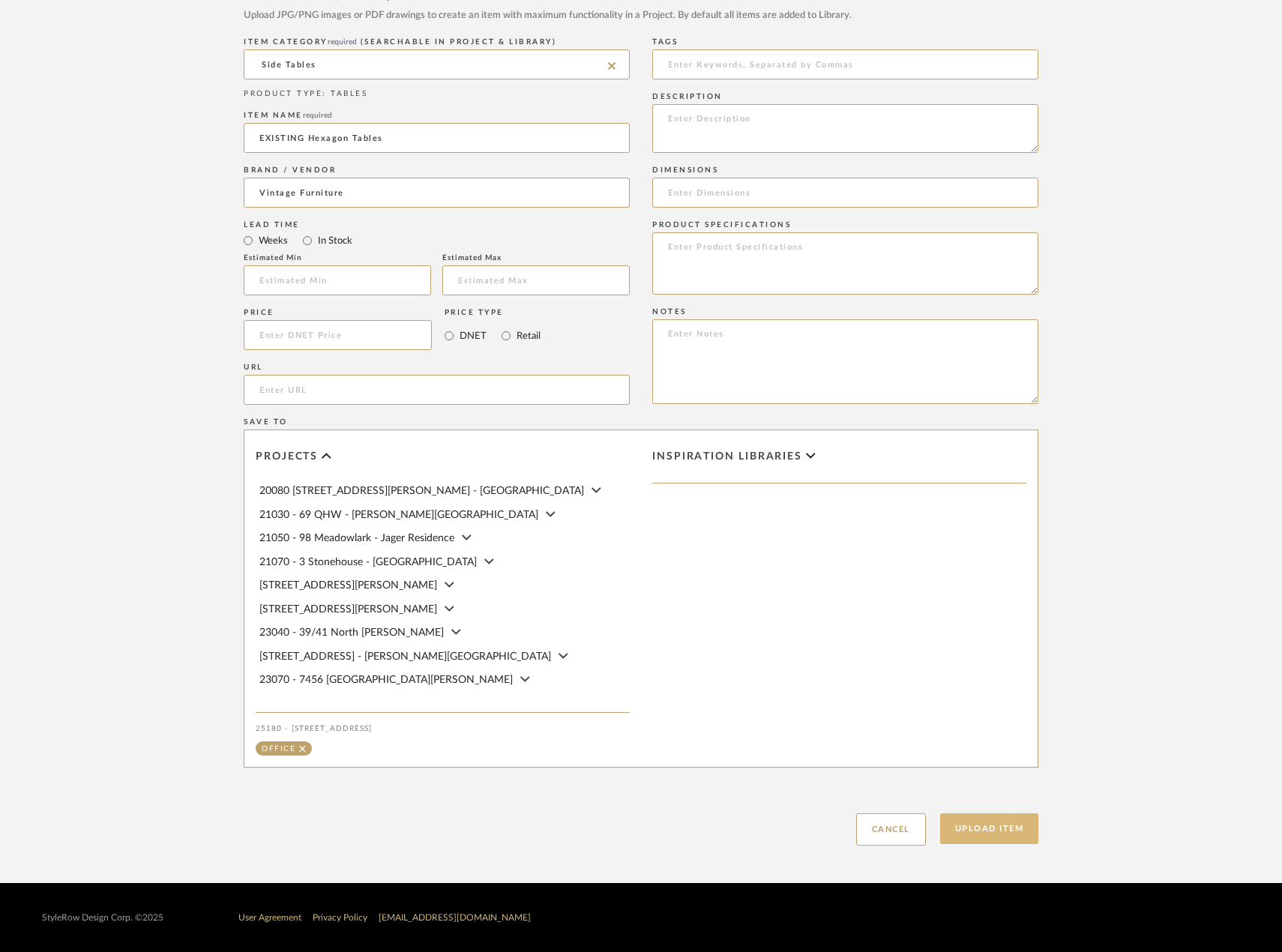
click at [972, 835] on button "Upload Item" at bounding box center [989, 829] width 99 height 30
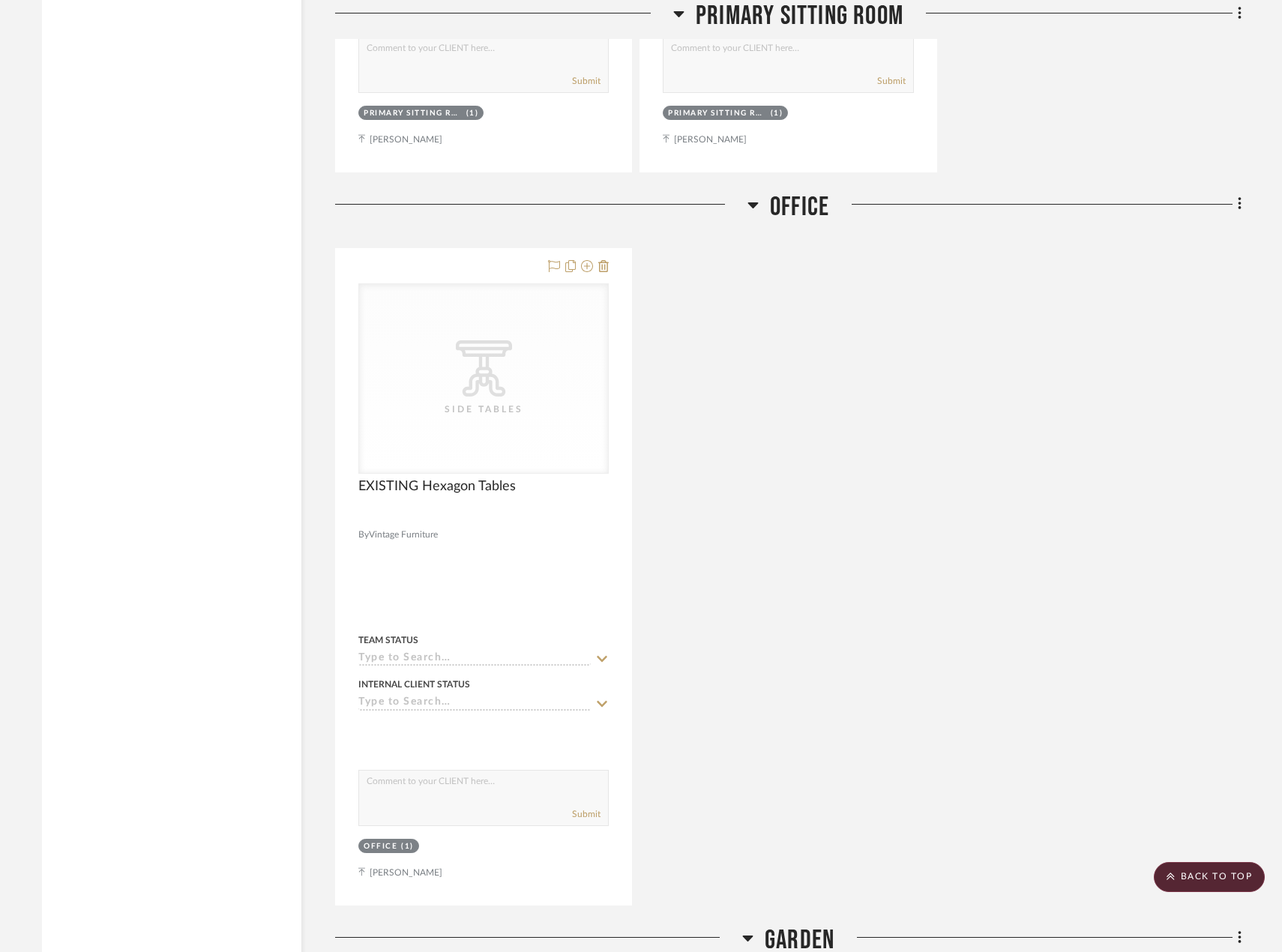
scroll to position [9814, 0]
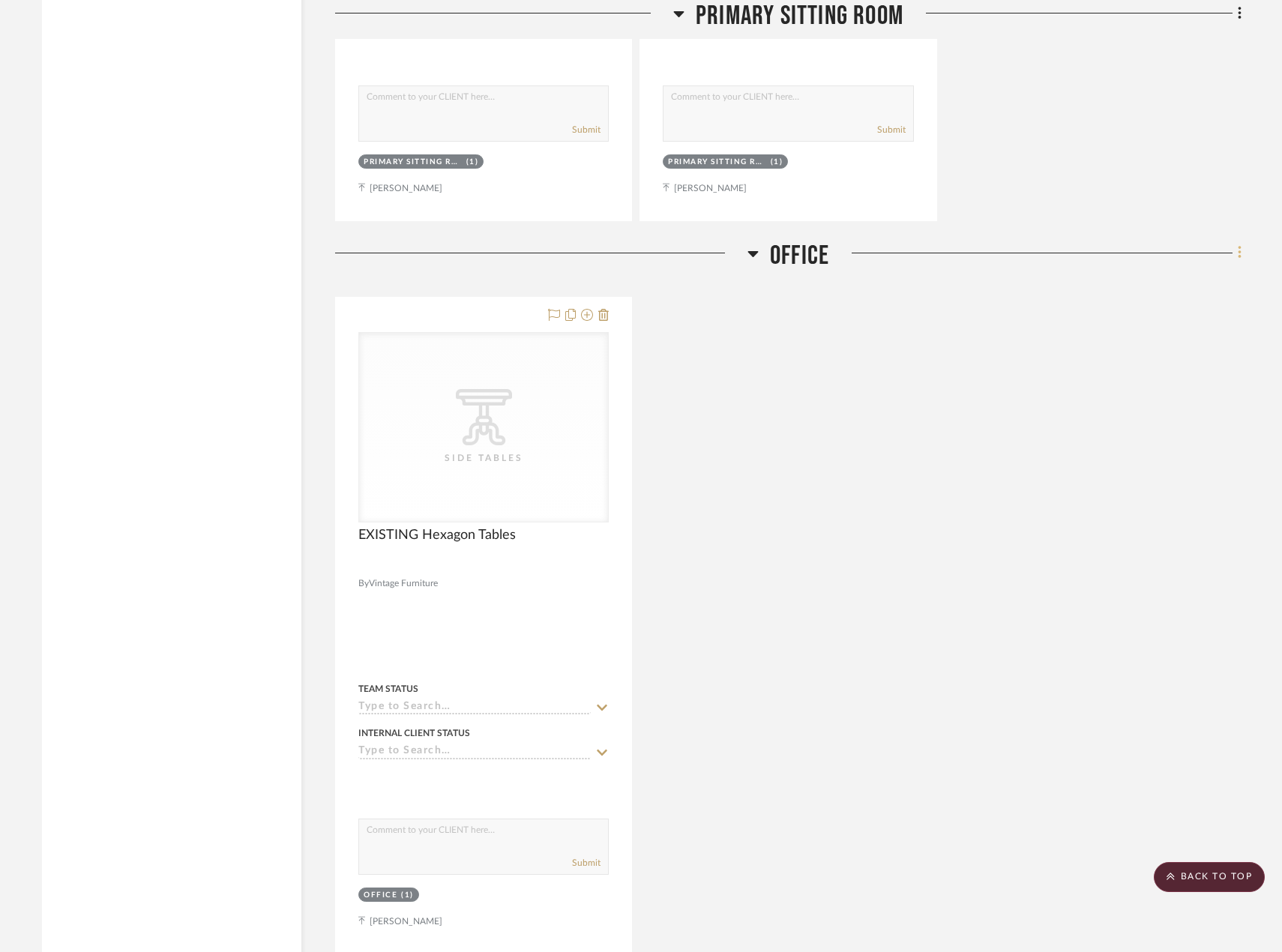
click at [1237, 253] on fa-icon at bounding box center [1237, 254] width 10 height 25
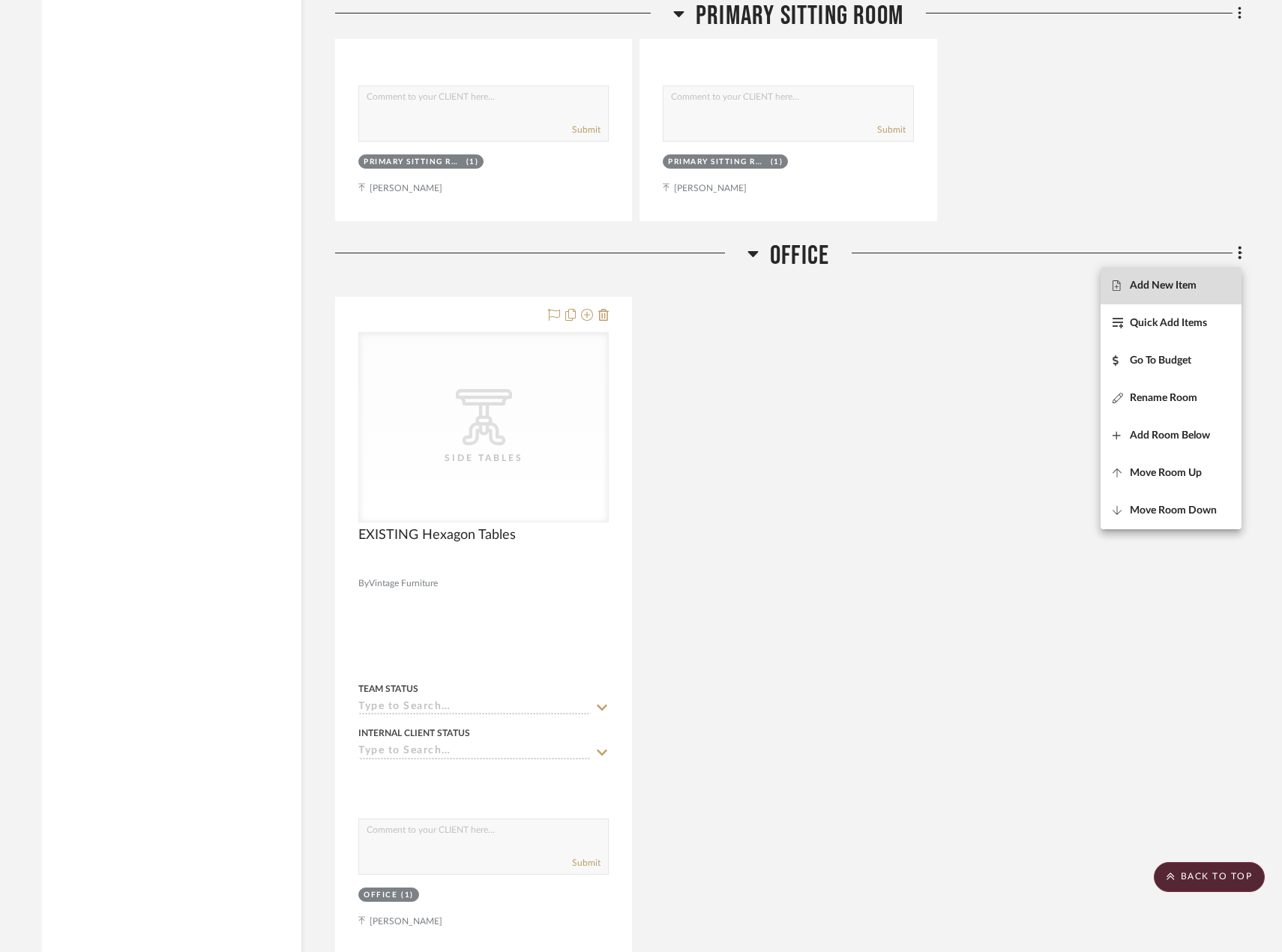
click at [1213, 277] on button "Add New Item" at bounding box center [1171, 286] width 141 height 37
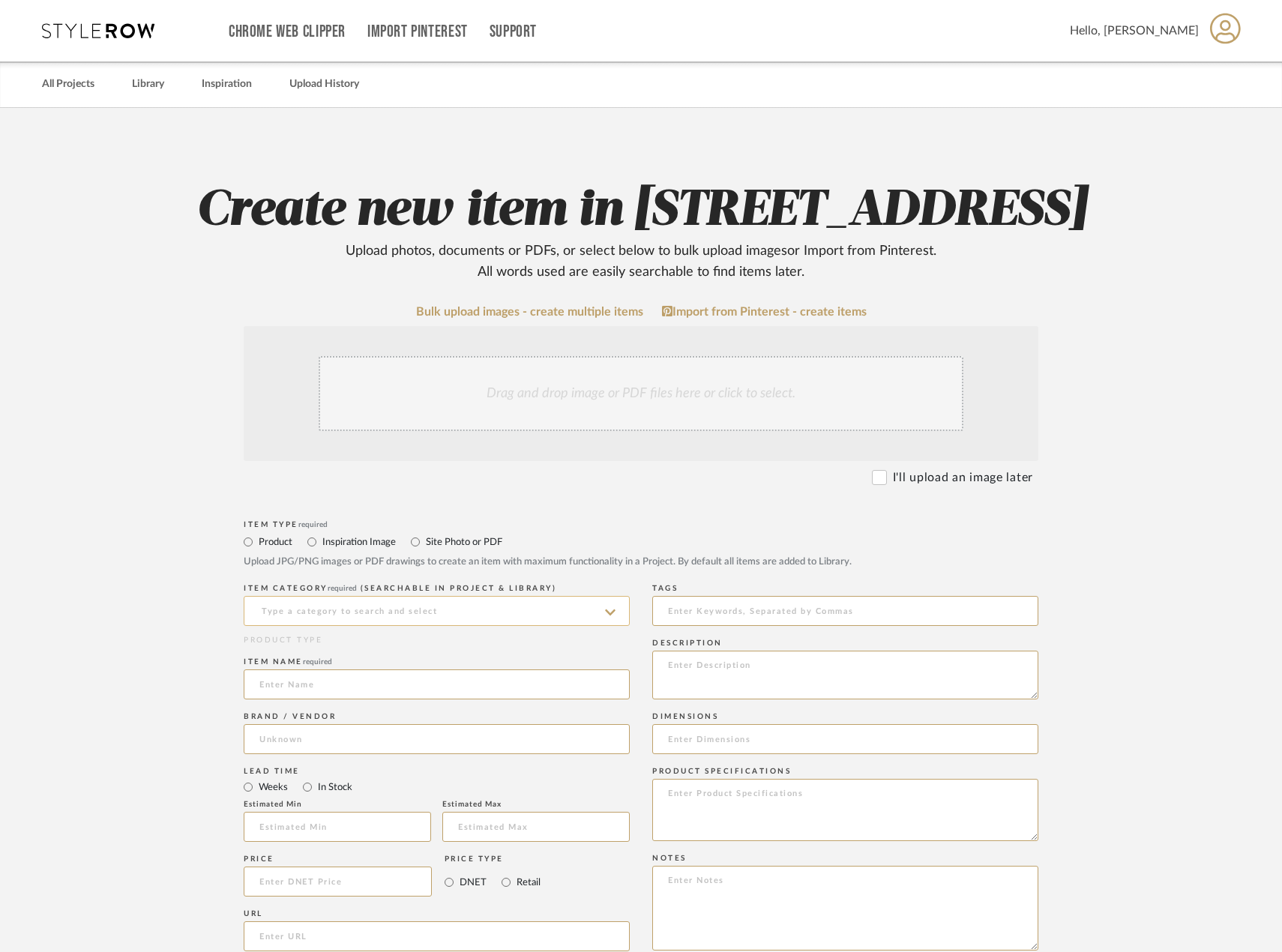
click at [404, 626] on input at bounding box center [436, 611] width 386 height 30
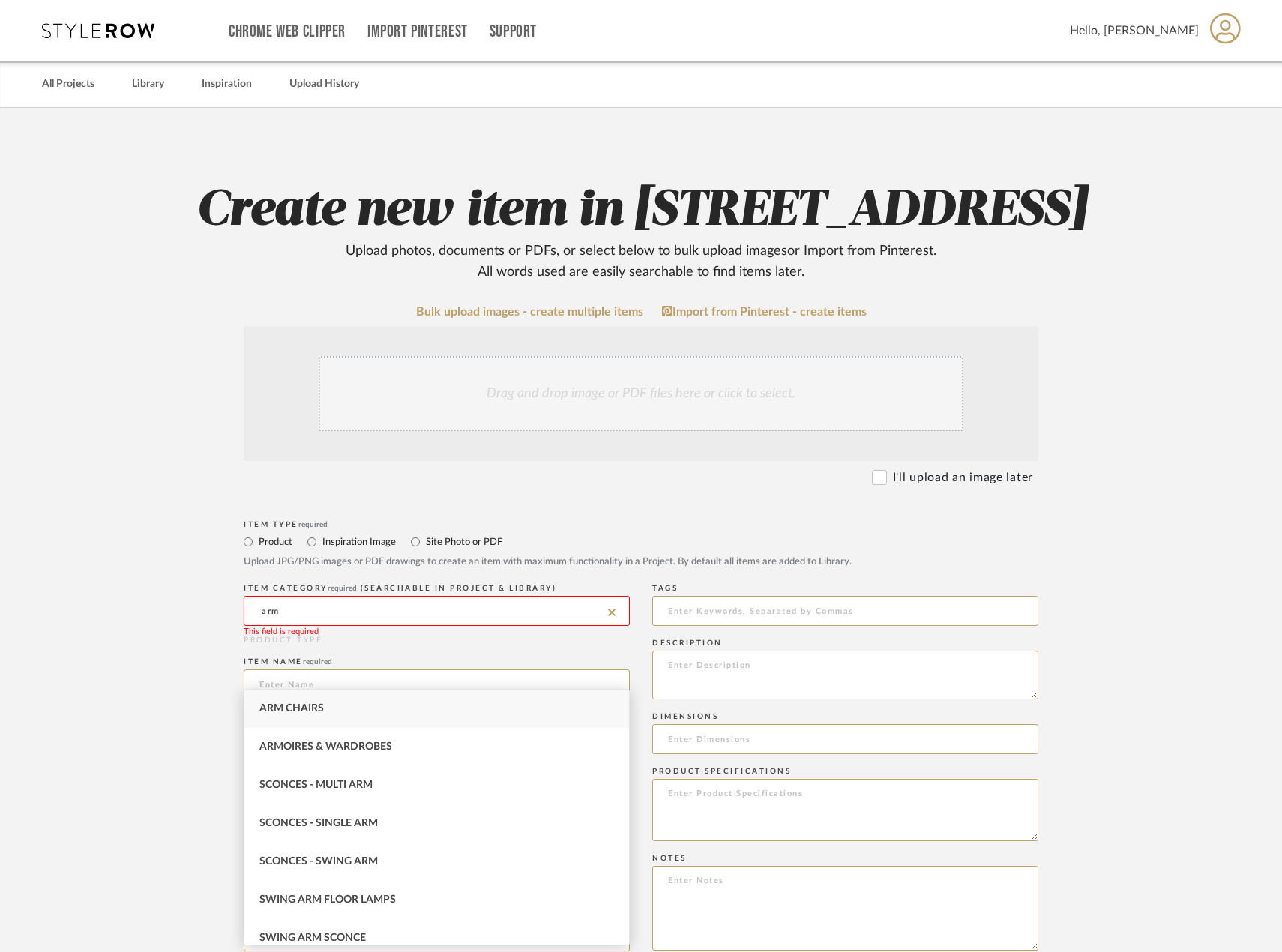
click at [389, 705] on div "Arm Chairs" at bounding box center [436, 708] width 385 height 38
type input "Arm Chairs"
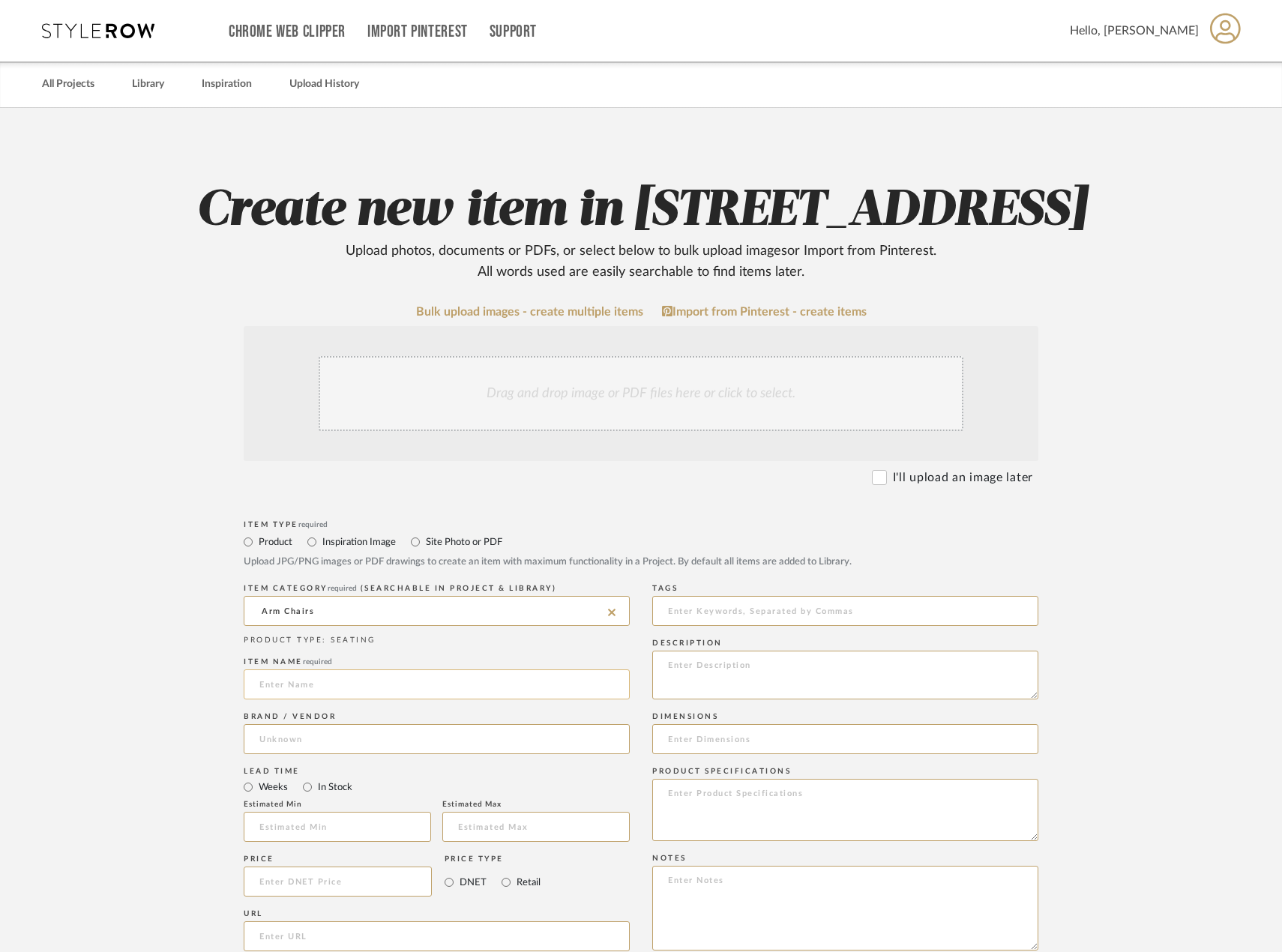
click at [395, 700] on input at bounding box center [436, 684] width 386 height 30
type input "EXISTING Vitra Chair and Ottoman"
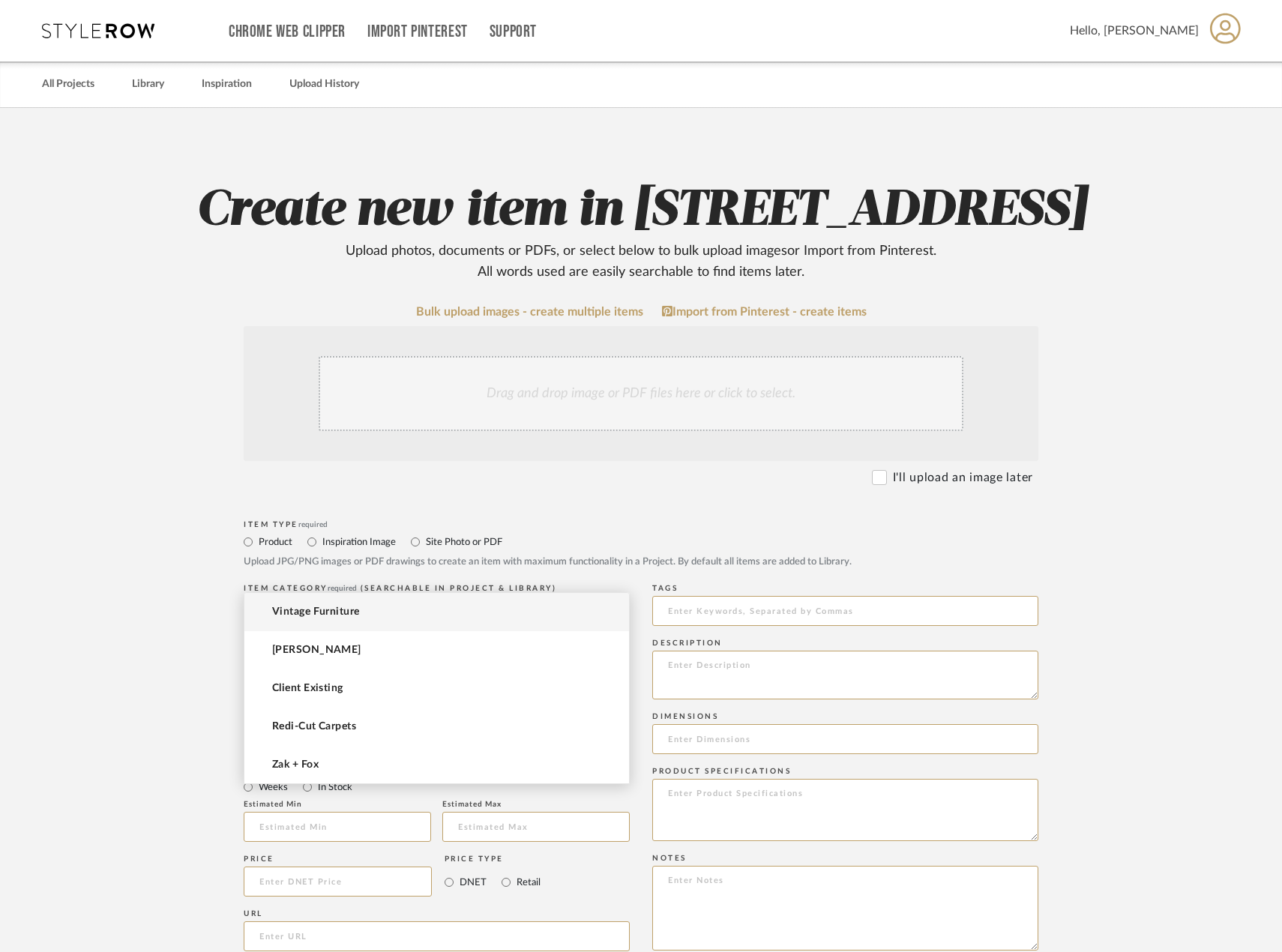
click at [404, 754] on input at bounding box center [436, 740] width 386 height 30
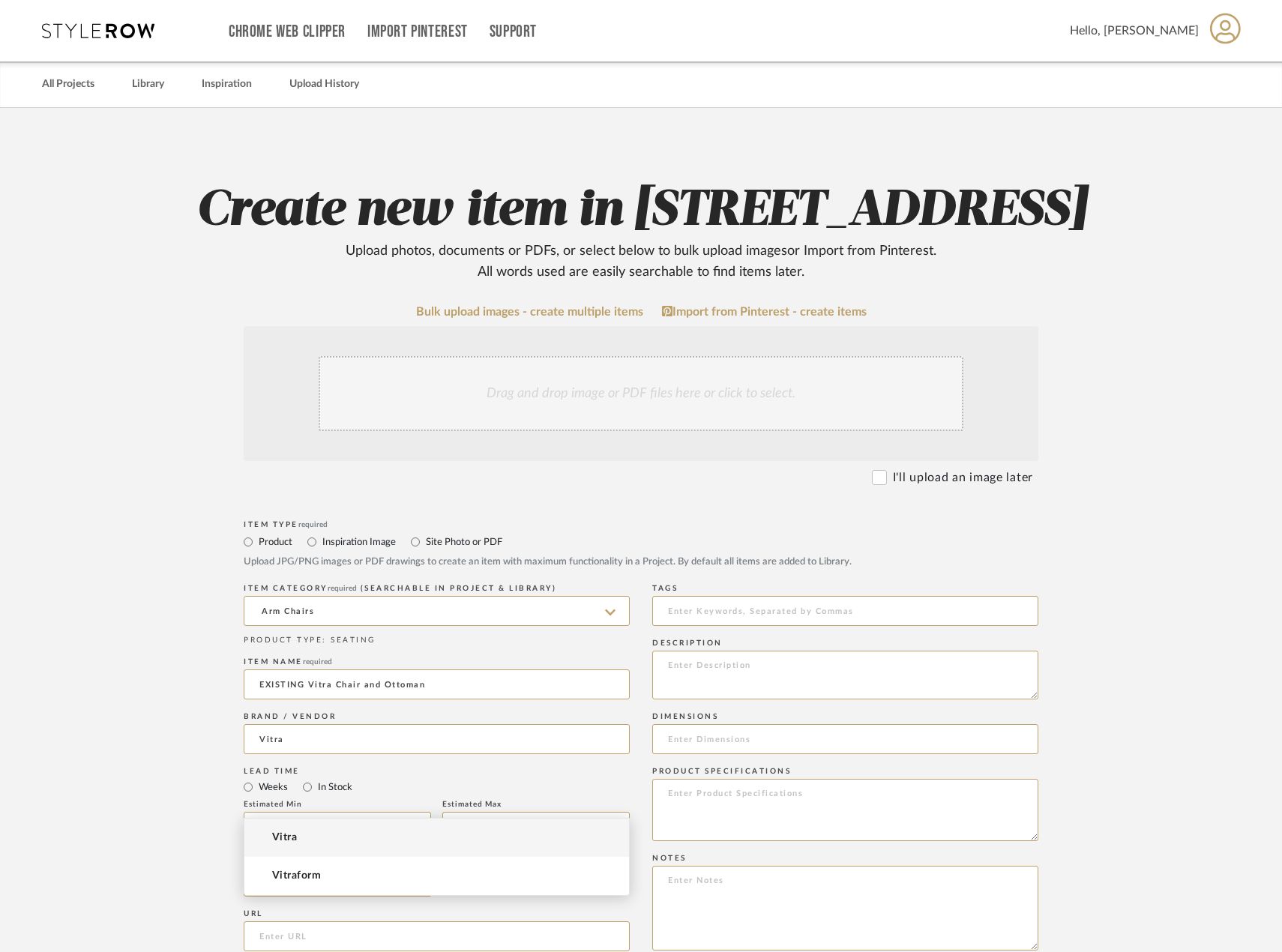
type input "Vitra"
click at [437, 830] on mat-option "Vitra" at bounding box center [436, 838] width 385 height 38
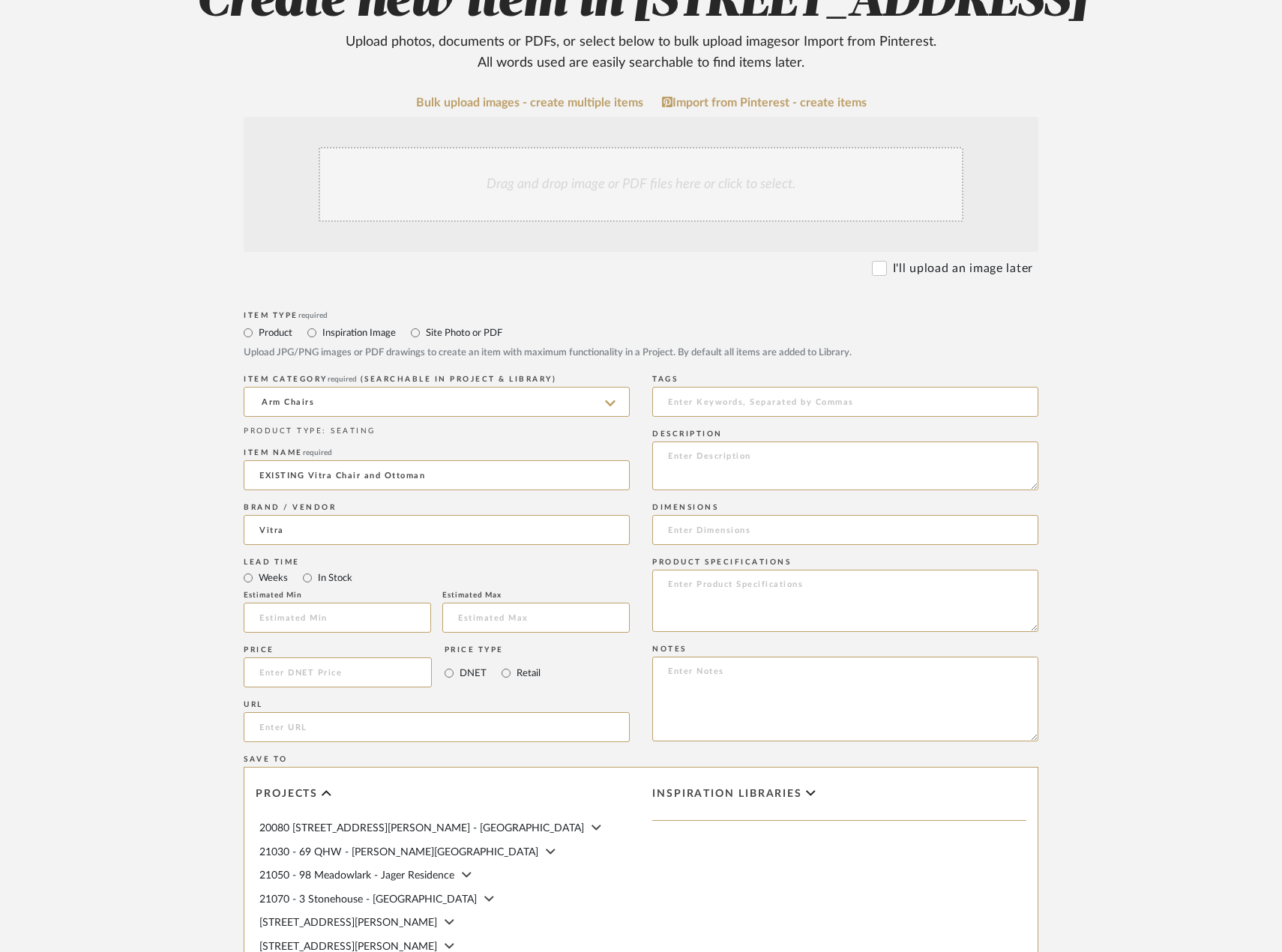
scroll to position [525, 0]
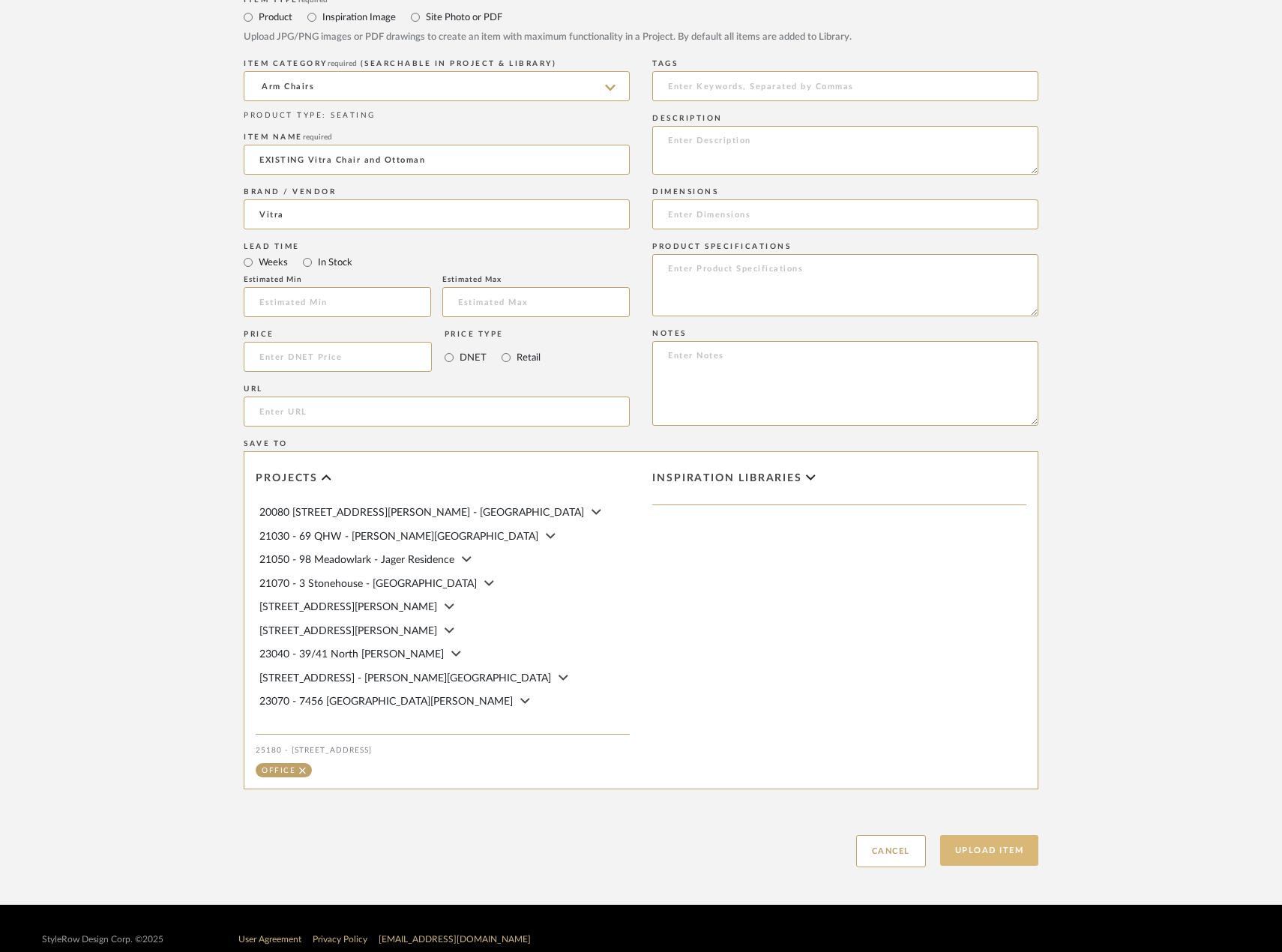
click at [1009, 866] on button "Upload Item" at bounding box center [989, 850] width 99 height 30
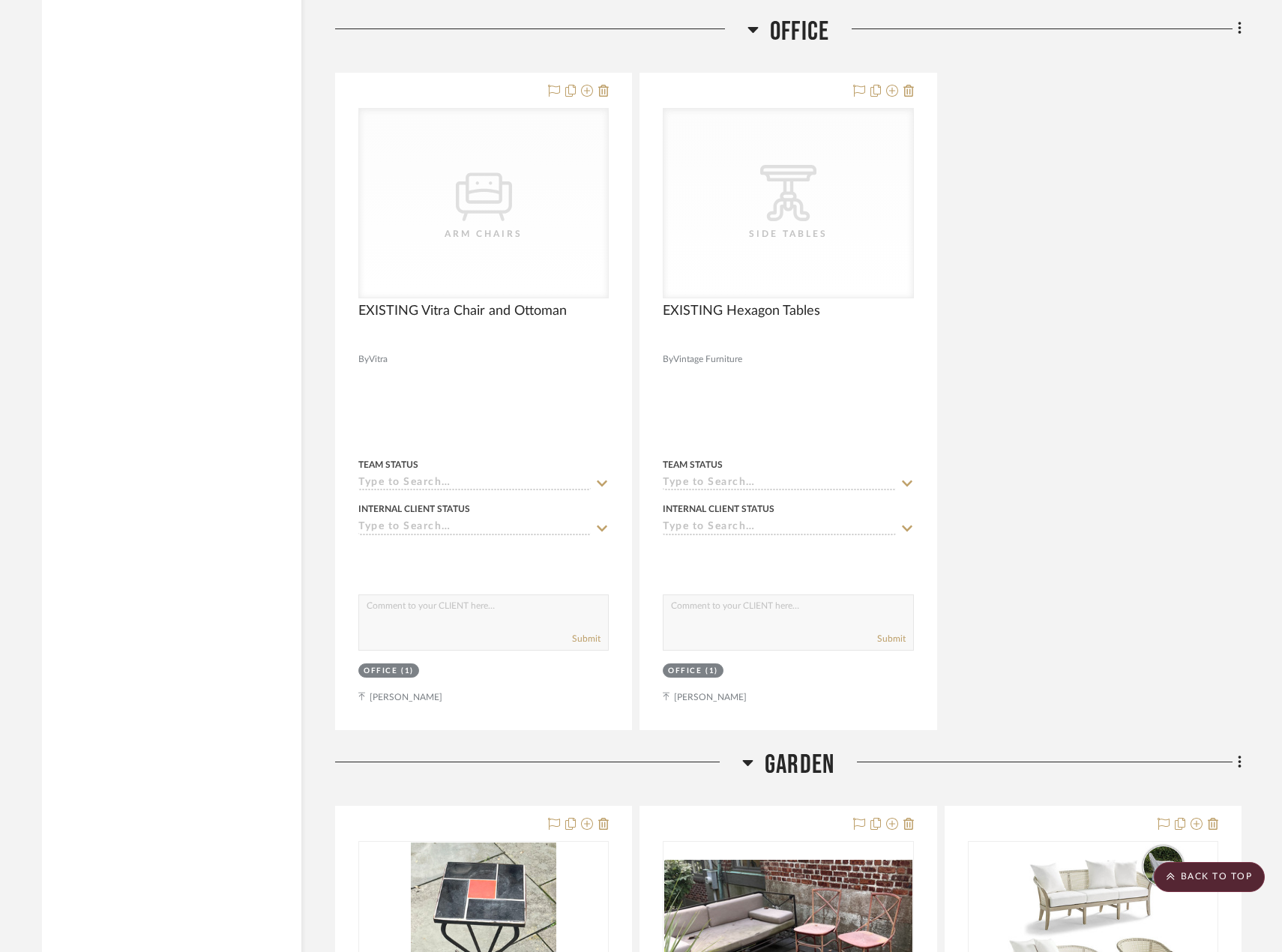
scroll to position [10038, 0]
click at [1232, 30] on fa-icon at bounding box center [1237, 29] width 10 height 25
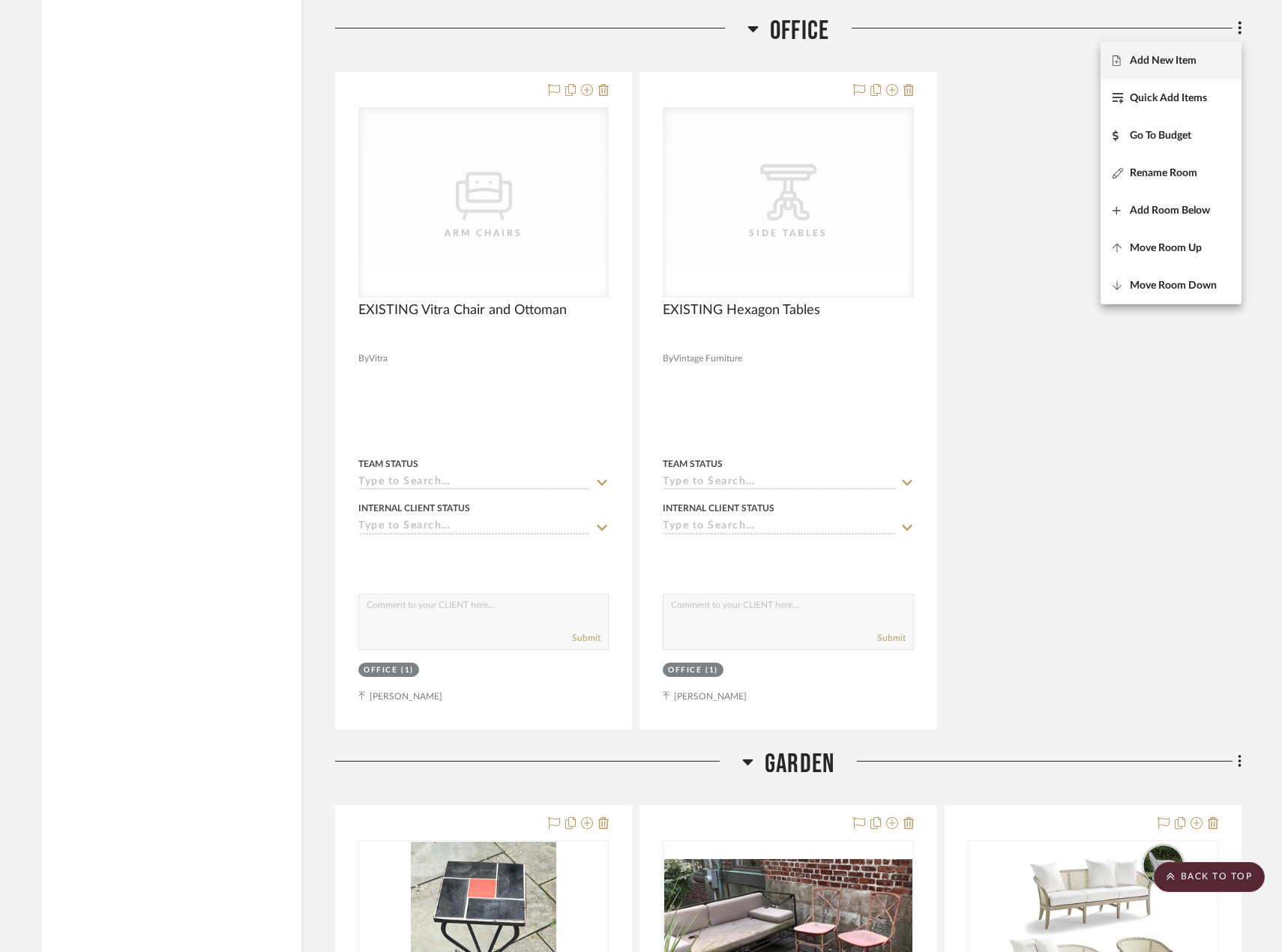
click at [1199, 65] on span "Add New Item" at bounding box center [1170, 61] width 117 height 12
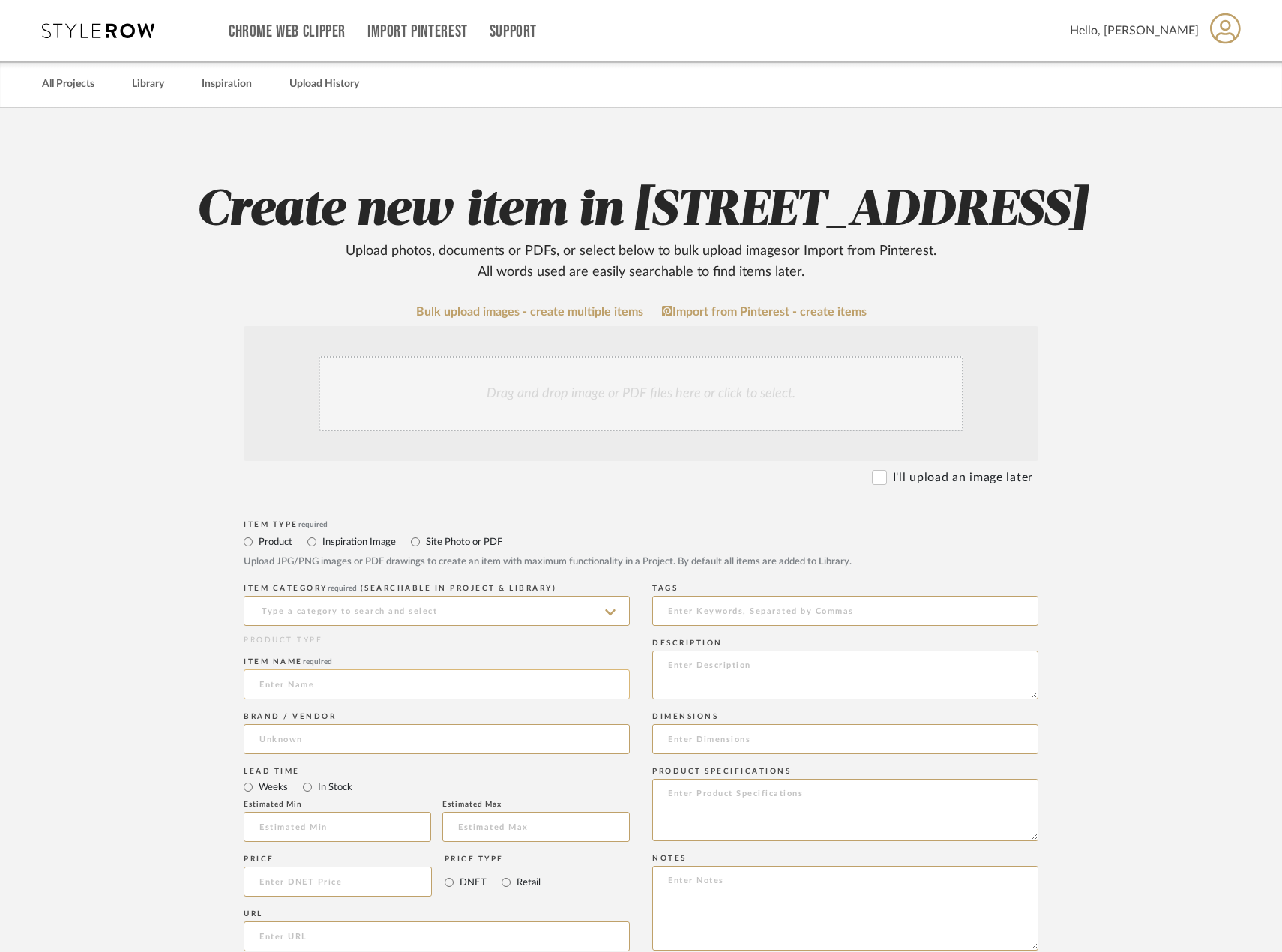
drag, startPoint x: 456, startPoint y: 773, endPoint x: 450, endPoint y: 757, distance: 17.1
click at [451, 760] on div "ITEM CATEGORY required (Searchable in Project & Library) PRODUCT TYPE Item name…" at bounding box center [436, 770] width 386 height 380
click at [450, 700] on input at bounding box center [436, 684] width 386 height 30
type input "EXISTING Leather Sofa"
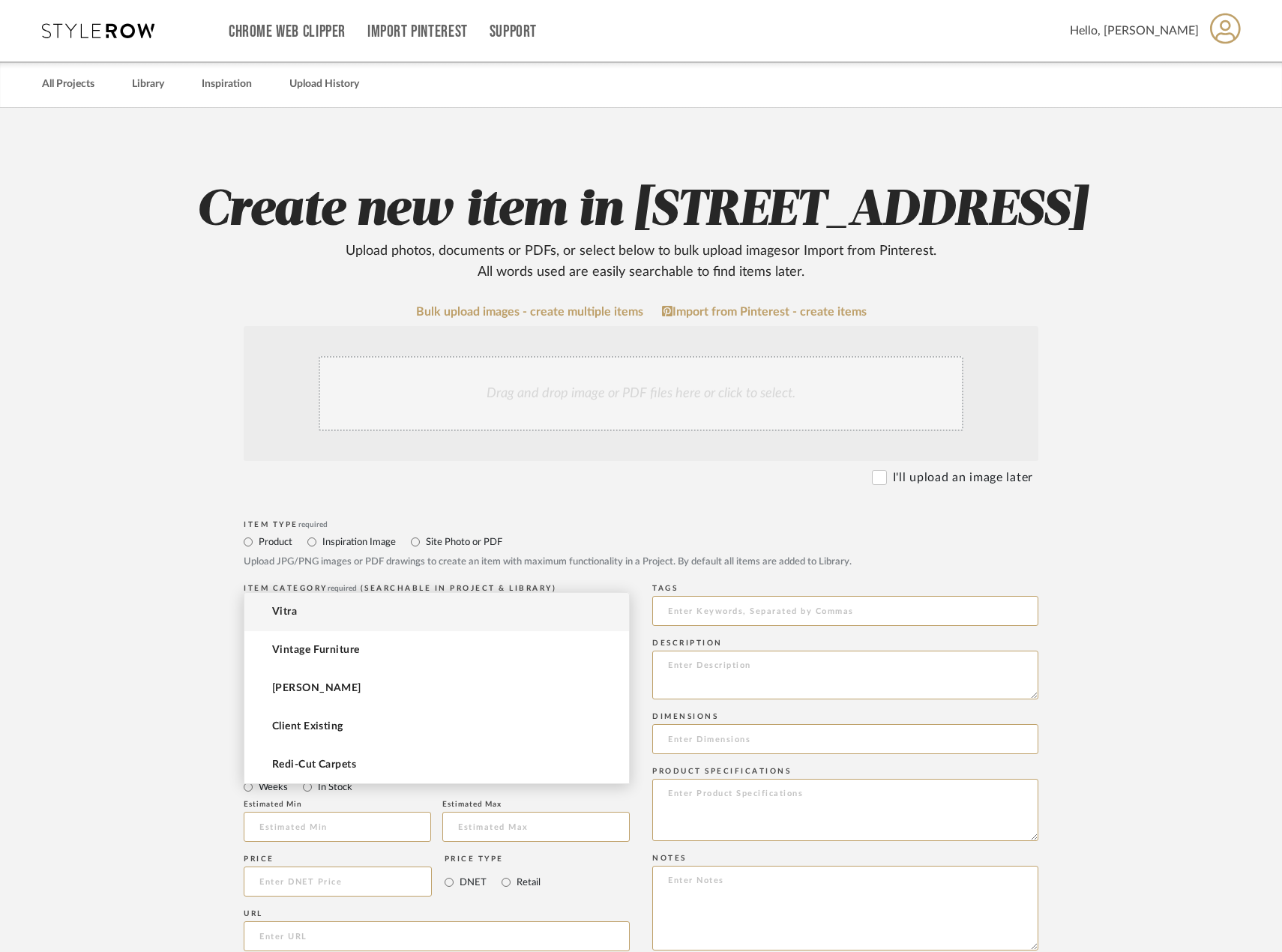
click at [481, 754] on input at bounding box center [436, 740] width 386 height 30
click at [411, 659] on mat-option "Vintage Furniture" at bounding box center [436, 650] width 385 height 38
type input "Vintage Furniture"
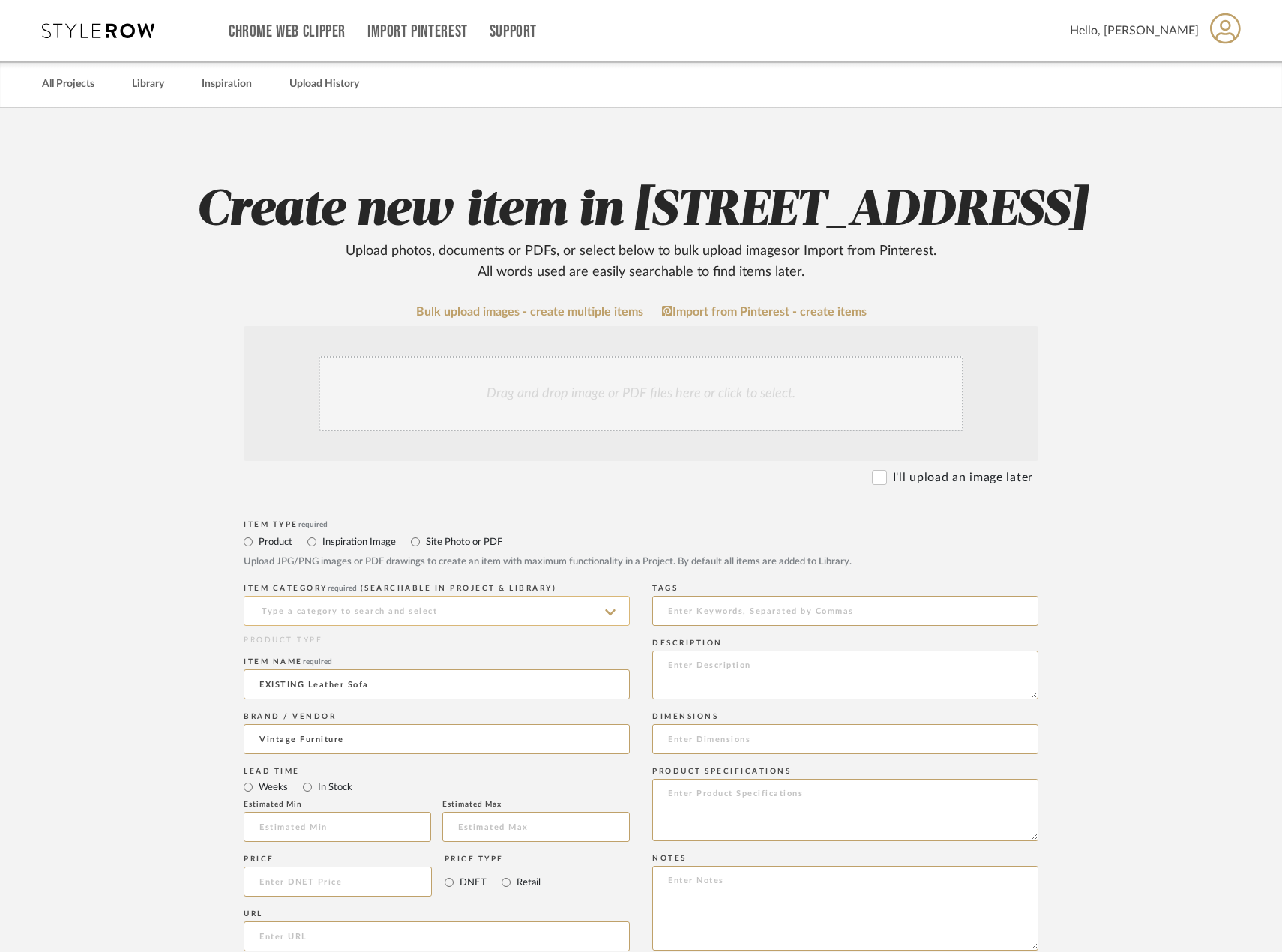
click at [413, 626] on input at bounding box center [436, 611] width 386 height 30
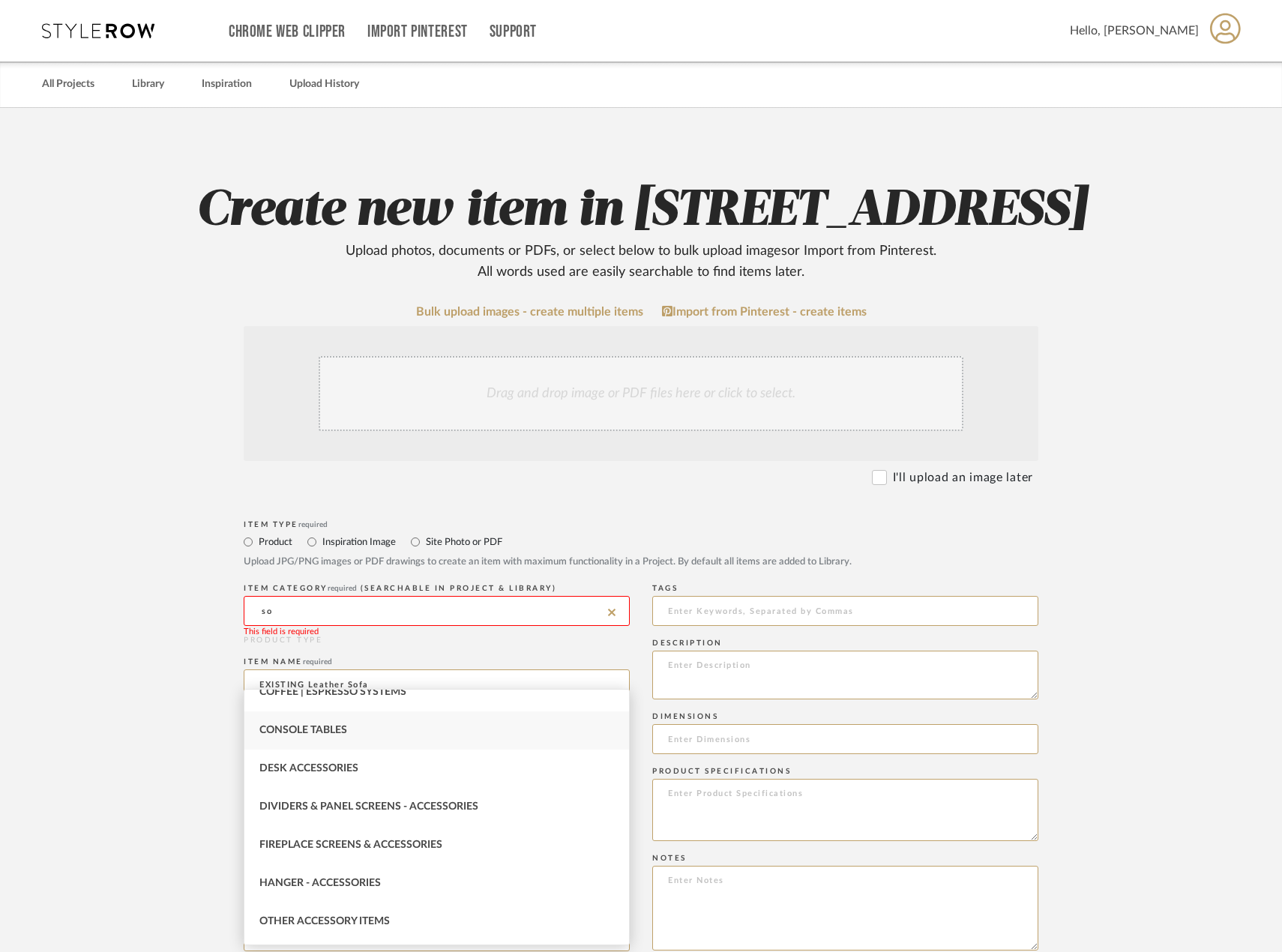
scroll to position [395, 0]
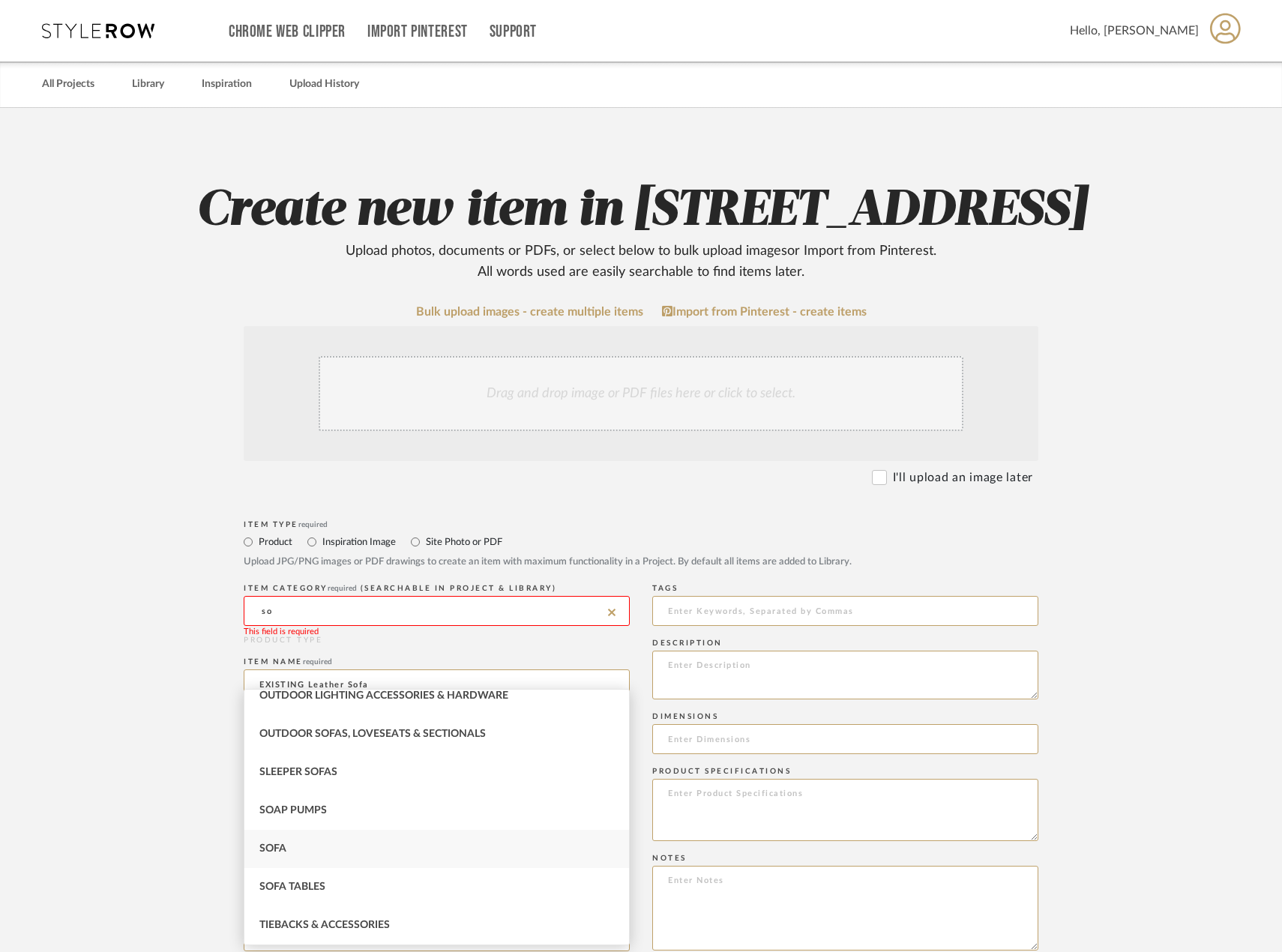
click at [341, 837] on div "Sofa" at bounding box center [436, 849] width 385 height 38
type input "Sofa"
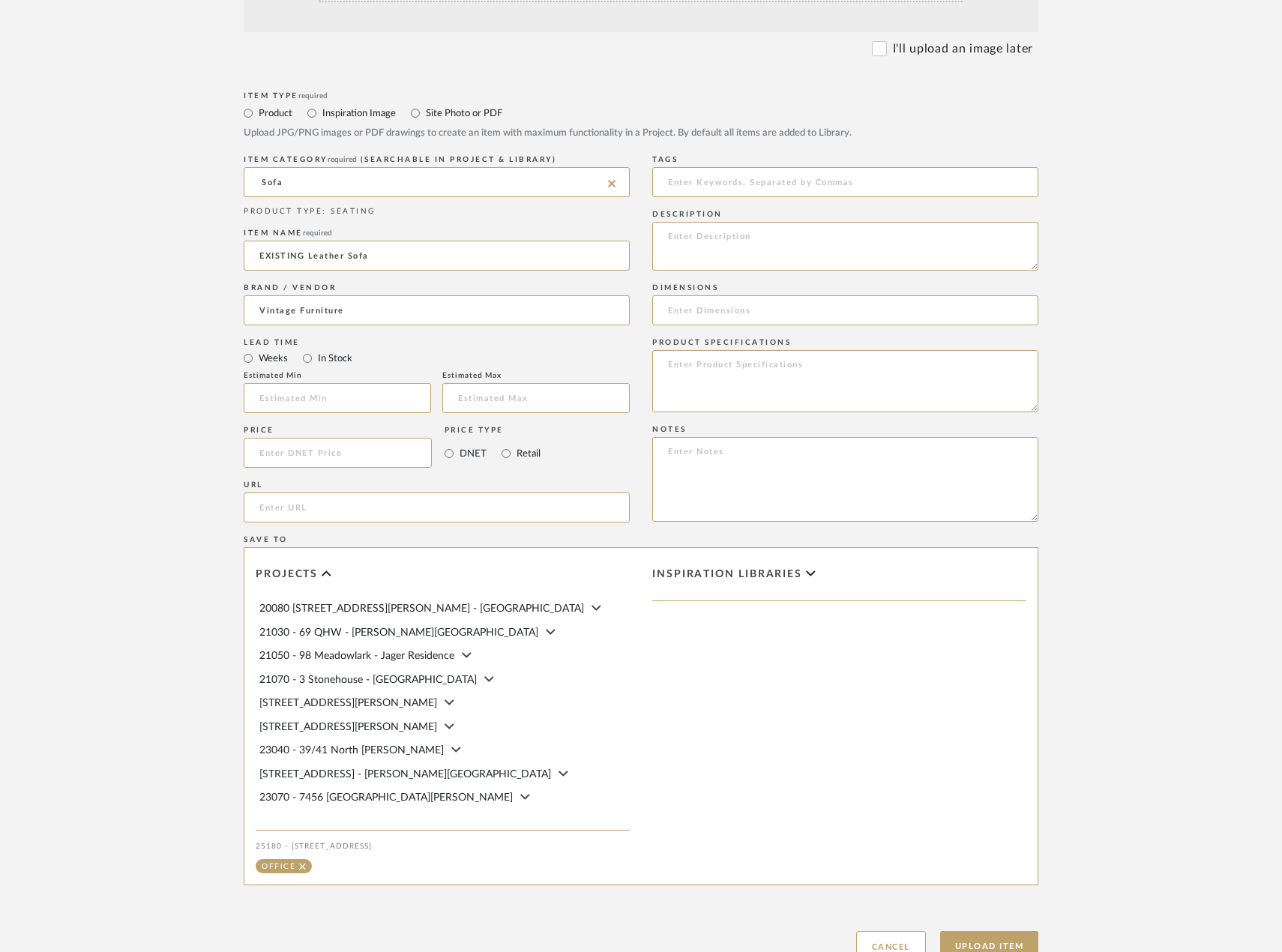
scroll to position [607, 0]
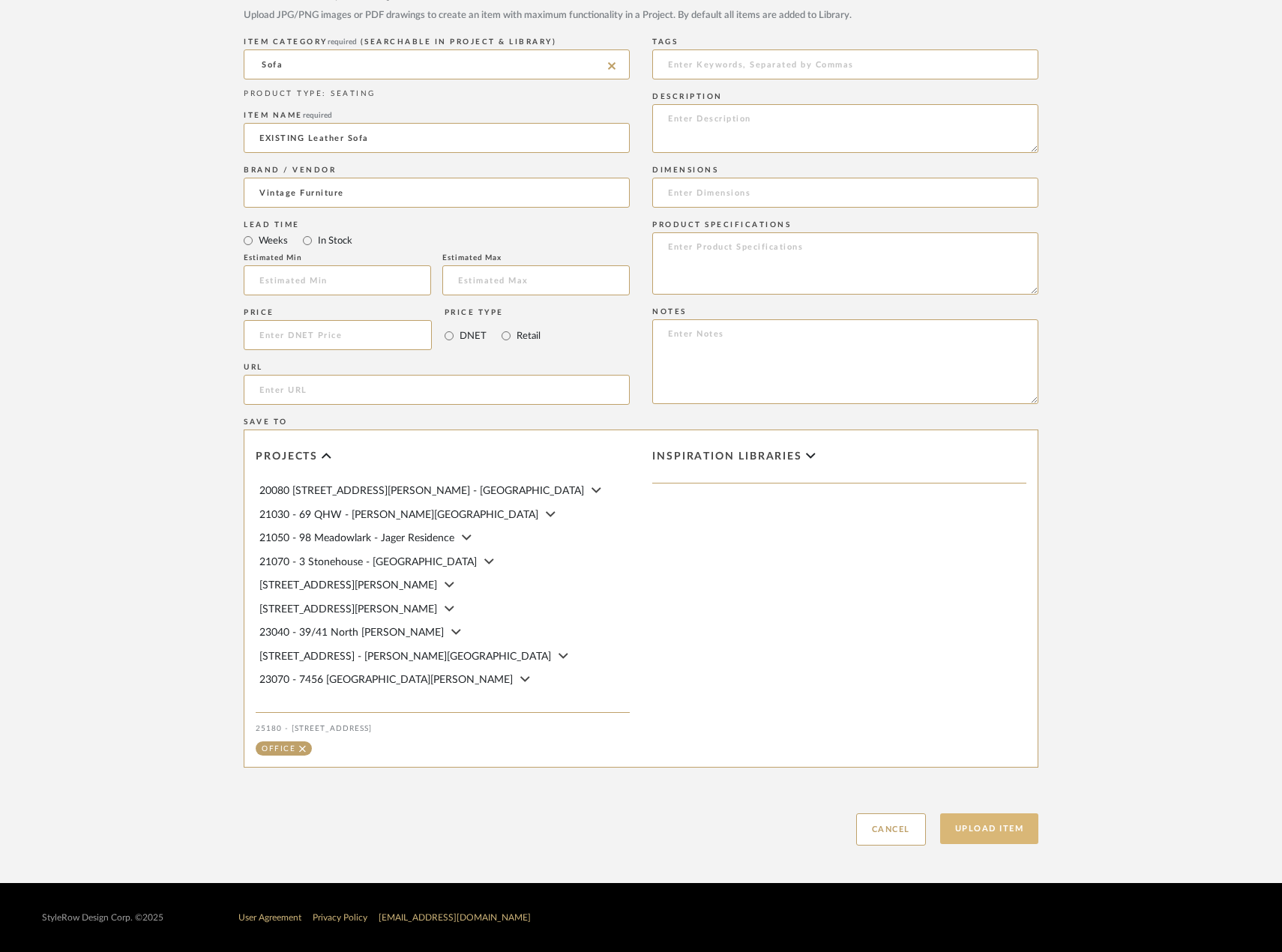
click at [1013, 815] on div "Upload Item Cancel" at bounding box center [641, 811] width 795 height 69
click at [1033, 827] on button "Upload Item" at bounding box center [989, 829] width 99 height 30
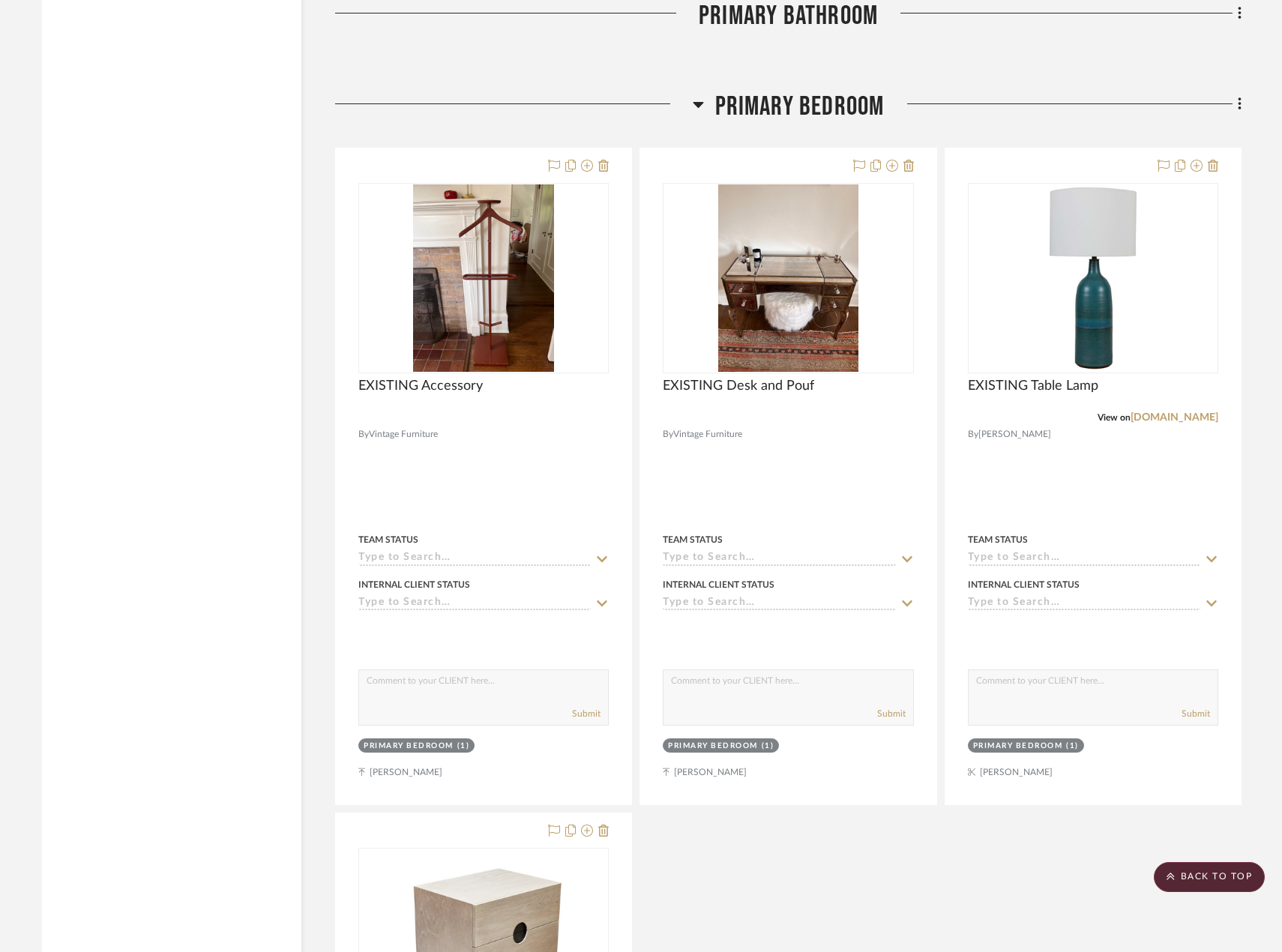
scroll to position [7115, 0]
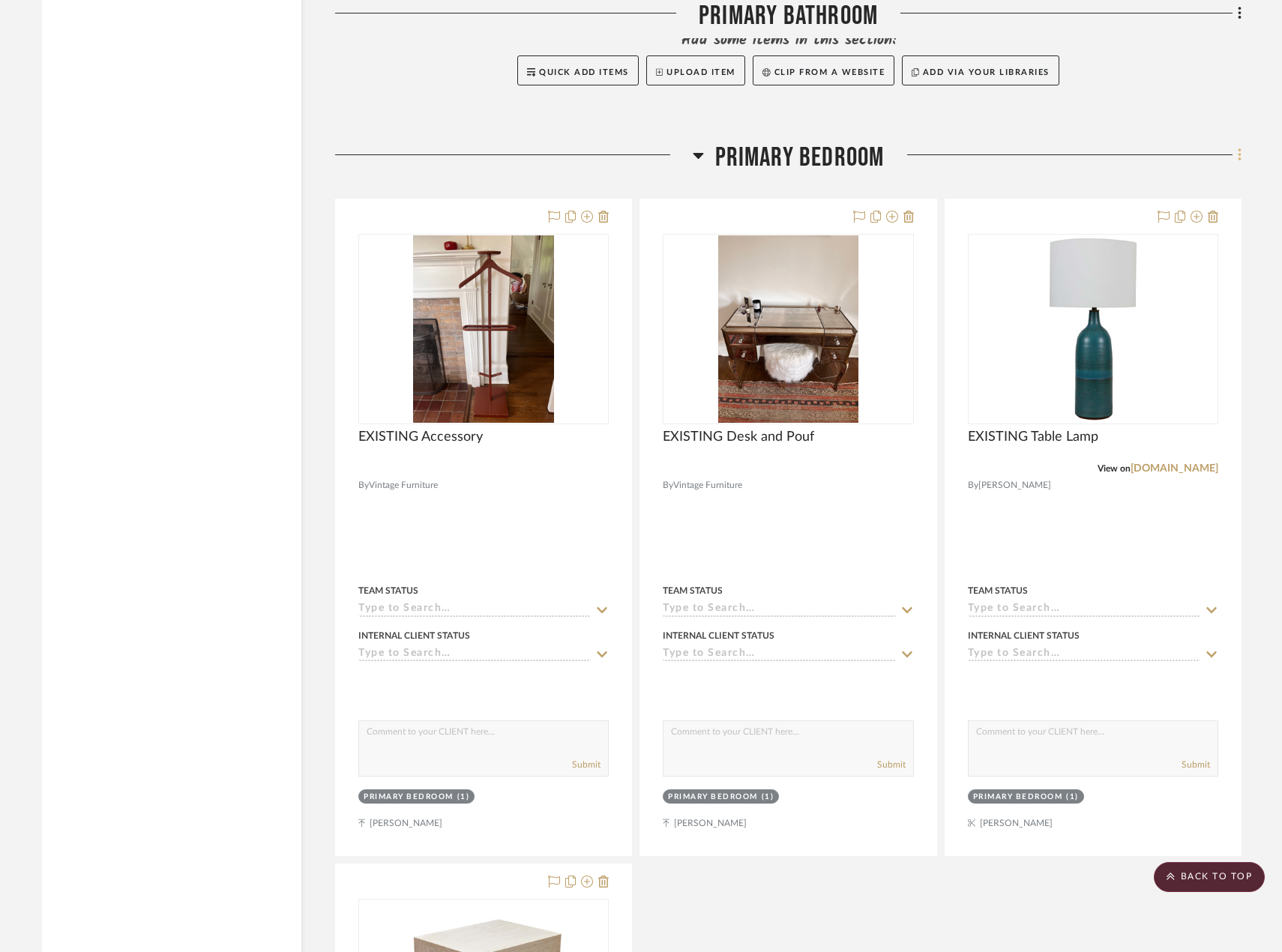
click at [1235, 164] on fa-icon at bounding box center [1237, 156] width 10 height 25
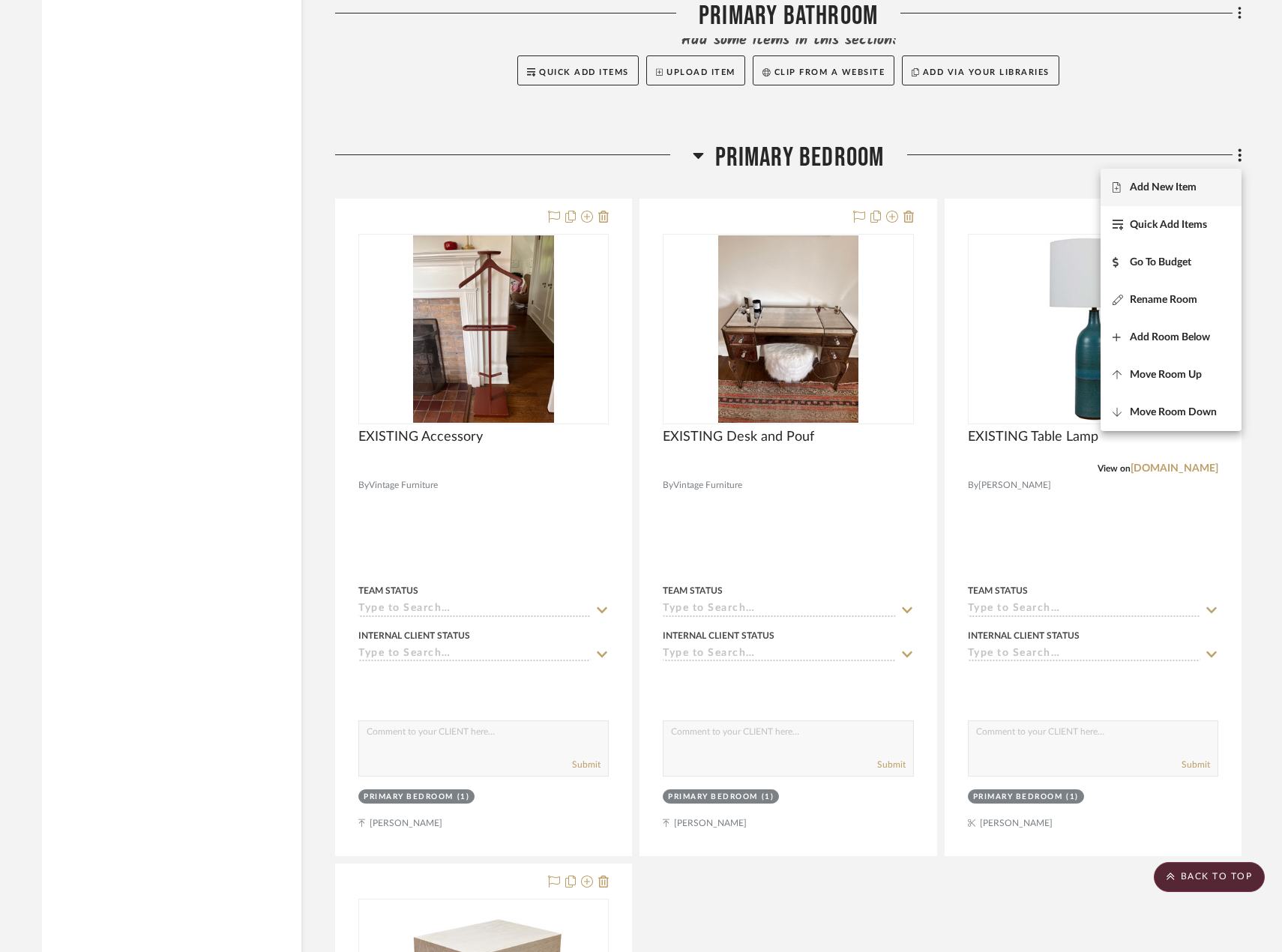
click at [1190, 196] on button "Add New Item" at bounding box center [1171, 187] width 141 height 37
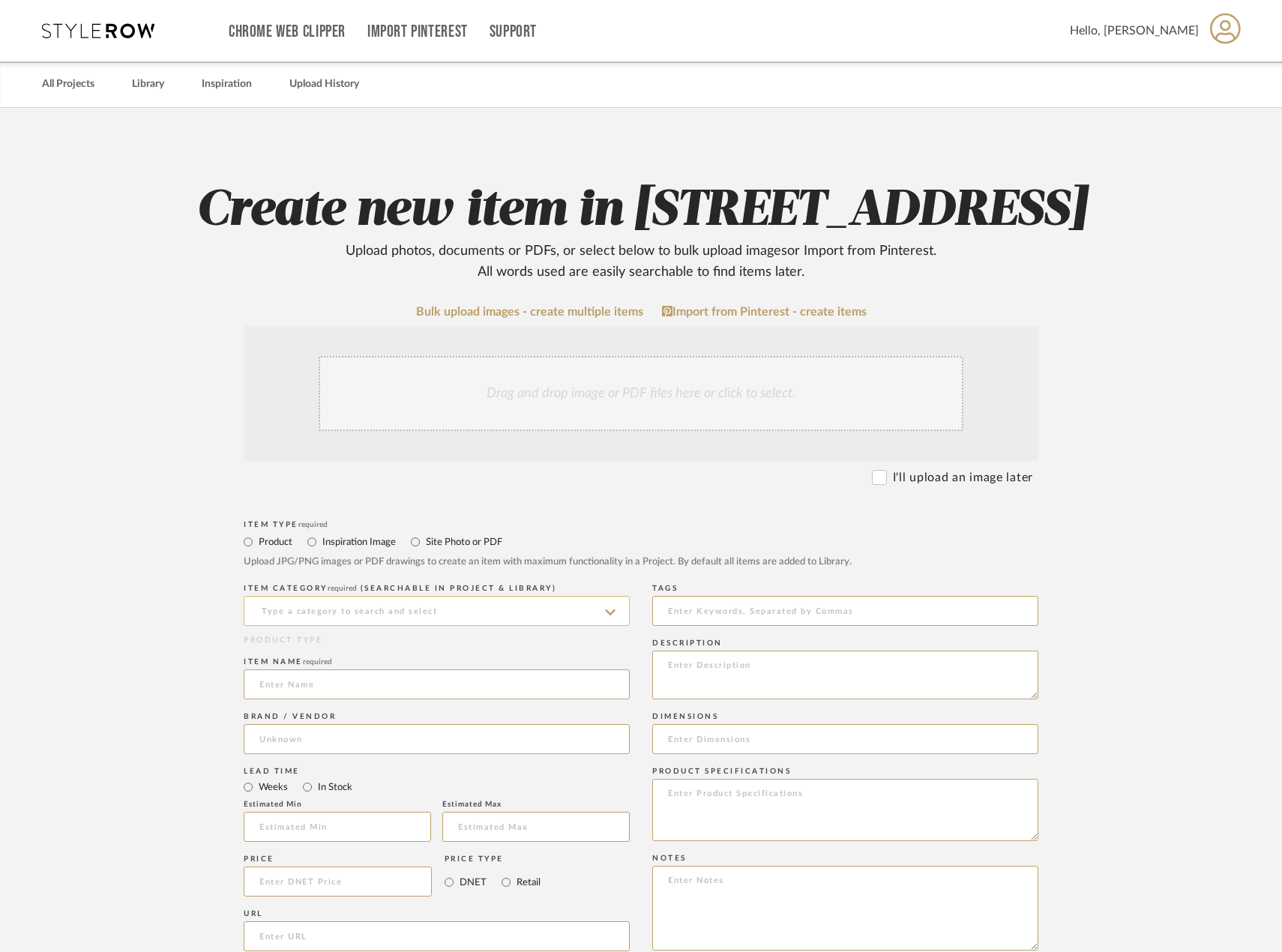
click at [446, 626] on input at bounding box center [436, 611] width 386 height 30
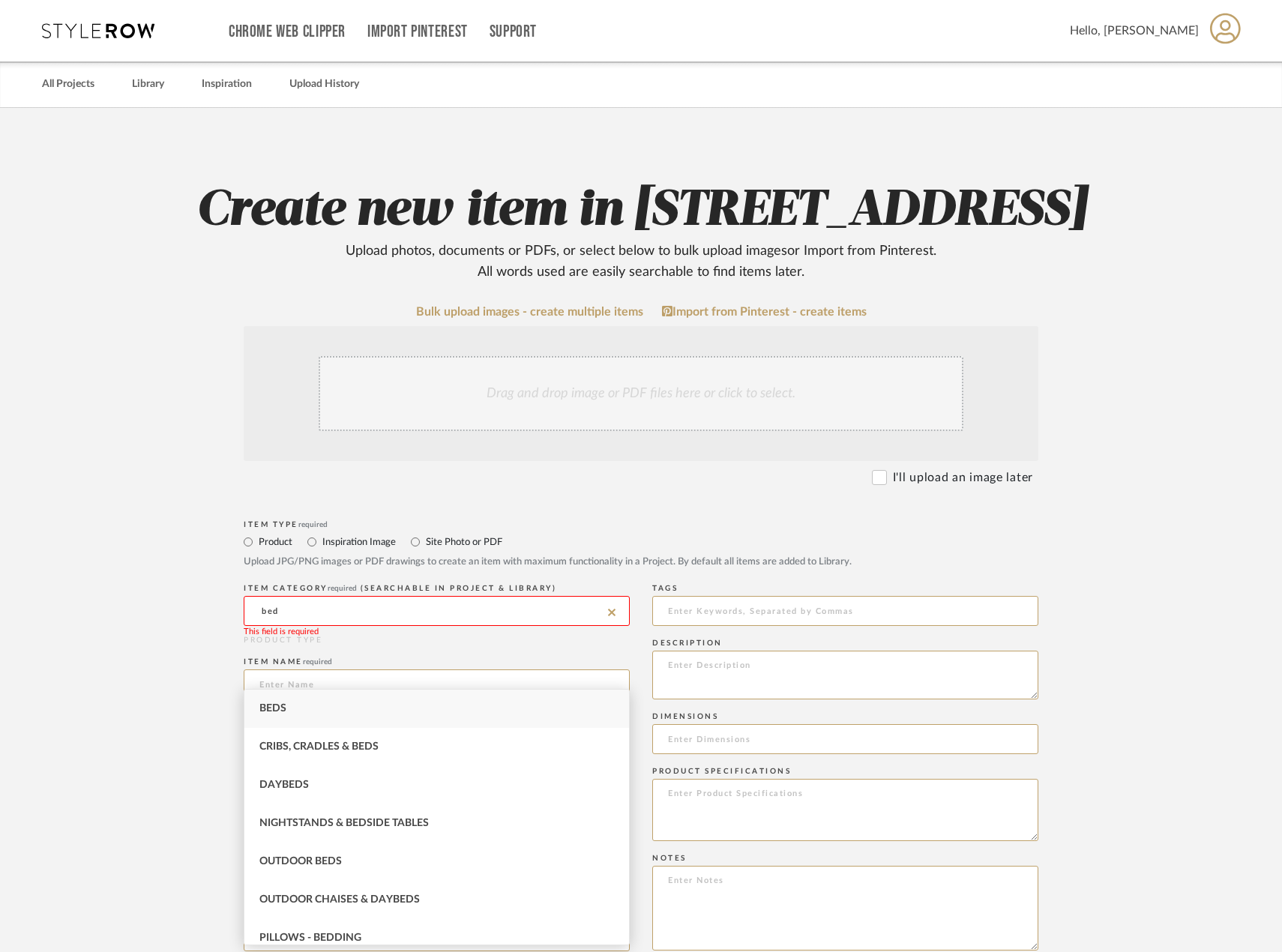
click at [393, 711] on div "Beds" at bounding box center [436, 708] width 385 height 38
type input "Beds"
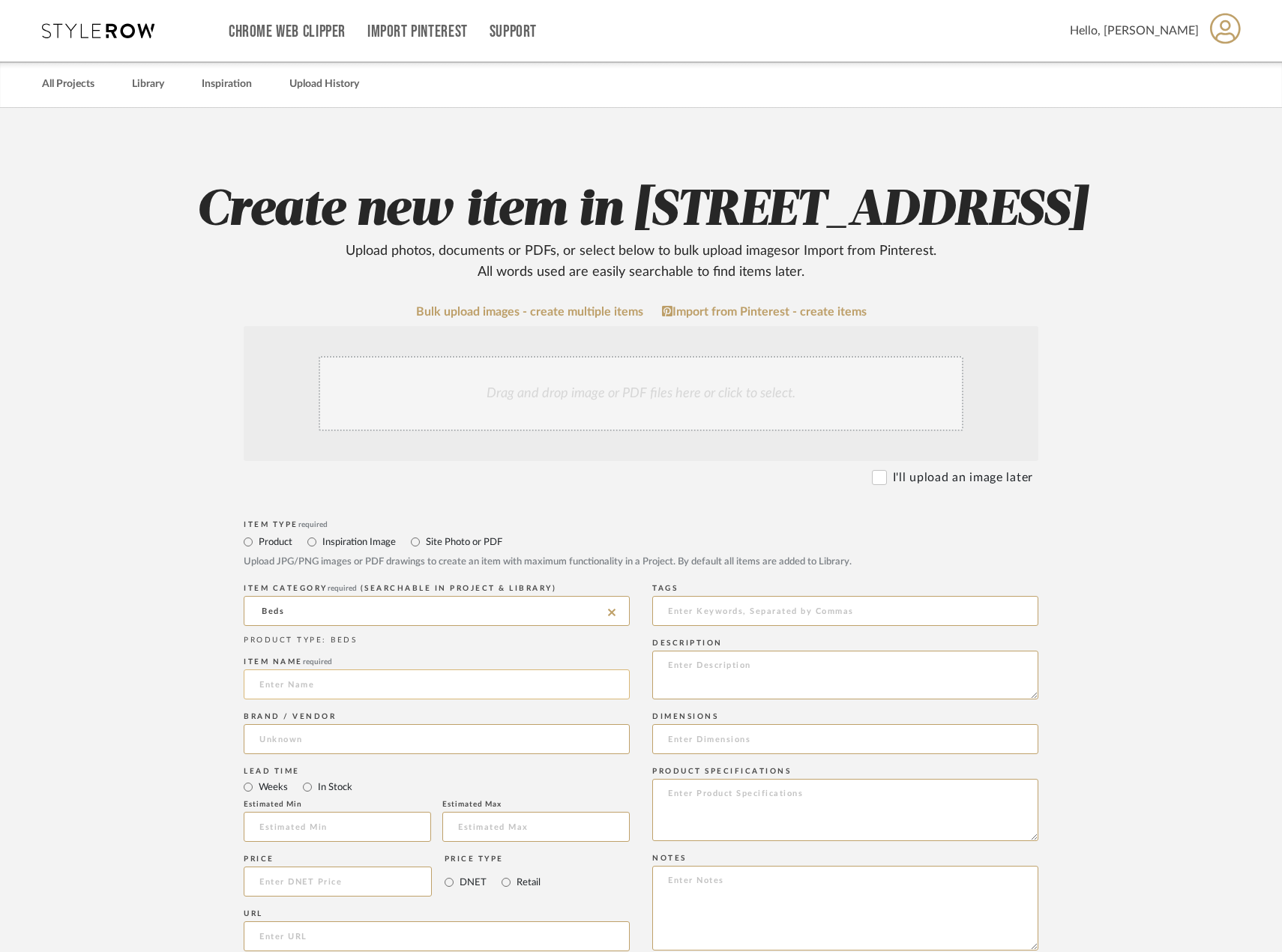
click at [369, 700] on input at bounding box center [436, 684] width 386 height 30
type input "EXISTING Primary Bed"
click at [393, 754] on input at bounding box center [436, 740] width 386 height 30
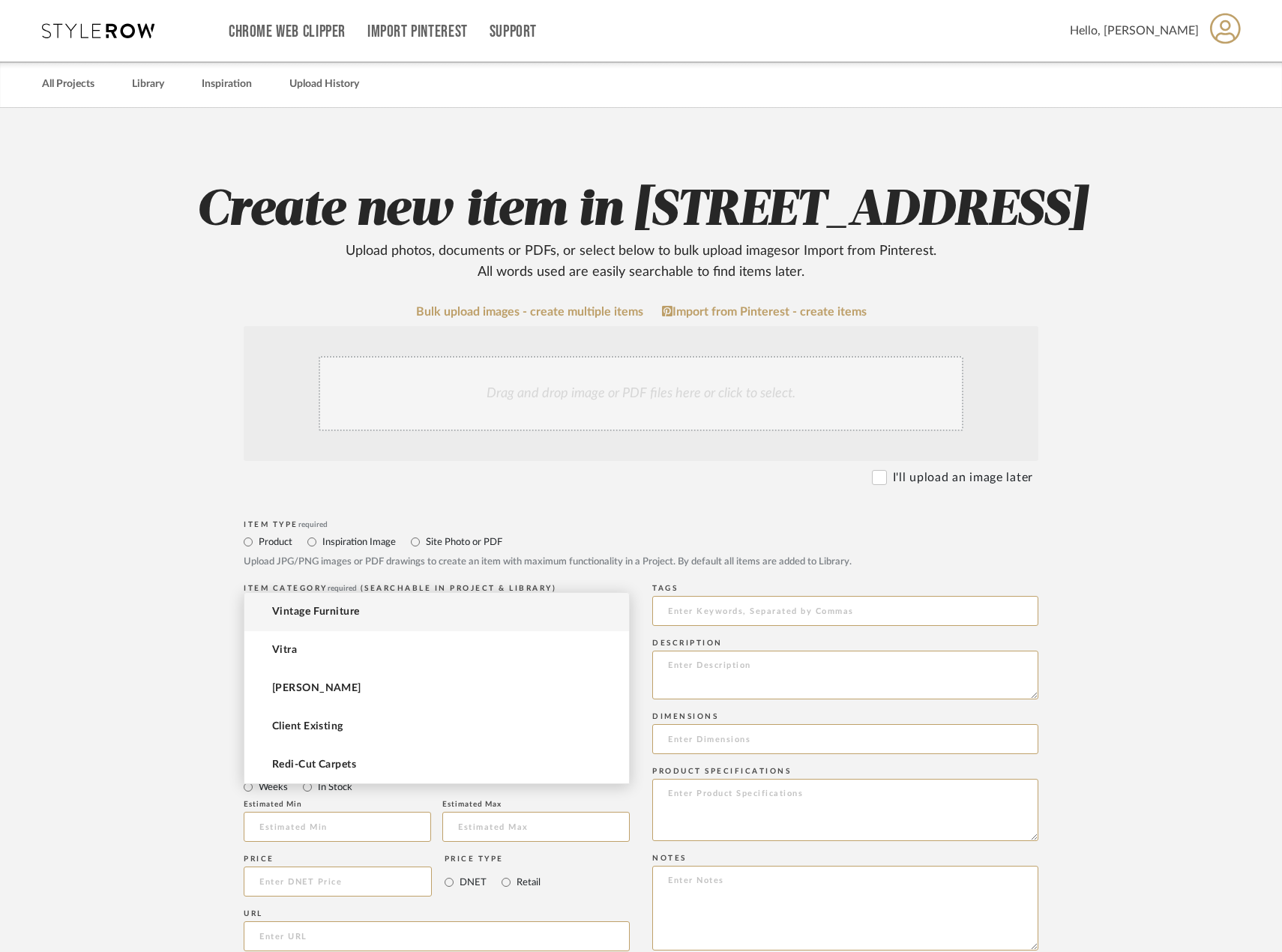
click at [168, 766] on form "Bulk upload images - create multiple items Import from Pinterest - create items…" at bounding box center [641, 849] width 955 height 1087
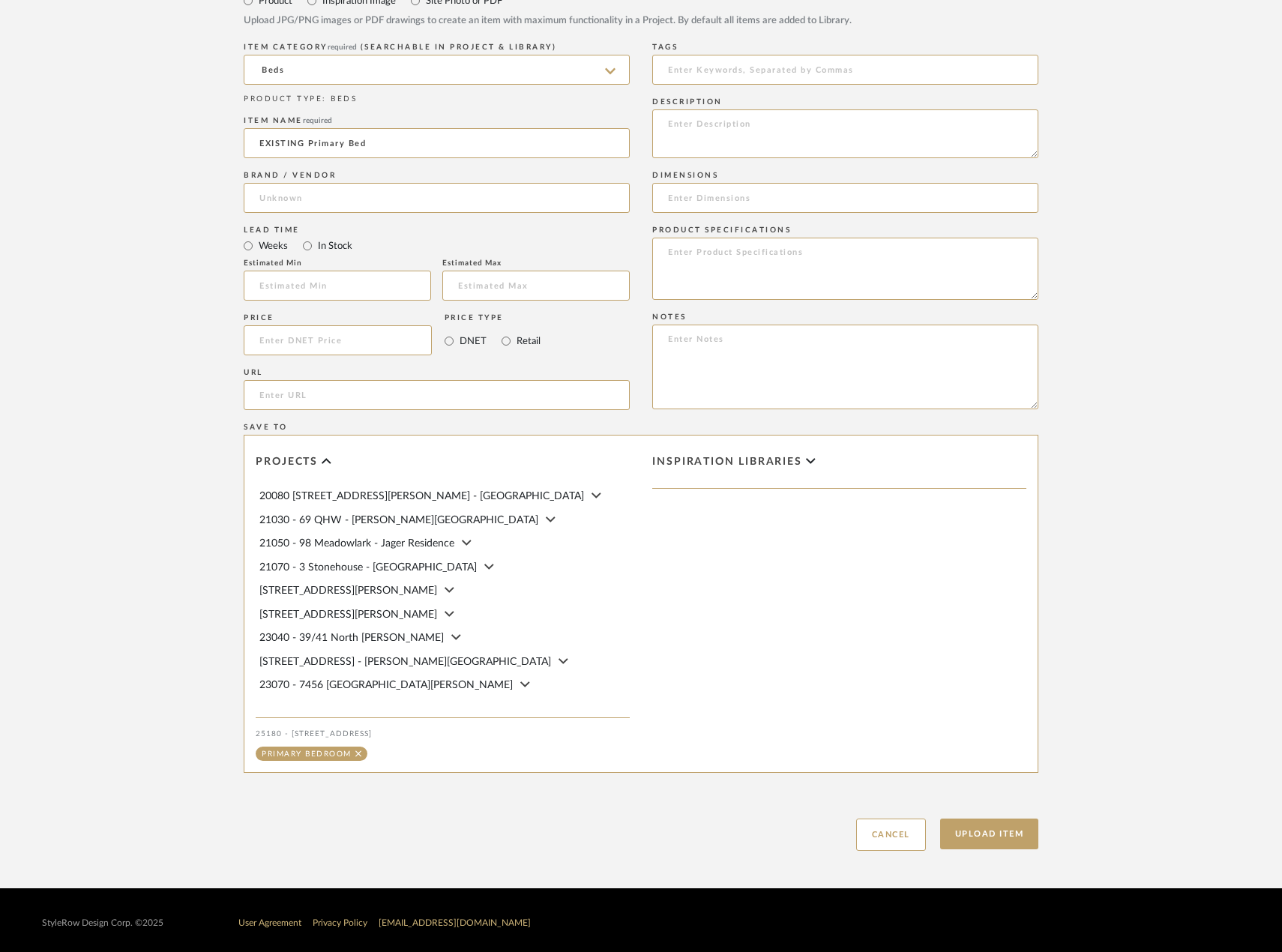
scroll to position [607, 0]
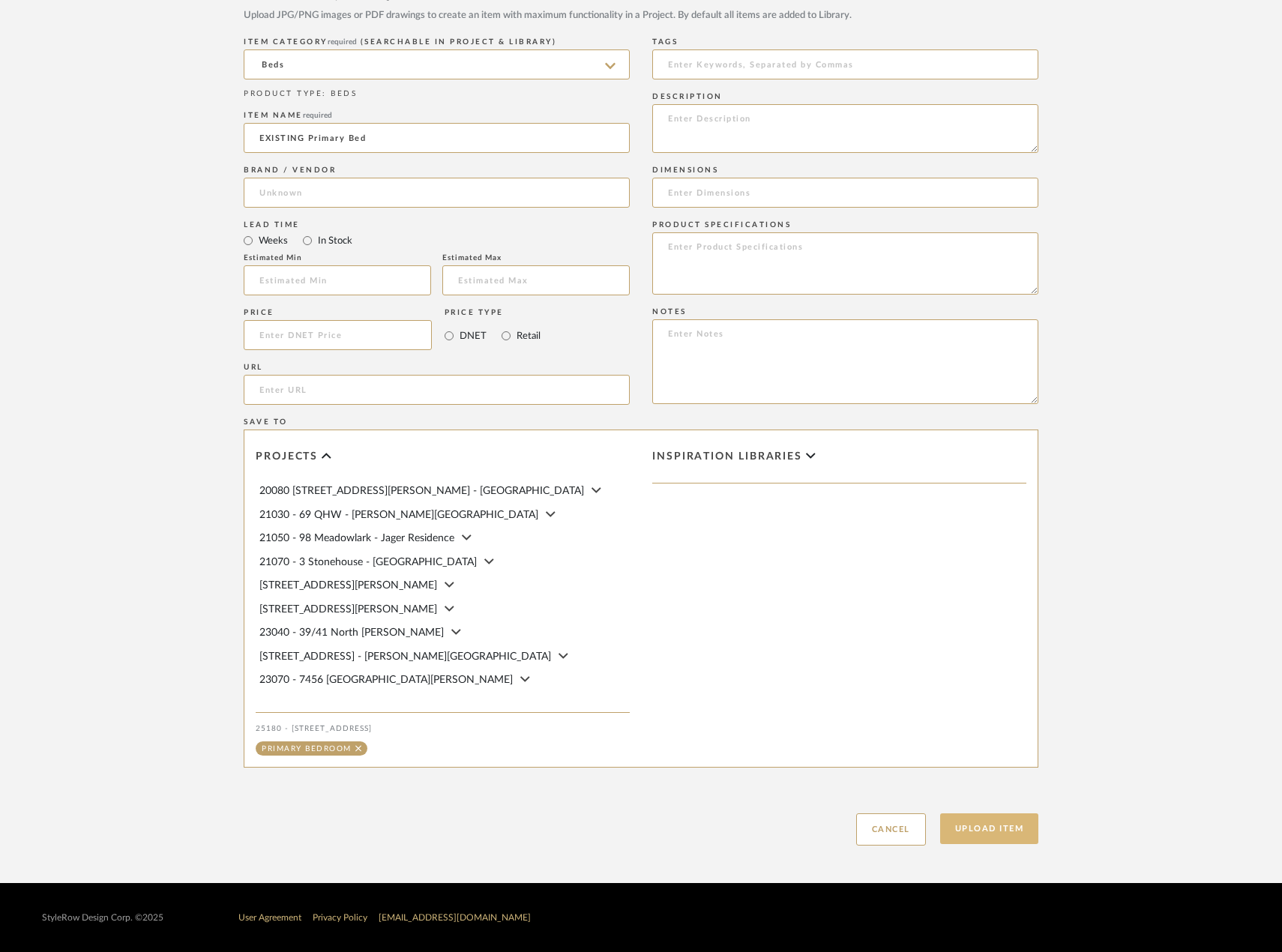
click at [1030, 824] on button "Upload Item" at bounding box center [989, 829] width 99 height 30
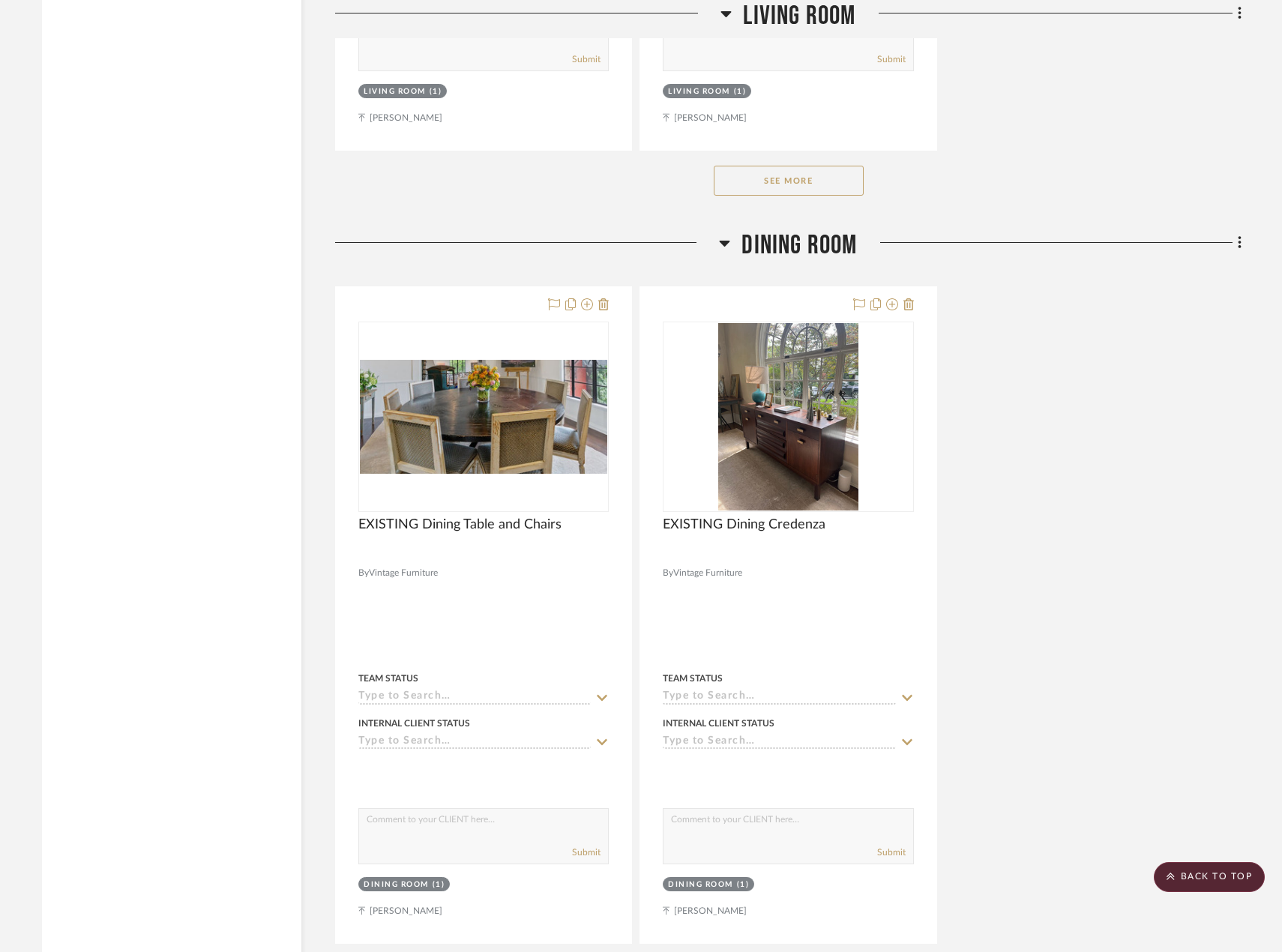
scroll to position [3498, 0]
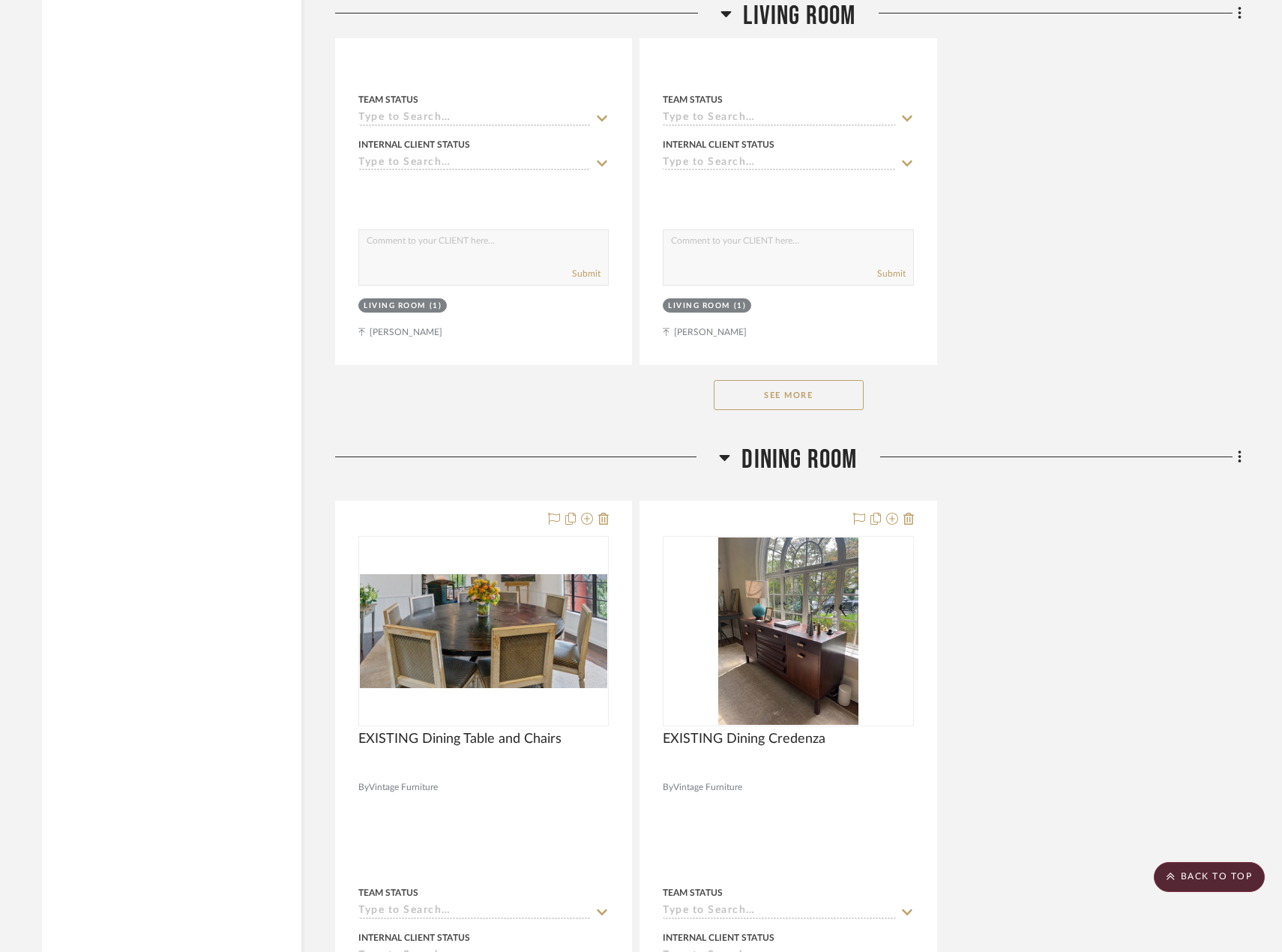
click at [1231, 463] on div at bounding box center [1049, 462] width 384 height 38
click at [1237, 461] on icon at bounding box center [1239, 457] width 4 height 16
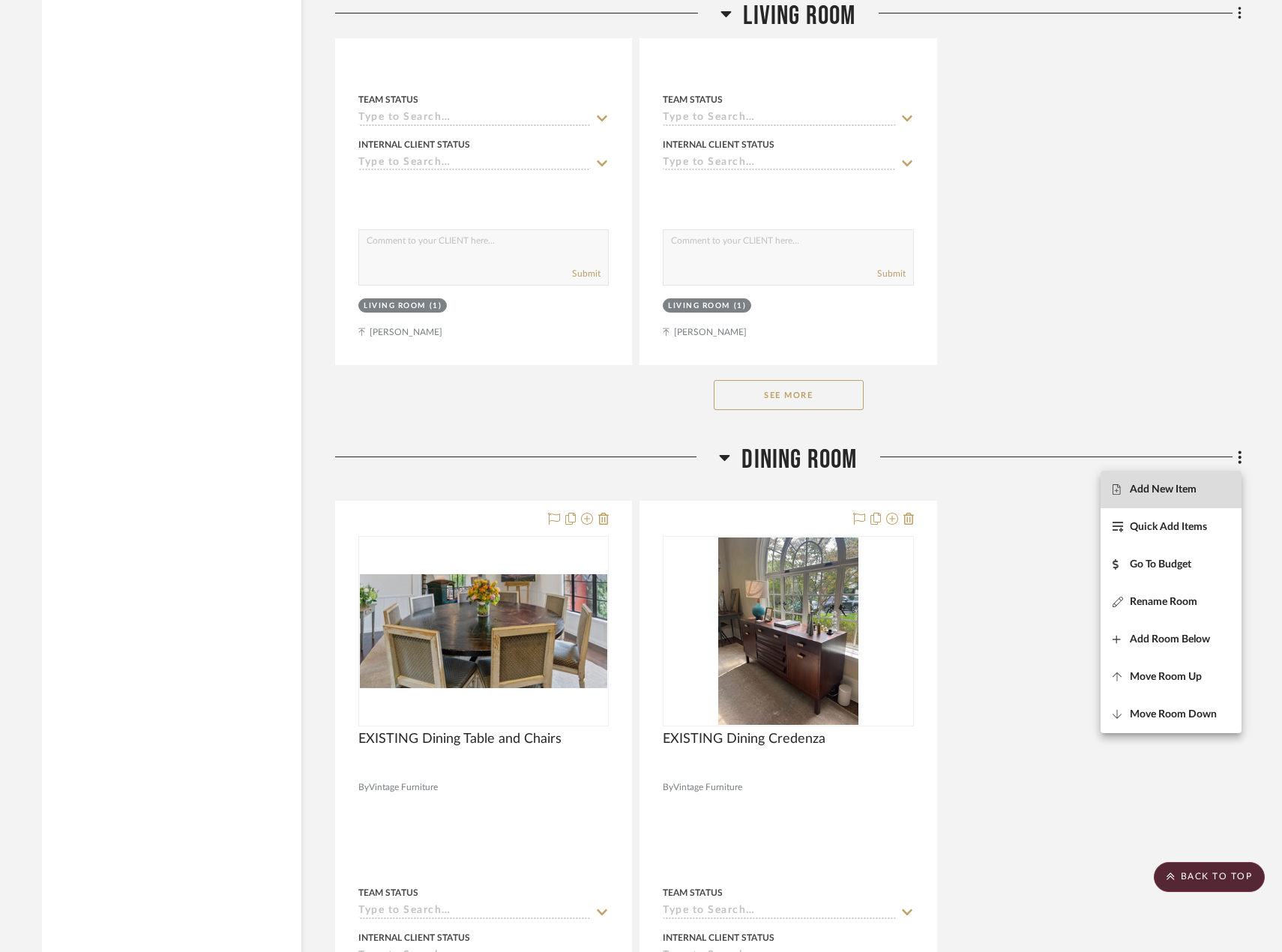
click at [1187, 492] on span "Add New Item" at bounding box center [1162, 490] width 67 height 12
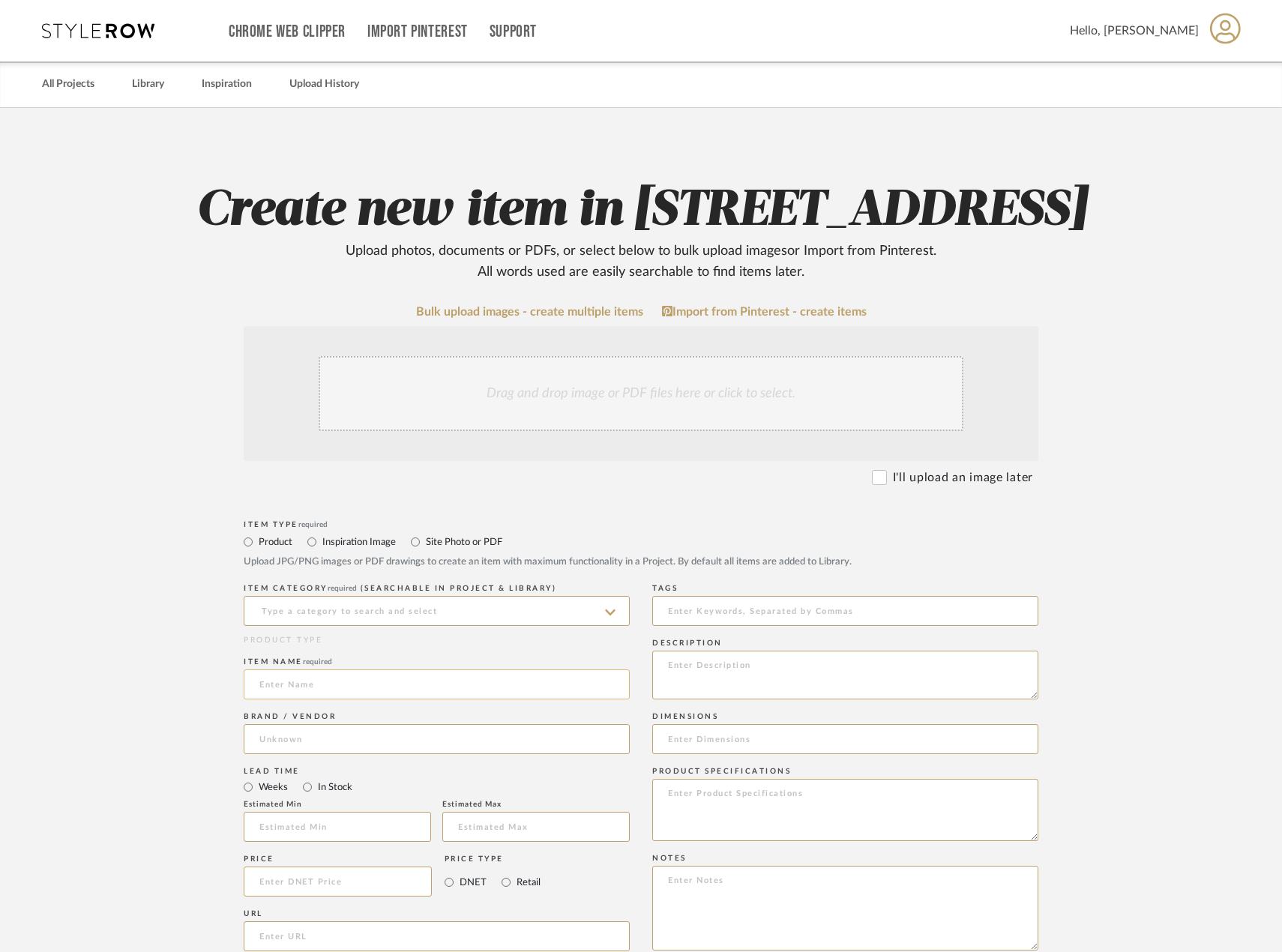
click at [400, 700] on input at bounding box center [436, 684] width 386 height 30
type input "EXISTING Bar Cabinet"
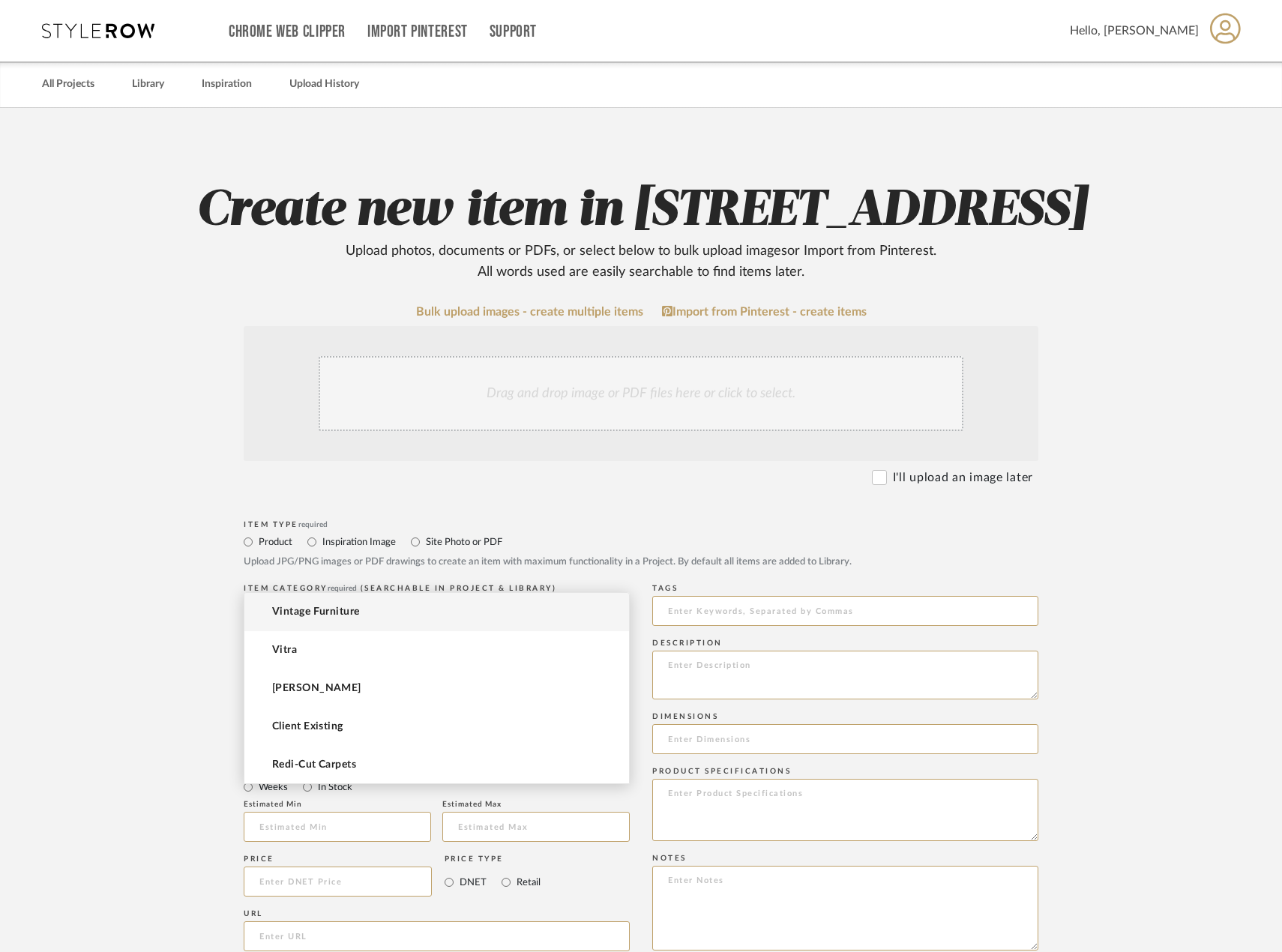
click at [546, 754] on input at bounding box center [436, 740] width 386 height 30
click at [449, 600] on mat-option "Vintage Furniture" at bounding box center [436, 612] width 385 height 38
type input "Vintage Furniture"
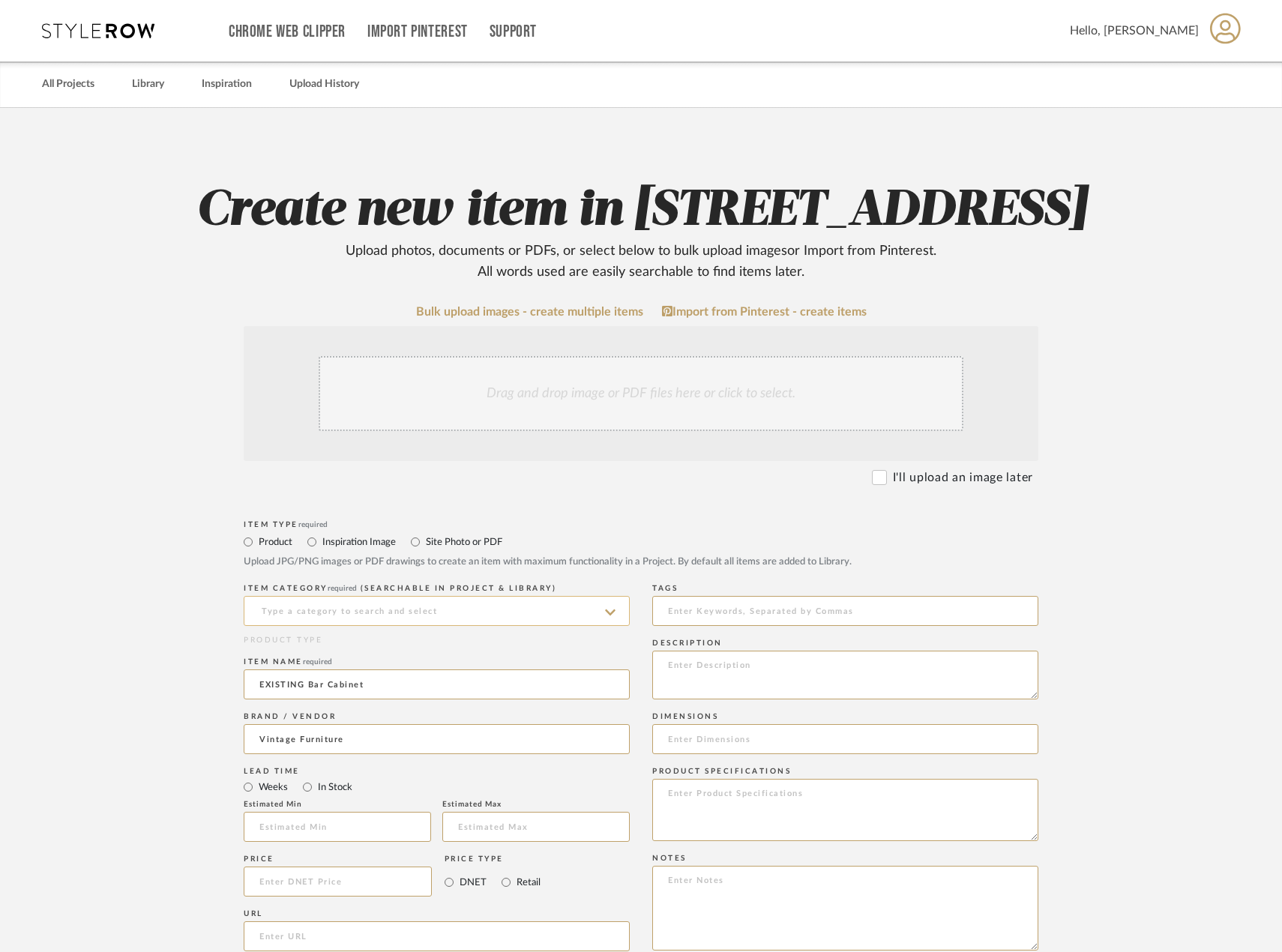
click at [433, 626] on input at bounding box center [436, 611] width 386 height 30
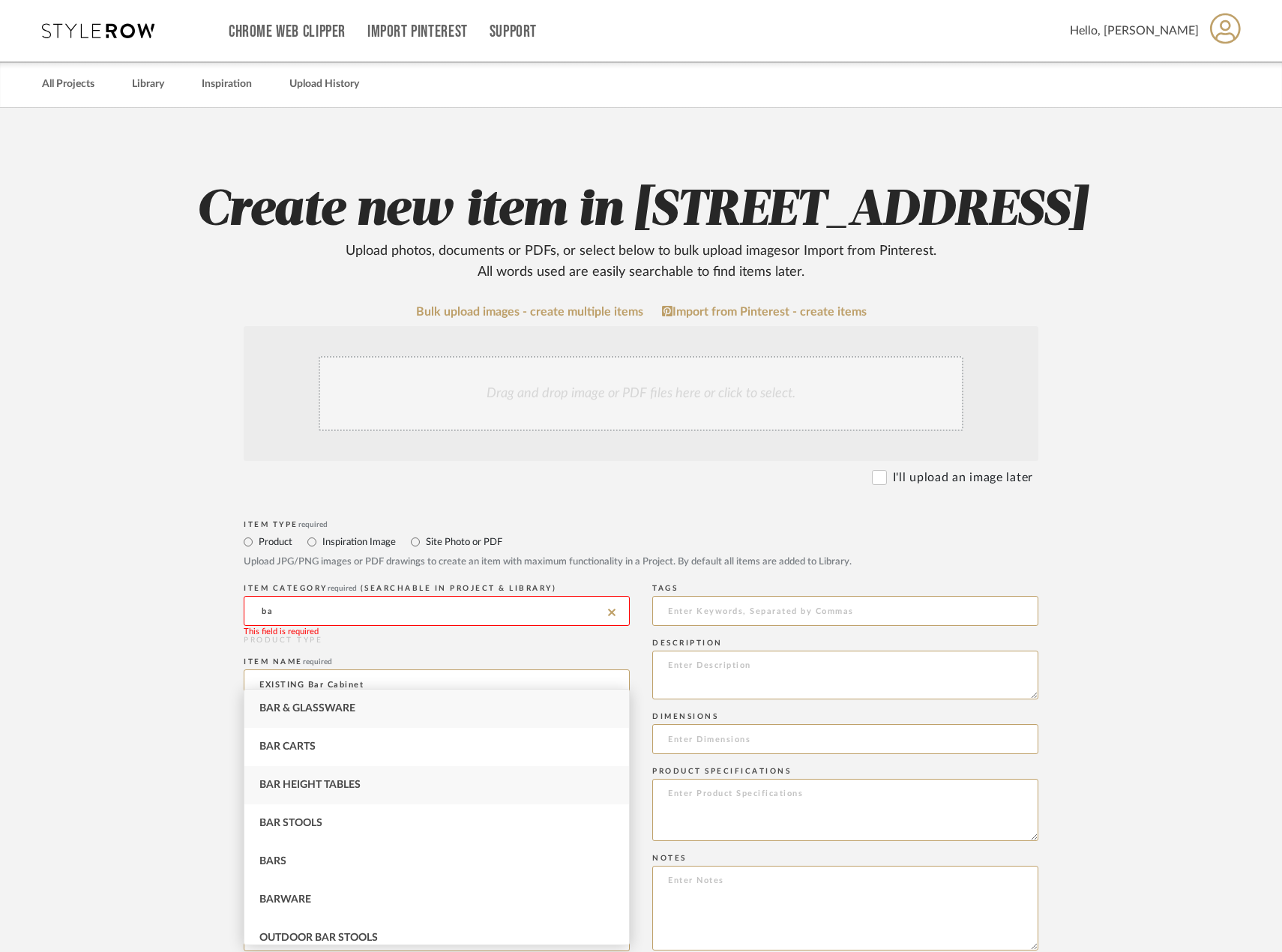
type input "b"
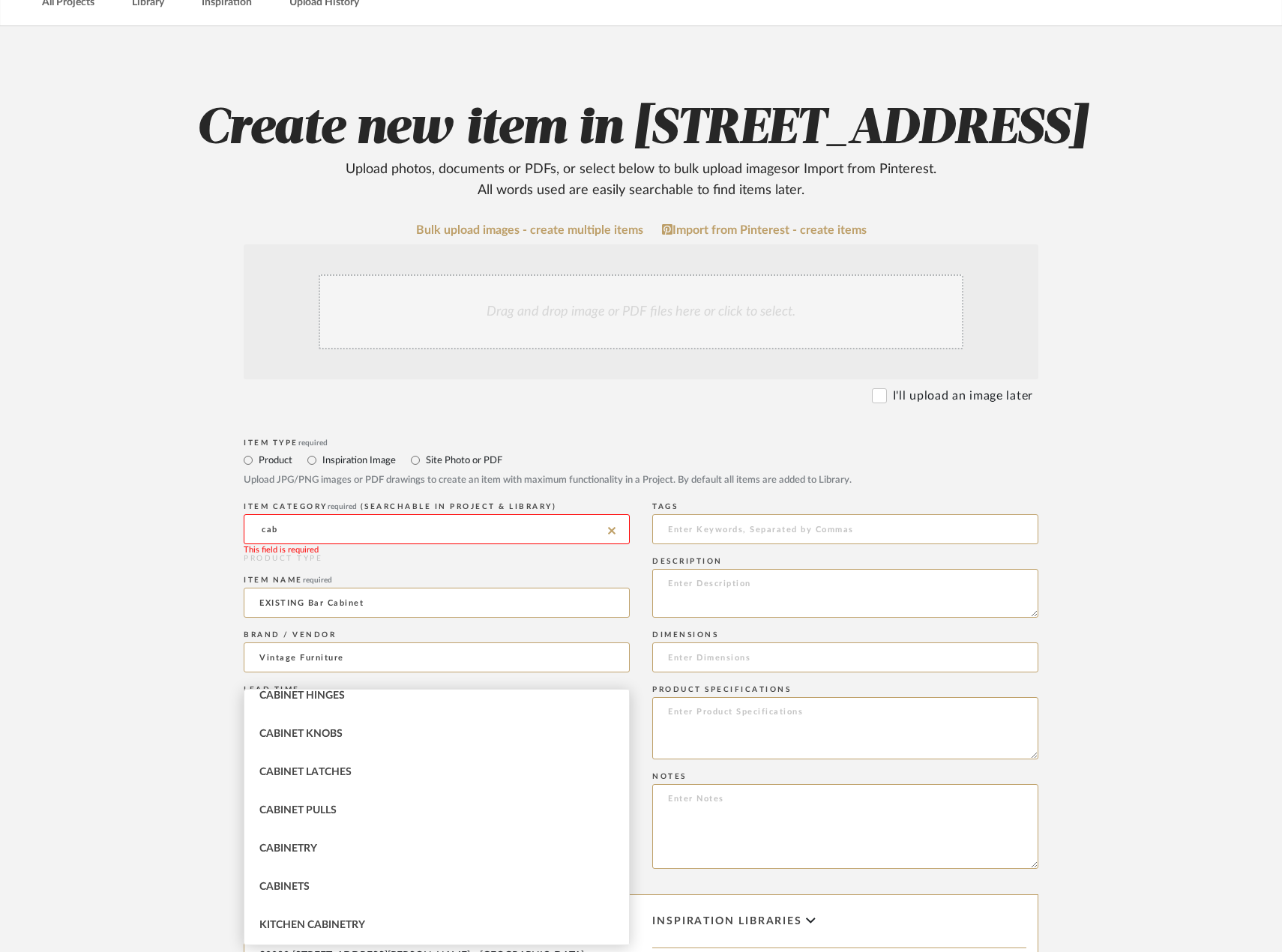
scroll to position [225, 0]
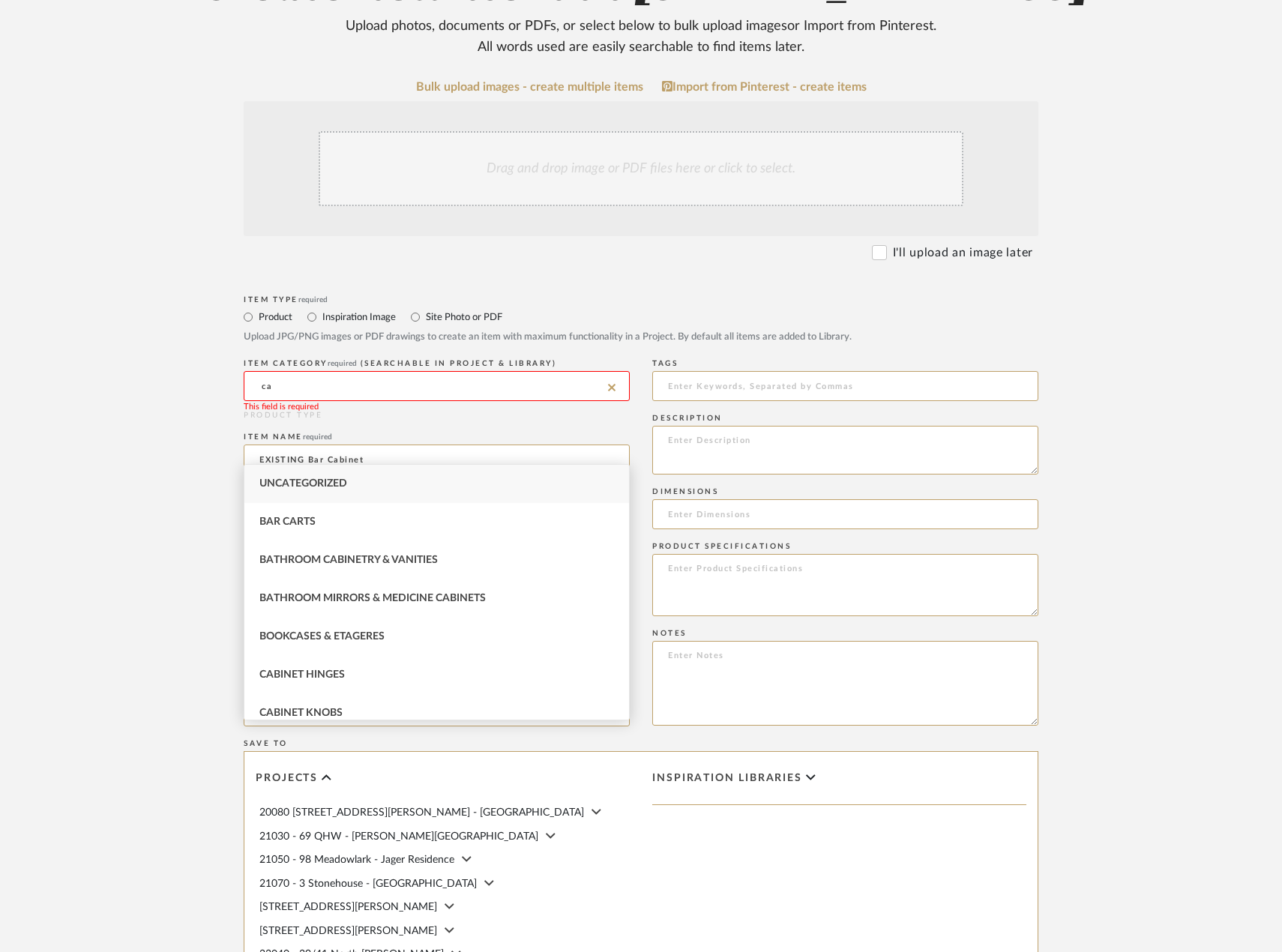
type input "c"
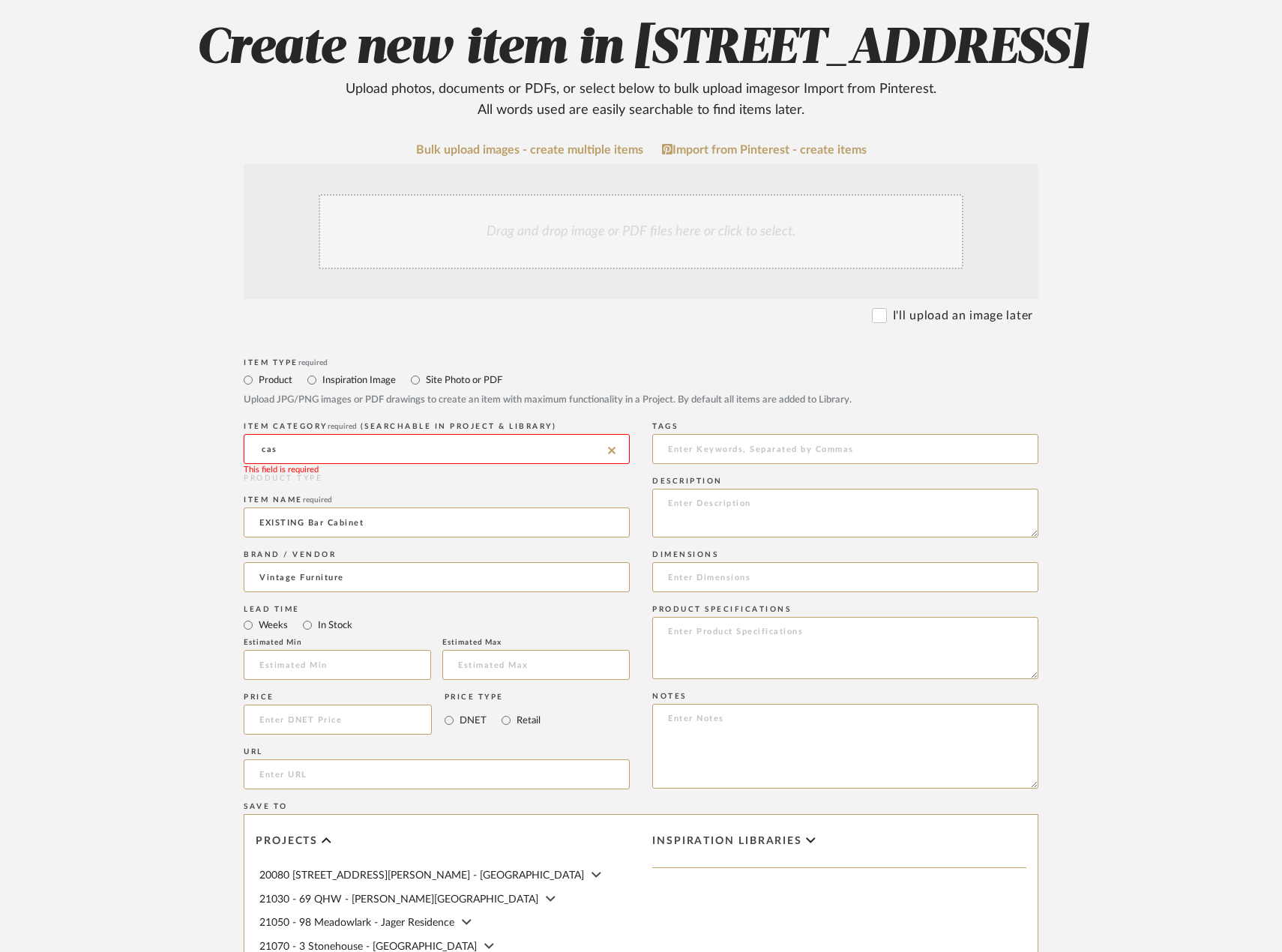
scroll to position [75, 0]
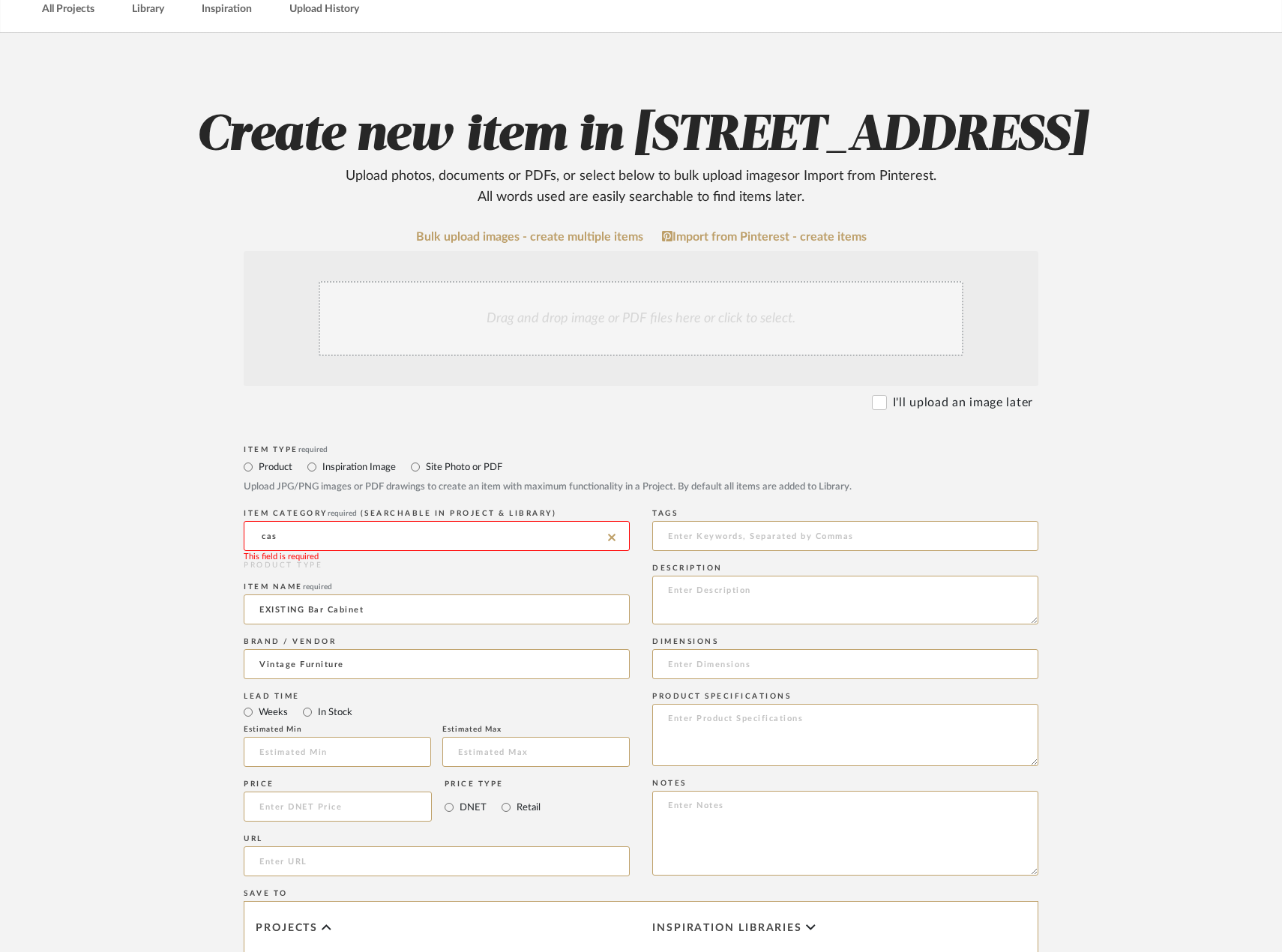
click at [376, 551] on input "cas" at bounding box center [436, 536] width 386 height 30
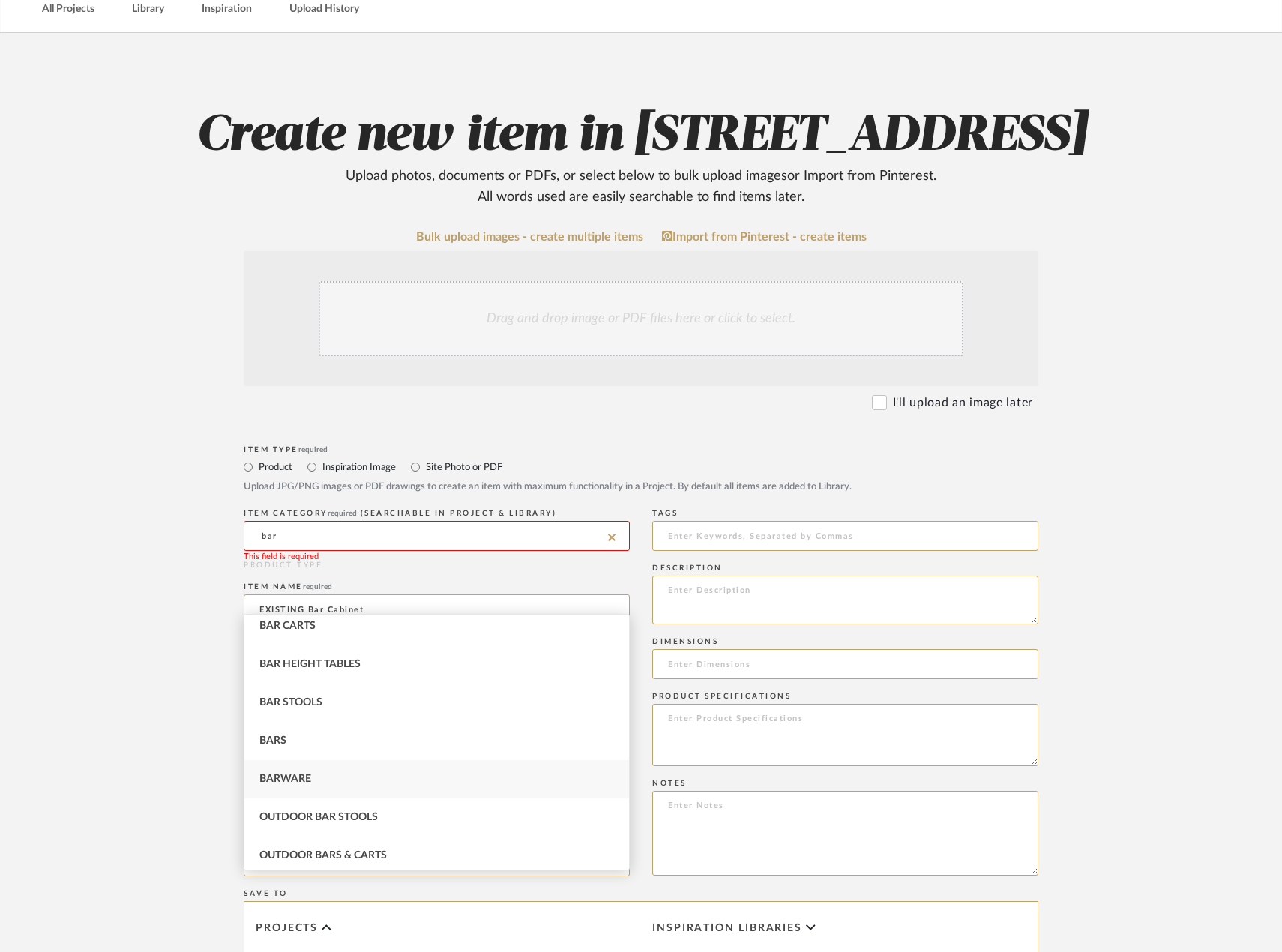
scroll to position [0, 0]
click at [425, 687] on div "Bar Carts" at bounding box center [436, 672] width 385 height 38
type input "Bar Carts"
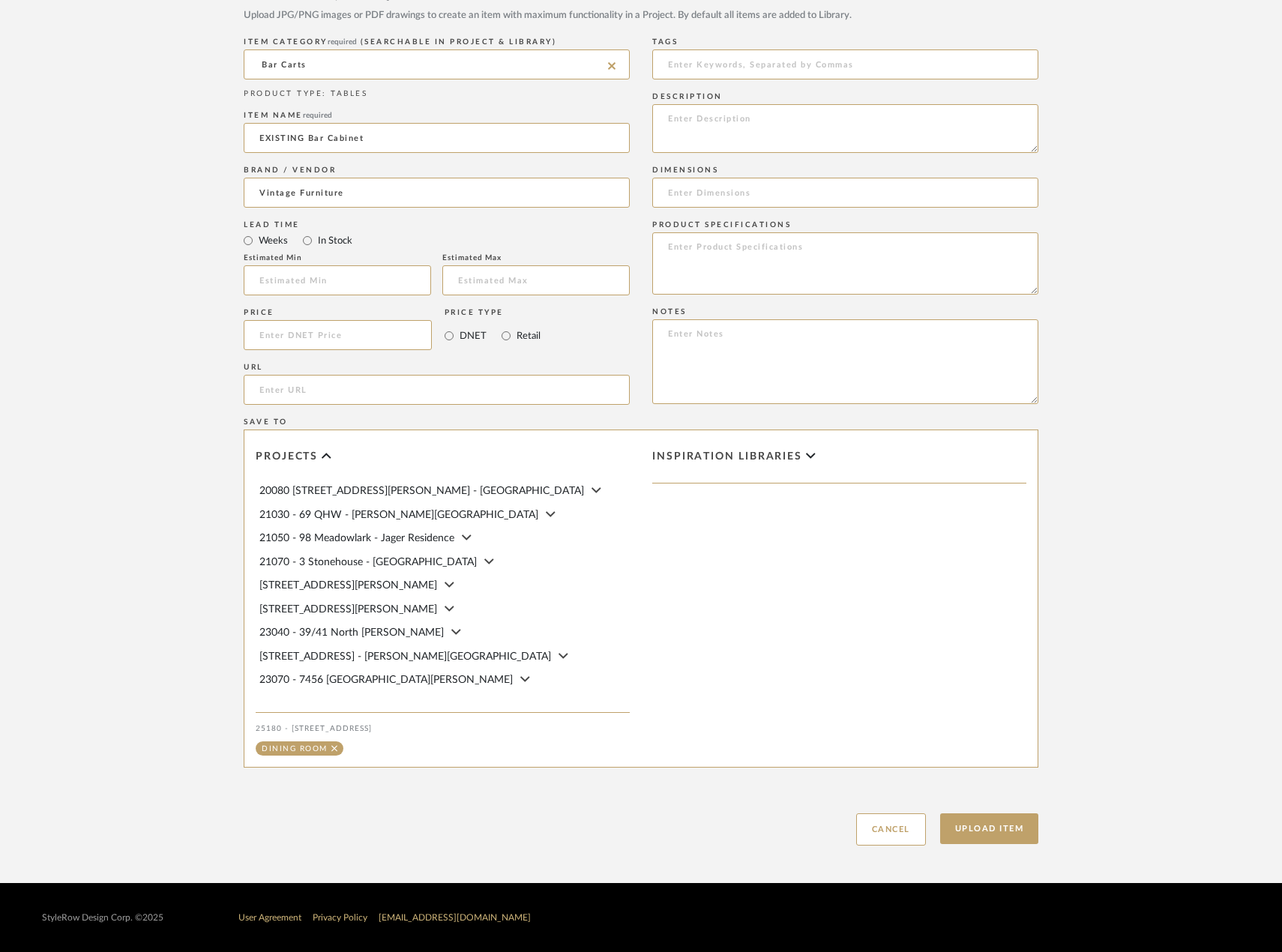
scroll to position [607, 0]
drag, startPoint x: 1003, startPoint y: 810, endPoint x: 998, endPoint y: 818, distance: 9.4
click at [999, 818] on div "Upload Item Cancel" at bounding box center [641, 811] width 795 height 69
click at [997, 818] on button "Upload Item" at bounding box center [989, 829] width 99 height 30
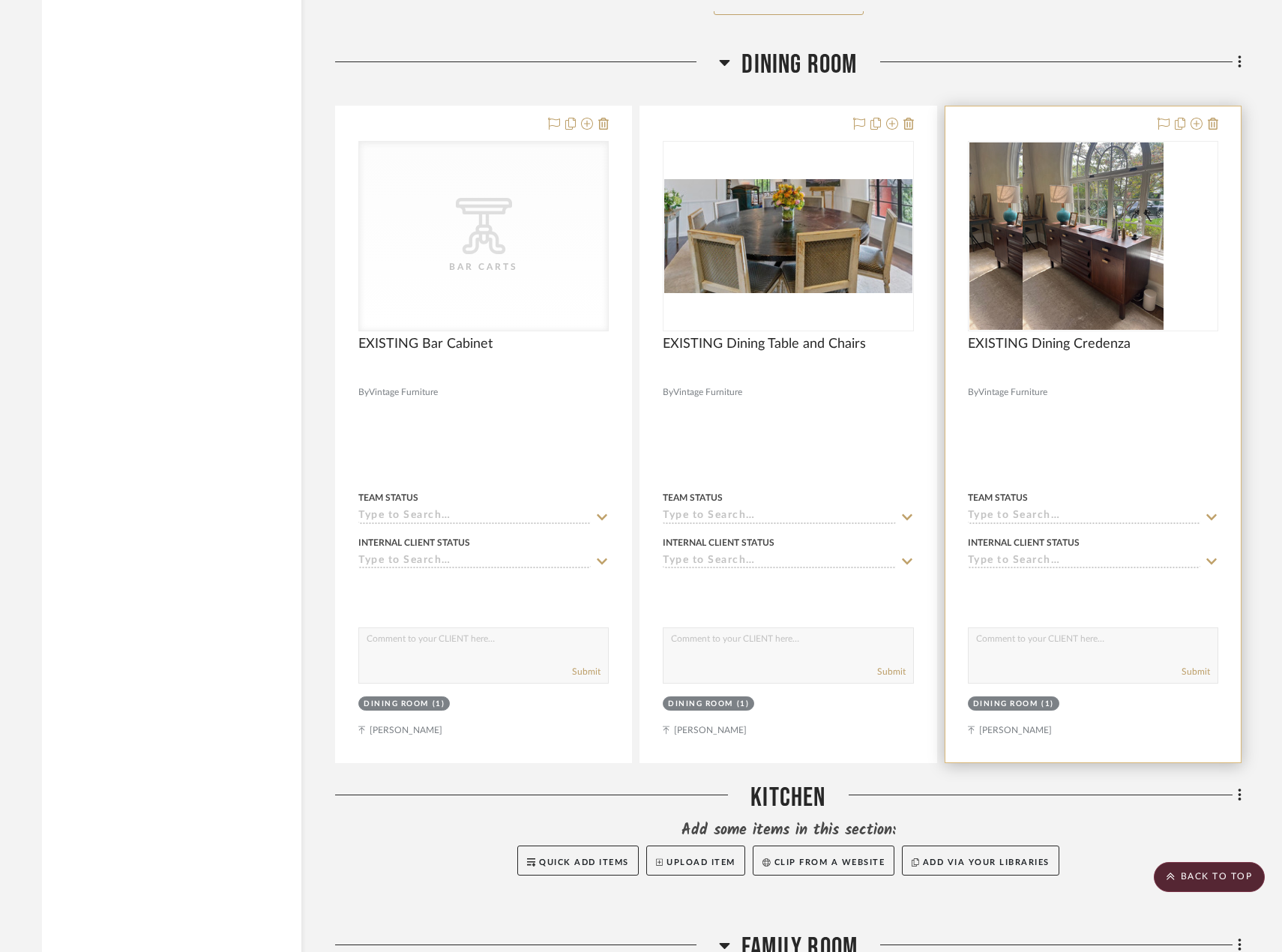
scroll to position [3937, 0]
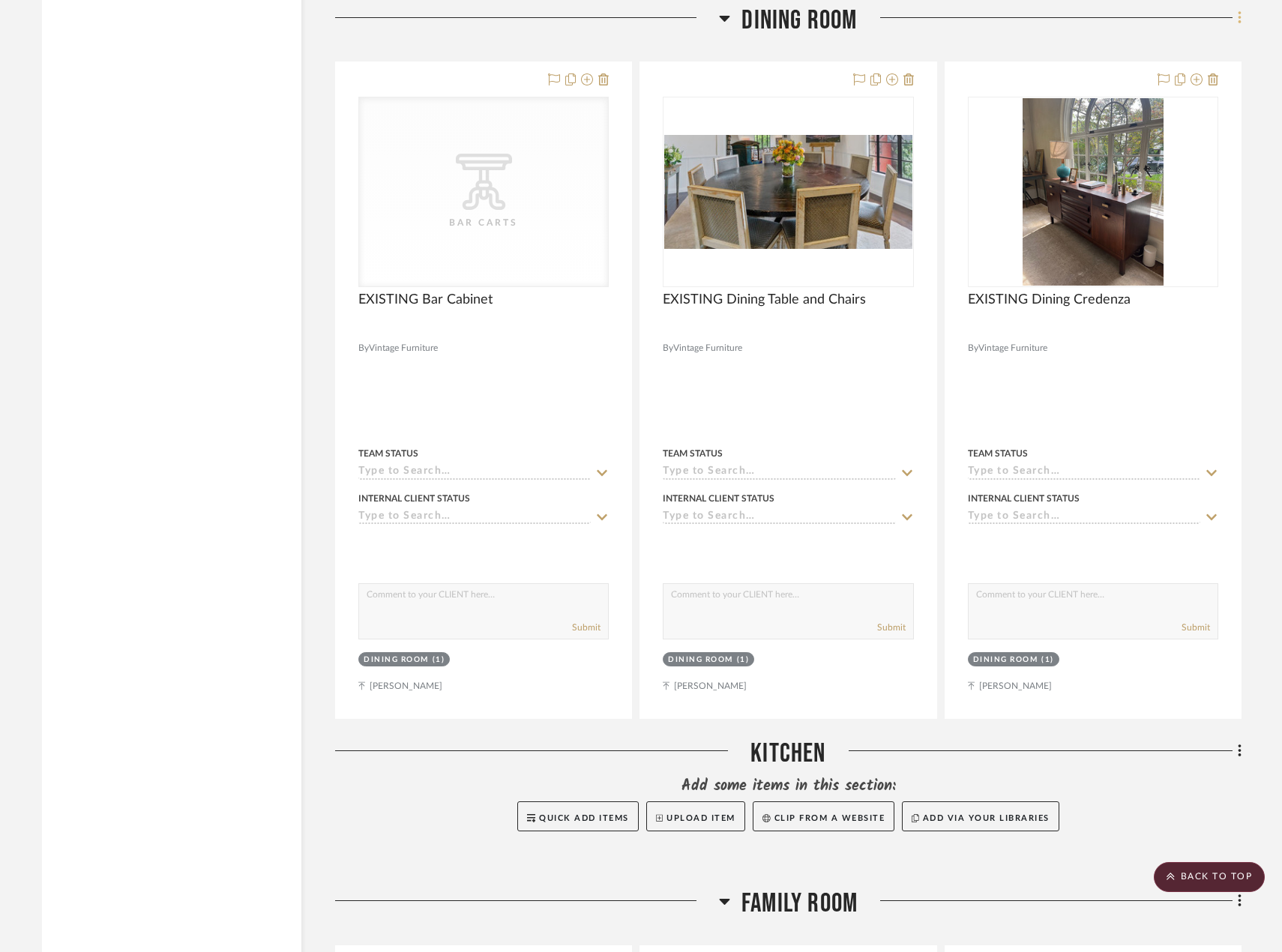
click at [1239, 18] on icon at bounding box center [1239, 18] width 4 height 16
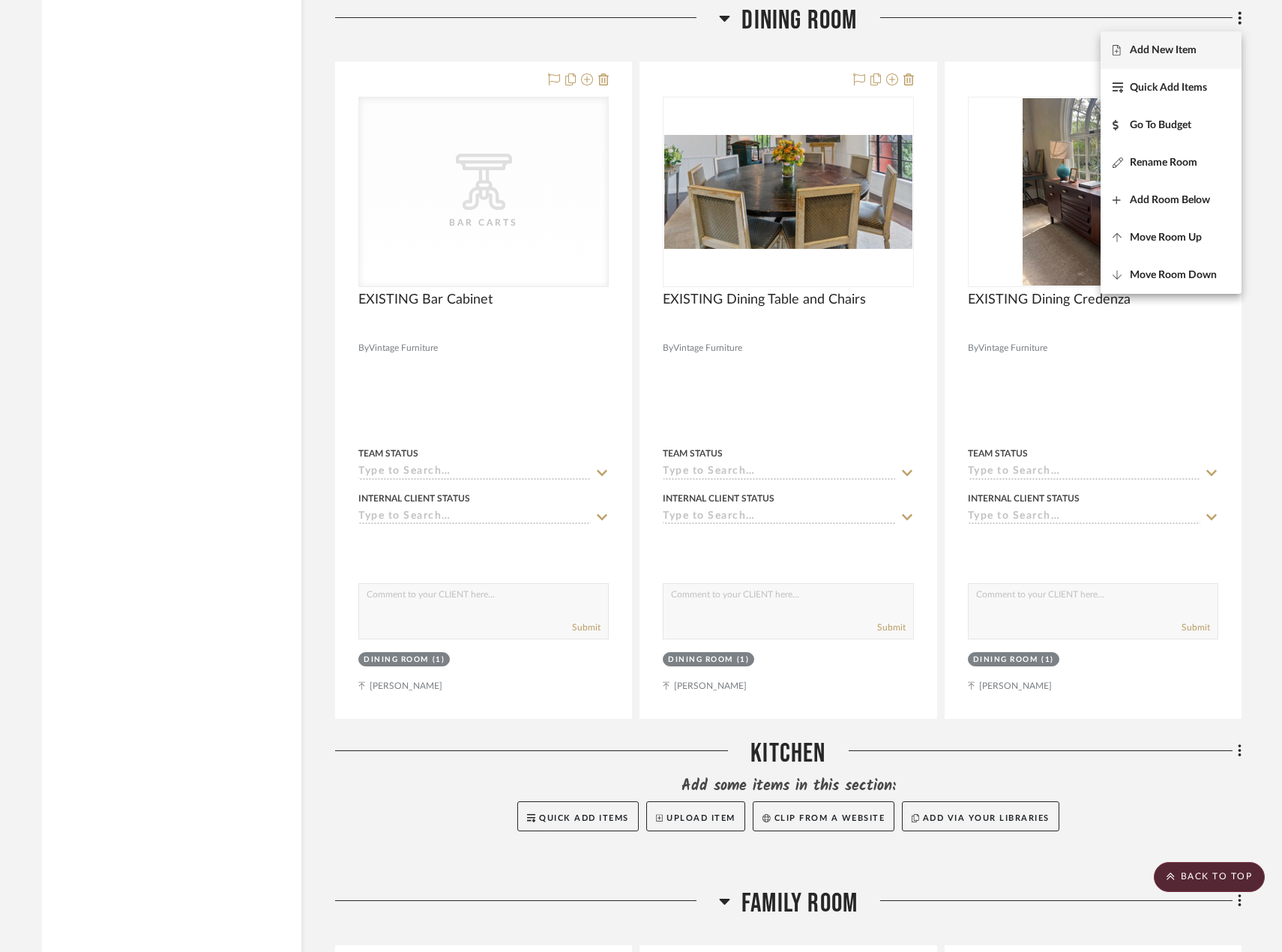
click at [1228, 46] on span "Add New Item" at bounding box center [1170, 51] width 117 height 12
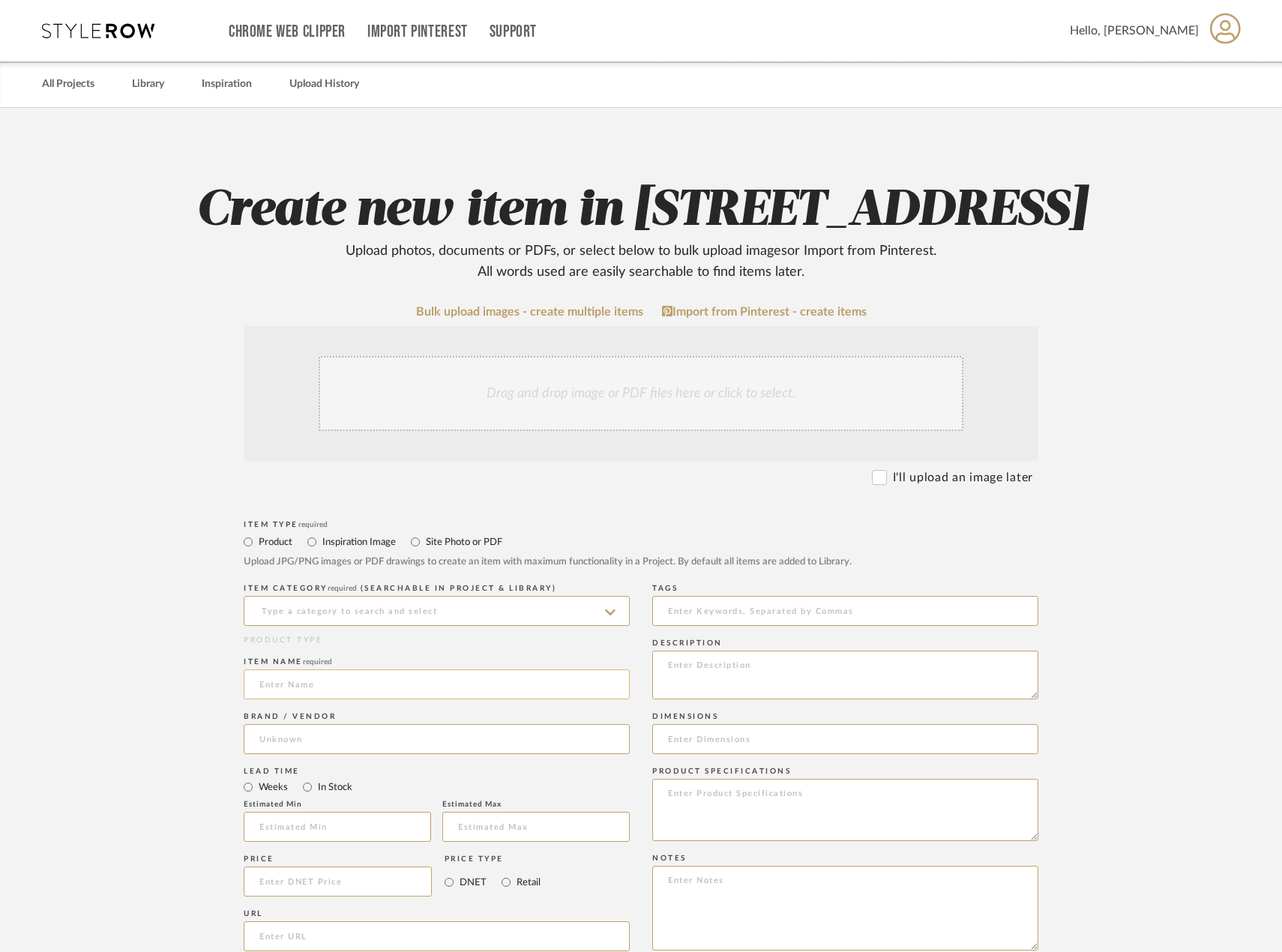
click at [397, 700] on input at bounding box center [436, 684] width 386 height 30
type input "EXISTING Floor Lamp"
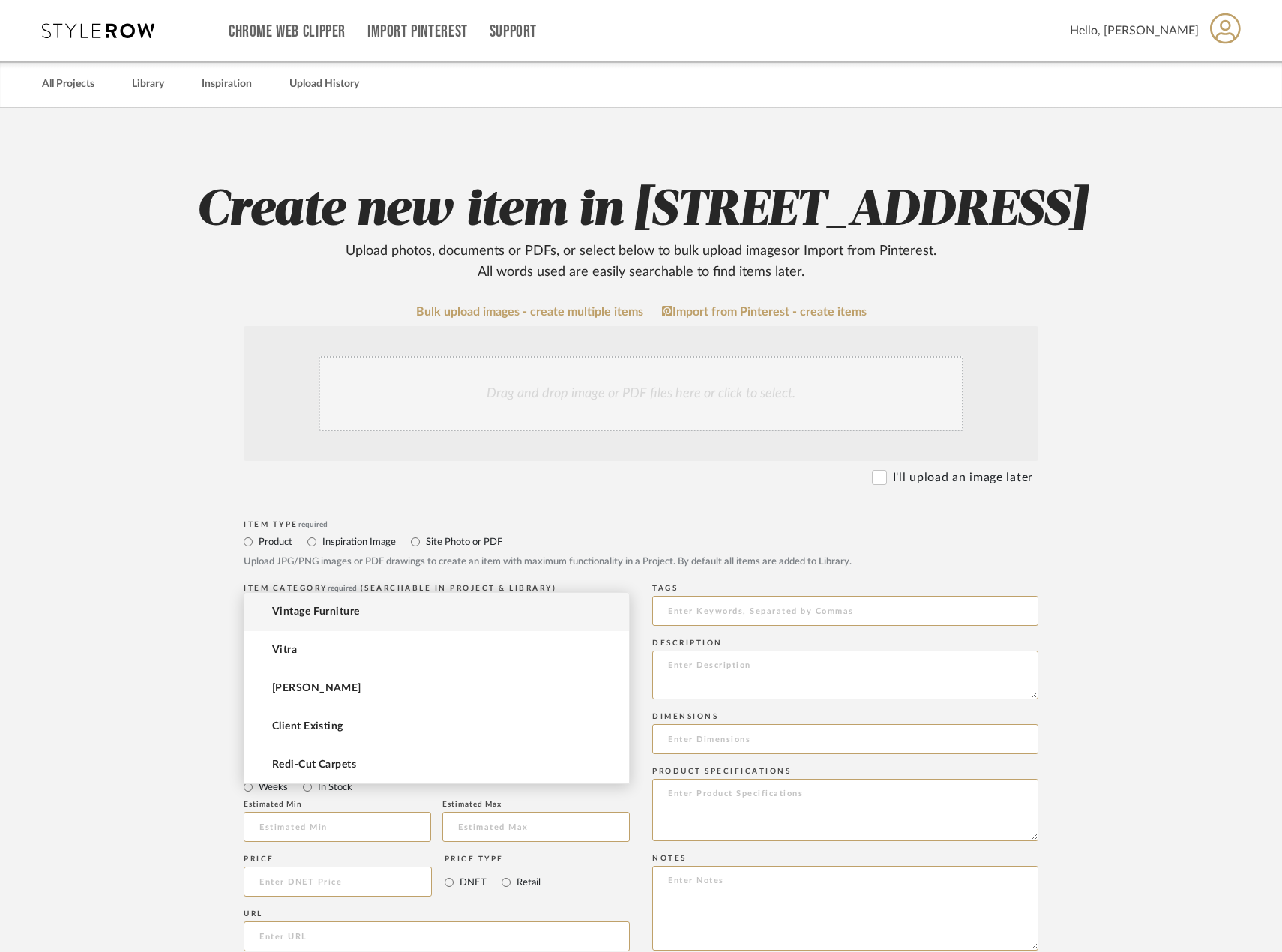
click at [492, 754] on input at bounding box center [436, 740] width 386 height 30
drag, startPoint x: 365, startPoint y: 628, endPoint x: 374, endPoint y: 622, distance: 10.8
click at [371, 624] on mat-option "Vintage Furniture" at bounding box center [436, 612] width 385 height 38
type input "Vintage Furniture"
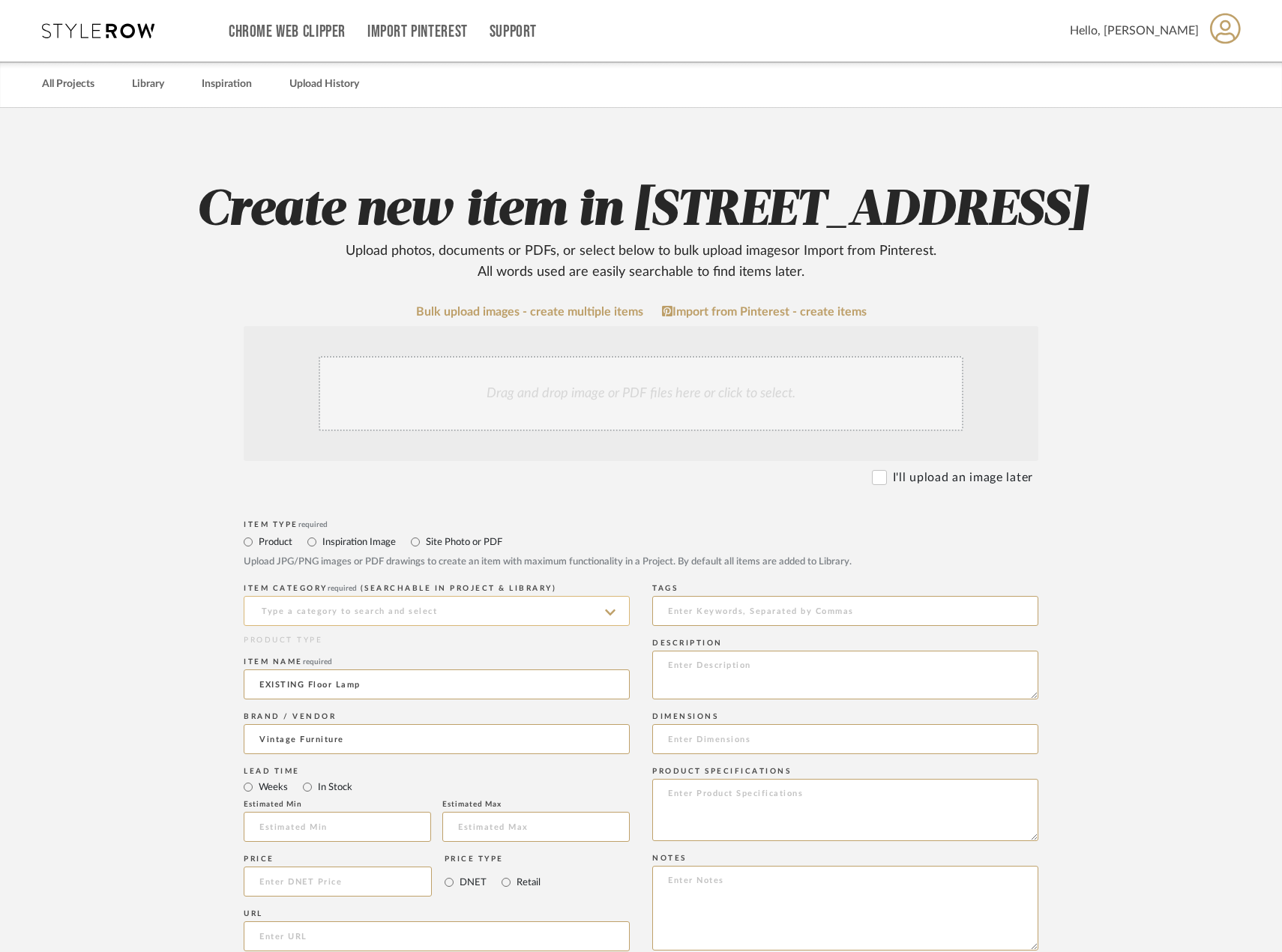
click at [428, 626] on input at bounding box center [436, 611] width 386 height 30
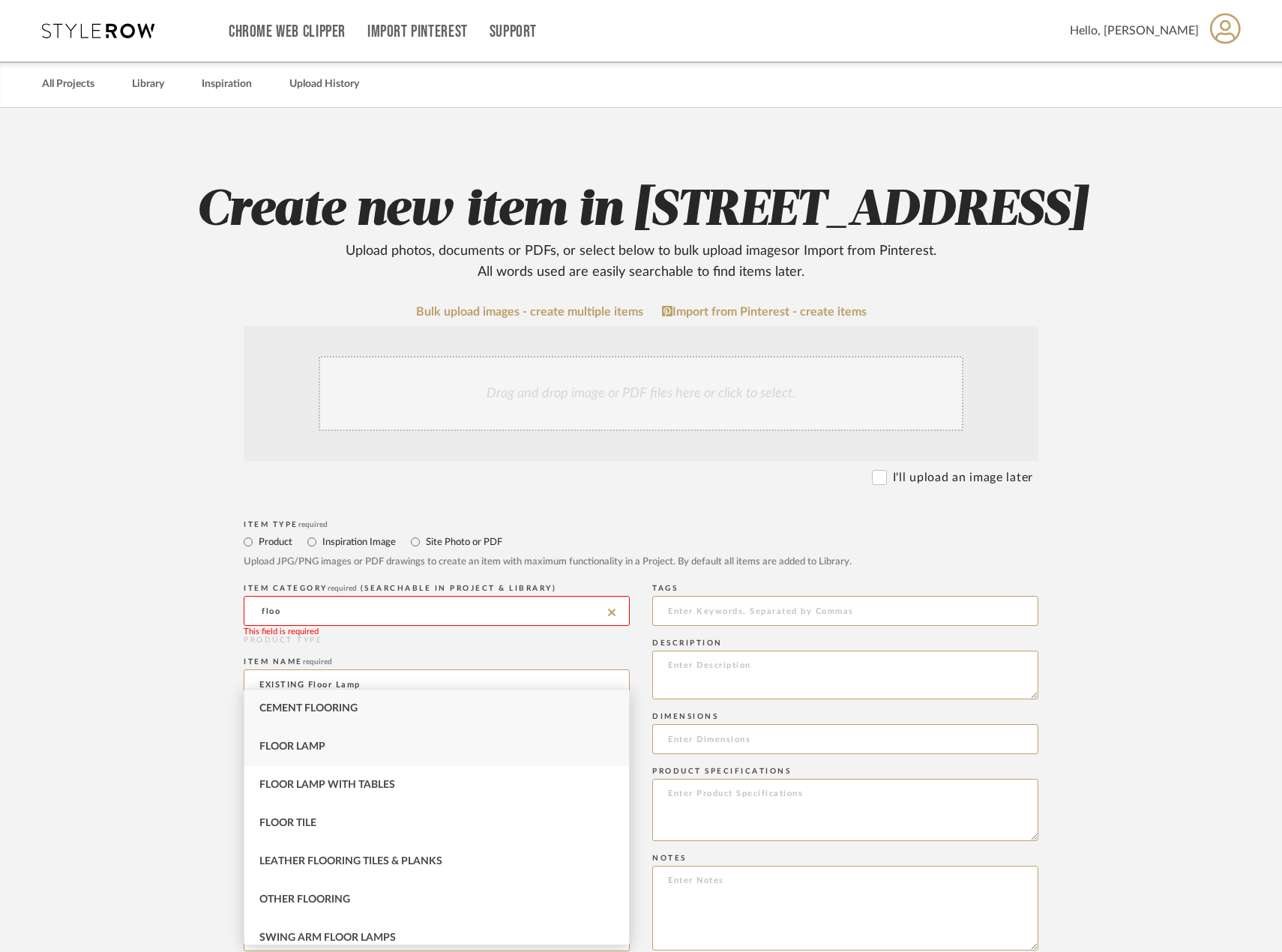
click at [453, 758] on div "Floor Lamp" at bounding box center [436, 747] width 385 height 38
type input "Floor Lamp"
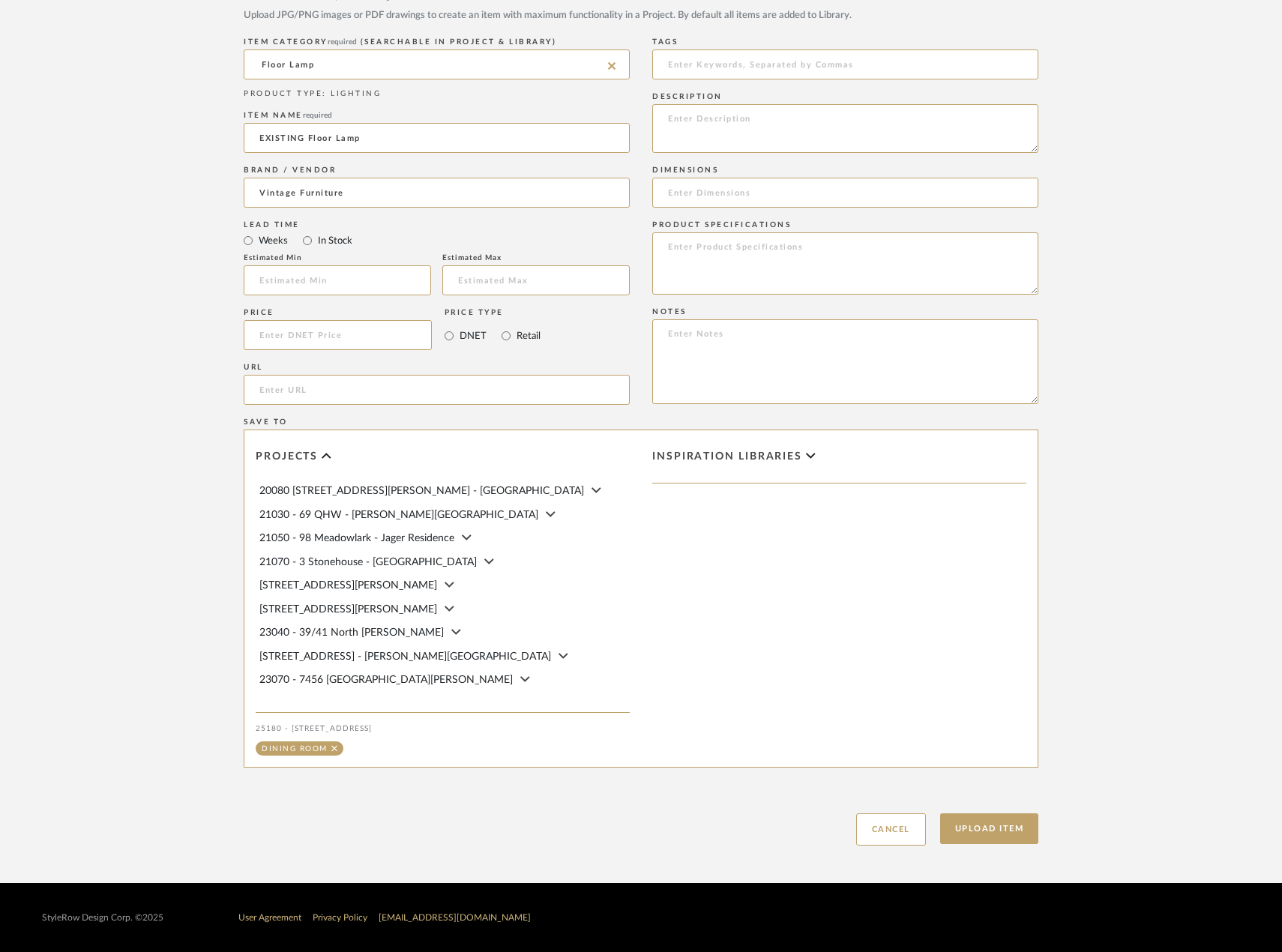
scroll to position [607, 0]
click at [1006, 840] on button "Upload Item" at bounding box center [989, 829] width 99 height 30
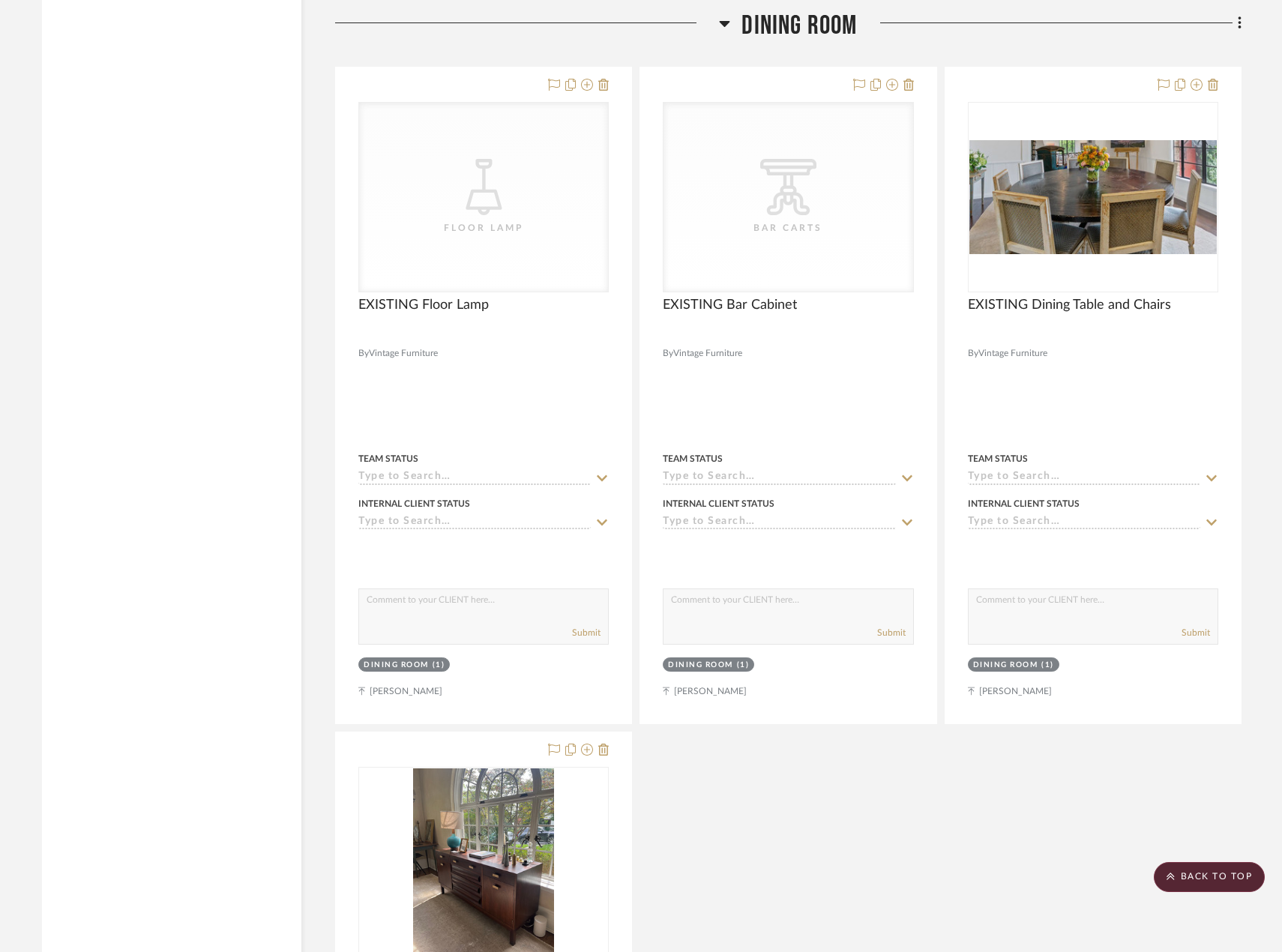
scroll to position [3937, 0]
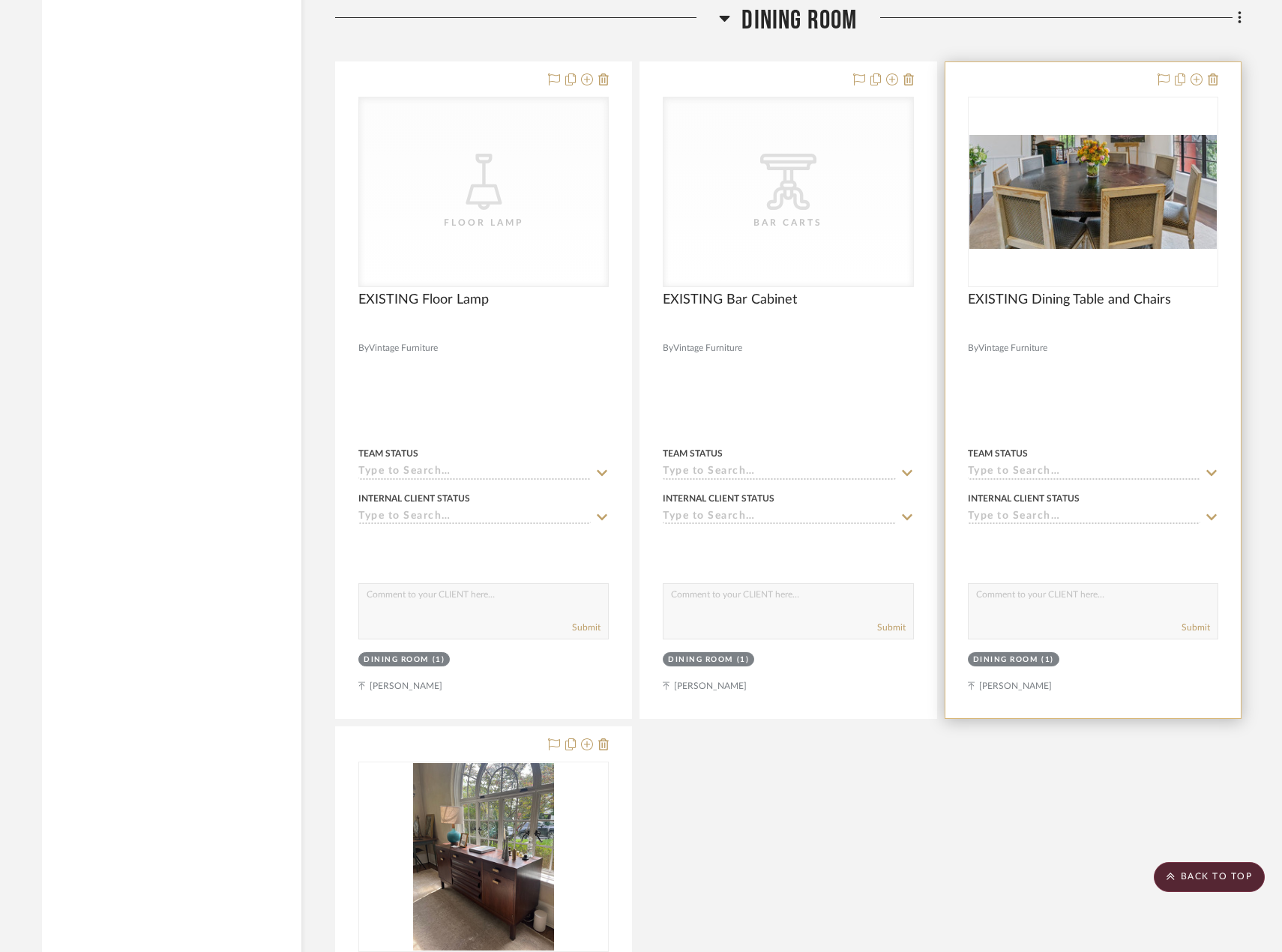
scroll to position [3787, 0]
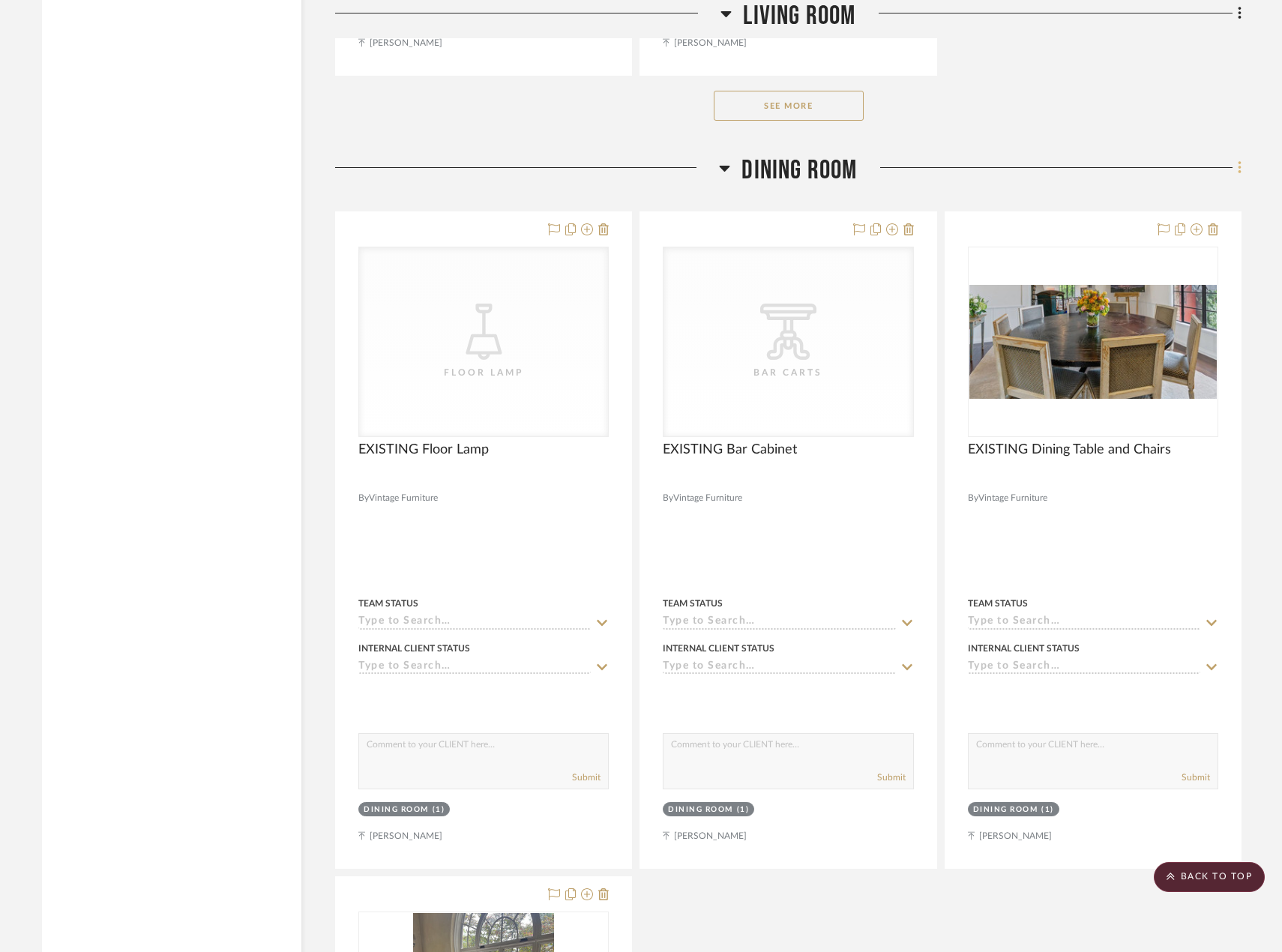
click at [1233, 169] on fa-icon at bounding box center [1237, 170] width 10 height 25
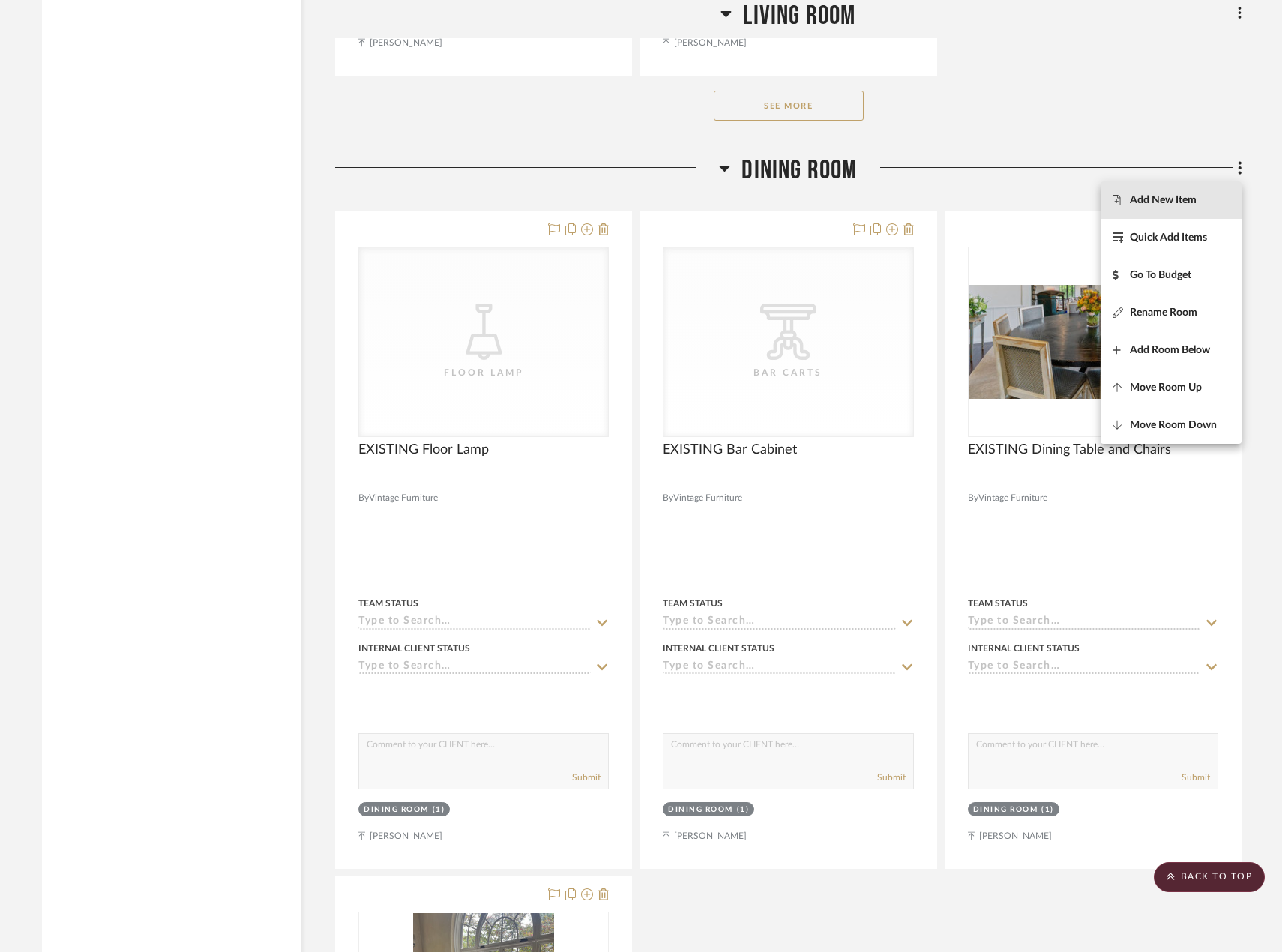
click at [1210, 207] on button "Add New Item" at bounding box center [1171, 200] width 141 height 37
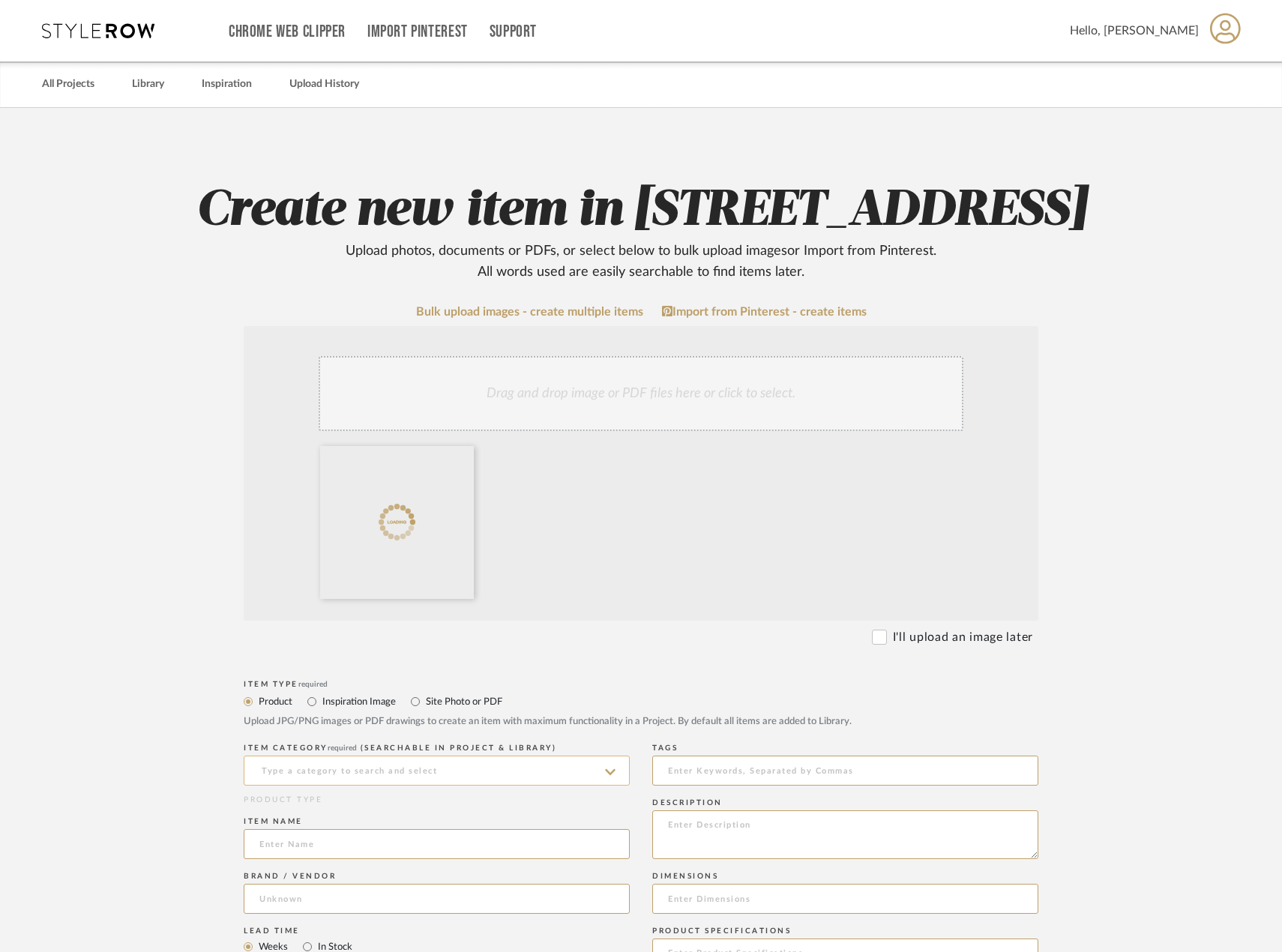
click at [422, 786] on input at bounding box center [436, 771] width 386 height 30
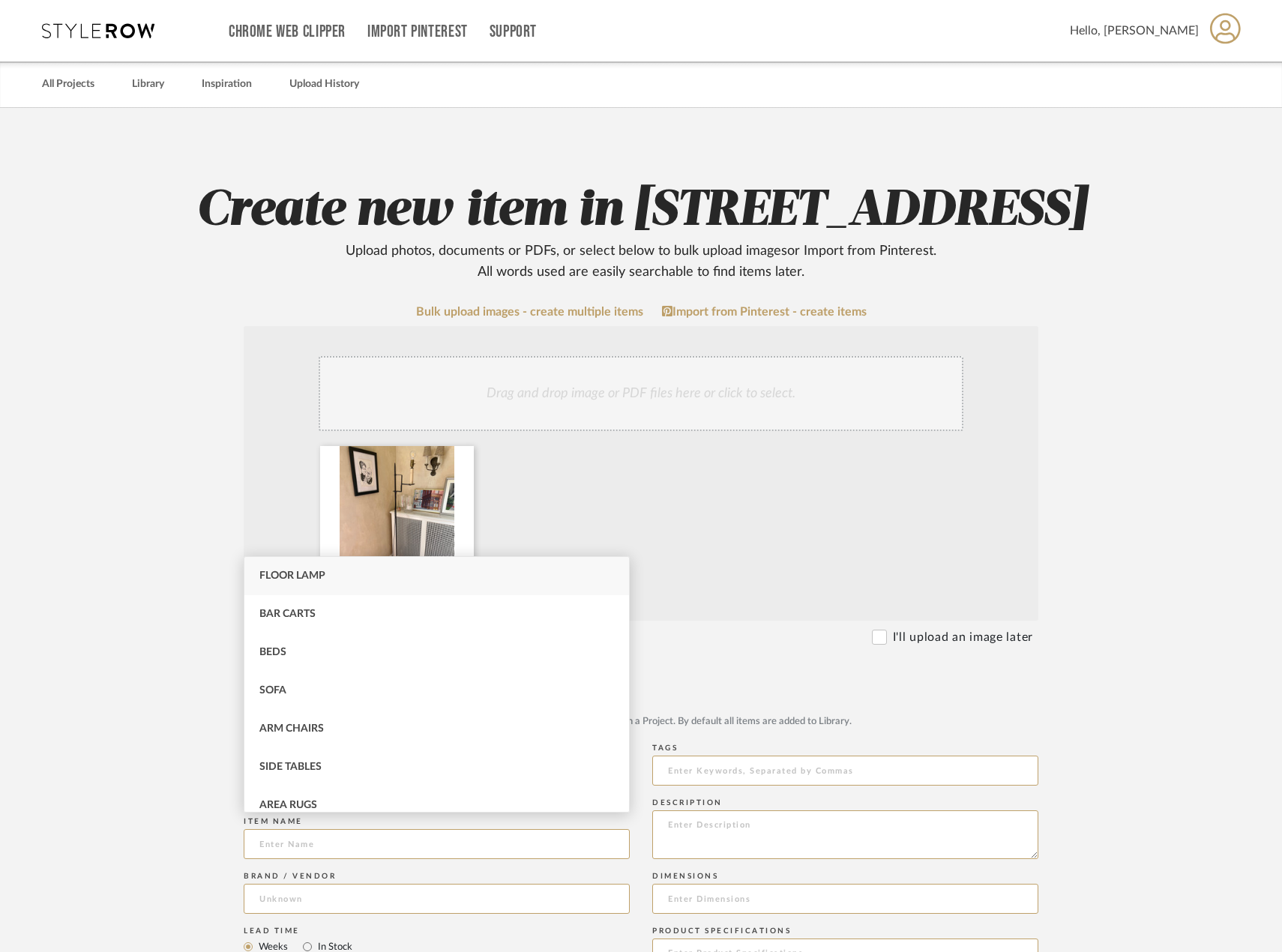
click at [947, 606] on div at bounding box center [642, 526] width 659 height 160
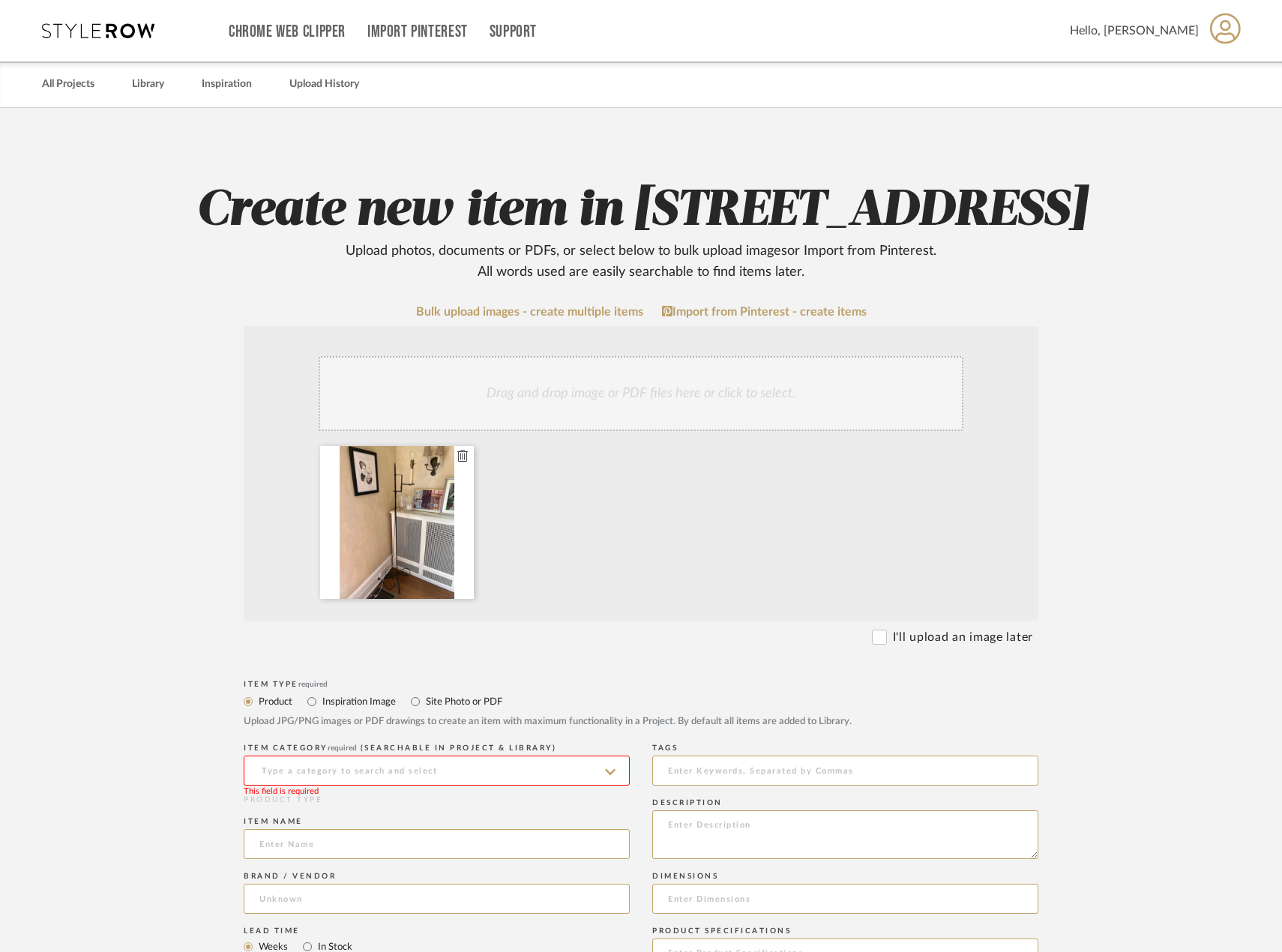
click at [456, 520] on div at bounding box center [397, 522] width 153 height 153
click at [459, 462] on icon at bounding box center [463, 455] width 11 height 12
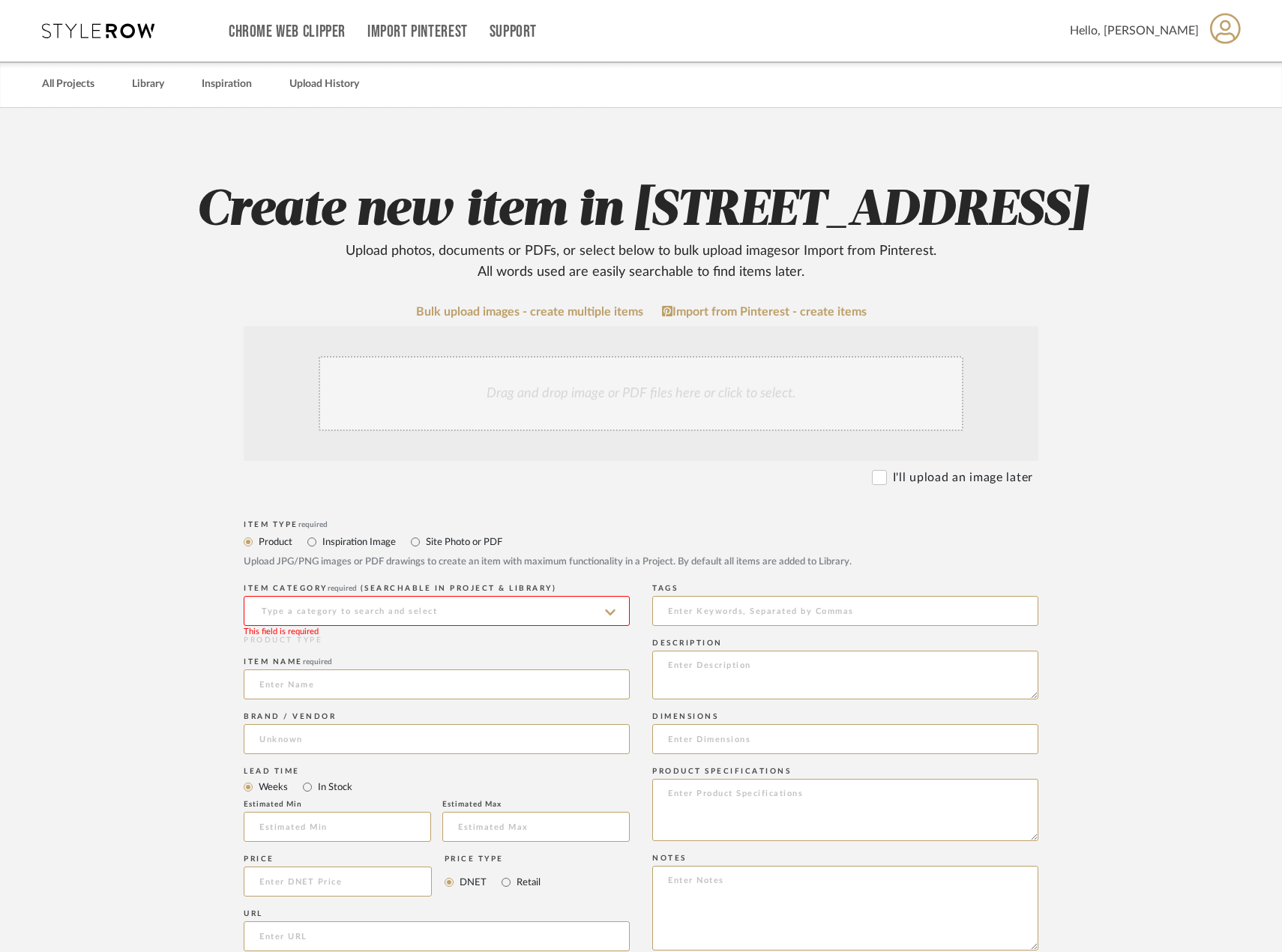
click at [989, 551] on mat-radio-group "Product Inspiration Image Site Photo or PDF" at bounding box center [641, 542] width 795 height 19
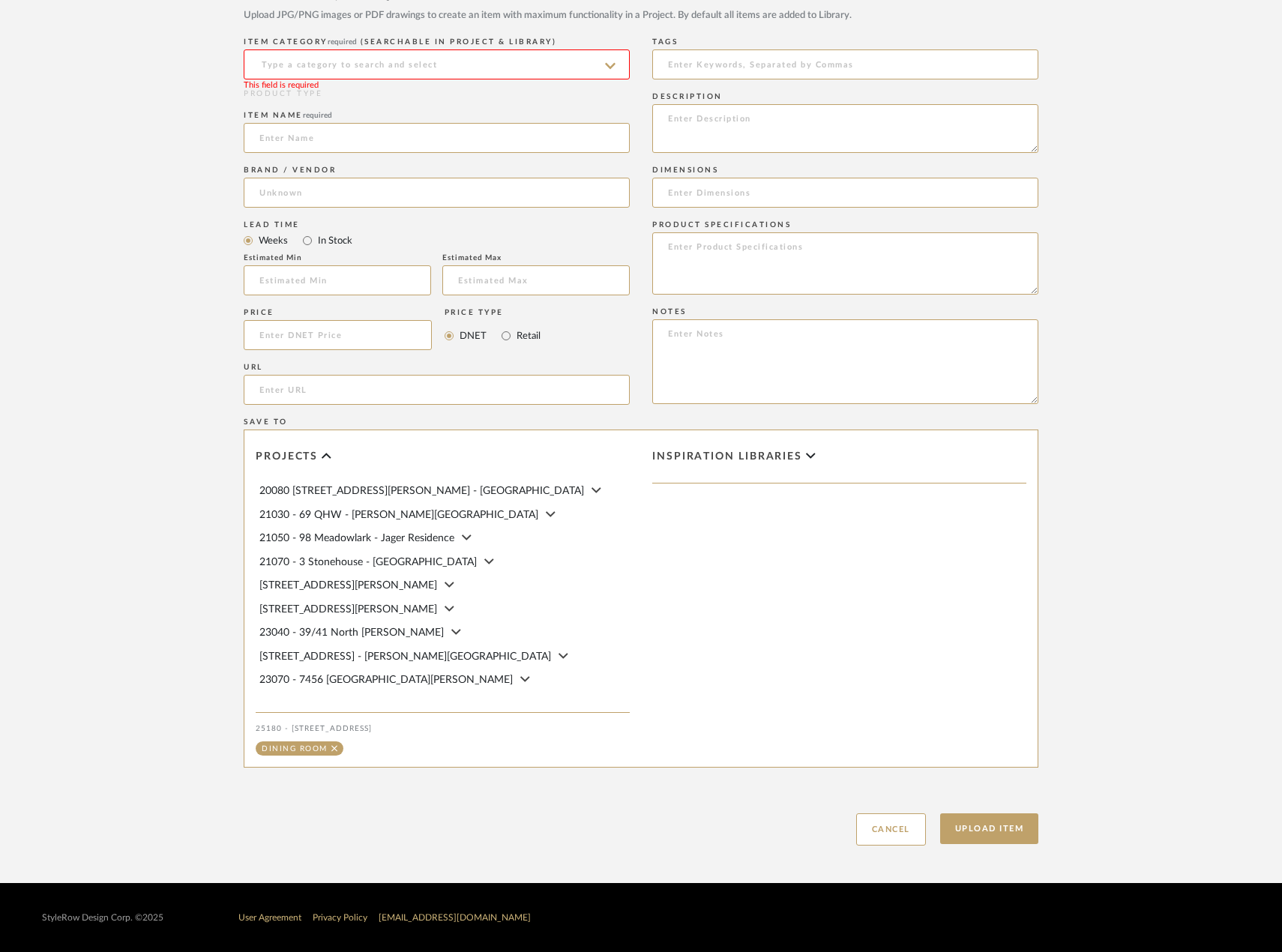
scroll to position [607, 0]
click at [905, 823] on button "Cancel" at bounding box center [891, 830] width 70 height 32
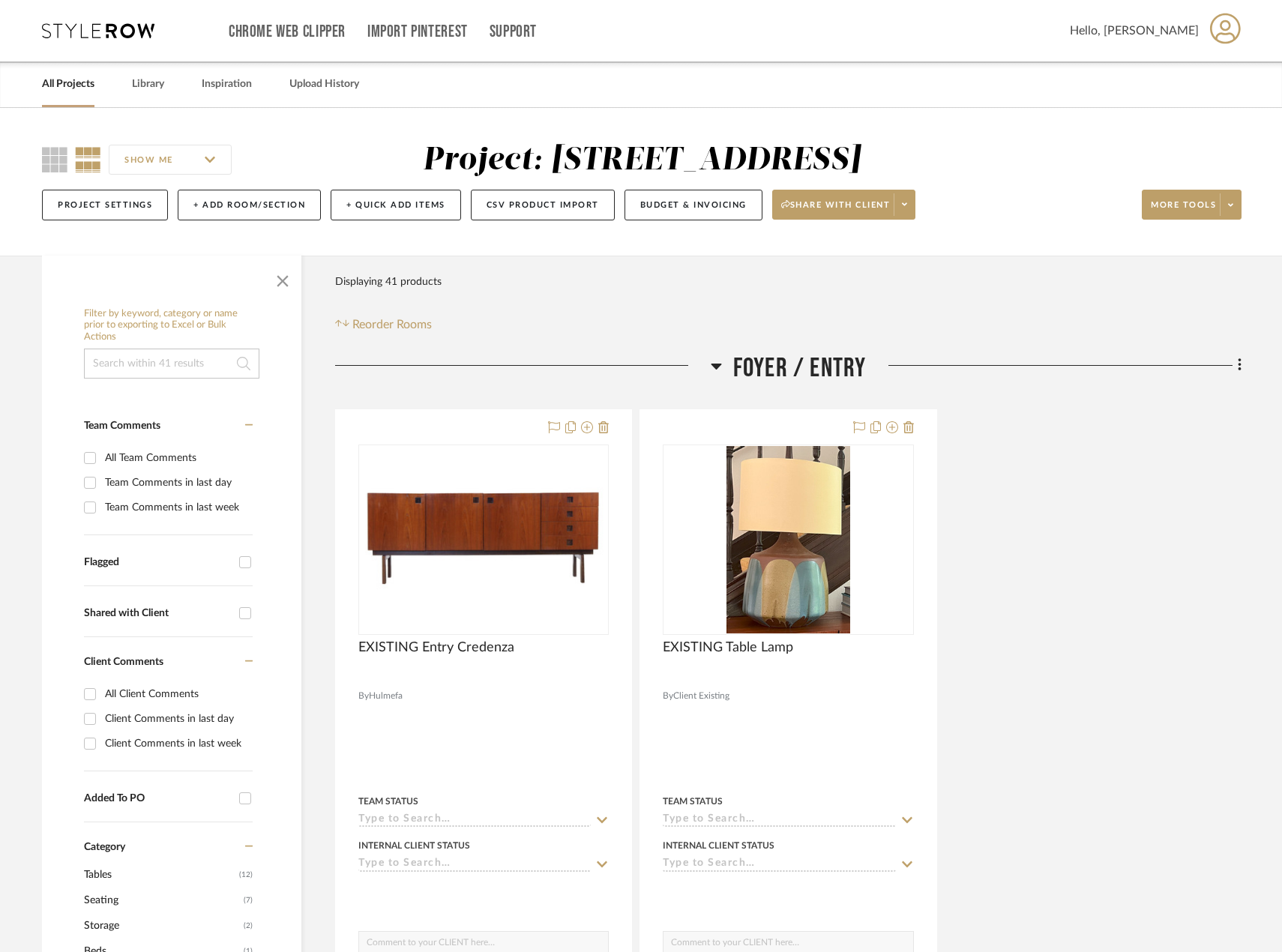
click at [1017, 461] on div "EXISTING Entry Credenza By Hulmefa Team Status Internal Client Status client Co…" at bounding box center [789, 738] width 906 height 658
click at [1240, 373] on icon at bounding box center [1239, 365] width 4 height 16
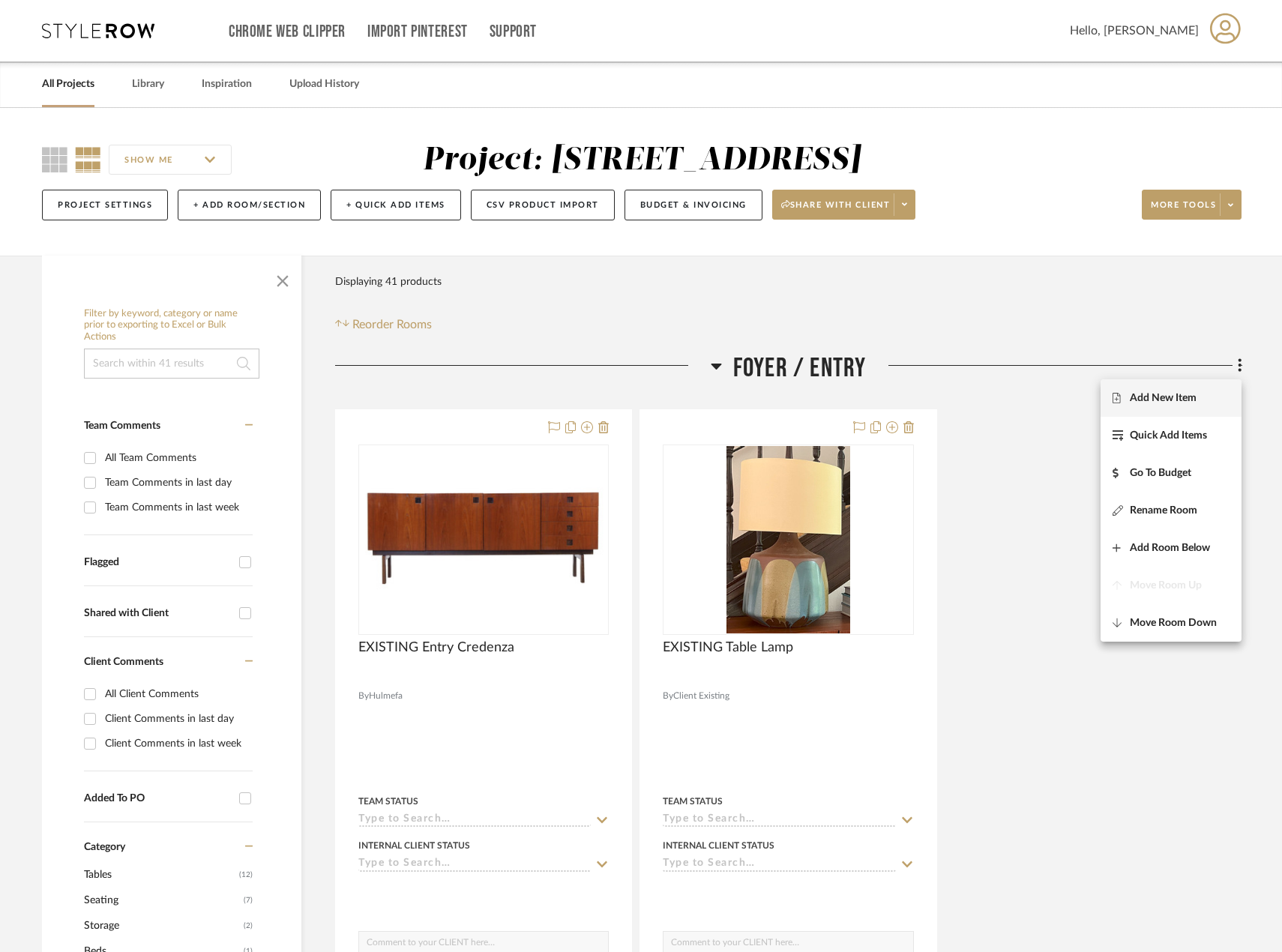
click at [1222, 391] on button "Add New Item" at bounding box center [1171, 398] width 141 height 37
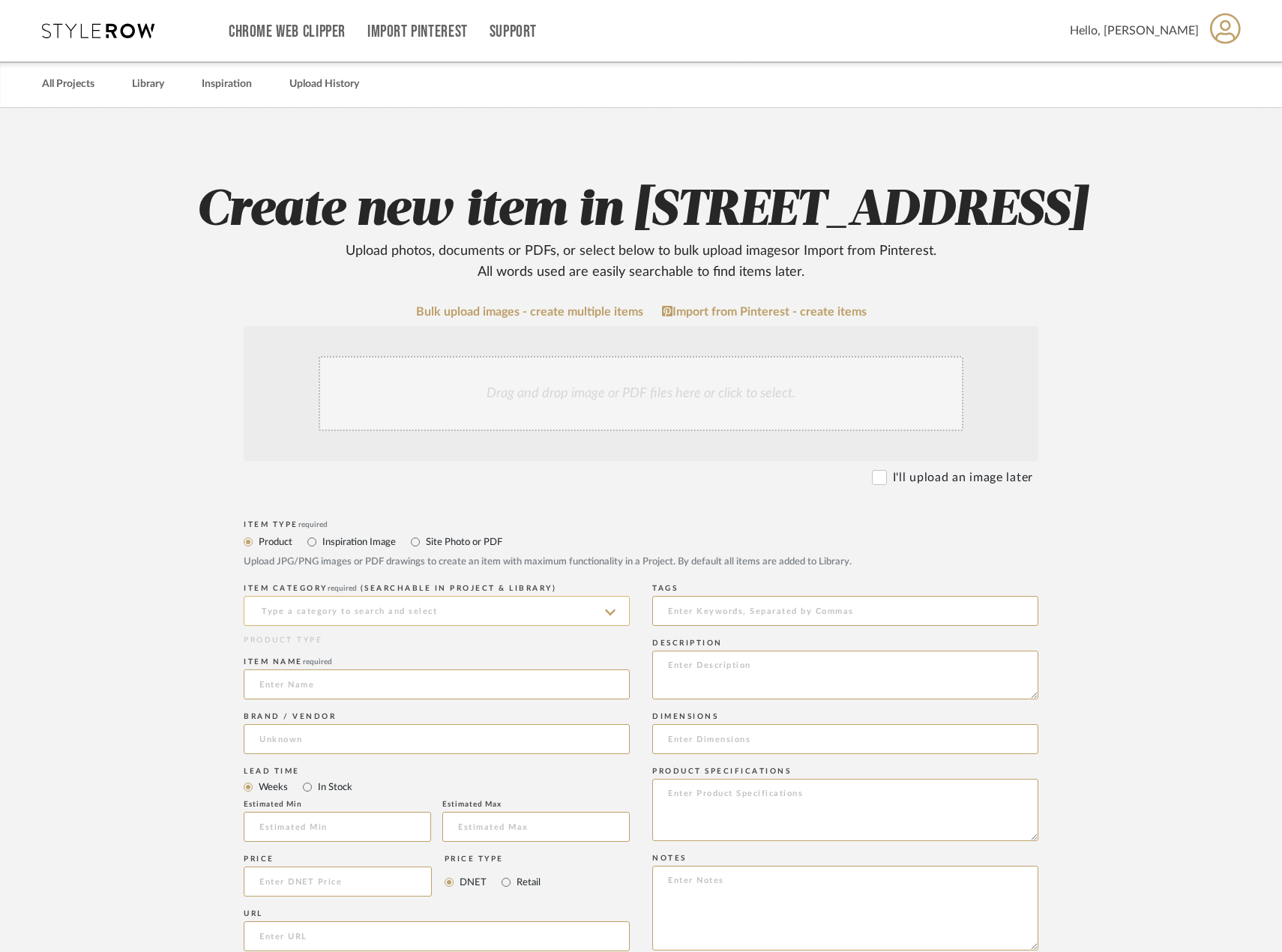
click at [538, 626] on input at bounding box center [436, 611] width 386 height 30
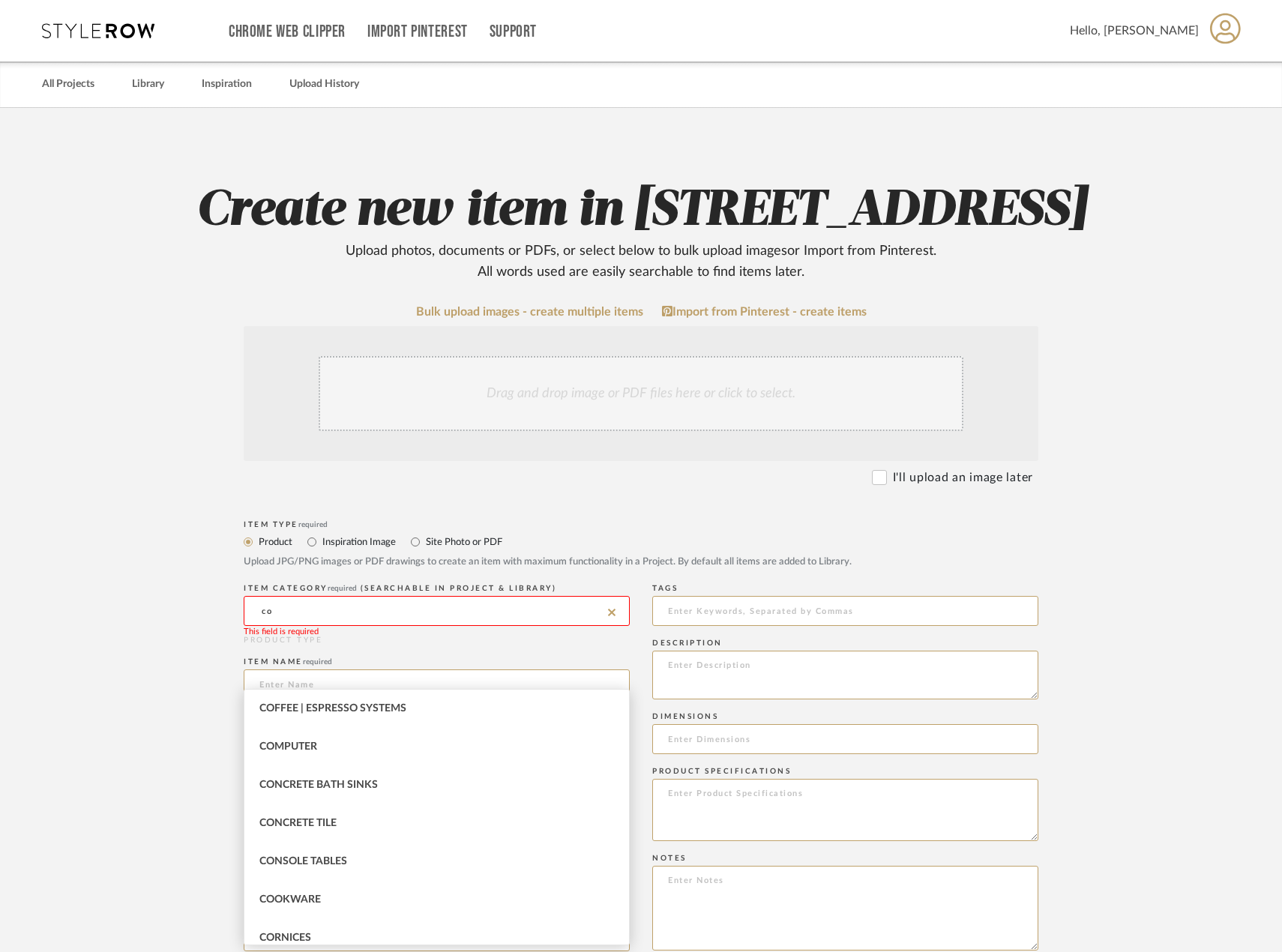
scroll to position [225, 0]
click at [500, 845] on div "Console Tables" at bounding box center [436, 828] width 385 height 38
type input "Console Tables"
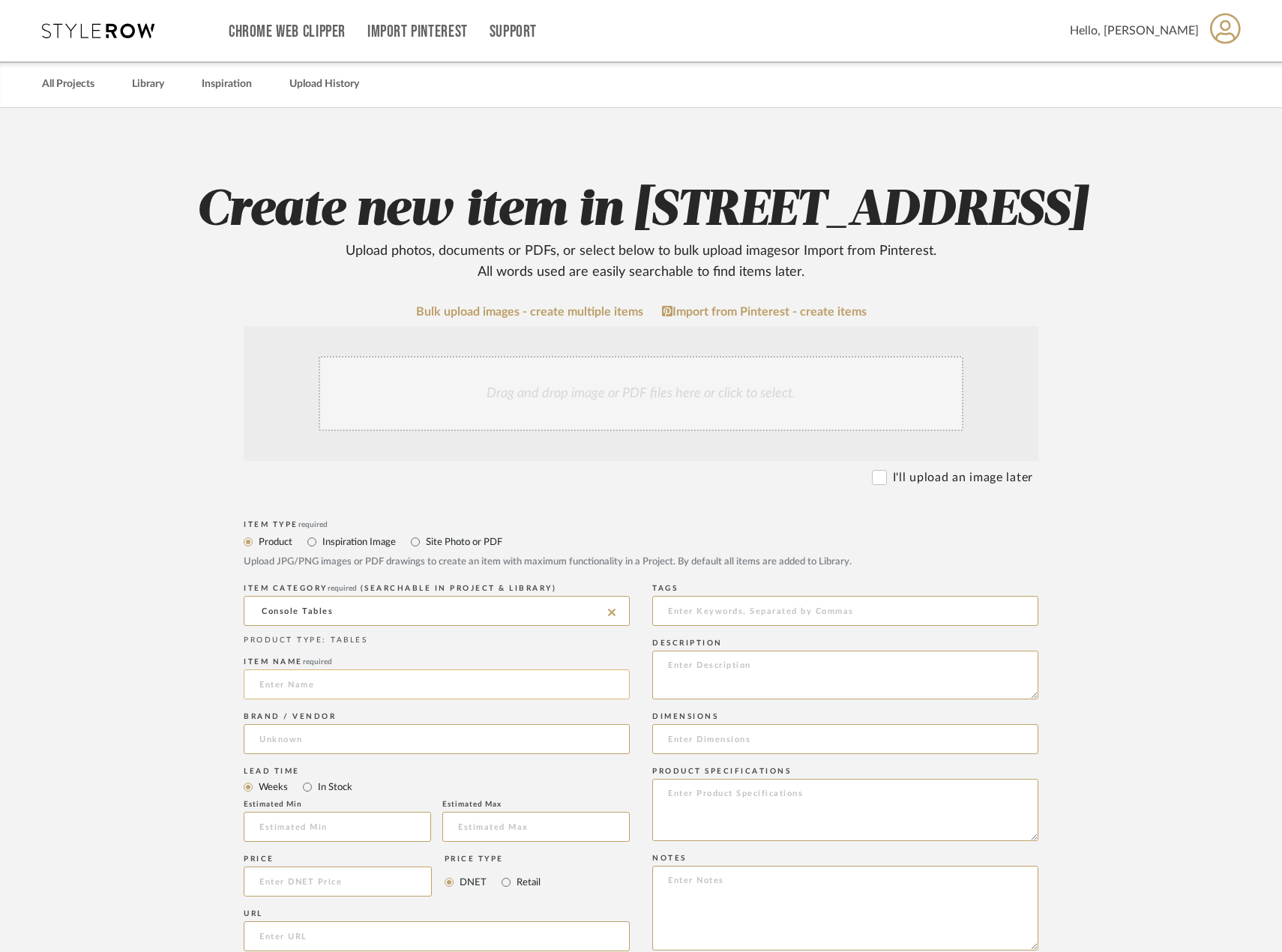
click at [472, 700] on input at bounding box center [436, 684] width 386 height 30
type input "EXISTING Rustic Console"
click at [525, 754] on input at bounding box center [436, 740] width 386 height 30
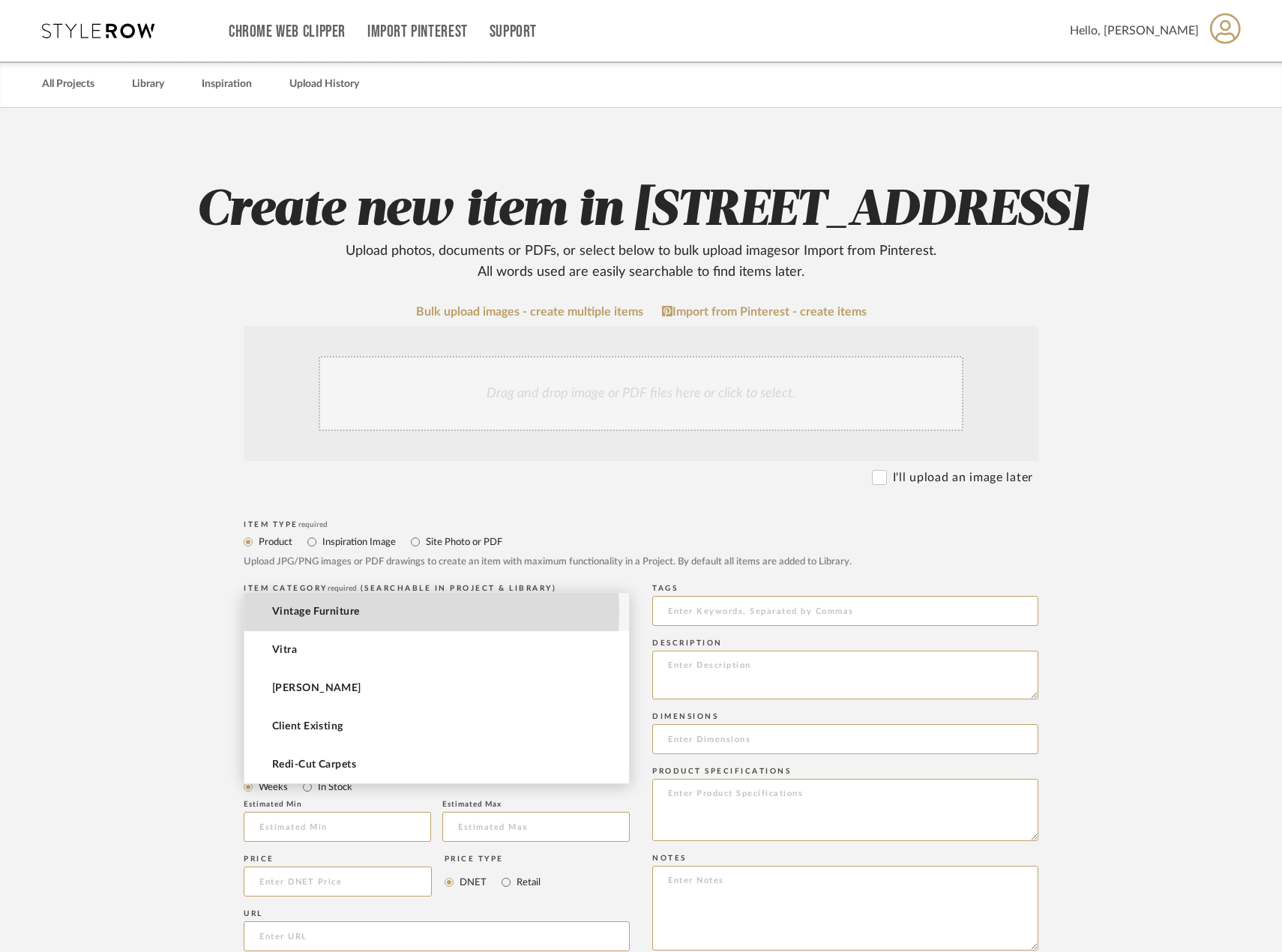
click at [385, 611] on mat-option "Vintage Furniture" at bounding box center [436, 612] width 385 height 38
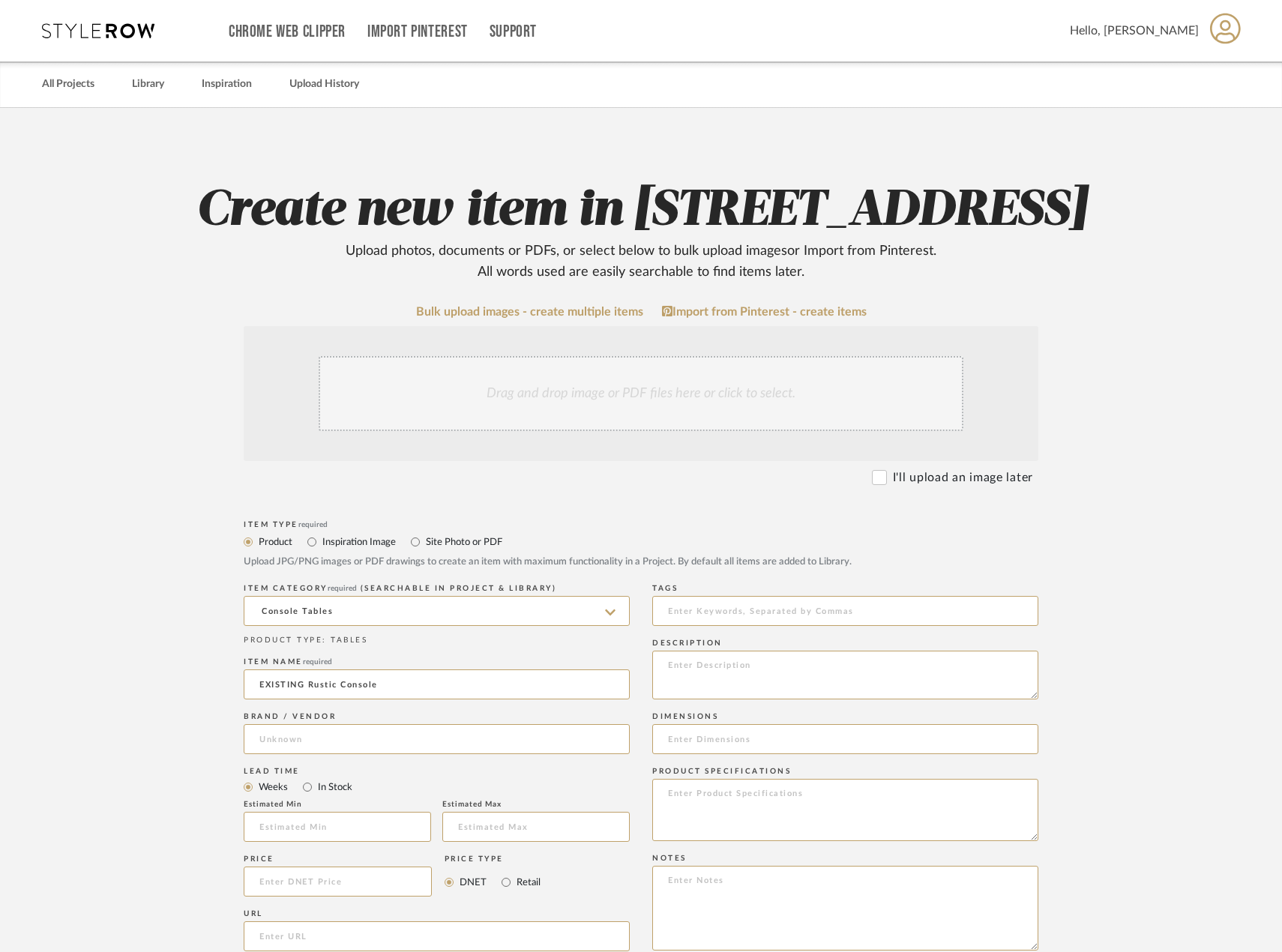
type input "Vintage Furniture"
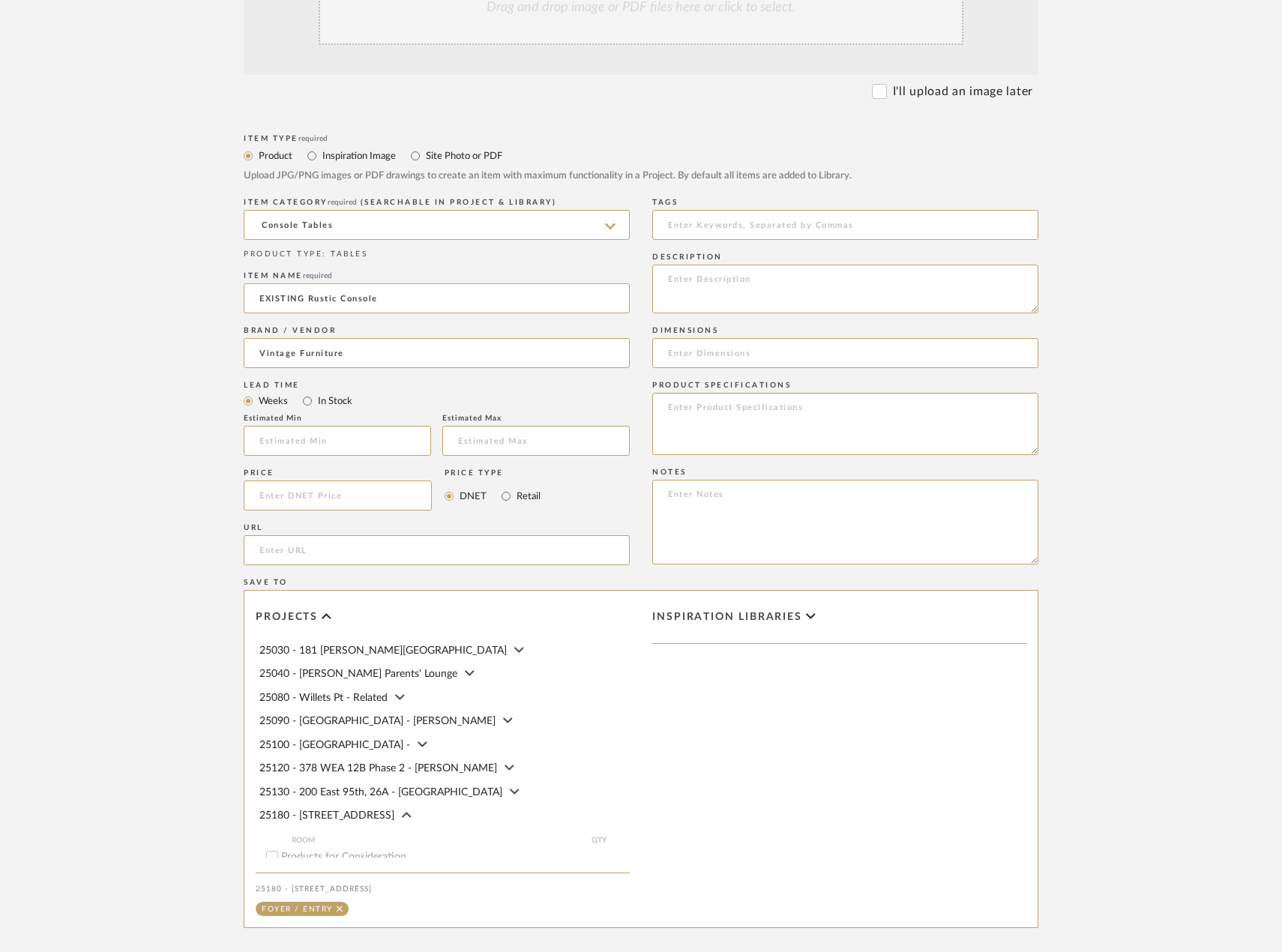
scroll to position [607, 0]
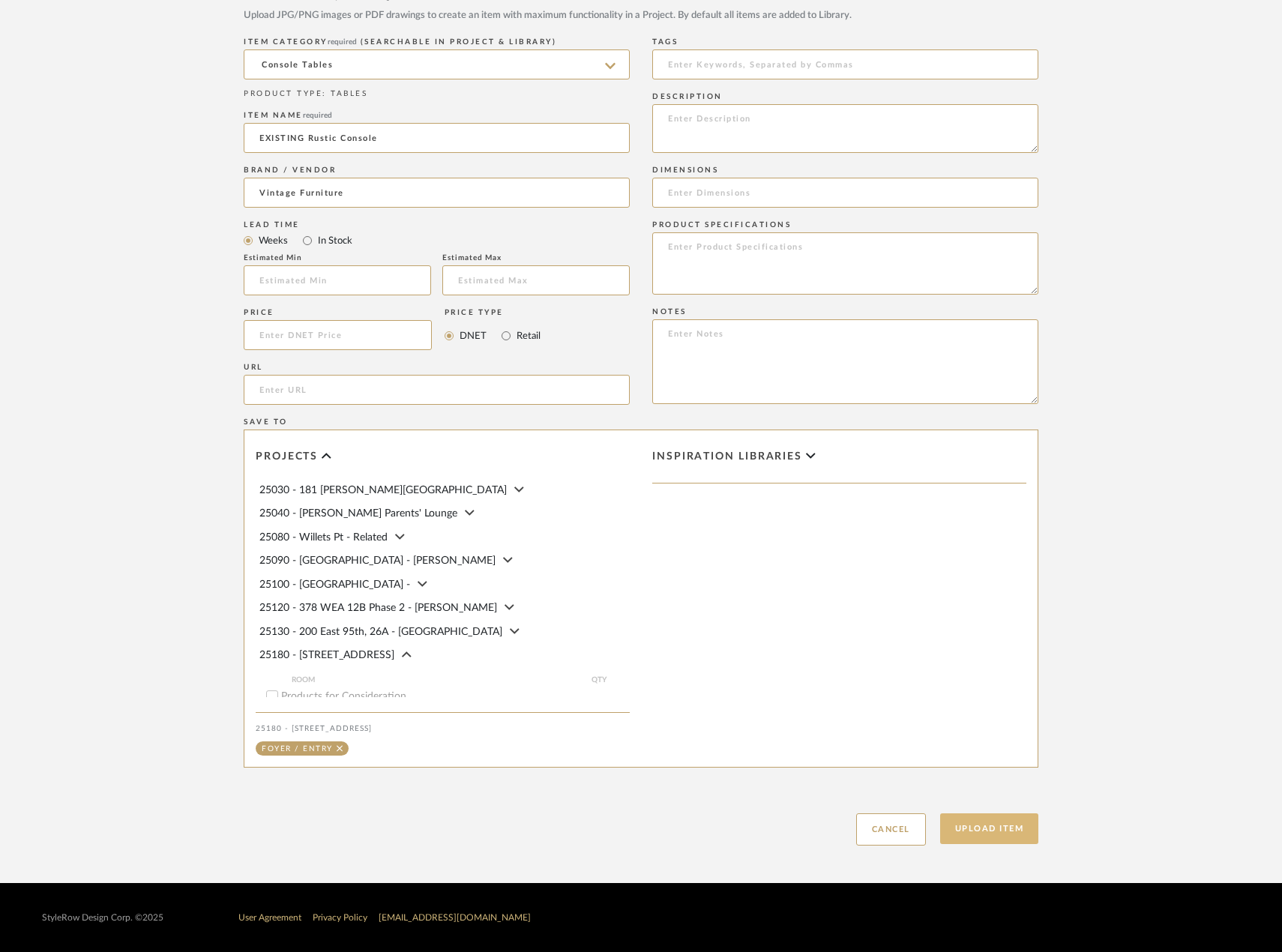
click at [974, 833] on button "Upload Item" at bounding box center [989, 829] width 99 height 30
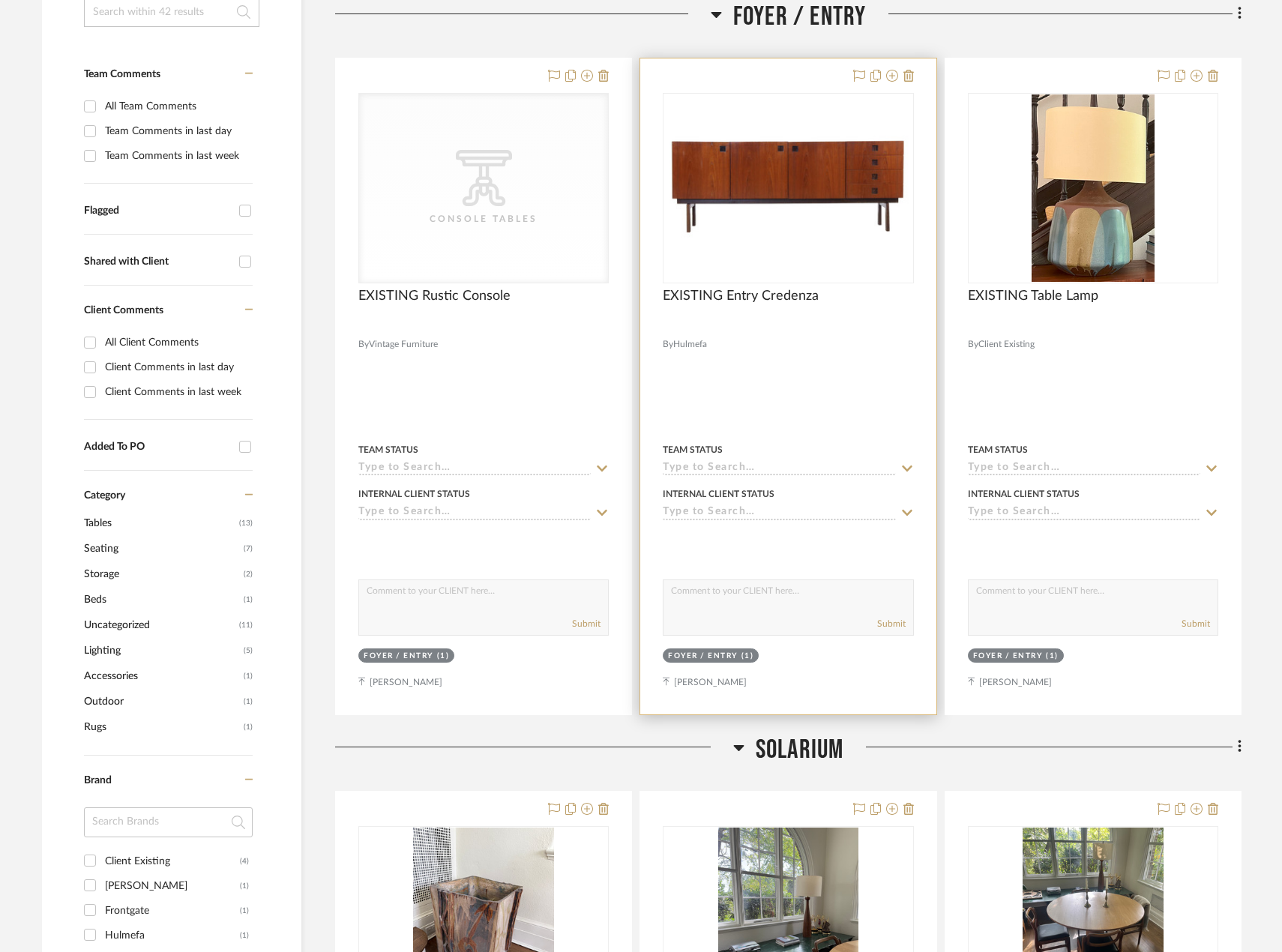
scroll to position [352, 0]
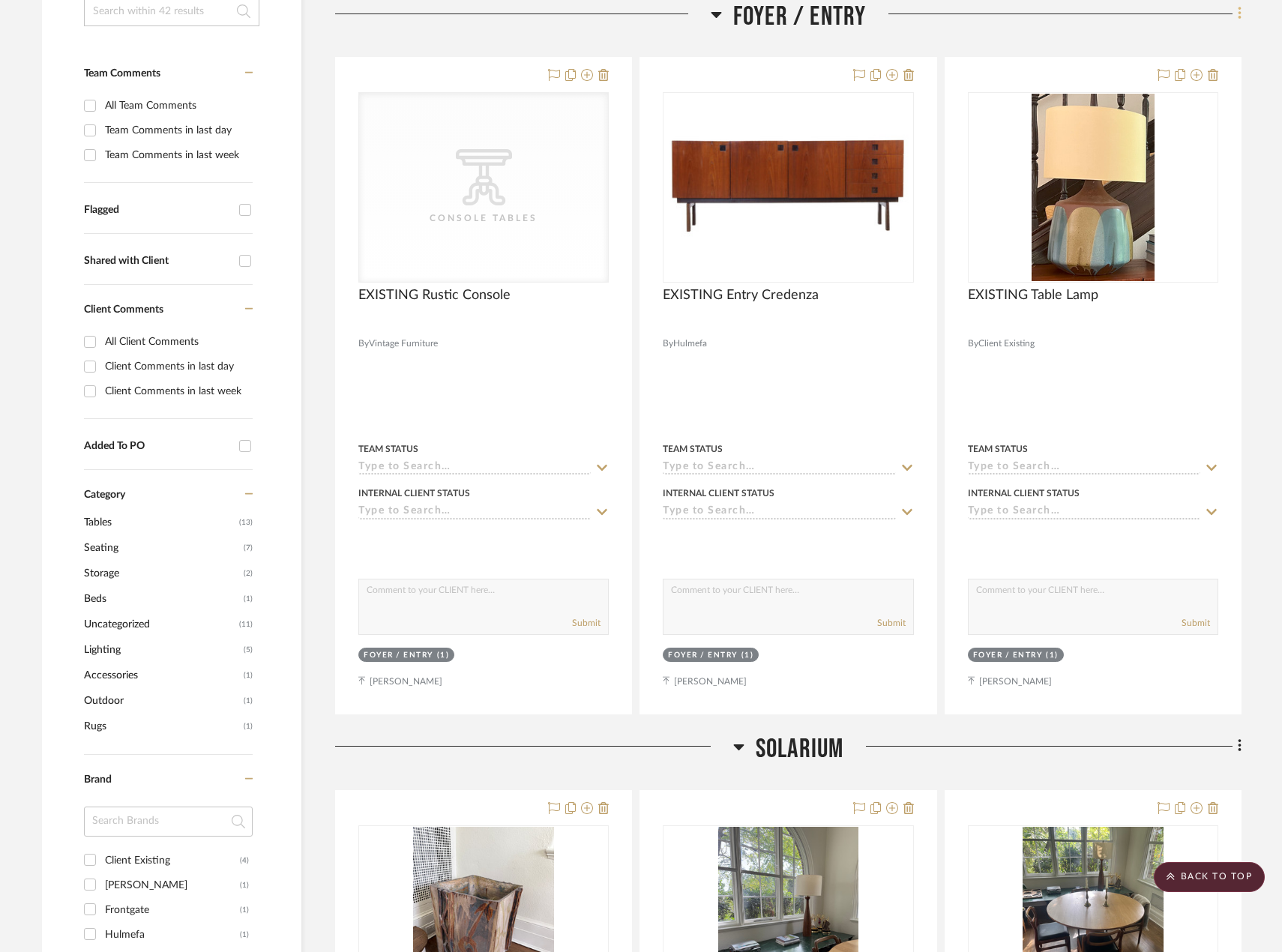
click at [1240, 21] on icon at bounding box center [1239, 13] width 4 height 16
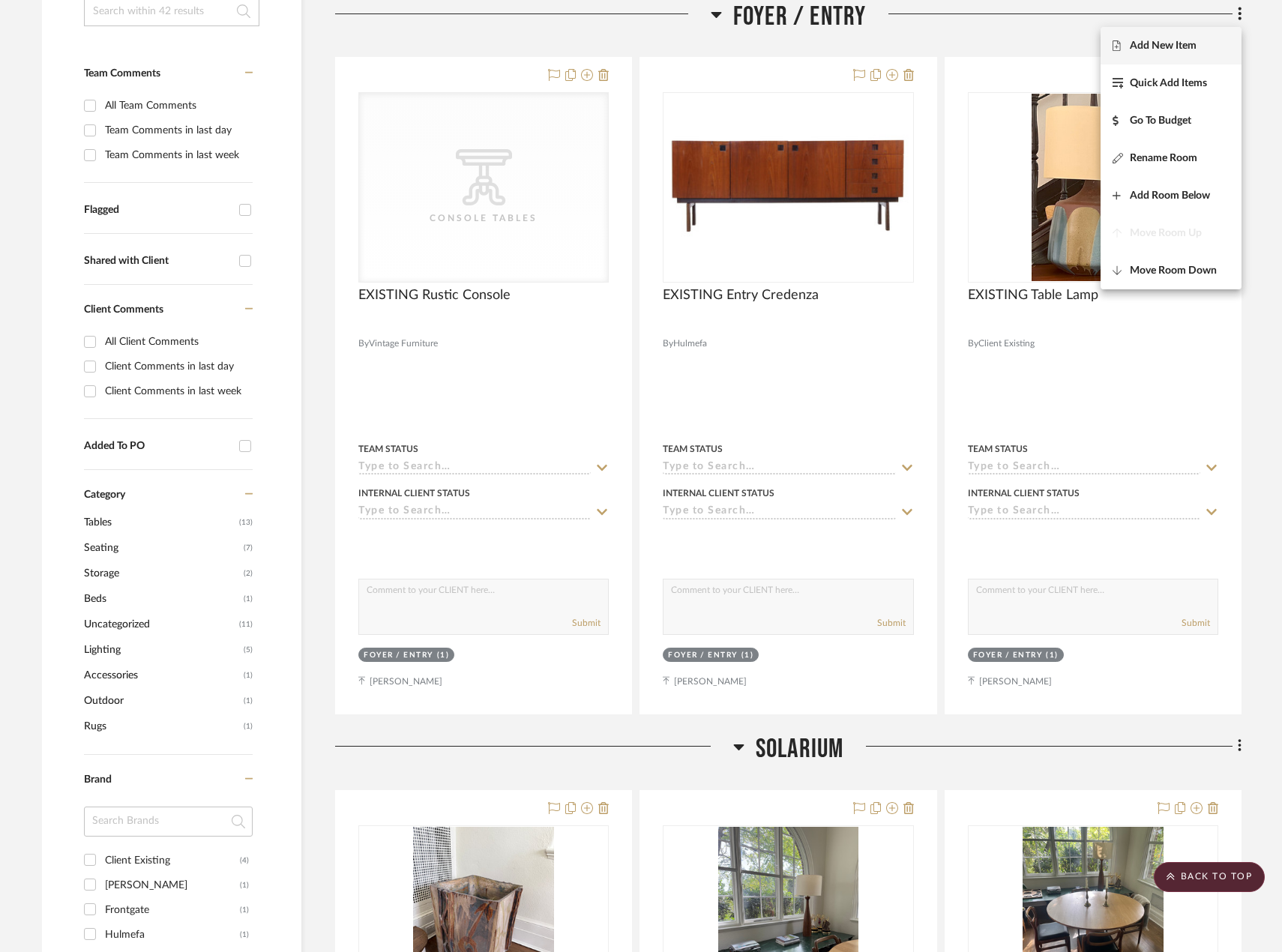
click at [1215, 35] on button "Add New Item" at bounding box center [1171, 46] width 141 height 37
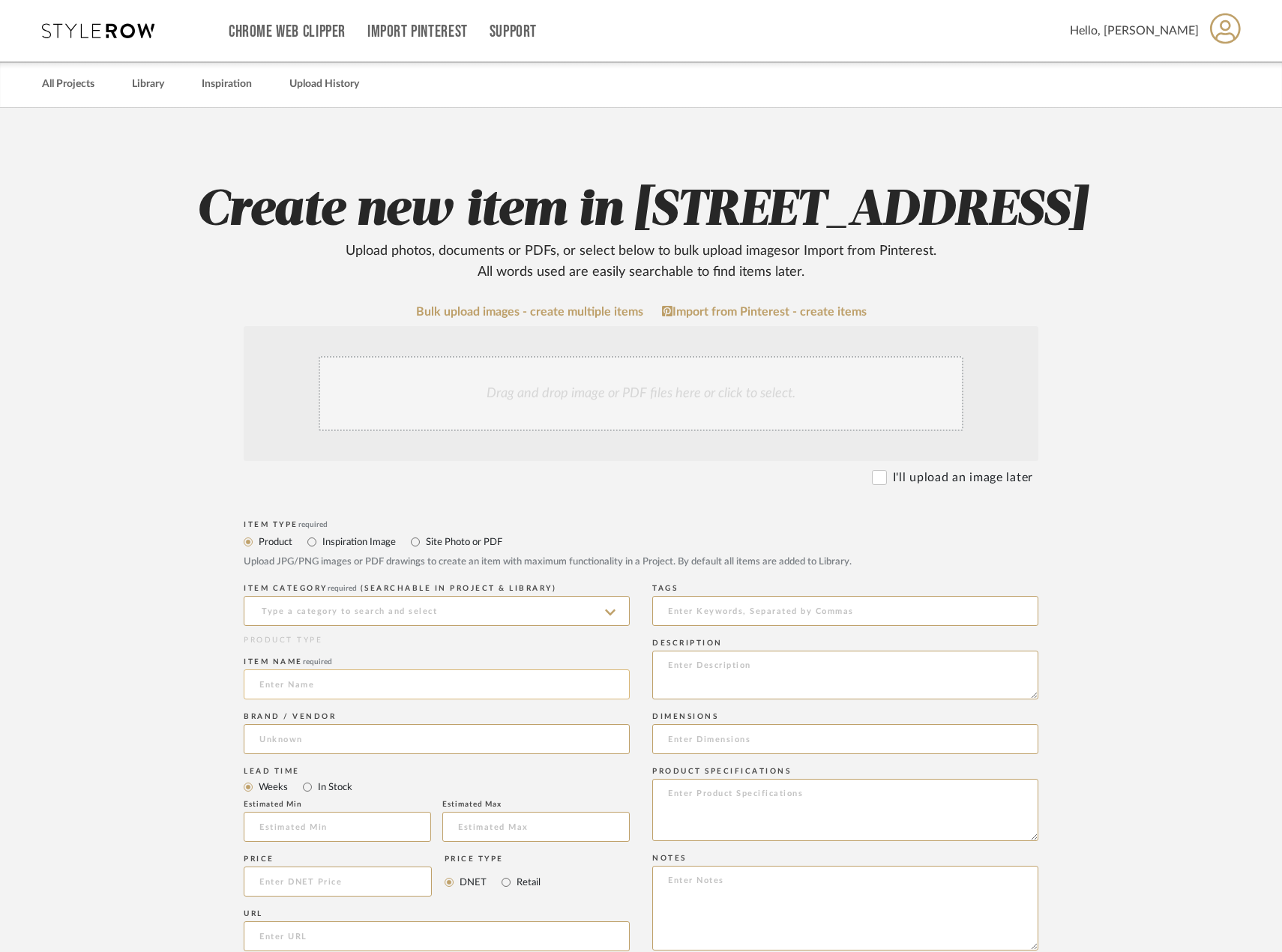
click at [472, 700] on input at bounding box center [436, 684] width 386 height 30
click at [439, 626] on input at bounding box center [436, 611] width 386 height 30
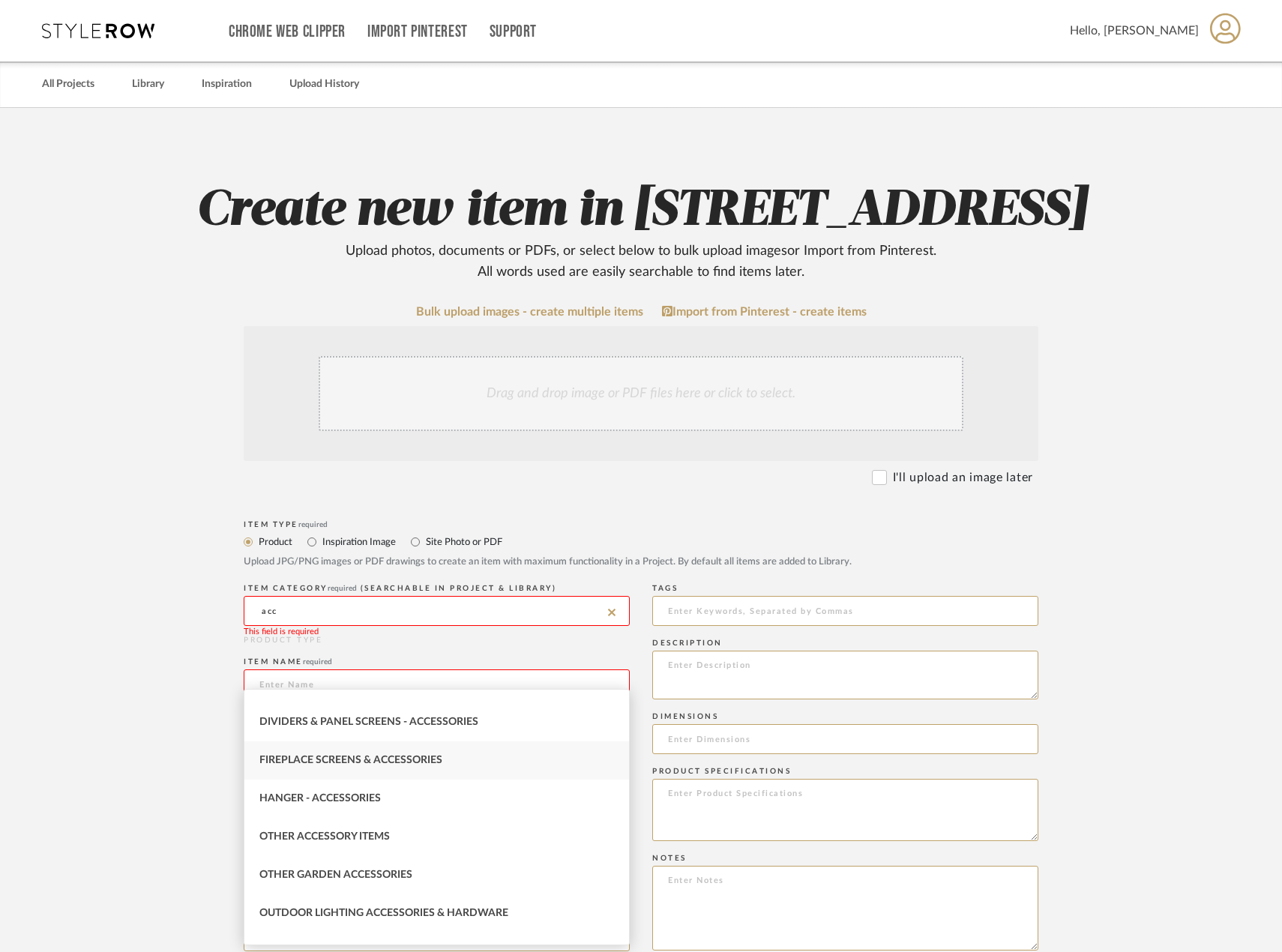
scroll to position [128, 0]
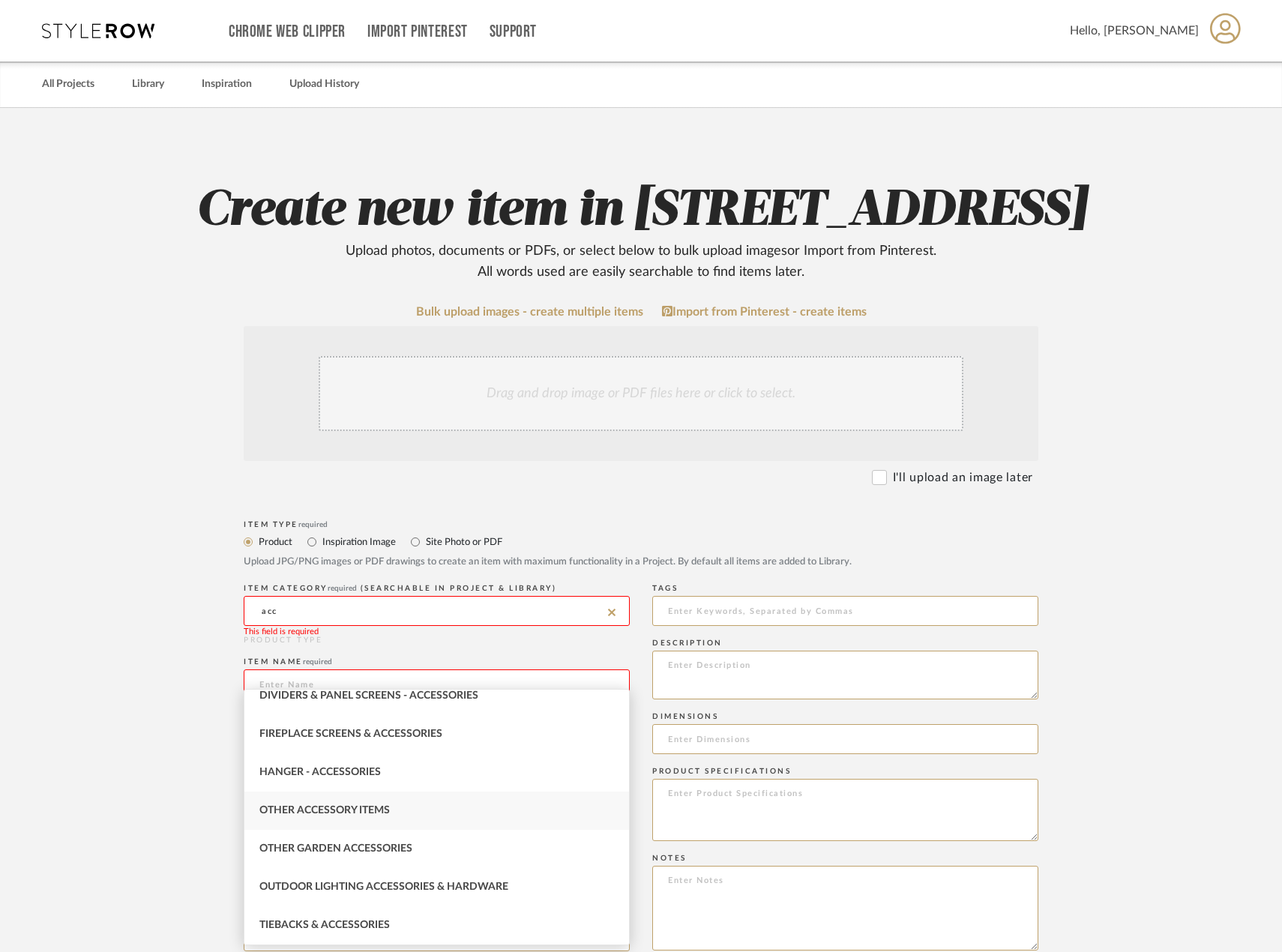
click at [418, 820] on div "Other Accessory Items" at bounding box center [436, 810] width 385 height 38
type input "Other Accessory Items"
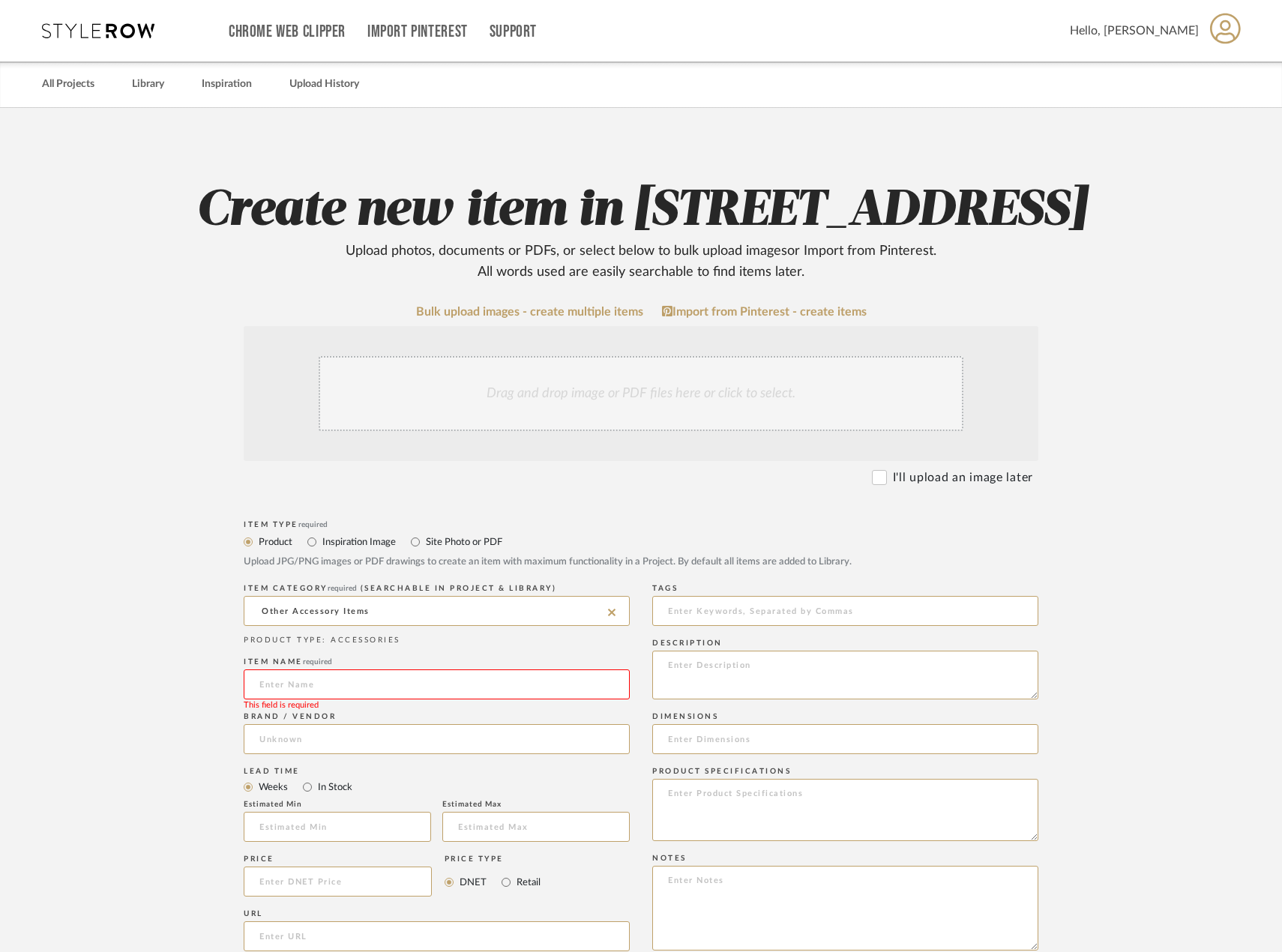
click at [378, 700] on input at bounding box center [436, 684] width 386 height 30
type input "EXISTING Coat Tree"
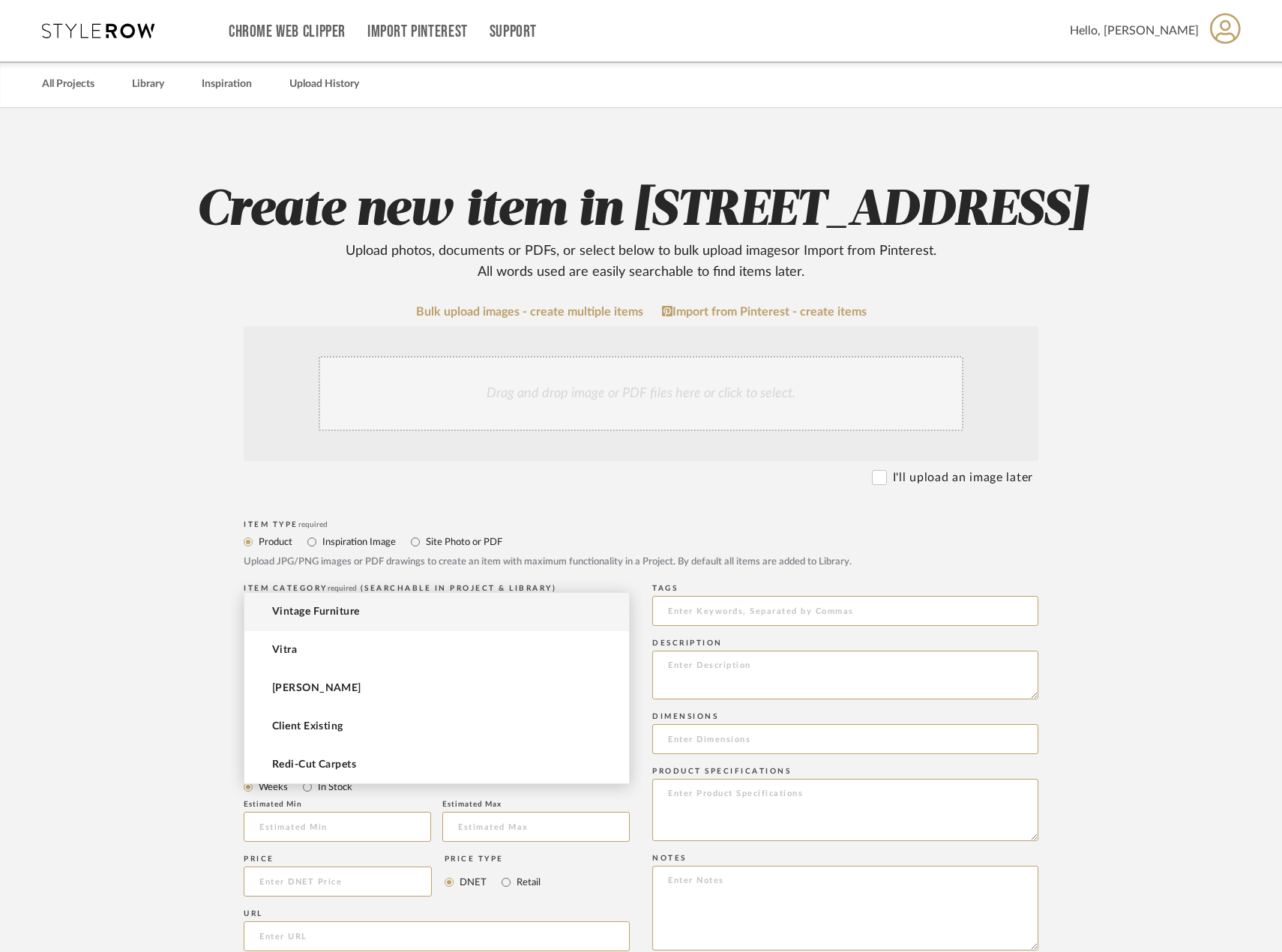
click at [410, 754] on input at bounding box center [436, 740] width 386 height 30
click at [368, 617] on mat-option "Vintage Furniture" at bounding box center [436, 612] width 385 height 38
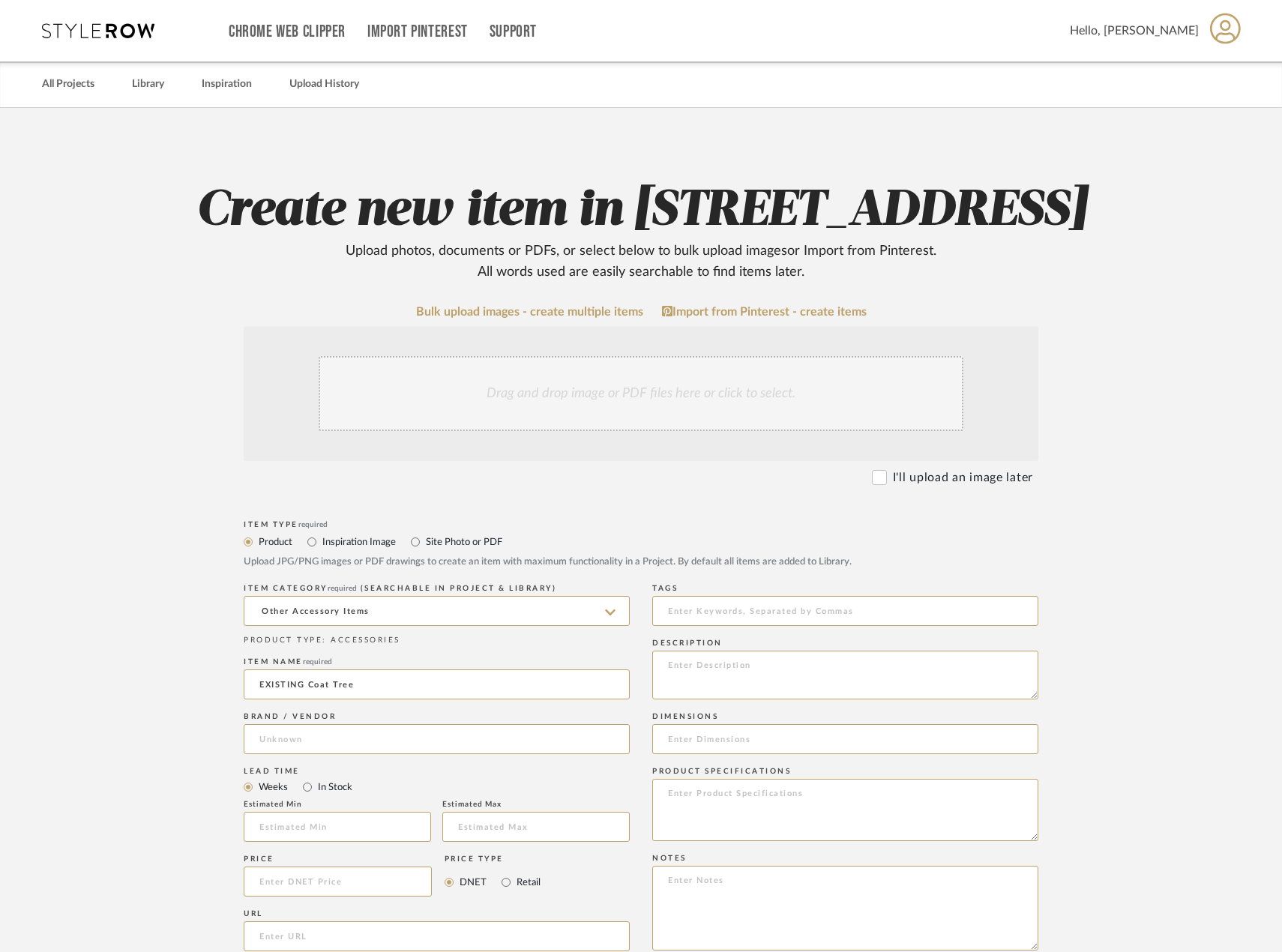
type input "Vintage Furniture"
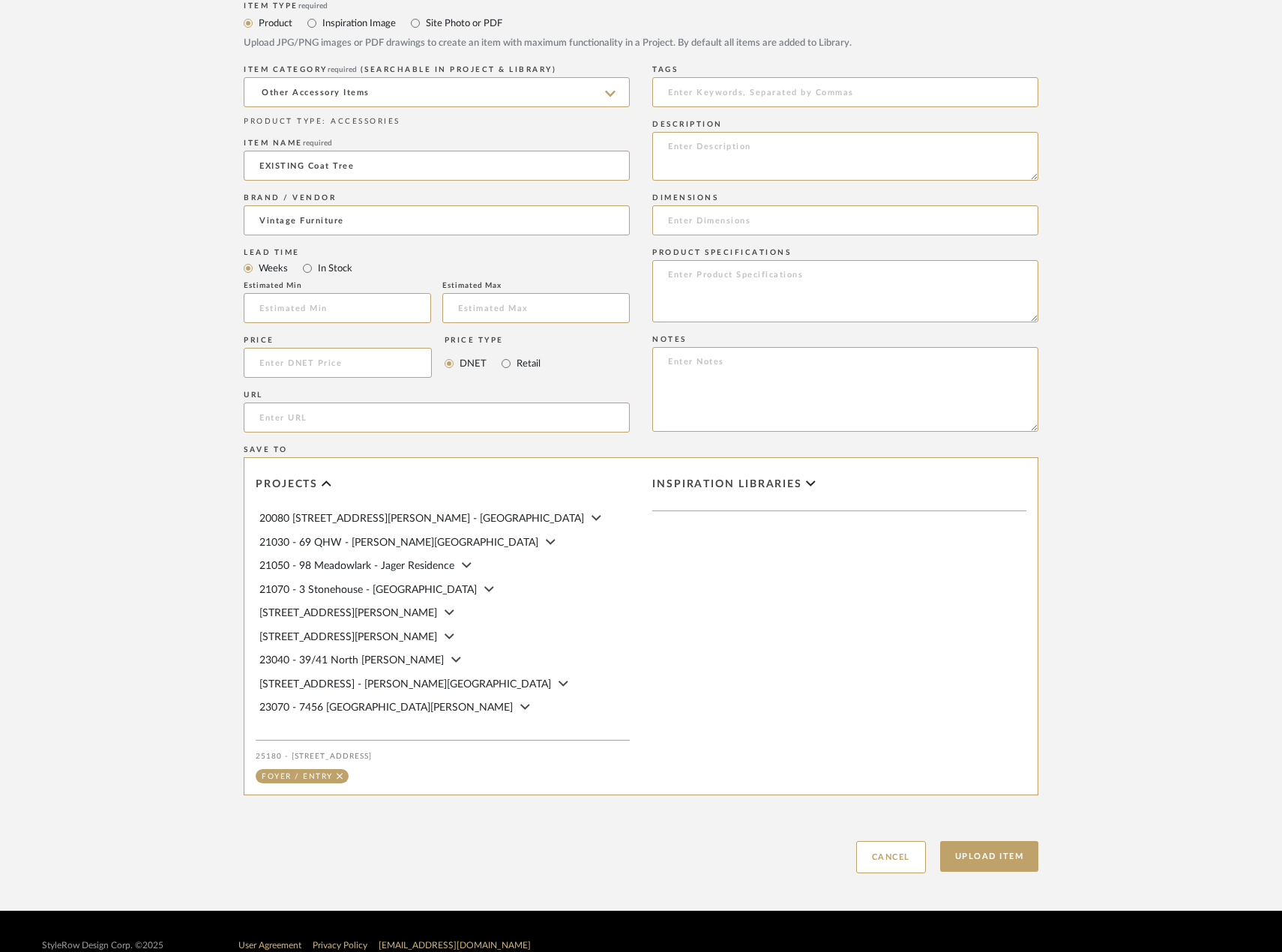
scroll to position [525, 0]
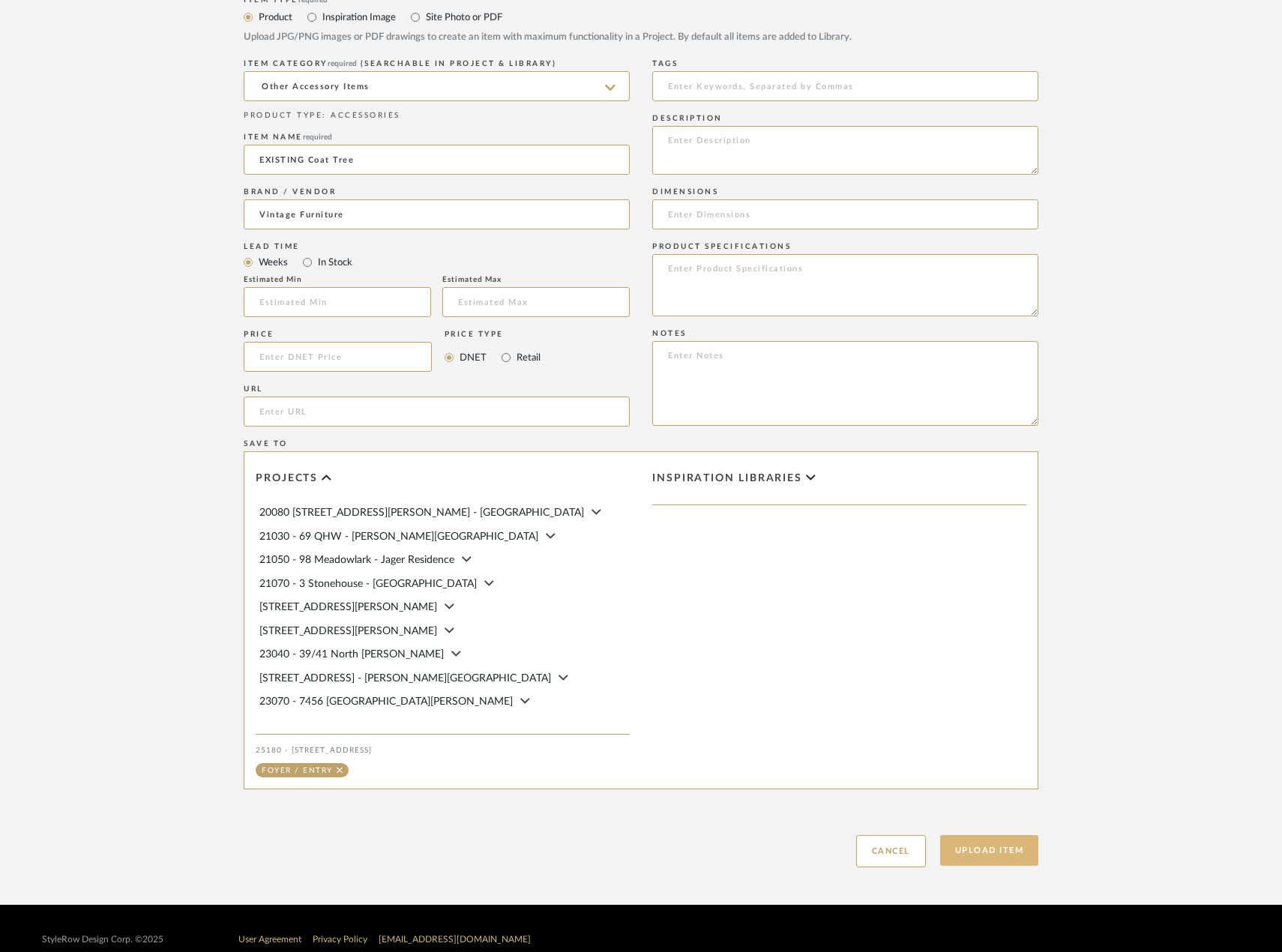
click at [985, 866] on button "Upload Item" at bounding box center [989, 850] width 99 height 30
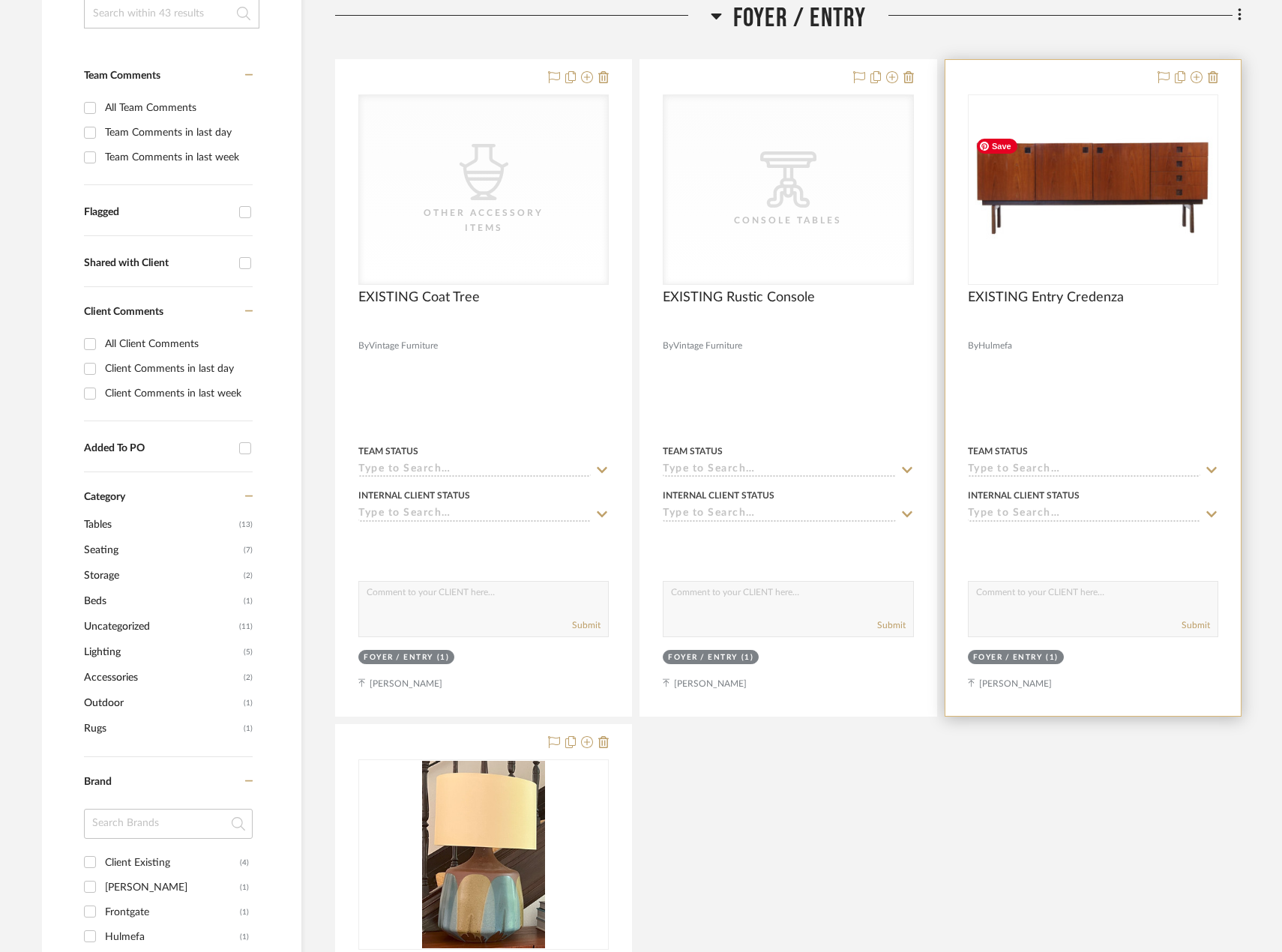
scroll to position [352, 0]
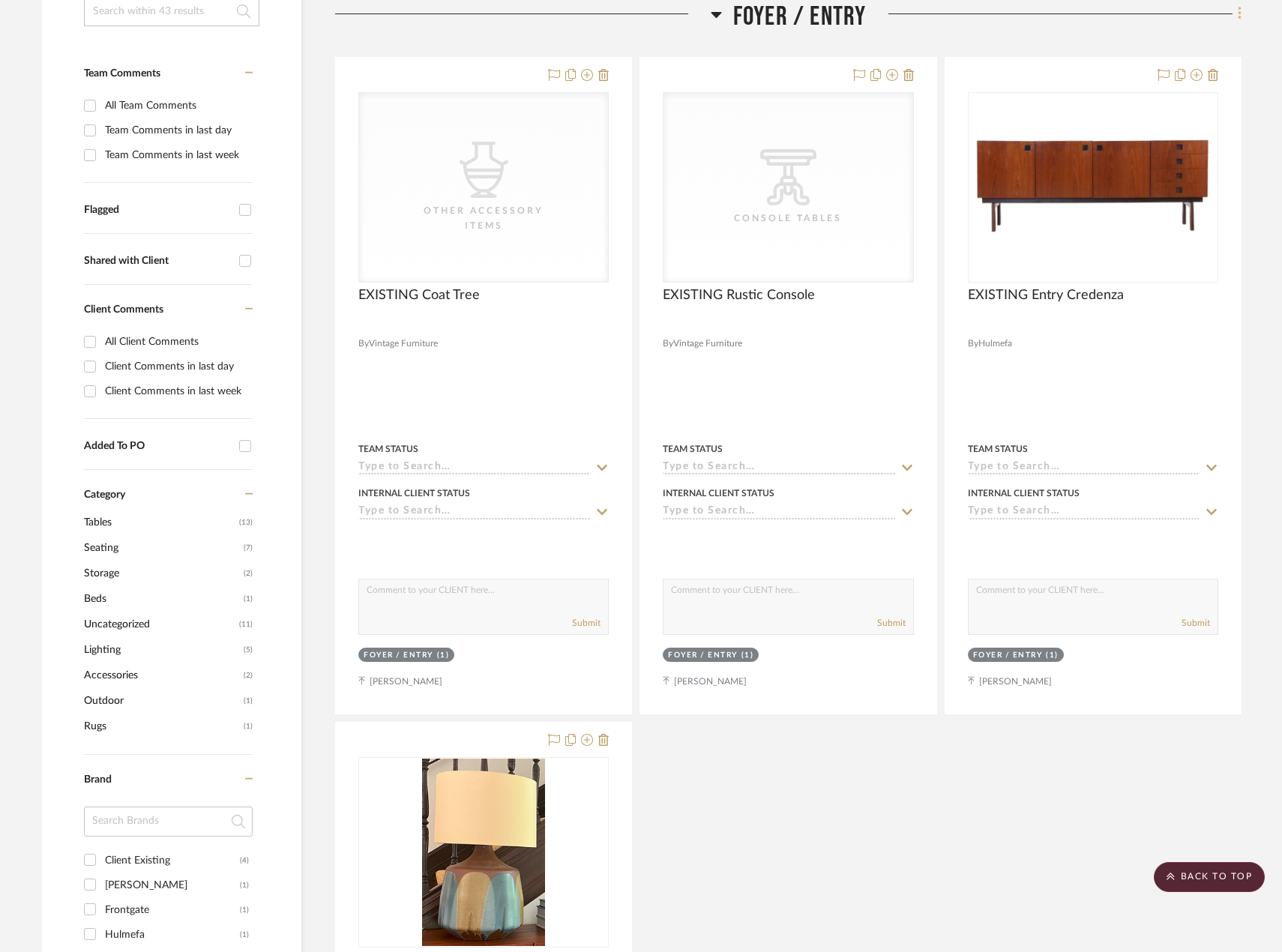
click at [1241, 15] on icon at bounding box center [1239, 13] width 4 height 16
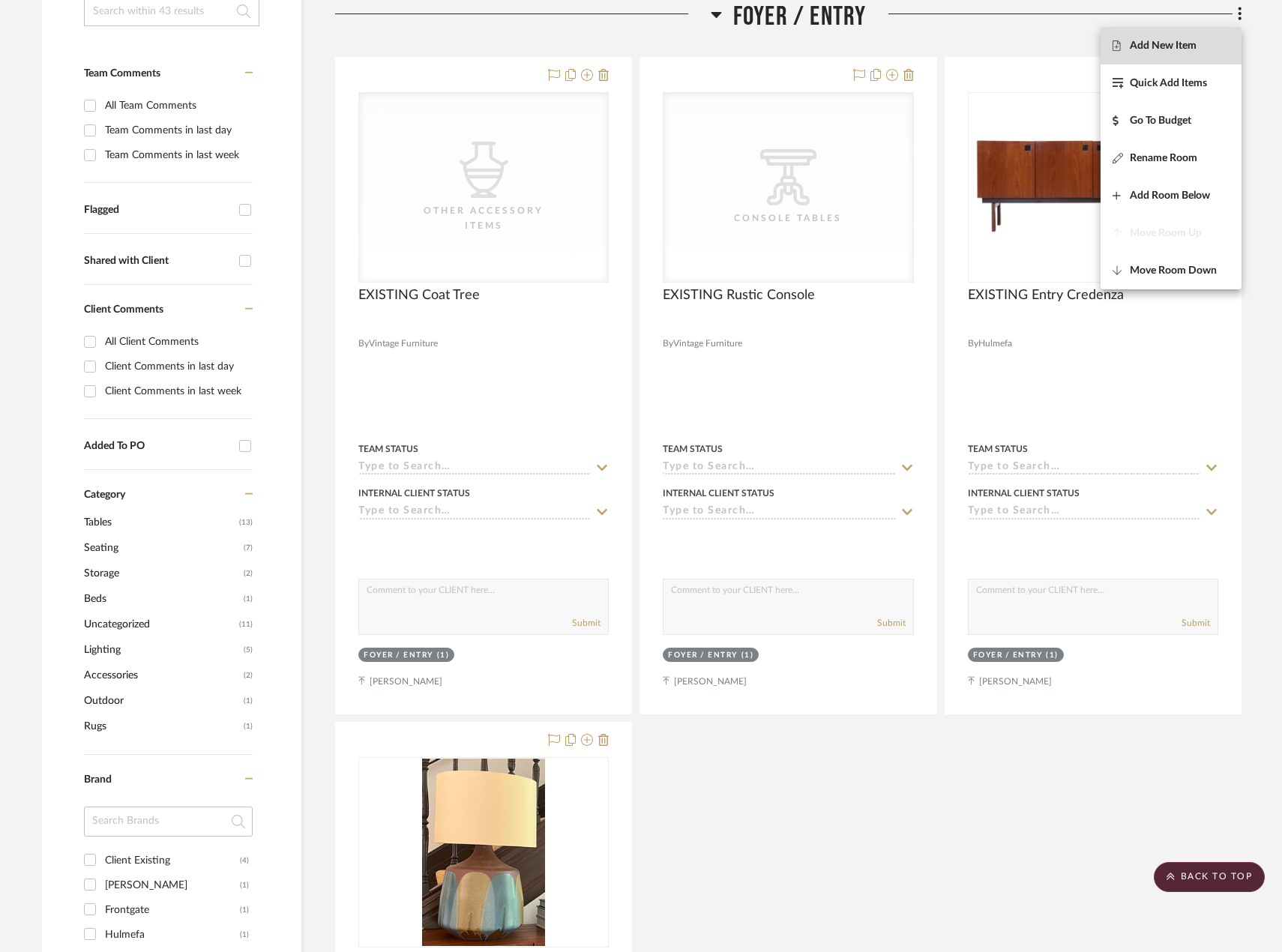
click at [1187, 50] on span "Add New Item" at bounding box center [1162, 46] width 67 height 12
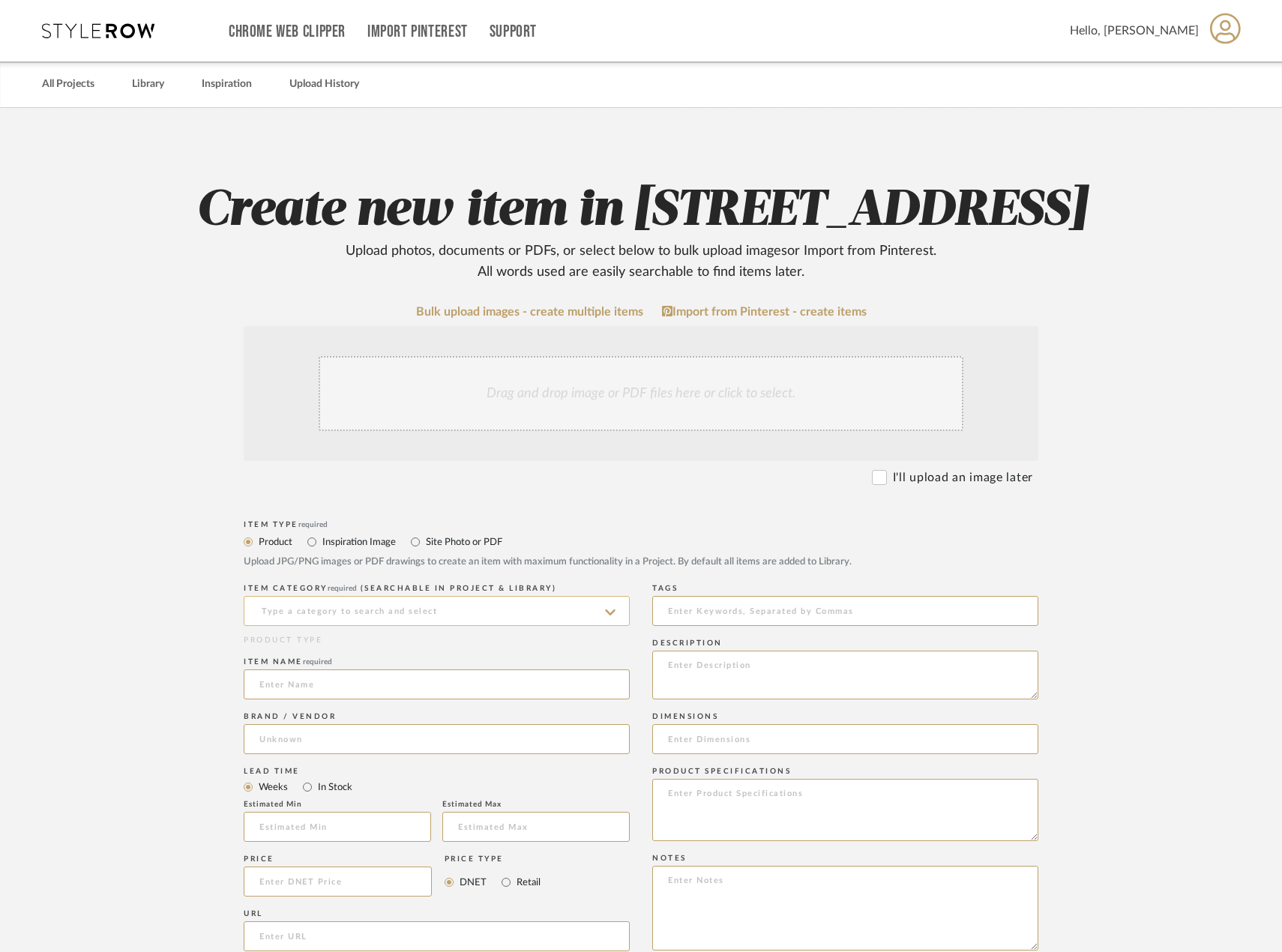
click at [366, 626] on input at bounding box center [436, 611] width 386 height 30
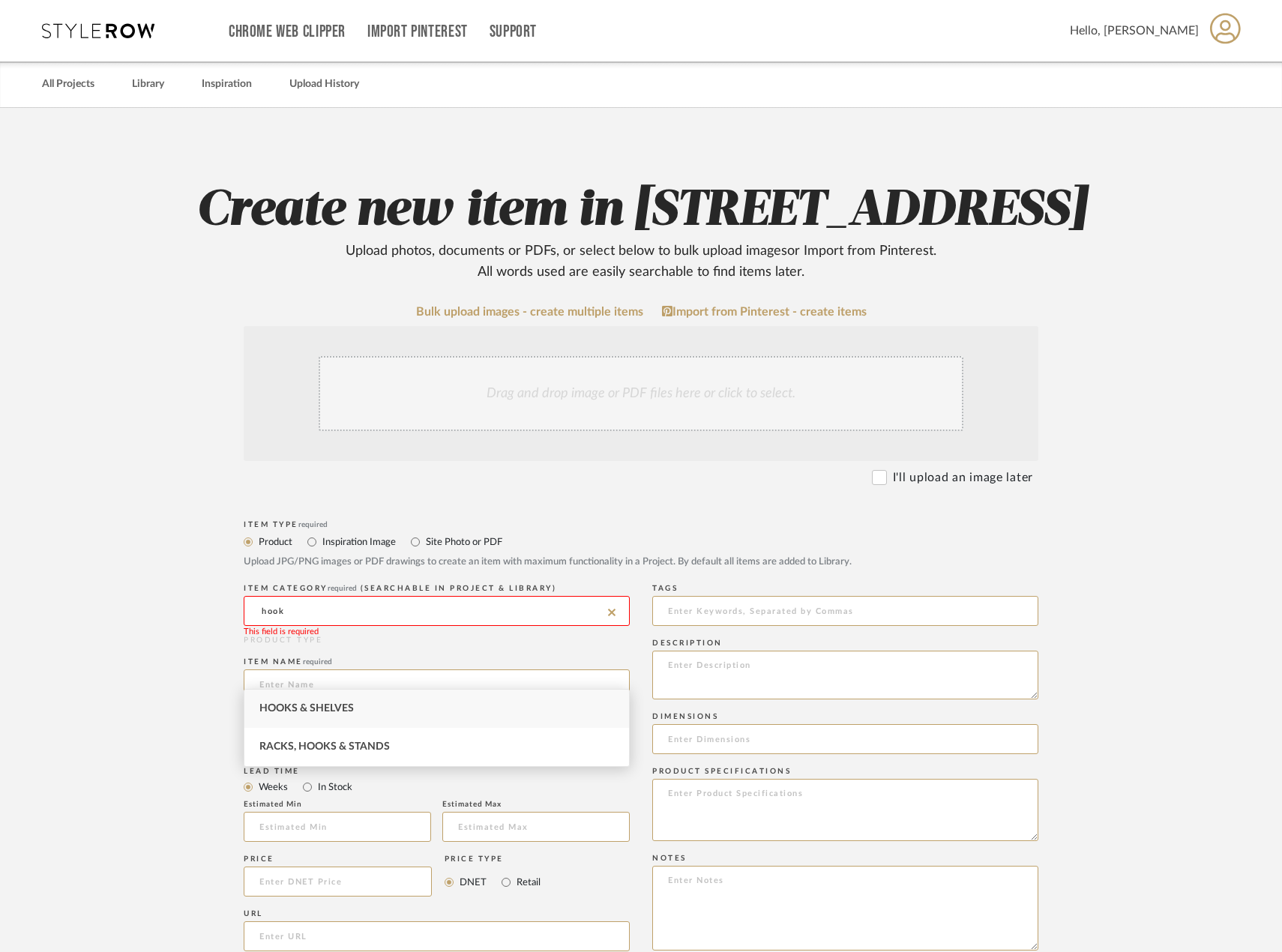
click at [382, 717] on div "Hooks & Shelves" at bounding box center [436, 708] width 385 height 38
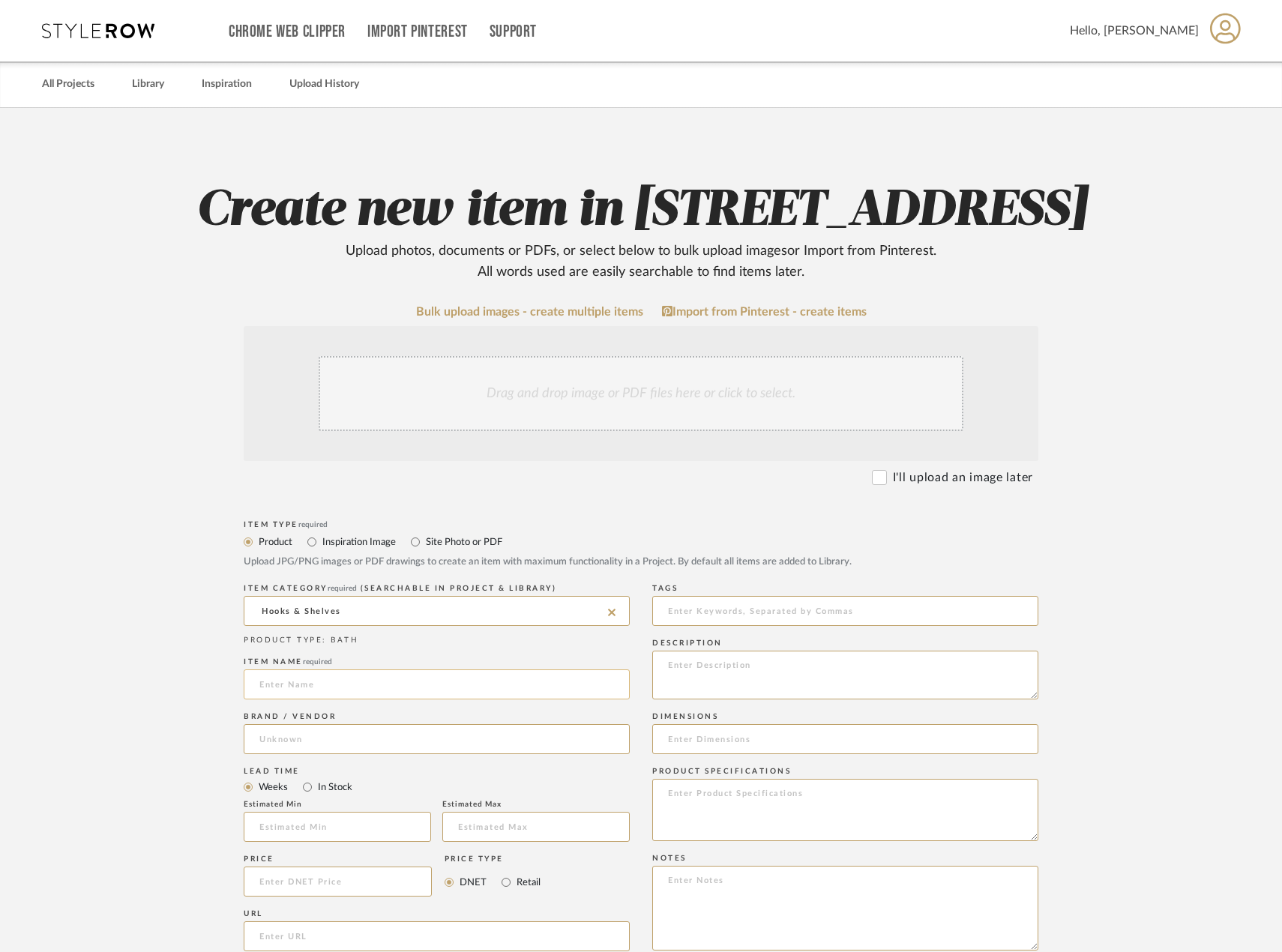
click at [412, 700] on input at bounding box center [436, 684] width 386 height 30
click at [375, 626] on input "Hooks & Shelves" at bounding box center [436, 611] width 386 height 30
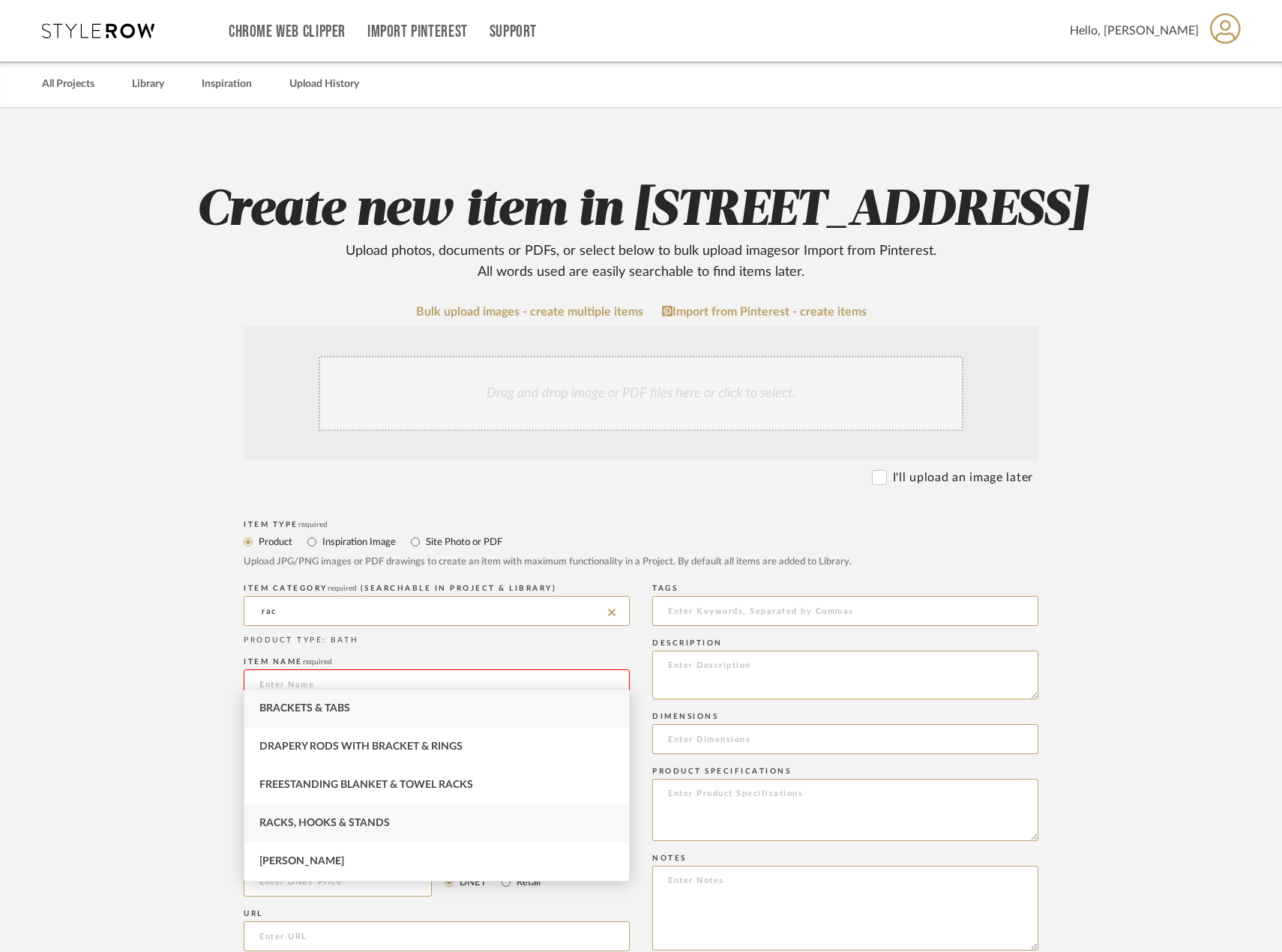
click at [424, 837] on div "Racks, Hooks & Stands" at bounding box center [436, 824] width 385 height 38
type input "Racks, Hooks & Stands"
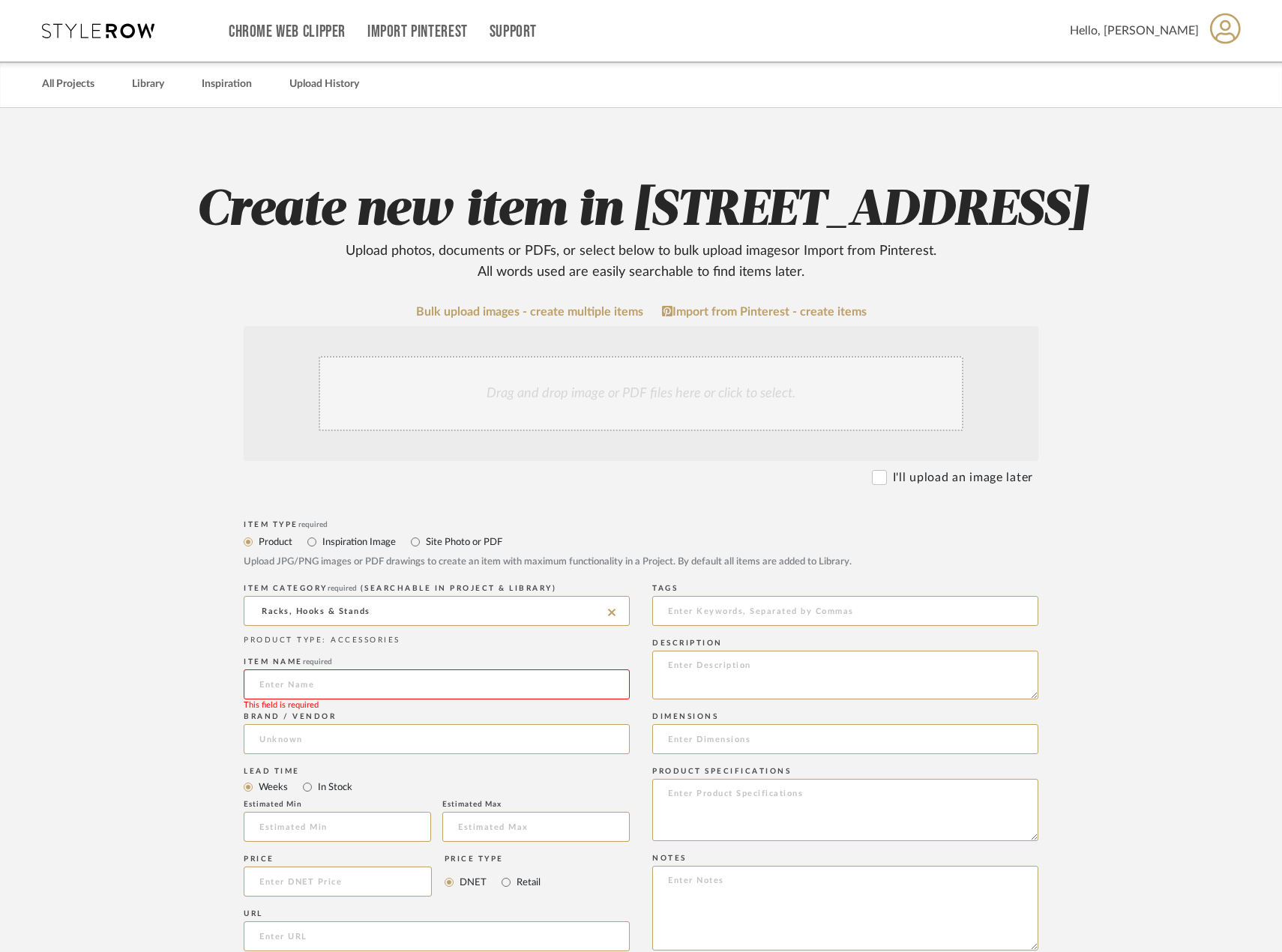
click at [401, 700] on input at bounding box center [436, 684] width 386 height 30
type input "EXISTING Herman Miller Coat Hooks"
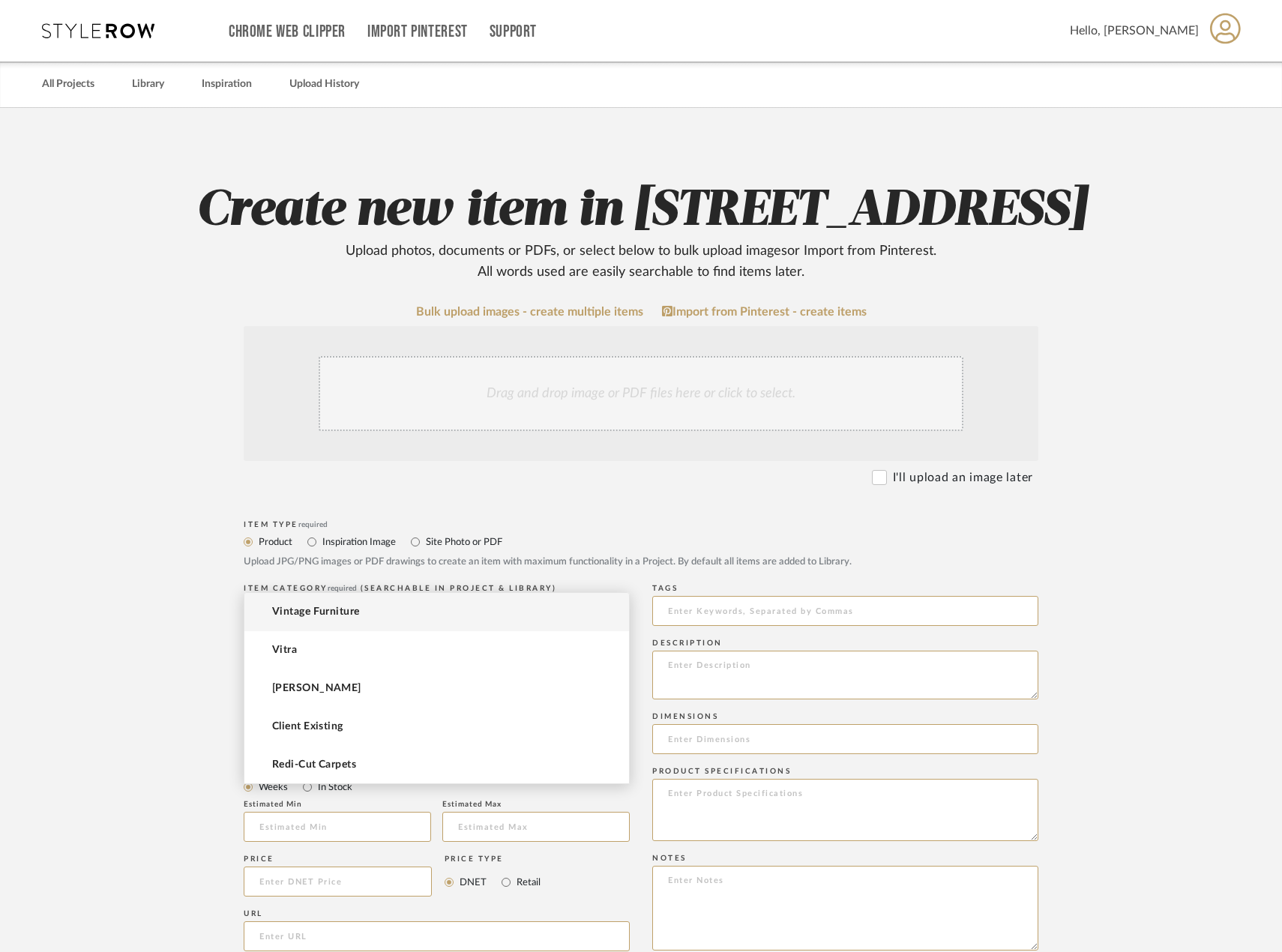
click at [435, 754] on input at bounding box center [436, 740] width 386 height 30
click at [416, 625] on mat-option "Vintage Furniture" at bounding box center [436, 612] width 385 height 38
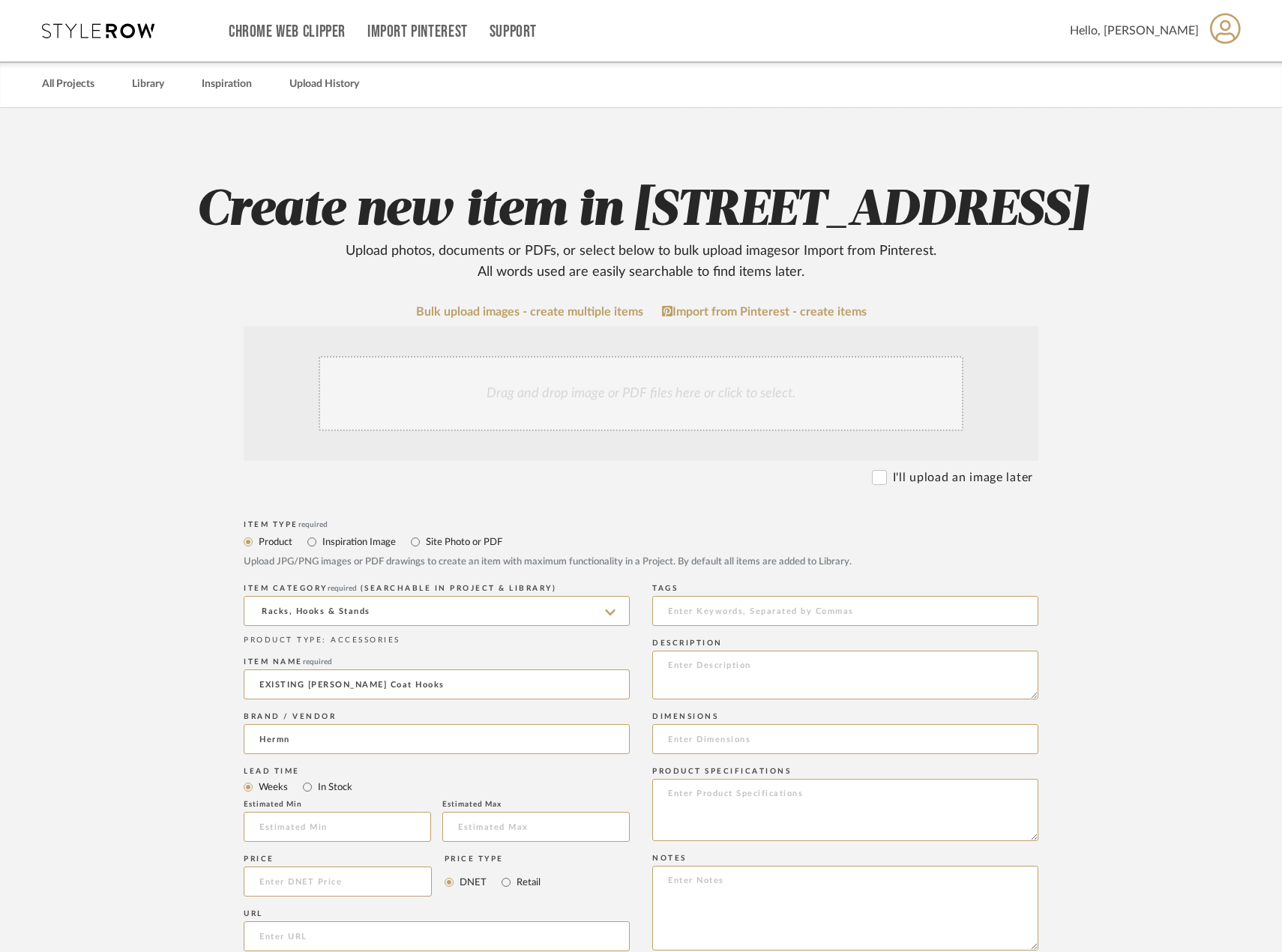
type input "Vintage Furniture"
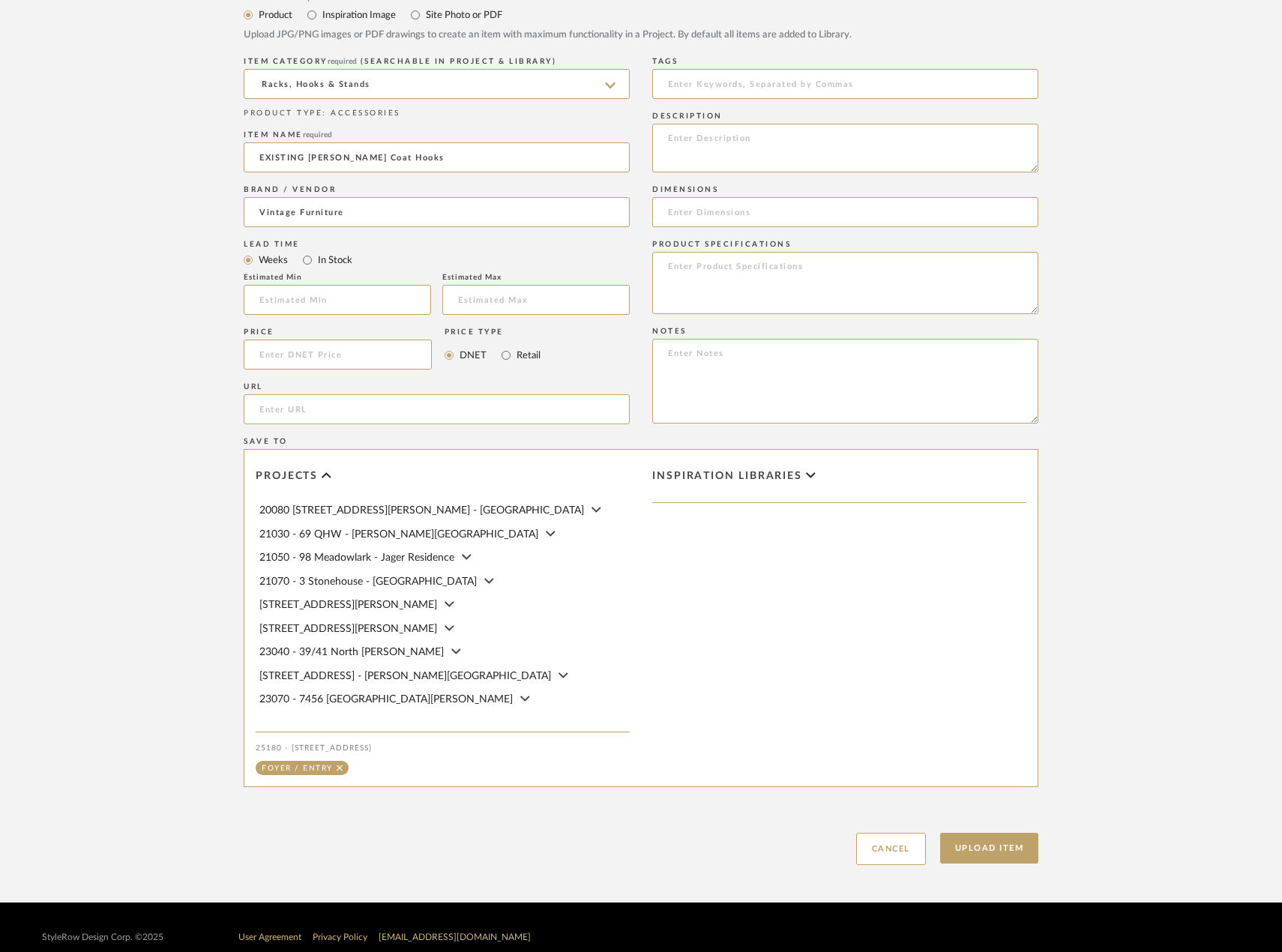
scroll to position [607, 0]
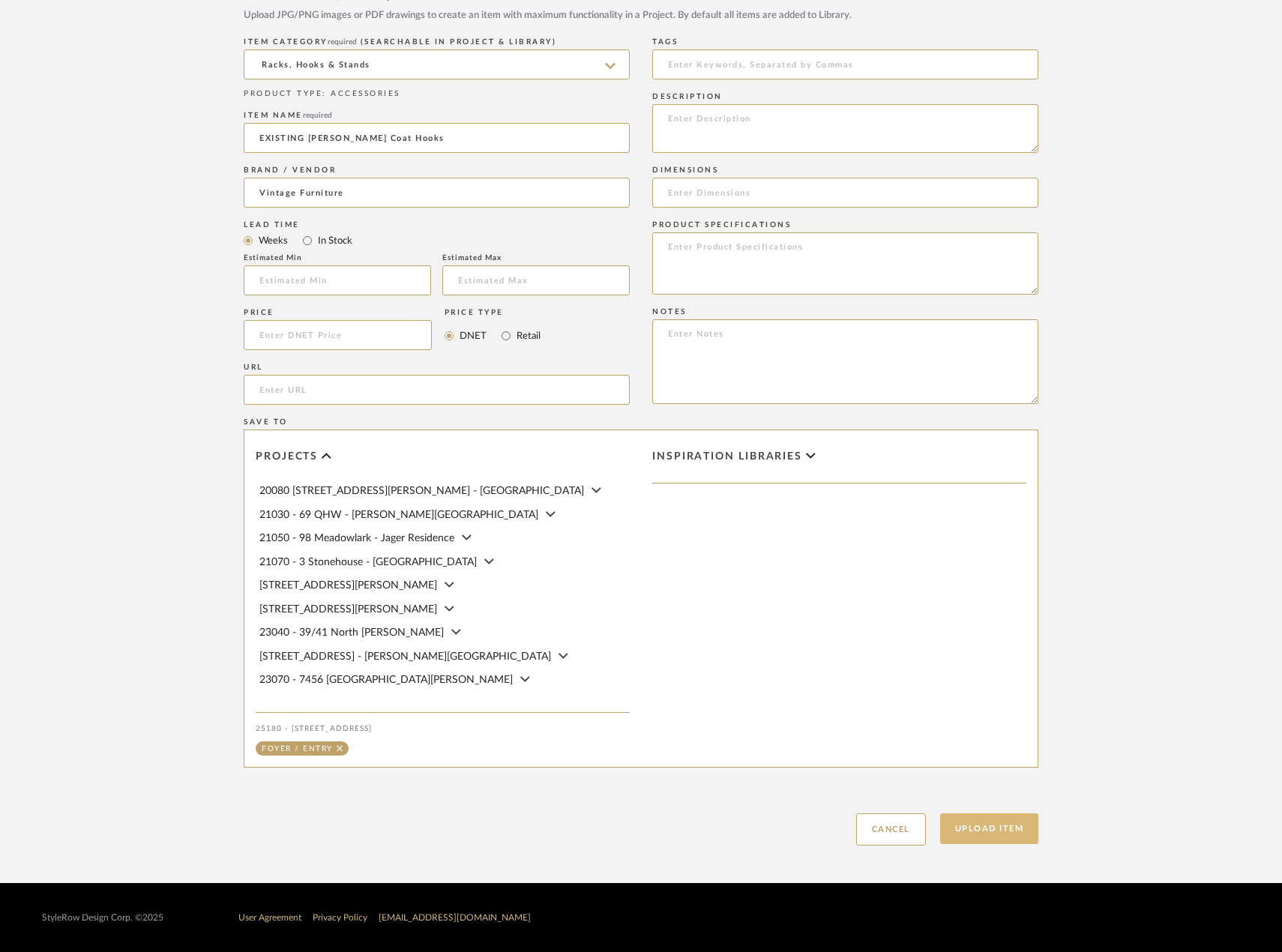
click at [1012, 821] on button "Upload Item" at bounding box center [989, 829] width 99 height 30
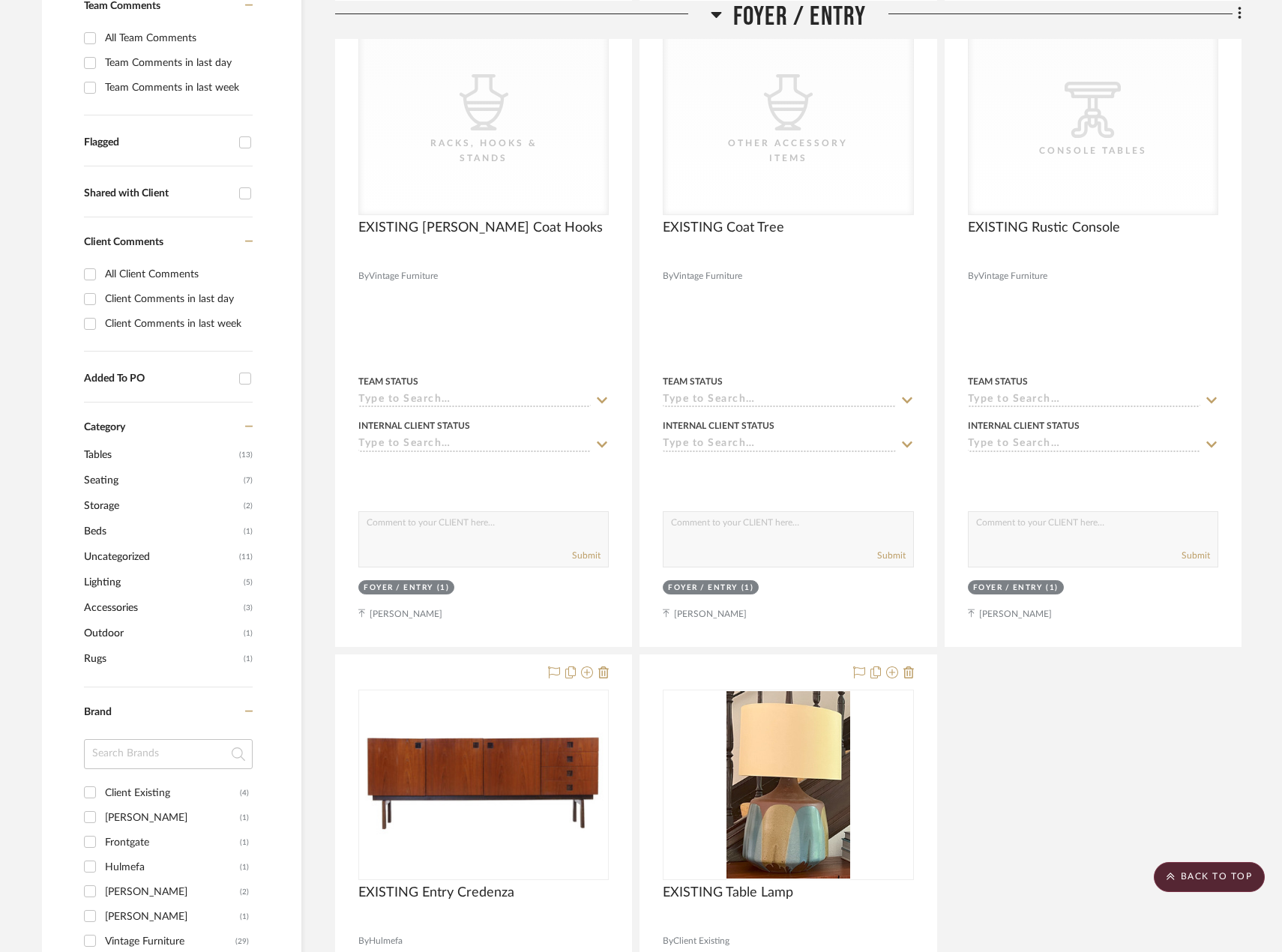
scroll to position [352, 0]
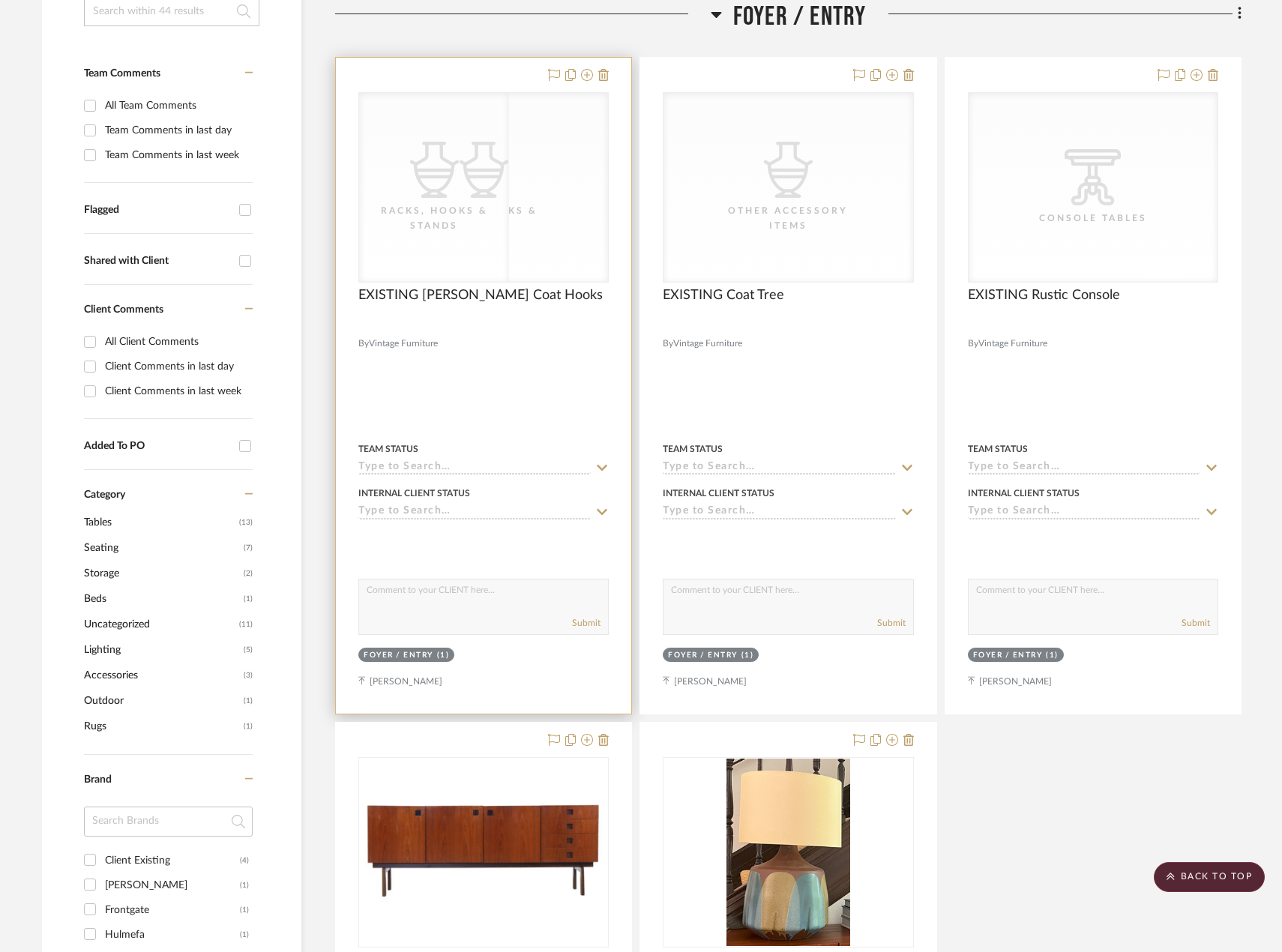
click at [522, 329] on div at bounding box center [484, 327] width 251 height 13
click at [518, 232] on div "Racks, Hooks & Stands" at bounding box center [484, 219] width 150 height 30
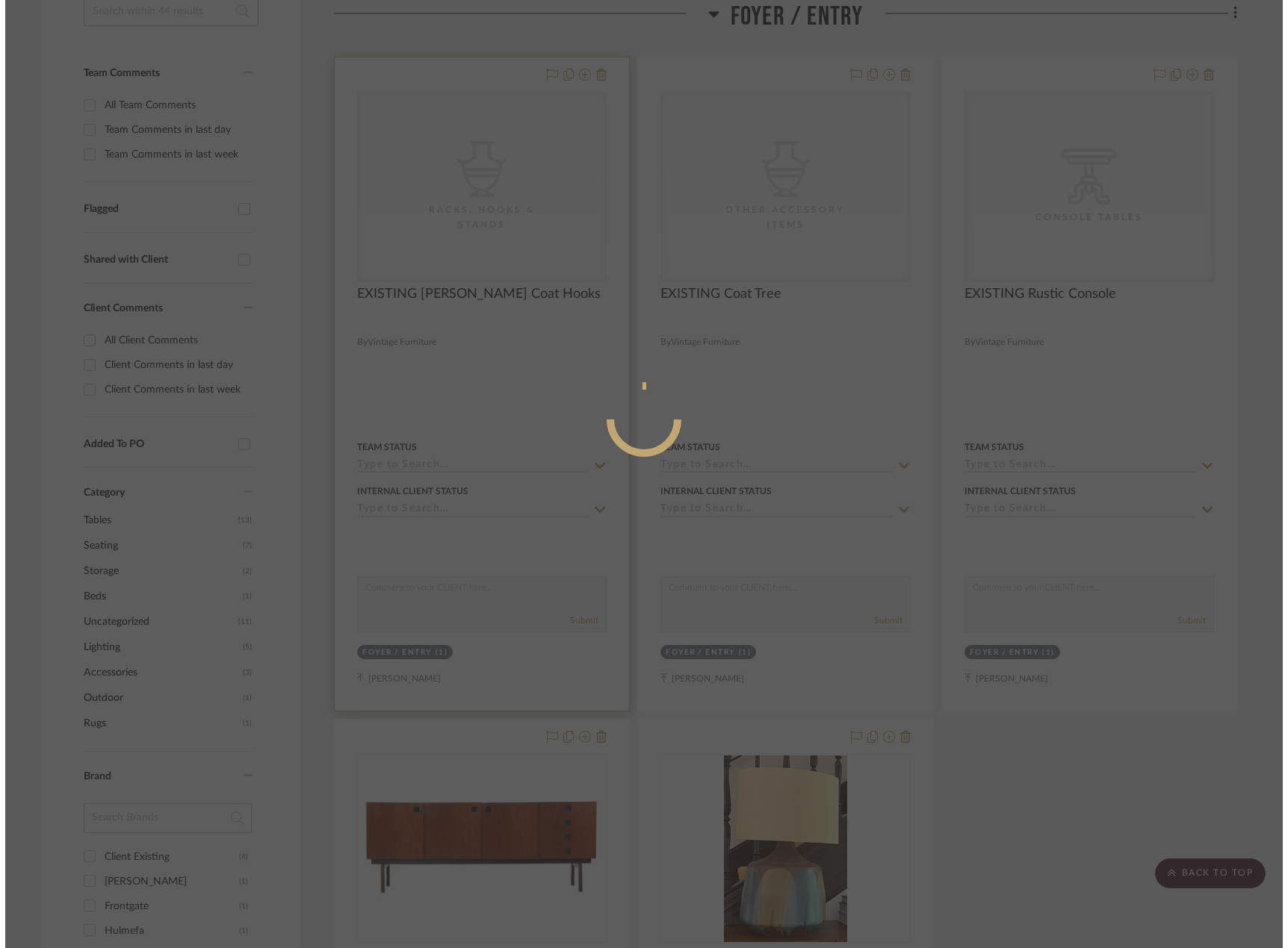
scroll to position [0, 0]
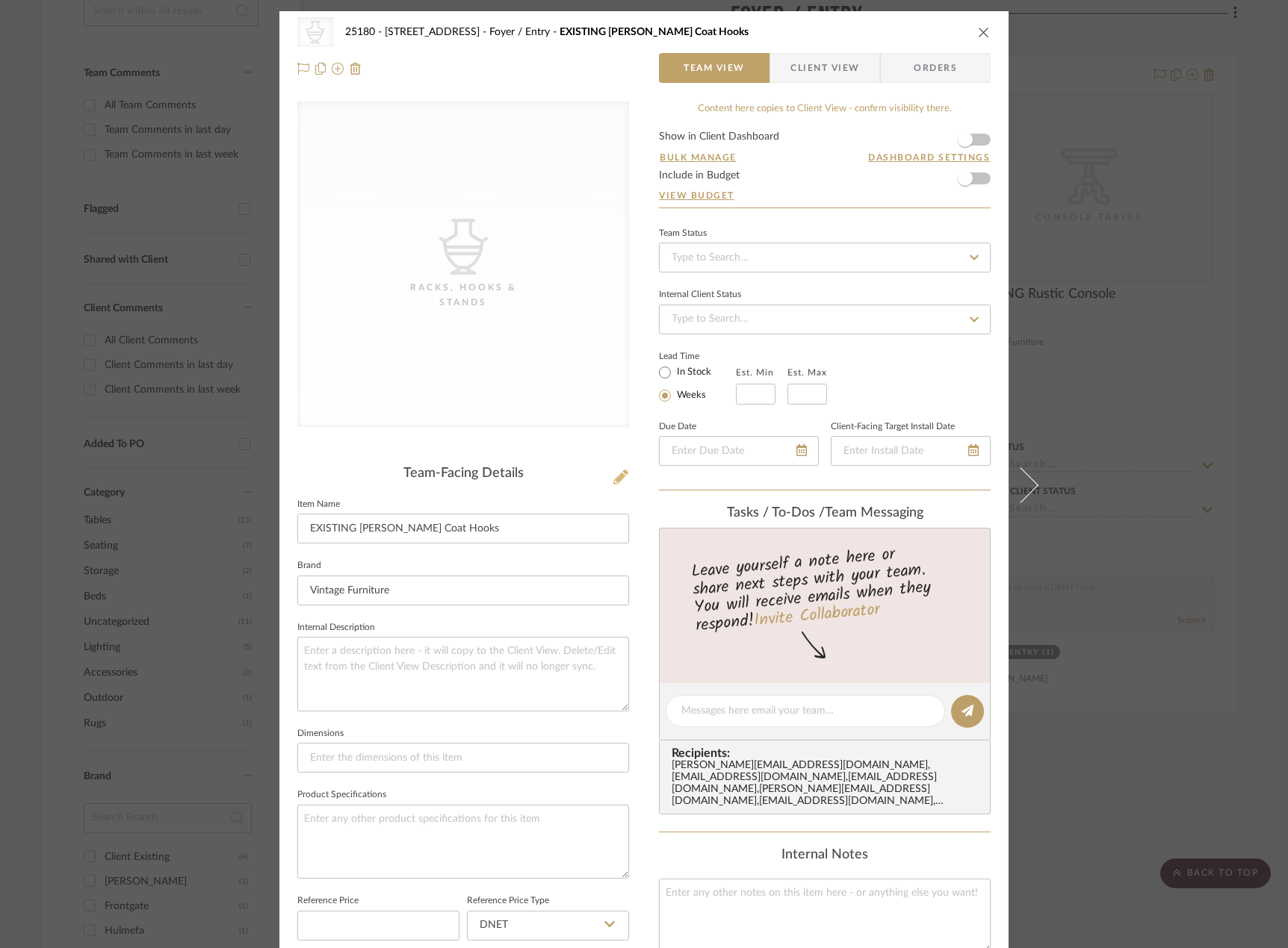
click at [613, 481] on icon at bounding box center [620, 477] width 15 height 15
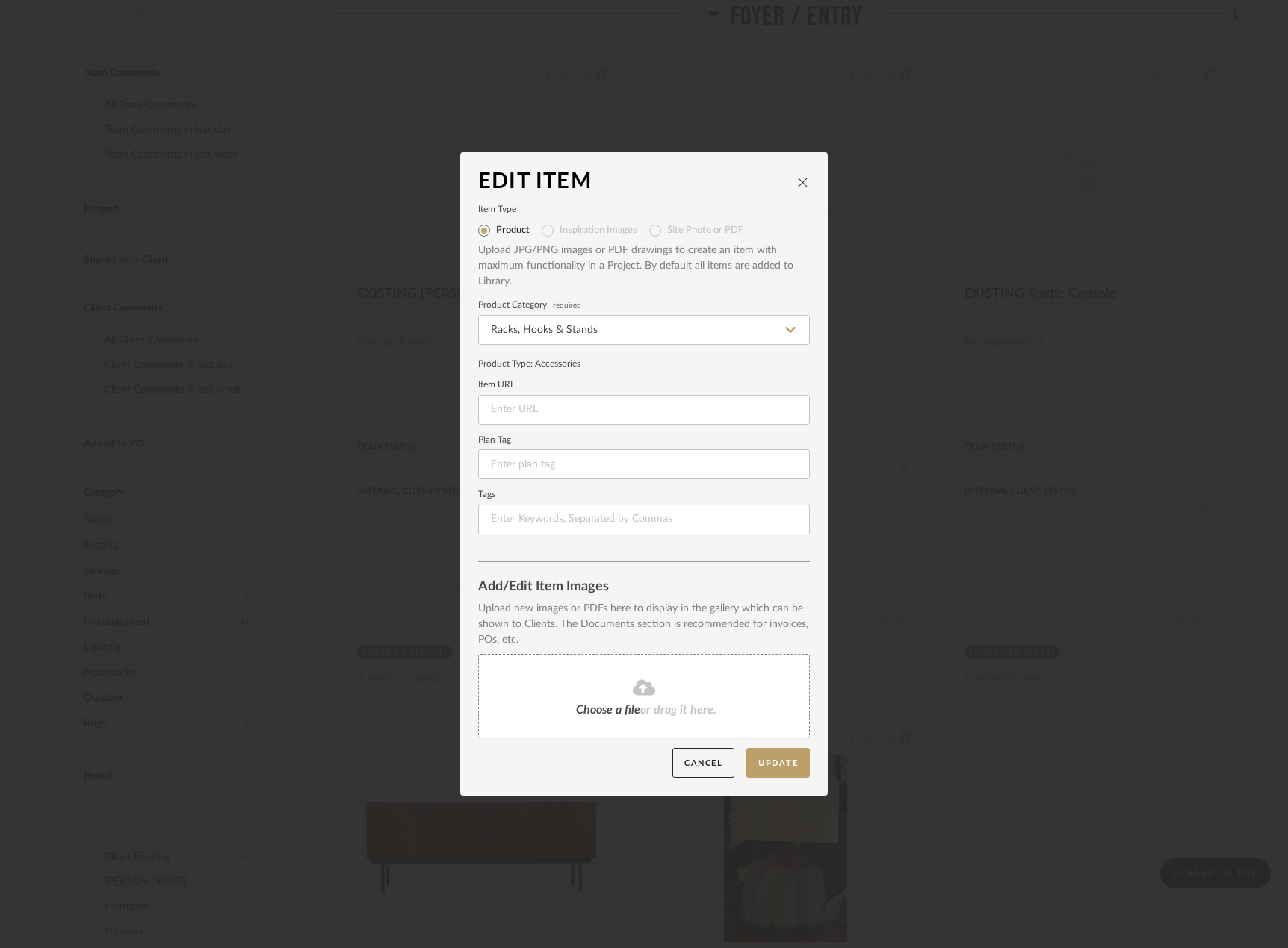
click at [648, 711] on span "or drag it here." at bounding box center [678, 709] width 76 height 12
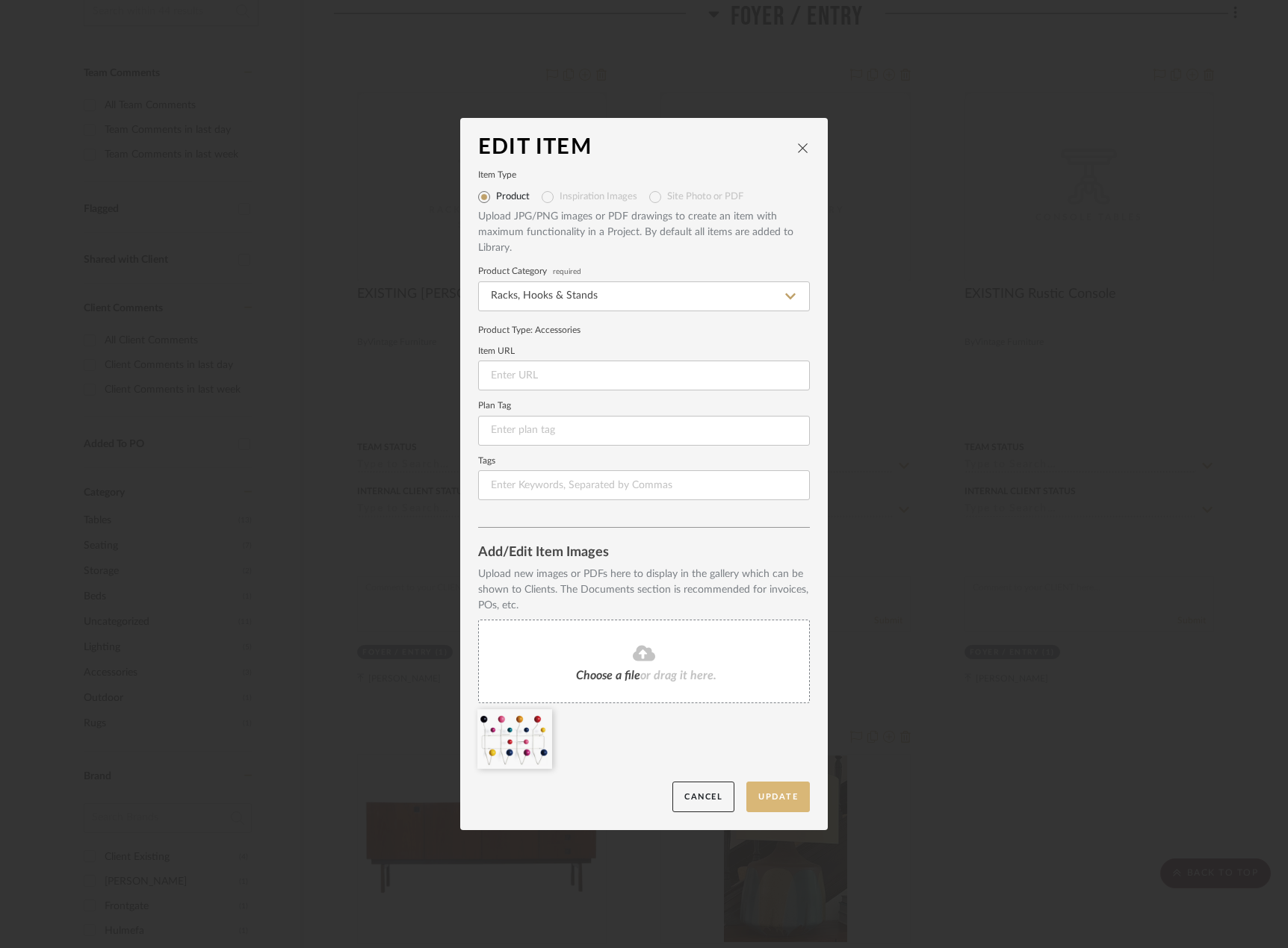
click at [774, 802] on button "Update" at bounding box center [777, 797] width 63 height 30
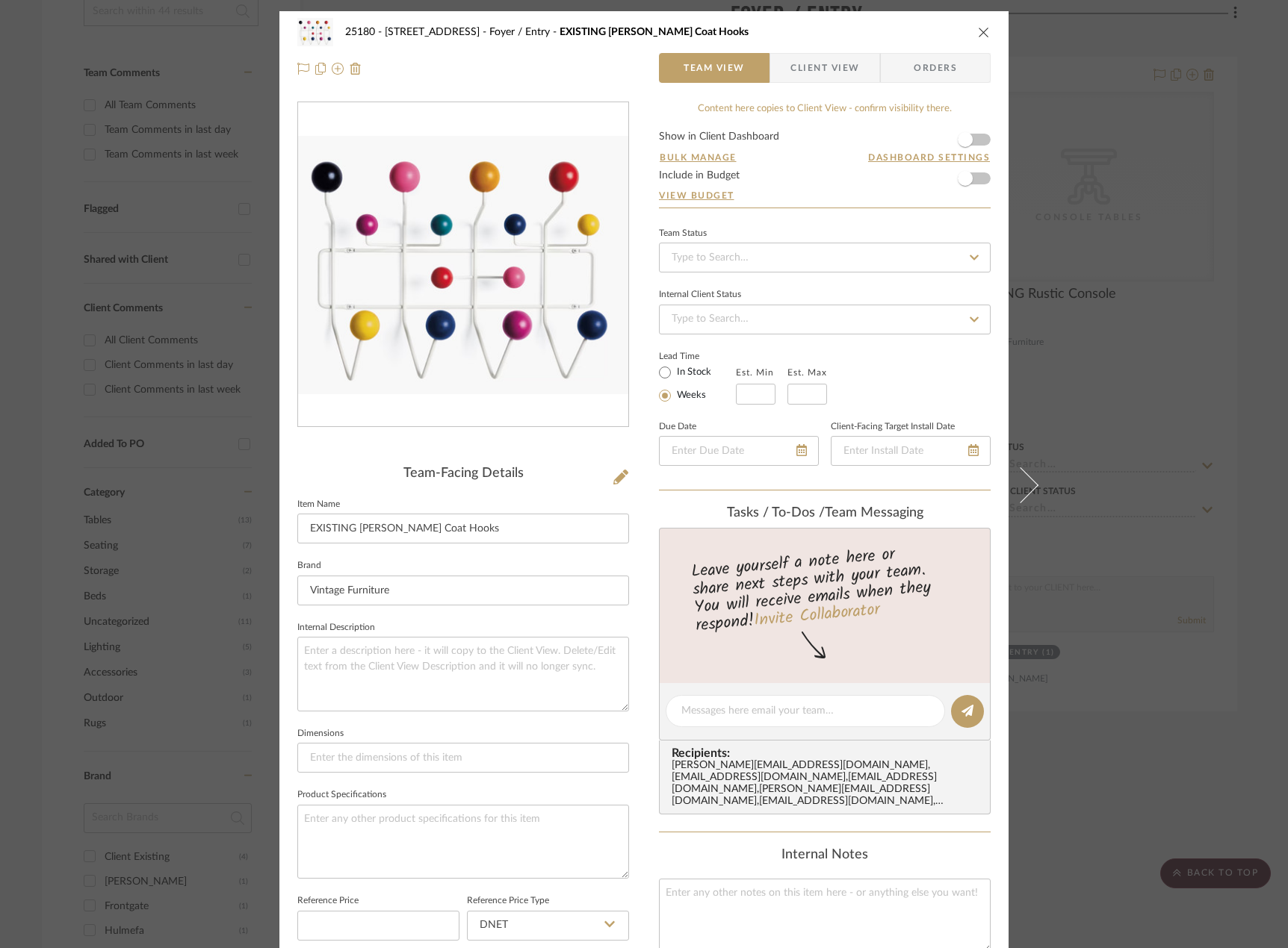
click at [1175, 428] on div "25180 - 7 South Mountain Terrace Foyer / Entry EXISTING Herman Miller Coat Hook…" at bounding box center [644, 474] width 1288 height 948
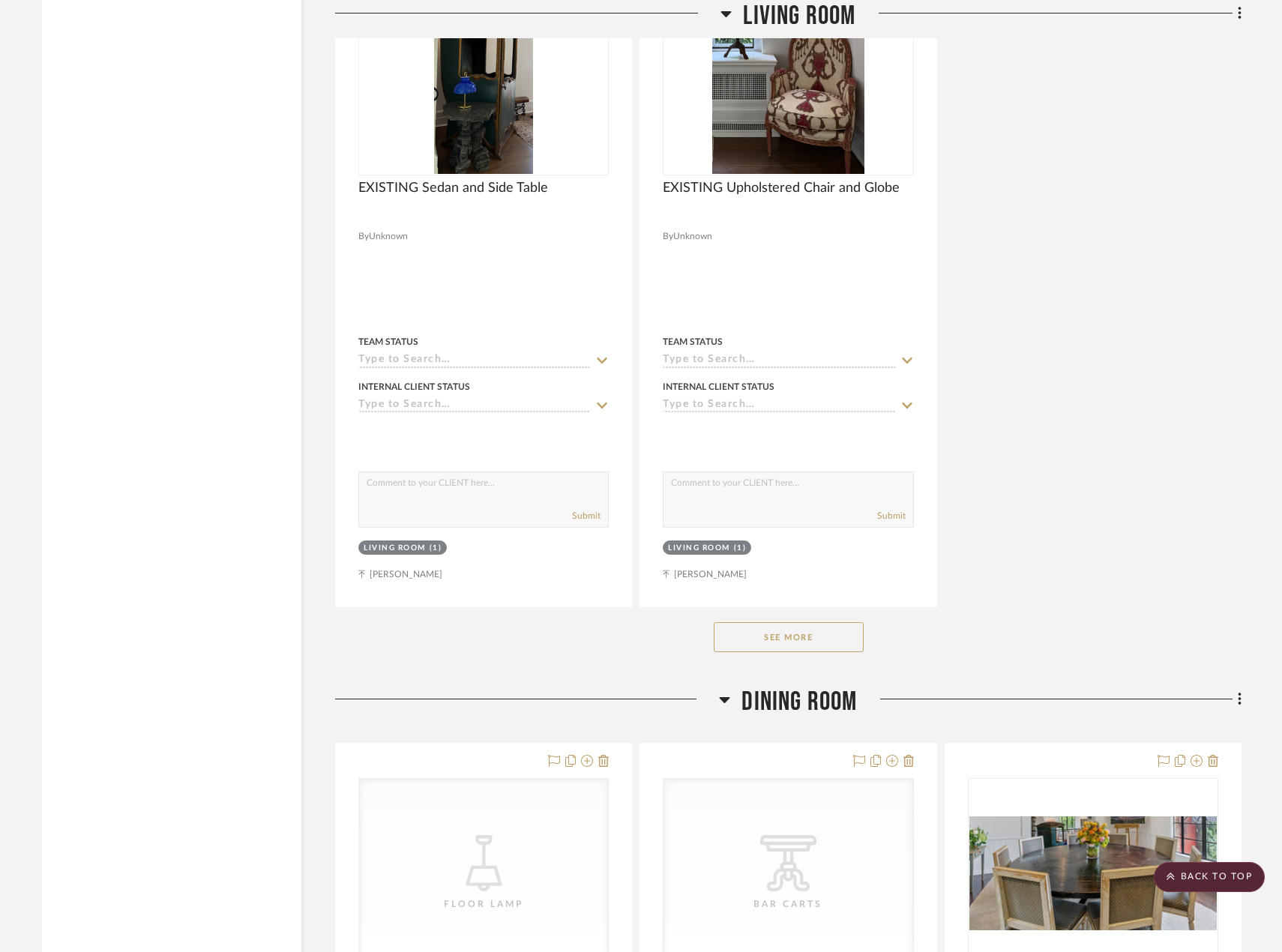
scroll to position [3951, 0]
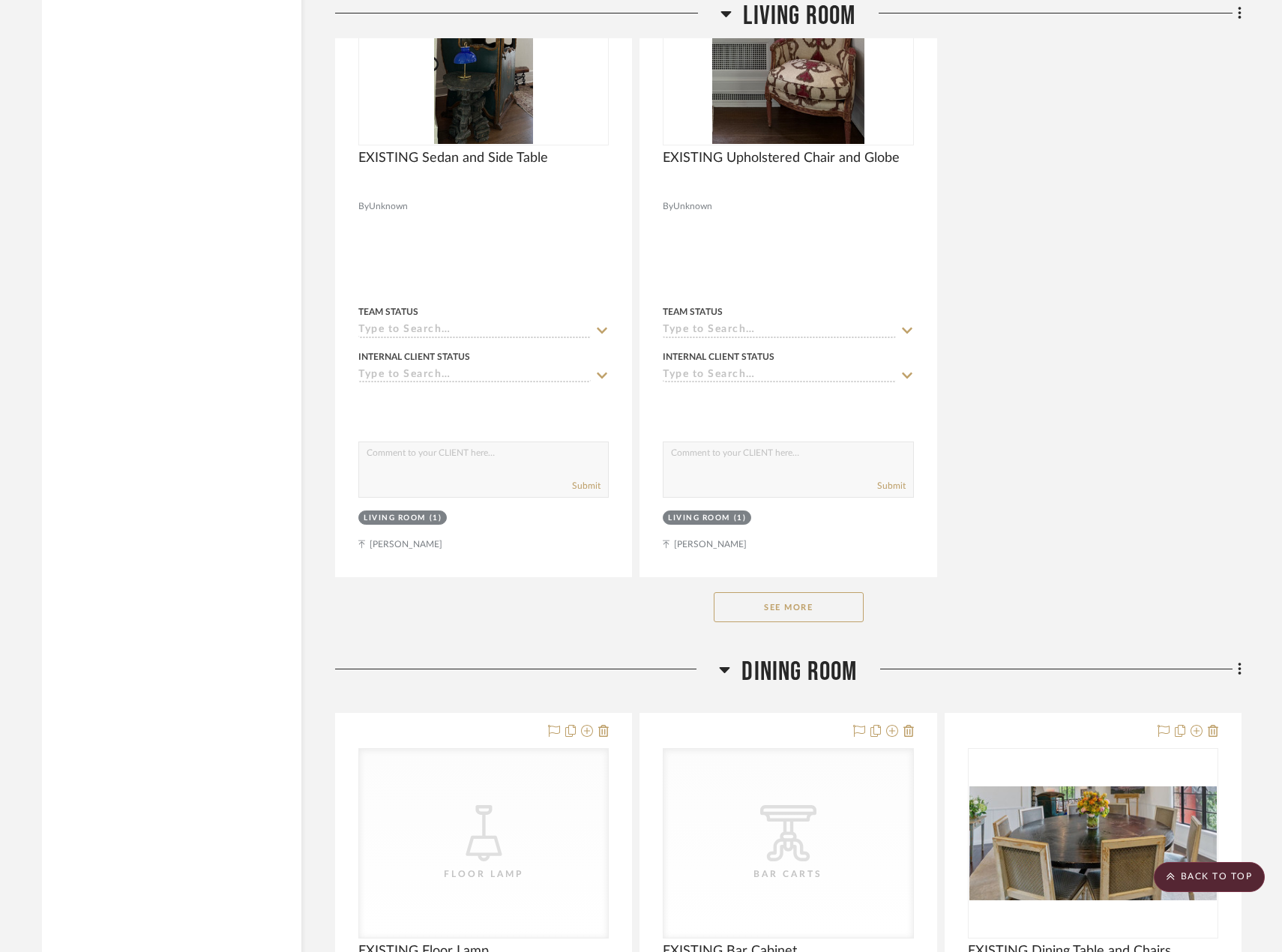
click at [844, 617] on button "See More" at bounding box center [789, 608] width 150 height 30
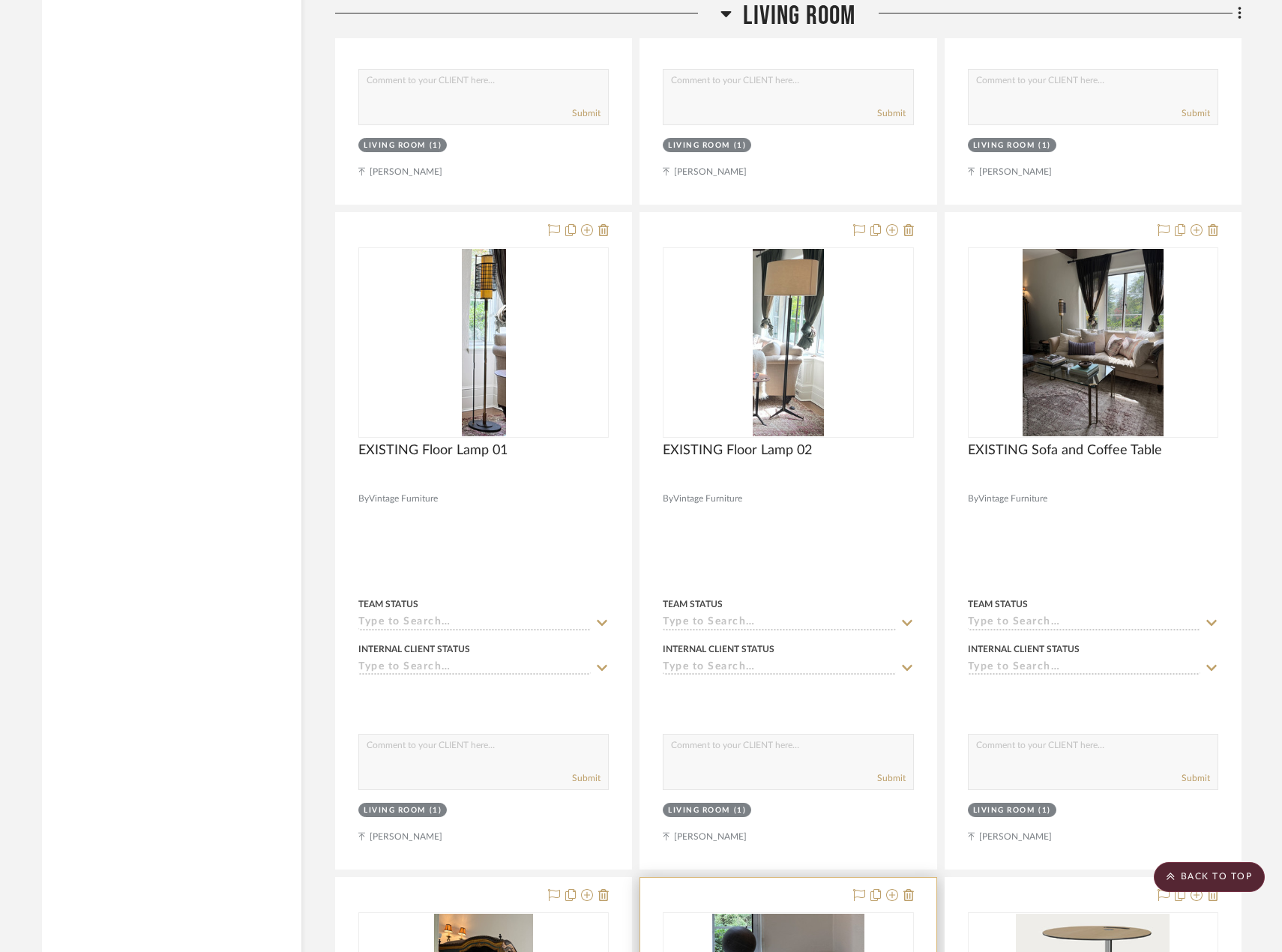
scroll to position [2976, 0]
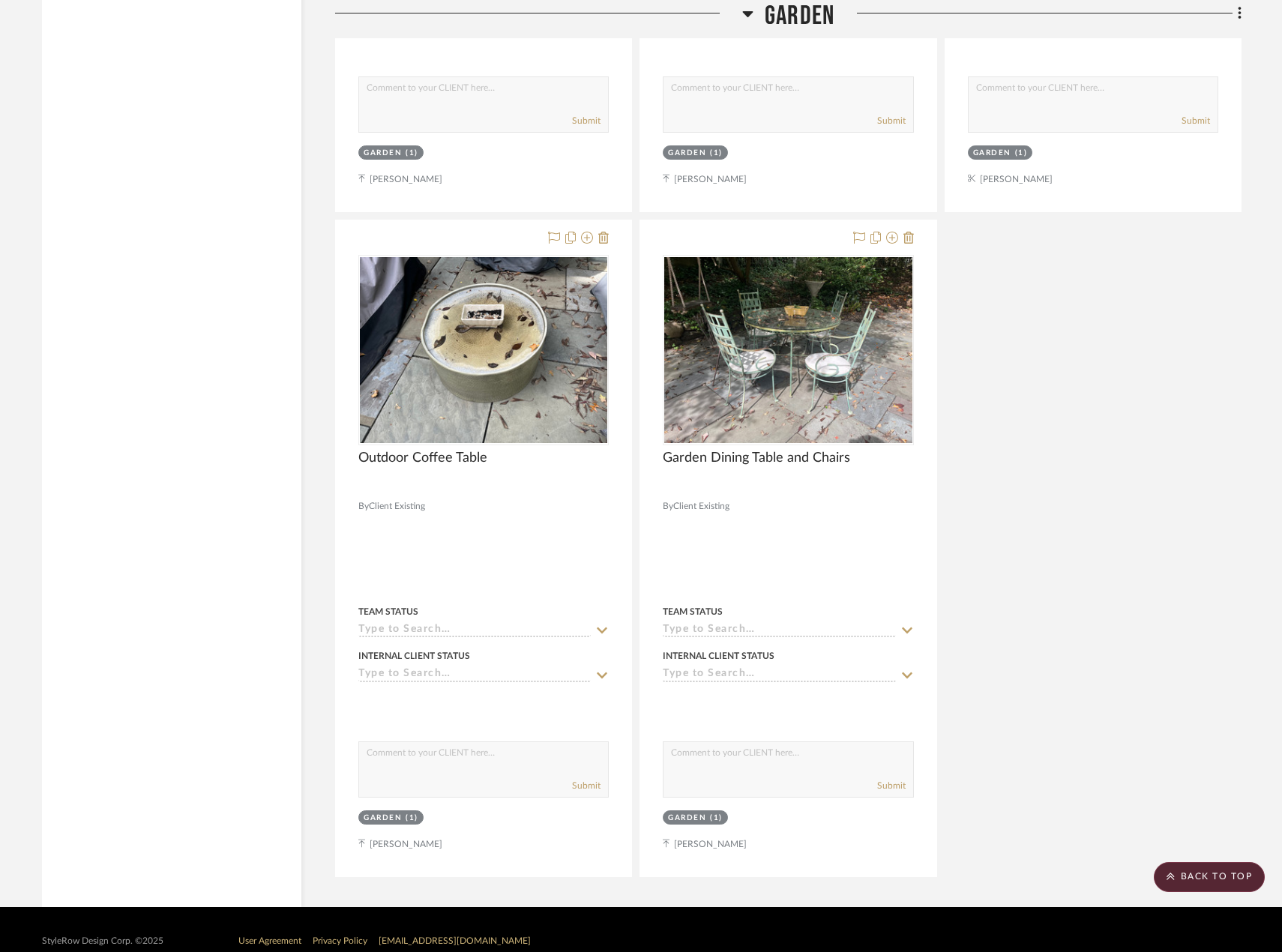
scroll to position [12645, 0]
